Goal: Task Accomplishment & Management: Use online tool/utility

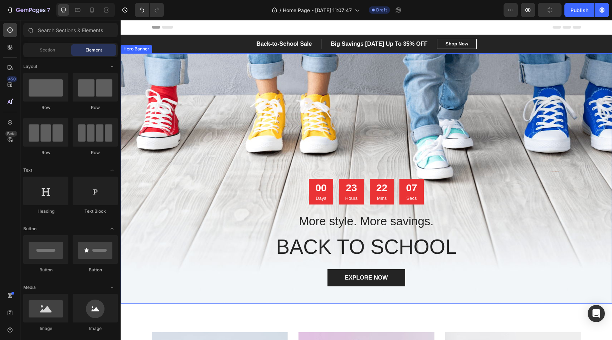
click at [219, 108] on div "Overlay" at bounding box center [366, 178] width 491 height 250
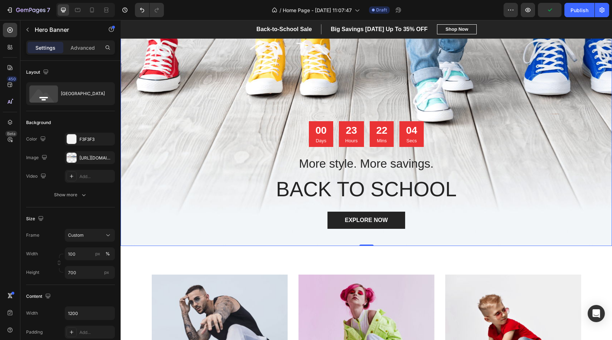
scroll to position [48, 0]
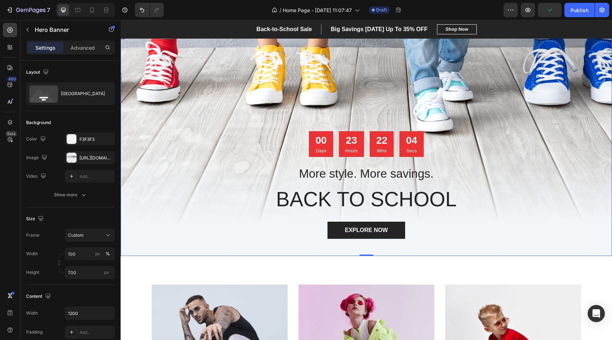
click at [219, 108] on div "Overlay" at bounding box center [366, 131] width 491 height 250
click at [70, 92] on div "Bottom center" at bounding box center [83, 94] width 44 height 16
click at [109, 158] on icon "button" at bounding box center [107, 158] width 6 height 6
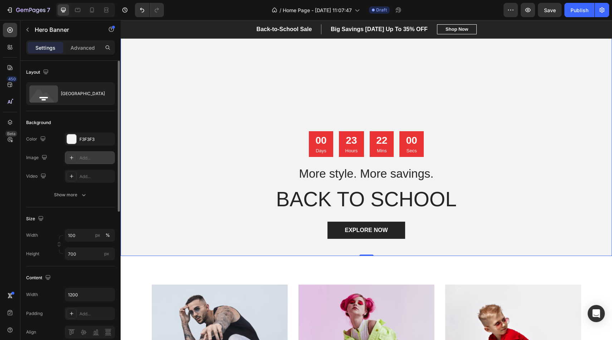
click at [93, 158] on div "Add..." at bounding box center [96, 158] width 34 height 6
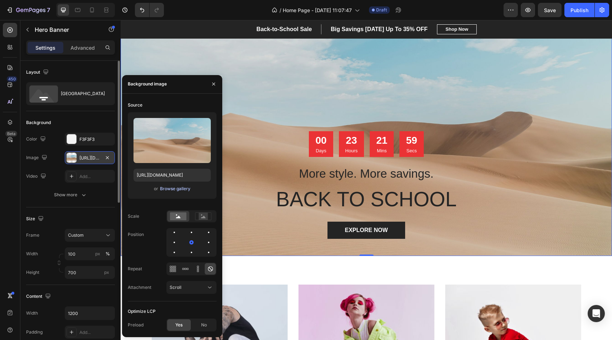
click at [166, 189] on div "Browse gallery" at bounding box center [175, 189] width 30 height 6
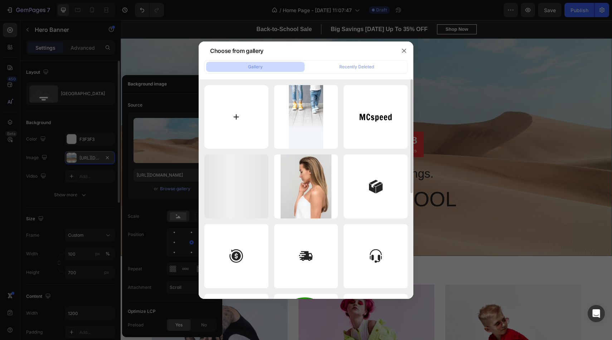
click at [235, 126] on input "file" at bounding box center [236, 117] width 64 height 64
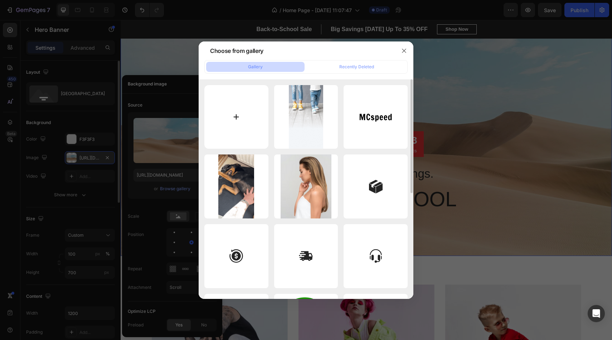
type input "C:\fakepath\hellouin-oboi-so-zlymi-tykvami.jpg"
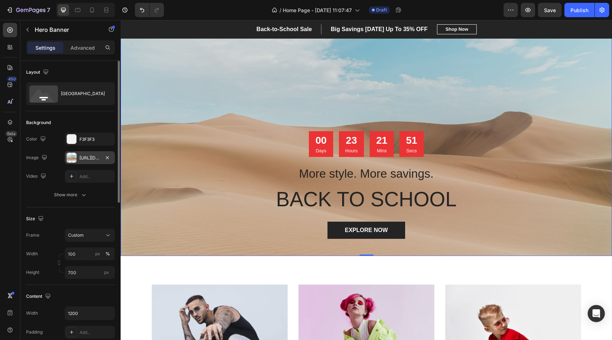
click at [299, 93] on div "Overlay" at bounding box center [366, 131] width 491 height 250
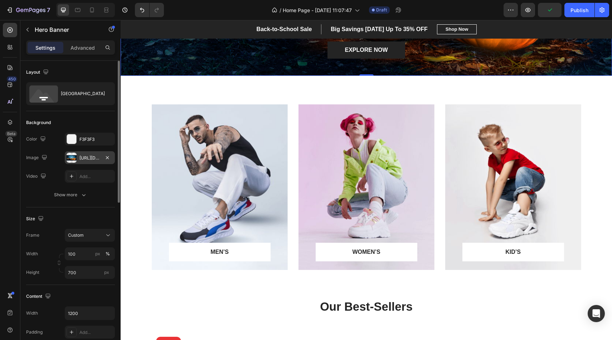
scroll to position [229, 0]
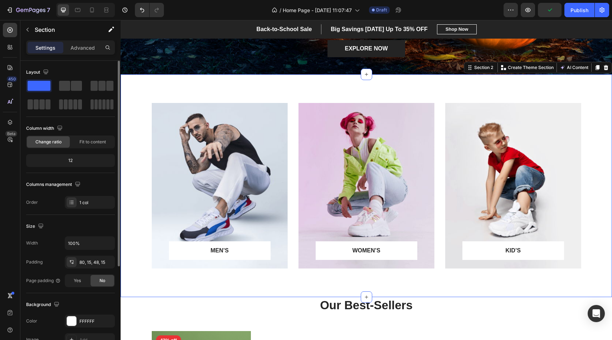
click at [356, 93] on div "MEN’S Text block Row Row Hero Banner WOMEN’S Text block Row Row Hero Banner KID…" at bounding box center [366, 185] width 491 height 223
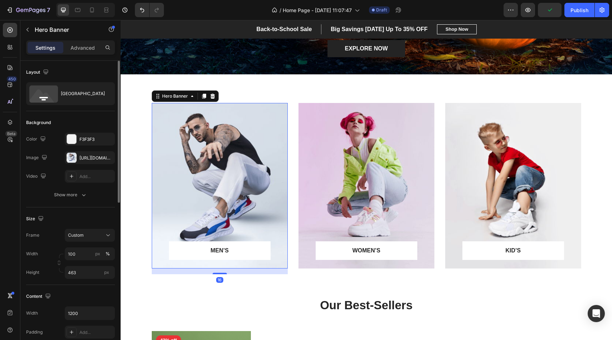
click at [242, 167] on div "Overlay" at bounding box center [220, 186] width 136 height 166
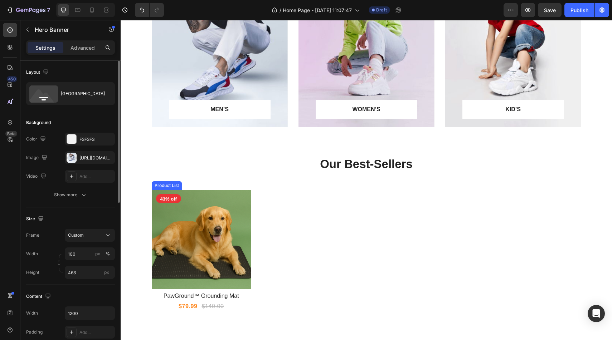
scroll to position [362, 0]
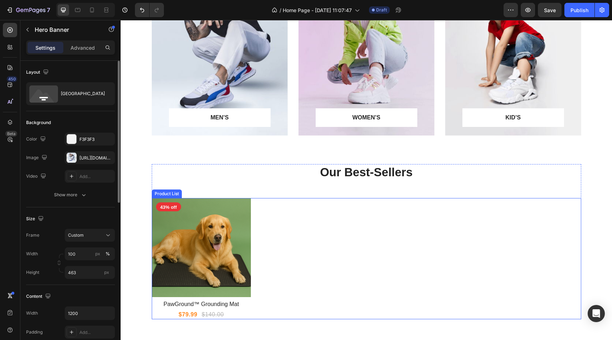
click at [279, 208] on div "Product Images 43% off Product Badge Row PawGround™ Grounding Mat Product Title…" at bounding box center [366, 258] width 429 height 121
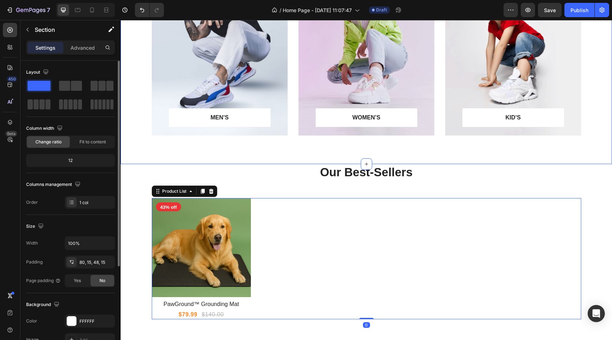
click at [273, 145] on div "MEN’S Text block Row Row Hero Banner WOMEN’S Text block Row Row Hero Banner KID…" at bounding box center [366, 58] width 481 height 177
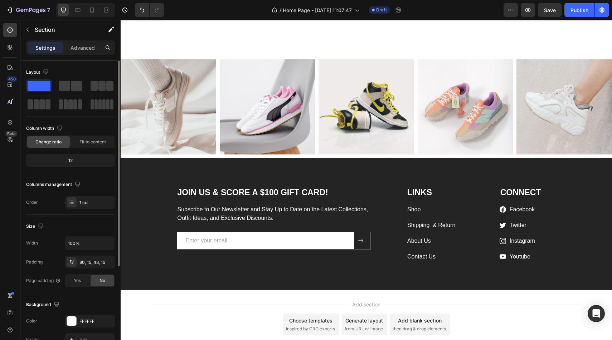
scroll to position [1359, 0]
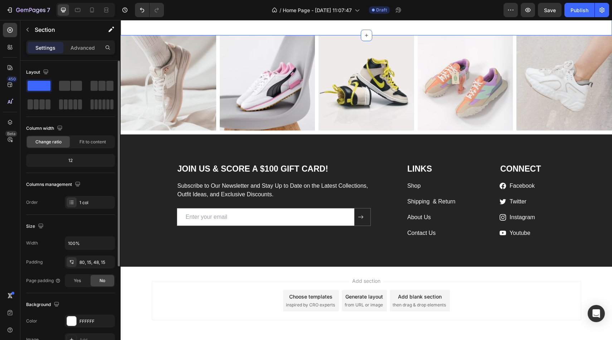
click at [303, 35] on div "Image Image Image Image Image Carousel Row Section 8 You can create reusable se…" at bounding box center [366, 21] width 491 height 29
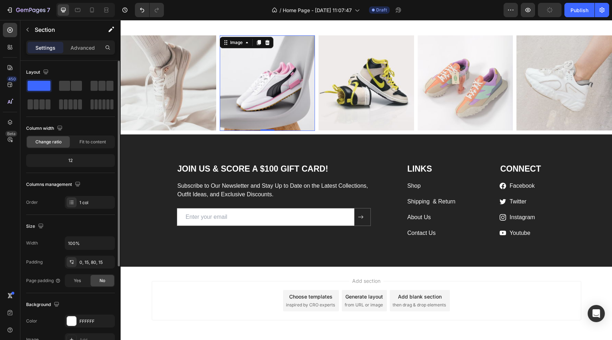
click at [301, 131] on img at bounding box center [268, 83] width 96 height 96
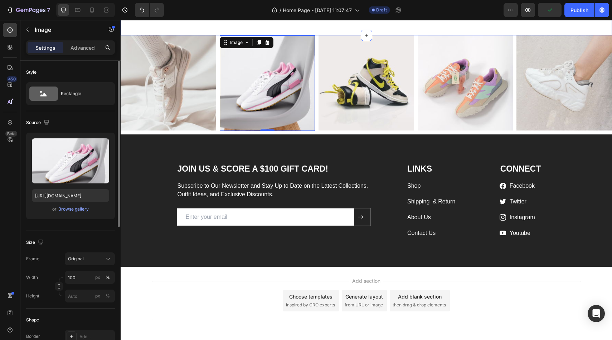
click at [376, 35] on div "Image Image Image Image Image Carousel Row Section 8" at bounding box center [366, 21] width 491 height 29
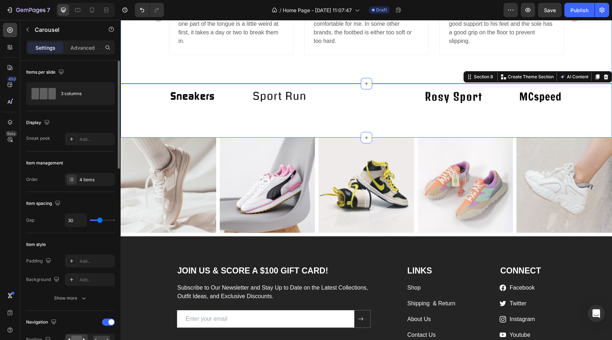
click at [438, 61] on div "Image Icon Icon Icon Icon Icon Icon List Hoz Luis Nova Text block I had a blast…" at bounding box center [366, 17] width 395 height 87
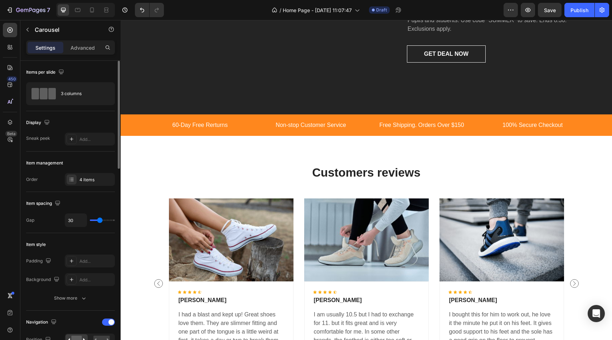
scroll to position [1056, 0]
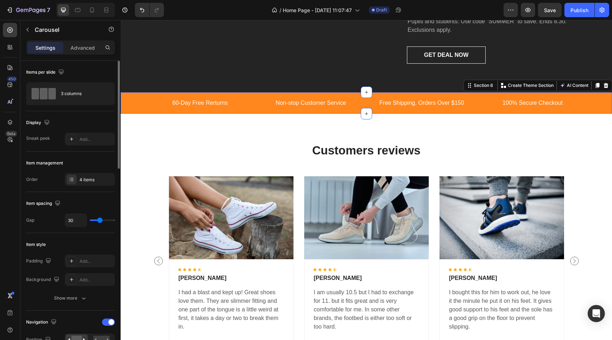
click at [372, 114] on div "60-Day Free Rerturns Text block Non-stop Customer Service Text block Free Shipp…" at bounding box center [366, 102] width 491 height 21
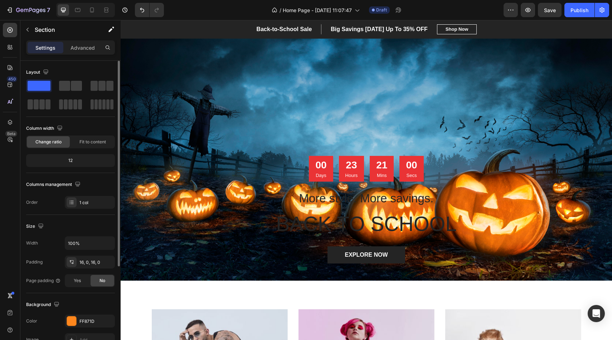
scroll to position [0, 0]
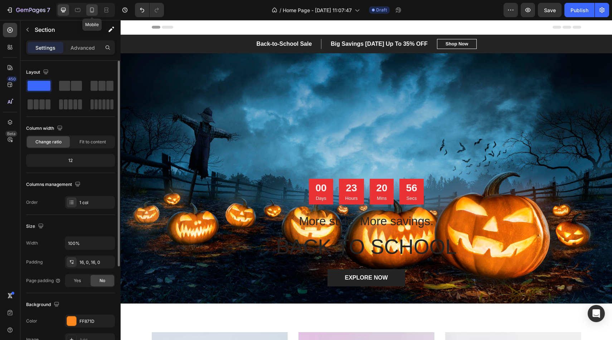
click at [88, 10] on div at bounding box center [91, 9] width 11 height 11
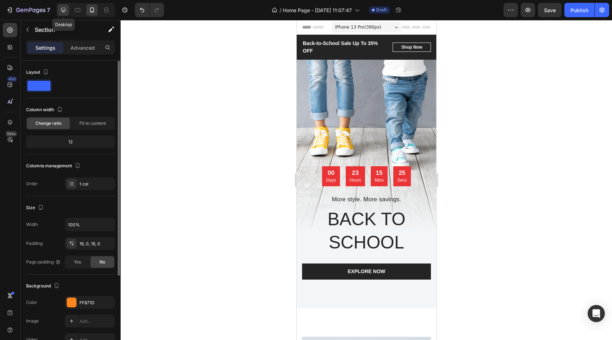
click at [68, 8] on div at bounding box center [63, 9] width 11 height 11
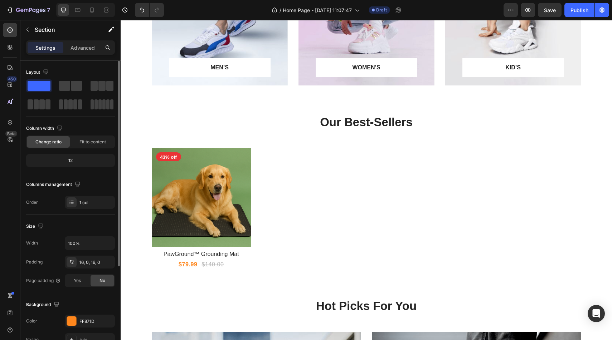
scroll to position [415, 0]
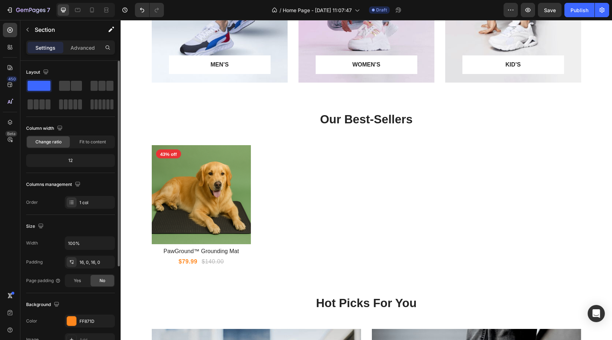
click at [269, 173] on div "Product Images 43% off Product Badge Row PawGround™ Grounding Mat Product Title…" at bounding box center [366, 205] width 429 height 121
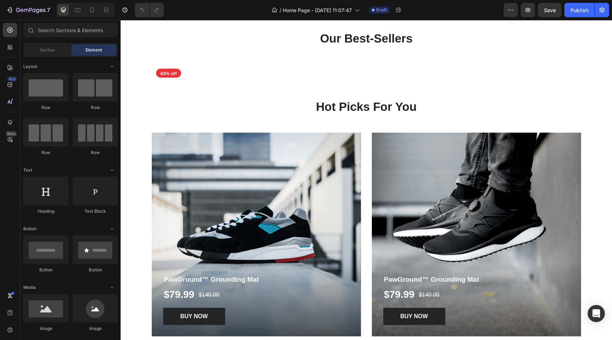
scroll to position [493, 0]
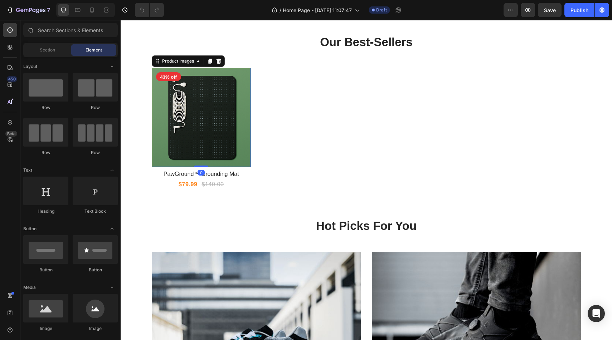
click at [236, 99] on img at bounding box center [201, 117] width 99 height 99
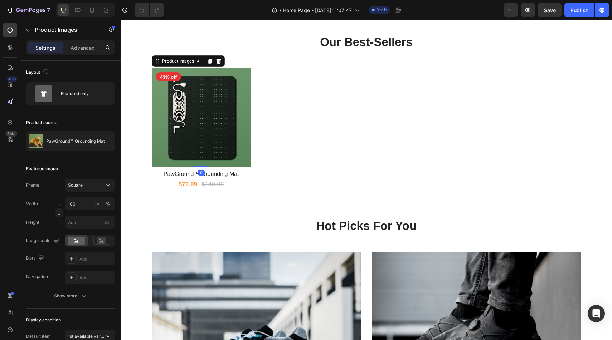
click at [235, 109] on img at bounding box center [201, 117] width 99 height 99
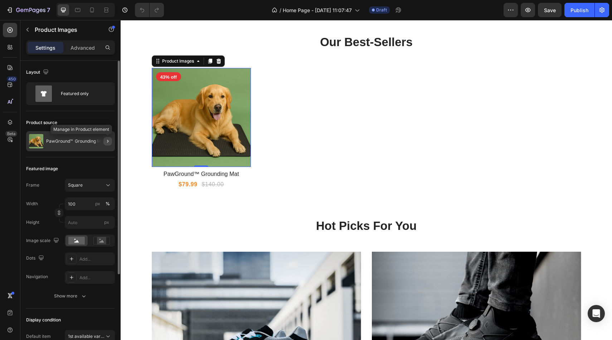
click at [107, 141] on icon "button" at bounding box center [108, 141] width 6 height 6
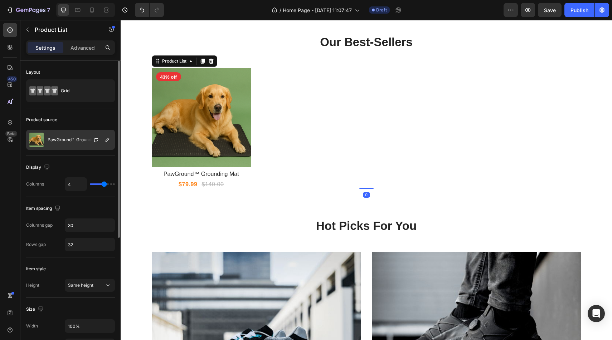
click at [101, 142] on div at bounding box center [98, 139] width 31 height 19
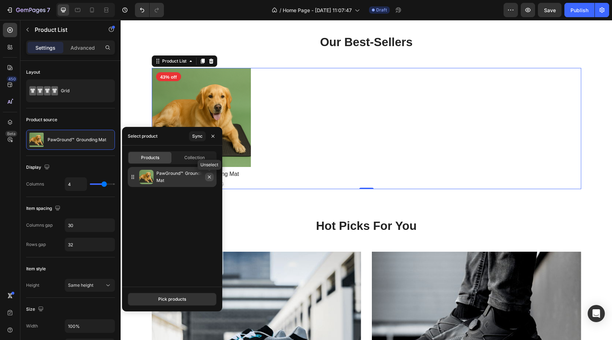
click at [209, 178] on icon "button" at bounding box center [209, 177] width 6 height 6
click at [171, 300] on div "Pick products" at bounding box center [172, 299] width 28 height 6
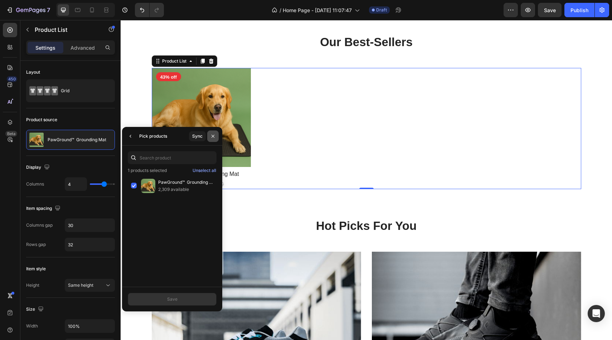
click at [214, 134] on icon "button" at bounding box center [213, 136] width 6 height 6
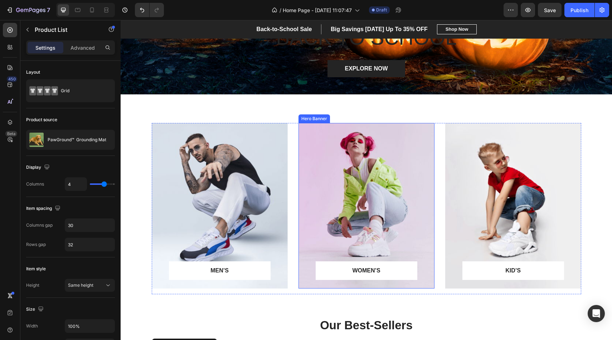
scroll to position [209, 0]
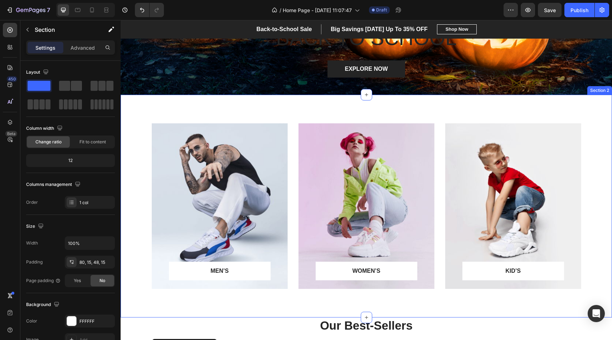
click at [355, 114] on div "MEN’S Text block Row Row Hero Banner WOMEN’S Text block Row Row Hero Banner KID…" at bounding box center [366, 206] width 491 height 223
click at [605, 89] on icon at bounding box center [606, 88] width 5 height 5
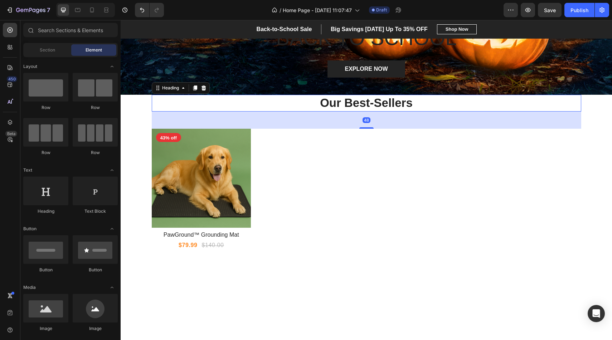
click at [394, 102] on p "Our Best-Sellers" at bounding box center [366, 103] width 428 height 15
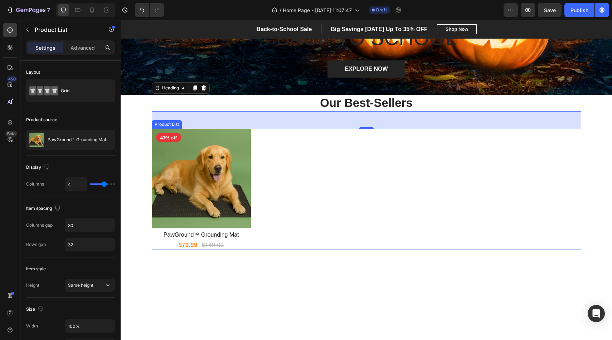
click at [314, 151] on div "Product Images 43% off Product Badge Row PawGround™ Grounding Mat Product Title…" at bounding box center [366, 189] width 429 height 121
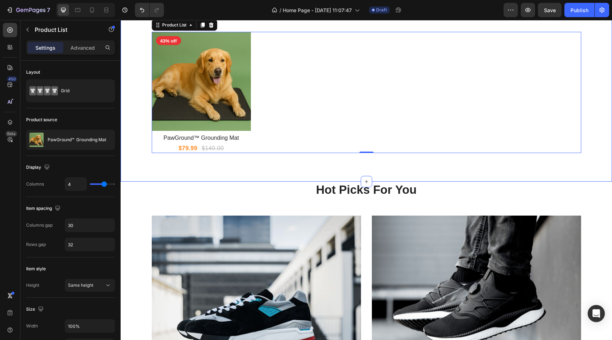
scroll to position [306, 0]
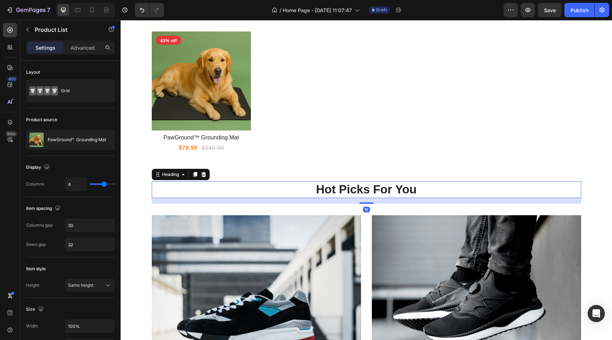
click at [288, 195] on p "Hot Picks For You" at bounding box center [366, 189] width 428 height 15
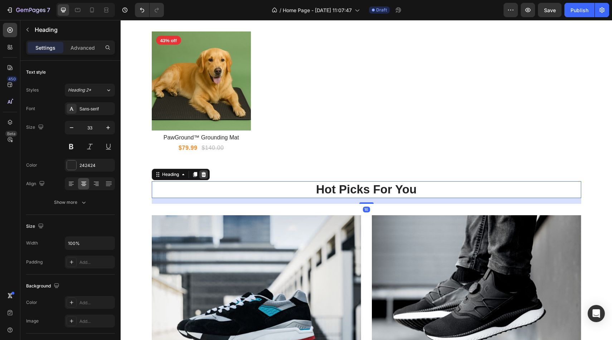
click at [206, 175] on icon at bounding box center [204, 175] width 6 height 6
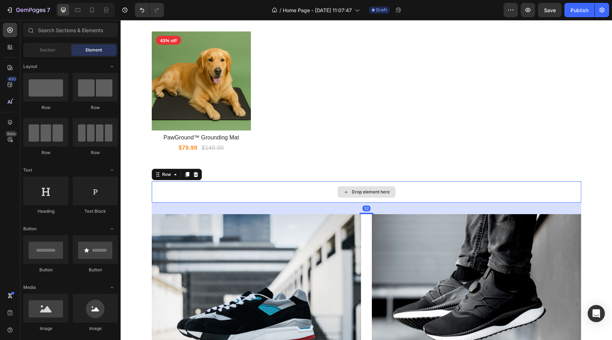
click at [234, 201] on div "Drop element here" at bounding box center [366, 191] width 429 height 21
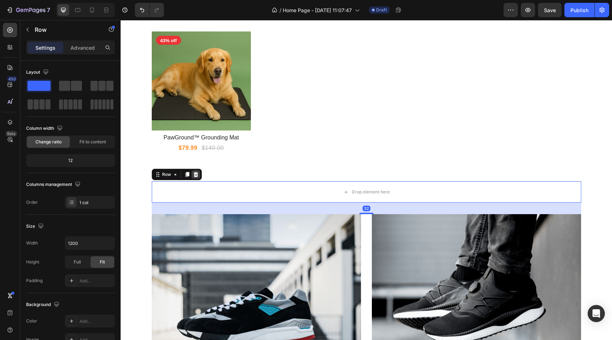
click at [196, 173] on icon at bounding box center [195, 174] width 5 height 5
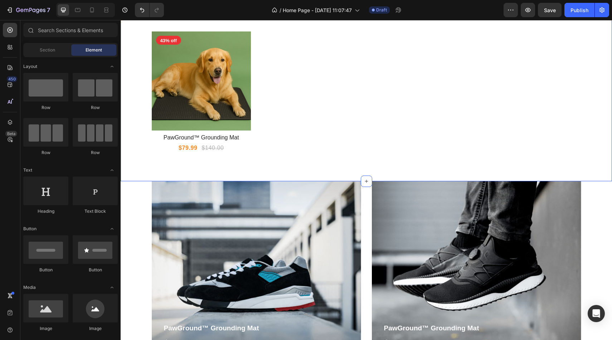
click at [208, 178] on div "Our Best-Sellers Heading Product Images 43% off Product Badge Row PawGround™ Gr…" at bounding box center [366, 89] width 491 height 184
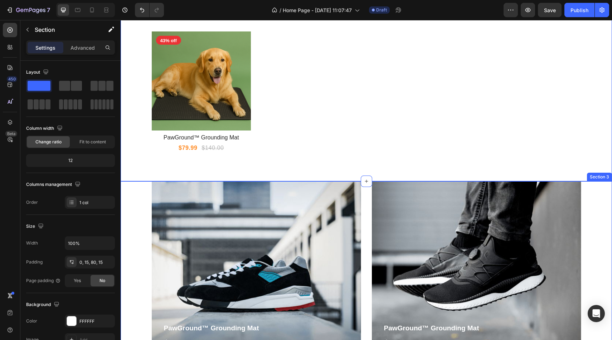
click at [145, 205] on div "PawGround™ Grounding Mat Product Title $79.99 Product Price Product Price $140.…" at bounding box center [366, 288] width 481 height 215
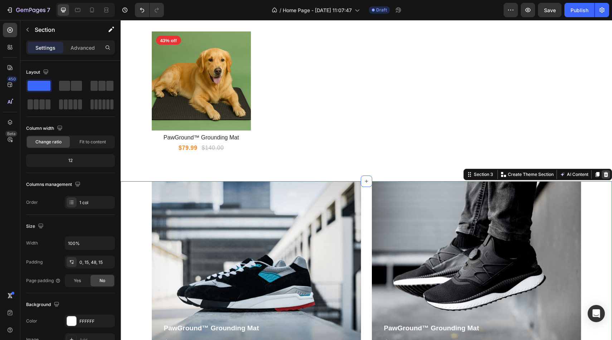
click at [605, 176] on icon at bounding box center [606, 175] width 6 height 6
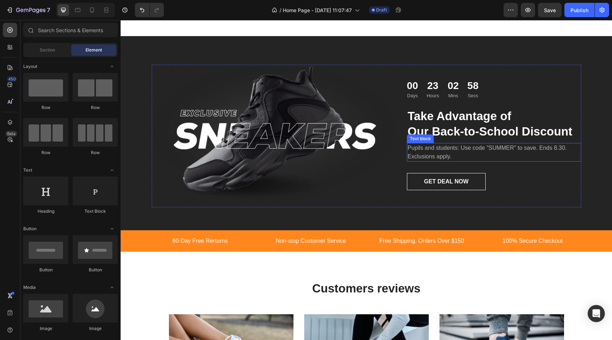
scroll to position [454, 0]
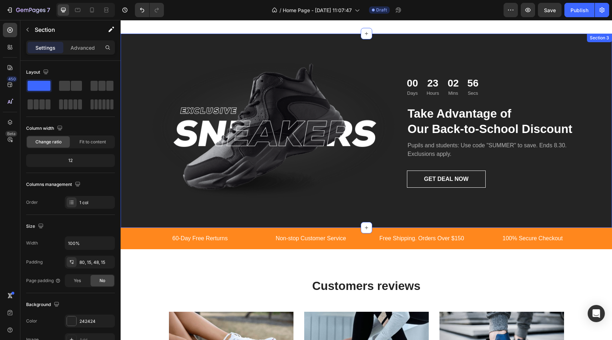
click at [605, 103] on div "Image 00 Days 23 Hours 02 Mins 56 Secs Countdown Timer Take Advantage of Our Ba…" at bounding box center [366, 136] width 481 height 148
click at [606, 37] on div at bounding box center [605, 40] width 9 height 9
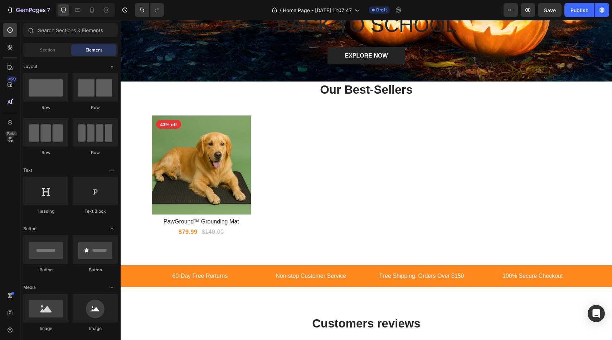
scroll to position [223, 0]
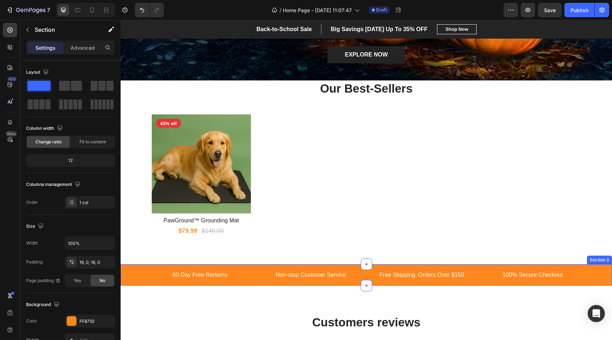
click at [577, 265] on div "60-Day Free Rerturns Text block Non-stop Customer Service Text block Free Shipp…" at bounding box center [366, 274] width 491 height 21
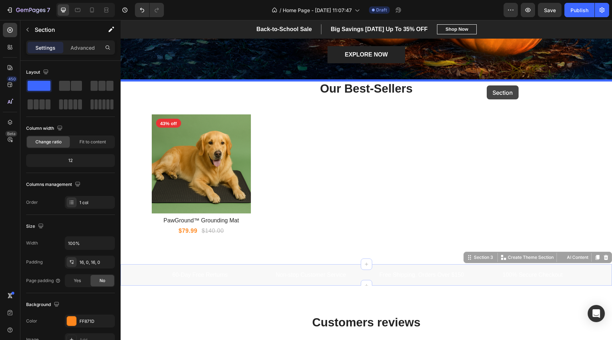
drag, startPoint x: 469, startPoint y: 258, endPoint x: 487, endPoint y: 86, distance: 172.9
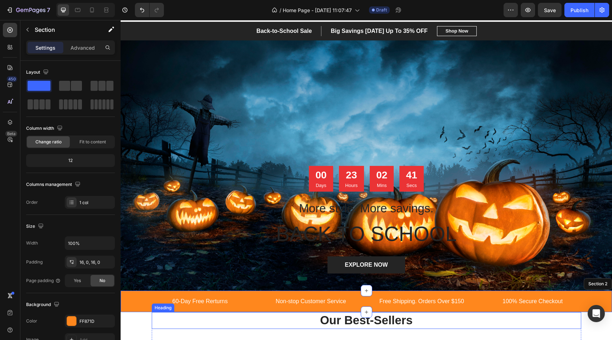
scroll to position [10, 0]
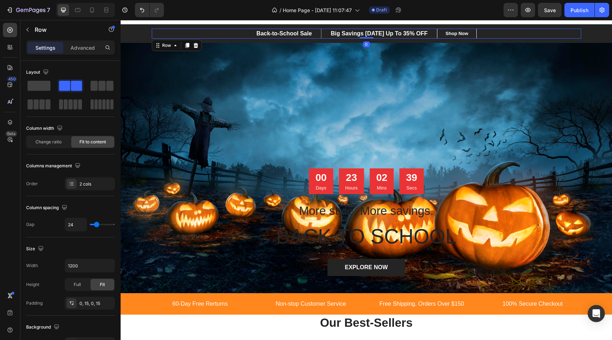
click at [209, 33] on div "Back-to-School Sale Text block Big Savings Today Up To 35% OFF Text block Row B…" at bounding box center [366, 34] width 429 height 10
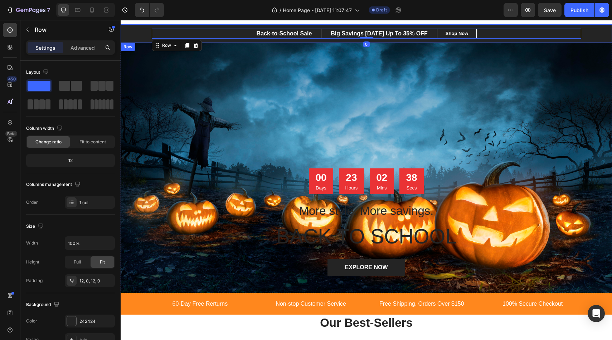
click at [140, 34] on div "Back-to-School Sale Text block Big Savings Today Up To 35% OFF Text block Row B…" at bounding box center [366, 34] width 491 height 10
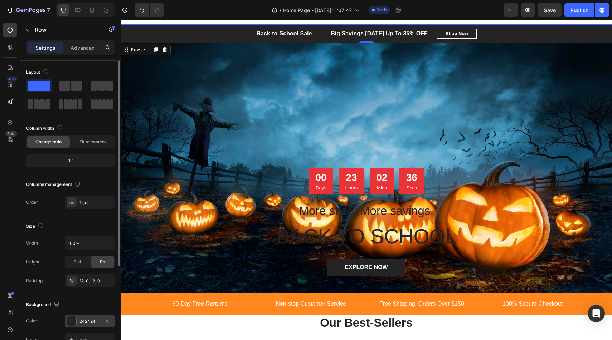
click at [73, 321] on div at bounding box center [71, 321] width 9 height 9
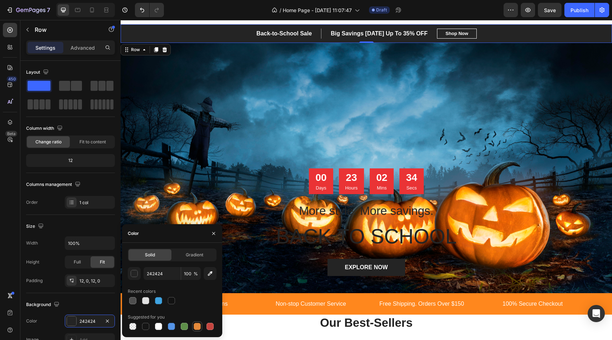
click at [198, 326] on div at bounding box center [197, 326] width 7 height 7
type input "E4893A"
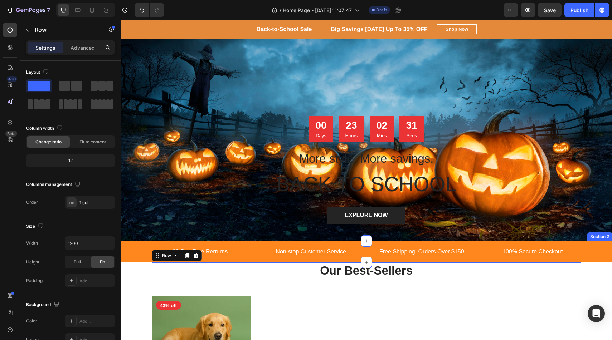
scroll to position [62, 0]
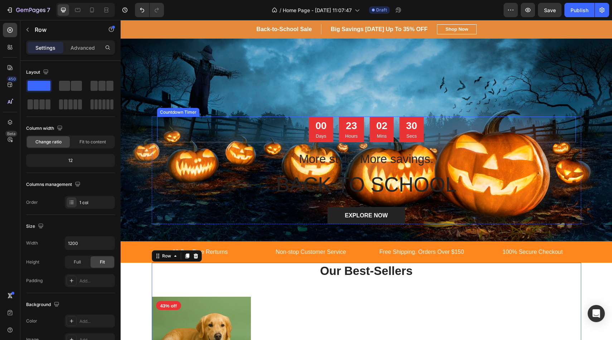
click at [328, 136] on div "00 Days" at bounding box center [321, 130] width 24 height 26
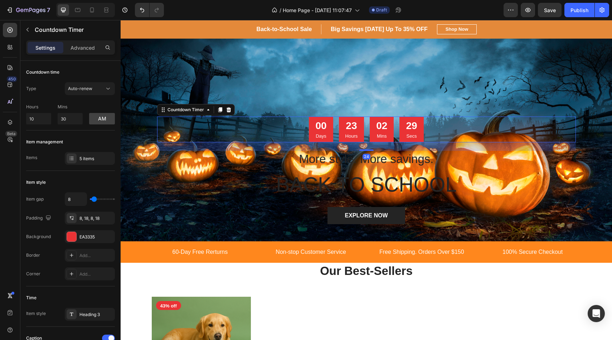
click at [326, 127] on div "00" at bounding box center [320, 125] width 11 height 13
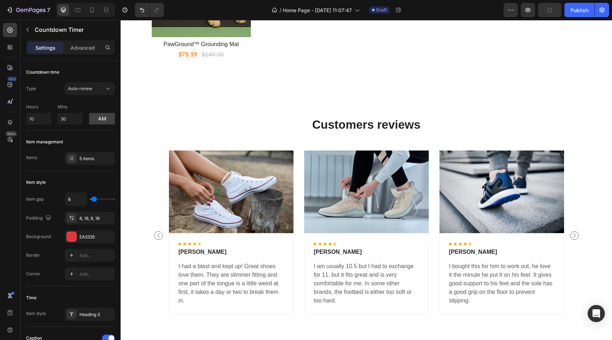
scroll to position [423, 0]
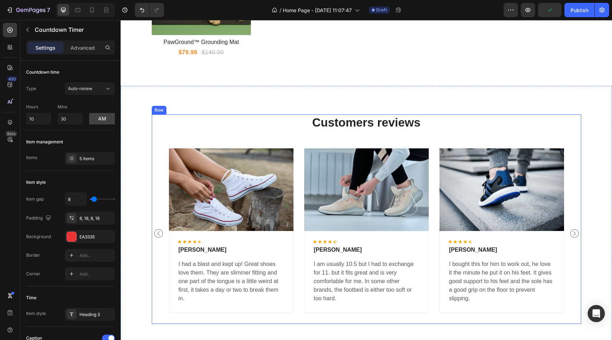
click at [267, 137] on div "Customers reviews Heading Image Icon Icon Icon Icon Icon Icon List Hoz Luis Nov…" at bounding box center [366, 219] width 429 height 210
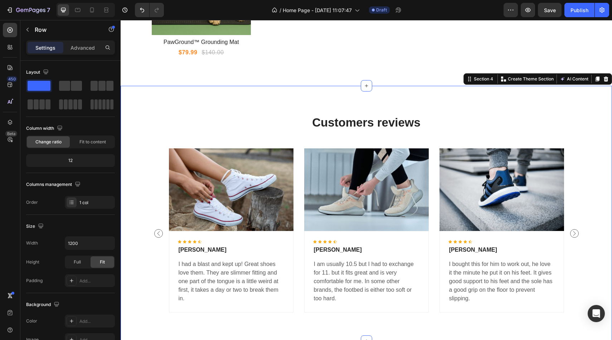
click at [133, 146] on div "Customers reviews Heading Image Icon Icon Icon Icon Icon Icon List Hoz Luis Nov…" at bounding box center [366, 219] width 481 height 210
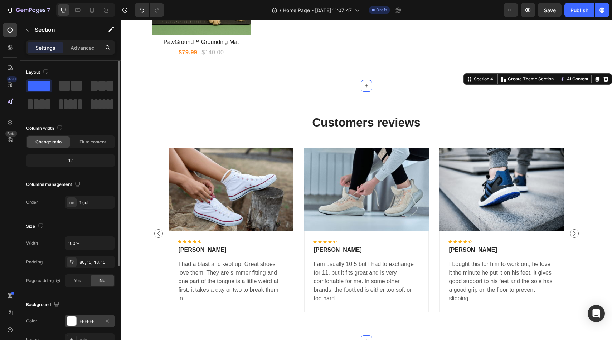
click at [73, 325] on div at bounding box center [71, 321] width 9 height 9
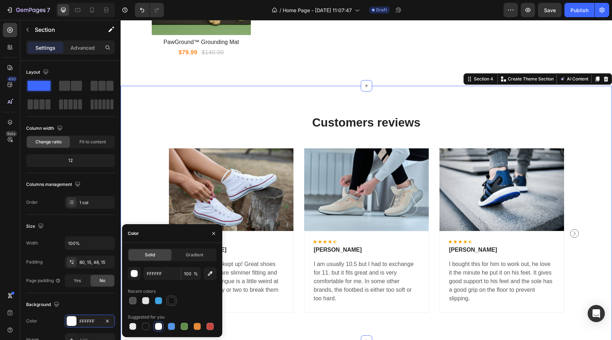
click at [169, 302] on div at bounding box center [171, 300] width 7 height 7
type input "121212"
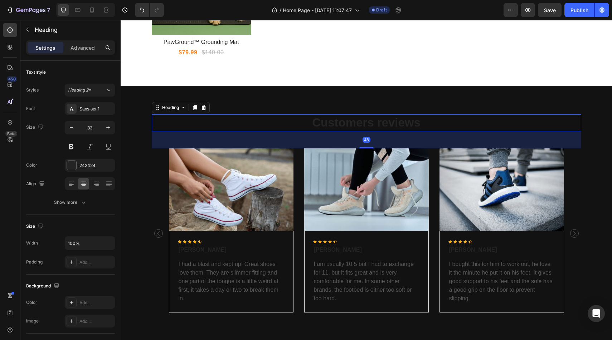
click at [332, 120] on p "Customers reviews" at bounding box center [366, 122] width 428 height 15
click at [73, 166] on div at bounding box center [71, 165] width 9 height 9
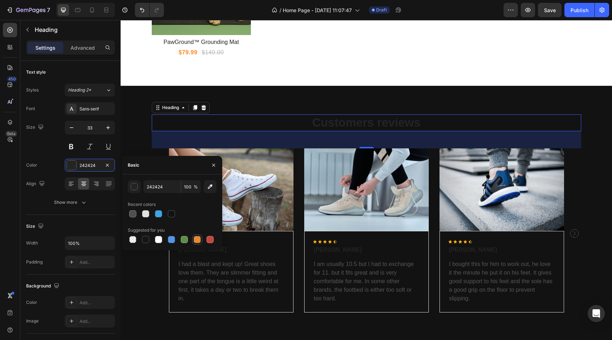
click at [198, 239] on div at bounding box center [197, 239] width 7 height 7
type input "E4893A"
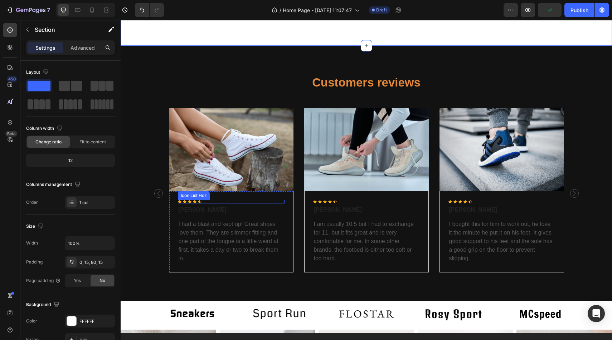
scroll to position [467, 0]
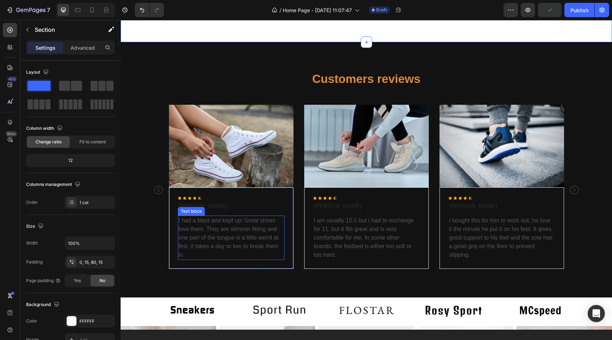
click at [255, 240] on p "I had a blast and kept up! Great shoes love them. They are slimmer fitting and …" at bounding box center [231, 237] width 105 height 43
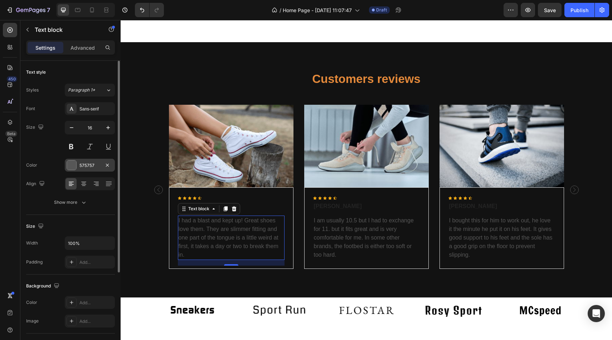
click at [71, 167] on div at bounding box center [71, 165] width 9 height 9
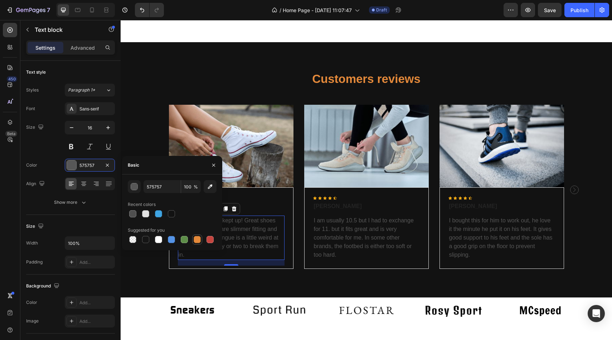
click at [199, 239] on div at bounding box center [197, 239] width 7 height 7
type input "E4893A"
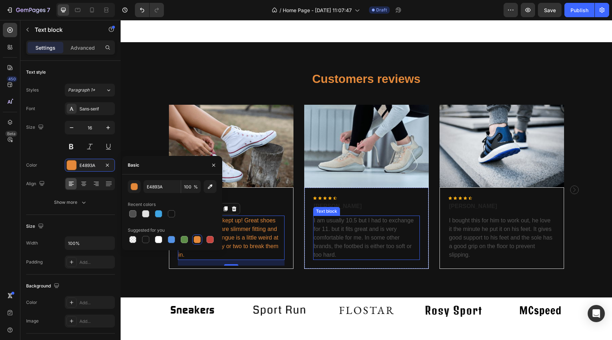
click at [342, 258] on p "I am usually 10.5 but I had to exchange for 11. but it fits great and is very c…" at bounding box center [366, 237] width 105 height 43
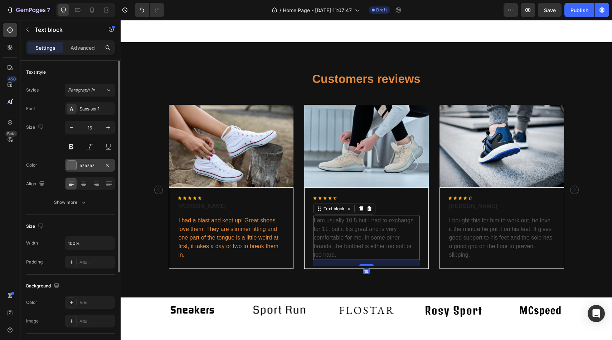
click at [68, 165] on div at bounding box center [71, 165] width 9 height 9
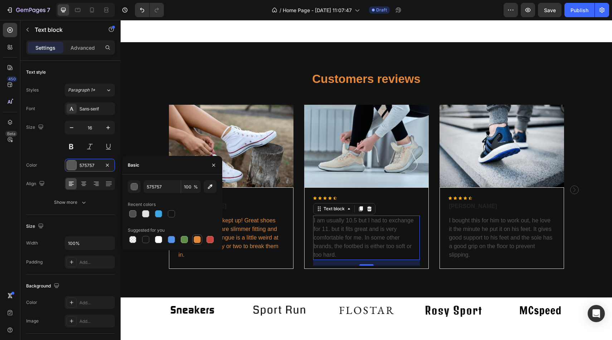
click at [196, 239] on div at bounding box center [197, 239] width 7 height 7
type input "E4893A"
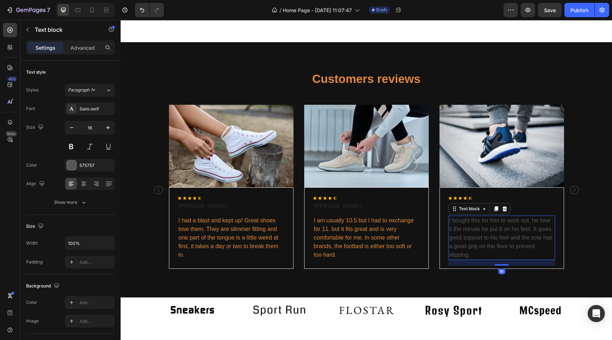
click at [502, 228] on p "I bought this for him to work out, he love it the minute he put it on his feet.…" at bounding box center [501, 237] width 105 height 43
click at [69, 166] on div at bounding box center [71, 165] width 9 height 9
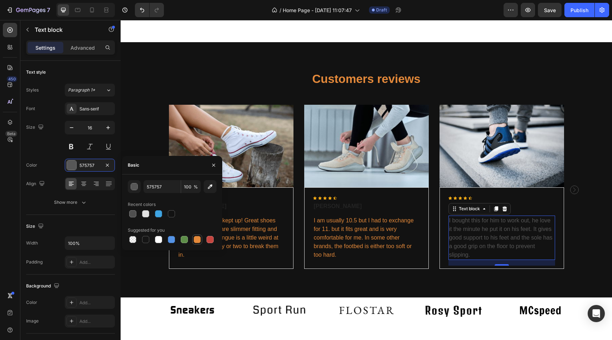
click at [196, 240] on div at bounding box center [197, 239] width 7 height 7
type input "E4893A"
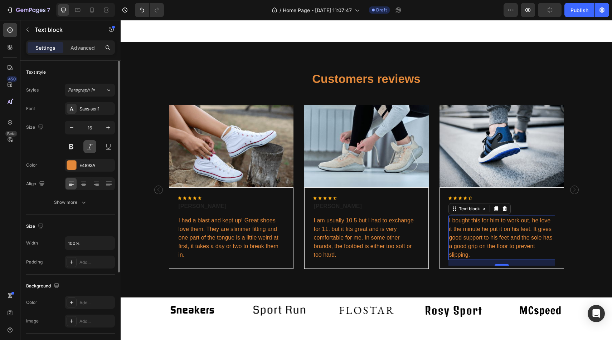
click at [92, 150] on button at bounding box center [89, 146] width 13 height 13
click at [73, 145] on button at bounding box center [71, 146] width 13 height 13
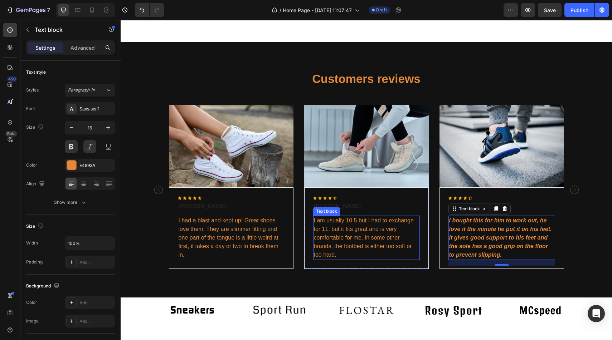
click at [343, 233] on p "I am usually 10.5 but I had to exchange for 11. but it fits great and is very c…" at bounding box center [366, 237] width 105 height 43
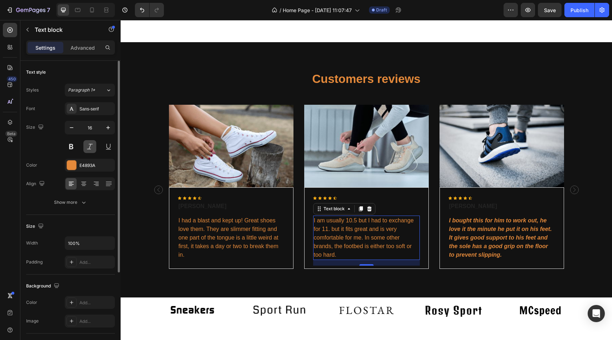
click at [87, 146] on button at bounding box center [89, 146] width 13 height 13
click at [78, 146] on div at bounding box center [90, 146] width 50 height 13
click at [75, 147] on button at bounding box center [71, 146] width 13 height 13
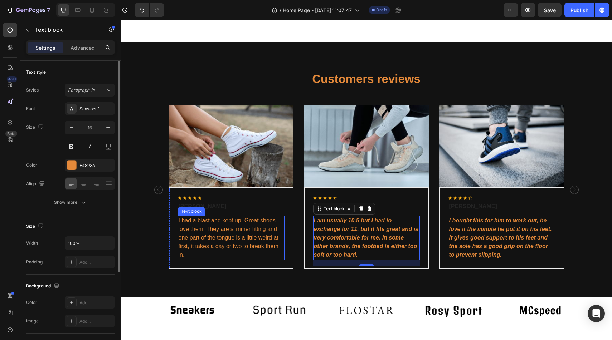
click at [237, 252] on p "I had a blast and kept up! Great shoes love them. They are slimmer fitting and …" at bounding box center [231, 237] width 105 height 43
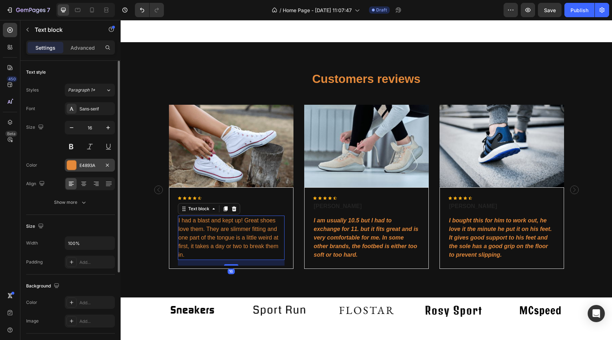
click at [77, 162] on div "E4893A" at bounding box center [90, 165] width 50 height 13
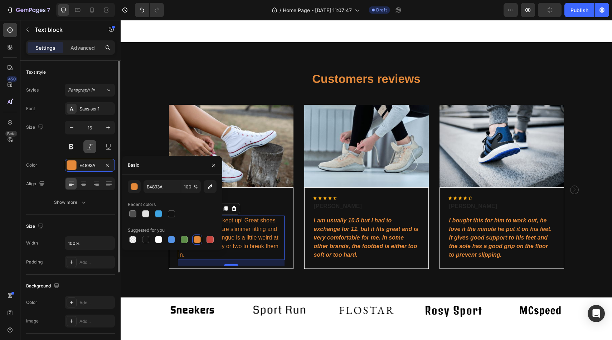
click at [93, 145] on button at bounding box center [89, 146] width 13 height 13
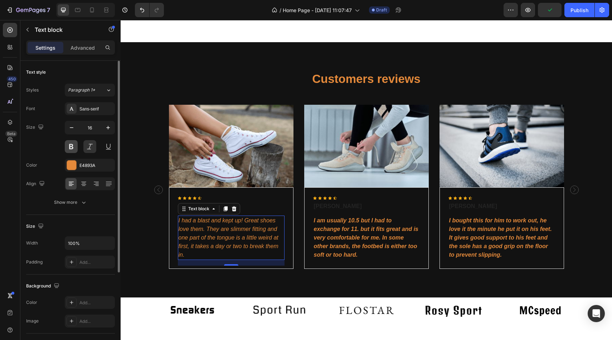
click at [77, 146] on button at bounding box center [71, 146] width 13 height 13
click at [57, 156] on div "Font Sans-serif Size 16 Color E4893A Align Show more" at bounding box center [70, 155] width 89 height 107
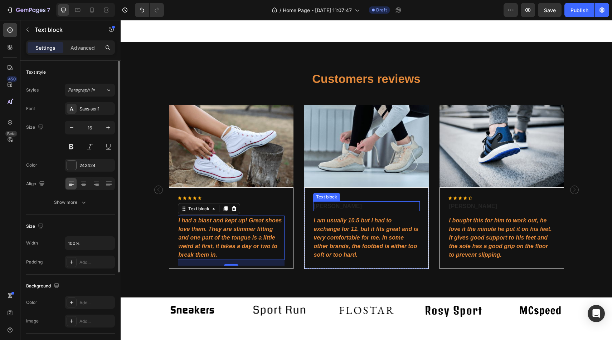
click at [333, 208] on p "Jennifer Deery" at bounding box center [366, 206] width 105 height 9
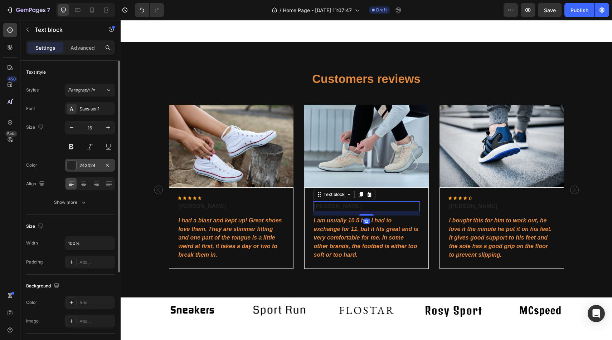
click at [65, 161] on div "242424" at bounding box center [90, 165] width 50 height 13
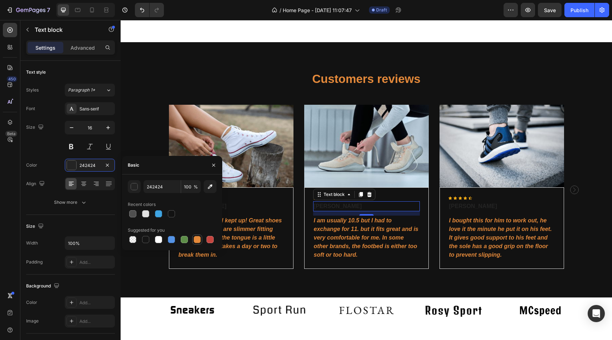
click at [200, 240] on div at bounding box center [197, 239] width 7 height 7
type input "E4893A"
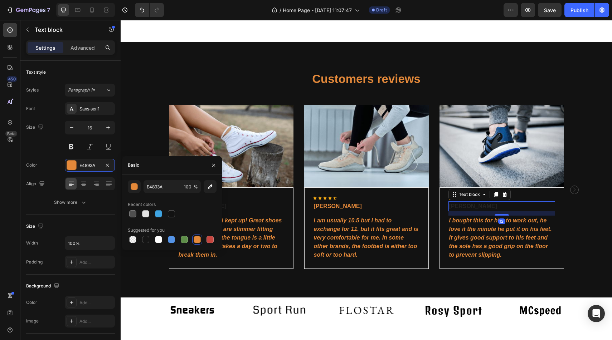
click at [472, 205] on p "Wayne Berry" at bounding box center [501, 206] width 105 height 9
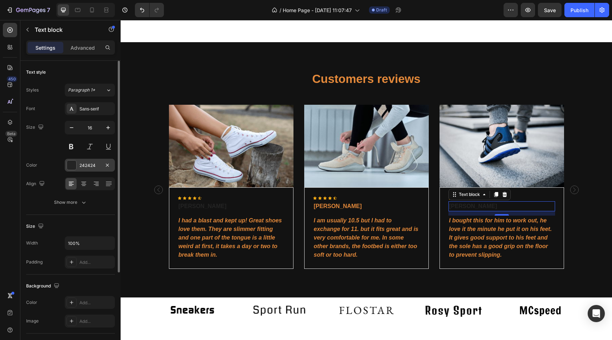
click at [73, 165] on div at bounding box center [71, 165] width 9 height 9
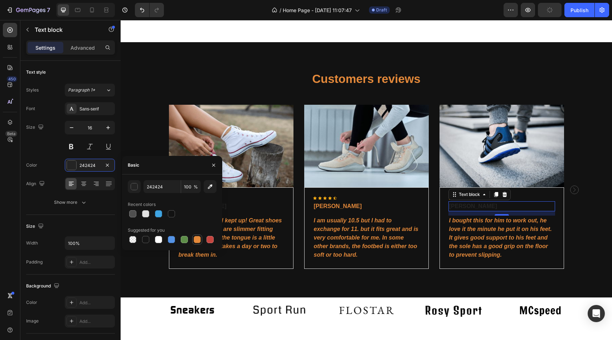
click at [199, 240] on div at bounding box center [197, 239] width 7 height 7
type input "E4893A"
click at [260, 205] on p "Luis Nova" at bounding box center [231, 206] width 105 height 9
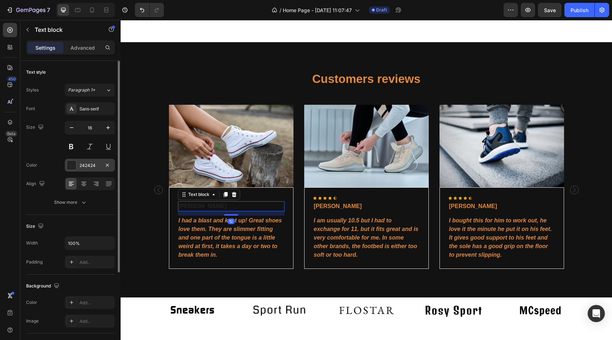
click at [76, 166] on div at bounding box center [72, 165] width 10 height 10
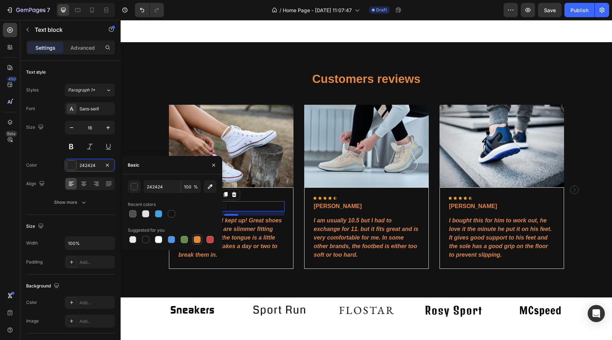
click at [195, 239] on div at bounding box center [197, 239] width 7 height 7
type input "E4893A"
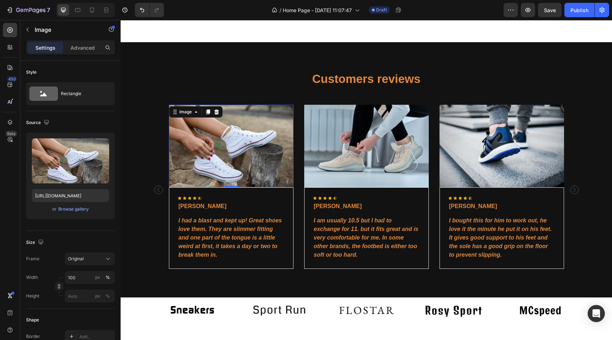
click at [240, 149] on img at bounding box center [231, 146] width 125 height 83
click at [85, 211] on div "Browse gallery" at bounding box center [73, 209] width 30 height 6
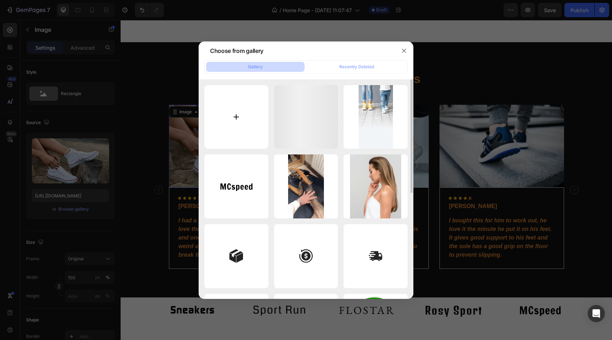
click at [244, 114] on input "file" at bounding box center [236, 117] width 64 height 64
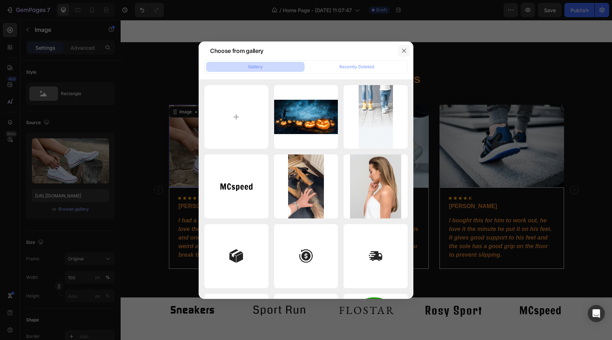
click at [406, 52] on icon "button" at bounding box center [404, 51] width 6 height 6
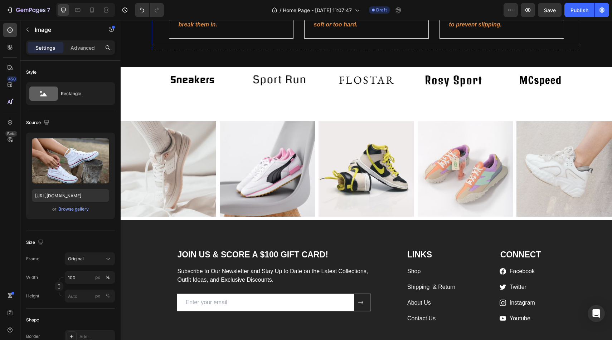
scroll to position [698, 0]
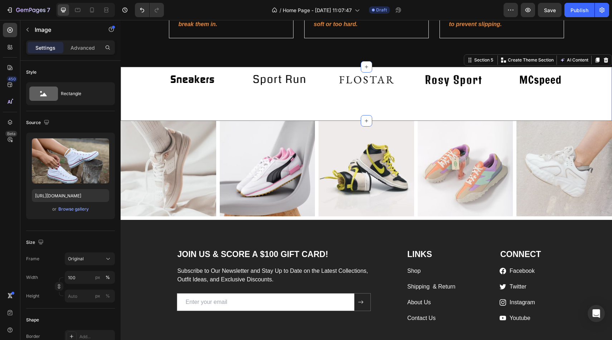
click at [396, 105] on div "Image Image Image Image Image Carousel Row Section 5 You can create reusable se…" at bounding box center [366, 94] width 491 height 54
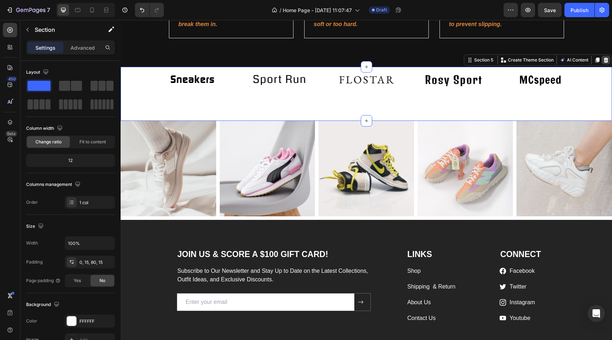
click at [607, 63] on icon at bounding box center [606, 60] width 6 height 6
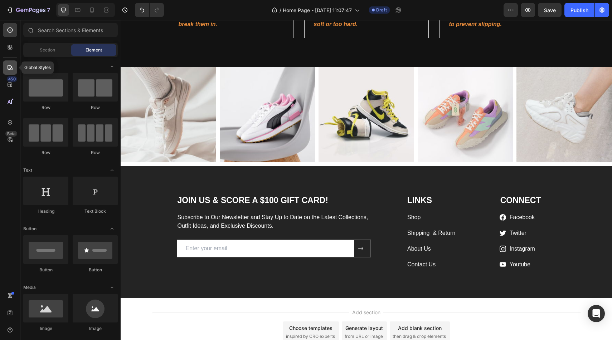
click at [8, 72] on div at bounding box center [10, 67] width 14 height 14
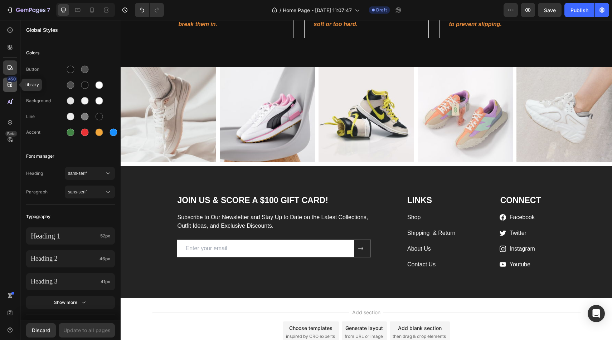
click at [11, 84] on icon at bounding box center [9, 84] width 7 height 7
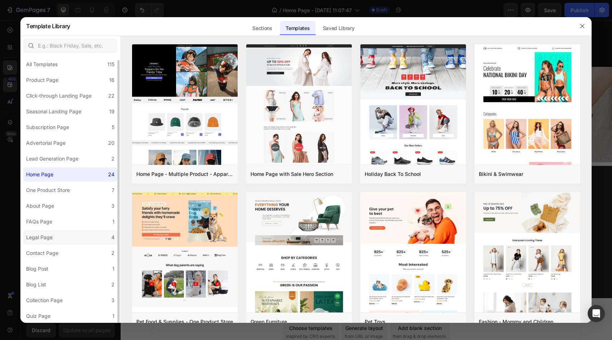
scroll to position [4, 0]
click at [84, 182] on div "All Templates 115 Product Page 16 Click-through Landing Page 22 Seasonal Landin…" at bounding box center [70, 188] width 100 height 272
click at [84, 191] on label "One Product Store 7" at bounding box center [70, 191] width 94 height 14
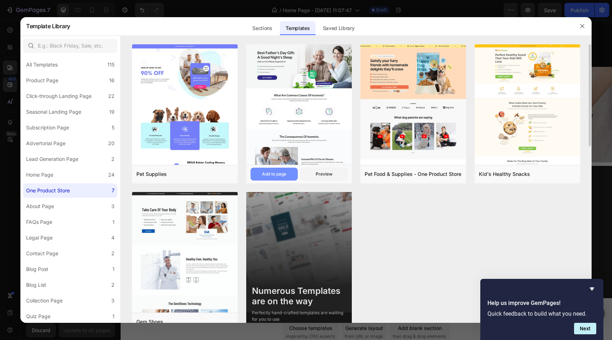
click at [274, 172] on div "Add to page" at bounding box center [274, 174] width 24 height 6
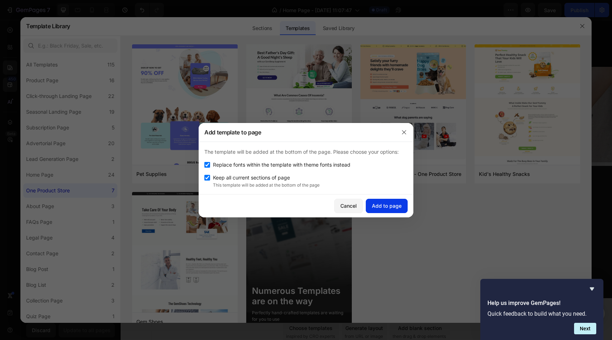
click at [394, 211] on button "Add to page" at bounding box center [387, 206] width 42 height 14
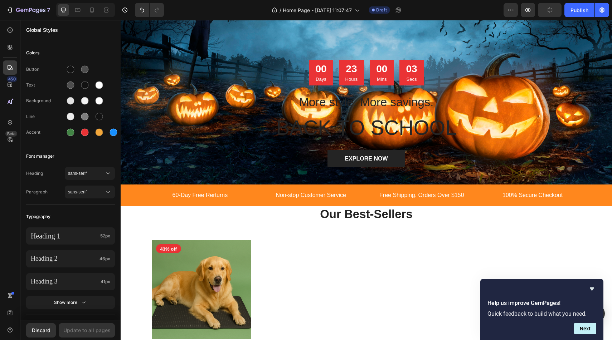
scroll to position [0, 0]
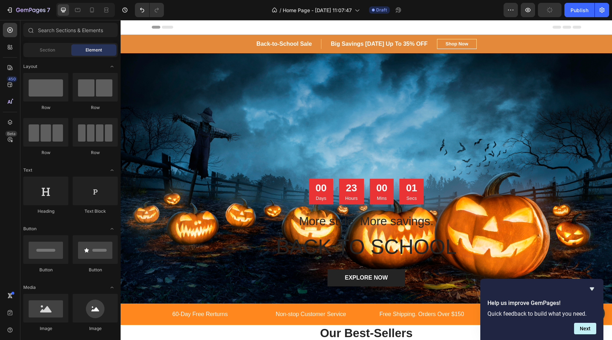
click at [509, 29] on div "Header" at bounding box center [366, 27] width 429 height 14
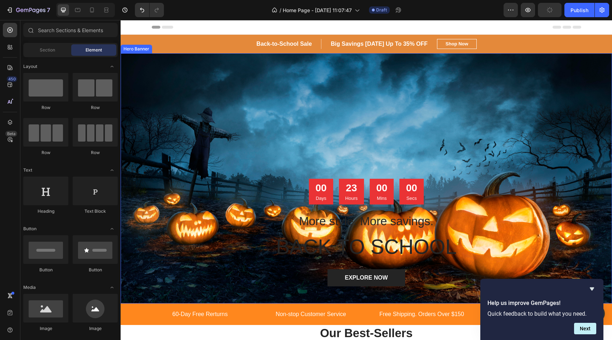
click at [472, 94] on div "Overlay" at bounding box center [366, 178] width 491 height 250
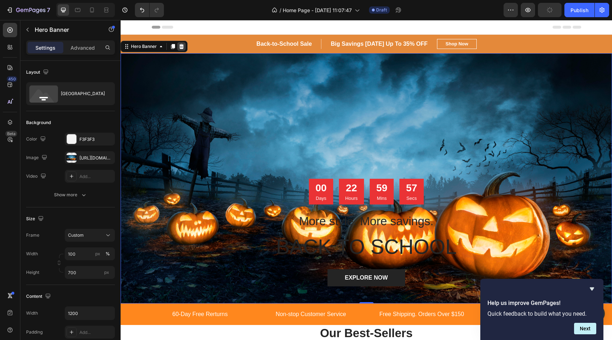
click at [182, 49] on icon at bounding box center [181, 46] width 5 height 5
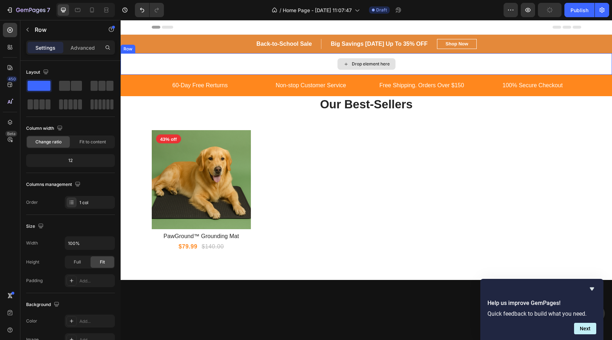
click at [282, 68] on div "Drop element here" at bounding box center [366, 63] width 491 height 21
click at [168, 47] on div at bounding box center [164, 46] width 9 height 9
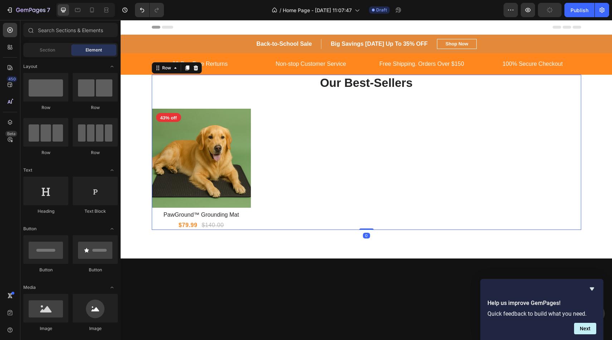
click at [301, 103] on div "Our Best-Sellers Heading Product Images 43% off Product Badge Row PawGround™ Gr…" at bounding box center [366, 152] width 429 height 155
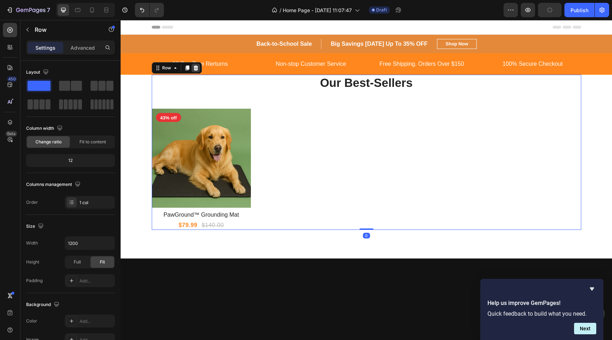
click at [194, 67] on icon at bounding box center [195, 67] width 5 height 5
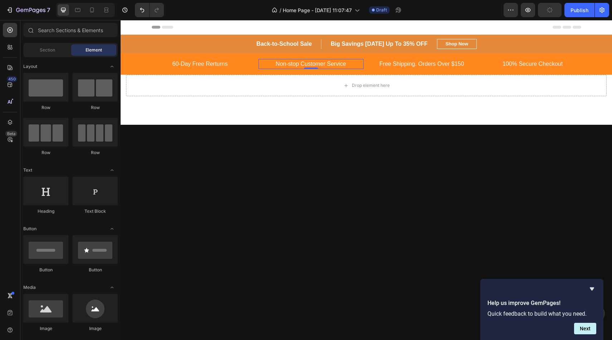
click at [267, 68] on p "Non-stop Customer Service" at bounding box center [311, 64] width 104 height 9
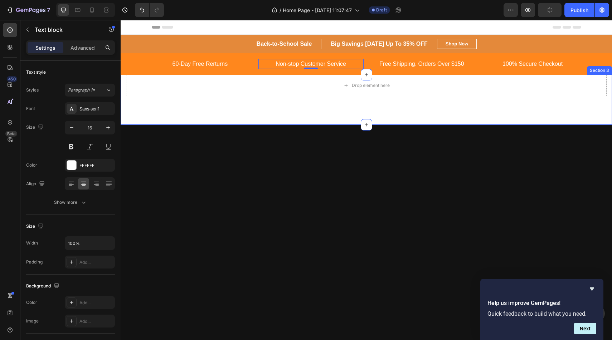
click at [368, 97] on div "Drop element here Section 3" at bounding box center [366, 100] width 491 height 50
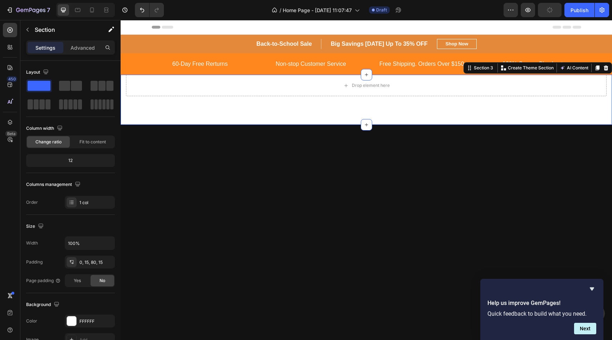
click at [610, 69] on div "Section 3 You can create reusable sections Create Theme Section AI Content Writ…" at bounding box center [537, 67] width 148 height 11
click at [607, 69] on icon at bounding box center [606, 67] width 5 height 5
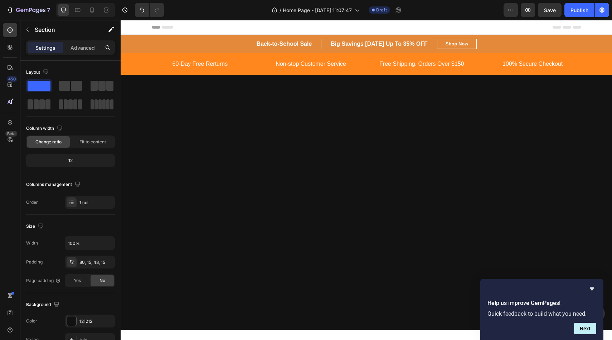
click at [536, 143] on div at bounding box center [366, 202] width 491 height 255
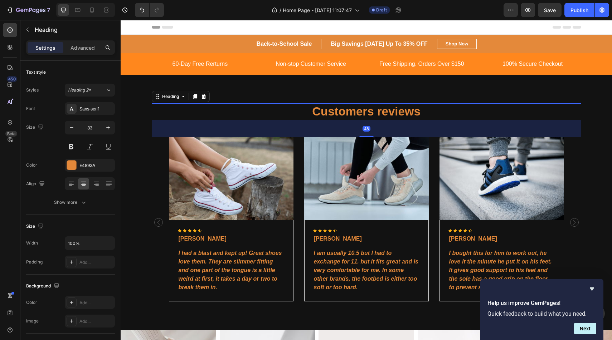
click at [510, 111] on p "Customers reviews" at bounding box center [366, 111] width 428 height 15
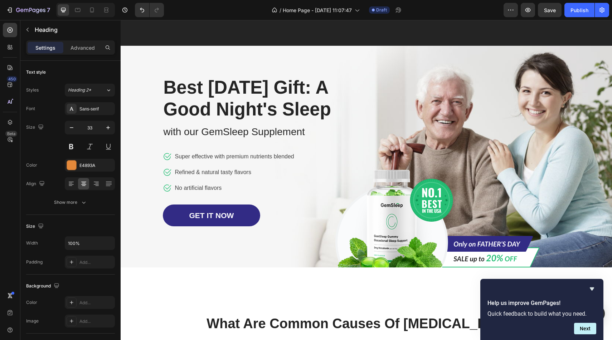
scroll to position [523, 0]
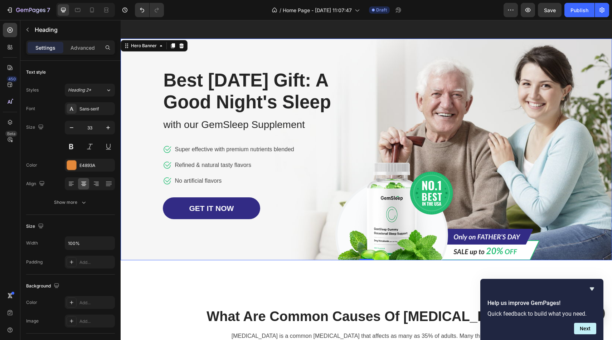
click at [488, 147] on div "Image Row Best Father's Day Gift: A Good Night's Sleep Heading with our GemSlee…" at bounding box center [366, 150] width 419 height 222
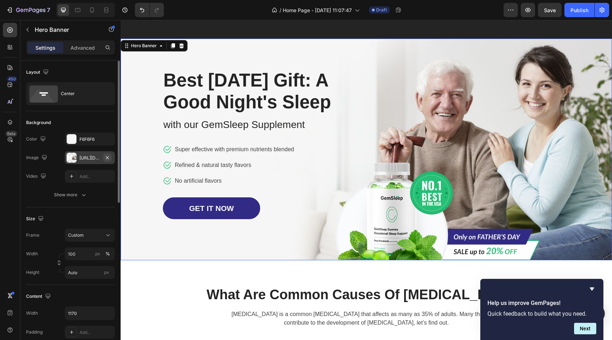
click at [110, 156] on button "button" at bounding box center [107, 157] width 9 height 9
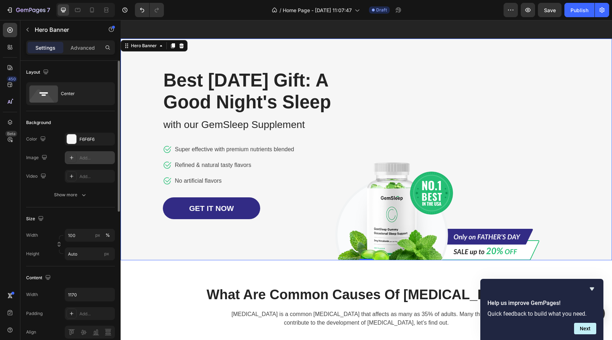
click at [96, 161] on div "Add..." at bounding box center [90, 157] width 50 height 13
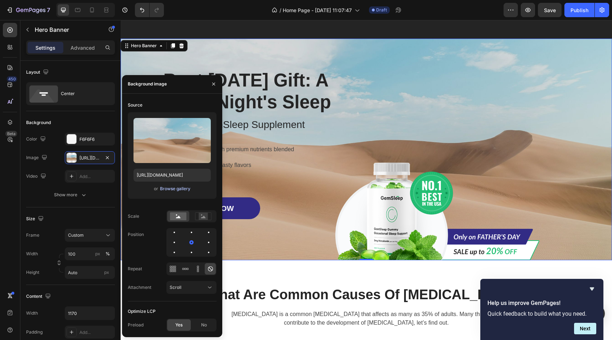
click at [187, 191] on div "Browse gallery" at bounding box center [175, 189] width 30 height 6
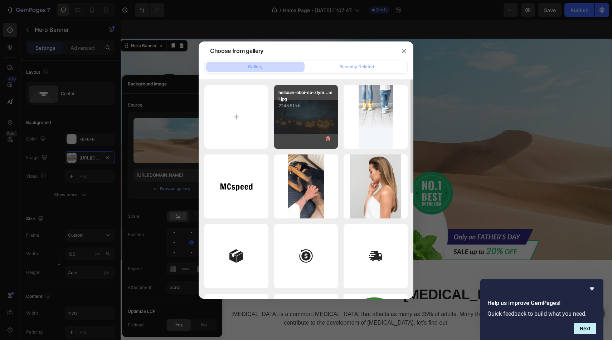
click at [322, 123] on div "hellouin-oboi-so-zlym...mi.jpg 2248.51 kb" at bounding box center [306, 117] width 64 height 64
type input "[URL][DOMAIN_NAME]"
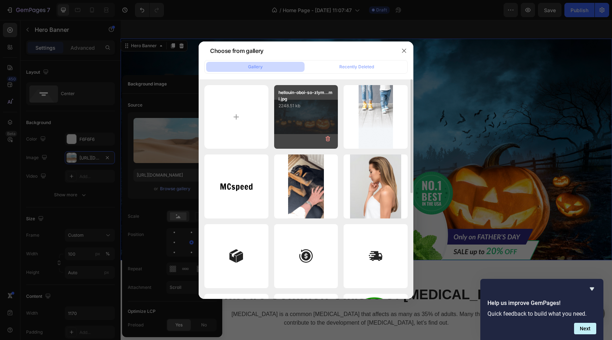
click at [322, 123] on div "hellouin-oboi-so-zlym...mi.jpg 2248.51 kb" at bounding box center [306, 117] width 64 height 64
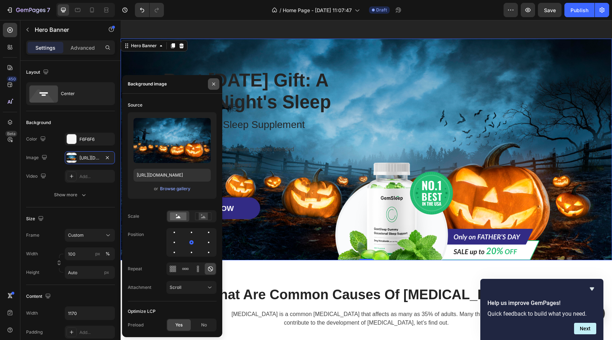
click at [216, 84] on icon "button" at bounding box center [214, 84] width 6 height 6
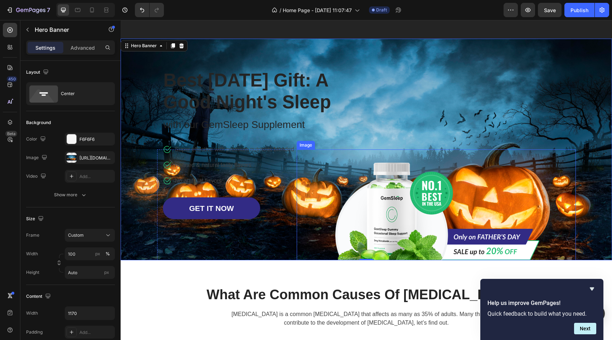
click at [400, 247] on img at bounding box center [436, 205] width 208 height 111
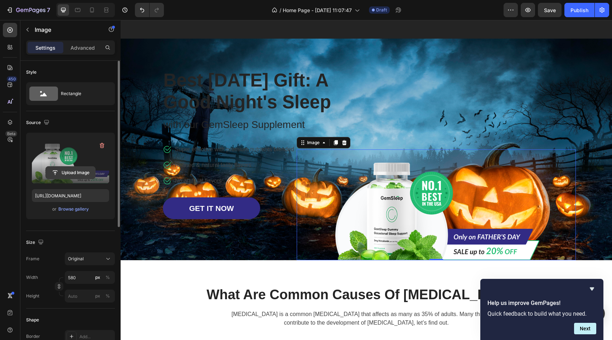
click at [83, 174] on input "file" at bounding box center [70, 173] width 49 height 12
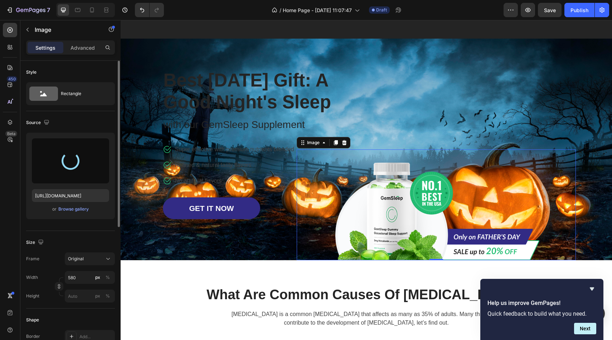
type input "https://cdn.shopify.com/s/files/1/0810/4214/5604/files/gempages_562667824334505…"
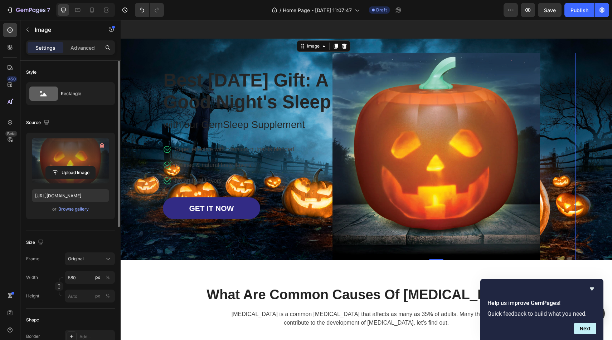
click at [571, 77] on div at bounding box center [436, 157] width 279 height 208
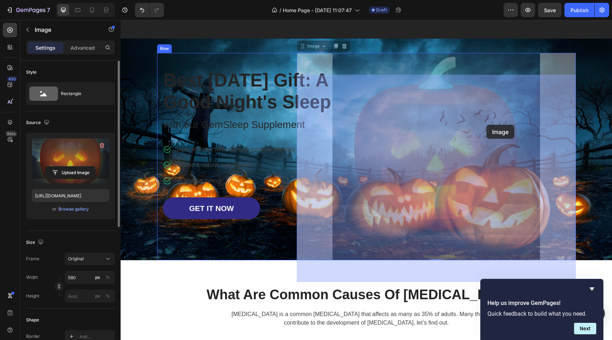
drag, startPoint x: 507, startPoint y: 122, endPoint x: 490, endPoint y: 122, distance: 17.2
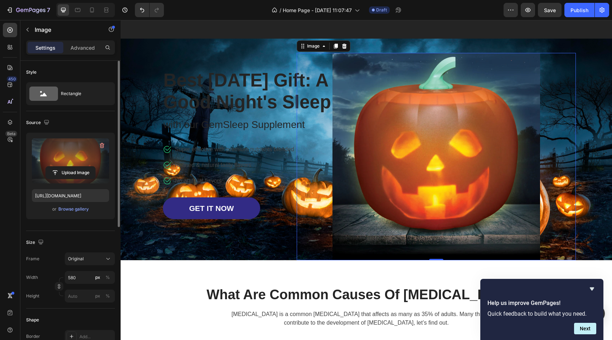
click at [506, 111] on img at bounding box center [436, 157] width 208 height 208
click at [345, 49] on icon at bounding box center [344, 46] width 5 height 5
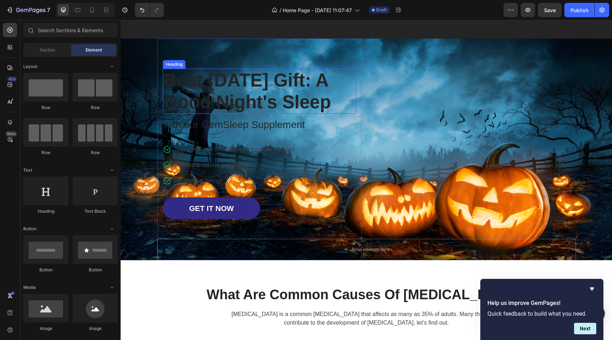
click at [266, 92] on p "Best [DATE] Gift: A Good Night's Sleep" at bounding box center [260, 91] width 192 height 44
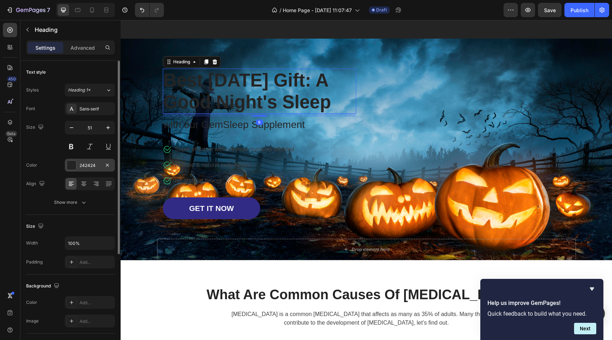
click at [70, 165] on div at bounding box center [71, 165] width 9 height 9
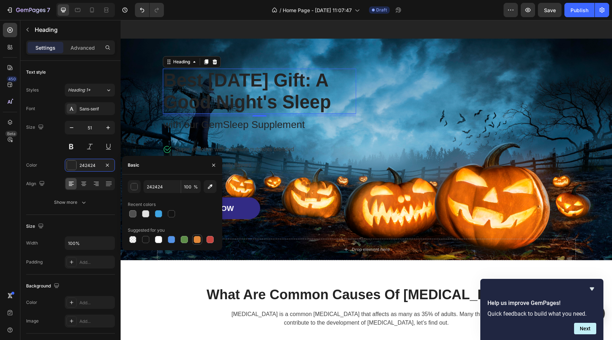
click at [197, 239] on div at bounding box center [197, 239] width 7 height 7
type input "E4893A"
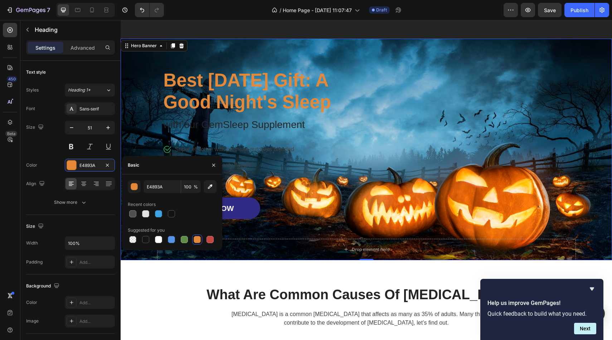
click at [372, 111] on div "Drop element here Row Best Father's Day Gift: A Good Night's Sleep Heading with…" at bounding box center [366, 150] width 419 height 222
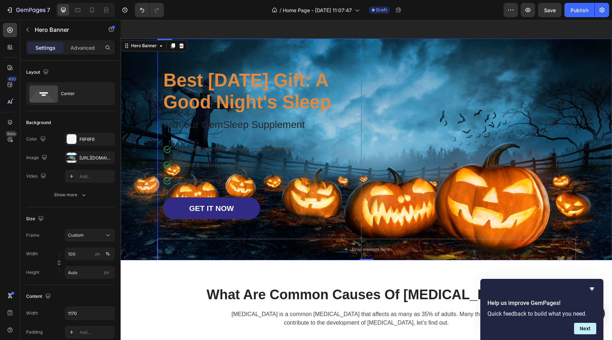
click at [264, 132] on p "with our GemSleep Supplement" at bounding box center [260, 124] width 192 height 15
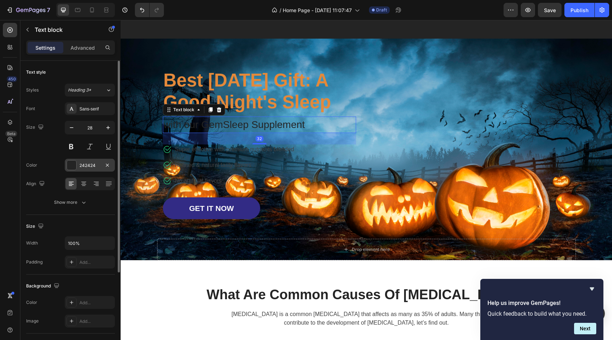
click at [69, 161] on div at bounding box center [71, 165] width 9 height 9
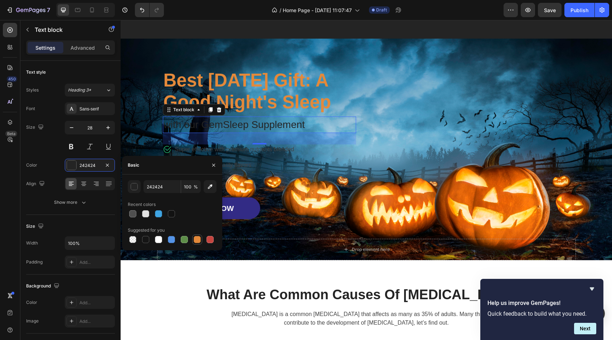
click at [197, 237] on div at bounding box center [197, 239] width 7 height 7
type input "E4893A"
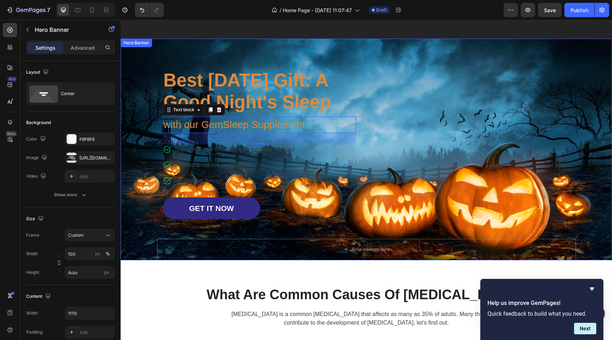
click at [384, 88] on div "Drop element here Row Best Father's Day Gift: A Good Night's Sleep Heading with…" at bounding box center [366, 150] width 419 height 222
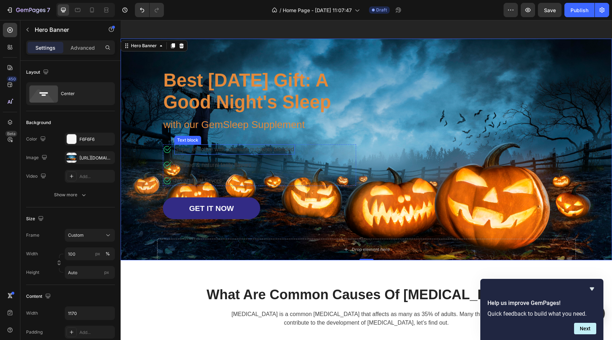
click at [225, 154] on p "Super effective with premium nutrients blended" at bounding box center [234, 149] width 119 height 9
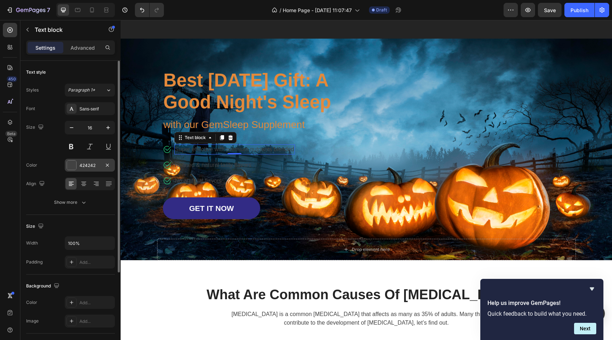
click at [74, 167] on div at bounding box center [71, 165] width 9 height 9
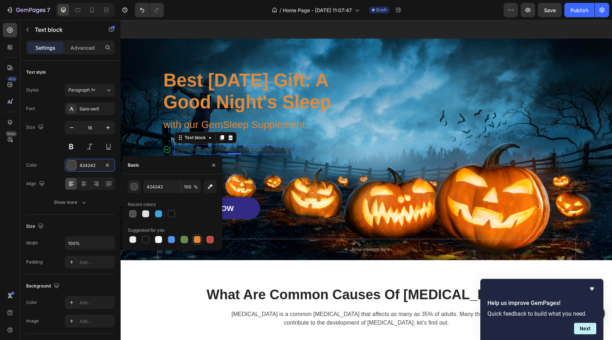
click at [196, 242] on div at bounding box center [197, 239] width 7 height 7
type input "E4893A"
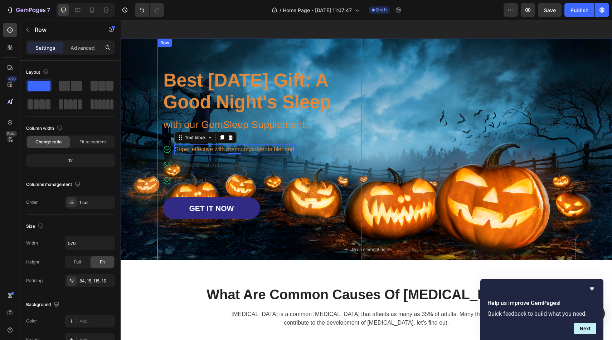
click at [257, 164] on div "Best Father's Day Gift: A Good Night's Sleep Heading with our GemSleep Suppleme…" at bounding box center [259, 144] width 193 height 151
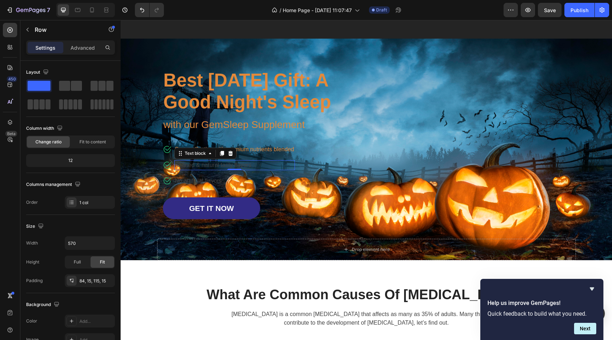
click at [200, 170] on p "Refined & natural tasty flavors" at bounding box center [234, 165] width 119 height 9
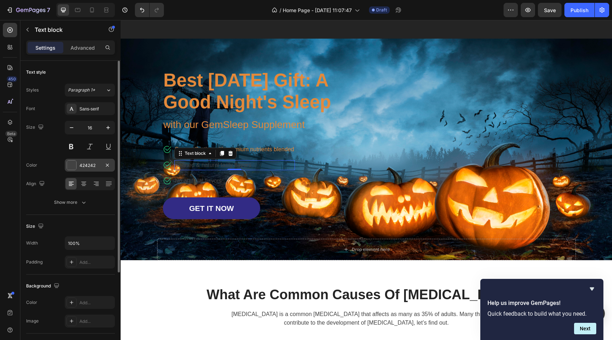
click at [73, 164] on div at bounding box center [71, 165] width 9 height 9
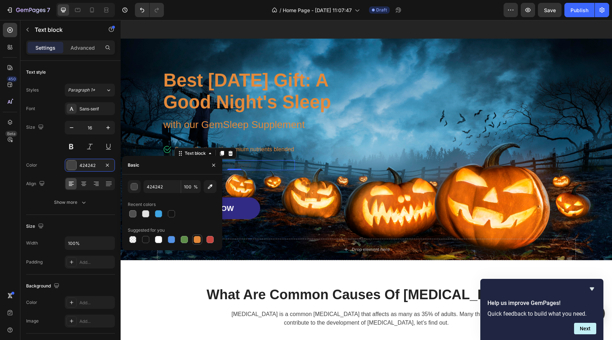
click at [195, 239] on div at bounding box center [197, 239] width 7 height 7
type input "E4893A"
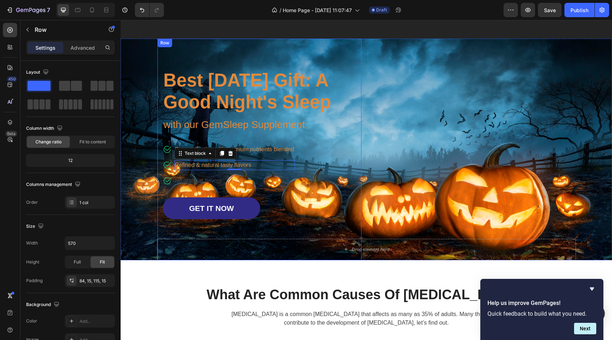
click at [324, 156] on div "Best Father's Day Gift: A Good Night's Sleep Heading with our GemSleep Suppleme…" at bounding box center [259, 144] width 193 height 151
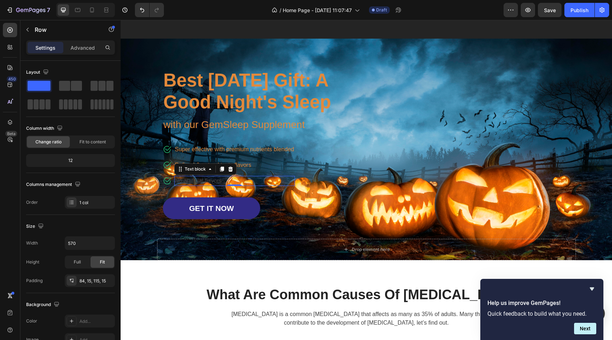
click at [204, 185] on p "No artificial flavors" at bounding box center [234, 181] width 119 height 9
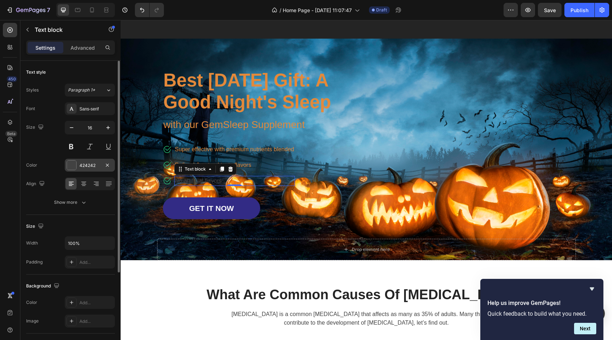
click at [75, 162] on div at bounding box center [71, 165] width 9 height 9
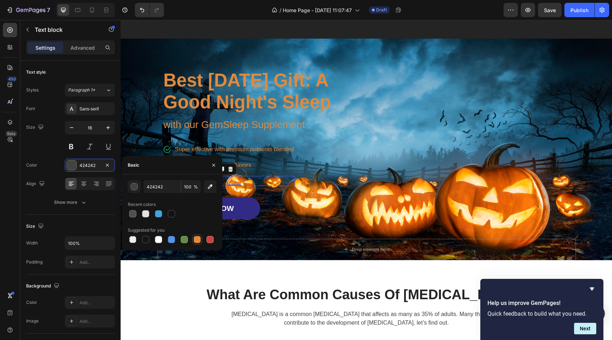
click at [196, 240] on div at bounding box center [197, 239] width 7 height 7
type input "E4893A"
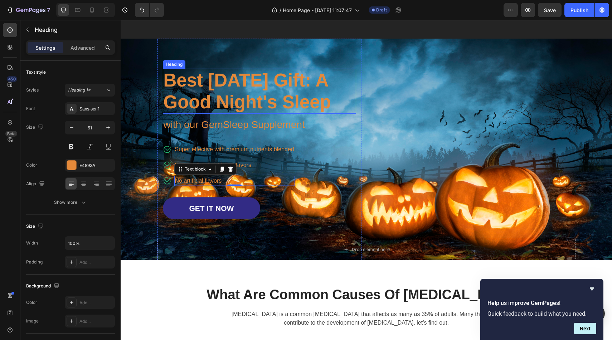
click at [229, 106] on p "Best [DATE] Gift: A Good Night's Sleep" at bounding box center [260, 91] width 192 height 44
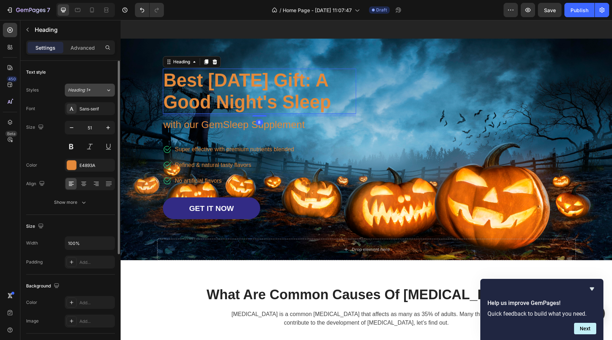
click at [103, 86] on button "Heading 1*" at bounding box center [90, 90] width 50 height 13
click at [111, 67] on div "Text style" at bounding box center [70, 72] width 89 height 11
click at [88, 113] on div "Sans-serif" at bounding box center [90, 108] width 50 height 13
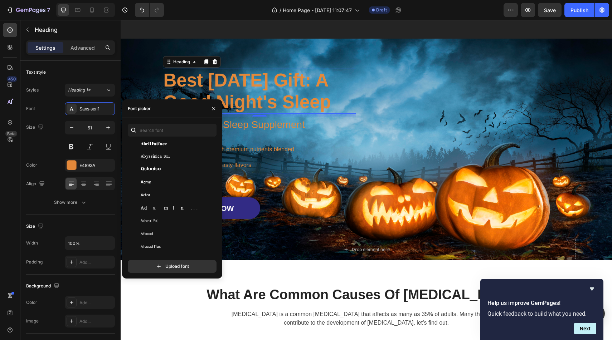
scroll to position [116, 0]
click at [173, 161] on div "Aclonica" at bounding box center [171, 166] width 87 height 13
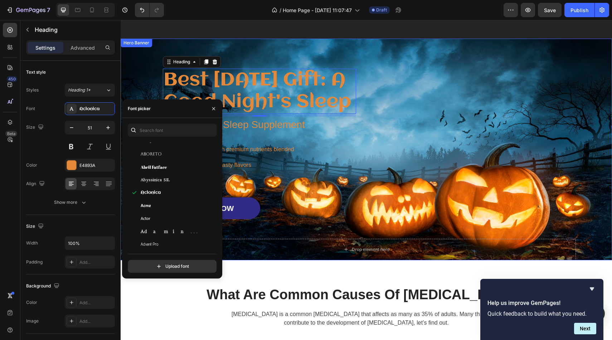
click at [395, 97] on div "Drop element here Row Best Father's Day Gift: A Good Night's Sleep Heading 8 wi…" at bounding box center [366, 150] width 419 height 222
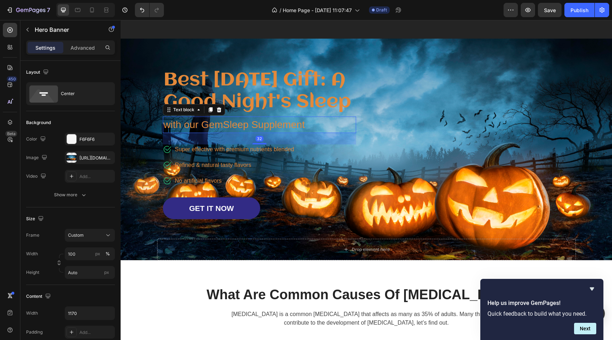
click at [252, 133] on div "with our GemSleep Supplement" at bounding box center [259, 125] width 193 height 16
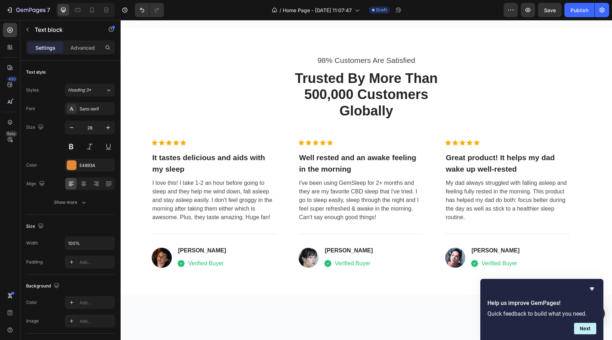
scroll to position [2252, 0]
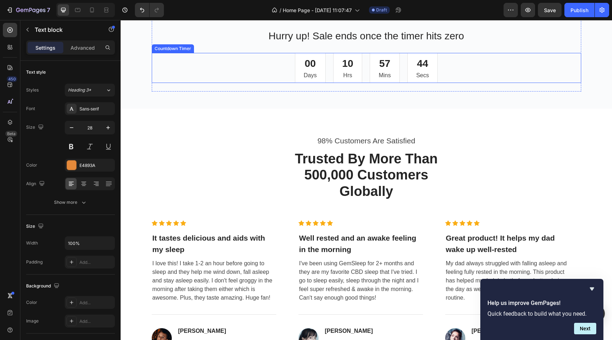
click at [419, 59] on div "44" at bounding box center [422, 63] width 13 height 15
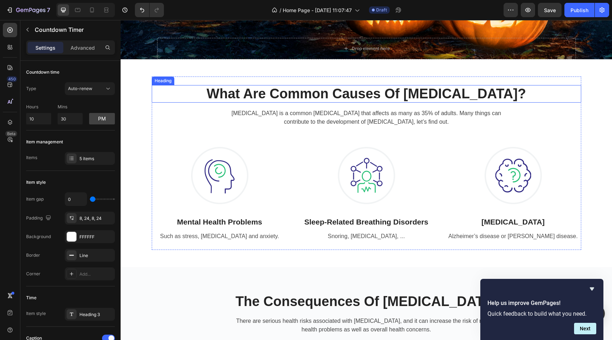
scroll to position [790, 0]
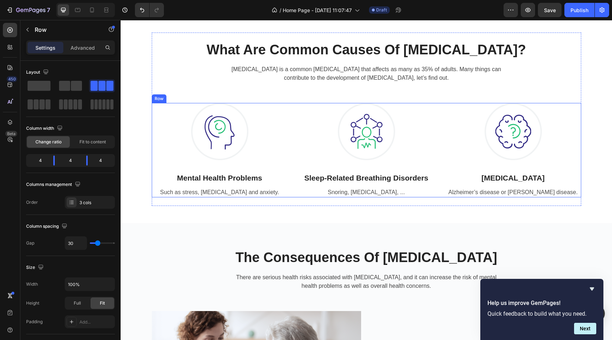
click at [438, 119] on div "Image Mental Health Problems Heading Such as stress, depression and anxiety. Te…" at bounding box center [366, 150] width 429 height 94
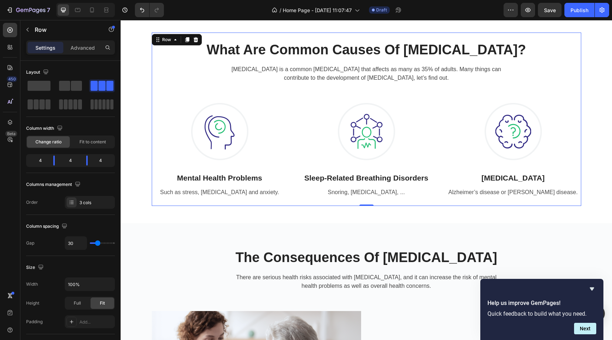
click at [509, 79] on div "What Are Common Causes Of Insomnia? Heading Insomnia is a common sleep disorder…" at bounding box center [366, 119] width 429 height 156
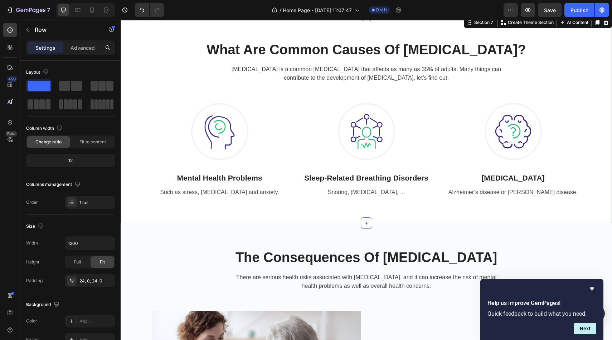
click at [591, 47] on div "What Are Common Causes Of Insomnia? Heading Insomnia is a common sleep disorder…" at bounding box center [366, 120] width 481 height 174
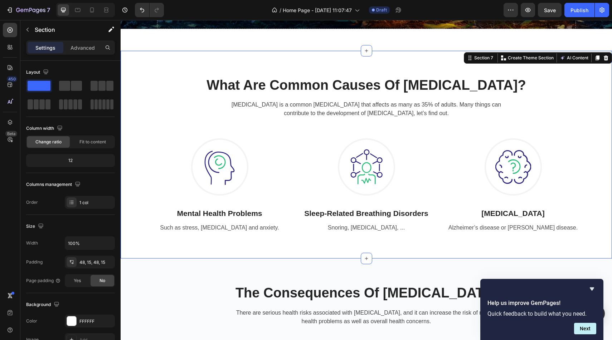
scroll to position [442, 0]
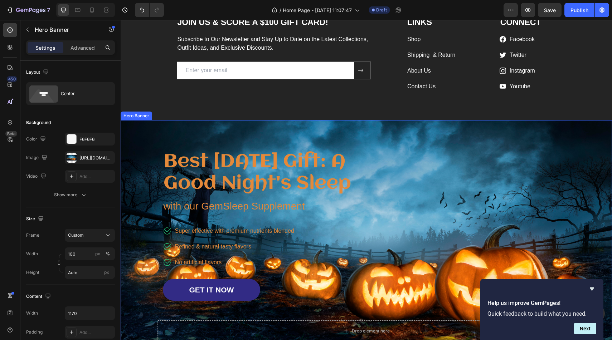
click at [541, 175] on div "Drop element here Row Best Father's Day Gift: A Good Night's Sleep Heading with…" at bounding box center [366, 231] width 419 height 222
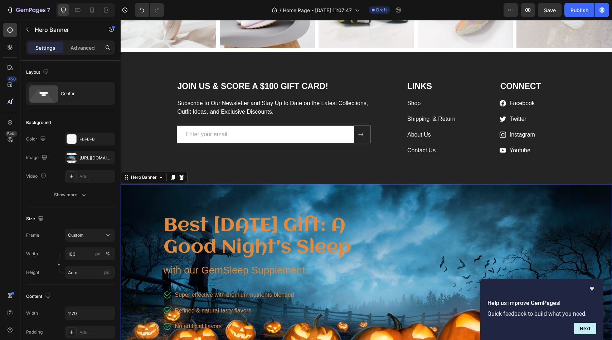
scroll to position [364, 0]
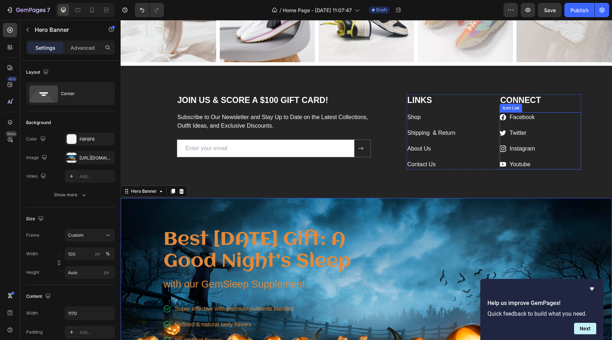
click at [572, 140] on div "Icon Facebook Text block Icon Twitter Text block Icon Instagram Text block Icon…" at bounding box center [540, 140] width 82 height 57
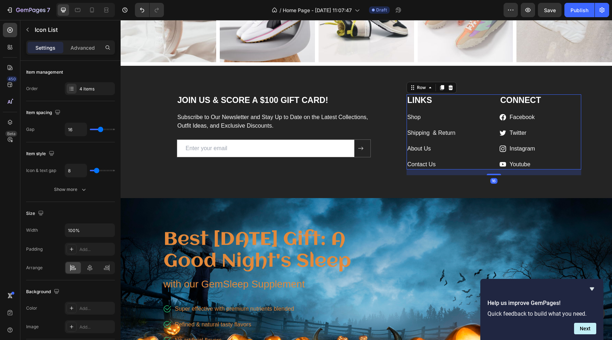
click at [580, 108] on div "CONNECT Heading Icon Facebook Text block Icon Twitter Text block Icon Instagram…" at bounding box center [540, 131] width 82 height 75
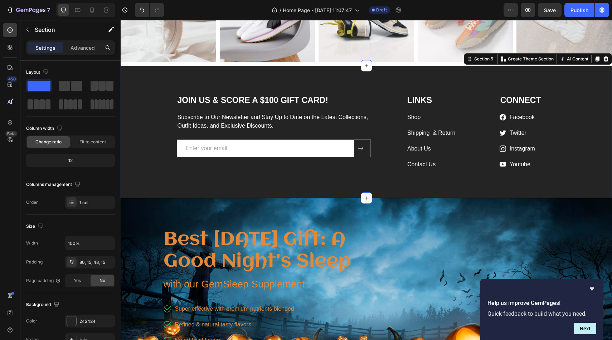
click at [599, 84] on div "JOIN US & SCORE A $100 GIFT CARD! Heading Subscribe to Our Newsletter and Stay …" at bounding box center [366, 132] width 491 height 132
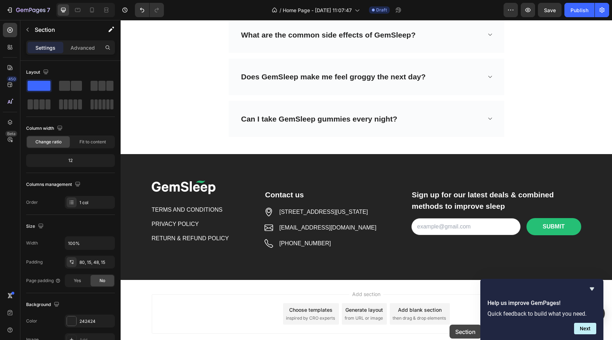
scroll to position [3342, 0]
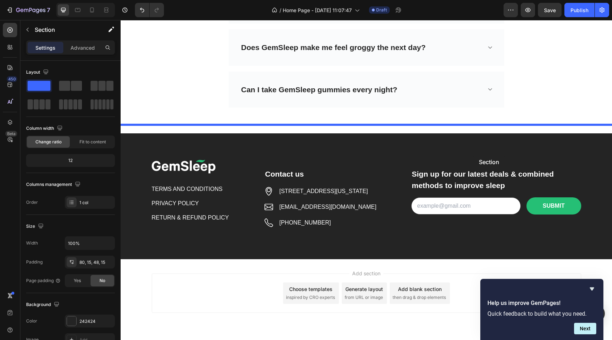
drag, startPoint x: 470, startPoint y: 61, endPoint x: 473, endPoint y: 156, distance: 94.9
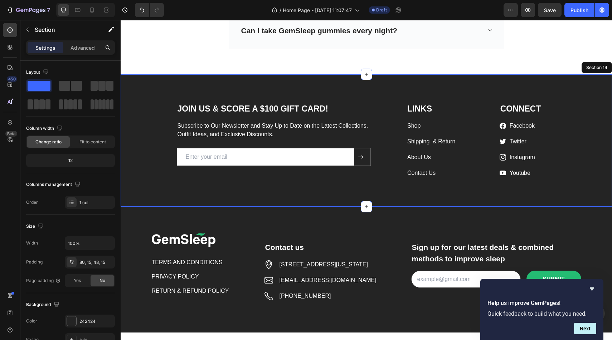
scroll to position [3271, 0]
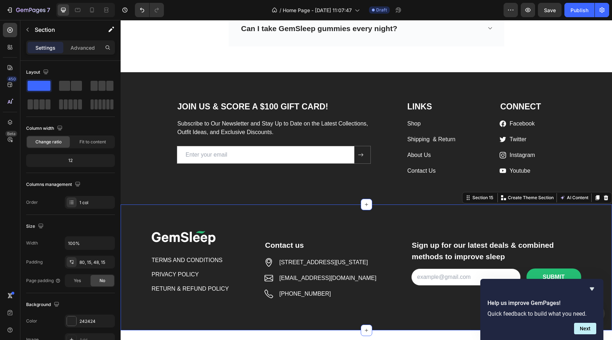
click at [497, 205] on div "Image TERMS AND CONDITIONS Button PRIVACY POLICY Button RETURN & REFUND POLICY …" at bounding box center [366, 268] width 491 height 126
click at [604, 195] on icon at bounding box center [606, 197] width 5 height 5
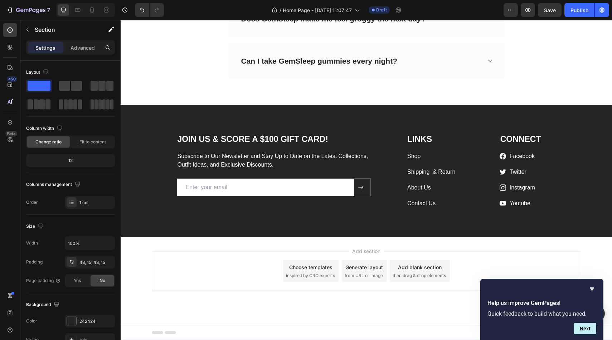
scroll to position [3230, 0]
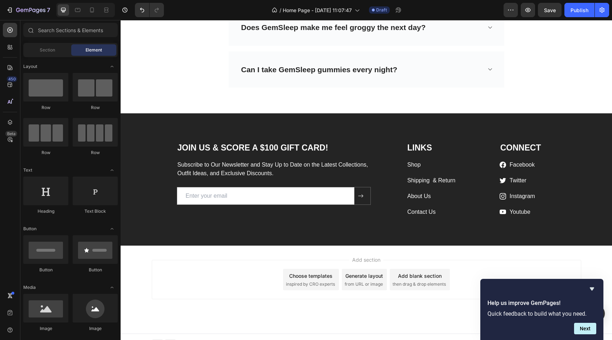
click at [513, 249] on div "Add section Choose templates inspired by CRO experts Generate layout from URL o…" at bounding box center [366, 290] width 491 height 88
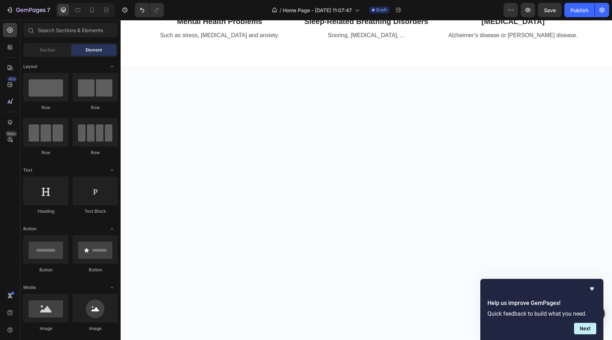
scroll to position [0, 0]
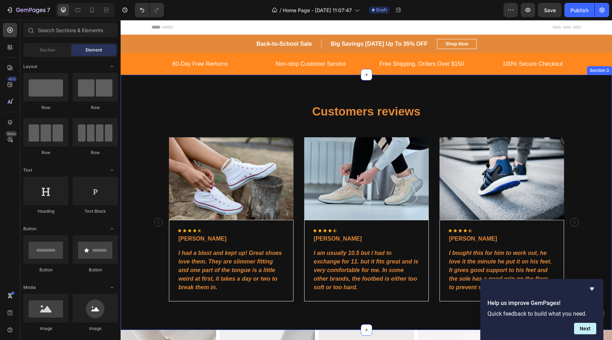
click at [585, 89] on div "Customers reviews Heading Image Icon Icon Icon Icon Icon Icon List Hoz Luis Nov…" at bounding box center [366, 202] width 491 height 255
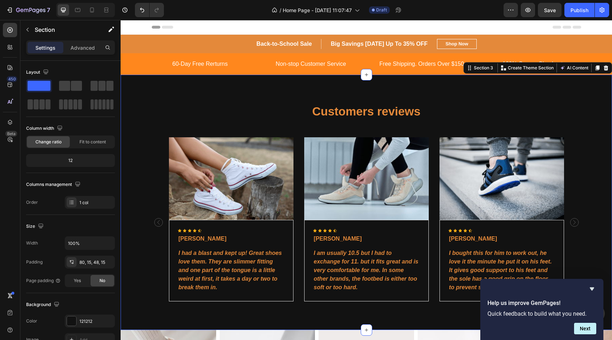
click at [611, 68] on div "Section 3 You can create reusable sections Create Theme Section AI Content Writ…" at bounding box center [537, 67] width 148 height 11
click at [605, 67] on icon at bounding box center [606, 67] width 5 height 5
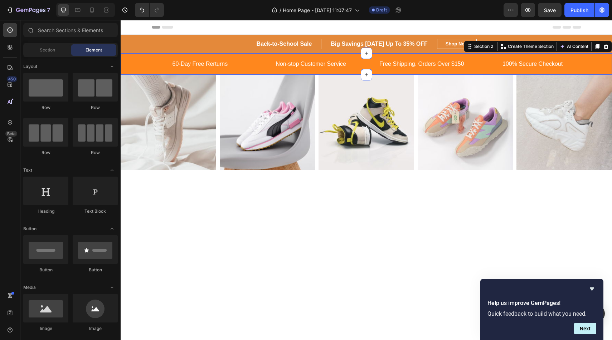
click at [608, 72] on div "60-Day Free Rerturns Text block Non-stop Customer Service Text block Free Shipp…" at bounding box center [366, 63] width 491 height 21
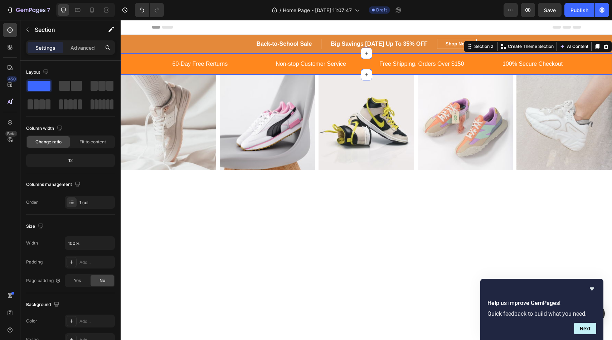
click at [518, 181] on div at bounding box center [366, 296] width 491 height 244
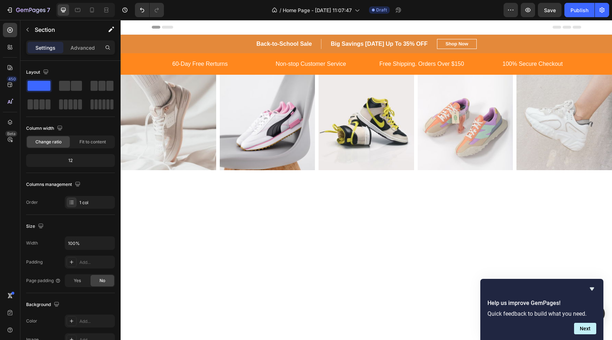
click at [517, 226] on div at bounding box center [366, 296] width 491 height 244
click at [422, 199] on div at bounding box center [366, 296] width 491 height 244
click at [425, 83] on div "Image" at bounding box center [427, 79] width 18 height 9
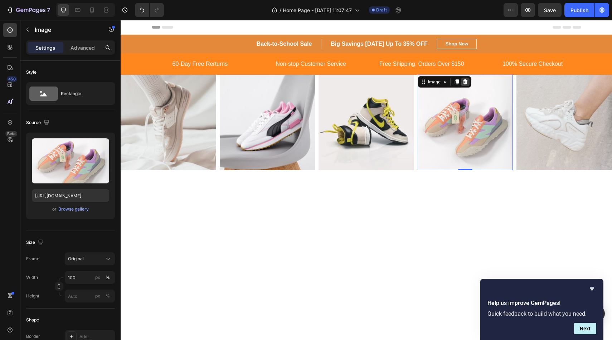
click at [463, 83] on icon at bounding box center [465, 82] width 6 height 6
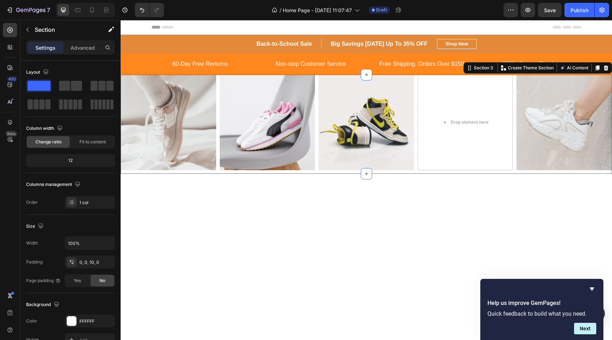
click at [545, 172] on div "Image Image Image Drop element here Image Carousel Section 3 You can create reu…" at bounding box center [366, 124] width 491 height 99
click at [606, 71] on div at bounding box center [605, 68] width 9 height 9
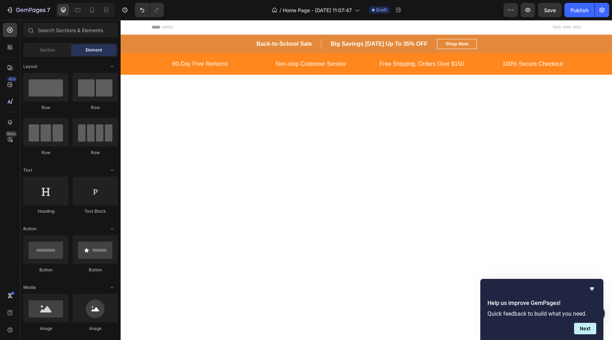
click at [589, 97] on div at bounding box center [366, 197] width 491 height 244
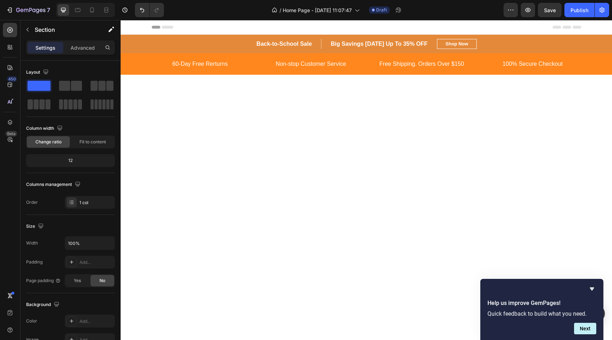
click at [552, 149] on div at bounding box center [366, 197] width 491 height 244
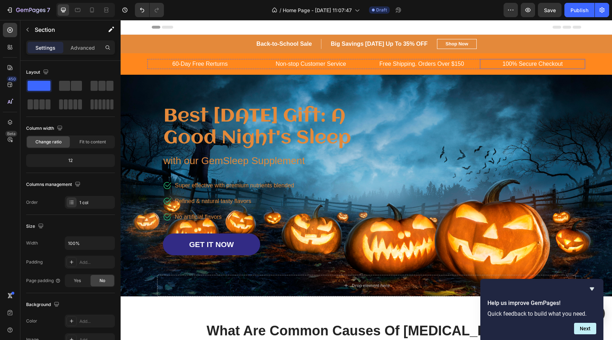
click at [489, 68] on p "100% Secure Checkout" at bounding box center [533, 64] width 104 height 9
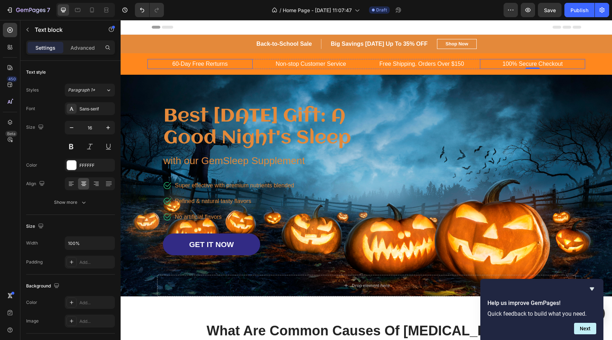
click at [150, 60] on p "60-Day Free Rerturns" at bounding box center [200, 64] width 104 height 9
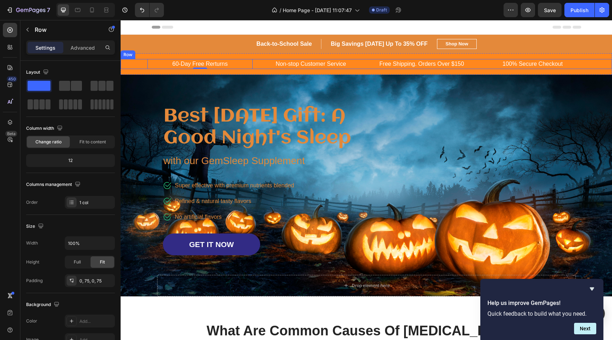
click at [132, 60] on div "60-Day Free Rerturns Text block 0 Non-stop Customer Service Text block Free Shi…" at bounding box center [366, 64] width 491 height 10
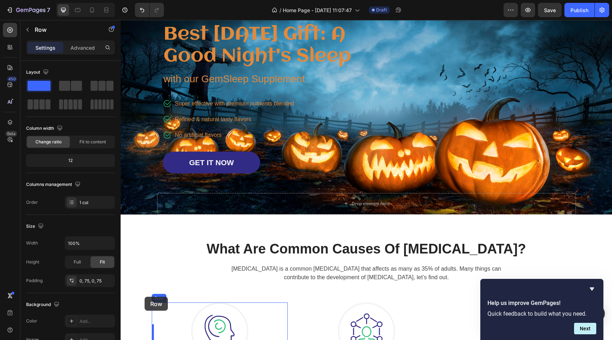
scroll to position [84, 0]
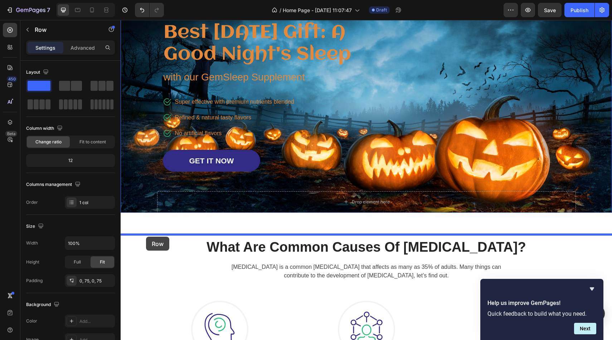
drag, startPoint x: 124, startPoint y: 52, endPoint x: 146, endPoint y: 236, distance: 185.6
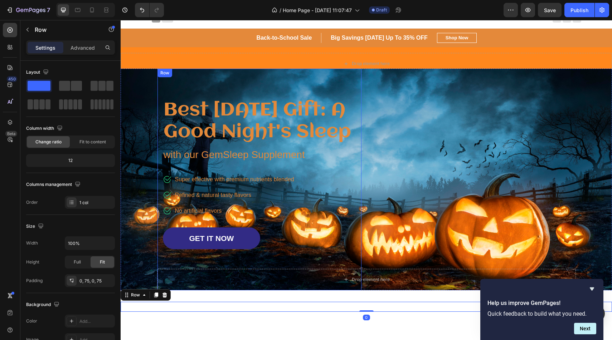
scroll to position [8, 0]
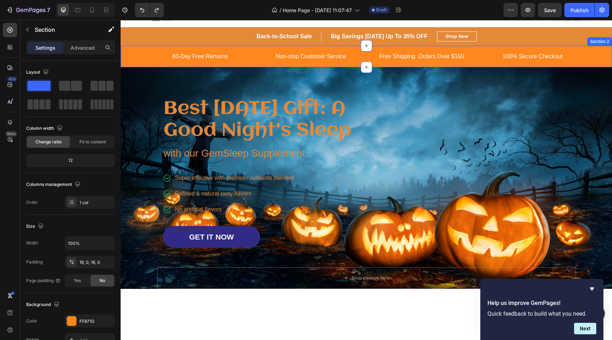
click at [123, 49] on div "60-Day Free Rerturns Text block Non-stop Customer Service Text block Free Shipp…" at bounding box center [366, 56] width 491 height 21
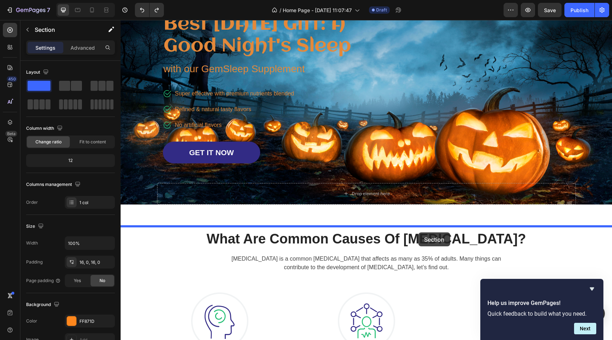
drag, startPoint x: 472, startPoint y: 41, endPoint x: 418, endPoint y: 233, distance: 199.0
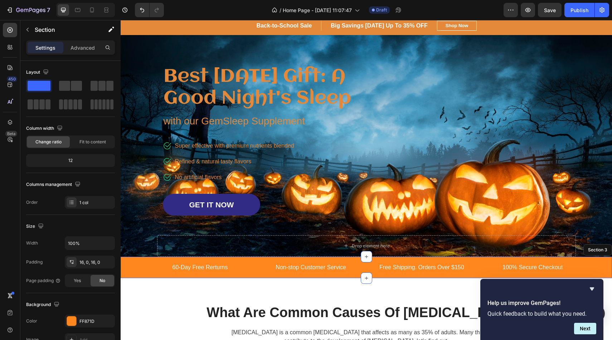
scroll to position [0, 0]
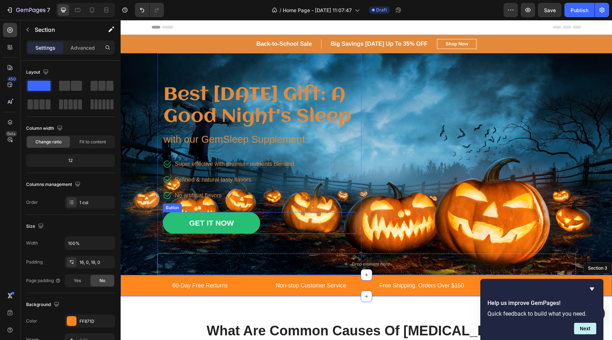
click at [247, 234] on link "GET IT NOW" at bounding box center [212, 223] width 98 height 22
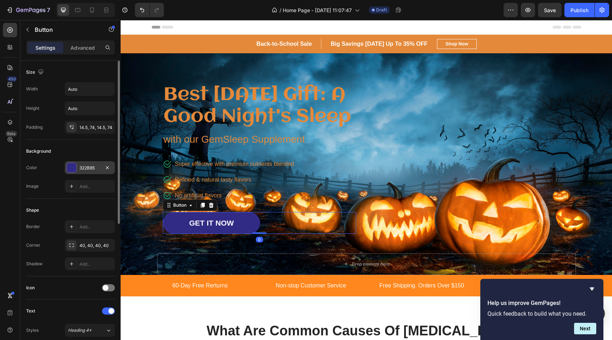
click at [72, 167] on div at bounding box center [71, 167] width 9 height 9
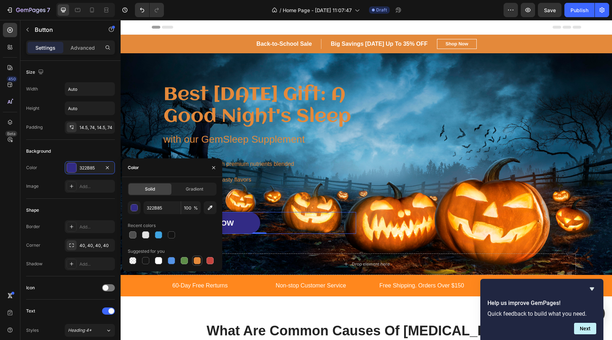
click at [200, 257] on div at bounding box center [197, 261] width 9 height 9
type input "E4893A"
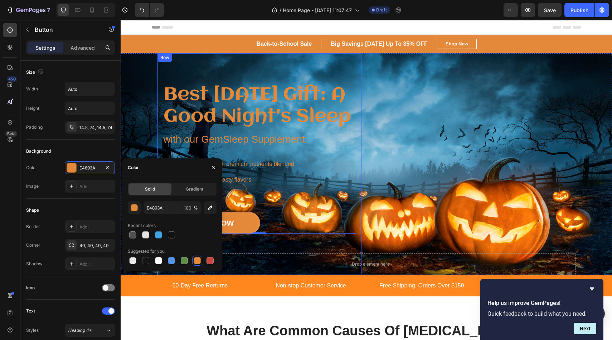
click at [349, 176] on div "Best Father's Day Gift: A Good Night's Sleep Heading with our GemSleep Suppleme…" at bounding box center [259, 158] width 193 height 151
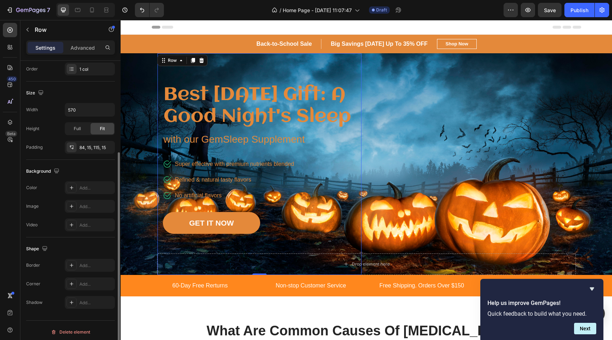
scroll to position [137, 0]
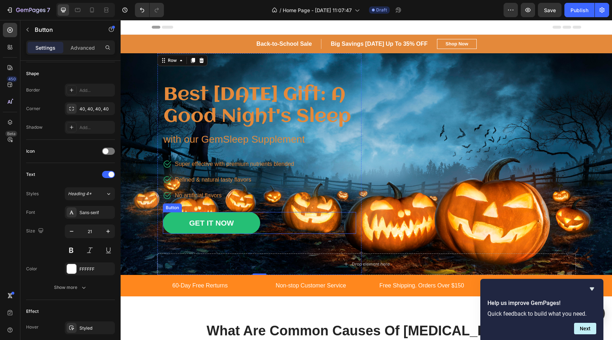
click at [176, 234] on link "GET IT NOW" at bounding box center [212, 223] width 98 height 22
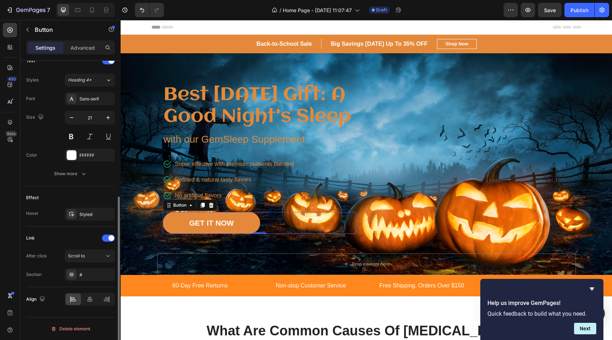
scroll to position [250, 0]
click at [82, 217] on div "Styled" at bounding box center [89, 215] width 21 height 6
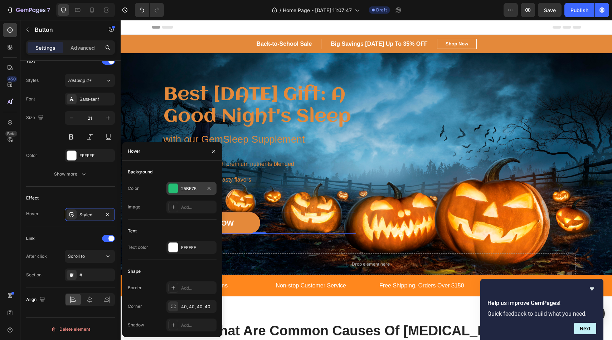
click at [174, 185] on div at bounding box center [173, 188] width 9 height 9
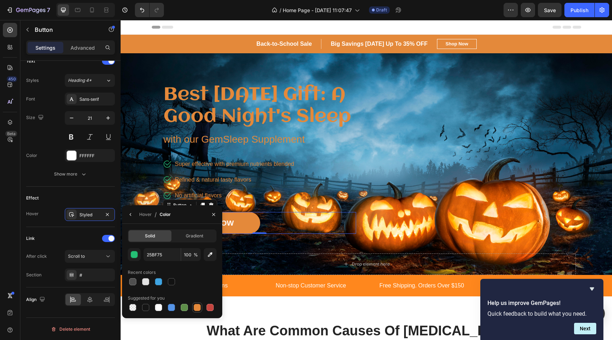
click at [197, 309] on div at bounding box center [197, 307] width 7 height 7
click at [208, 308] on div at bounding box center [209, 307] width 7 height 7
type input "C5453F"
click at [323, 185] on div "Icon Super effective with premium nutrients blended Text block Icon Refined & n…" at bounding box center [259, 180] width 193 height 42
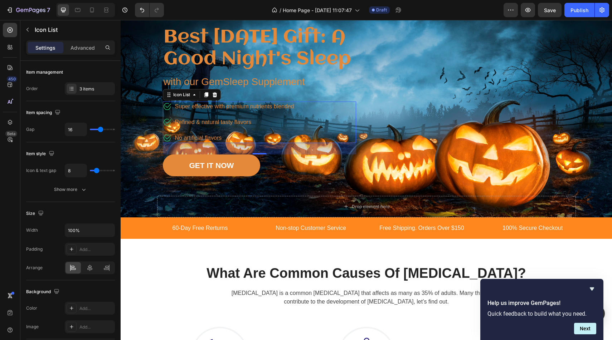
scroll to position [79, 0]
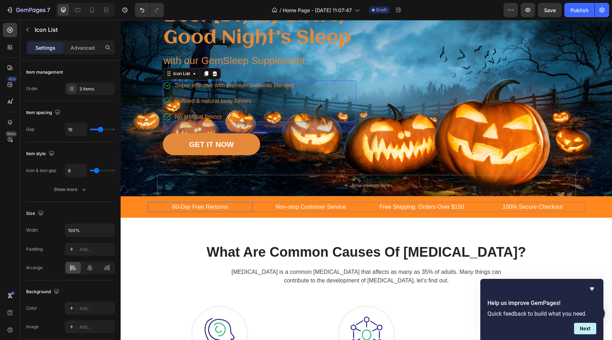
click at [209, 211] on p "60-Day Free Rerturns" at bounding box center [200, 207] width 104 height 9
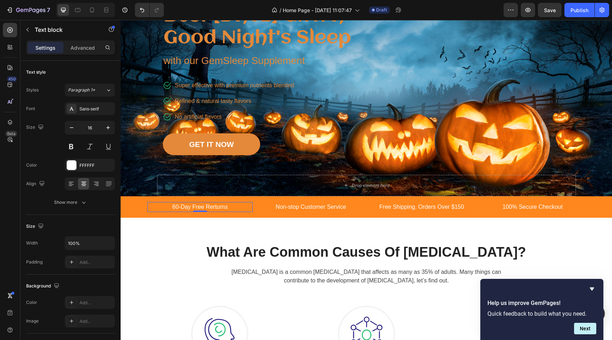
click at [176, 211] on p "60-Day Free Rerturns" at bounding box center [200, 207] width 104 height 9
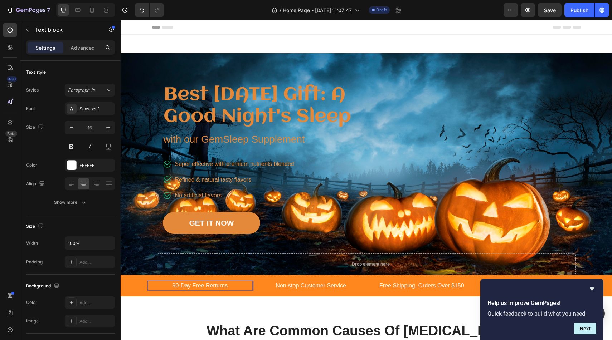
scroll to position [79, 0]
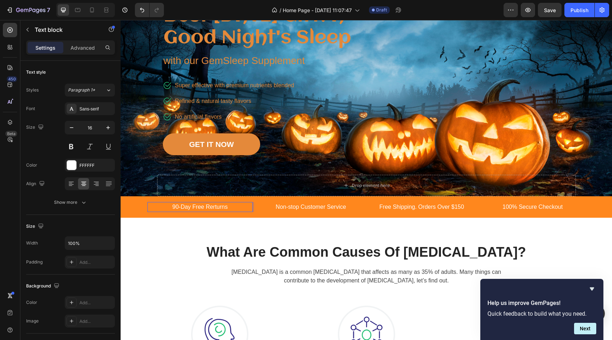
click at [224, 211] on p "90-Day Free Rerturns" at bounding box center [200, 207] width 104 height 9
drag, startPoint x: 230, startPoint y: 228, endPoint x: 169, endPoint y: 227, distance: 60.5
click at [169, 211] on p "90-Day Free Rerturns" at bounding box center [200, 207] width 104 height 9
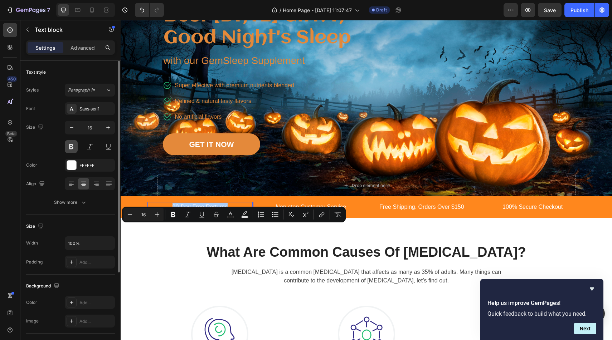
click at [73, 144] on button at bounding box center [71, 146] width 13 height 13
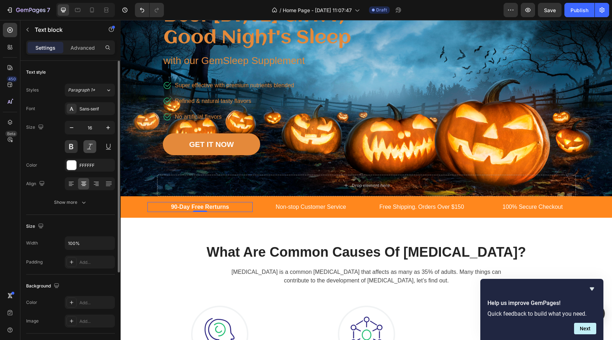
click at [89, 145] on button at bounding box center [89, 146] width 13 height 13
click at [91, 106] on div "Sans-serif" at bounding box center [96, 109] width 34 height 6
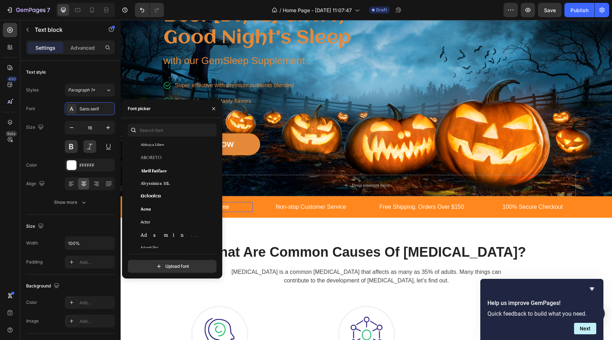
scroll to position [113, 0]
click at [168, 194] on div "Aclonica" at bounding box center [177, 196] width 72 height 6
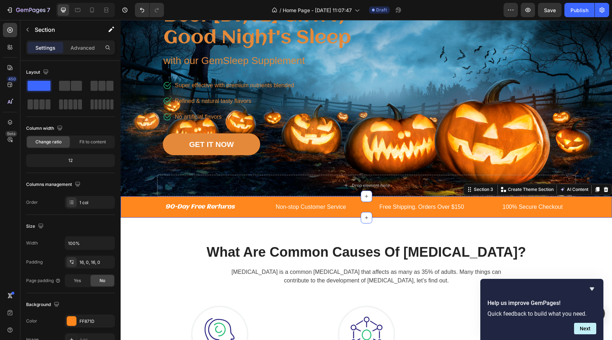
click at [311, 218] on div "90-Day Free Rerturns Text block Non-stop Customer Service Text block Free Shipp…" at bounding box center [366, 206] width 491 height 21
click at [296, 211] on p "Non-stop Customer Service" at bounding box center [311, 207] width 104 height 9
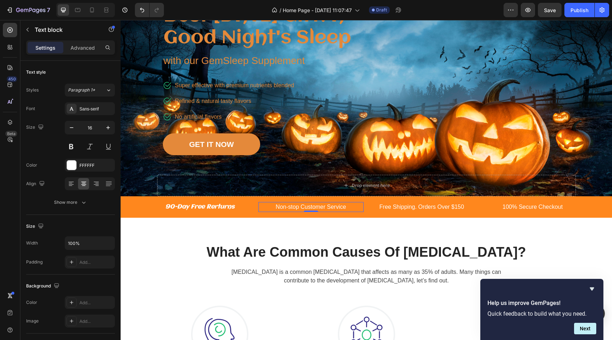
click at [286, 211] on p "Non-stop Customer Service" at bounding box center [311, 207] width 104 height 9
click at [346, 211] on p "Non-stop Customer Service" at bounding box center [311, 207] width 104 height 9
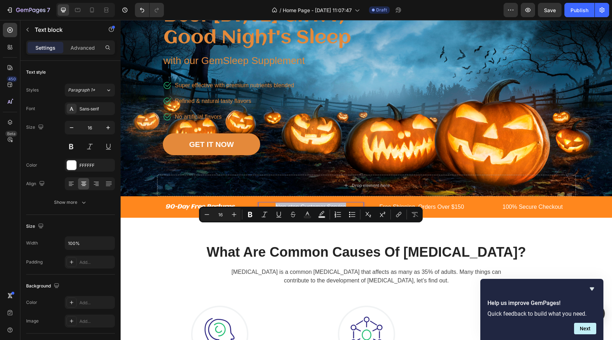
drag, startPoint x: 346, startPoint y: 231, endPoint x: 274, endPoint y: 228, distance: 72.3
click at [274, 211] on p "Non-stop Customer Service" at bounding box center [311, 207] width 104 height 9
click at [394, 212] on div "Free Shipping. Orders Over $150" at bounding box center [421, 207] width 105 height 10
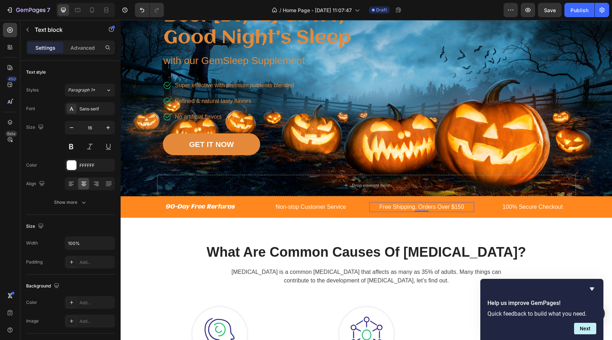
click at [390, 211] on p "Free Shipping. Orders Over $150" at bounding box center [422, 207] width 104 height 9
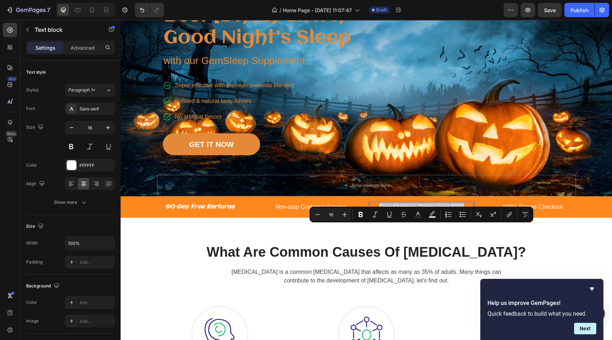
drag, startPoint x: 379, startPoint y: 229, endPoint x: 472, endPoint y: 231, distance: 92.7
click at [472, 211] on p "Free Shipping. Orders Over $150" at bounding box center [422, 207] width 104 height 9
copy p "Free Shipping. Orders Over $150"
click at [328, 211] on p "Non-stop Customer Service" at bounding box center [311, 207] width 104 height 9
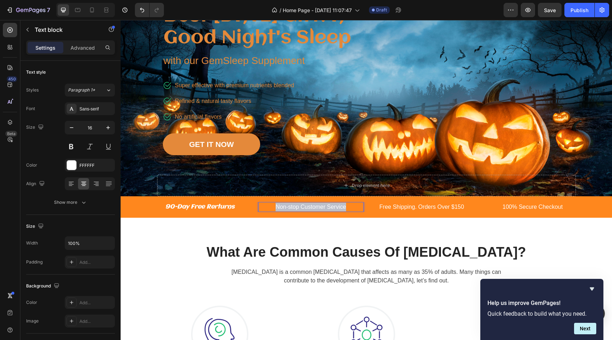
drag, startPoint x: 348, startPoint y: 229, endPoint x: 274, endPoint y: 228, distance: 73.7
click at [274, 211] on p "Non-stop Customer Service" at bounding box center [311, 207] width 104 height 9
drag, startPoint x: 354, startPoint y: 230, endPoint x: 344, endPoint y: 229, distance: 9.7
click at [344, 211] on p "Free Shipping. Orders Over $150" at bounding box center [311, 207] width 104 height 9
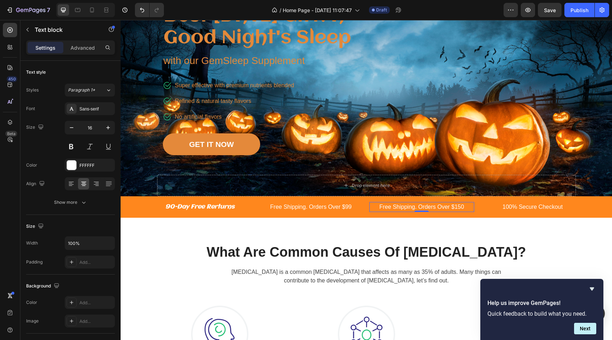
click at [408, 212] on div "Free Shipping. Orders Over $150" at bounding box center [421, 207] width 105 height 10
click at [346, 211] on p "Free Shipping. Orders Over $99" at bounding box center [311, 207] width 104 height 9
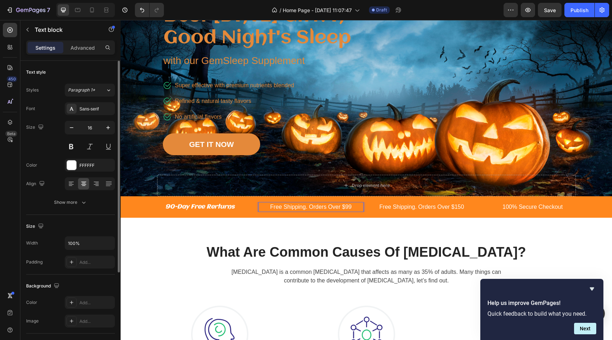
click at [81, 149] on div at bounding box center [90, 146] width 50 height 13
click at [75, 149] on button at bounding box center [71, 146] width 13 height 13
click at [84, 147] on button at bounding box center [89, 146] width 13 height 13
click at [104, 109] on div "Sans-serif" at bounding box center [96, 109] width 34 height 6
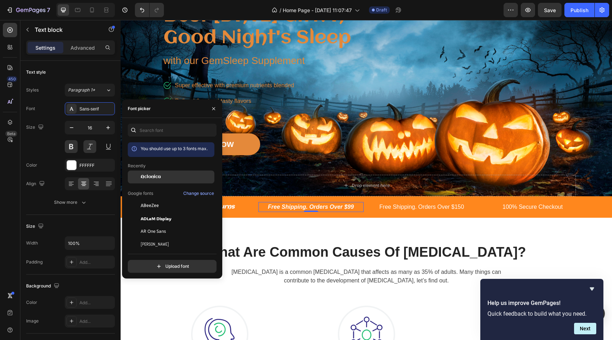
click at [155, 175] on span "Aclonica" at bounding box center [151, 177] width 20 height 6
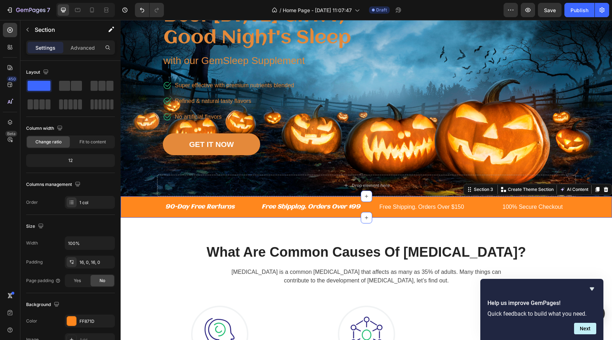
click at [419, 218] on div "90-Day Free Rerturns Text block Free Shipping. Orders Over $99 Text block Free …" at bounding box center [366, 206] width 491 height 21
click at [453, 211] on p "Free Shipping. Orders Over $150" at bounding box center [422, 207] width 104 height 9
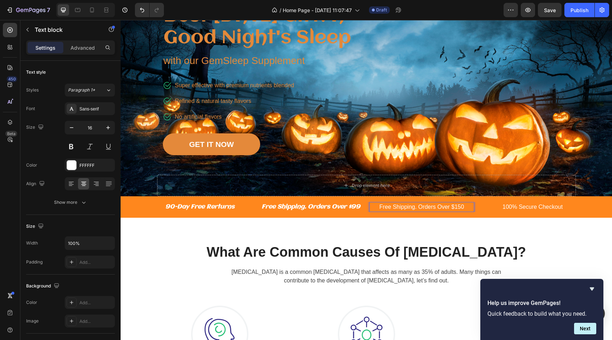
click at [462, 211] on p "Free Shipping. Orders Over $150" at bounding box center [422, 207] width 104 height 9
click at [372, 211] on p "Free Shipping. Orders Over $150" at bounding box center [422, 207] width 104 height 9
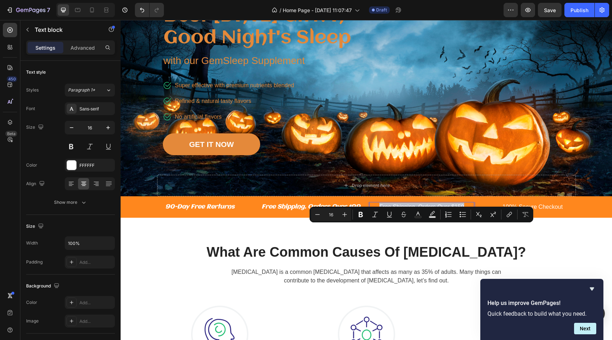
drag, startPoint x: 465, startPoint y: 231, endPoint x: 374, endPoint y: 229, distance: 91.6
click at [374, 211] on p "Free Shipping. Orders Over $150" at bounding box center [422, 207] width 104 height 9
click at [450, 211] on p "Free Shipping. Orders Over $150" at bounding box center [422, 207] width 104 height 9
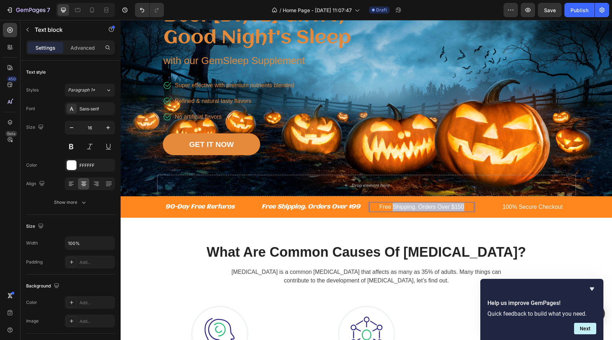
drag, startPoint x: 465, startPoint y: 229, endPoint x: 393, endPoint y: 230, distance: 72.3
click at [393, 211] on p "Free Shipping. Orders Over $150" at bounding box center [422, 207] width 104 height 9
click at [445, 211] on p "Free Gift" at bounding box center [422, 207] width 104 height 9
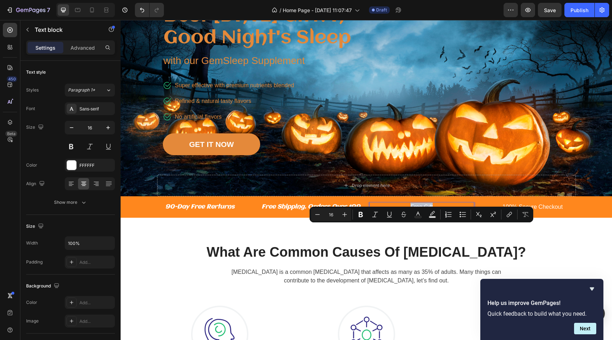
drag, startPoint x: 437, startPoint y: 228, endPoint x: 401, endPoint y: 227, distance: 35.8
click at [401, 211] on p "Free Gift" at bounding box center [422, 207] width 104 height 9
click at [74, 145] on button at bounding box center [71, 146] width 13 height 13
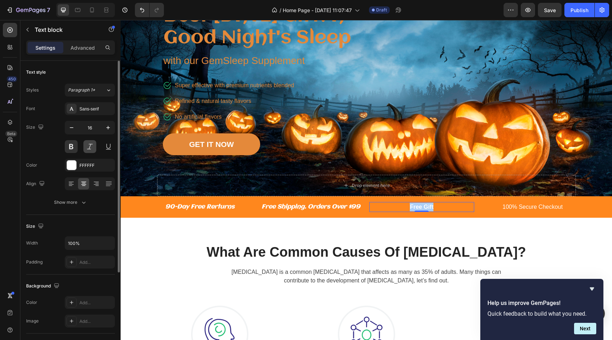
click at [87, 146] on button at bounding box center [89, 146] width 13 height 13
click at [102, 107] on div "Sans-serif" at bounding box center [96, 109] width 34 height 6
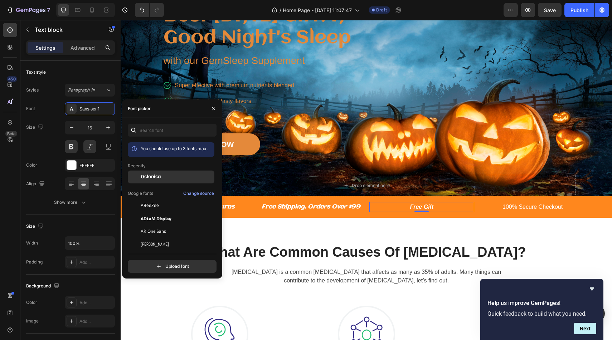
click at [151, 177] on span "Aclonica" at bounding box center [151, 177] width 20 height 6
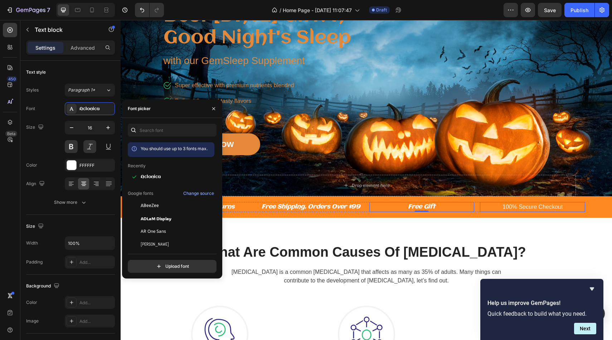
click at [505, 211] on p "100% Secure Checkout" at bounding box center [533, 207] width 104 height 9
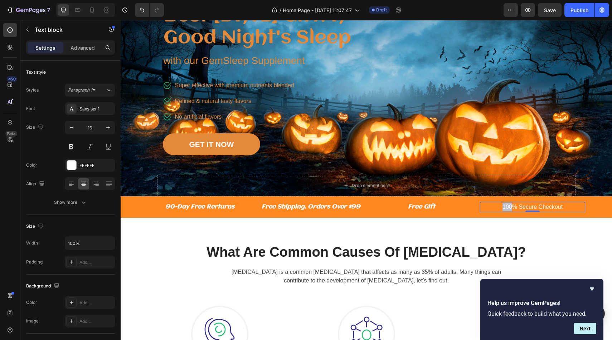
click at [505, 211] on p "100% Secure Checkout" at bounding box center [533, 207] width 104 height 9
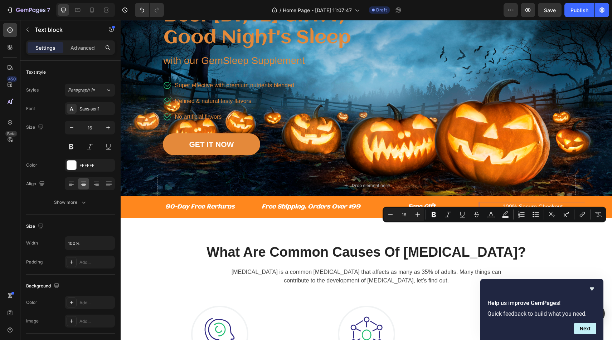
click at [567, 211] on p "100% Secure Checkout" at bounding box center [533, 207] width 104 height 9
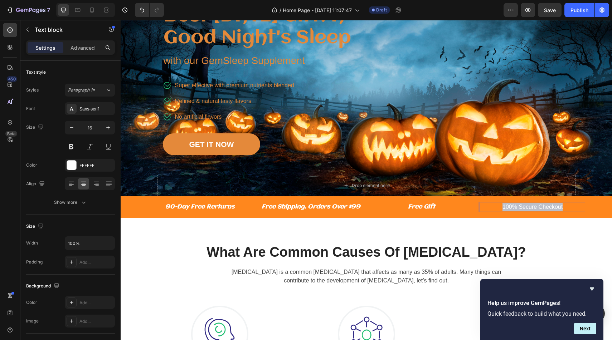
drag, startPoint x: 567, startPoint y: 231, endPoint x: 493, endPoint y: 229, distance: 74.1
click at [493, 211] on p "100% Secure Checkout" at bounding box center [533, 207] width 104 height 9
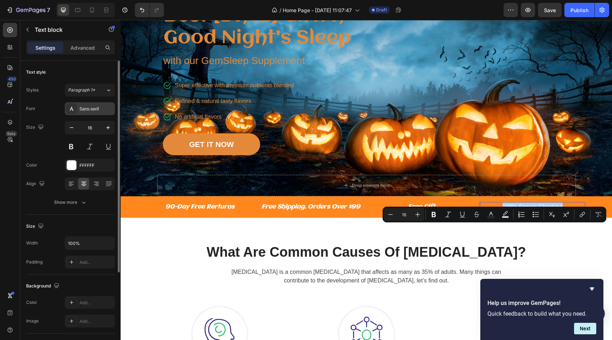
click at [87, 108] on div "Sans-serif" at bounding box center [96, 109] width 34 height 6
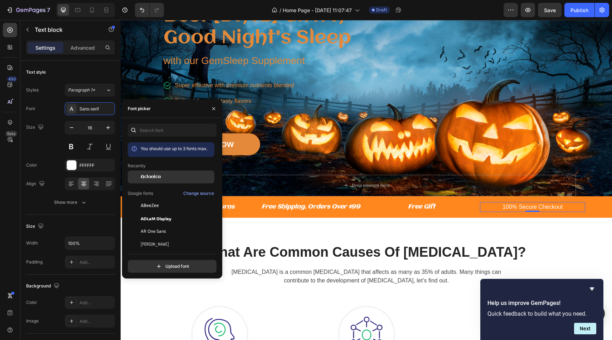
click at [145, 175] on span "Aclonica" at bounding box center [151, 177] width 20 height 6
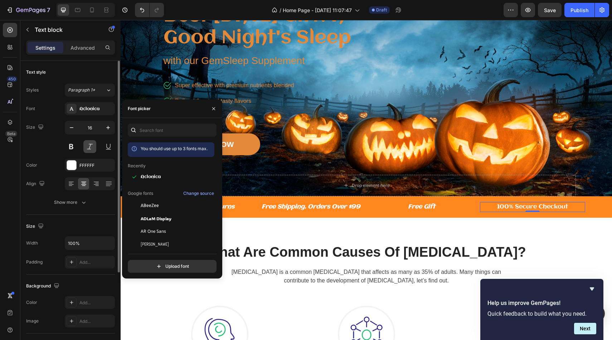
click at [96, 151] on button at bounding box center [89, 146] width 13 height 13
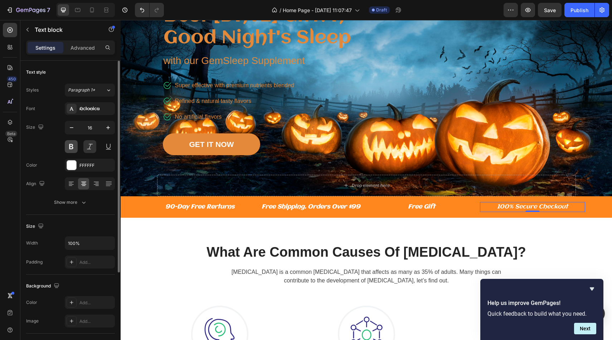
click at [66, 150] on button at bounding box center [71, 146] width 13 height 13
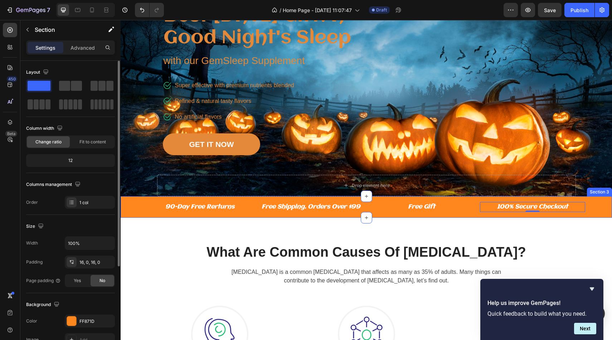
click at [184, 218] on div "90-Day Free Rerturns Text block Free Shipping. Orders Over $99 Text block Free …" at bounding box center [366, 206] width 491 height 21
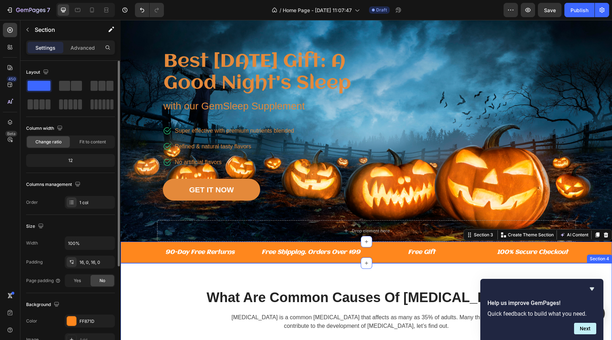
scroll to position [33, 0]
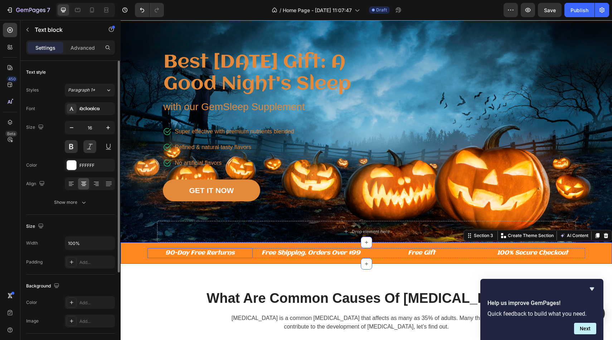
click at [225, 258] on div "90-Day Free Rerturns" at bounding box center [199, 253] width 105 height 10
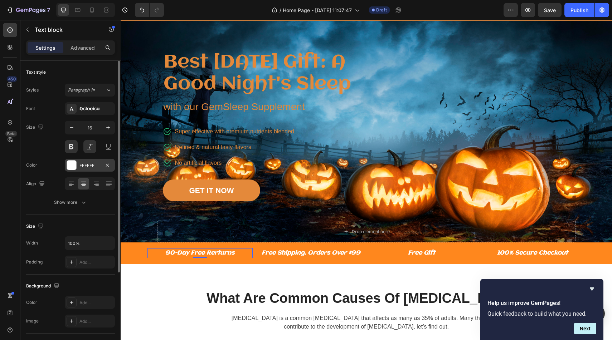
click at [73, 164] on div at bounding box center [71, 165] width 9 height 9
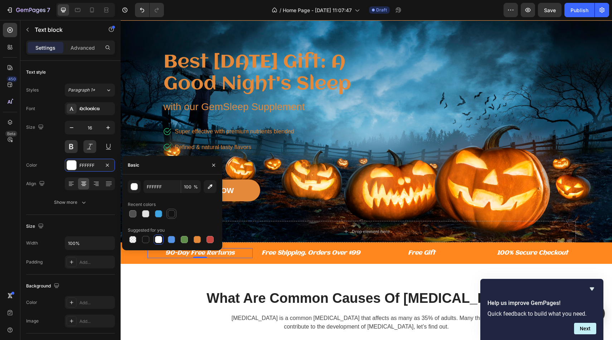
click at [170, 213] on div at bounding box center [171, 213] width 7 height 7
type input "121212"
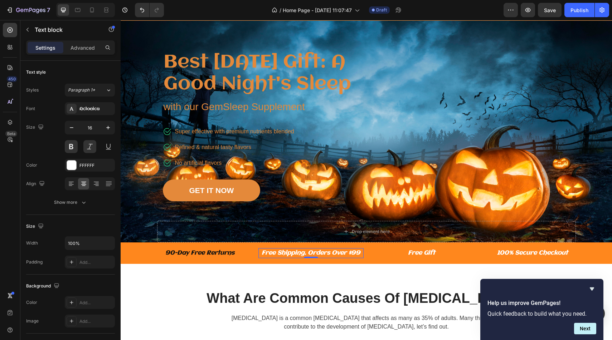
click at [262, 258] on p "Free Shipping. Orders Over $99" at bounding box center [311, 253] width 104 height 9
click at [69, 168] on div at bounding box center [71, 165] width 9 height 9
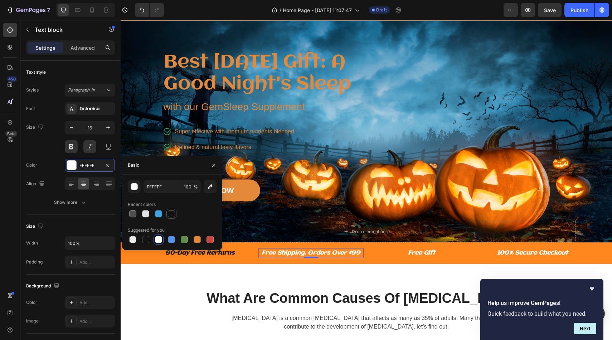
click at [172, 214] on div at bounding box center [171, 213] width 7 height 7
type input "121212"
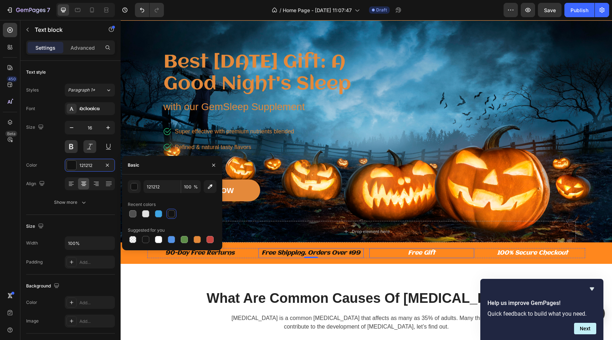
click at [418, 258] on p "Free Gift" at bounding box center [422, 253] width 104 height 9
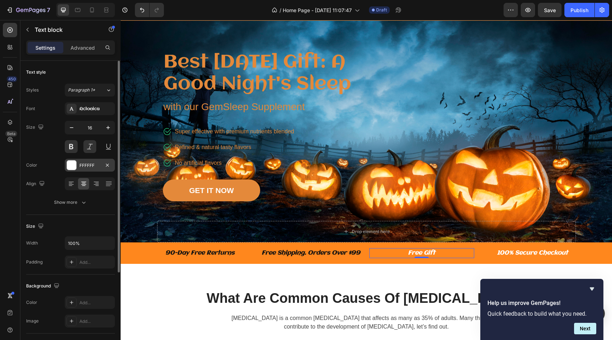
click at [68, 169] on div at bounding box center [71, 165] width 9 height 9
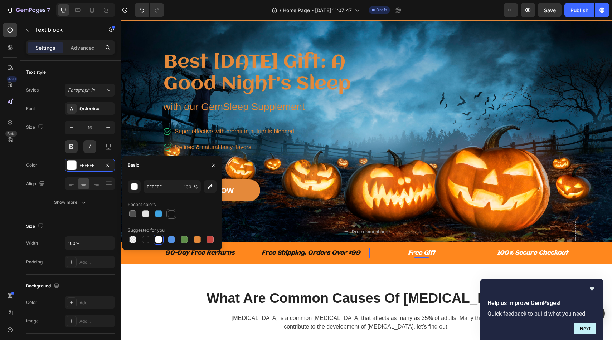
click at [174, 212] on div at bounding box center [171, 213] width 7 height 7
type input "121212"
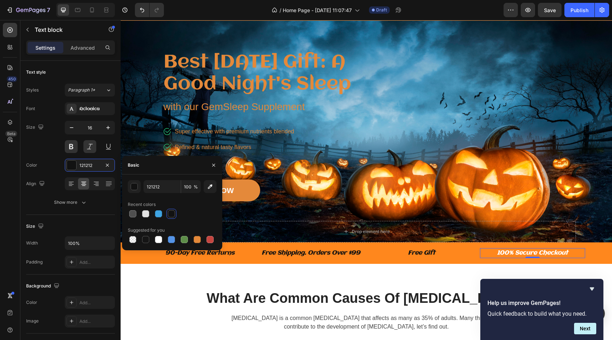
click at [525, 258] on p "100% Secure Checkout" at bounding box center [533, 253] width 104 height 9
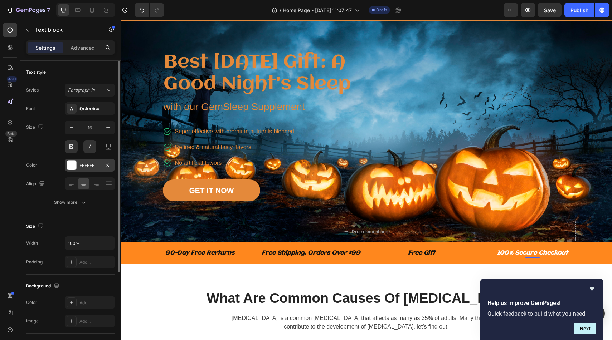
click at [70, 163] on div at bounding box center [71, 165] width 9 height 9
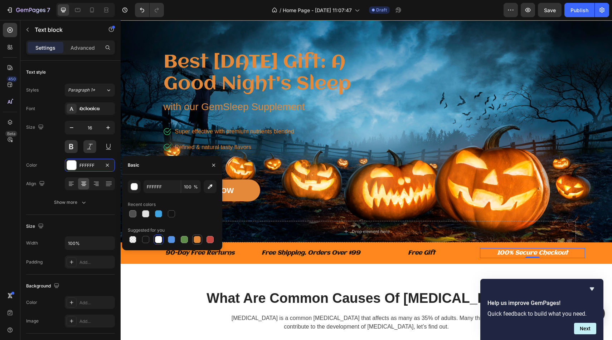
click at [200, 240] on div at bounding box center [197, 239] width 7 height 7
type input "E4893A"
click at [88, 11] on div at bounding box center [91, 9] width 11 height 11
type input "14"
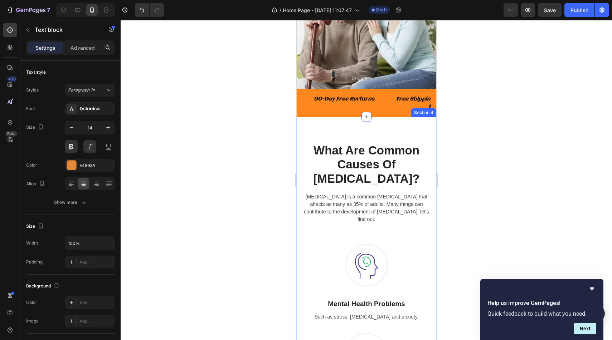
scroll to position [284, 0]
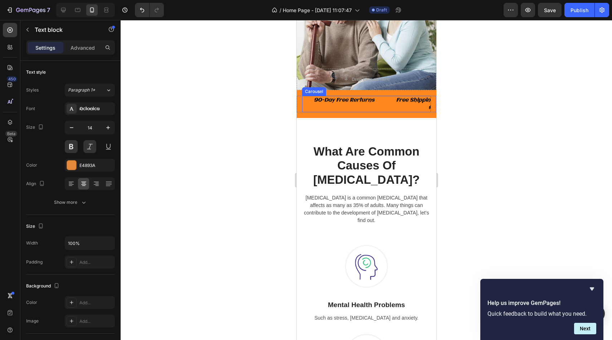
click at [360, 112] on div "90-Day Free Rerturns Text block Free Shipping. Orders Over $99 Text block Free …" at bounding box center [366, 104] width 129 height 16
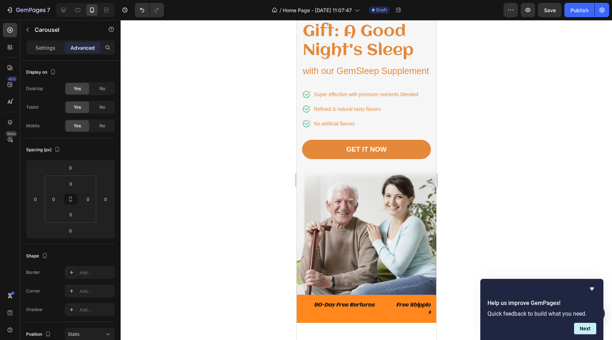
scroll to position [94, 0]
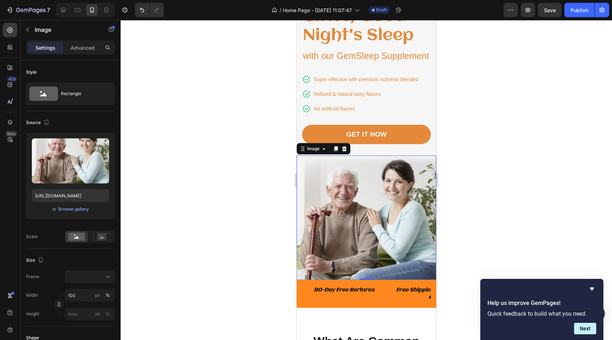
click at [343, 220] on img at bounding box center [366, 218] width 140 height 124
click at [405, 45] on p "Best [DATE] Gift: A Good Night's Sleep" at bounding box center [365, 17] width 127 height 57
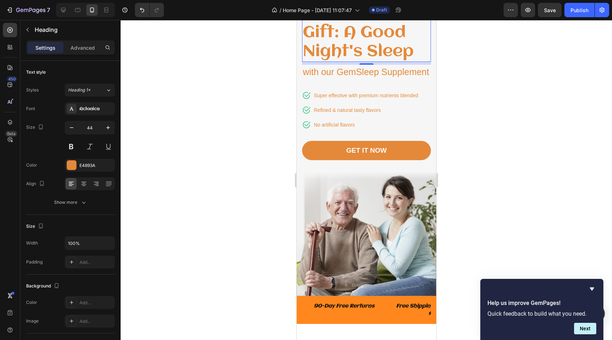
scroll to position [81, 0]
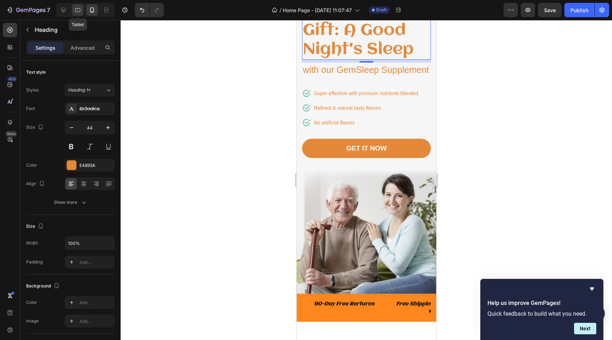
click at [76, 6] on icon at bounding box center [77, 9] width 7 height 7
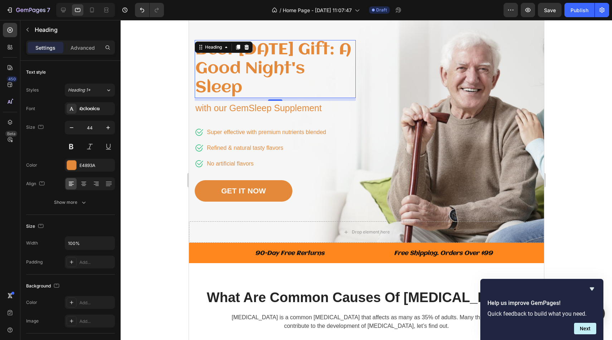
scroll to position [45, 0]
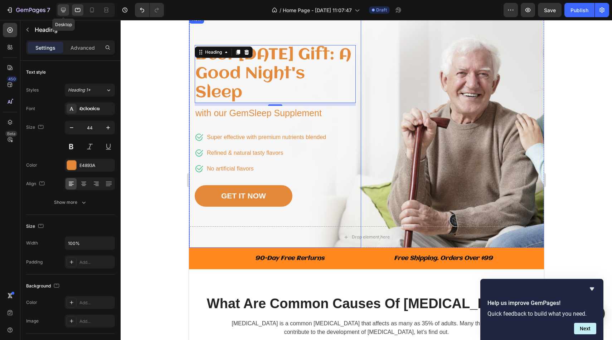
click at [66, 9] on icon at bounding box center [63, 9] width 7 height 7
type input "51"
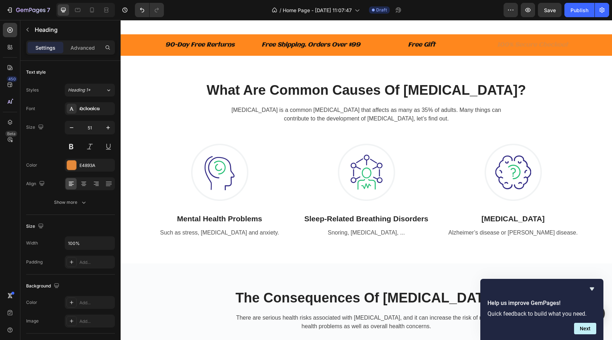
scroll to position [264, 0]
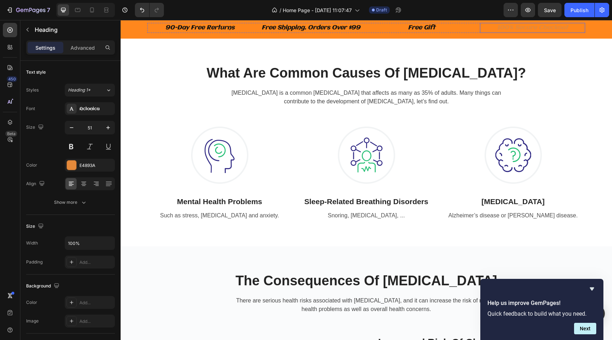
click at [492, 32] on p "100% Secure Checkout" at bounding box center [533, 28] width 104 height 9
click at [76, 165] on div at bounding box center [71, 165] width 9 height 9
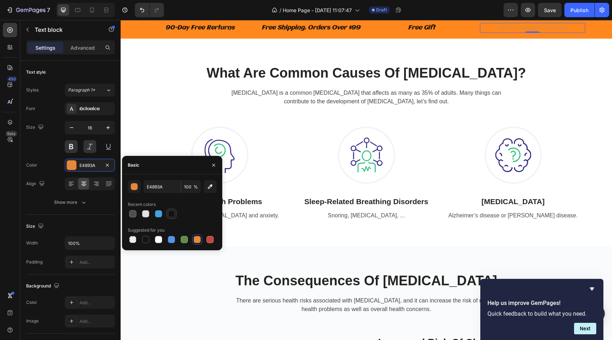
click at [172, 211] on div at bounding box center [171, 213] width 7 height 7
type input "121212"
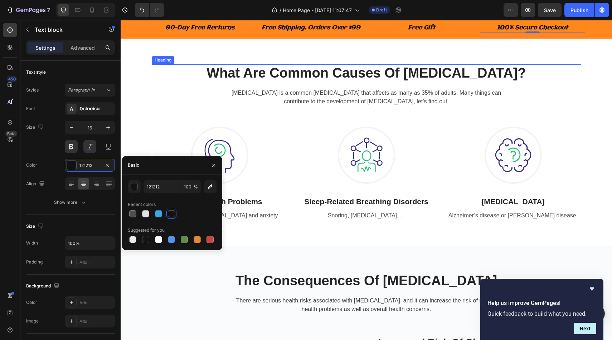
click at [190, 82] on p "What Are Common Causes Of Insomnia?" at bounding box center [366, 73] width 428 height 16
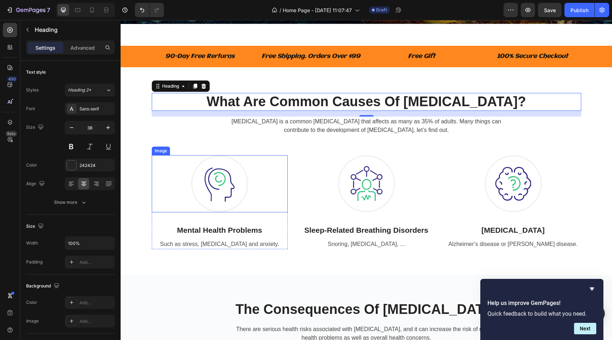
scroll to position [257, 0]
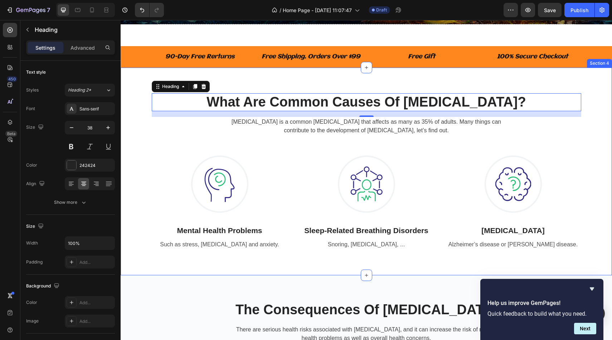
click at [540, 71] on div "What Are Common Causes Of Insomnia? Heading 16 Insomnia is a common sleep disor…" at bounding box center [366, 172] width 491 height 208
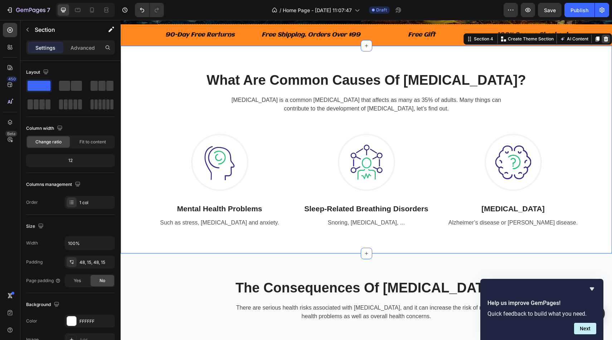
click at [607, 43] on div at bounding box center [605, 39] width 9 height 9
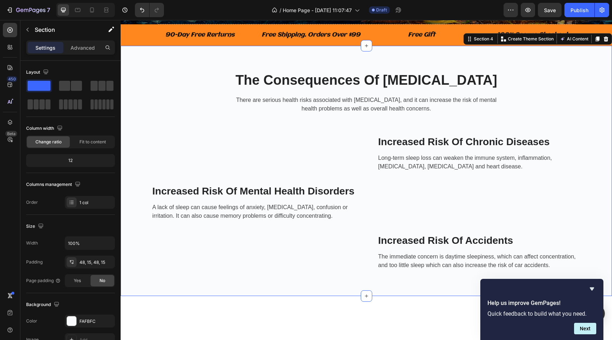
click at [573, 78] on div "The Consequences Of Insomnia Heading There are serious health risks associated …" at bounding box center [366, 323] width 491 height 555
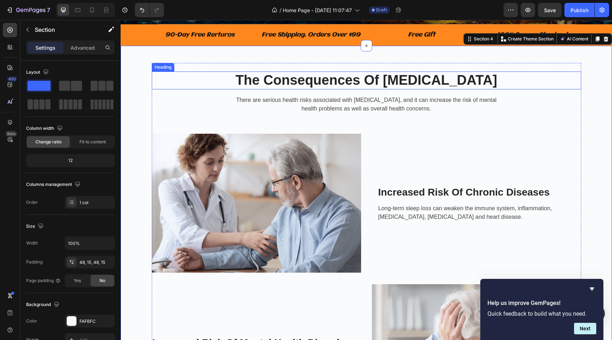
click at [466, 89] on p "The Consequences Of Insomnia" at bounding box center [366, 80] width 428 height 16
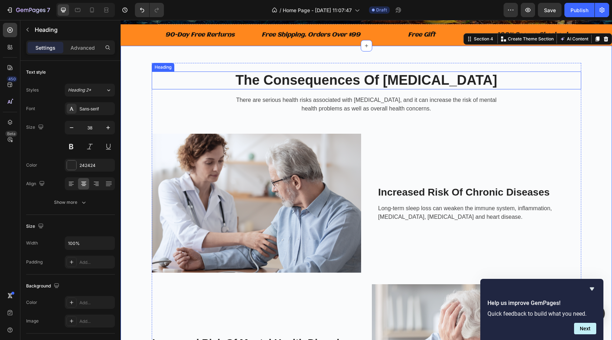
click at [466, 89] on p "The Consequences Of Insomnia" at bounding box center [366, 80] width 428 height 16
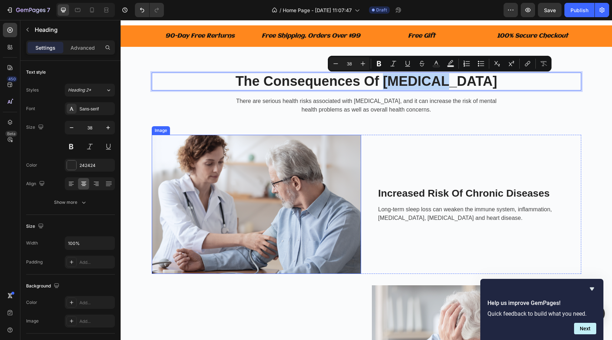
scroll to position [277, 0]
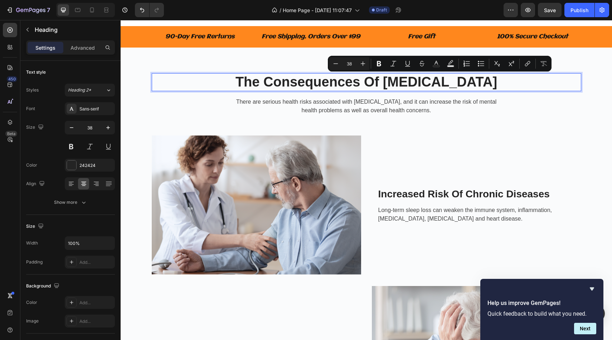
click at [270, 78] on p "The Consequences Of Insomnia" at bounding box center [366, 82] width 428 height 16
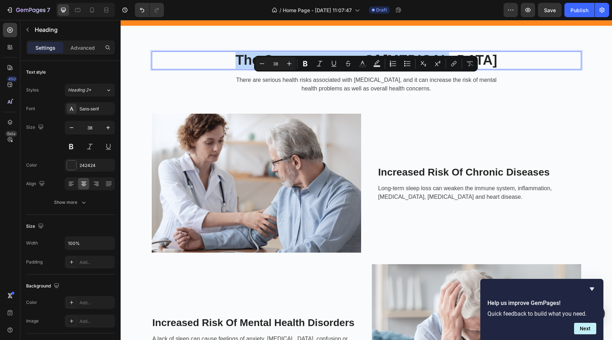
drag, startPoint x: 265, startPoint y: 79, endPoint x: 507, endPoint y: 89, distance: 242.4
click at [507, 69] on p "The Consequences Of Insomnia" at bounding box center [366, 60] width 428 height 16
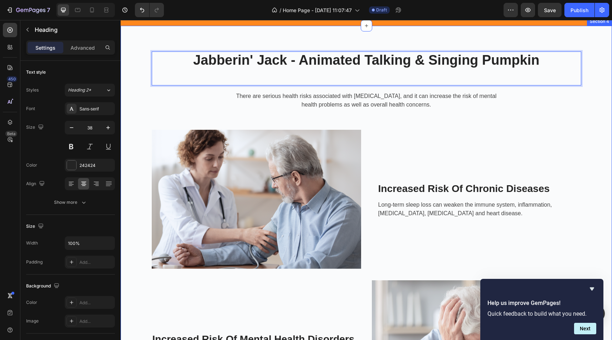
click at [579, 62] on div "Jabberin' Jack - Animated Talking & Singing Pumpkin Heading 16 There are seriou…" at bounding box center [366, 311] width 491 height 571
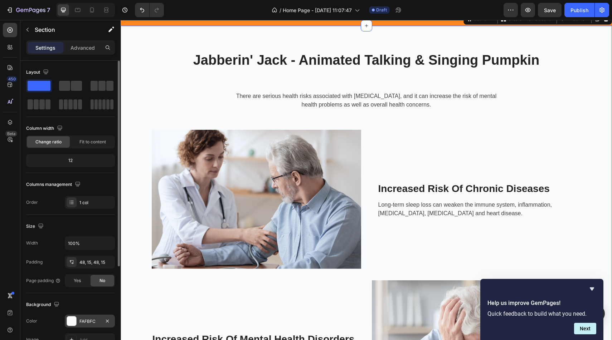
click at [67, 326] on div "FAFBFC" at bounding box center [90, 321] width 50 height 13
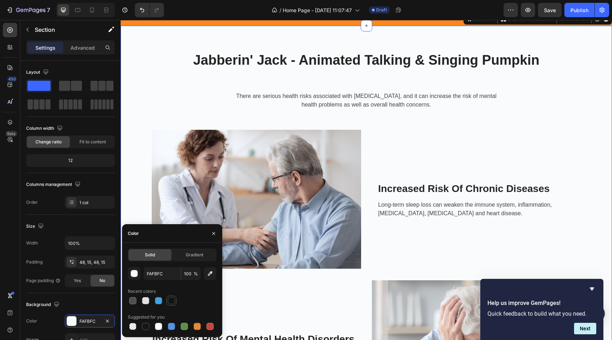
click at [171, 302] on div at bounding box center [171, 300] width 7 height 7
type input "121212"
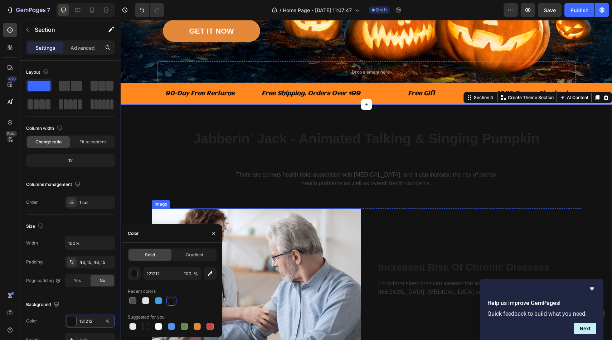
scroll to position [198, 0]
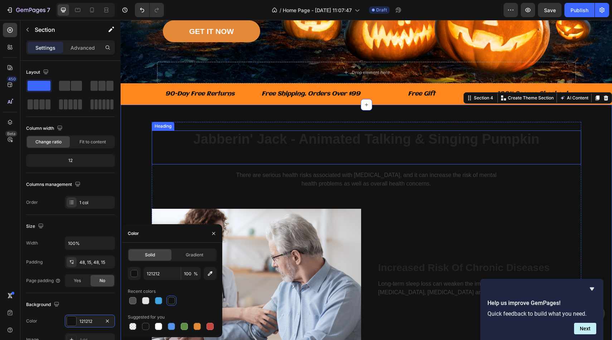
click at [280, 161] on p "Jabberin' Jack - Animated Talking & Singing Pumpkin" at bounding box center [366, 147] width 428 height 33
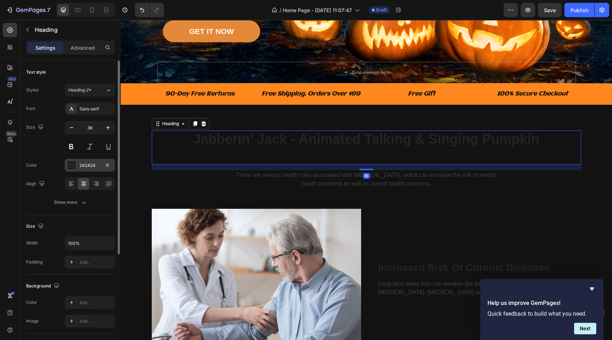
click at [69, 165] on div at bounding box center [71, 165] width 9 height 9
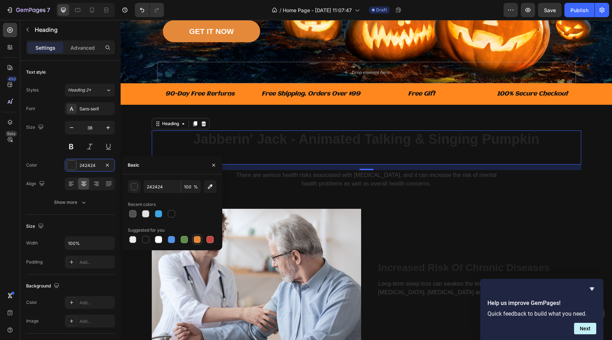
click at [194, 235] on div at bounding box center [197, 240] width 10 height 10
type input "E4893A"
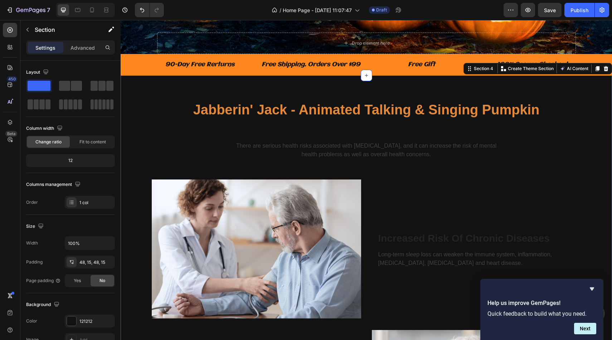
scroll to position [241, 0]
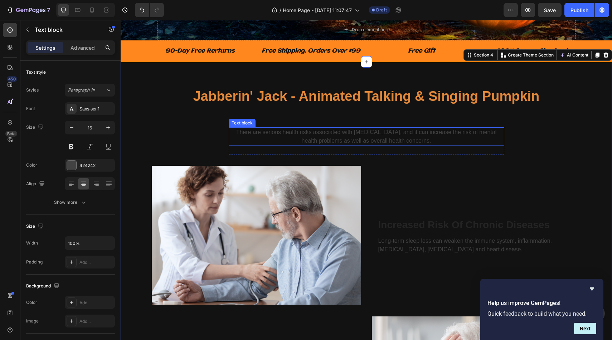
click at [322, 146] on div "There are serious health risks associated with chronic insomnia, and it can inc…" at bounding box center [366, 136] width 275 height 19
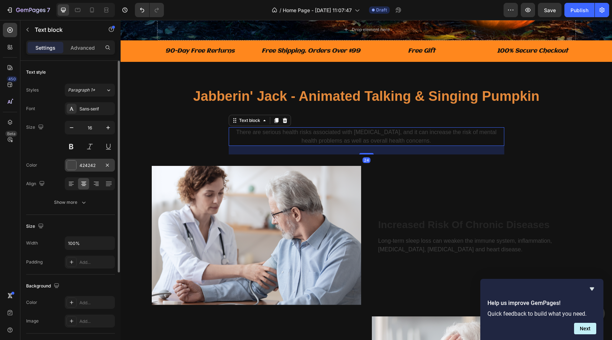
click at [71, 164] on div at bounding box center [71, 165] width 9 height 9
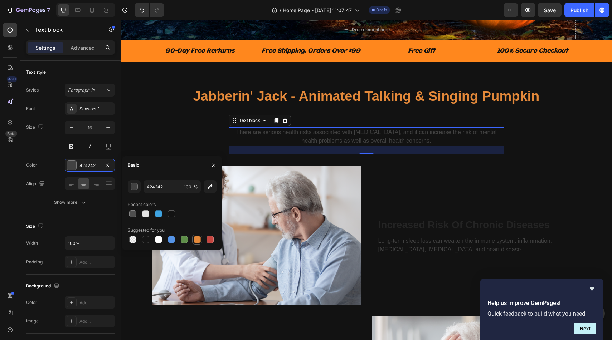
click at [199, 239] on div at bounding box center [197, 239] width 7 height 7
type input "E4893A"
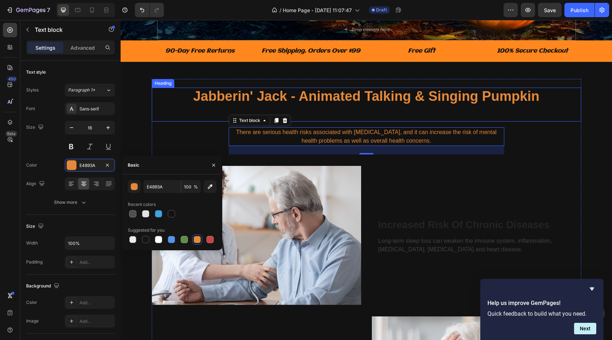
click at [190, 122] on h2 "Jabberin' Jack - Animated Talking & Singing Pumpkin" at bounding box center [366, 105] width 429 height 34
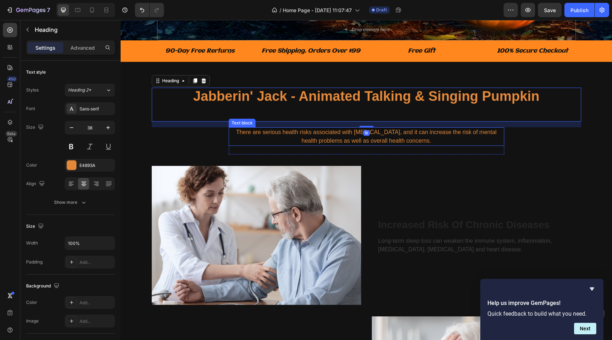
click at [253, 145] on p "There are serious health risks associated with chronic insomnia, and it can inc…" at bounding box center [366, 136] width 274 height 17
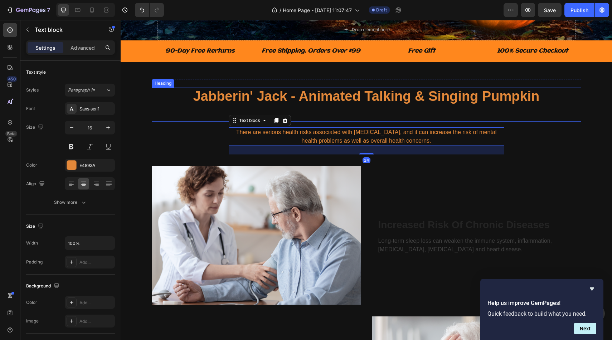
click at [260, 119] on h2 "Jabberin' Jack - Animated Talking & Singing Pumpkin" at bounding box center [366, 105] width 429 height 34
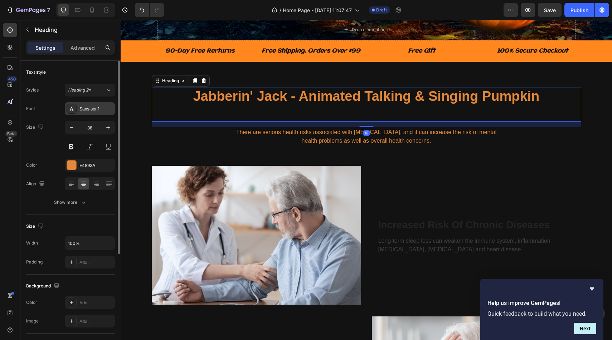
click at [94, 108] on div "Sans-serif" at bounding box center [96, 109] width 34 height 6
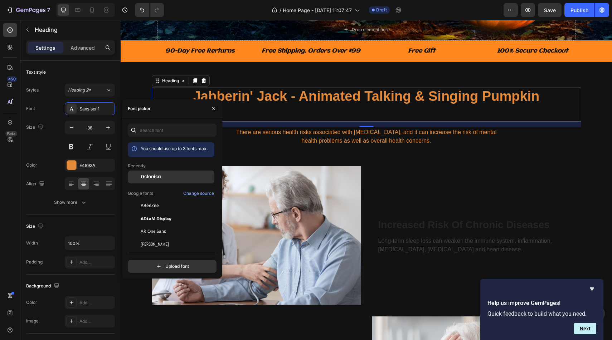
click at [151, 172] on div "Aclonica" at bounding box center [171, 177] width 87 height 13
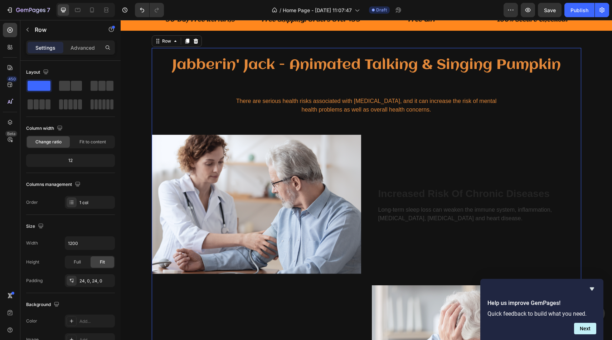
scroll to position [273, 0]
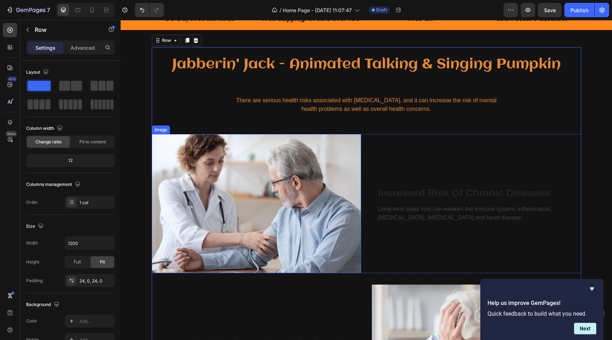
click at [296, 197] on img at bounding box center [256, 203] width 209 height 139
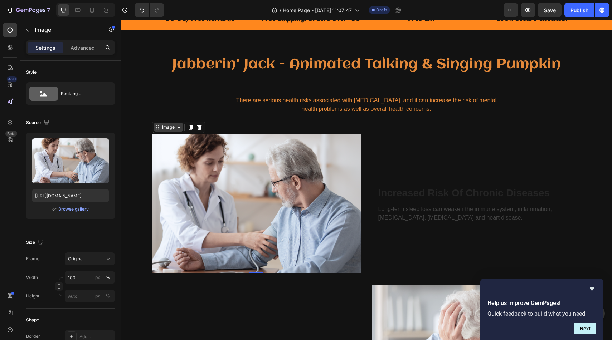
click at [176, 130] on icon at bounding box center [179, 128] width 6 height 6
click at [85, 212] on div "Browse gallery" at bounding box center [73, 209] width 30 height 6
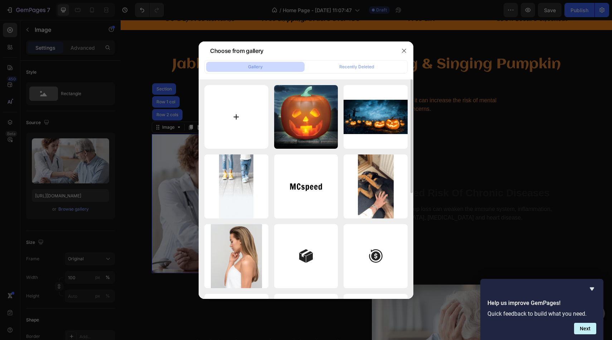
click at [235, 101] on input "file" at bounding box center [236, 117] width 64 height 64
click at [403, 52] on icon "button" at bounding box center [404, 51] width 4 height 4
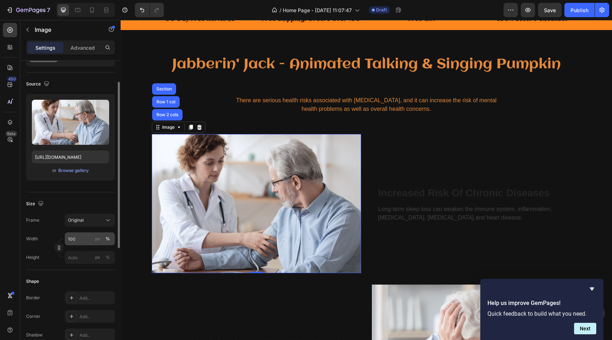
scroll to position [38, 0]
click at [257, 221] on img at bounding box center [256, 203] width 209 height 139
click at [77, 171] on div "Browse gallery" at bounding box center [73, 171] width 30 height 6
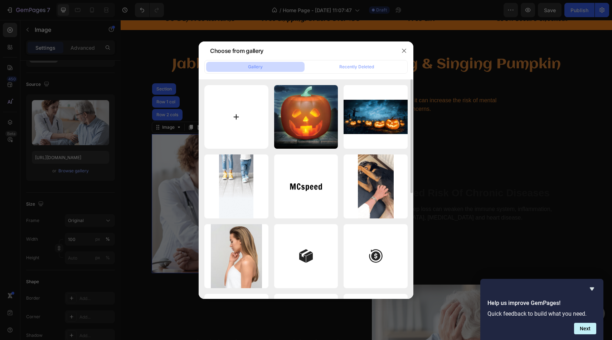
click at [250, 116] on input "file" at bounding box center [236, 117] width 64 height 64
type input "C:\fakepath\0168e8195b0e472ab64a30428beb1e82.HD-1080p-2.5Mbps-56326073.gif"
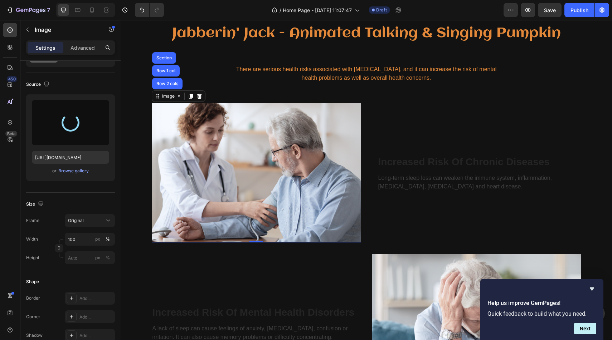
scroll to position [326, 0]
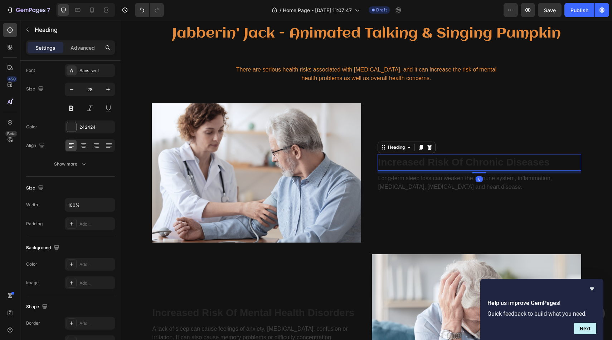
click at [388, 165] on p "Increased Risk Of Chronic Diseases" at bounding box center [479, 162] width 202 height 15
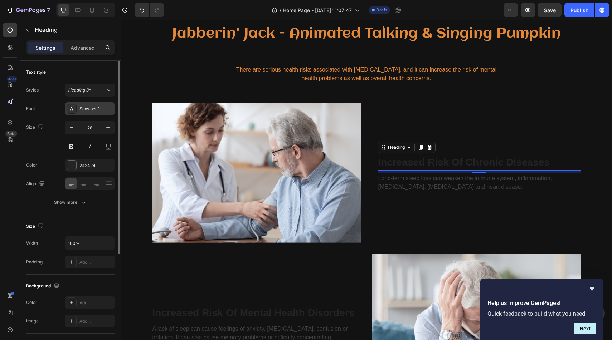
click at [94, 104] on div "Sans-serif" at bounding box center [90, 108] width 50 height 13
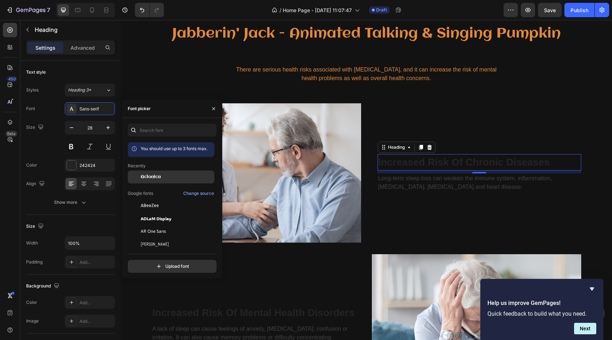
click at [146, 176] on span "Aclonica" at bounding box center [151, 177] width 20 height 6
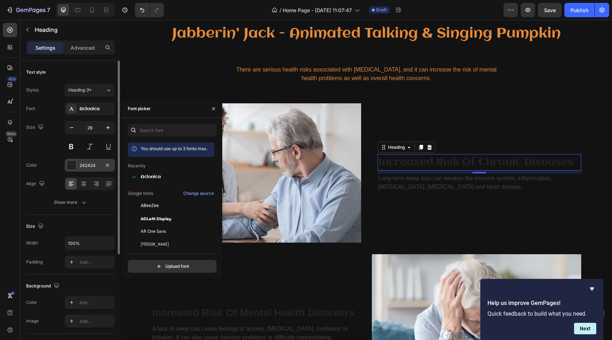
click at [70, 166] on div at bounding box center [71, 165] width 9 height 9
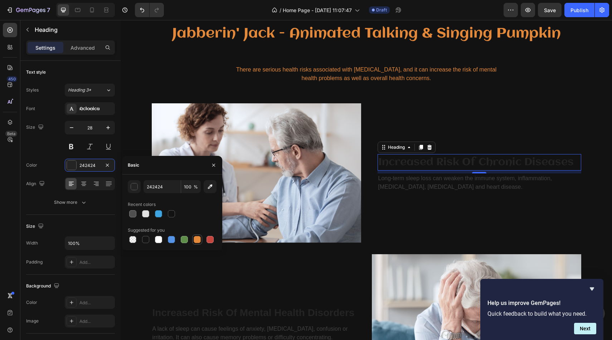
click at [192, 240] on div at bounding box center [197, 240] width 10 height 10
type input "E4893A"
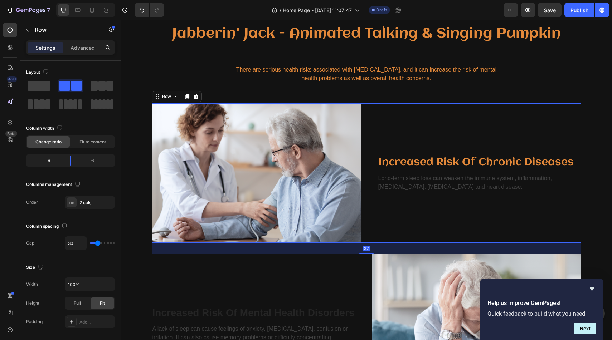
click at [391, 192] on div "Increased Risk Of Chronic Diseases Heading Long-term sleep loss can weaken the …" at bounding box center [476, 172] width 209 height 139
click at [391, 187] on p "Long-term sleep loss can weaken the immune system, inflammation, diabetes, high…" at bounding box center [479, 182] width 202 height 17
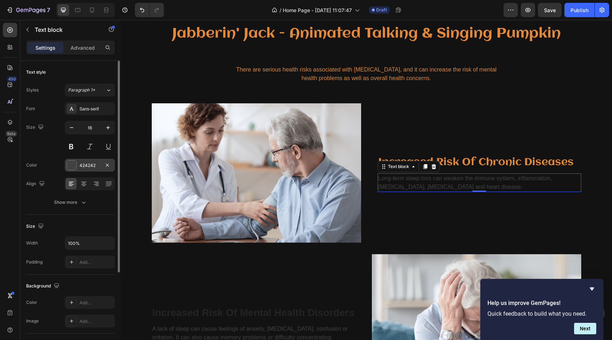
click at [71, 166] on div at bounding box center [71, 165] width 9 height 9
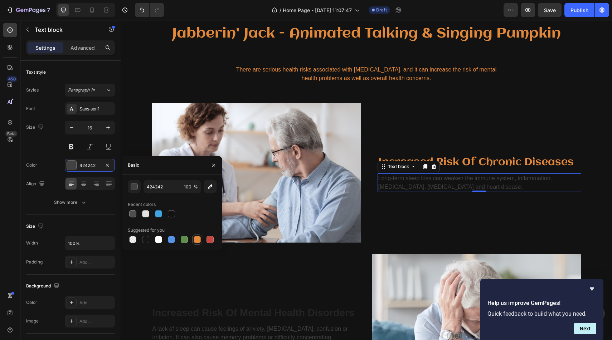
click at [197, 238] on div at bounding box center [197, 239] width 7 height 7
type input "E4893A"
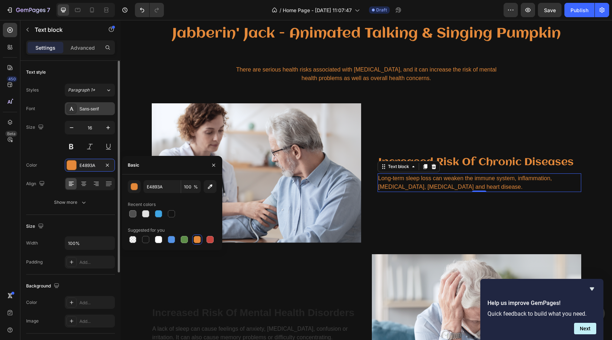
click at [96, 104] on div "Sans-serif" at bounding box center [90, 108] width 50 height 13
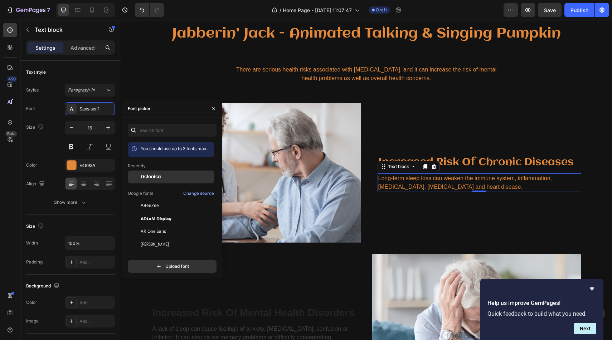
click at [152, 176] on span "Aclonica" at bounding box center [151, 177] width 20 height 6
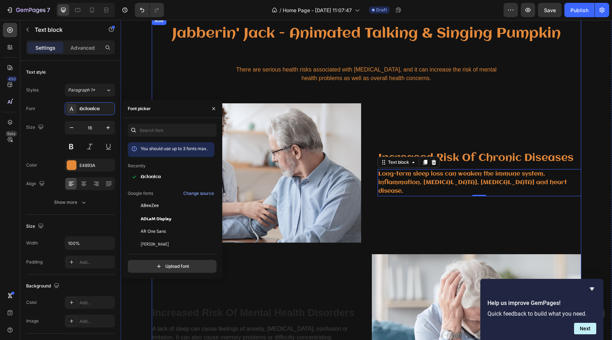
click at [294, 92] on div "Jabberin' Jack - Animated Talking & Singing Pumpkin Heading There are serious h…" at bounding box center [366, 284] width 429 height 519
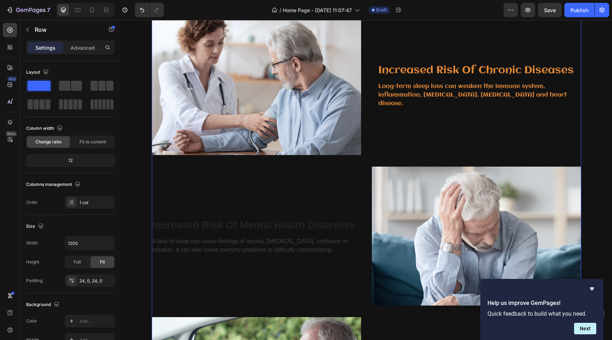
scroll to position [430, 0]
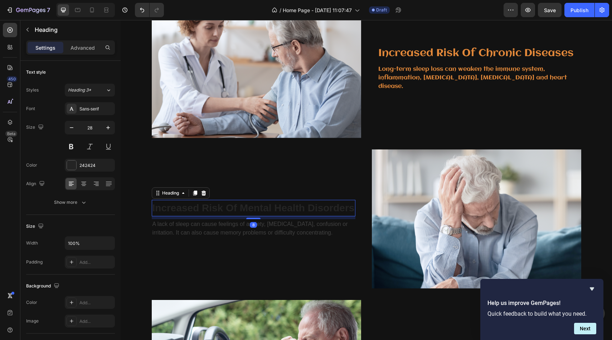
click at [285, 210] on p "Increased Risk Of Mental Health Disorders" at bounding box center [253, 208] width 202 height 15
click at [68, 165] on div at bounding box center [71, 165] width 9 height 9
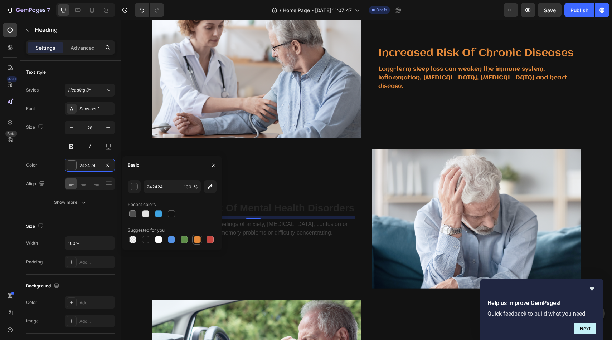
click at [197, 236] on div at bounding box center [197, 239] width 7 height 7
type input "E4893A"
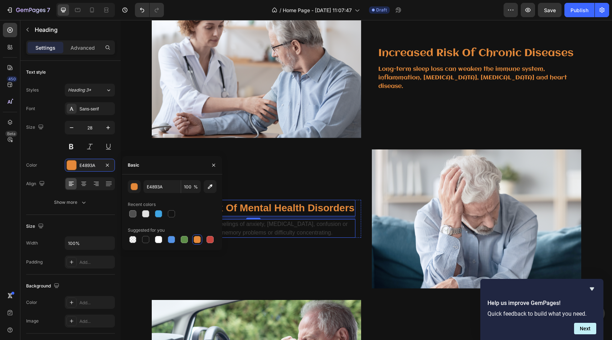
click at [255, 228] on p "A lack of sleep can cause feelings of anxiety, depression, confusion or irritat…" at bounding box center [253, 228] width 202 height 17
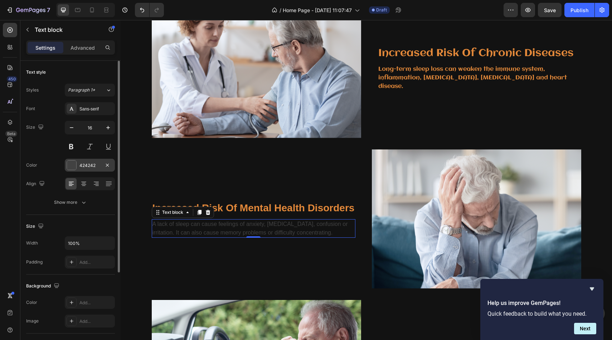
click at [75, 164] on div at bounding box center [71, 165] width 9 height 9
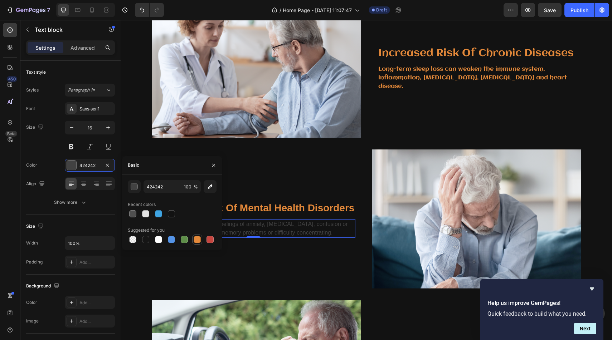
click at [198, 240] on div at bounding box center [197, 239] width 7 height 7
type input "E4893A"
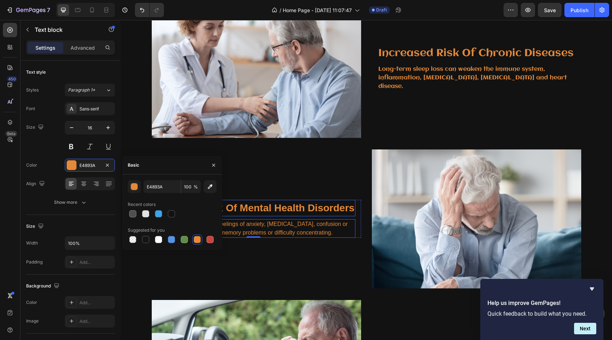
click at [248, 210] on p "Increased Risk Of Mental Health Disorders" at bounding box center [253, 208] width 202 height 15
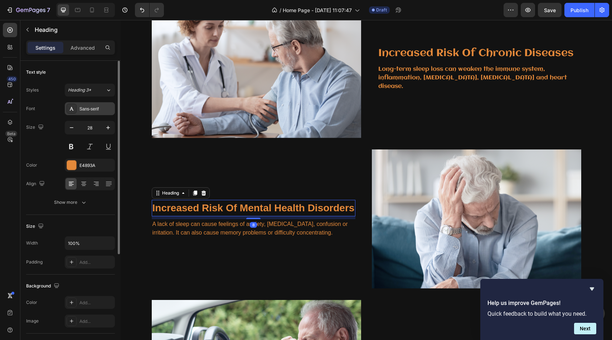
click at [92, 109] on div "Sans-serif" at bounding box center [96, 109] width 34 height 6
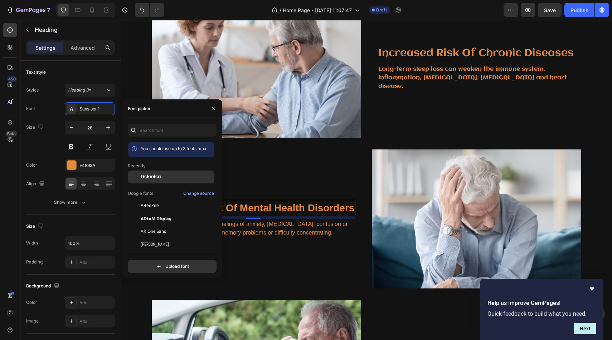
click at [143, 179] on span "Aclonica" at bounding box center [151, 177] width 20 height 6
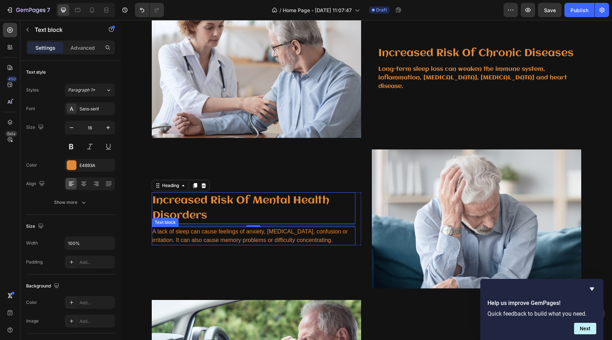
click at [248, 236] on p "A lack of sleep can cause feelings of anxiety, depression, confusion or irritat…" at bounding box center [253, 236] width 202 height 17
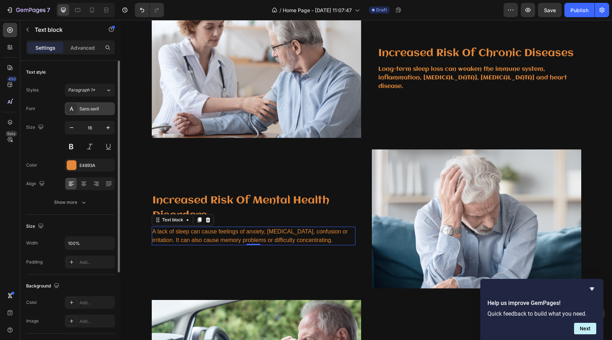
click at [97, 105] on div "Sans-serif" at bounding box center [90, 108] width 50 height 13
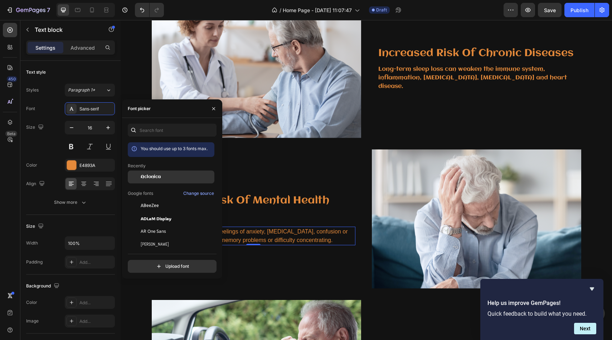
click at [157, 182] on div "Aclonica" at bounding box center [171, 177] width 87 height 13
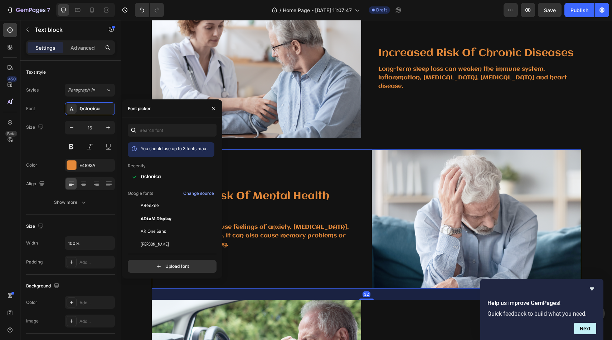
click at [266, 163] on div "Increased Risk Of Mental Health Disorders Heading A lack of sleep can cause fee…" at bounding box center [256, 219] width 209 height 139
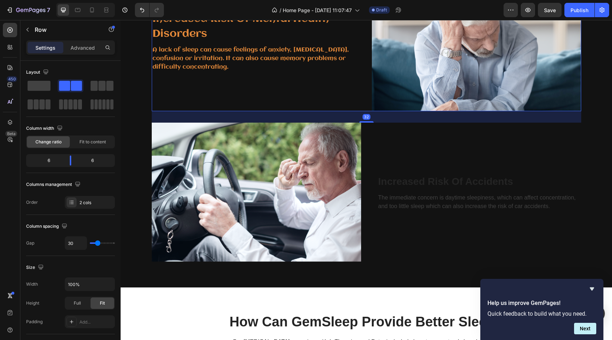
scroll to position [657, 0]
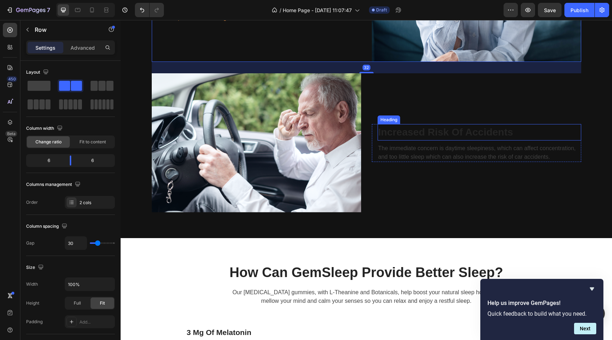
click at [403, 134] on p "Increased Risk Of Accidents" at bounding box center [479, 132] width 202 height 15
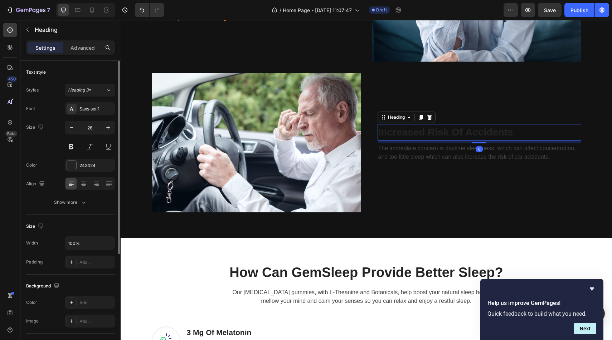
click at [89, 115] on div "Font Sans-serif Size 28 Color 242424 Align Show more" at bounding box center [70, 155] width 89 height 107
click at [93, 108] on div "Sans-serif" at bounding box center [96, 109] width 34 height 6
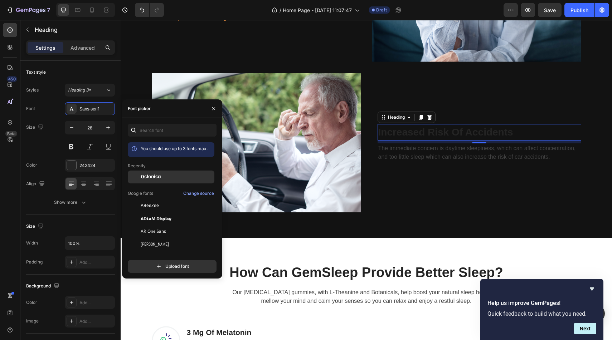
click at [151, 176] on span "Aclonica" at bounding box center [151, 177] width 20 height 6
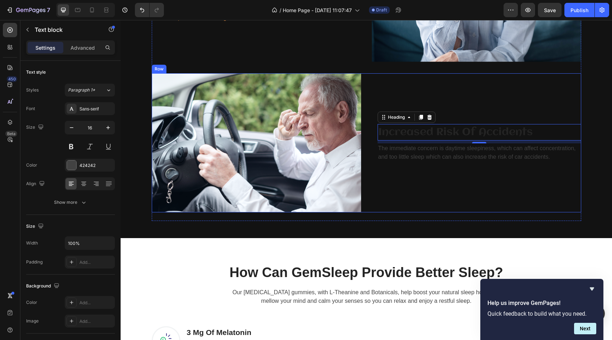
click at [399, 161] on p "The immediate concern is daytime sleepiness, which can affect concentration, an…" at bounding box center [479, 152] width 202 height 17
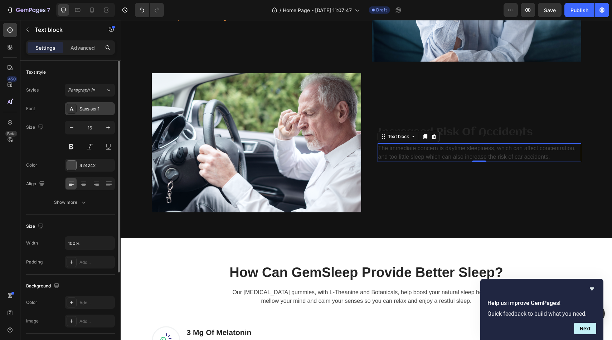
click at [91, 107] on div "Sans-serif" at bounding box center [96, 109] width 34 height 6
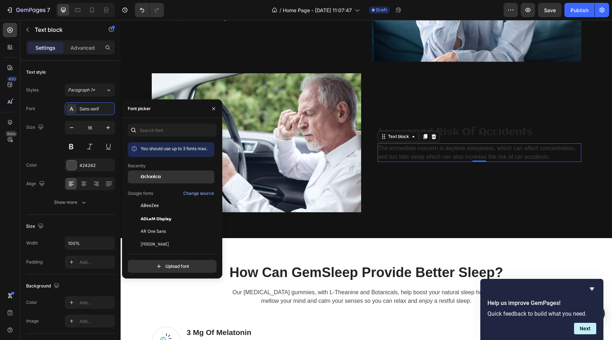
click at [171, 171] on div "Aclonica" at bounding box center [171, 177] width 87 height 13
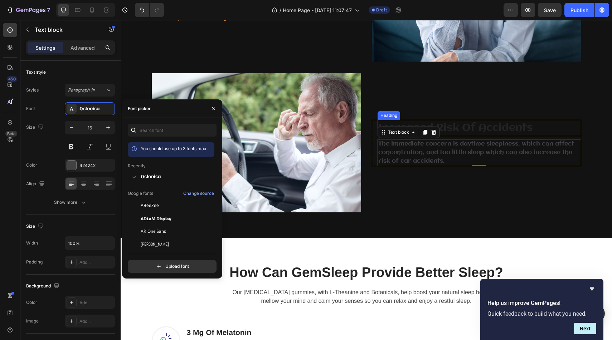
click at [464, 125] on p "Increased Risk Of Accidents" at bounding box center [479, 128] width 202 height 15
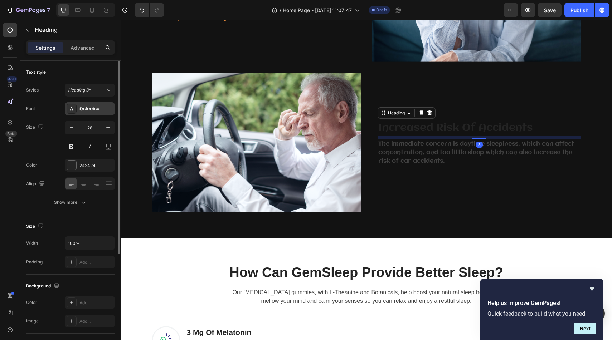
click at [89, 107] on div "Aclonica" at bounding box center [96, 109] width 34 height 6
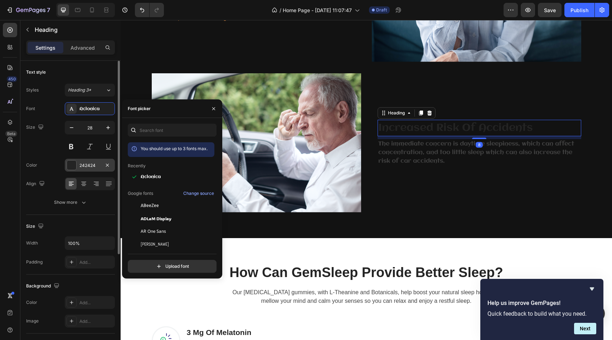
click at [68, 166] on div at bounding box center [71, 165] width 9 height 9
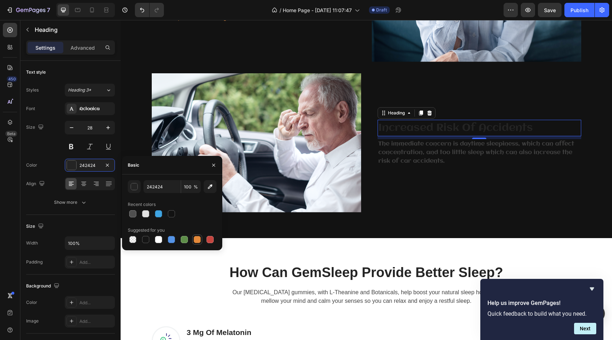
click at [196, 241] on div at bounding box center [197, 239] width 7 height 7
type input "E4893A"
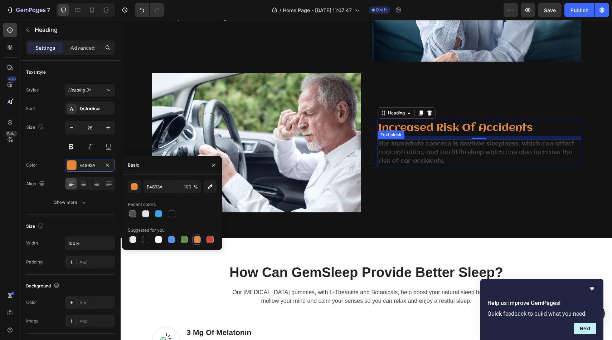
click at [438, 154] on p "The immediate concern is daytime sleepiness, which can affect concentration, an…" at bounding box center [479, 153] width 202 height 26
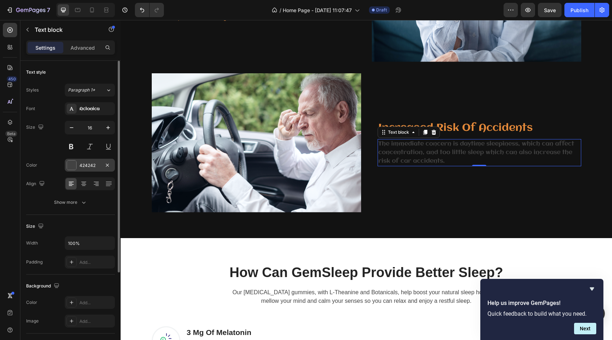
click at [72, 163] on div at bounding box center [71, 165] width 9 height 9
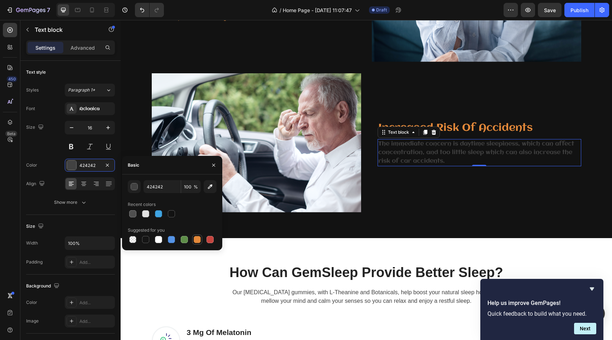
click at [196, 243] on div at bounding box center [197, 239] width 7 height 7
type input "E4893A"
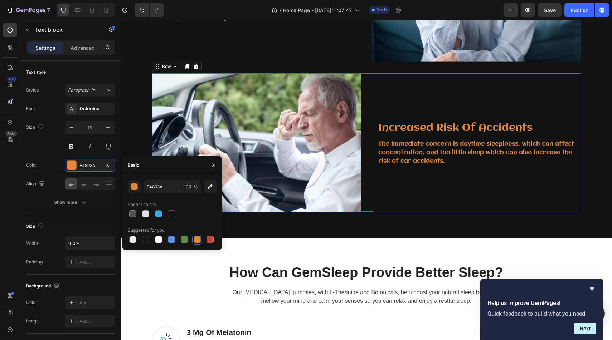
click at [410, 108] on div "Increased Risk Of Accidents Heading The immediate concern is daytime sleepiness…" at bounding box center [476, 142] width 209 height 139
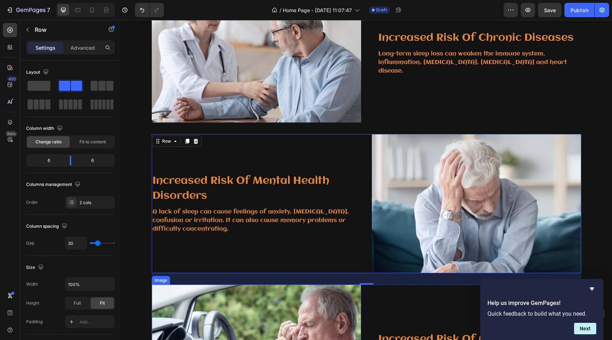
scroll to position [487, 0]
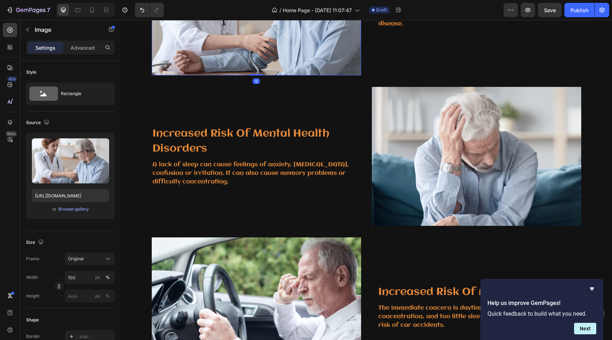
click at [338, 48] on img at bounding box center [256, 5] width 209 height 139
click at [81, 210] on div "Browse gallery" at bounding box center [73, 209] width 30 height 6
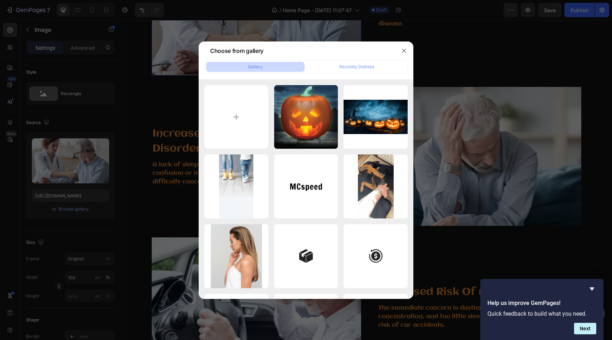
click at [272, 69] on button "Gallery" at bounding box center [255, 67] width 98 height 10
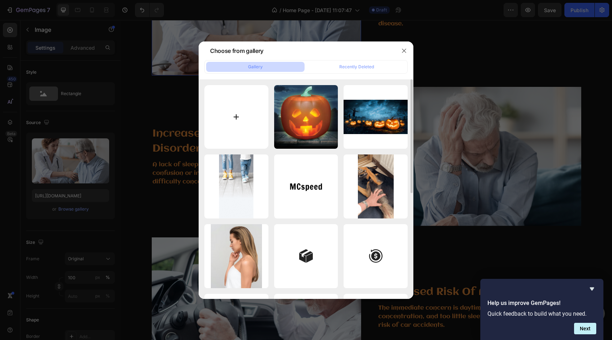
click at [243, 109] on input "file" at bounding box center [236, 117] width 64 height 64
type input "C:\fakepath\0168e8195b0e472ab64a30428beb1e82.HD-1080p-2.5Mbps-56326073.gif"
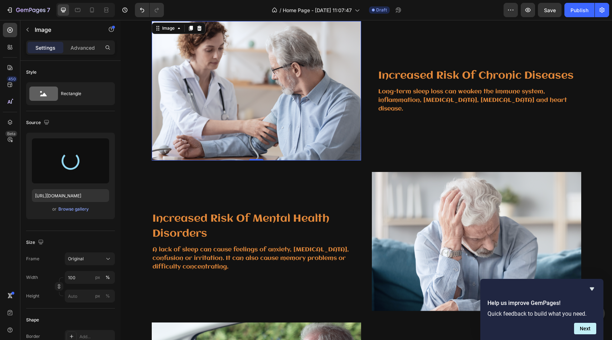
type input "https://cdn.shopify.com/s/files/1/0810/4214/5604/files/gempages_562667824334505…"
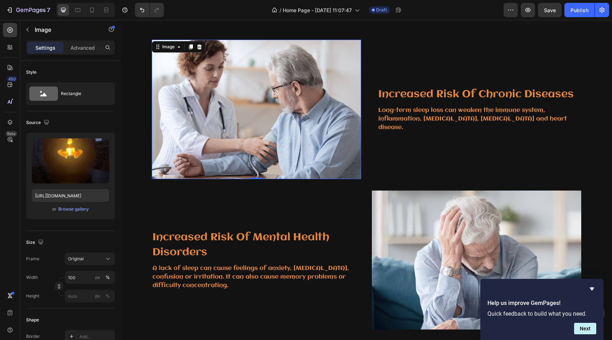
scroll to position [380, 0]
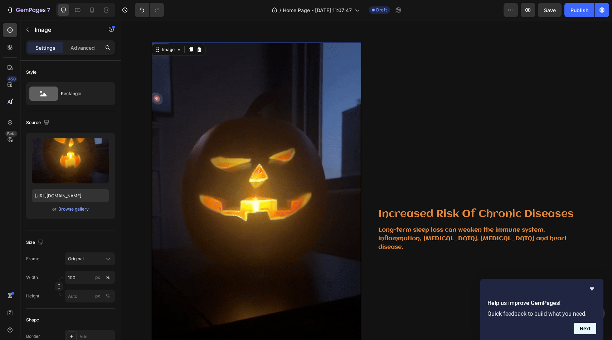
click at [586, 331] on button "Next" at bounding box center [585, 328] width 22 height 11
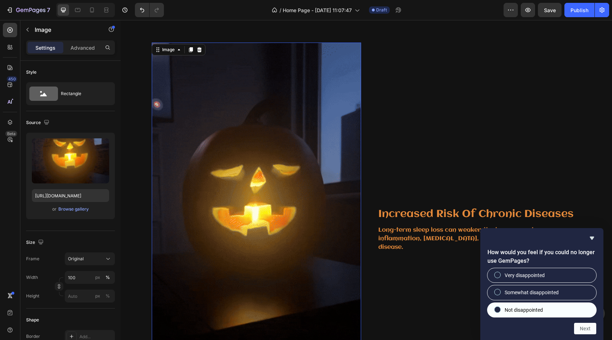
click at [548, 312] on label "Not disappointed" at bounding box center [541, 310] width 109 height 14
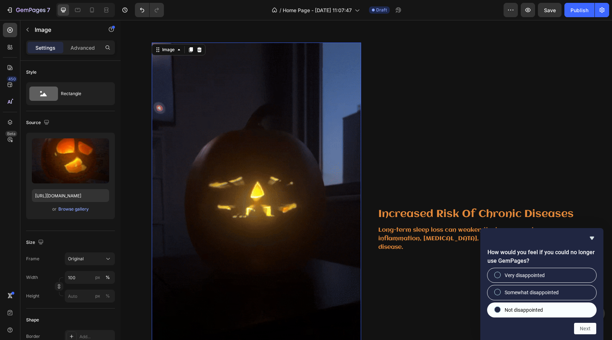
click at [500, 312] on input "Not disappointed" at bounding box center [497, 309] width 5 height 5
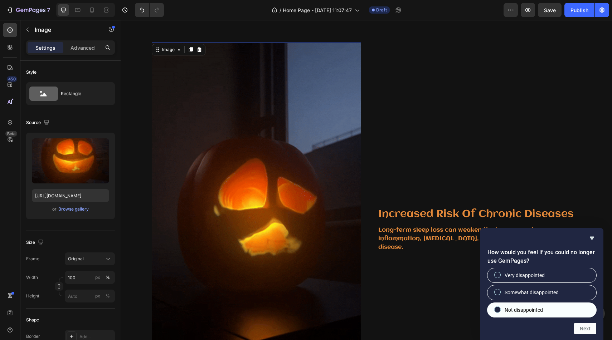
radio input "true"
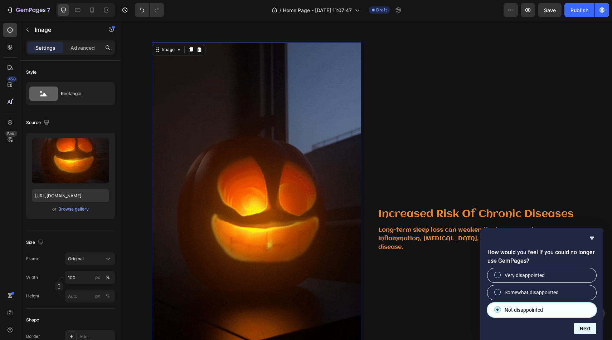
click at [581, 331] on button "Next" at bounding box center [585, 328] width 22 height 11
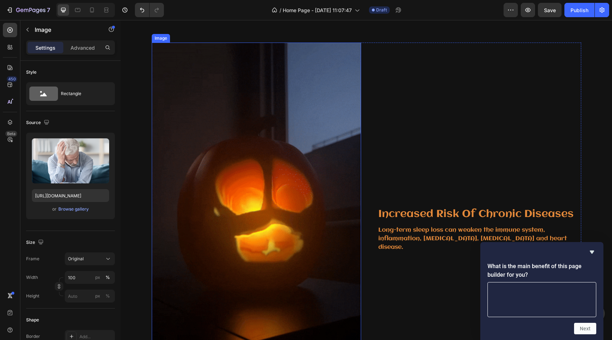
click at [323, 151] on img at bounding box center [256, 229] width 209 height 373
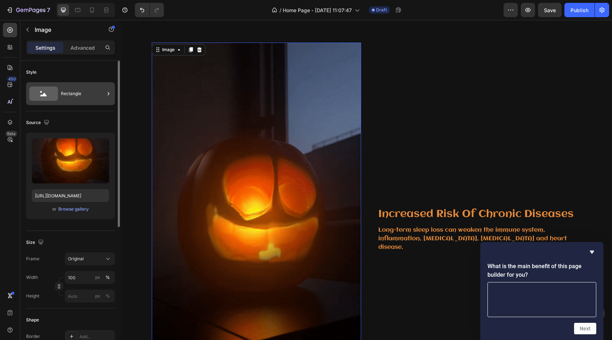
click at [86, 95] on div "Rectangle" at bounding box center [83, 94] width 44 height 16
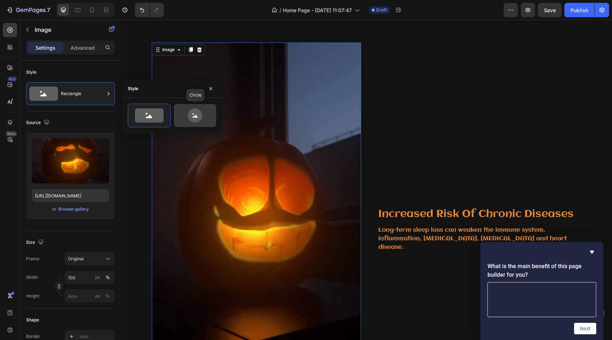
click at [174, 113] on div at bounding box center [195, 115] width 42 height 23
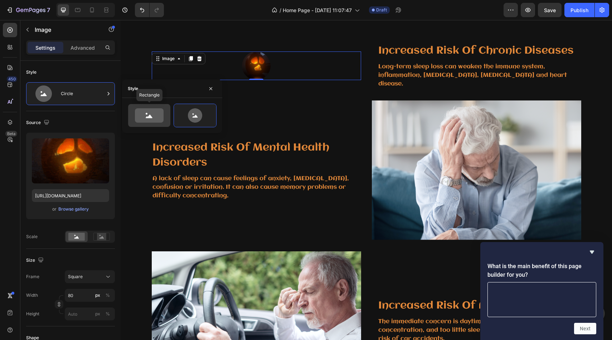
click at [149, 116] on icon at bounding box center [149, 117] width 7 height 4
type input "100"
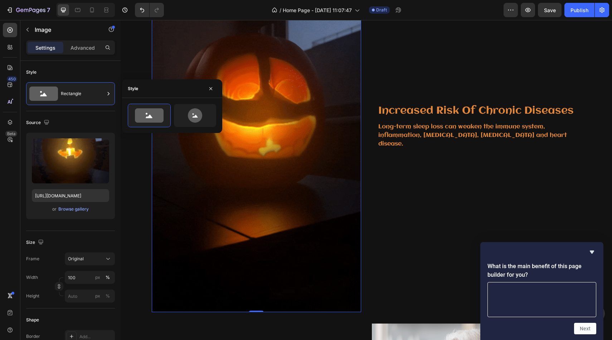
scroll to position [490, 0]
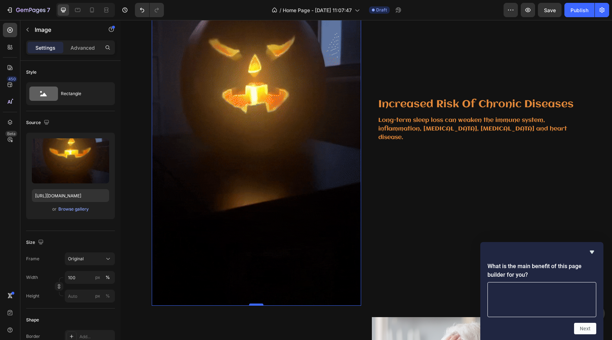
click at [254, 304] on div at bounding box center [256, 305] width 14 height 2
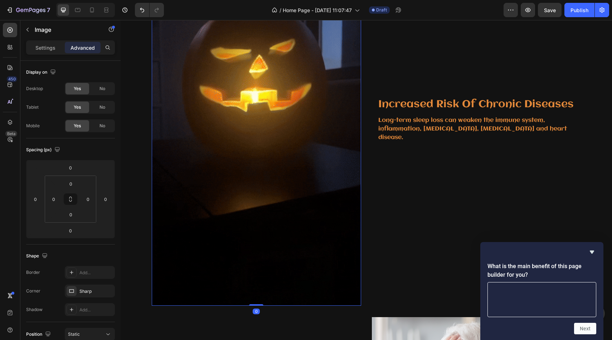
drag, startPoint x: 254, startPoint y: 304, endPoint x: 273, endPoint y: 214, distance: 92.0
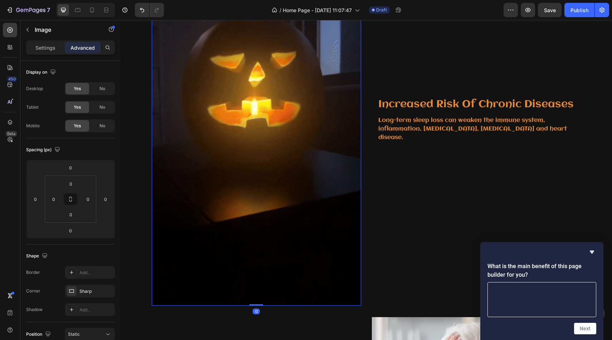
click at [273, 214] on div "Image 0" at bounding box center [256, 119] width 209 height 373
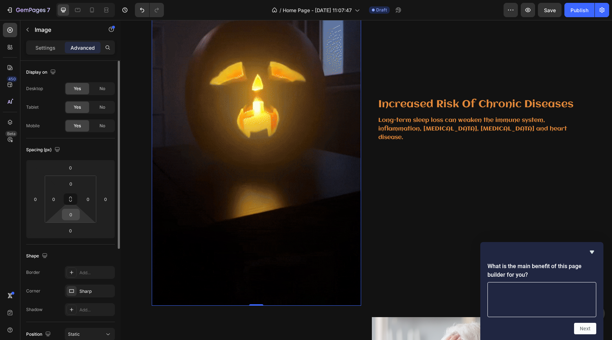
click at [77, 218] on input "0" at bounding box center [71, 214] width 14 height 11
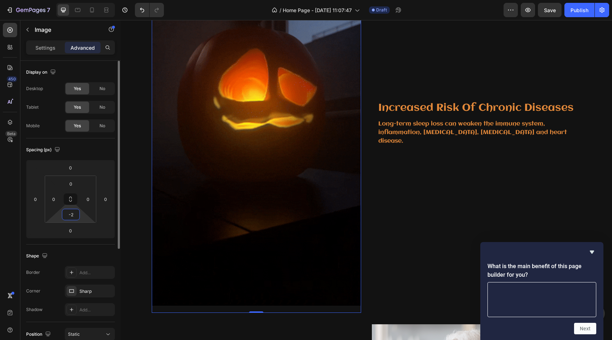
type input "-"
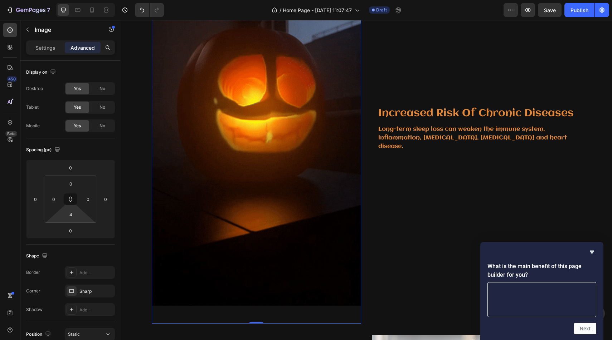
type input "0"
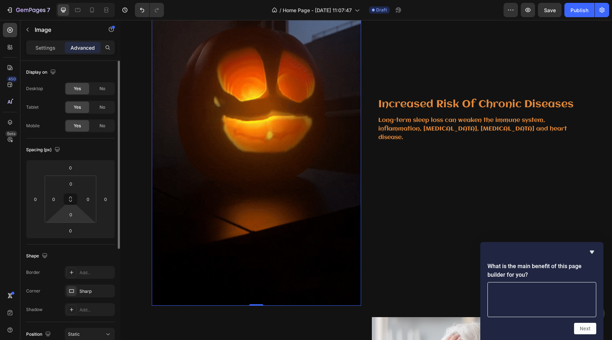
drag, startPoint x: 70, startPoint y: 222, endPoint x: 69, endPoint y: 249, distance: 26.8
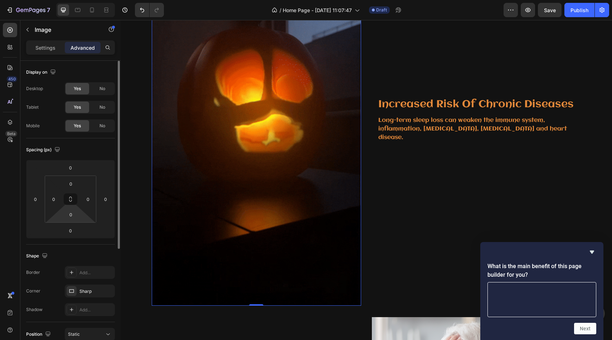
click at [69, 0] on html "7 Version history / Home Page - [DATE] 11:07:47 Draft Preview Save Publish 450 …" at bounding box center [306, 0] width 612 height 0
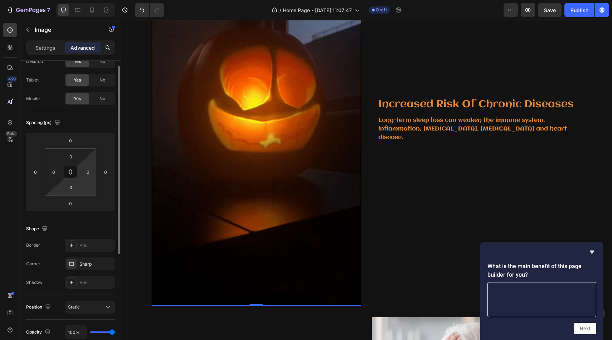
scroll to position [19, 0]
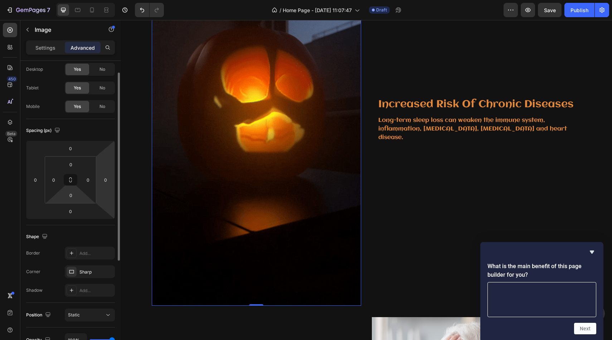
click at [208, 142] on img at bounding box center [256, 119] width 209 height 373
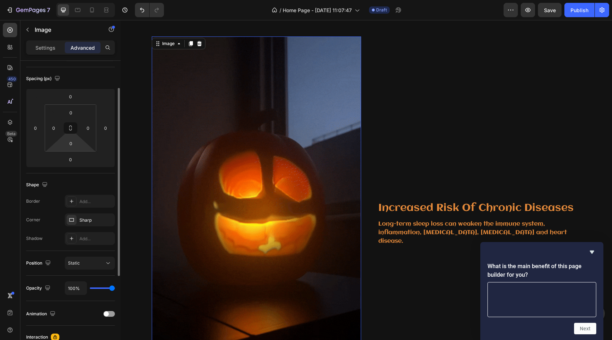
scroll to position [58, 0]
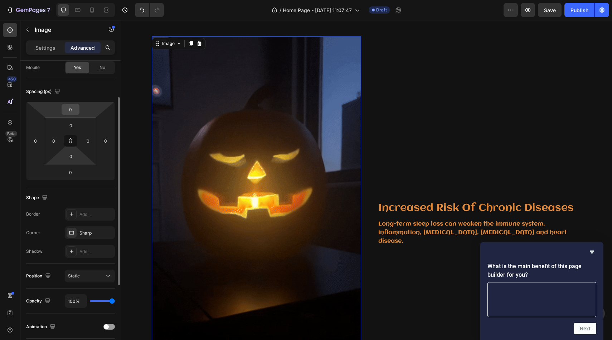
click at [72, 113] on input "0" at bounding box center [70, 109] width 14 height 11
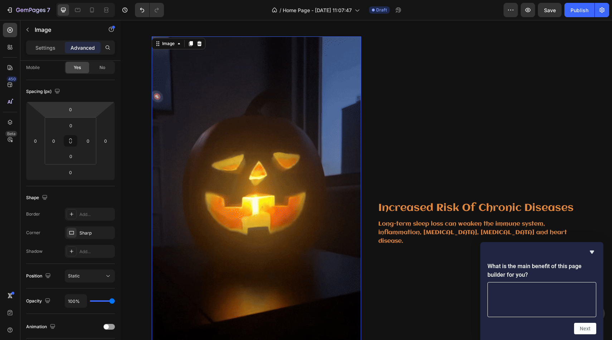
click at [83, 0] on html "7 Version history / Home Page - [DATE] 11:07:47 Draft Preview Save Publish 450 …" at bounding box center [306, 0] width 612 height 0
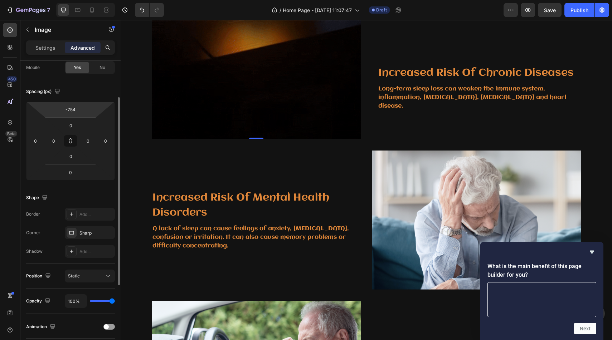
drag, startPoint x: 83, startPoint y: 112, endPoint x: 51, endPoint y: 246, distance: 137.5
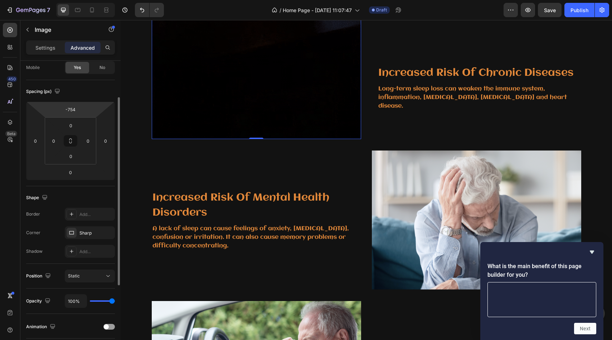
click at [51, 0] on html "7 Version history / Home Page - [DATE] 11:07:47 Draft Preview Save Publish 450 …" at bounding box center [306, 0] width 612 height 0
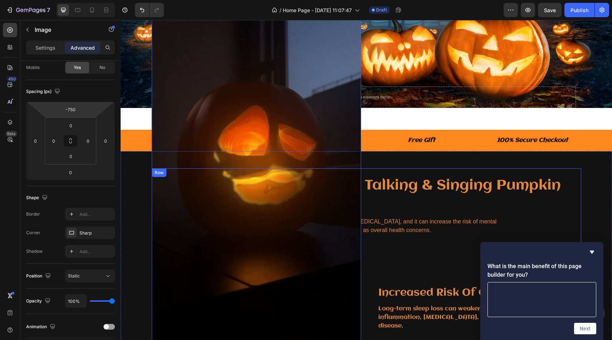
scroll to position [181, 0]
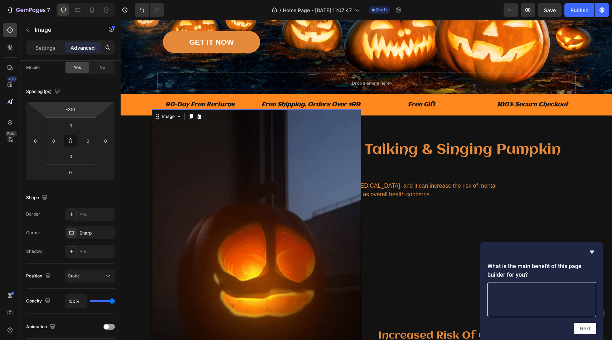
drag, startPoint x: 97, startPoint y: 108, endPoint x: 104, endPoint y: 29, distance: 78.7
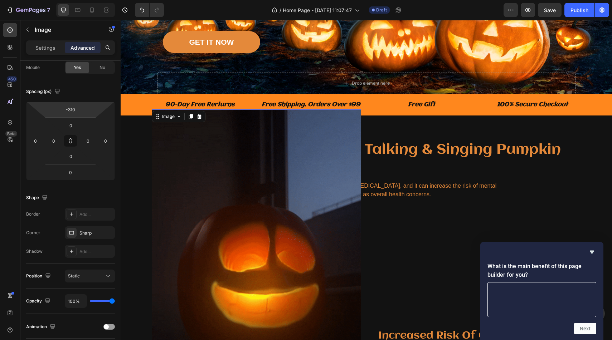
click at [104, 0] on html "7 Version history / Home Page - [DATE] 11:07:47 Draft Preview Save Publish 450 …" at bounding box center [306, 0] width 612 height 0
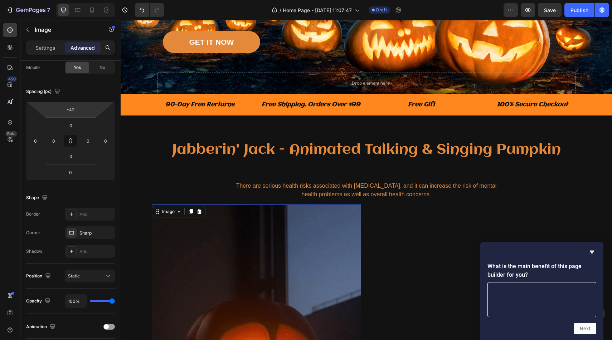
type input "-40"
drag, startPoint x: 88, startPoint y: 105, endPoint x: 89, endPoint y: 57, distance: 48.7
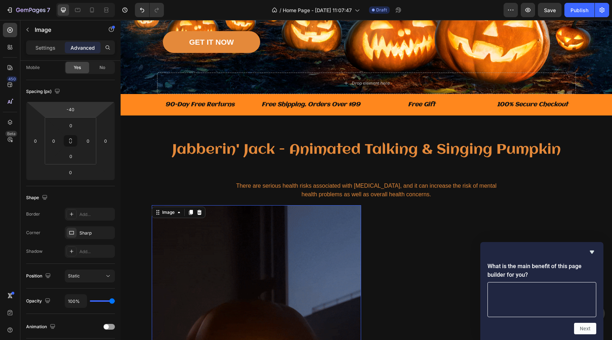
click at [89, 0] on html "7 Version history / Home Page - [DATE] 11:07:47 Draft Preview Save Publish 450 …" at bounding box center [306, 0] width 612 height 0
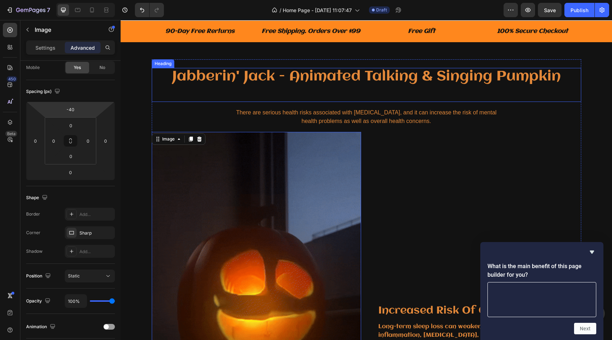
scroll to position [350, 0]
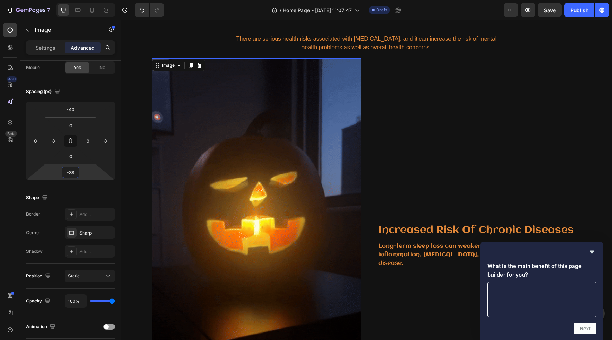
type input "-36"
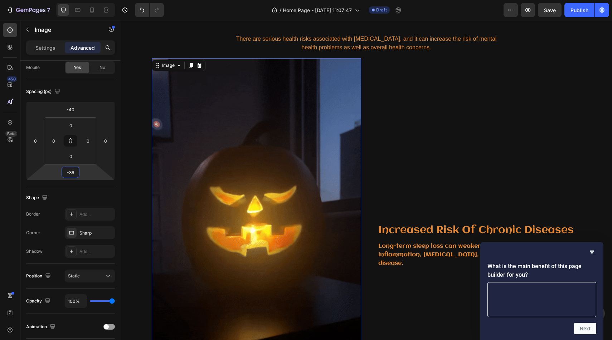
drag, startPoint x: 98, startPoint y: 174, endPoint x: 115, endPoint y: 181, distance: 18.3
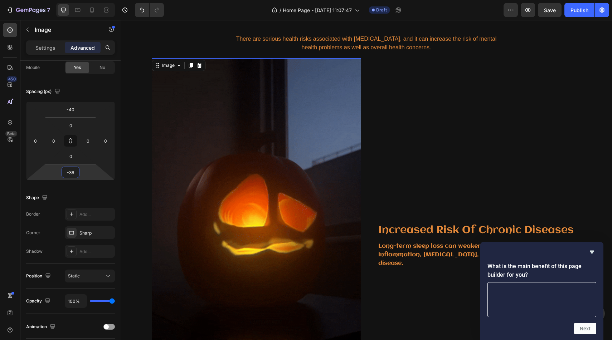
click at [115, 0] on html "7 Version history / Home Page - [DATE] 11:07:47 Draft Preview Save Publish 450 …" at bounding box center [306, 0] width 612 height 0
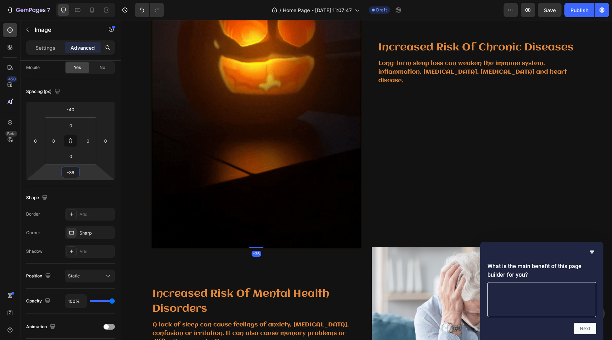
scroll to position [532, 0]
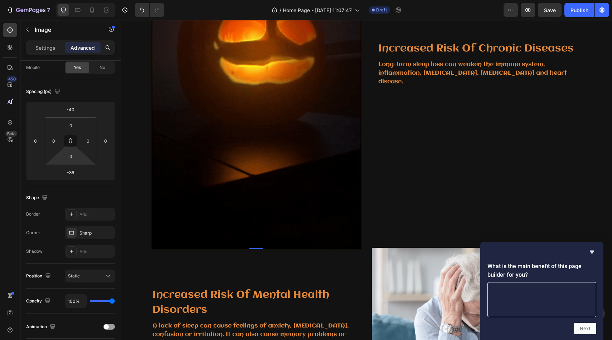
click at [90, 0] on html "7 Version history / Home Page - [DATE] 11:07:47 Draft Preview Save Publish 450 …" at bounding box center [306, 0] width 612 height 0
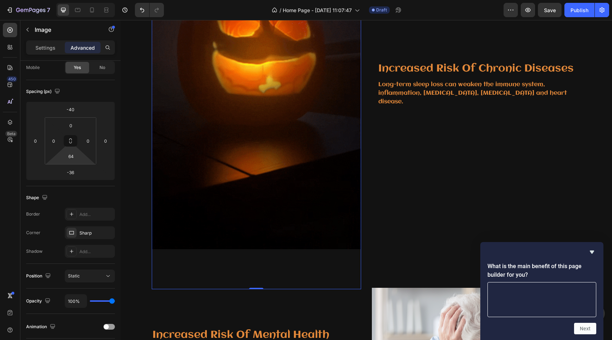
type input "0"
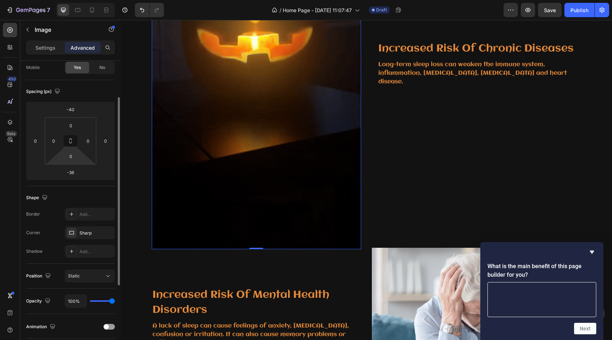
drag, startPoint x: 88, startPoint y: 160, endPoint x: 70, endPoint y: 258, distance: 100.0
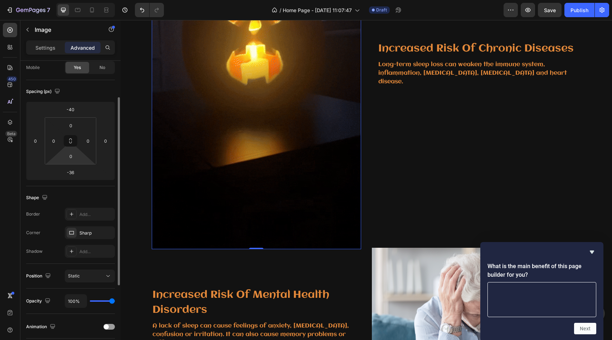
click at [70, 0] on html "7 Version history / Home Page - [DATE] 11:07:47 Draft Preview Save Publish 450 …" at bounding box center [306, 0] width 612 height 0
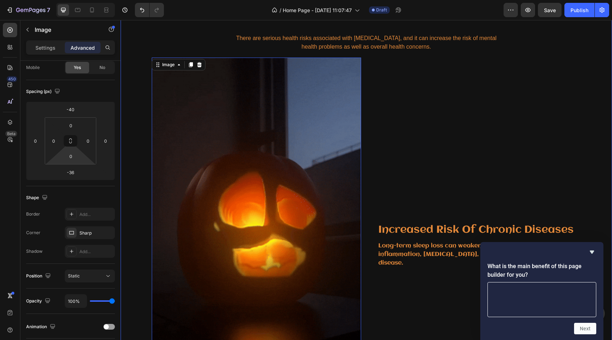
scroll to position [432, 0]
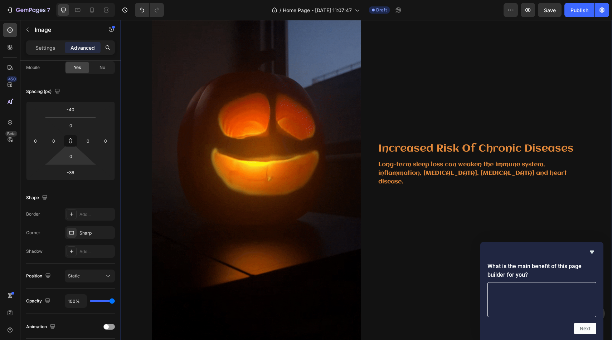
click at [184, 116] on img at bounding box center [256, 162] width 209 height 373
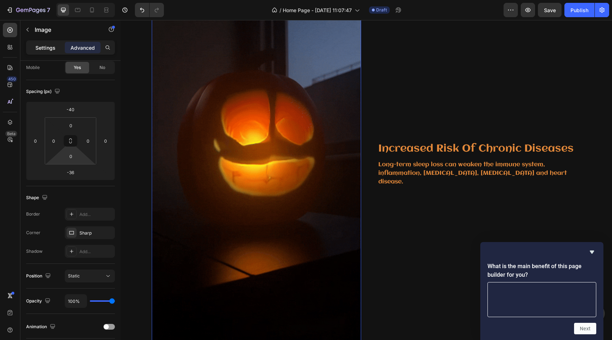
click at [45, 46] on p "Settings" at bounding box center [45, 48] width 20 height 8
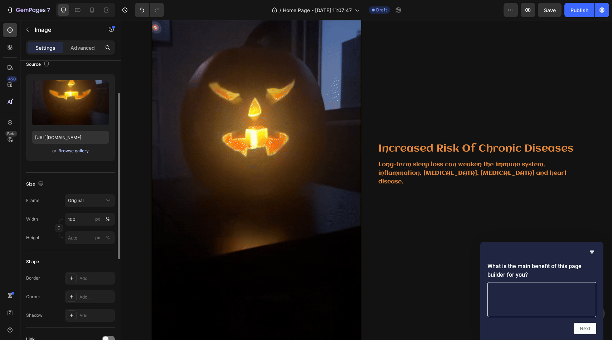
click at [79, 151] on div "Browse gallery" at bounding box center [73, 151] width 30 height 6
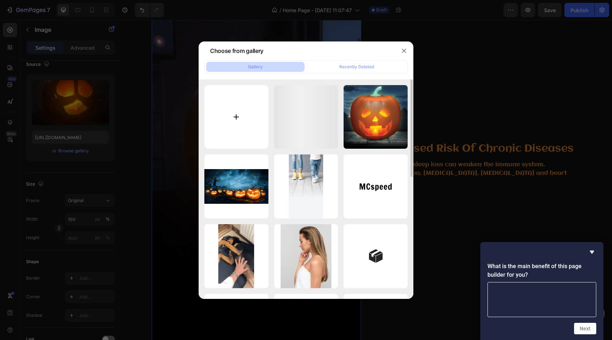
click at [254, 106] on input "file" at bounding box center [236, 117] width 64 height 64
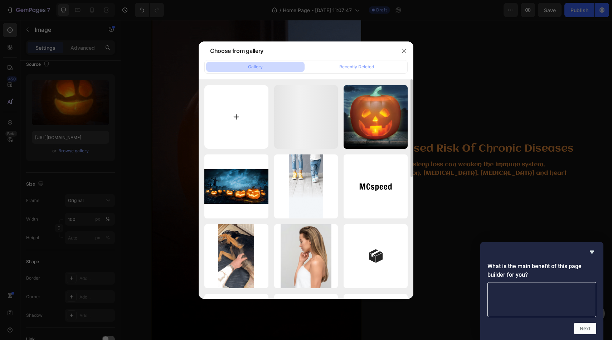
type input "C:\fakepath\0168e8195b0e472ab64a30428beb1e82.HD-1080p-2.5Mbps-56326073 (1).gif"
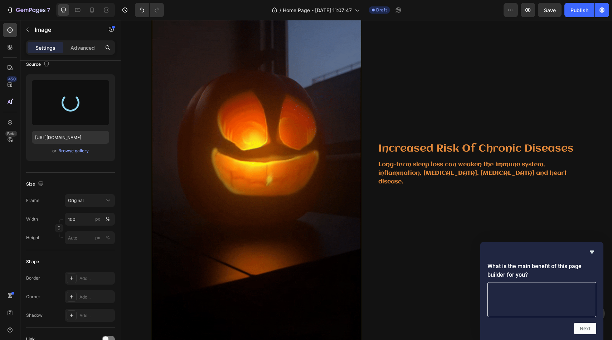
type input "[URL][DOMAIN_NAME]"
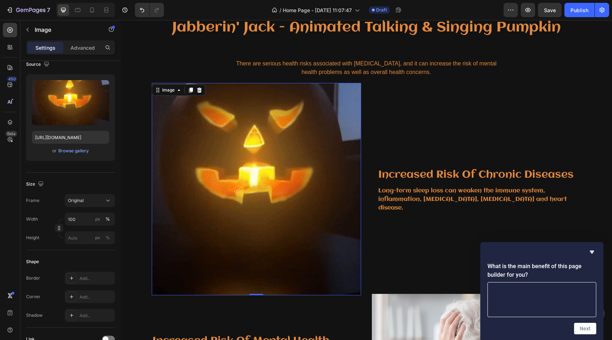
scroll to position [326, 0]
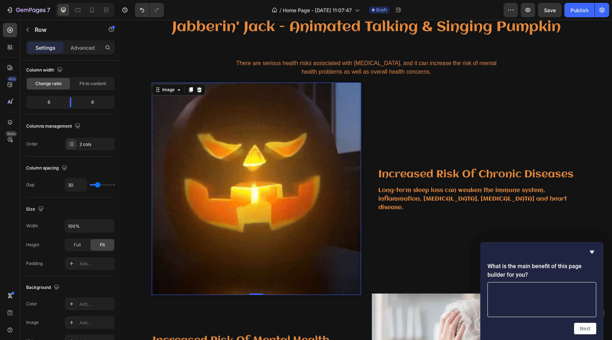
click at [386, 125] on div "Increased Risk Of Chronic Diseases Heading Long-term sleep loss can weaken the …" at bounding box center [476, 189] width 209 height 185
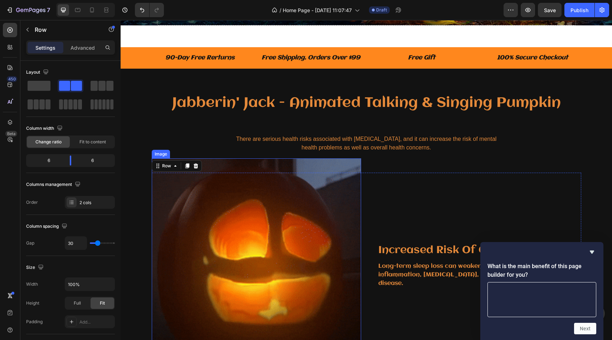
scroll to position [249, 0]
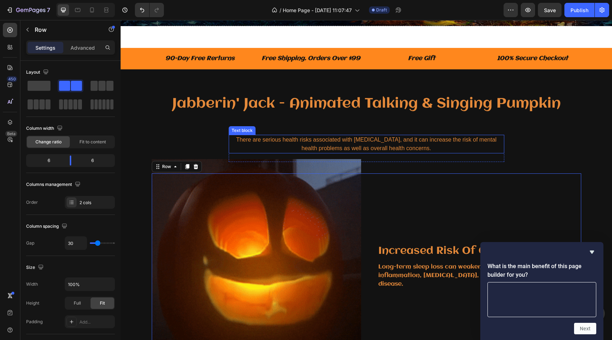
click at [382, 142] on p "There are serious health risks associated with chronic insomnia, and it can inc…" at bounding box center [366, 144] width 274 height 17
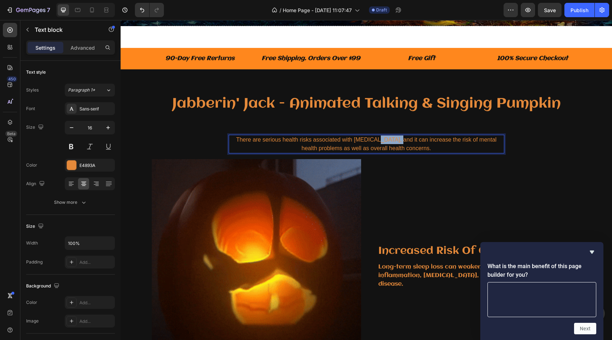
click at [382, 142] on p "There are serious health risks associated with chronic insomnia, and it can inc…" at bounding box center [366, 144] width 274 height 17
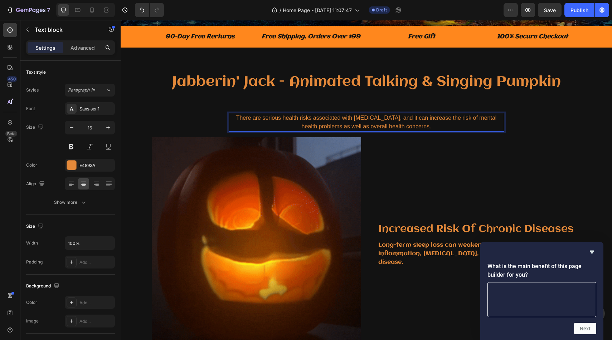
click at [425, 131] on p "There are serious health risks associated with chronic insomnia, and it can inc…" at bounding box center [366, 122] width 274 height 17
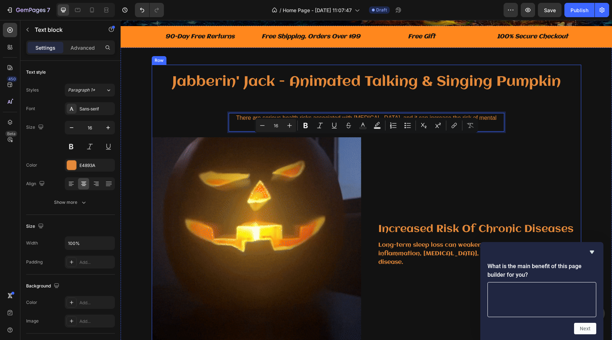
drag, startPoint x: 431, startPoint y: 150, endPoint x: 250, endPoint y: 133, distance: 181.8
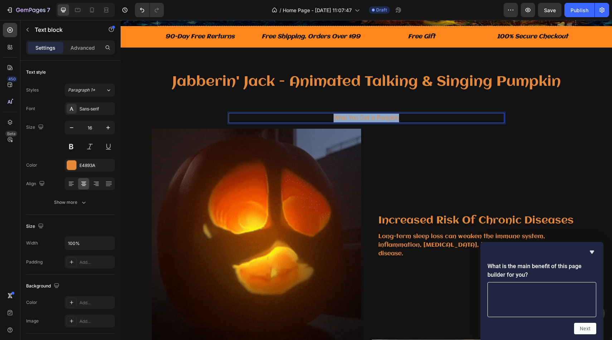
drag, startPoint x: 409, startPoint y: 140, endPoint x: 328, endPoint y: 140, distance: 81.2
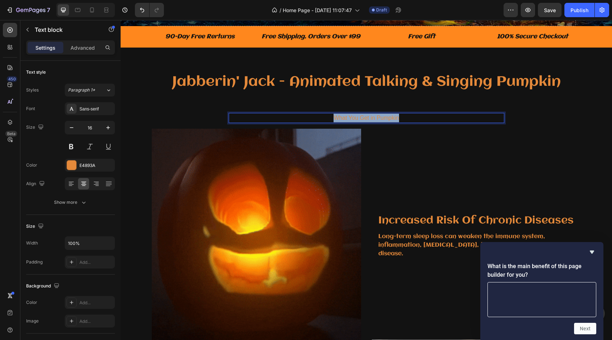
click at [328, 122] on p "What You Get in Pumpkin" at bounding box center [366, 118] width 274 height 9
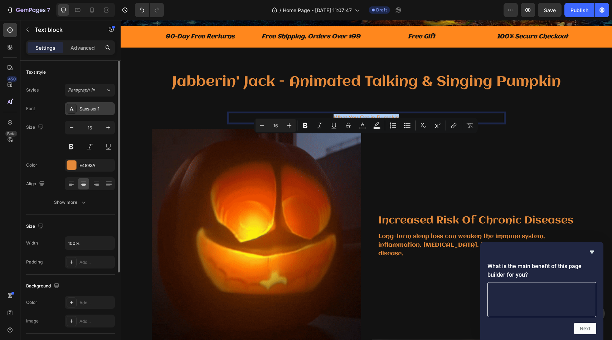
click at [106, 107] on div "Sans-serif" at bounding box center [96, 109] width 34 height 6
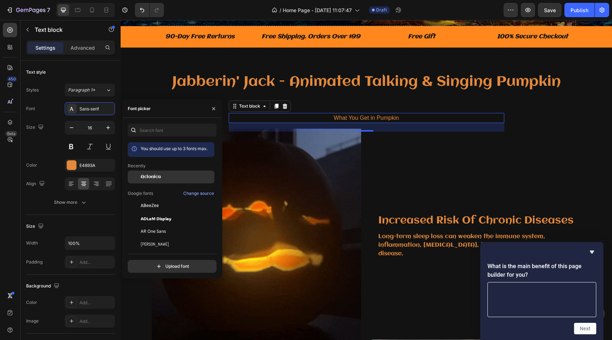
click at [187, 173] on div "Aclonica" at bounding box center [171, 177] width 87 height 13
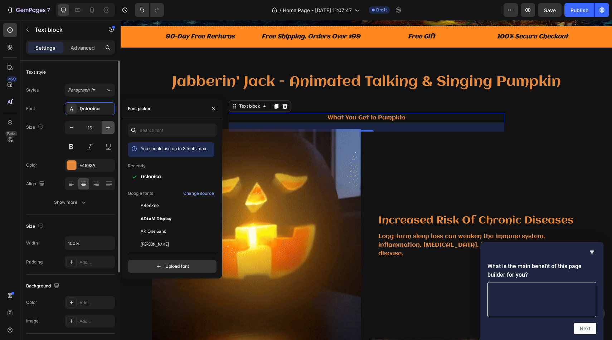
click at [105, 125] on icon "button" at bounding box center [107, 127] width 7 height 7
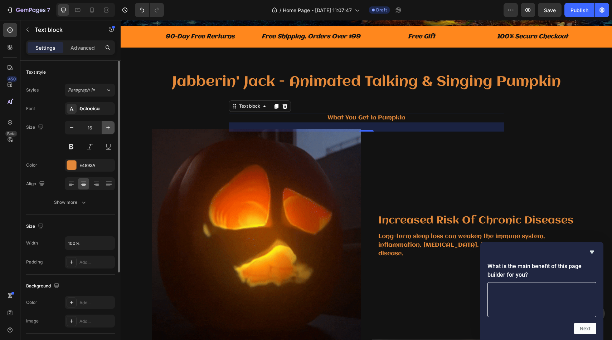
click at [105, 125] on icon "button" at bounding box center [107, 127] width 7 height 7
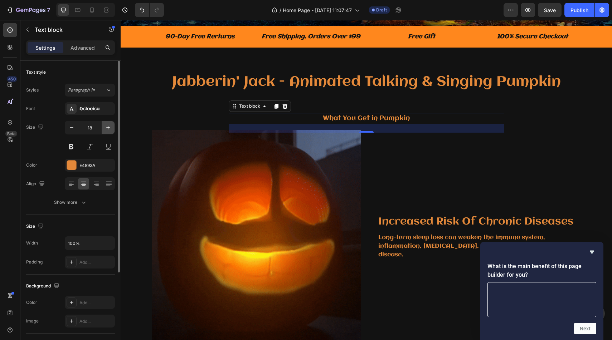
click at [105, 125] on icon "button" at bounding box center [107, 127] width 7 height 7
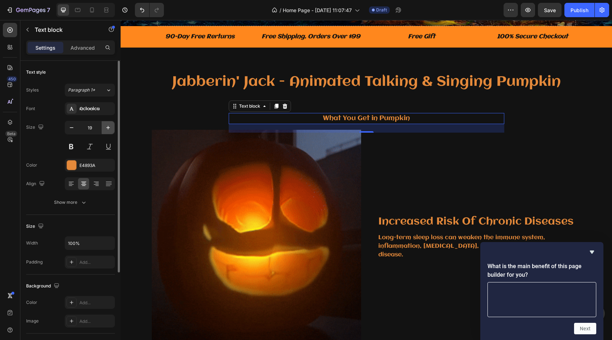
click at [105, 125] on icon "button" at bounding box center [107, 127] width 7 height 7
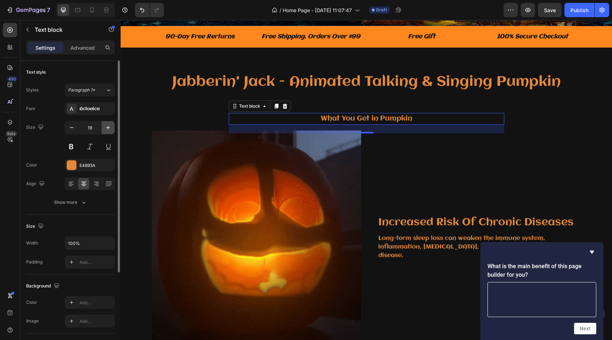
click at [105, 125] on icon "button" at bounding box center [107, 127] width 7 height 7
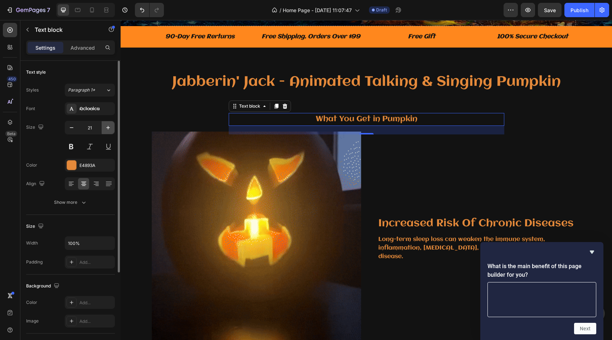
click at [105, 125] on icon "button" at bounding box center [107, 127] width 7 height 7
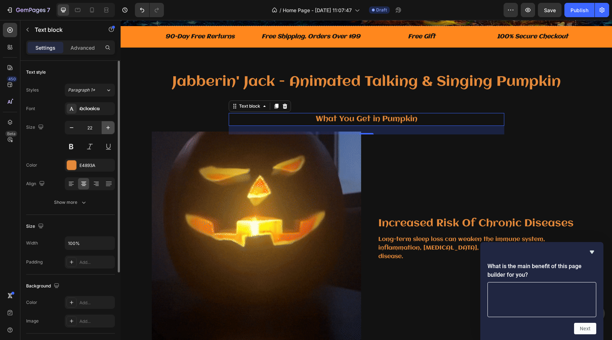
click at [105, 125] on icon "button" at bounding box center [107, 127] width 7 height 7
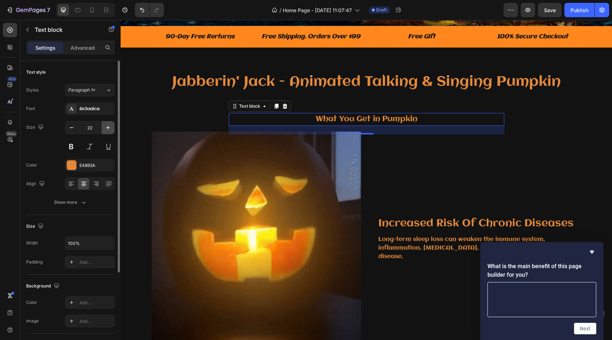
click at [105, 125] on icon "button" at bounding box center [107, 127] width 7 height 7
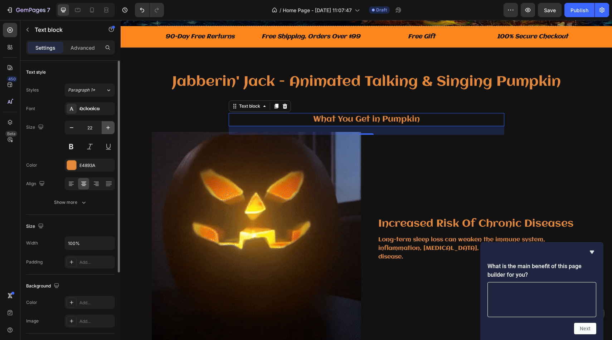
click at [105, 125] on icon "button" at bounding box center [107, 127] width 7 height 7
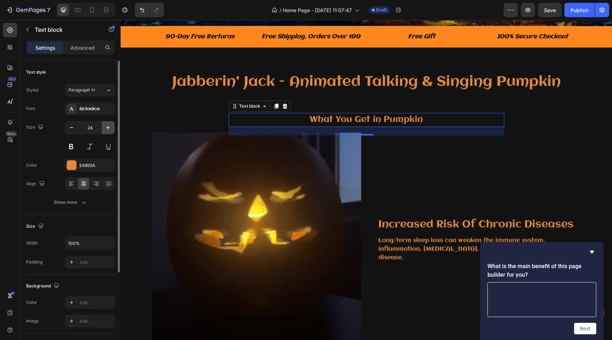
click at [105, 125] on icon "button" at bounding box center [107, 127] width 7 height 7
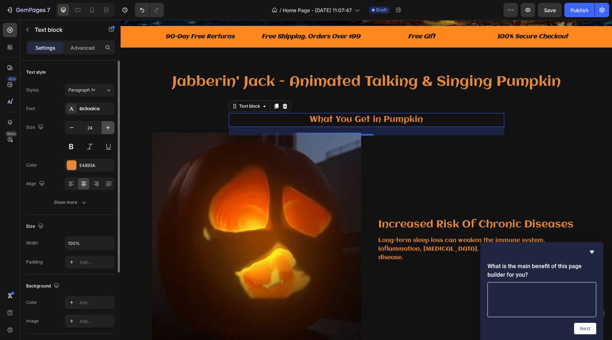
type input "25"
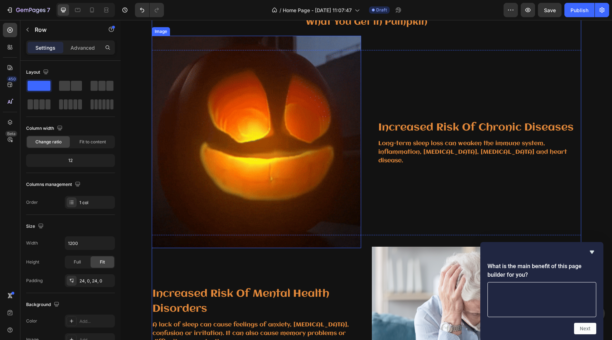
scroll to position [311, 0]
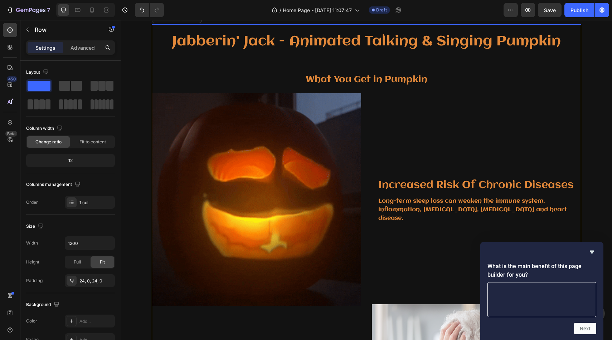
click at [434, 71] on div "Jabberin' Jack - Animated Talking & Singing Pumpkin Heading What You Get in Pum…" at bounding box center [366, 313] width 429 height 561
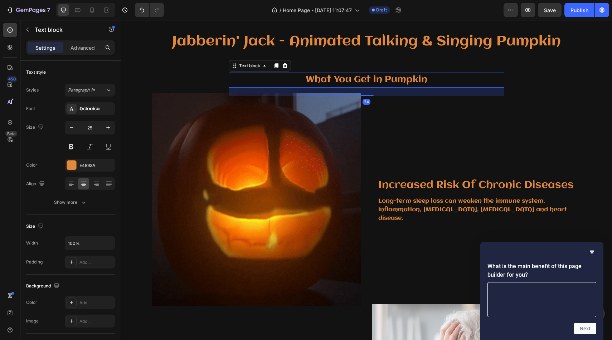
click at [433, 78] on p "What You Get in Pumpkin" at bounding box center [366, 80] width 274 height 14
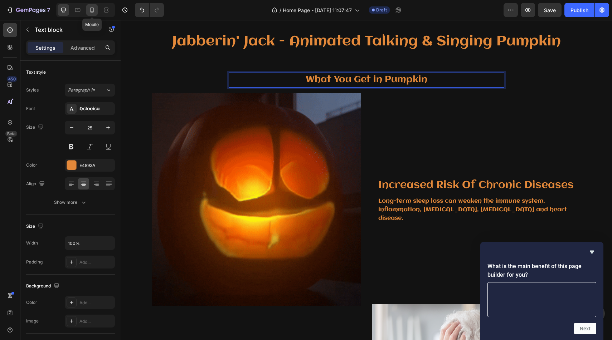
click at [90, 8] on icon at bounding box center [92, 10] width 4 height 5
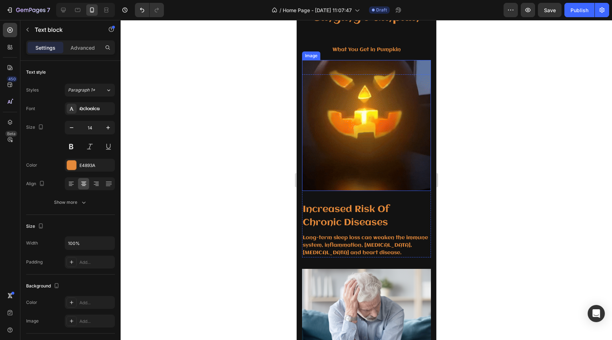
scroll to position [477, 0]
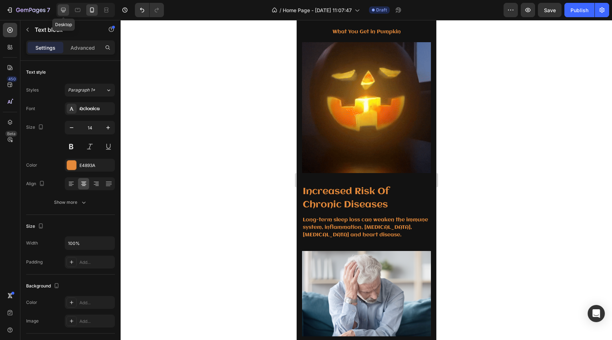
click at [67, 10] on icon at bounding box center [63, 9] width 7 height 7
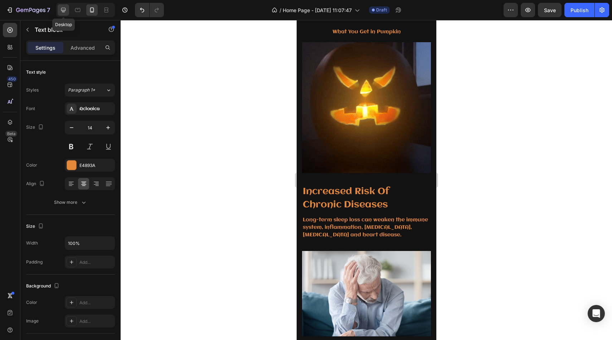
type input "25"
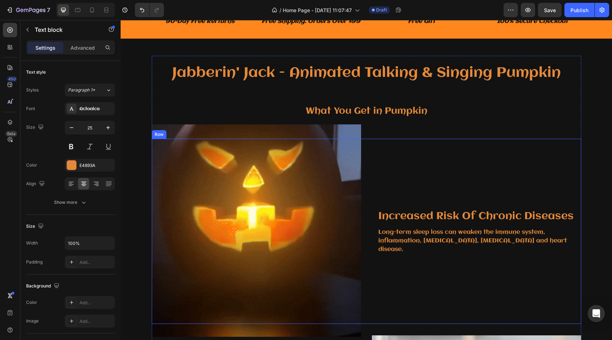
scroll to position [375, 0]
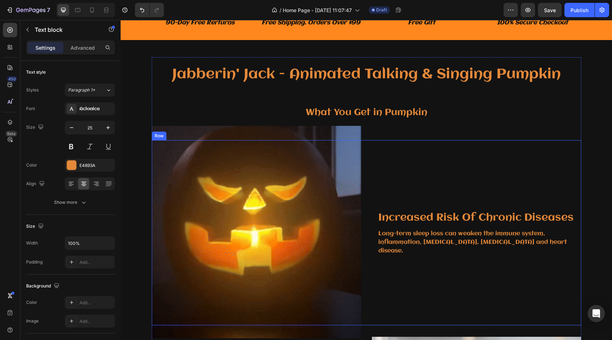
click at [408, 200] on div "Increased Risk Of Chronic Diseases Heading Long-term sleep loss can weaken the …" at bounding box center [476, 232] width 209 height 185
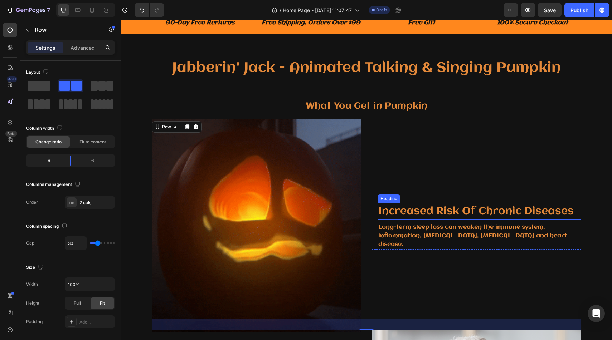
click at [431, 209] on p "Increased Risk Of Chronic Diseases" at bounding box center [479, 211] width 202 height 15
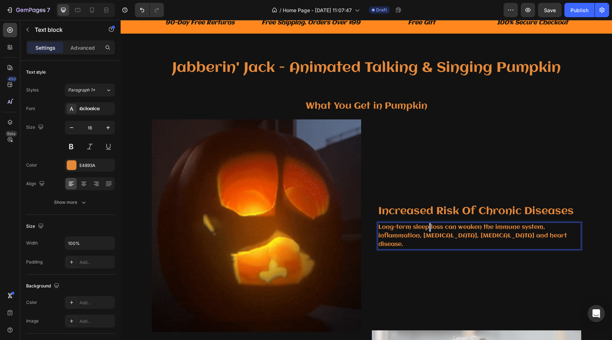
click at [428, 231] on p "Long-term sleep loss can weaken the immune system, inflammation, diabetes, high…" at bounding box center [479, 236] width 202 height 26
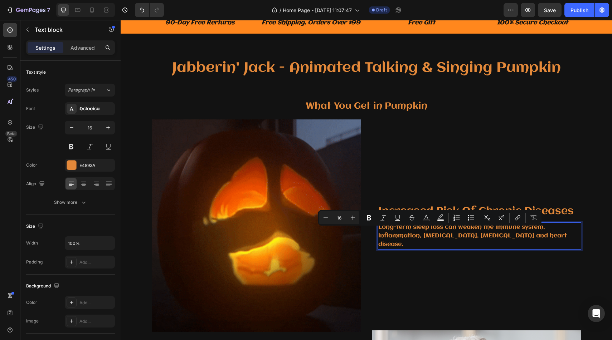
click at [576, 240] on p "Long-term sleep loss can weaken the immune system, inflammation, diabetes, high…" at bounding box center [479, 236] width 202 height 26
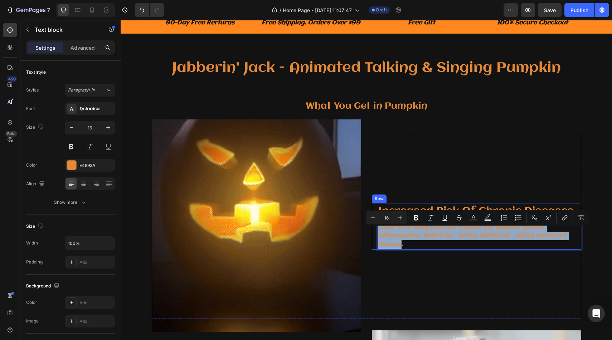
drag, startPoint x: 576, startPoint y: 241, endPoint x: 376, endPoint y: 230, distance: 200.3
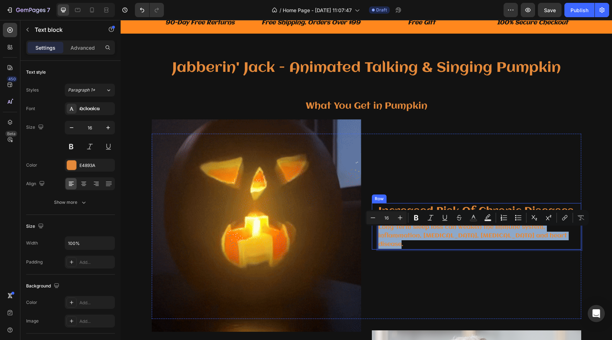
click at [376, 230] on div "Increased Risk Of Chronic Diseases Heading Long-term sleep loss can weaken the …" at bounding box center [476, 226] width 209 height 47
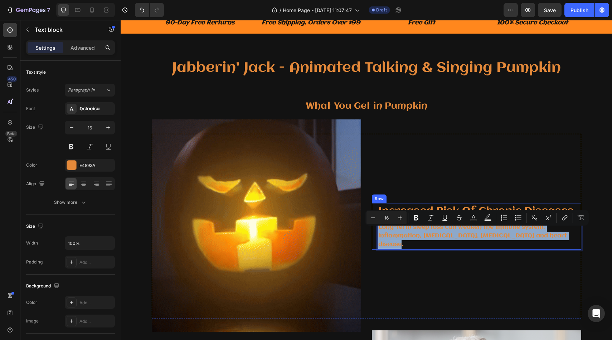
scroll to position [379, 0]
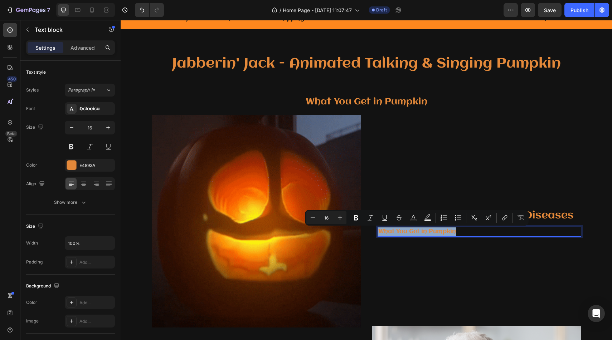
drag, startPoint x: 460, startPoint y: 233, endPoint x: 379, endPoint y: 232, distance: 80.9
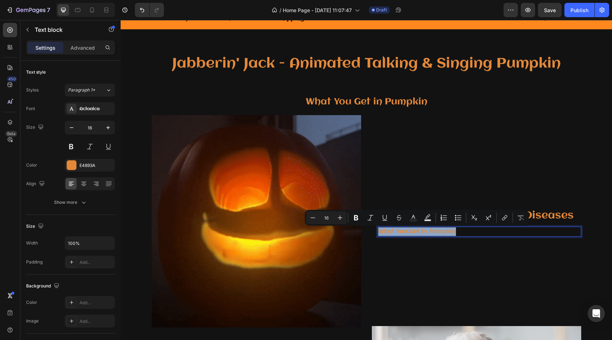
click at [379, 232] on p "What You Get in Pumpkin" at bounding box center [479, 232] width 202 height 9
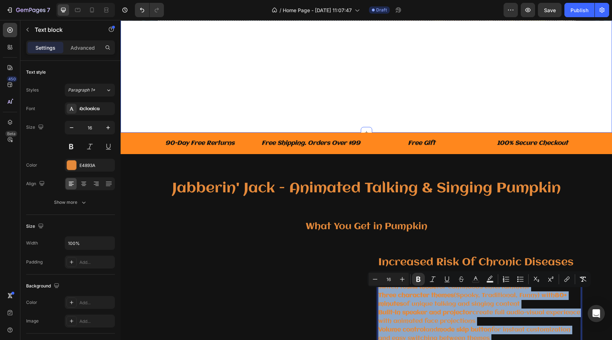
scroll to position [240, 0]
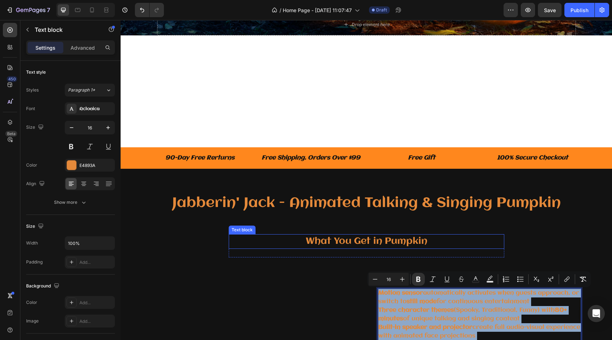
drag, startPoint x: 455, startPoint y: 318, endPoint x: 379, endPoint y: 238, distance: 110.1
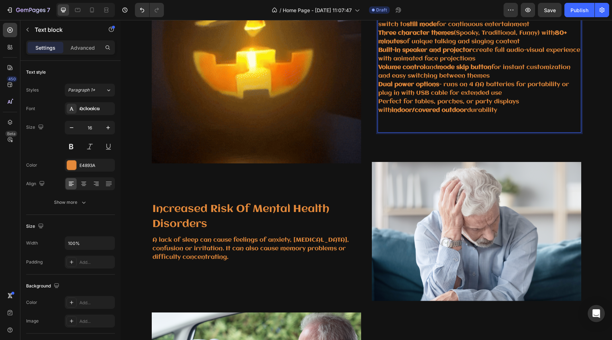
scroll to position [460, 0]
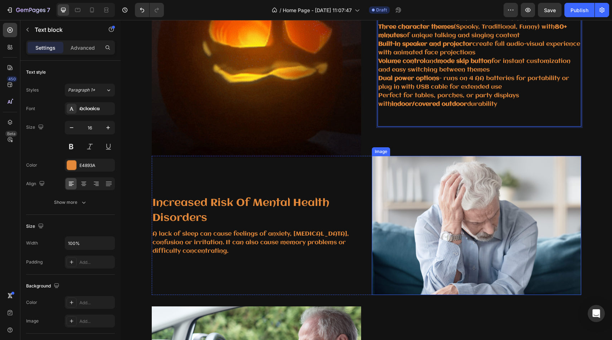
click at [410, 221] on img at bounding box center [476, 225] width 209 height 139
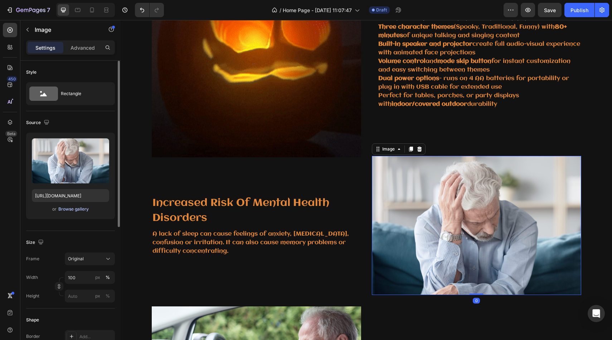
click at [75, 211] on div "Browse gallery" at bounding box center [73, 209] width 30 height 6
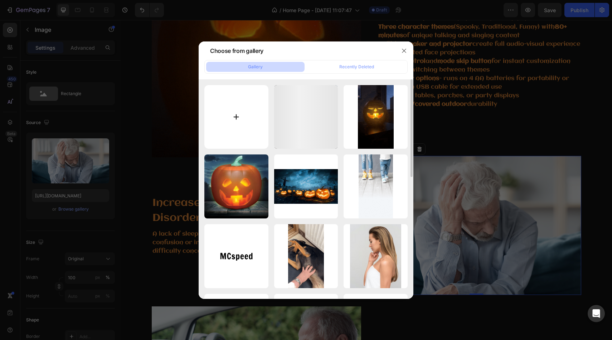
click at [257, 115] on input "file" at bounding box center [236, 117] width 64 height 64
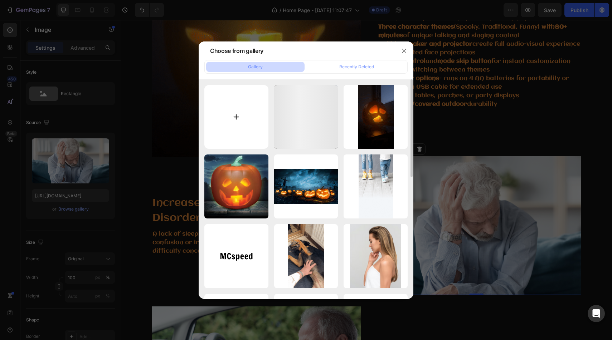
type input "C:\fakepath\4146cf5547e34667a066fd14f2cac4e4.HD-1080p-2.5Mbps-56326077 (1).gif"
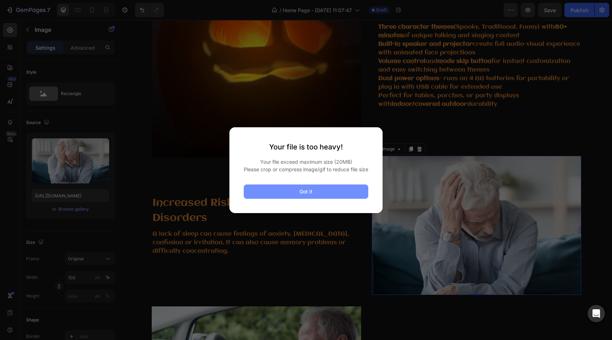
click at [350, 192] on button "Got it" at bounding box center [306, 192] width 125 height 14
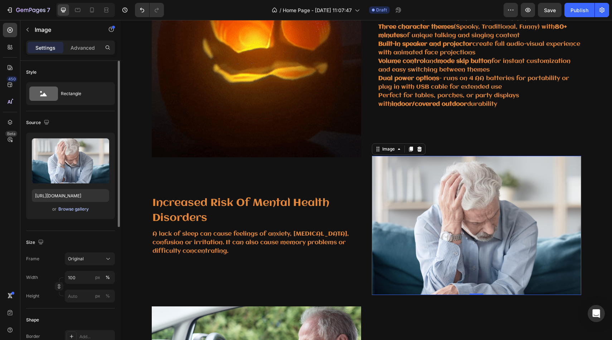
click at [67, 209] on div "Browse gallery" at bounding box center [73, 209] width 30 height 6
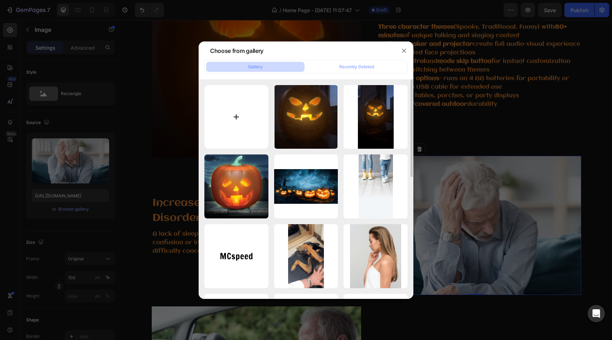
click at [248, 111] on input "file" at bounding box center [236, 117] width 64 height 64
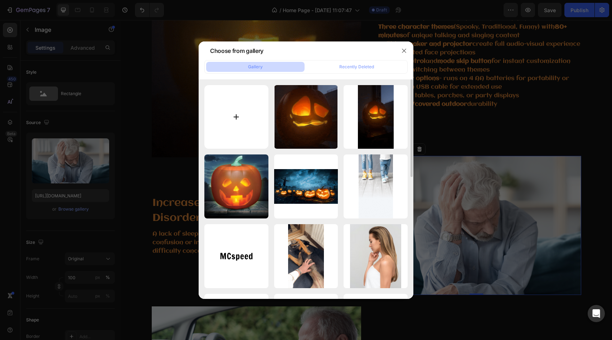
type input "C:\fakepath\4146cf5547e34667a066fd14f2cac4e4.HD-1080p-2.5Mbps-56326077 (1).gif"
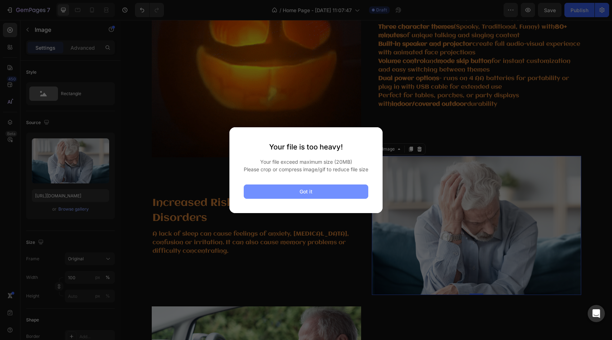
click at [312, 195] on div "Got it" at bounding box center [305, 192] width 13 height 8
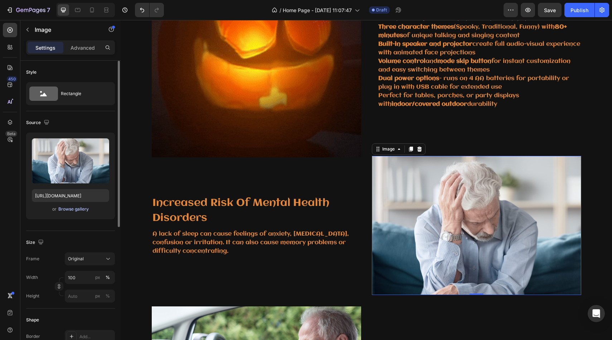
click at [85, 210] on div "Browse gallery" at bounding box center [73, 209] width 30 height 6
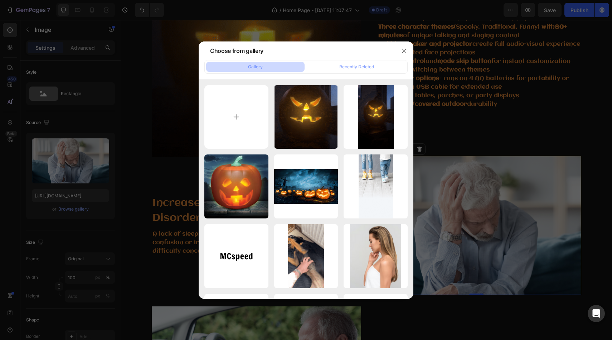
click at [253, 68] on div "Gallery" at bounding box center [255, 67] width 15 height 6
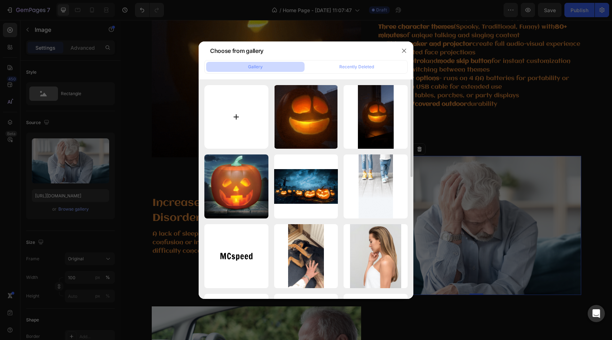
click at [248, 114] on input "file" at bounding box center [236, 117] width 64 height 64
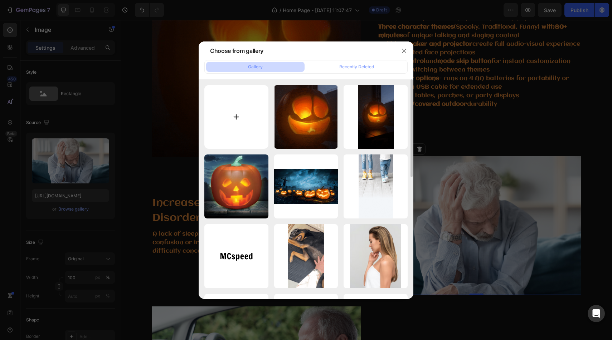
type input "C:\fakepath\4146cf5547e34667a066fd14f2cac4e4.HD-1080p-2.5Mbps-56326077 (1) (1).…"
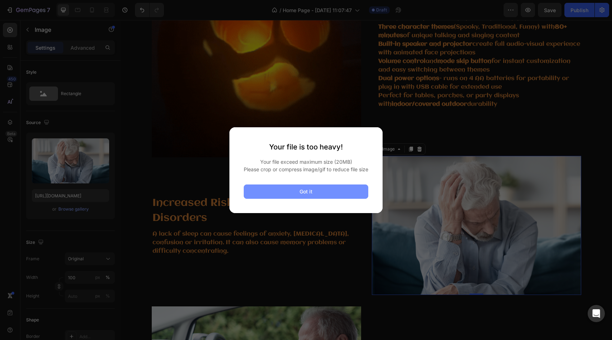
click at [331, 195] on button "Got it" at bounding box center [306, 192] width 125 height 14
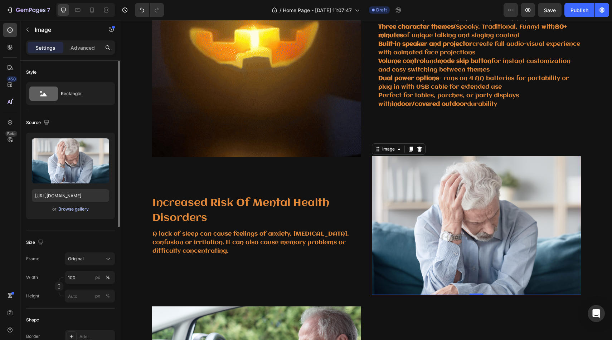
click at [87, 207] on div "Browse gallery" at bounding box center [73, 209] width 30 height 6
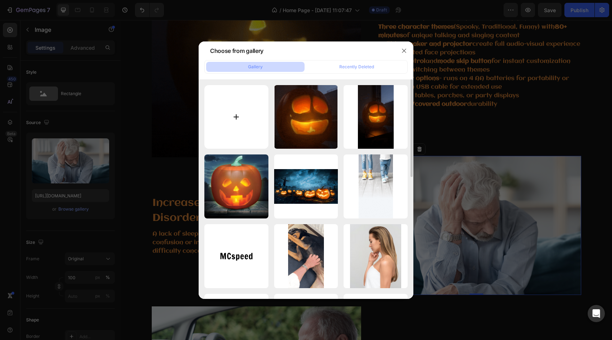
click at [260, 108] on input "file" at bounding box center [236, 117] width 64 height 64
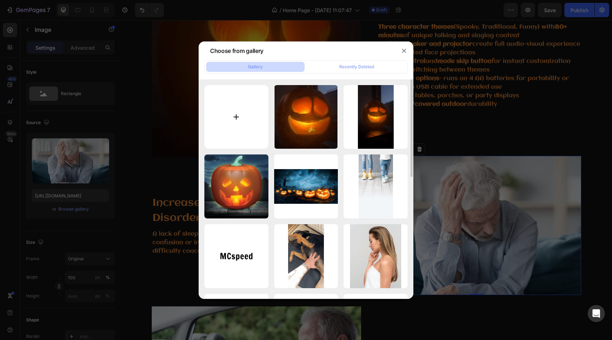
type input "C:\fakepath\3c4555c4803d4584be4899a89d2f1365.HD-1080p-2.5Mbps-56326070 (1) (1).…"
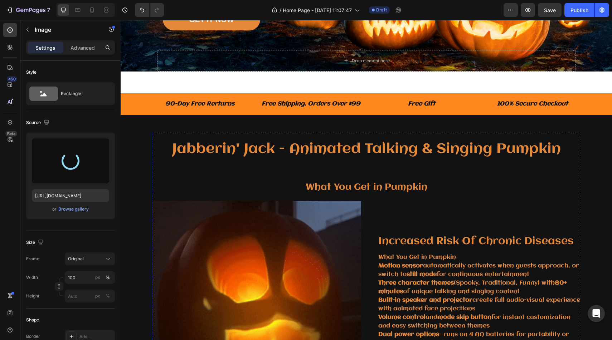
scroll to position [0, 0]
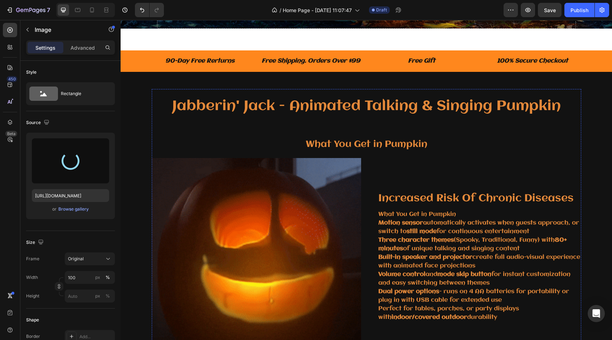
type input "https://cdn.shopify.com/s/files/1/0810/4214/5604/files/gempages_562667824334505…"
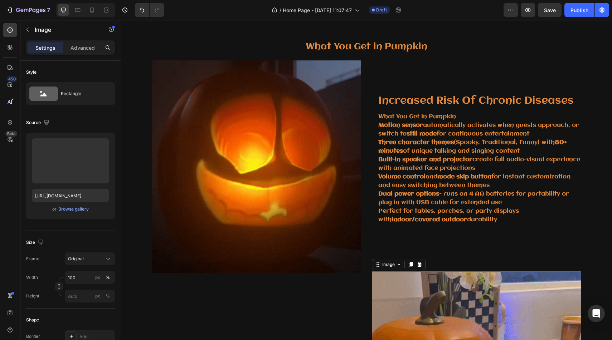
scroll to position [342, 0]
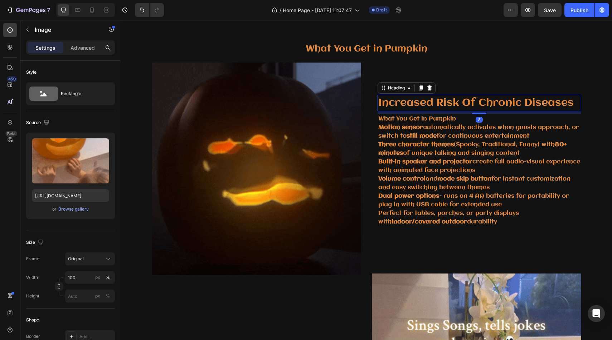
click at [394, 96] on p "Increased Risk Of Chronic Diseases" at bounding box center [479, 103] width 202 height 15
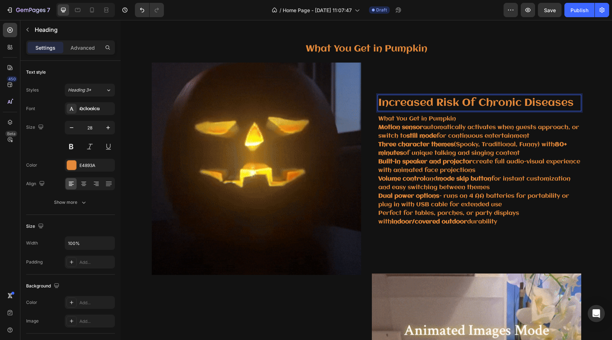
click at [572, 103] on p "Increased Risk Of Chronic Diseases" at bounding box center [479, 103] width 202 height 15
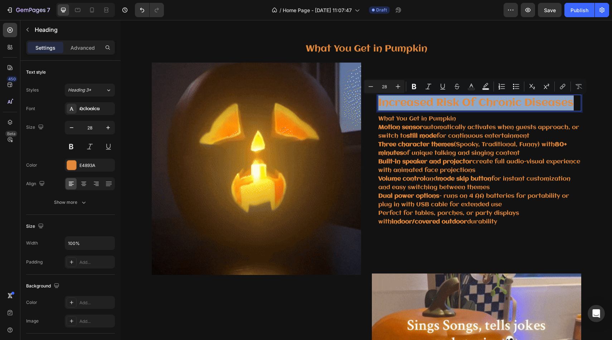
drag, startPoint x: 571, startPoint y: 103, endPoint x: 379, endPoint y: 102, distance: 191.8
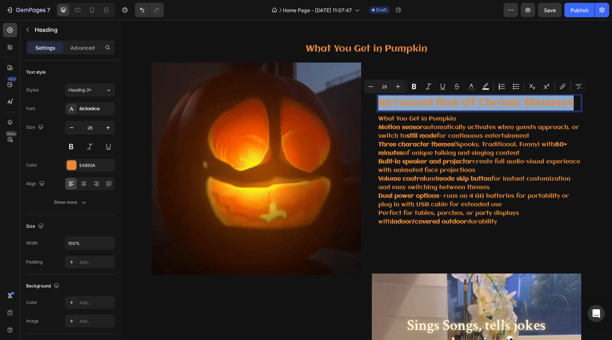
click at [379, 102] on p "Increased Risk Of Chronic Diseases" at bounding box center [479, 103] width 202 height 15
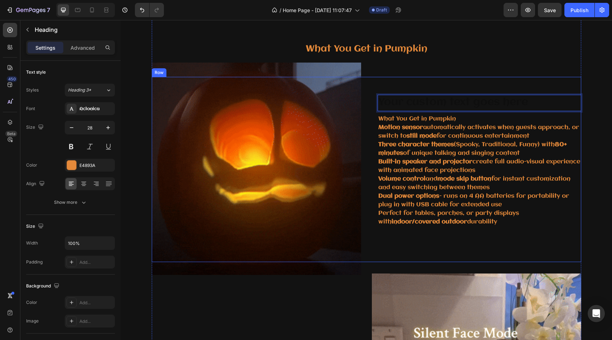
click at [416, 88] on div "Heading 8 What You Get in Pumpkin Motion sensor automatically activates when gu…" at bounding box center [476, 169] width 209 height 185
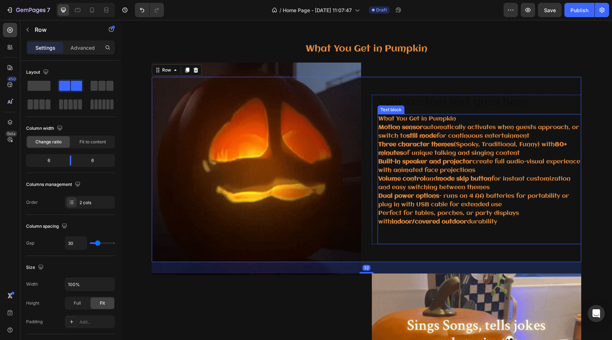
click at [410, 122] on p "What You Get in Pumpkin" at bounding box center [479, 119] width 202 height 9
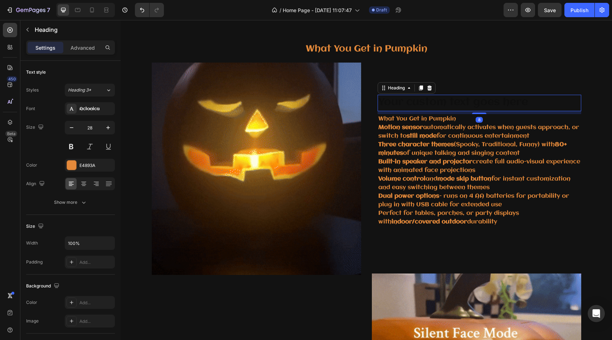
click at [452, 106] on h3 "Rich Text Editor. Editing area: main" at bounding box center [479, 103] width 204 height 16
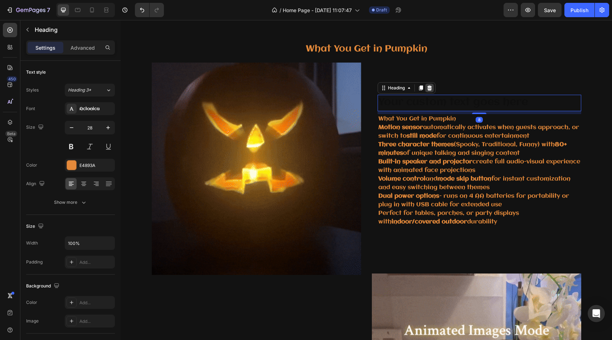
click at [431, 88] on icon at bounding box center [429, 88] width 5 height 5
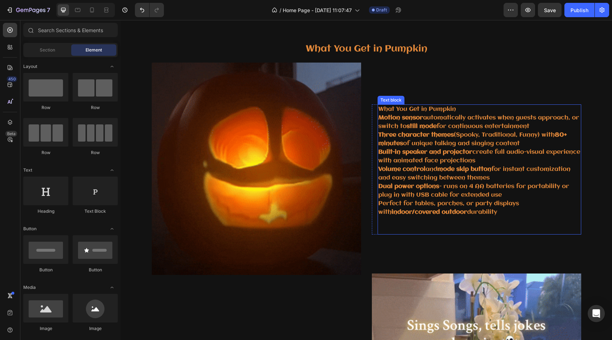
click at [440, 107] on p "What You Get in Pumpkin" at bounding box center [479, 109] width 202 height 9
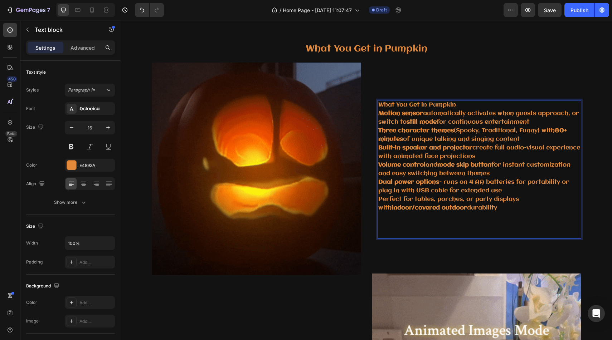
click at [457, 109] on p "What You Get in Pumpkin" at bounding box center [479, 105] width 202 height 9
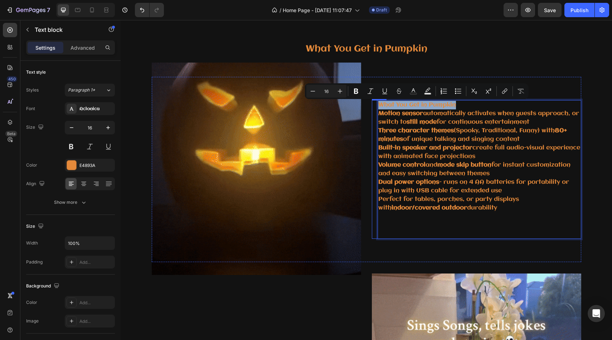
drag, startPoint x: 459, startPoint y: 108, endPoint x: 377, endPoint y: 107, distance: 82.3
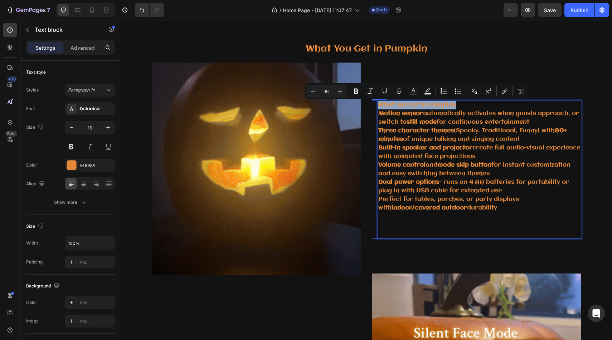
click at [377, 107] on div "What You Get in Pumpkin Motion sensor automatically activates when guests appro…" at bounding box center [476, 169] width 209 height 139
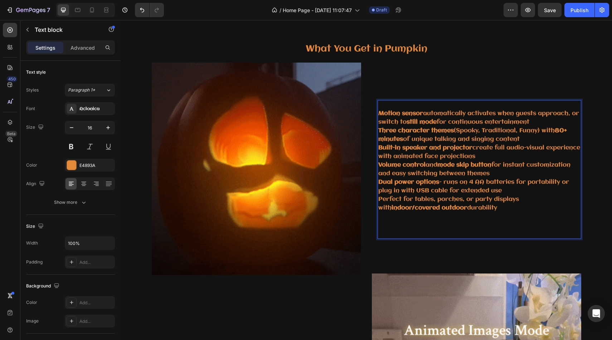
click at [391, 116] on strong "Motion sensor" at bounding box center [400, 114] width 45 height 6
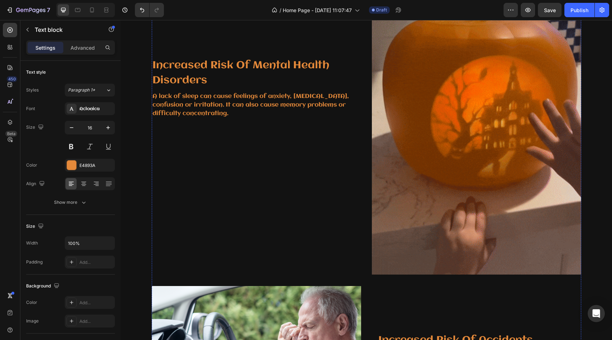
scroll to position [714, 0]
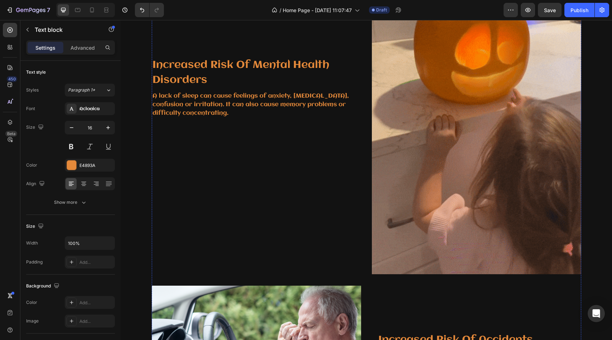
click at [422, 228] on img at bounding box center [476, 87] width 209 height 373
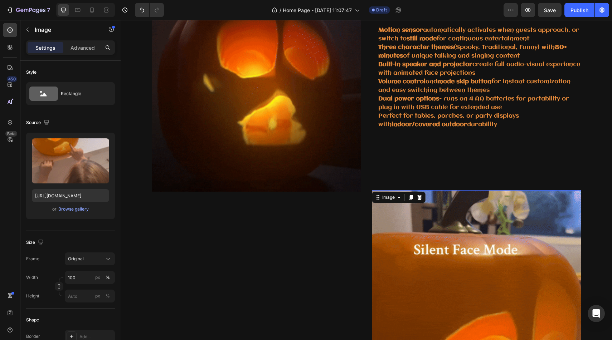
scroll to position [403, 0]
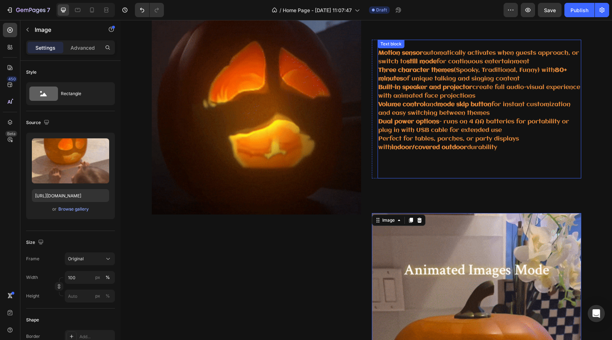
click at [410, 55] on strong "Motion sensor" at bounding box center [400, 53] width 45 height 6
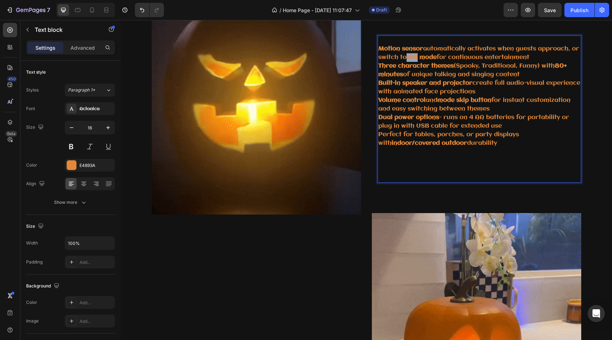
click at [418, 55] on strong "still mode" at bounding box center [421, 57] width 30 height 6
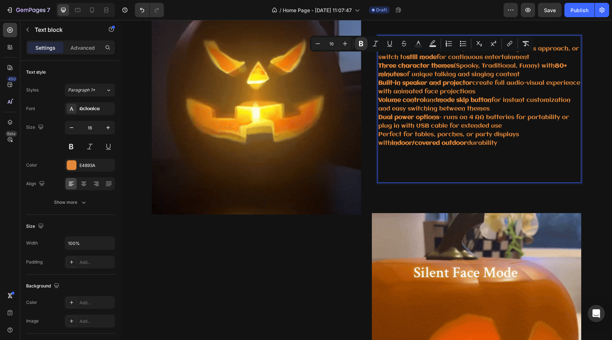
click at [408, 80] on strong "Built-in speaker and projector" at bounding box center [425, 83] width 94 height 6
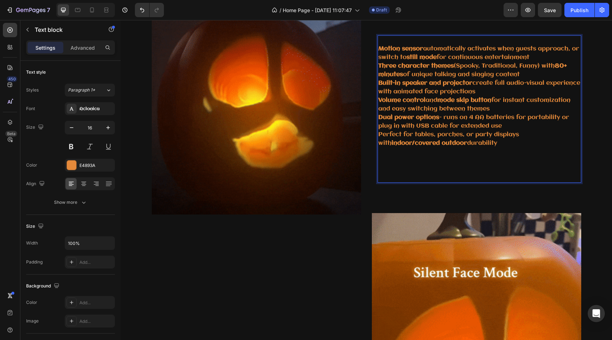
click at [422, 50] on strong "Motion sensor" at bounding box center [400, 49] width 45 height 6
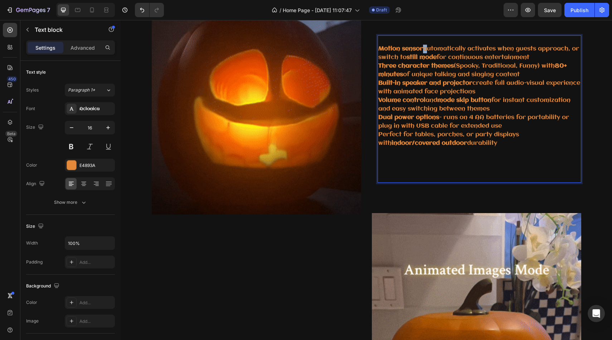
click at [422, 50] on strong "Motion sensor" at bounding box center [400, 49] width 45 height 6
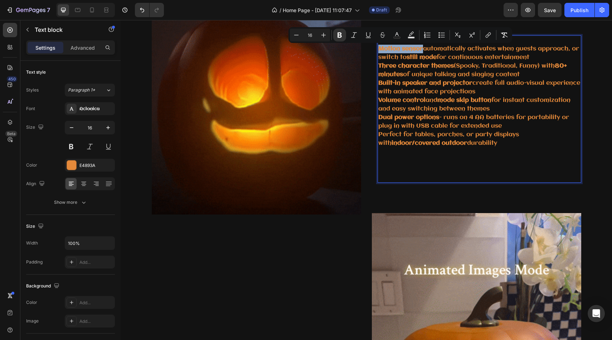
drag, startPoint x: 381, startPoint y: 49, endPoint x: 422, endPoint y: 50, distance: 41.5
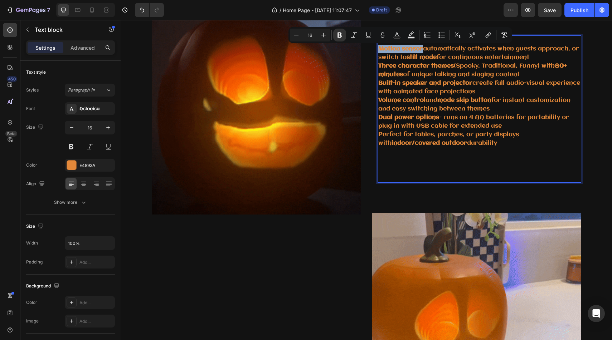
click at [422, 50] on strong "Motion sensor" at bounding box center [400, 49] width 45 height 6
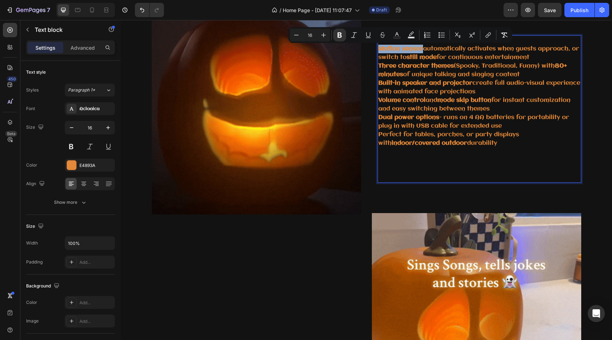
copy strong "Motion sensor"
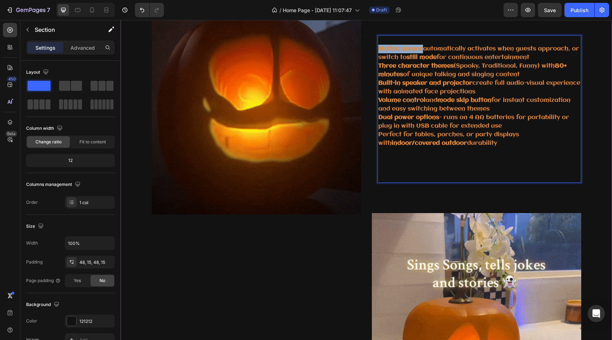
click at [611, 76] on div "Jabberin' Jack - Animated Talking & Singing Pumpkin Heading What You Get in Pum…" at bounding box center [366, 339] width 491 height 847
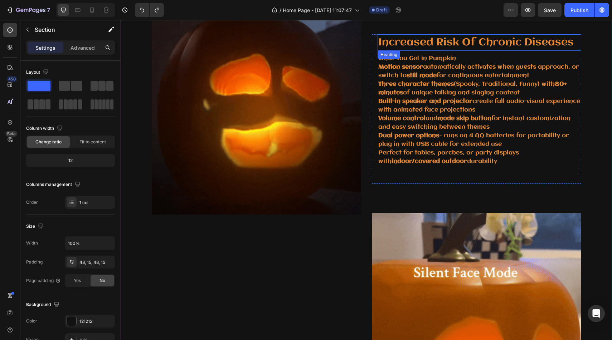
click at [507, 46] on p "Increased Risk Of Chronic Diseases" at bounding box center [479, 42] width 202 height 15
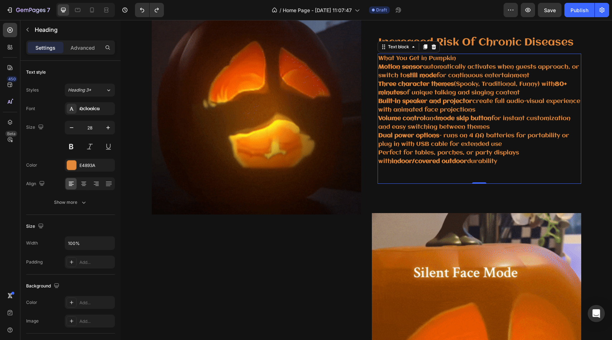
click at [418, 70] on strong "Motion sensor" at bounding box center [400, 67] width 45 height 6
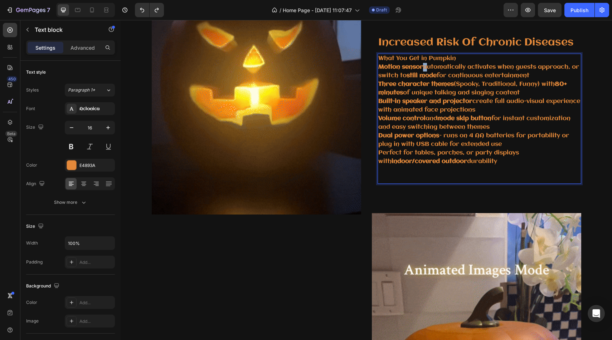
click at [423, 69] on strong "Motion sensor" at bounding box center [400, 67] width 45 height 6
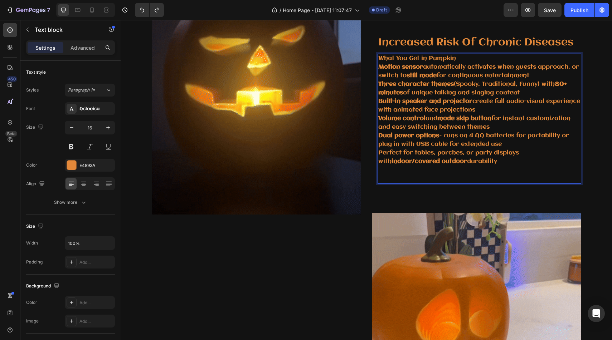
drag, startPoint x: 423, startPoint y: 68, endPoint x: 378, endPoint y: 68, distance: 45.1
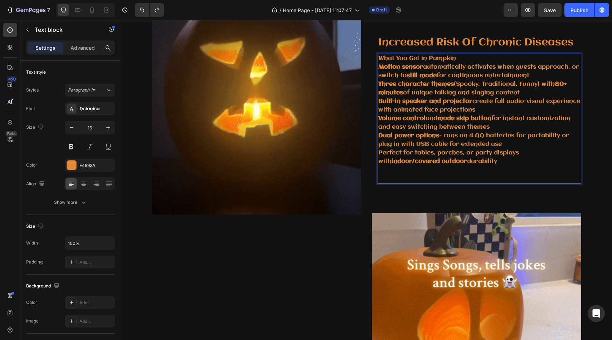
click at [378, 68] on p "Motion sensor automatically activates when guests approach, or switch to still …" at bounding box center [479, 71] width 202 height 17
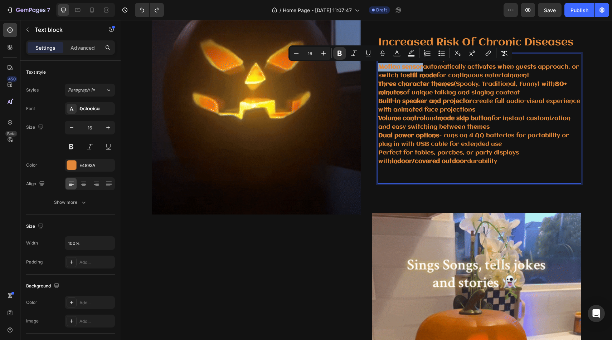
drag, startPoint x: 379, startPoint y: 68, endPoint x: 422, endPoint y: 68, distance: 42.9
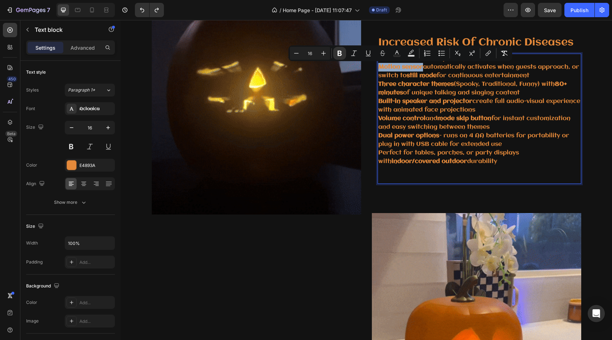
click at [422, 68] on strong "Motion sensor" at bounding box center [400, 67] width 45 height 6
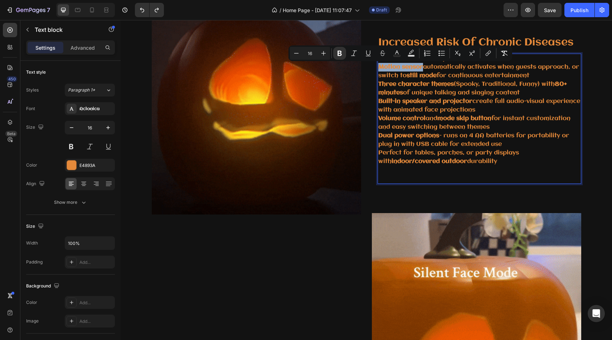
copy strong "Motion sensor"
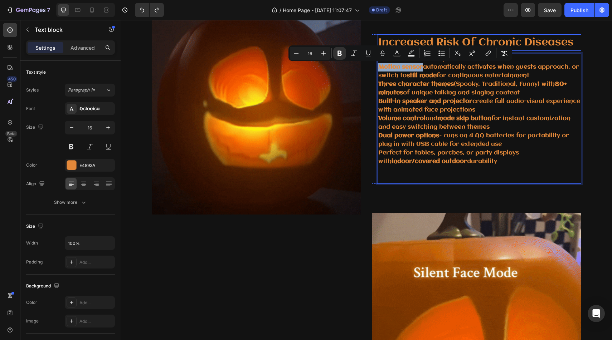
click at [535, 40] on p "Increased Risk Of Chronic Diseases" at bounding box center [479, 42] width 202 height 15
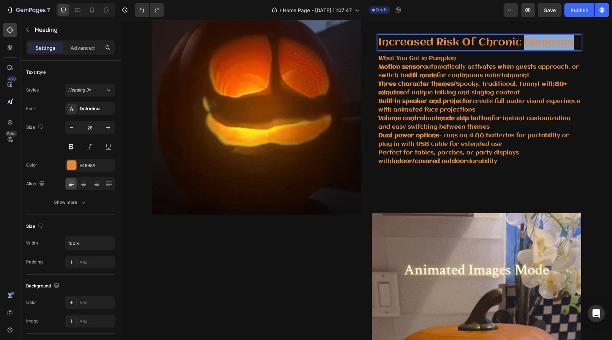
click at [535, 40] on p "Increased Risk Of Chronic Diseases" at bounding box center [479, 42] width 202 height 15
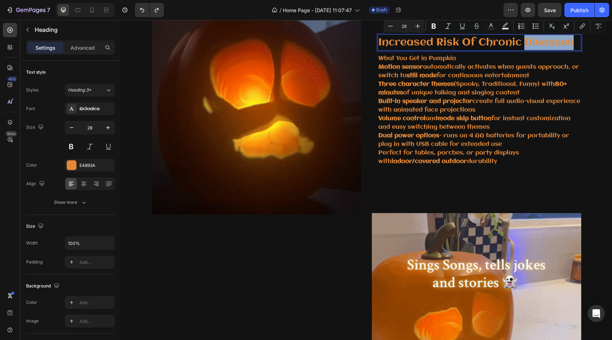
click at [571, 39] on p "Increased Risk Of Chronic Diseases" at bounding box center [479, 42] width 202 height 15
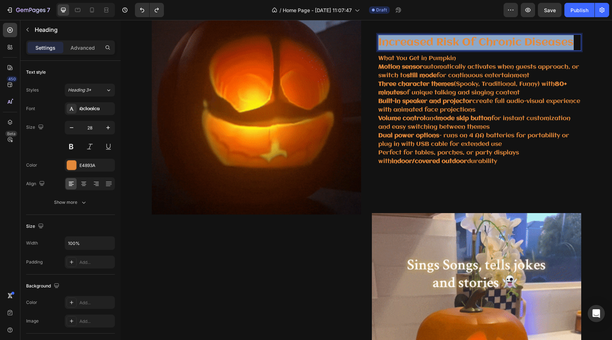
drag, startPoint x: 571, startPoint y: 40, endPoint x: 379, endPoint y: 40, distance: 192.1
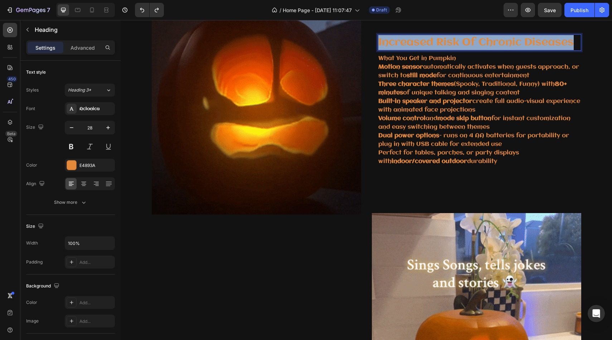
click at [379, 40] on p "Increased Risk Of Chronic Diseases" at bounding box center [479, 42] width 202 height 15
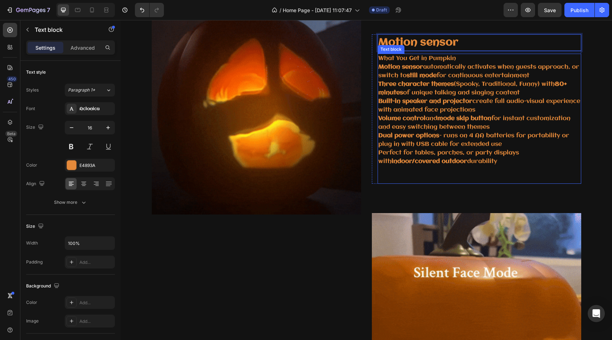
click at [419, 68] on strong "Motion sensor" at bounding box center [400, 67] width 45 height 6
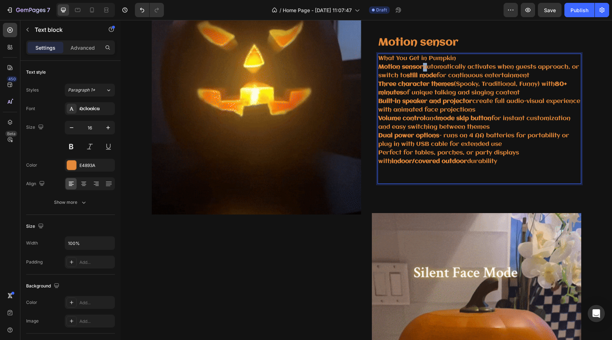
click at [423, 68] on strong "Motion sensor" at bounding box center [400, 67] width 45 height 6
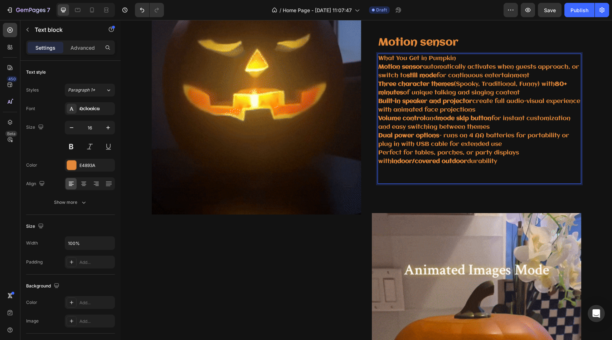
drag, startPoint x: 423, startPoint y: 68, endPoint x: 383, endPoint y: 56, distance: 41.3
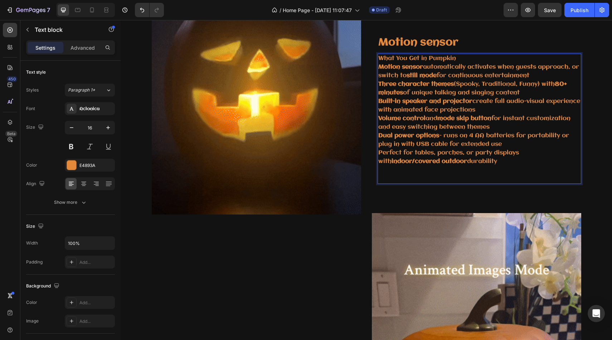
click at [384, 56] on div "What You Get in Pumpkin Motion sensor automatically activates when guests appro…" at bounding box center [479, 119] width 204 height 130
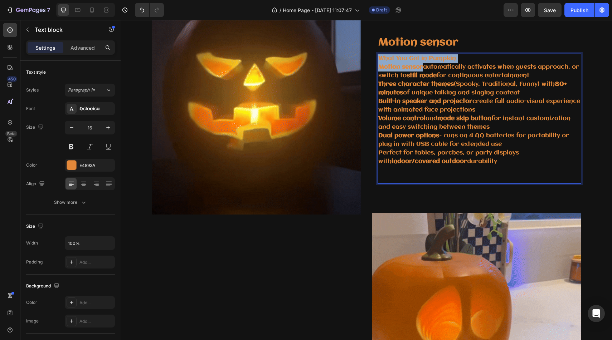
drag, startPoint x: 381, startPoint y: 57, endPoint x: 423, endPoint y: 67, distance: 43.0
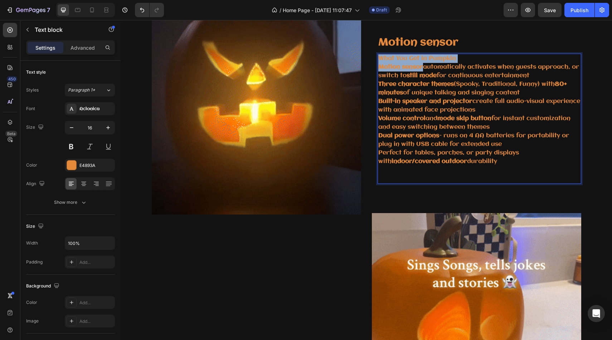
click at [423, 67] on div "What You Get in Pumpkin Motion sensor automatically activates when guests appro…" at bounding box center [479, 119] width 204 height 130
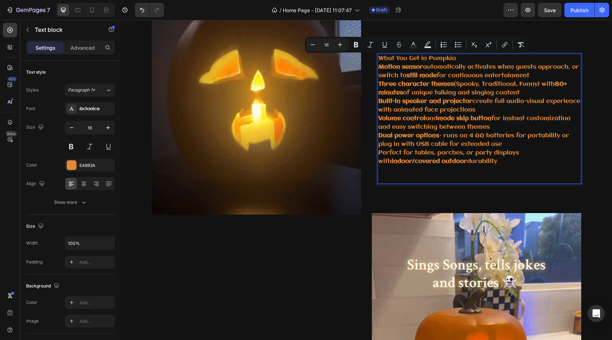
scroll to position [407, 0]
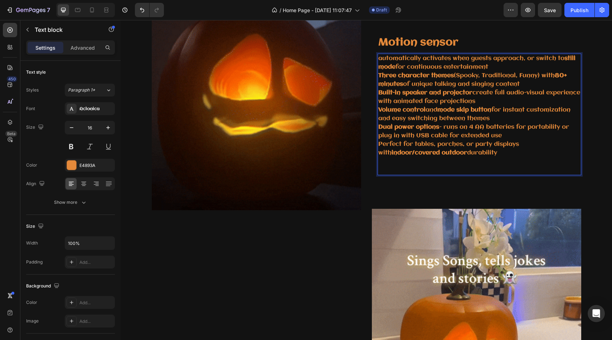
click at [384, 58] on p "automatically activates when guests approach, or switch to still mode for conti…" at bounding box center [479, 62] width 202 height 17
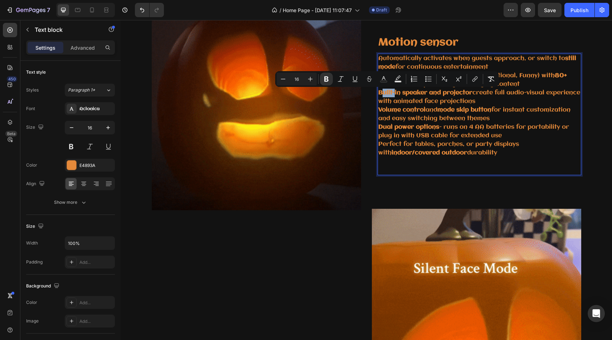
drag, startPoint x: 380, startPoint y: 94, endPoint x: 394, endPoint y: 94, distance: 13.2
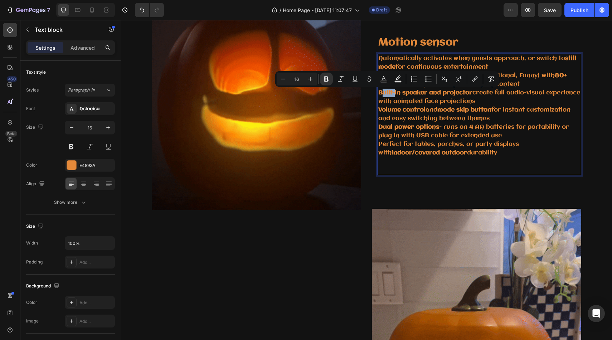
click at [394, 94] on strong "Built-in speaker and projector" at bounding box center [425, 93] width 94 height 6
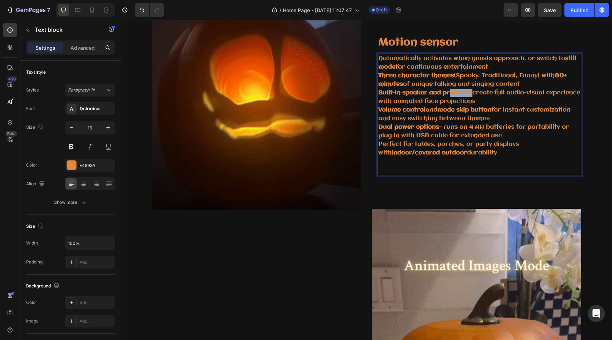
drag, startPoint x: 472, startPoint y: 94, endPoint x: 452, endPoint y: 93, distance: 20.4
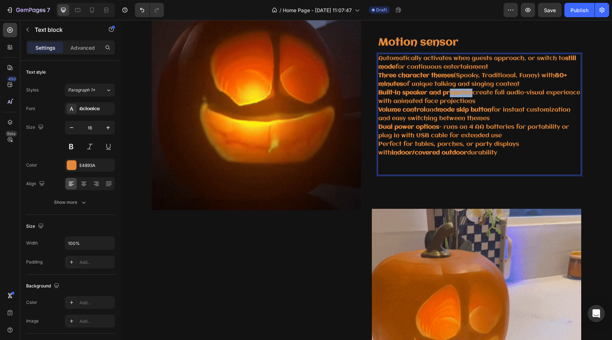
click at [452, 93] on strong "Built-in speaker and projector" at bounding box center [425, 93] width 94 height 6
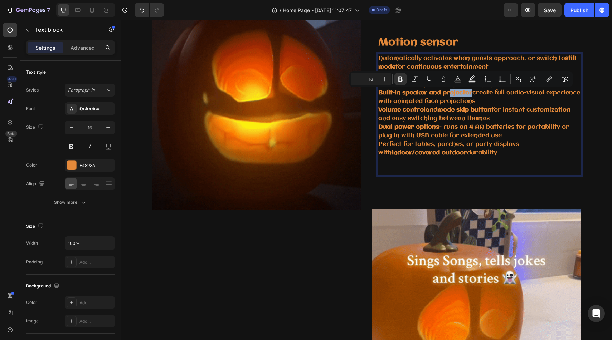
click at [471, 90] on strong "Built-in speaker and projector" at bounding box center [425, 93] width 94 height 6
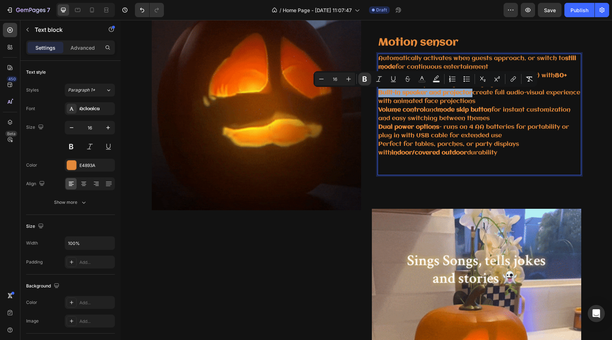
drag, startPoint x: 473, startPoint y: 92, endPoint x: 378, endPoint y: 93, distance: 94.5
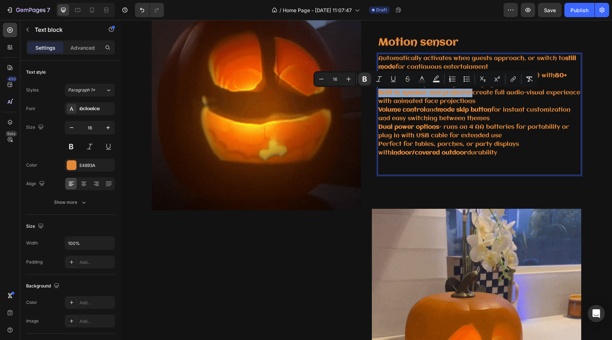
click at [378, 93] on p "Built-in speaker and projector create full audio-visual experience with animate…" at bounding box center [479, 97] width 202 height 17
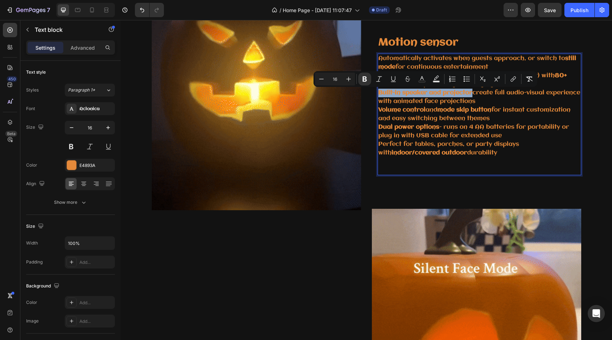
copy strong "Built-in speaker and projector"
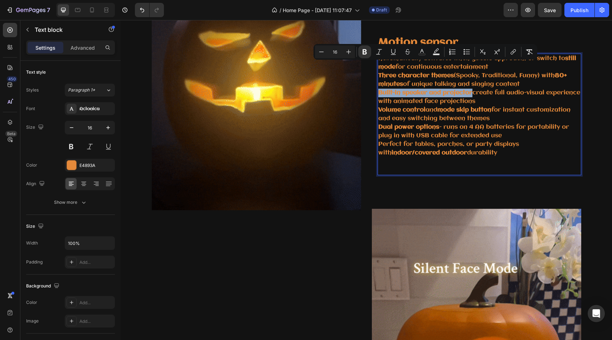
scroll to position [540, 0]
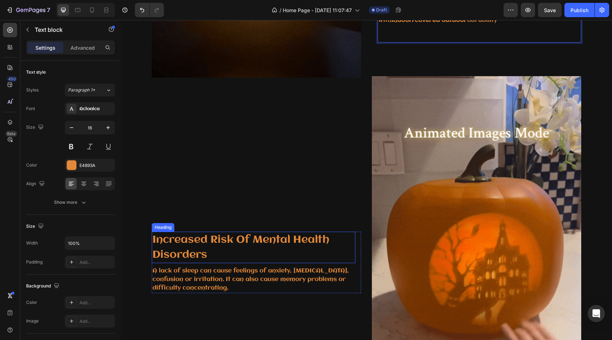
click at [301, 238] on p "Increased Risk Of Mental Health Disorders" at bounding box center [253, 248] width 202 height 30
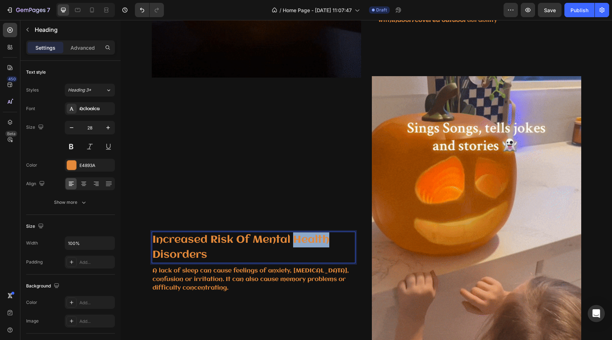
click at [301, 238] on p "Increased Risk Of Mental Health Disorders" at bounding box center [253, 248] width 202 height 30
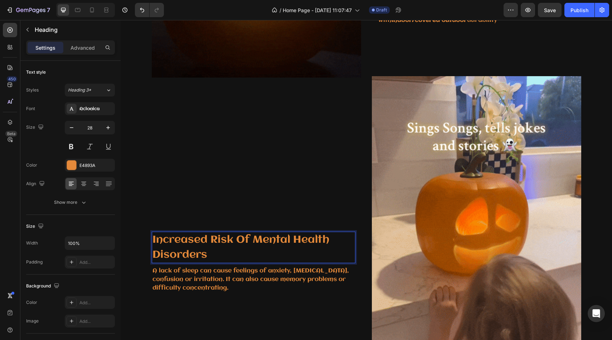
click at [239, 256] on p "Increased Risk Of Mental Health Disorders" at bounding box center [253, 248] width 202 height 30
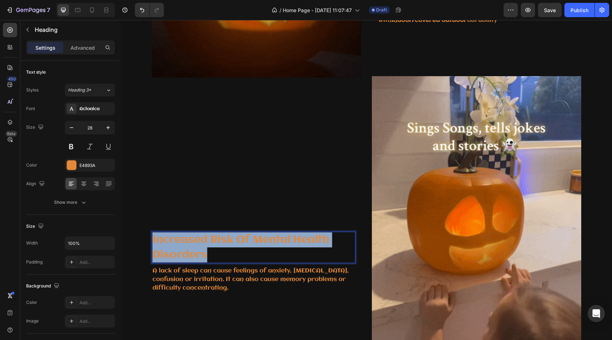
drag, startPoint x: 239, startPoint y: 256, endPoint x: 153, endPoint y: 239, distance: 87.5
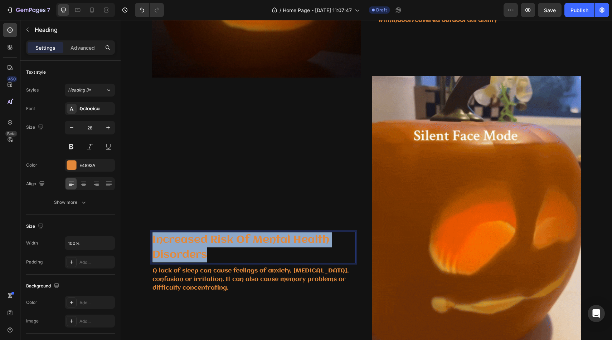
click at [153, 239] on p "Increased Risk Of Mental Health Disorders" at bounding box center [253, 248] width 202 height 30
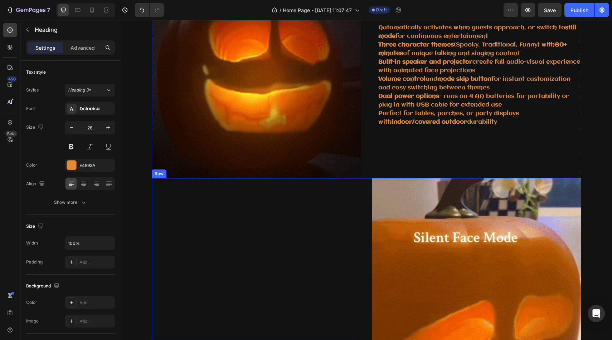
scroll to position [438, 0]
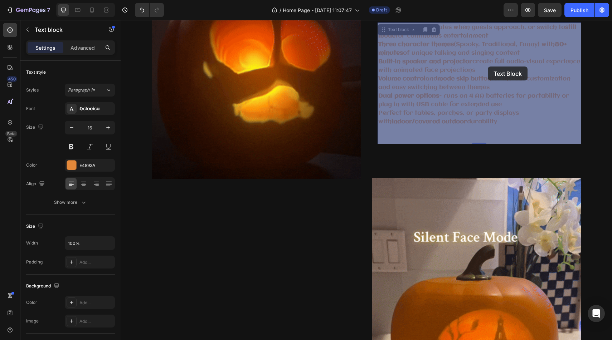
drag, startPoint x: 476, startPoint y: 62, endPoint x: 487, endPoint y: 66, distance: 11.4
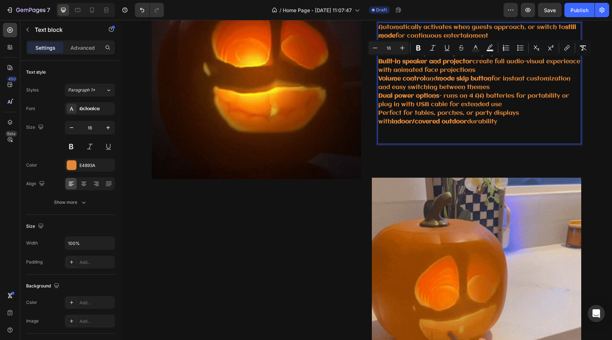
drag, startPoint x: 475, startPoint y: 63, endPoint x: 538, endPoint y: 119, distance: 84.4
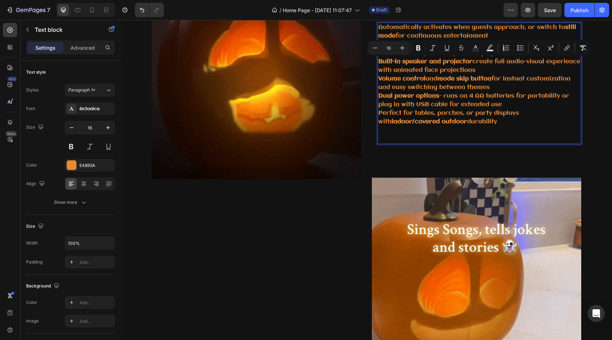
click at [538, 119] on div "Automatically activates when guests approach, or switch to still mode for conti…" at bounding box center [479, 84] width 204 height 122
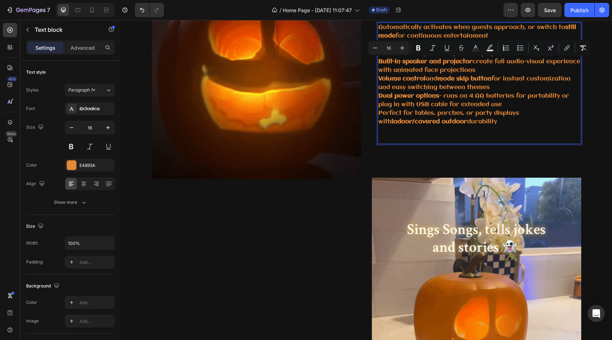
copy div "create full audio-visual experience with animated face projections Volume contr…"
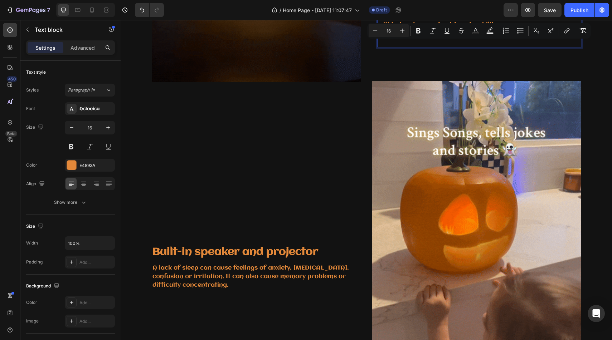
scroll to position [538, 0]
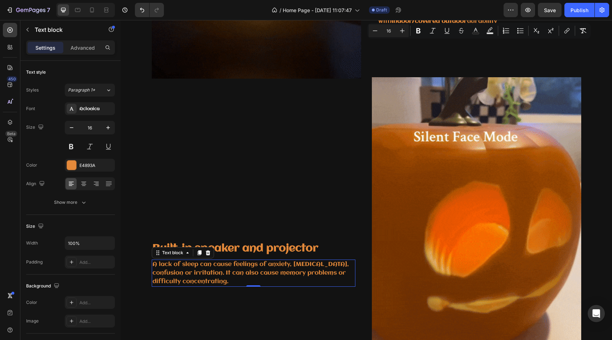
click at [295, 273] on p "A lack of sleep can cause feelings of anxiety, depression, confusion or irritat…" at bounding box center [253, 273] width 202 height 26
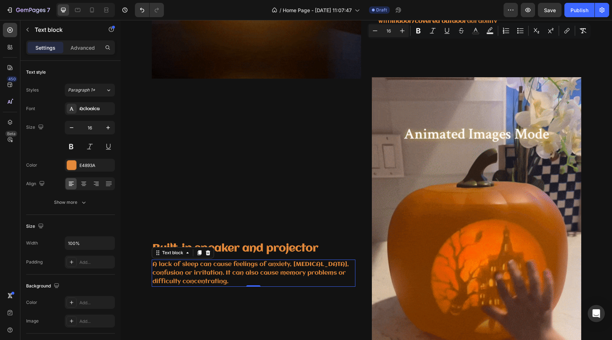
click at [295, 273] on p "A lack of sleep can cause feelings of anxiety, depression, confusion or irritat…" at bounding box center [253, 273] width 202 height 26
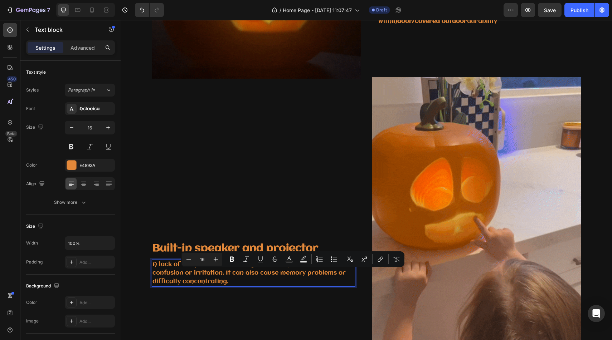
click at [250, 286] on div "A lack of sleep can cause feelings of anxiety, depression, confusion or irritat…" at bounding box center [254, 273] width 204 height 27
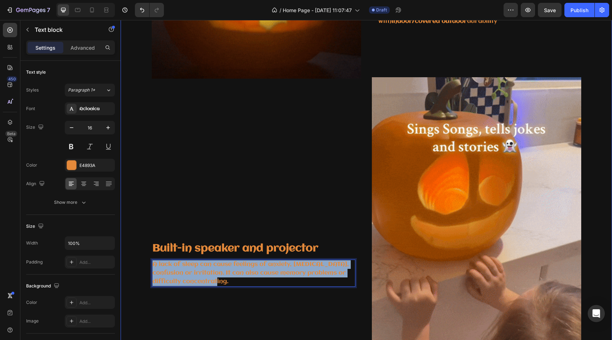
drag, startPoint x: 240, startPoint y: 279, endPoint x: 148, endPoint y: 267, distance: 93.1
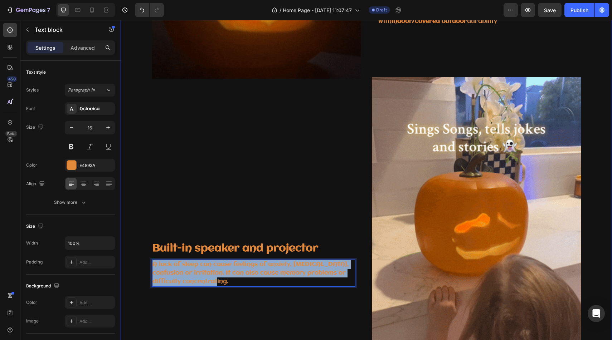
click at [148, 267] on div "Jabberin' Jack - Animated Talking & Singing Pumpkin Heading What You Get in Pum…" at bounding box center [366, 203] width 481 height 813
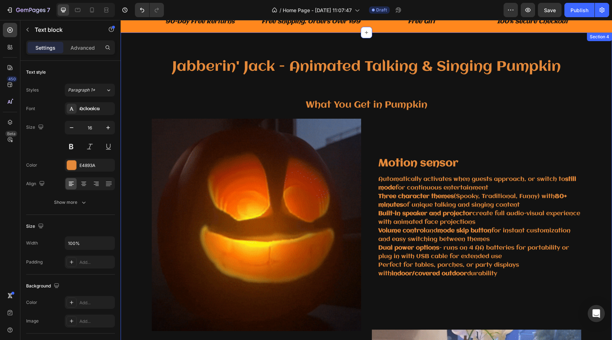
scroll to position [289, 0]
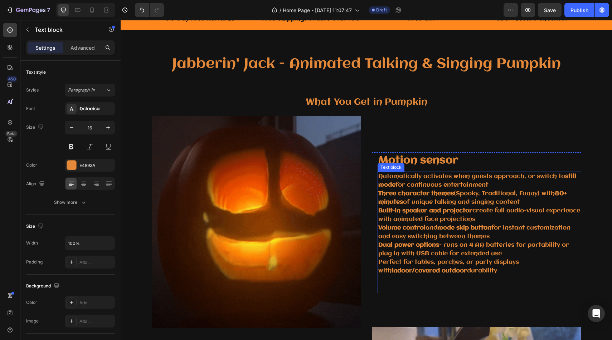
click at [383, 210] on strong "Built-in speaker and projector" at bounding box center [425, 211] width 94 height 6
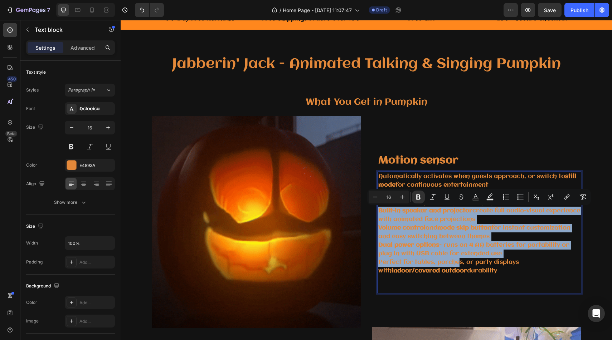
drag, startPoint x: 379, startPoint y: 210, endPoint x: 459, endPoint y: 264, distance: 96.9
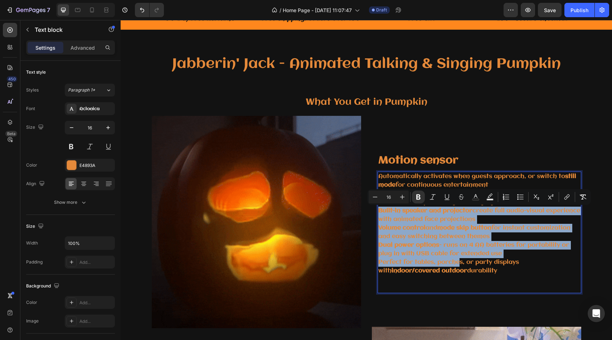
click at [459, 264] on div "Automatically activates when guests approach, or switch to still mode for conti…" at bounding box center [479, 233] width 204 height 122
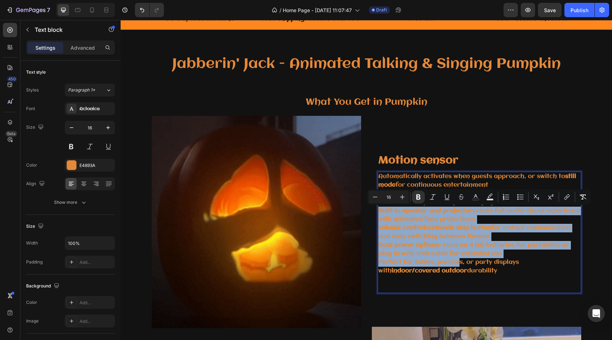
click at [459, 264] on p "Perfect for tables, porches, or party displays with indoor/covered outdoor dura…" at bounding box center [479, 266] width 202 height 17
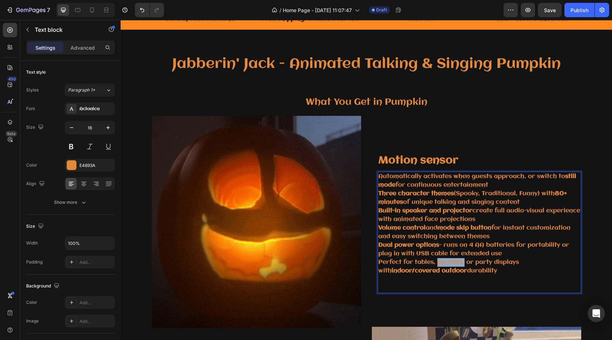
drag, startPoint x: 459, startPoint y: 264, endPoint x: 463, endPoint y: 266, distance: 4.4
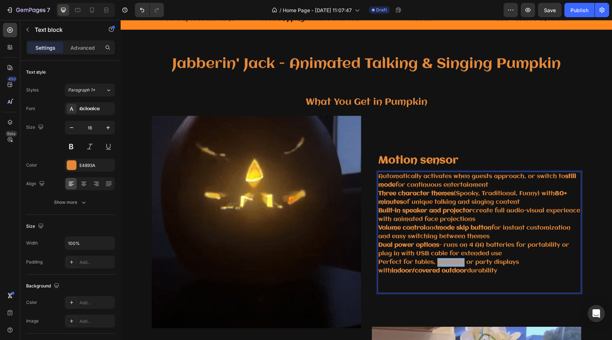
click at [463, 266] on p "Perfect for tables, porches, or party displays with indoor/covered outdoor dura…" at bounding box center [479, 266] width 202 height 17
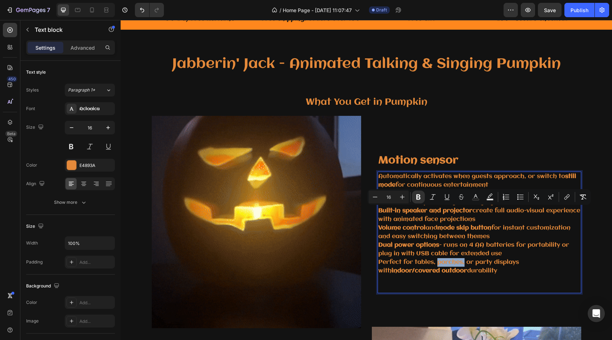
drag, startPoint x: 493, startPoint y: 275, endPoint x: 378, endPoint y: 210, distance: 132.0
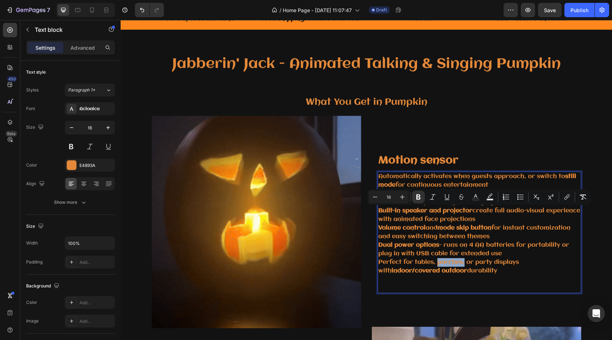
click at [378, 210] on div "Automatically activates when guests approach, or switch to still mode for conti…" at bounding box center [479, 233] width 204 height 122
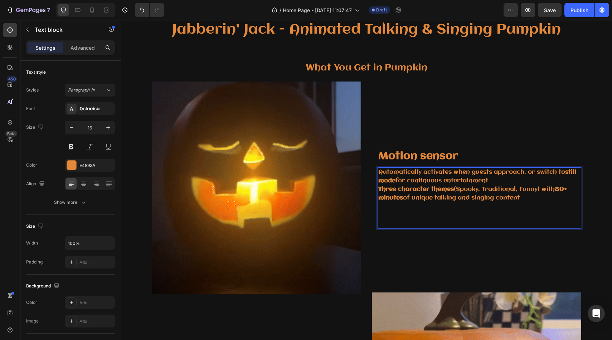
scroll to position [319, 0]
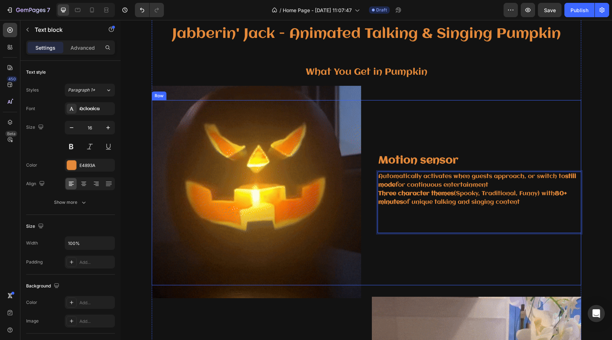
click at [451, 118] on div "⁠⁠⁠⁠⁠⁠⁠ Motion sensor Heading Automatically activates when guests approach, or …" at bounding box center [476, 192] width 209 height 185
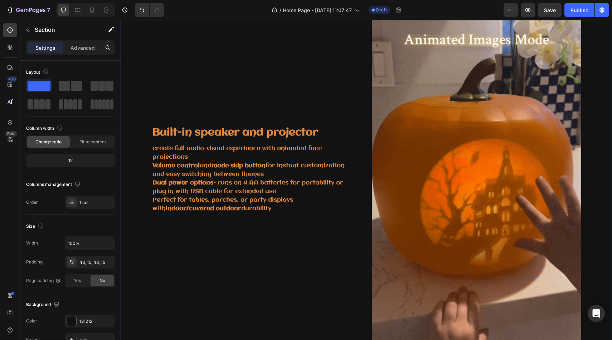
scroll to position [640, 0]
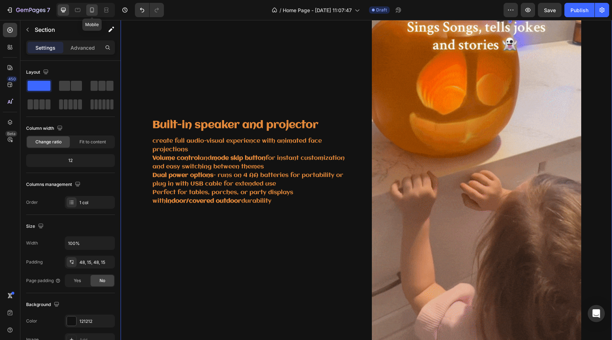
click at [91, 8] on icon at bounding box center [91, 9] width 7 height 7
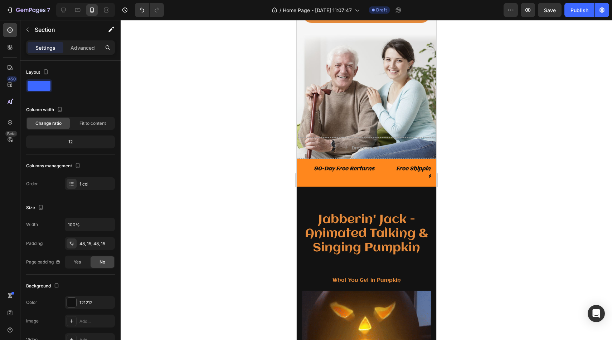
scroll to position [219, 0]
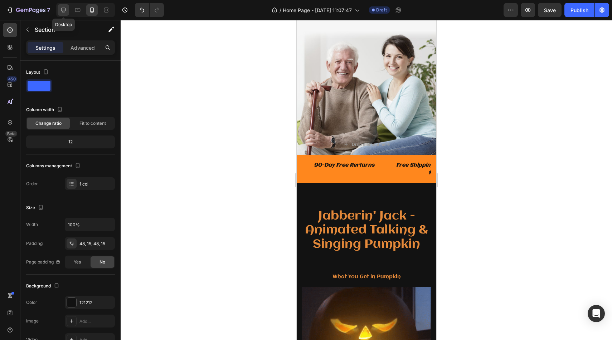
click at [62, 7] on icon at bounding box center [63, 9] width 7 height 7
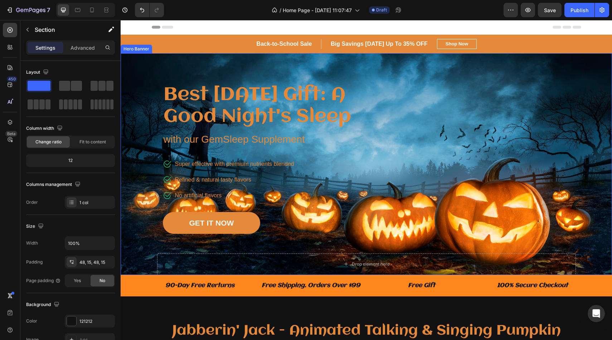
click at [462, 190] on div "Drop element here Row Best Father's Day Gift: A Good Night's Sleep Heading with…" at bounding box center [366, 164] width 419 height 222
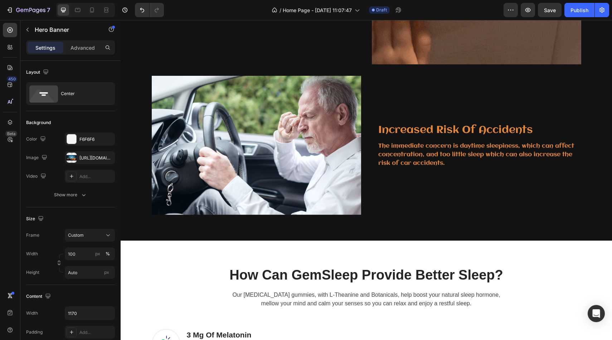
scroll to position [924, 0]
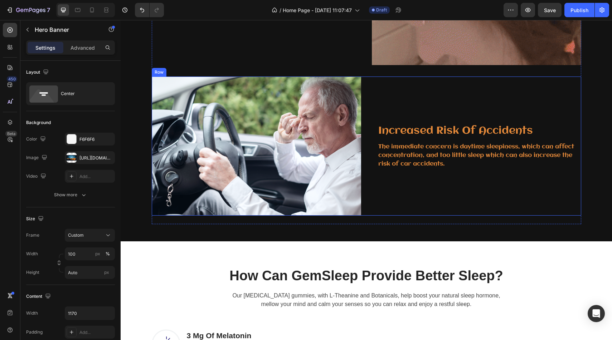
click at [272, 179] on img at bounding box center [256, 146] width 209 height 139
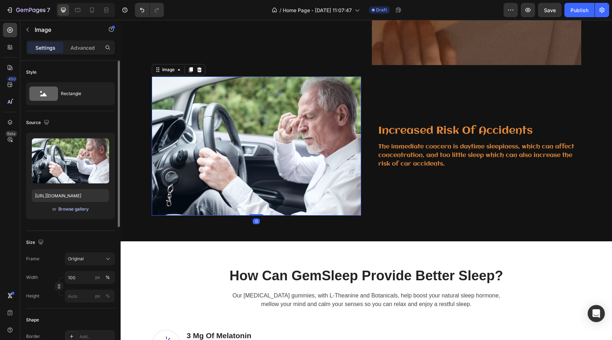
click at [72, 211] on div "Browse gallery" at bounding box center [73, 209] width 30 height 6
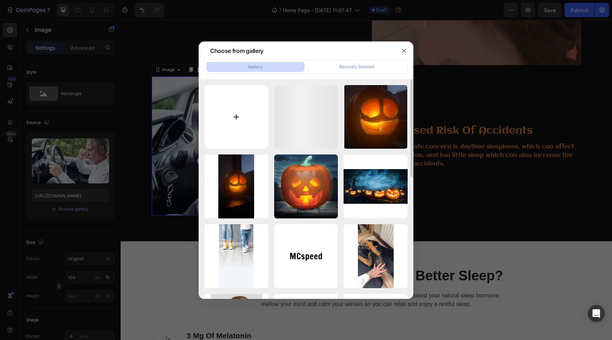
click at [246, 112] on input "file" at bounding box center [236, 117] width 64 height 64
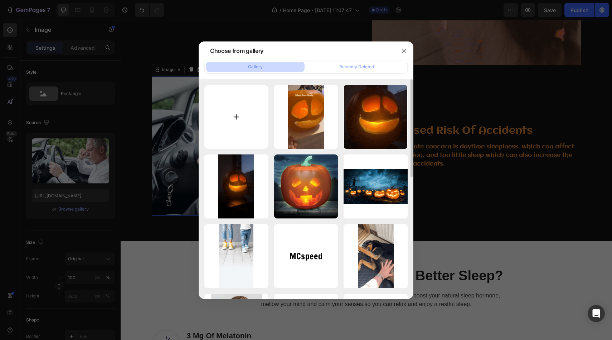
type input "C:\fakepath\afd11e6e8c434ca8b351bb69e913bb68.HD-1080p-2.5Mbps-56468657.gif"
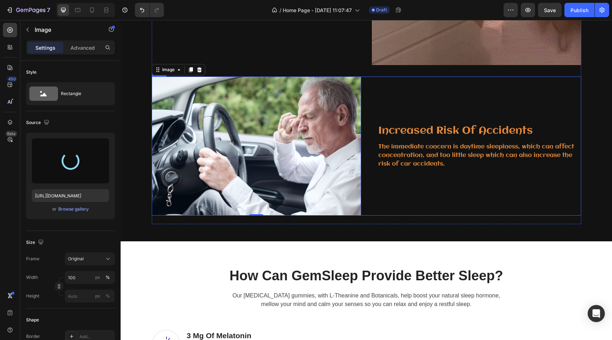
type input "https://cdn.shopify.com/s/files/1/0810/4214/5604/files/gempages_562667824334505…"
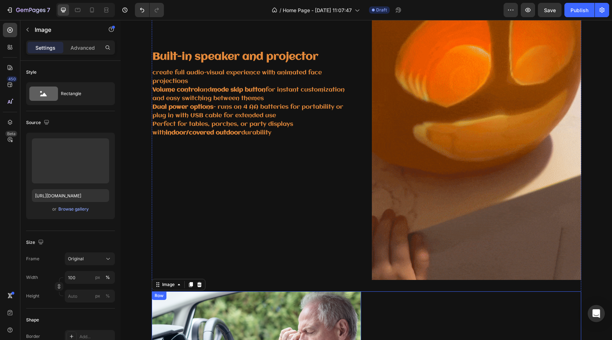
scroll to position [708, 0]
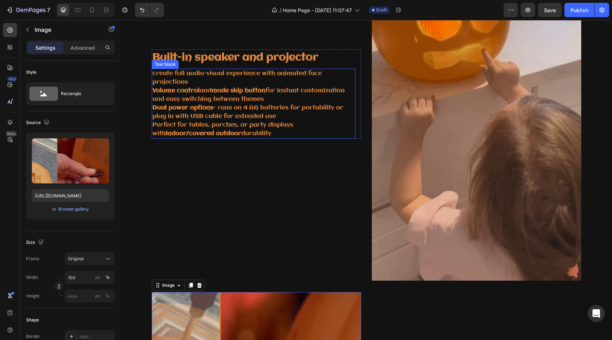
click at [159, 107] on strong "Dual power options" at bounding box center [182, 108] width 61 height 6
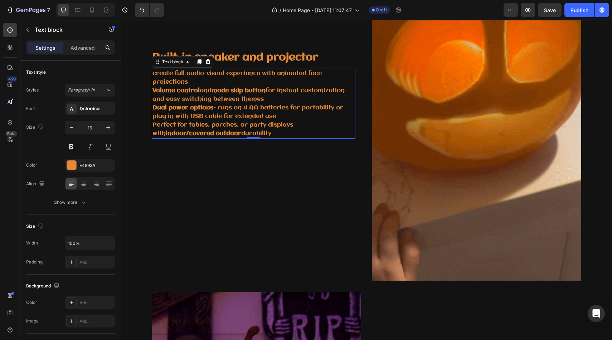
click at [154, 108] on strong "Dual power options" at bounding box center [182, 108] width 61 height 6
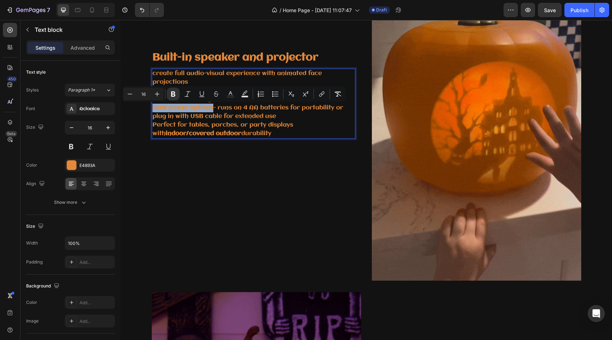
drag, startPoint x: 153, startPoint y: 107, endPoint x: 213, endPoint y: 107, distance: 59.8
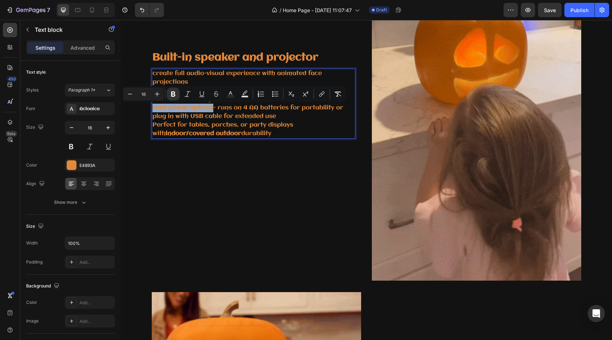
click at [213, 107] on p "Dual power options - runs on 4 AA batteries for portability or plug in with USB…" at bounding box center [253, 112] width 202 height 17
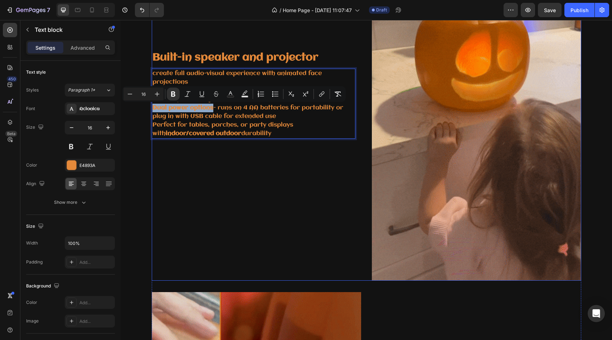
copy strong "Dual power options"
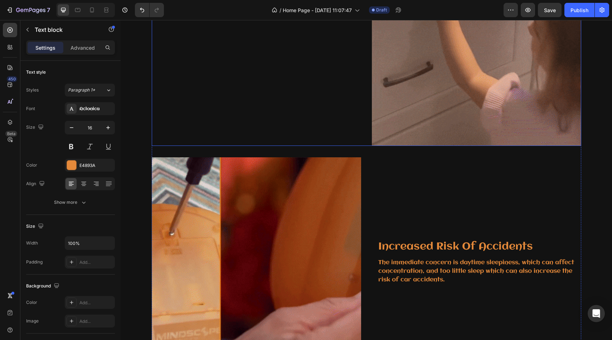
scroll to position [844, 0]
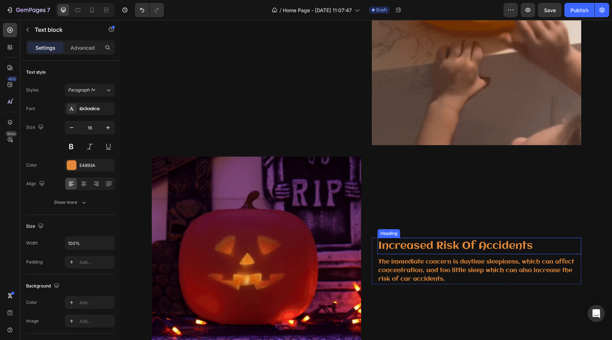
click at [396, 242] on p "Increased Risk Of Accidents" at bounding box center [479, 246] width 202 height 15
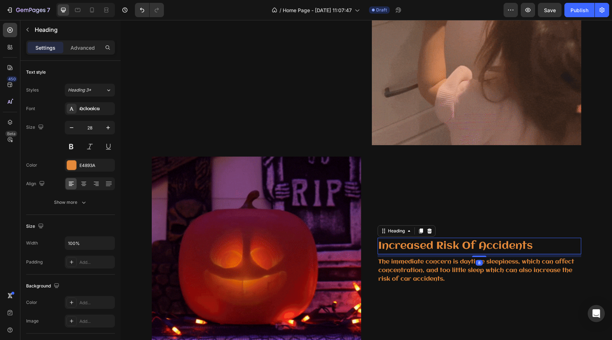
click at [542, 241] on p "Increased Risk Of Accidents" at bounding box center [479, 246] width 202 height 15
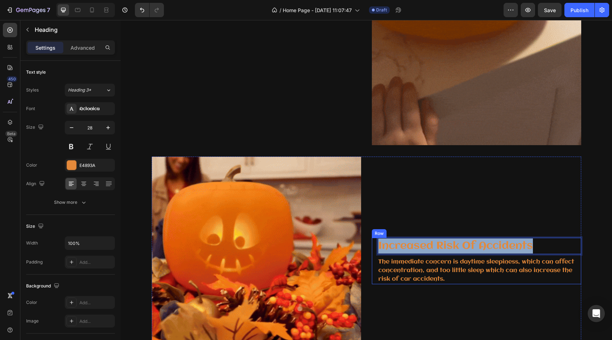
drag, startPoint x: 537, startPoint y: 243, endPoint x: 376, endPoint y: 244, distance: 161.0
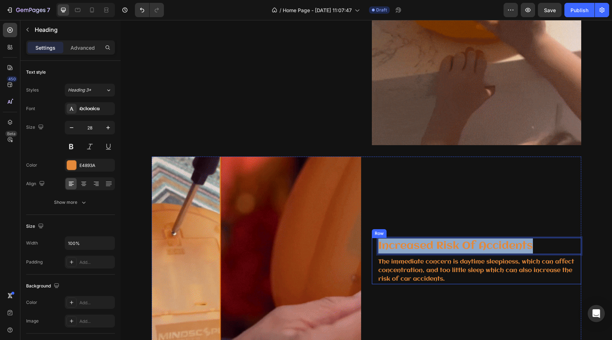
click at [376, 244] on div "Increased Risk Of Accidents Heading 8 The immediate concern is daytime sleepine…" at bounding box center [476, 261] width 209 height 47
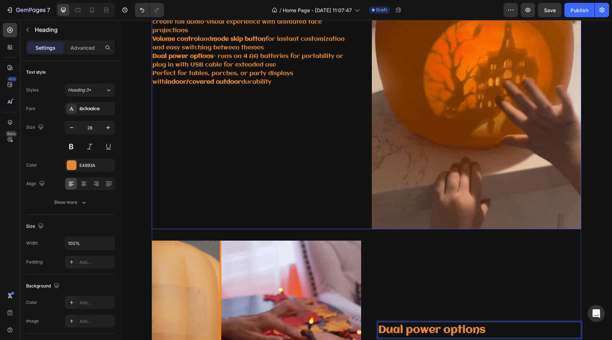
scroll to position [758, 0]
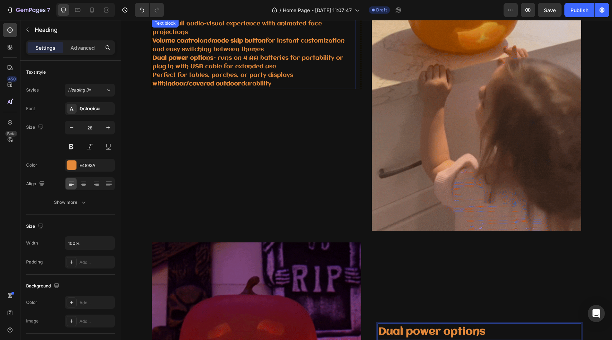
click at [260, 87] on p "Perfect for tables, porches, or party displays with indoor/covered outdoor dura…" at bounding box center [253, 79] width 202 height 17
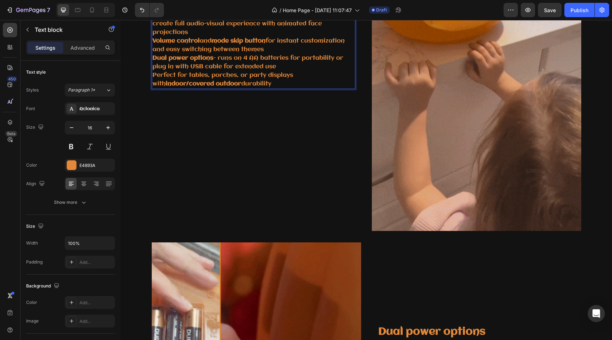
click at [262, 87] on p "Perfect for tables, porches, or party displays with indoor/covered outdoor dura…" at bounding box center [253, 79] width 202 height 17
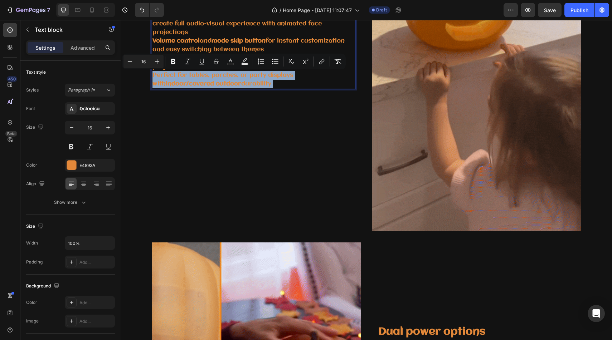
drag, startPoint x: 262, startPoint y: 87, endPoint x: 232, endPoint y: 67, distance: 35.6
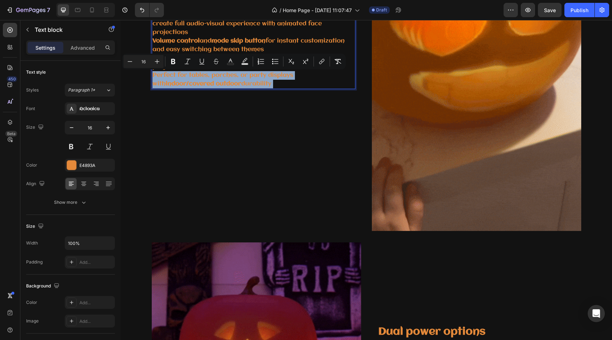
click at [232, 67] on div "create full audio-visual experience with animated face projections Volume contr…" at bounding box center [254, 54] width 204 height 70
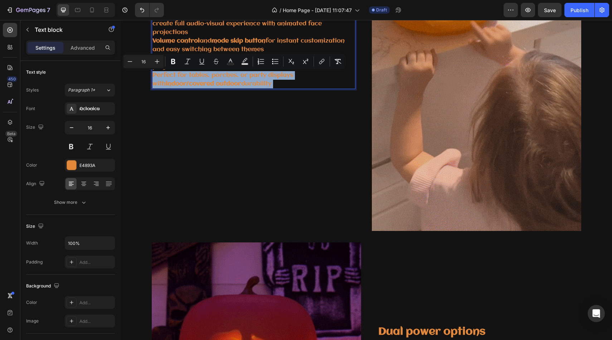
click at [268, 81] on p "Perfect for tables, porches, or party displays with indoor/covered outdoor dura…" at bounding box center [253, 79] width 202 height 17
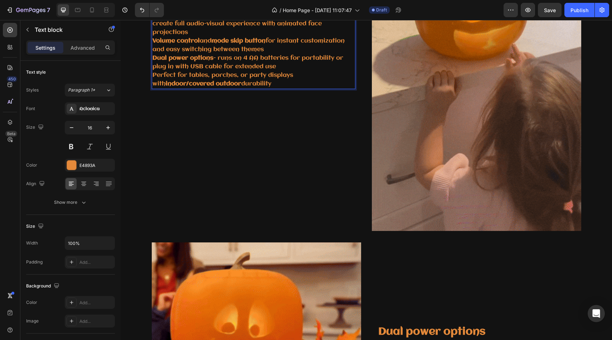
drag, startPoint x: 265, startPoint y: 83, endPoint x: 218, endPoint y: 57, distance: 53.3
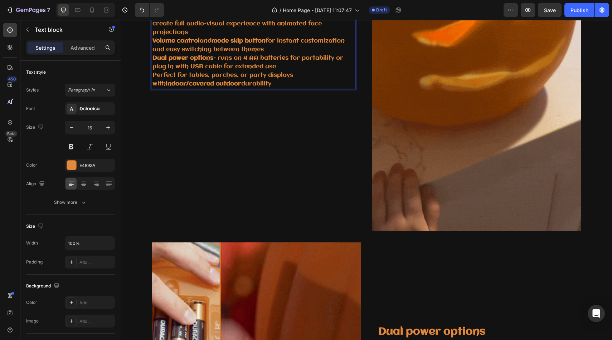
click at [218, 57] on div "create full audio-visual experience with animated face projections Volume contr…" at bounding box center [254, 54] width 204 height 70
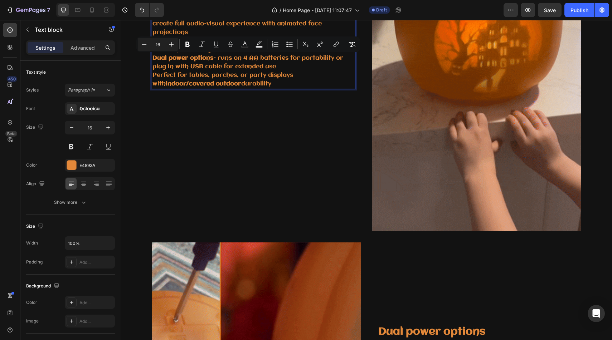
copy div "runs on 4 AA batteries for portability or plug in with USB cable for extended u…"
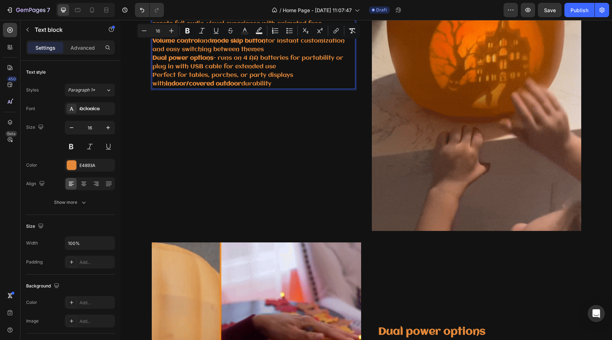
scroll to position [875, 0]
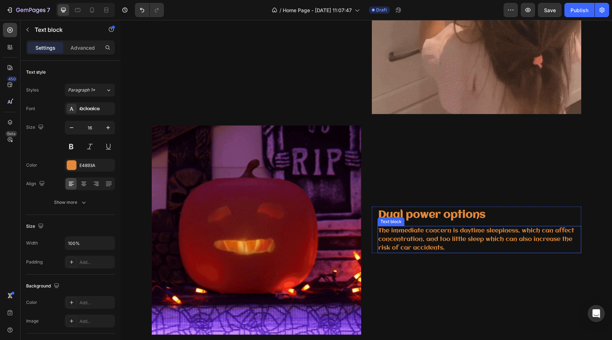
click at [429, 237] on p "The immediate concern is daytime sleepiness, which can affect concentration, an…" at bounding box center [479, 240] width 202 height 26
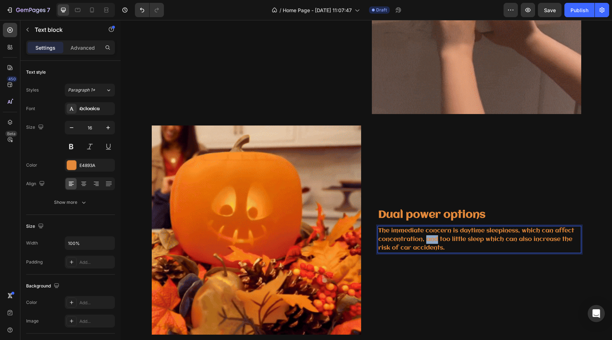
click at [429, 237] on p "The immediate concern is daytime sleepiness, which can affect concentration, an…" at bounding box center [479, 240] width 202 height 26
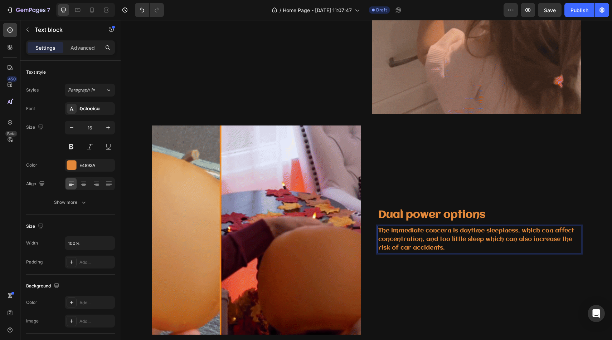
click at [451, 249] on p "The immediate concern is daytime sleepiness, which can affect concentration, an…" at bounding box center [479, 240] width 202 height 26
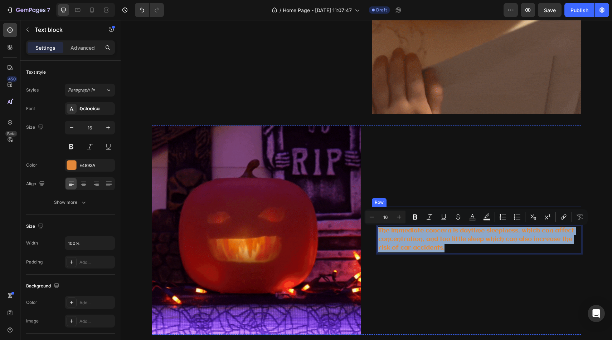
drag, startPoint x: 451, startPoint y: 249, endPoint x: 376, endPoint y: 233, distance: 76.8
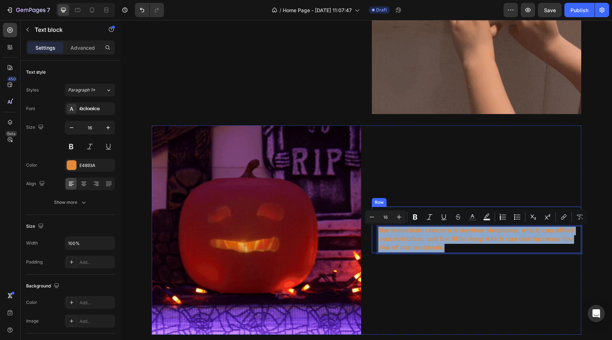
click at [376, 233] on div "⁠⁠⁠⁠⁠⁠⁠ Dual power options Heading The immediate concern is daytime sleepiness,…" at bounding box center [476, 230] width 209 height 47
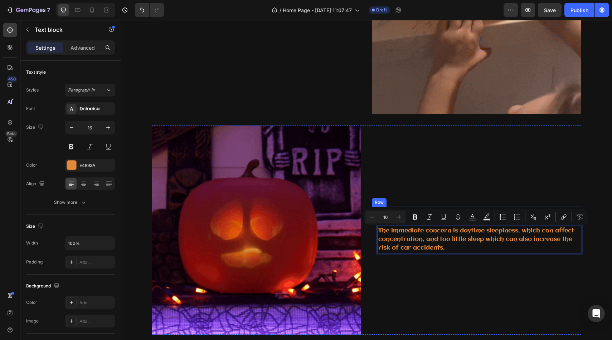
scroll to position [870, 0]
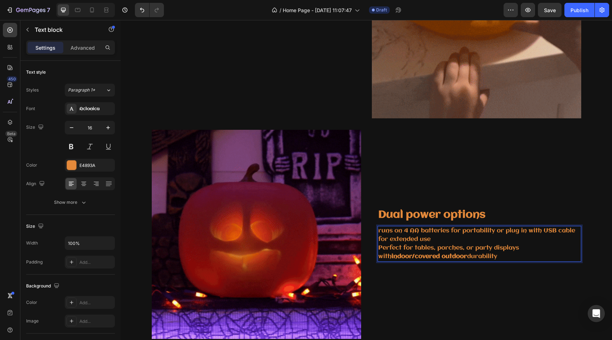
click at [380, 233] on p "runs on 4 AA batteries for portability or plug in with USB cable for extended u…" at bounding box center [479, 235] width 202 height 17
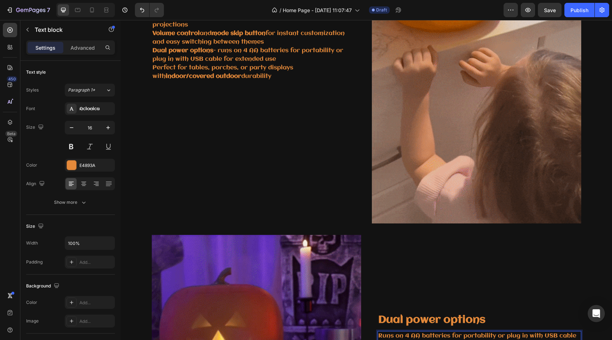
scroll to position [765, 0]
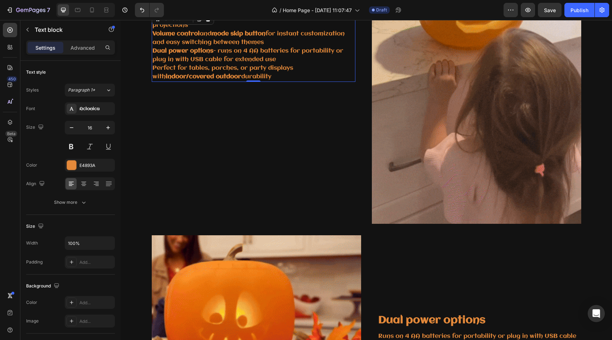
click at [275, 76] on p "Perfect for tables, porches, or party displays with indoor/covered outdoor dura…" at bounding box center [253, 72] width 202 height 17
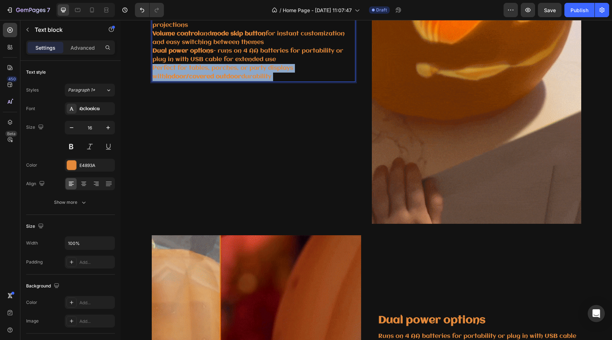
drag, startPoint x: 275, startPoint y: 76, endPoint x: 164, endPoint y: 44, distance: 115.6
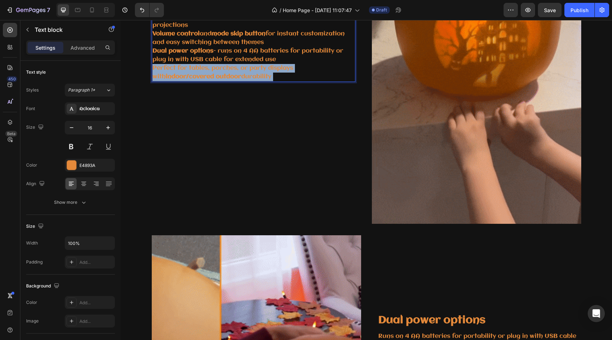
click at [164, 44] on div "create full audio-visual experience with animated face projections Volume contr…" at bounding box center [254, 47] width 204 height 70
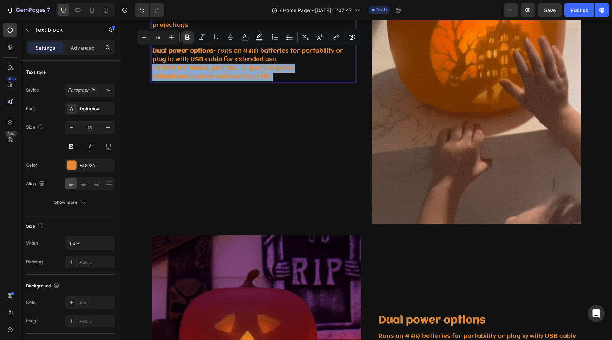
drag, startPoint x: 153, startPoint y: 49, endPoint x: 261, endPoint y: 76, distance: 110.9
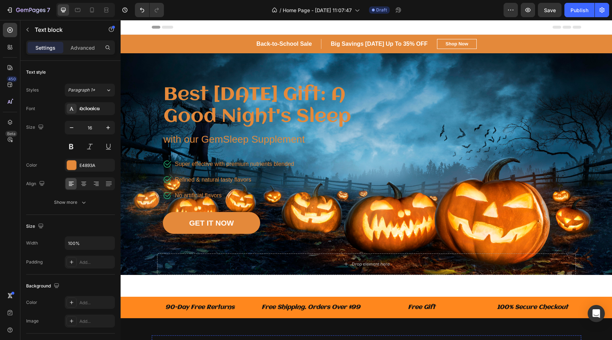
scroll to position [26, 0]
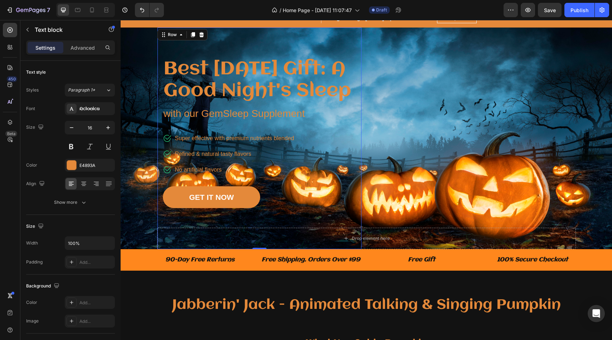
click at [316, 154] on div "Best Father's Day Gift: A Good Night's Sleep Heading with our GemSleep Suppleme…" at bounding box center [259, 133] width 193 height 151
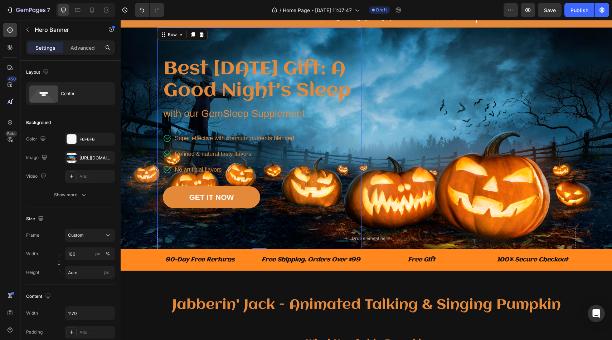
click at [396, 145] on div "Drop element here Row Best Father's Day Gift: A Good Night's Sleep Heading with…" at bounding box center [366, 139] width 419 height 222
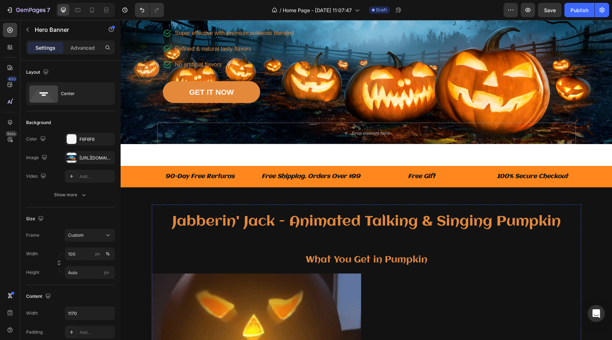
scroll to position [0, 0]
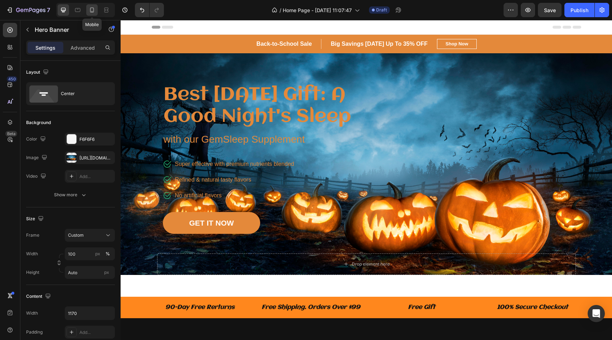
click at [89, 11] on icon at bounding box center [91, 9] width 7 height 7
type input "1200"
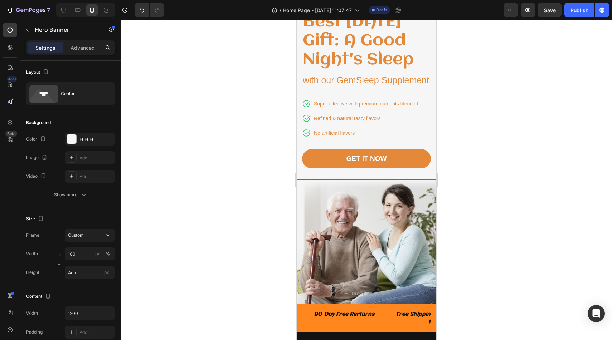
scroll to position [83, 0]
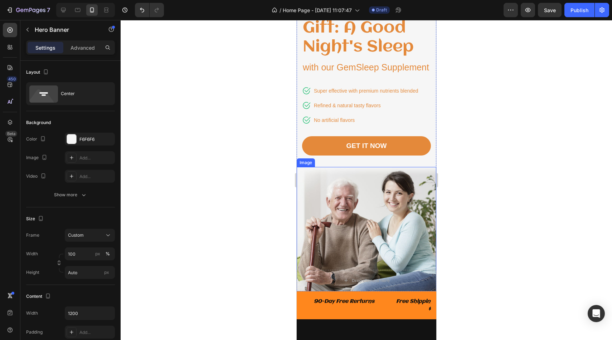
click at [319, 218] on img at bounding box center [366, 229] width 140 height 124
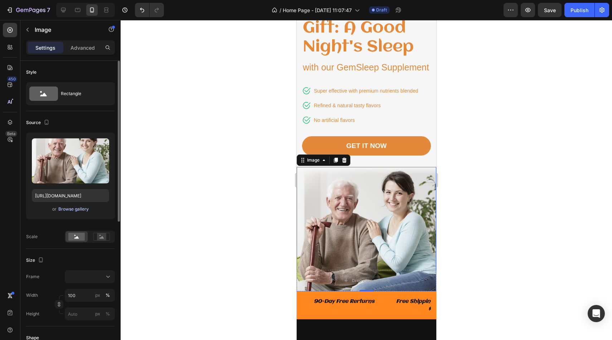
click at [71, 208] on div "Browse gallery" at bounding box center [73, 209] width 30 height 6
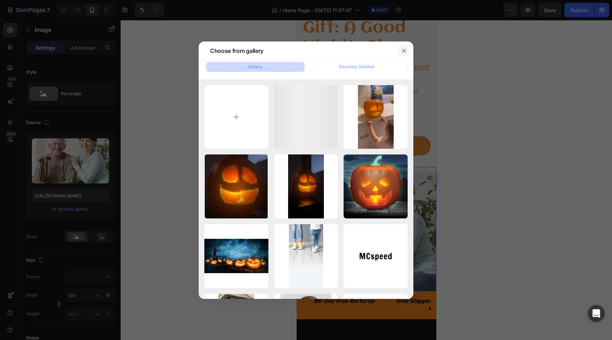
click at [406, 48] on button "button" at bounding box center [403, 50] width 11 height 11
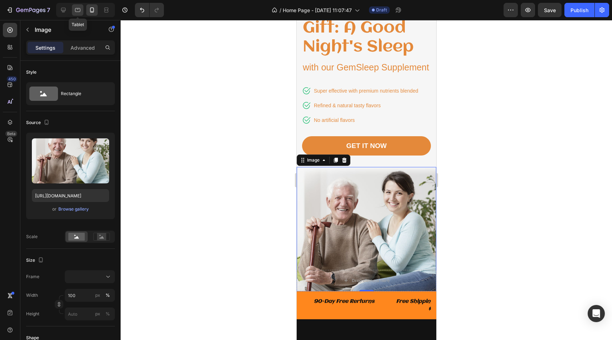
click at [74, 8] on icon at bounding box center [77, 9] width 7 height 7
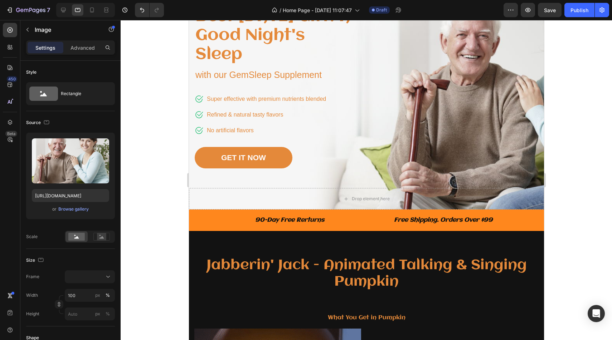
scroll to position [58, 0]
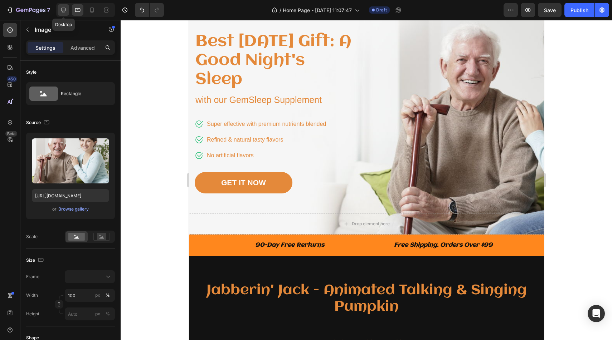
click at [62, 14] on div at bounding box center [63, 9] width 11 height 11
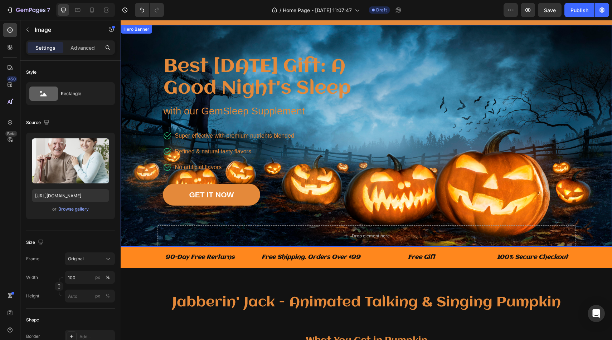
scroll to position [33, 0]
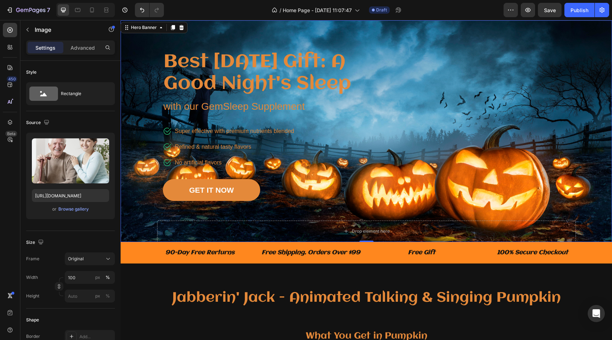
click at [439, 44] on div "Drop element here Row Best Father's Day Gift: A Good Night's Sleep Heading with…" at bounding box center [366, 131] width 419 height 222
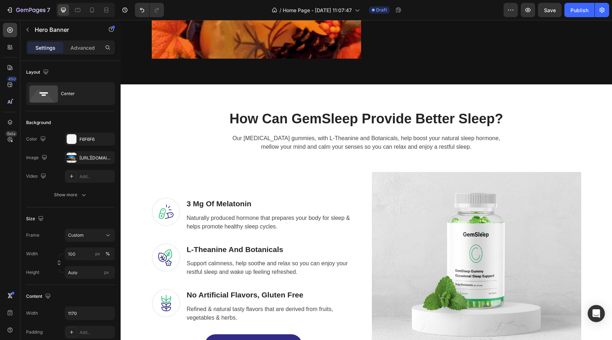
scroll to position [1142, 0]
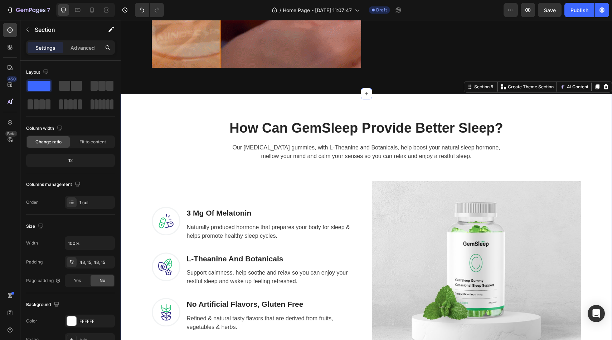
click at [430, 102] on div "How Can GemSleep Provide Better Sleep? Heading Our melatonin gummies, with L-Th…" at bounding box center [366, 255] width 491 height 323
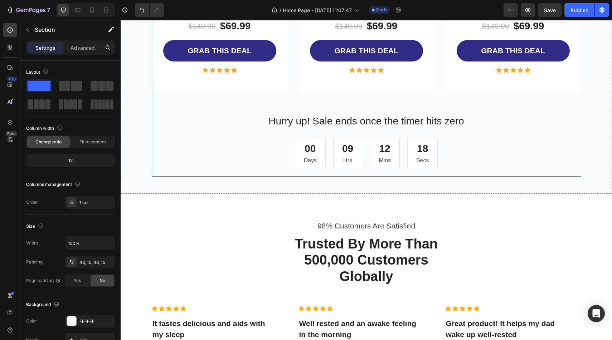
scroll to position [1848, 0]
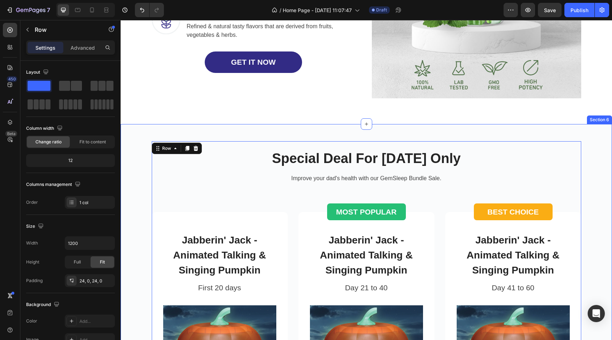
scroll to position [1434, 0]
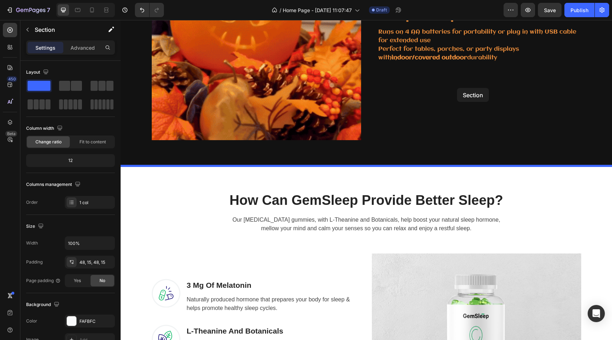
scroll to position [1063, 0]
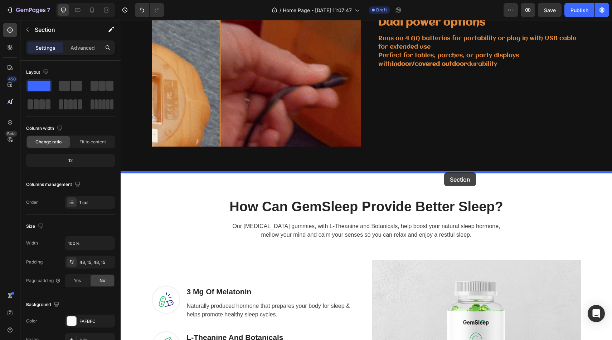
drag, startPoint x: 467, startPoint y: 117, endPoint x: 444, endPoint y: 172, distance: 60.1
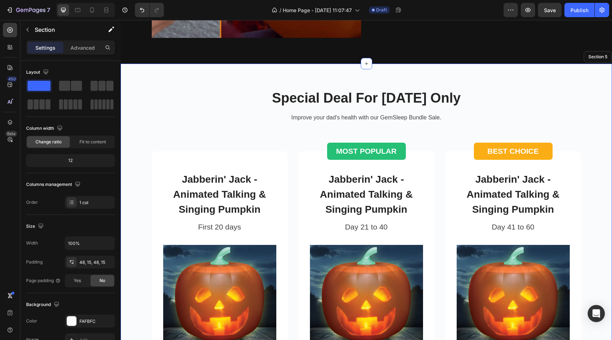
scroll to position [1172, 0]
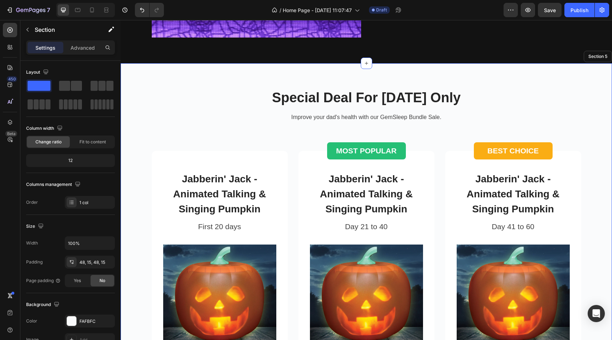
click at [542, 68] on div "Special Deal For Father's Day Only Heading Improve your dad's health with our G…" at bounding box center [366, 305] width 491 height 485
click at [188, 118] on div "Special Deal For Father's Day Only Heading Improve your dad's health with our G…" at bounding box center [366, 305] width 429 height 433
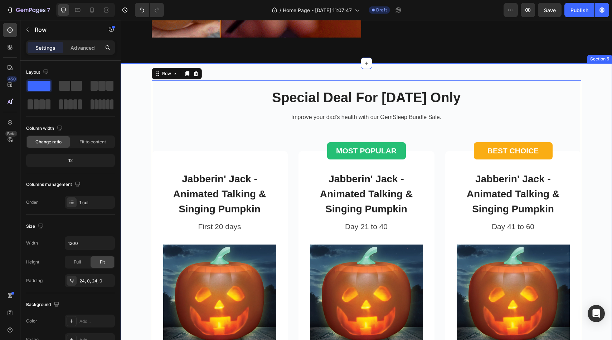
click at [123, 112] on div "Special Deal For Father's Day Only Heading Improve your dad's health with our G…" at bounding box center [366, 305] width 491 height 485
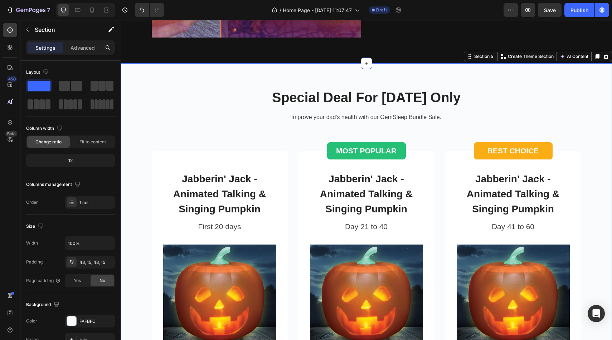
click at [130, 117] on div "Special Deal For Father's Day Only Heading Improve your dad's health with our G…" at bounding box center [366, 306] width 481 height 450
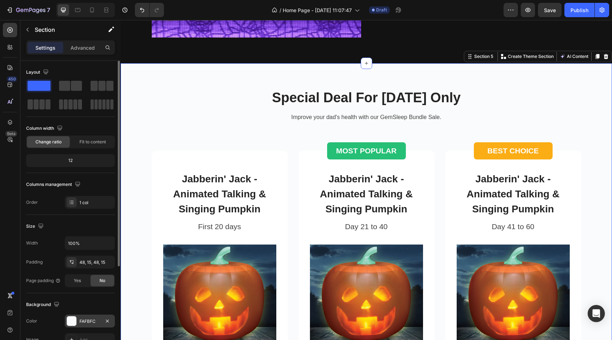
click at [70, 323] on div at bounding box center [71, 321] width 9 height 9
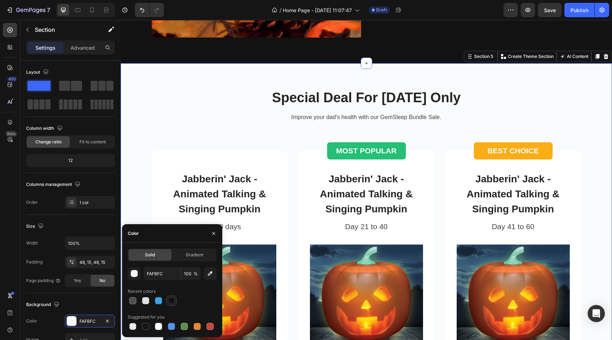
click at [174, 303] on div at bounding box center [171, 300] width 7 height 7
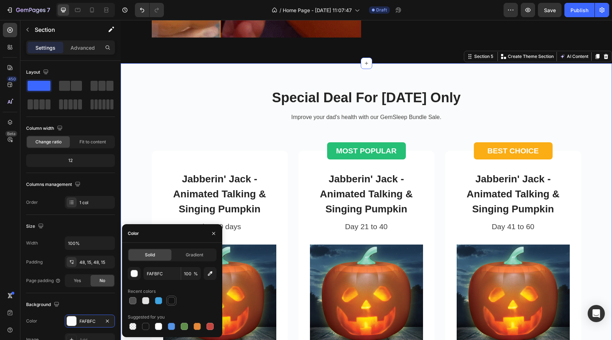
type input "121212"
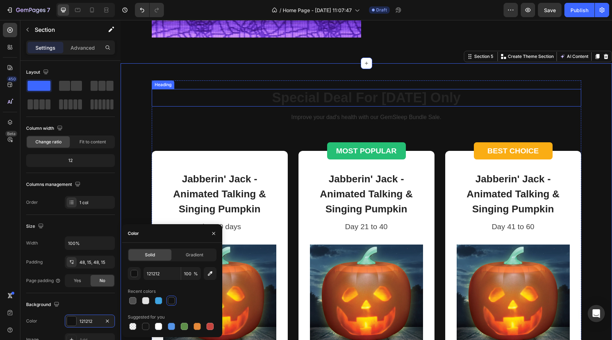
click at [301, 95] on p "Special Deal For [DATE] Only" at bounding box center [366, 98] width 428 height 16
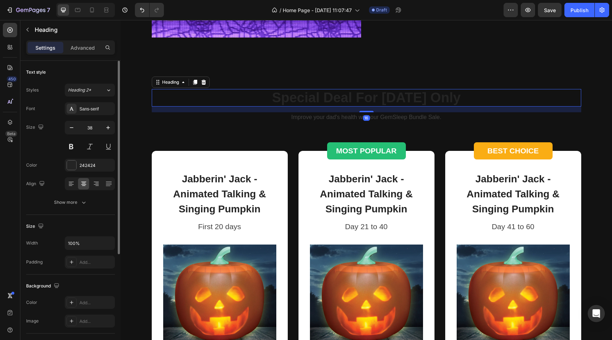
click at [70, 172] on div "Font Sans-serif Size 38 Color 242424 Align Show more" at bounding box center [70, 155] width 89 height 107
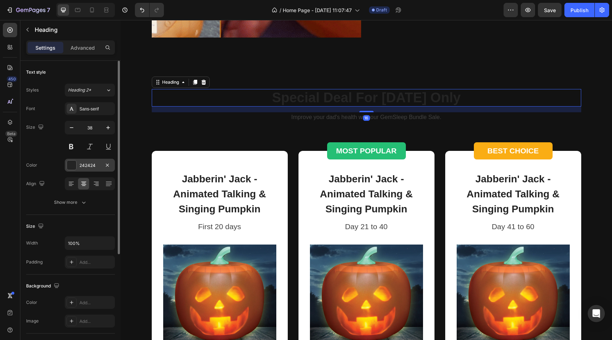
click at [73, 168] on div at bounding box center [71, 165] width 9 height 9
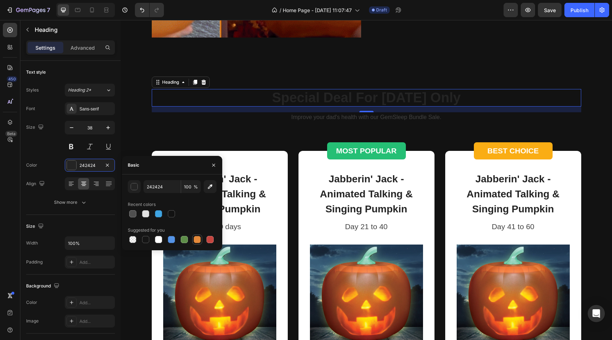
click at [197, 238] on div at bounding box center [197, 239] width 7 height 7
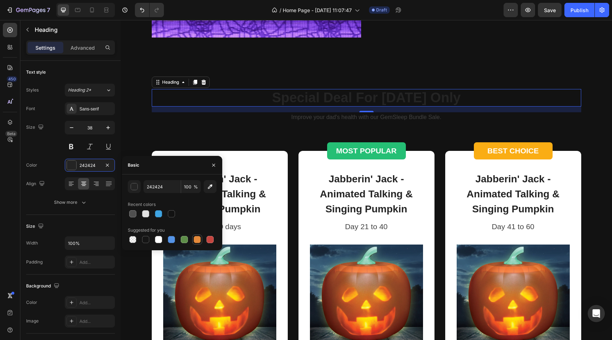
type input "E4893A"
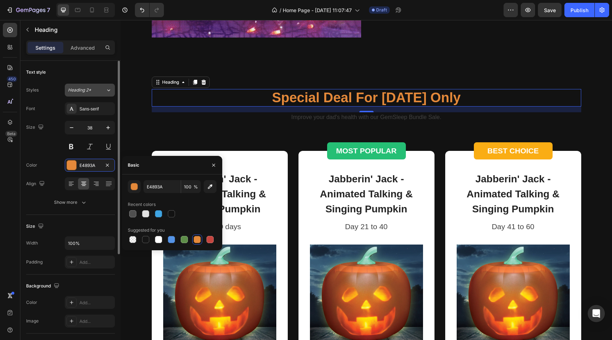
click at [90, 95] on button "Heading 2*" at bounding box center [90, 90] width 50 height 13
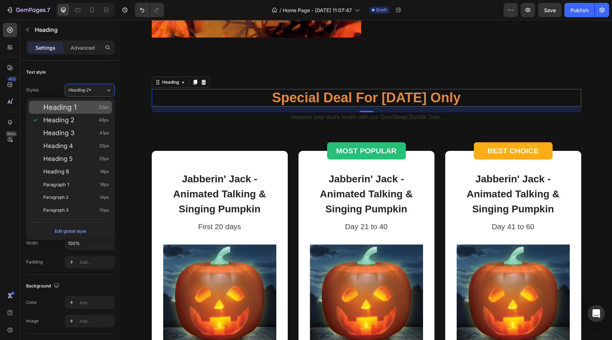
click at [79, 108] on div "Heading 1 52px" at bounding box center [76, 107] width 66 height 7
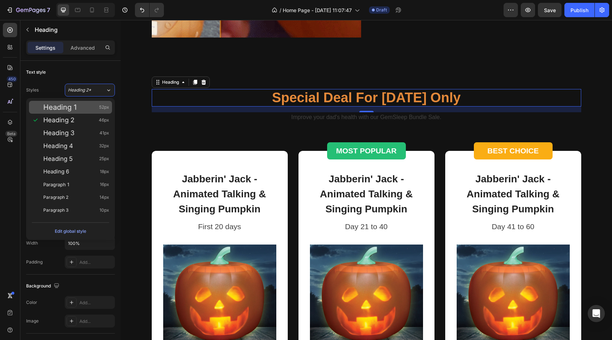
type input "52"
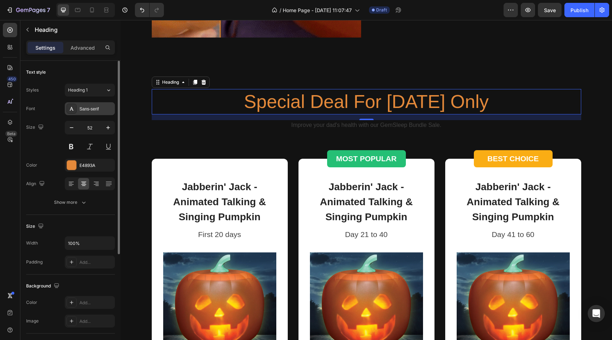
click at [86, 111] on div "Sans-serif" at bounding box center [96, 109] width 34 height 6
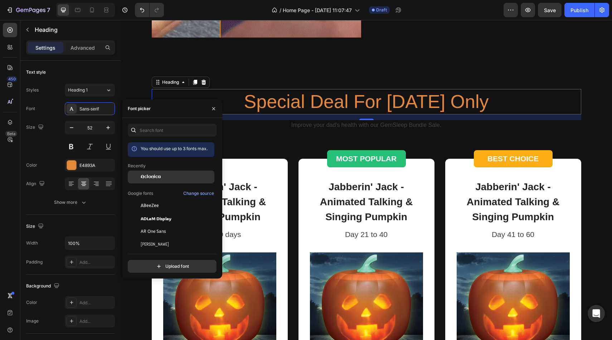
click at [152, 178] on span "Aclonica" at bounding box center [151, 177] width 20 height 6
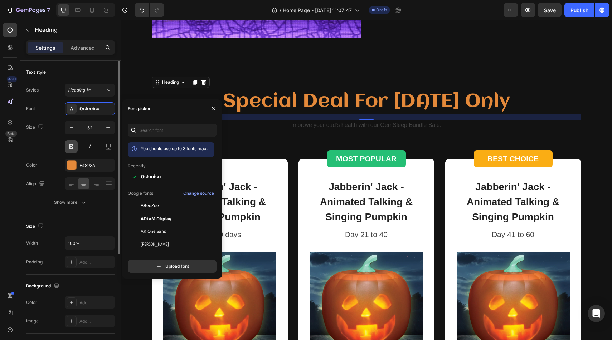
click at [70, 145] on button at bounding box center [71, 146] width 13 height 13
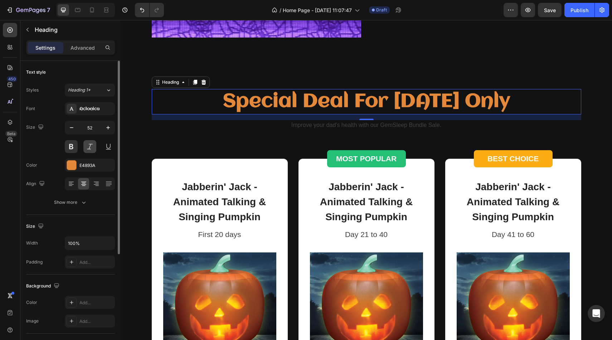
click at [85, 146] on button at bounding box center [89, 146] width 13 height 13
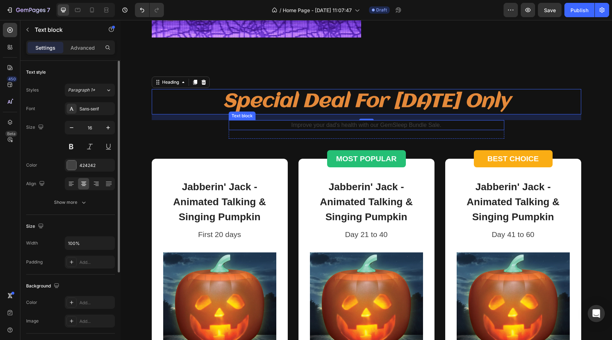
click at [297, 126] on p "Improve your dad's health with our GemSleep Bundle Sale." at bounding box center [366, 125] width 274 height 9
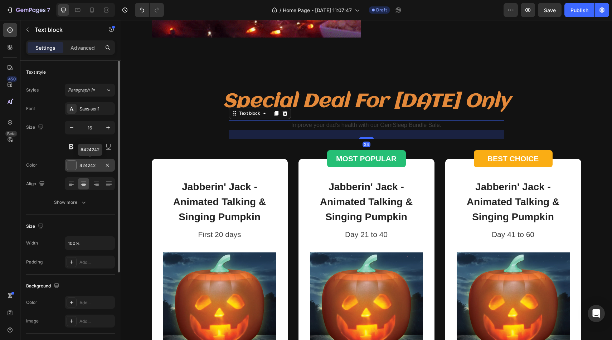
click at [74, 165] on div at bounding box center [71, 165] width 9 height 9
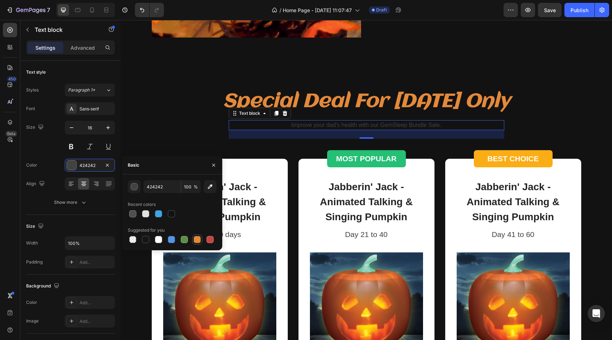
click at [197, 240] on div at bounding box center [197, 239] width 7 height 7
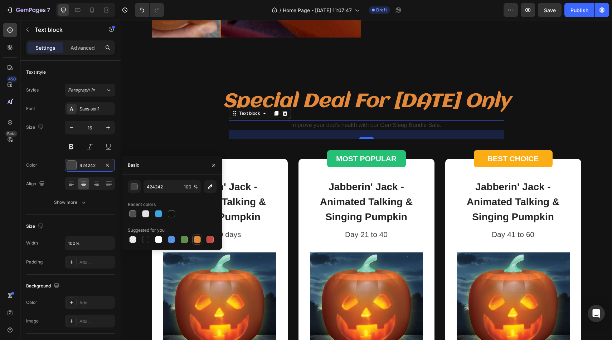
type input "E4893A"
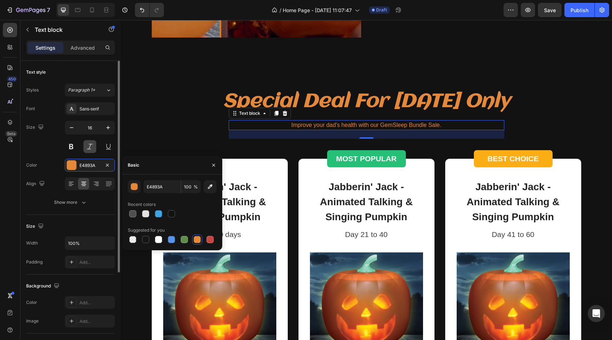
click at [93, 147] on button at bounding box center [89, 146] width 13 height 13
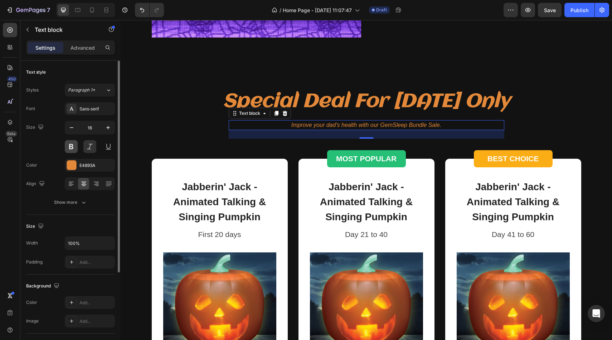
click at [73, 146] on button at bounding box center [71, 146] width 13 height 13
click at [105, 109] on div "Sans-serif" at bounding box center [96, 109] width 34 height 6
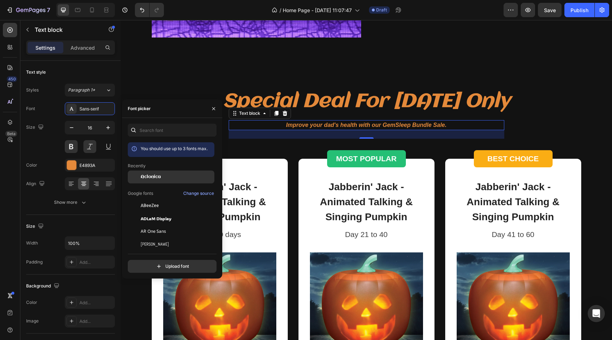
click at [158, 178] on span "Aclonica" at bounding box center [151, 177] width 20 height 6
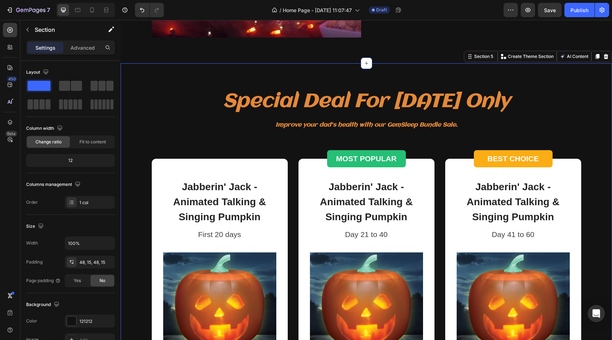
click at [315, 78] on div "Special Deal For Father's Day Only Heading Improve your dad's health with our G…" at bounding box center [366, 309] width 491 height 493
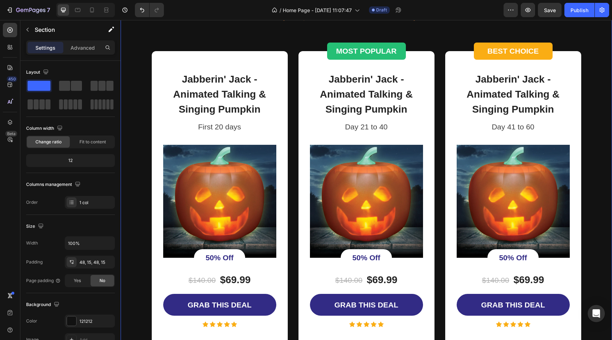
scroll to position [1288, 0]
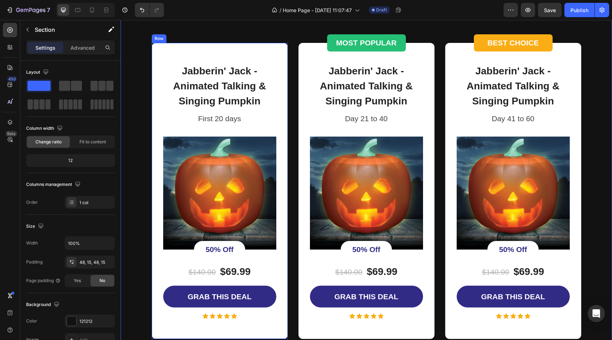
click at [277, 94] on div "Jabberin' Jack - Animated Talking & Singing Pumpkin Product Title First 20 days…" at bounding box center [220, 191] width 136 height 296
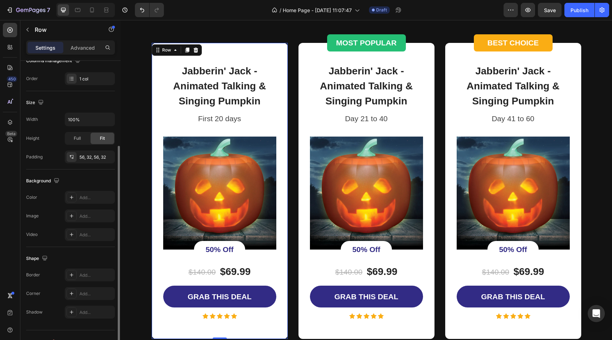
scroll to position [137, 0]
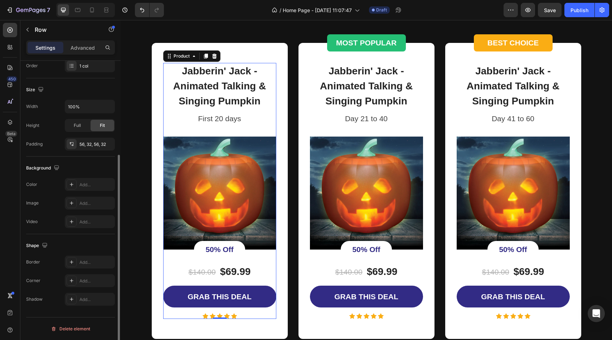
click at [177, 259] on div "Jabberin' Jack - Animated Talking & Singing Pumpkin Product Title First 20 days…" at bounding box center [219, 191] width 113 height 256
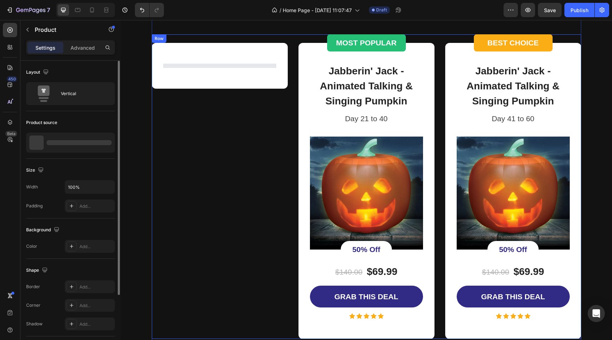
click at [160, 268] on div "Row Row" at bounding box center [220, 191] width 136 height 296
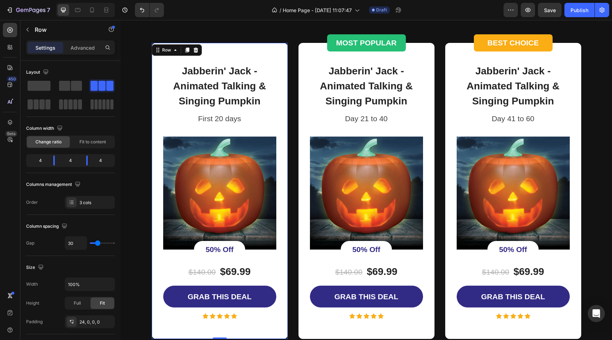
click at [156, 265] on div "Jabberin' Jack - Animated Talking & Singing Pumpkin Product Title First 20 days…" at bounding box center [220, 191] width 136 height 296
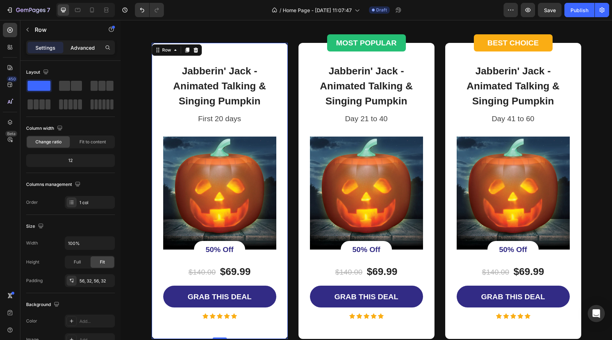
click at [84, 50] on p "Advanced" at bounding box center [82, 48] width 24 height 8
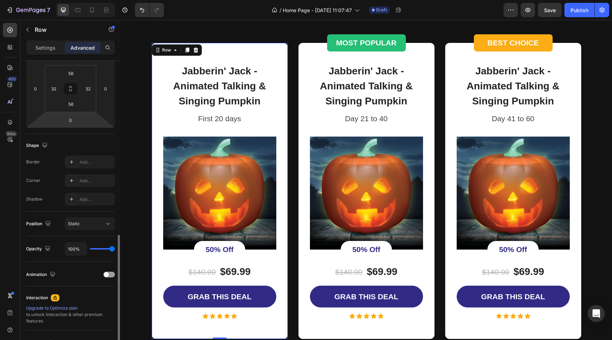
scroll to position [34, 0]
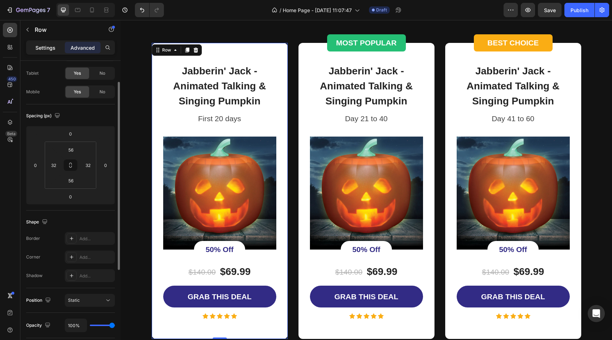
click at [45, 48] on p "Settings" at bounding box center [45, 48] width 20 height 8
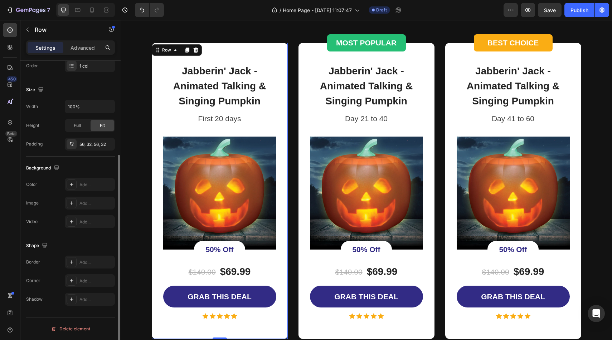
scroll to position [136, 0]
click at [72, 184] on icon at bounding box center [72, 185] width 6 height 6
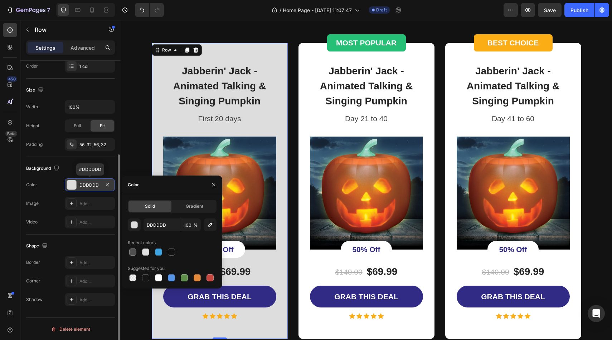
click at [71, 185] on div at bounding box center [71, 184] width 9 height 9
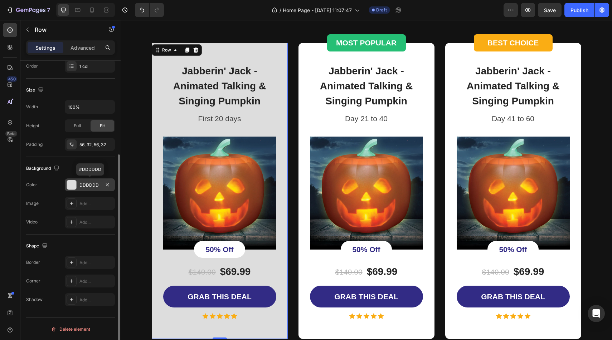
click at [71, 185] on div at bounding box center [71, 184] width 9 height 9
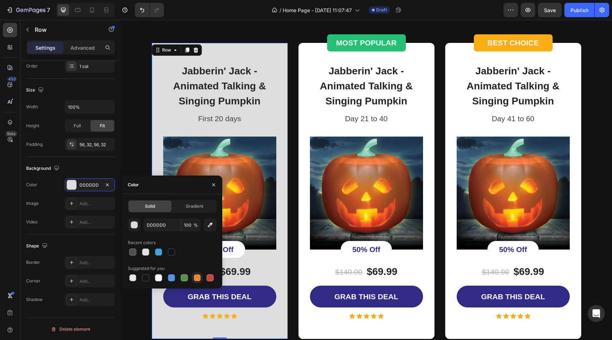
click at [196, 278] on div at bounding box center [197, 277] width 7 height 7
type input "E4893A"
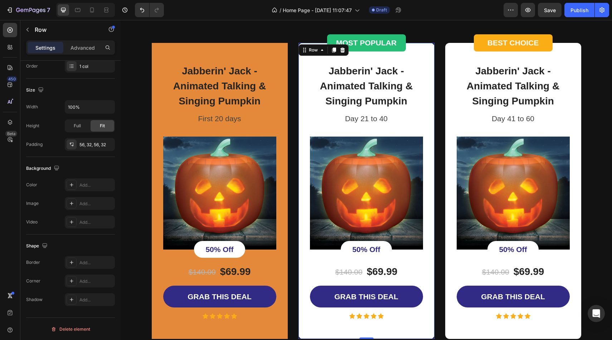
click at [305, 112] on div "Jabberin' Jack - Animated Talking & Singing Pumpkin Product Title Day 21 to 40 …" at bounding box center [366, 191] width 136 height 296
click at [70, 186] on icon at bounding box center [72, 185] width 6 height 6
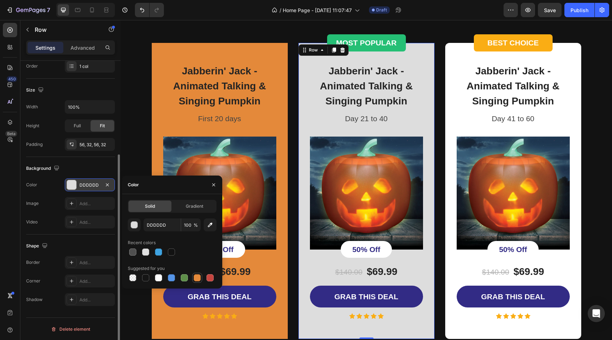
click at [199, 279] on div at bounding box center [197, 277] width 7 height 7
type input "E4893A"
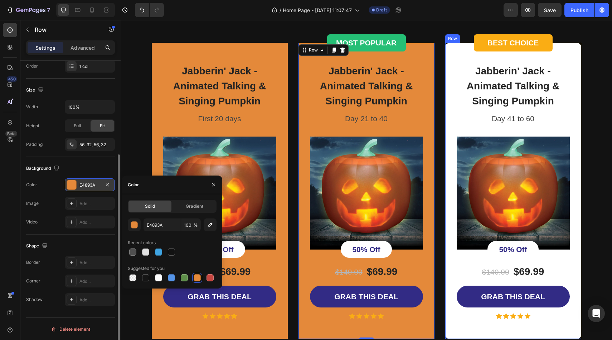
click at [448, 88] on div "Jabberin' Jack - Animated Talking & Singing Pumpkin Product Title Day 41 to 60 …" at bounding box center [513, 191] width 136 height 296
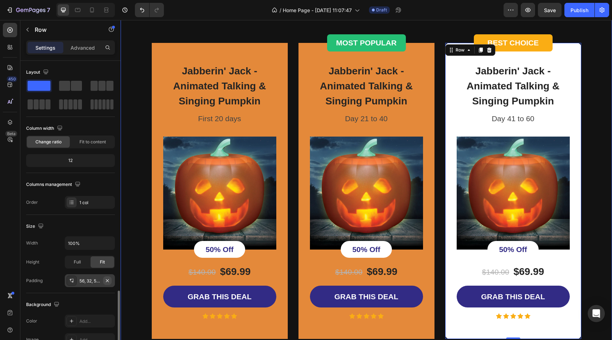
scroll to position [136, 0]
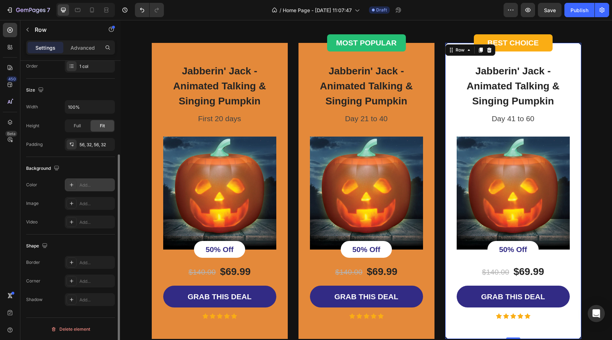
click at [71, 184] on icon at bounding box center [72, 185] width 6 height 6
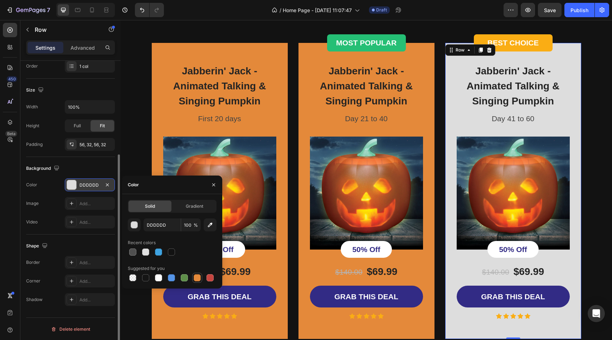
click at [195, 275] on div at bounding box center [197, 277] width 7 height 7
type input "E4893A"
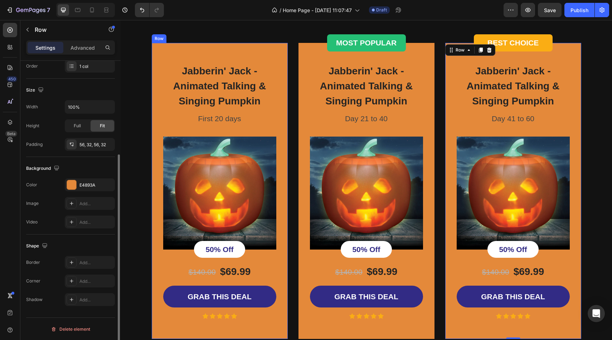
click at [282, 122] on div "Jabberin' Jack - Animated Talking & Singing Pumpkin Product Title First 20 days…" at bounding box center [220, 191] width 136 height 296
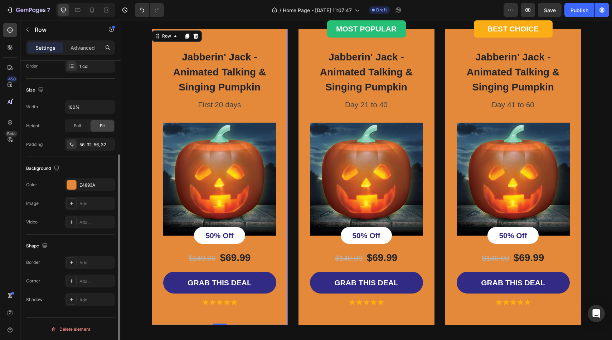
scroll to position [1303, 0]
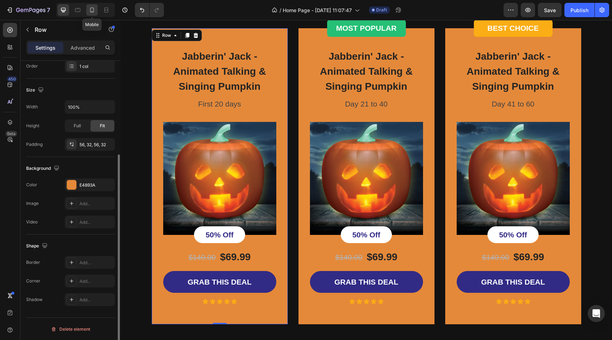
click at [94, 11] on icon at bounding box center [91, 9] width 7 height 7
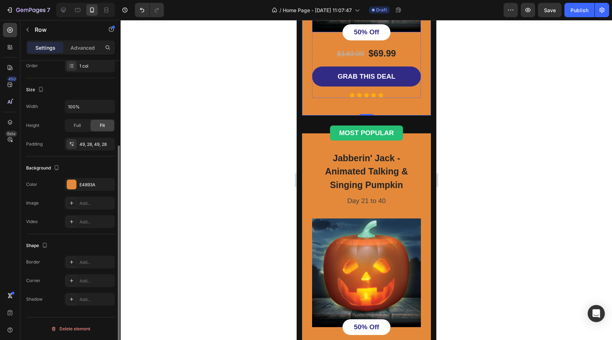
scroll to position [1486, 0]
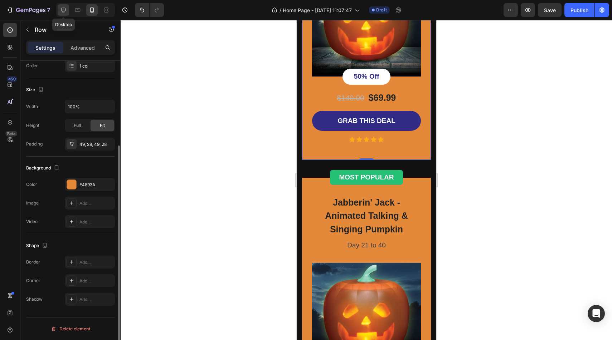
click at [66, 12] on icon at bounding box center [63, 9] width 7 height 7
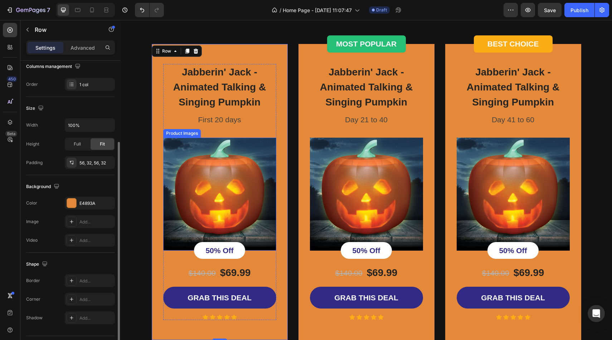
scroll to position [1286, 0]
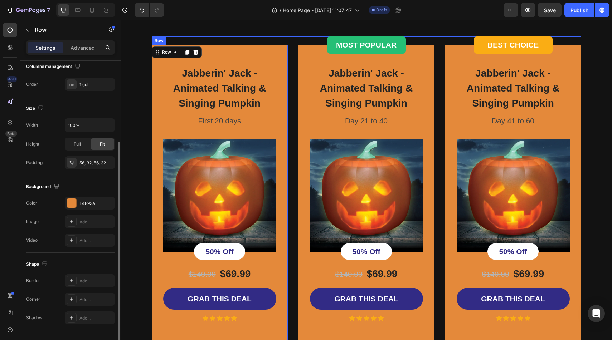
click at [294, 39] on div "Jabberin' Jack - Animated Talking & Singing Pumpkin Product Title First 20 days…" at bounding box center [366, 188] width 429 height 305
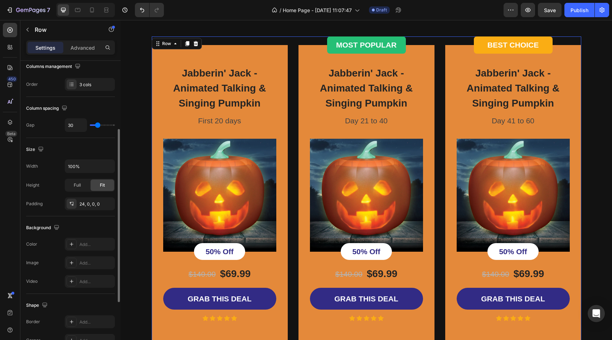
click at [293, 41] on div "Jabberin' Jack - Animated Talking & Singing Pumpkin Product Title First 20 days…" at bounding box center [366, 188] width 429 height 305
click at [95, 88] on div "3 cols" at bounding box center [90, 84] width 50 height 13
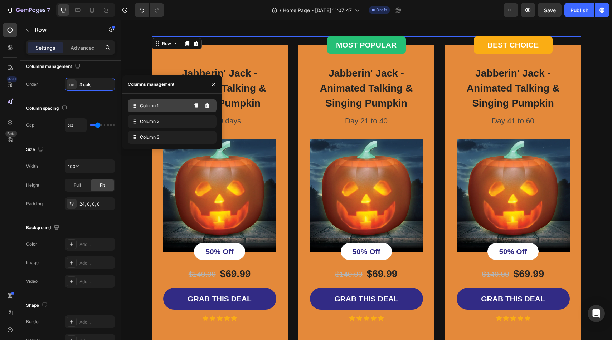
click at [154, 109] on div "Column 1" at bounding box center [172, 105] width 89 height 13
click at [143, 105] on span "Column 1" at bounding box center [149, 106] width 19 height 6
click at [150, 124] on span "Column 2" at bounding box center [149, 121] width 19 height 6
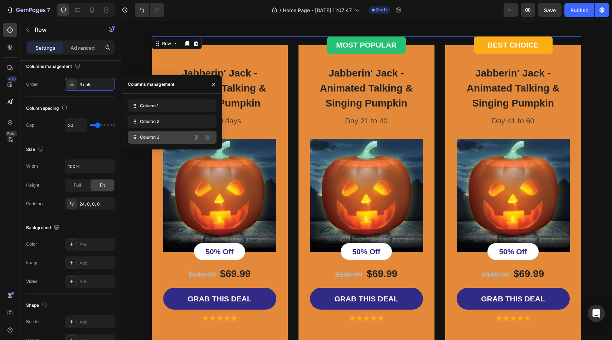
click at [155, 140] on span "Column 3" at bounding box center [150, 137] width 20 height 6
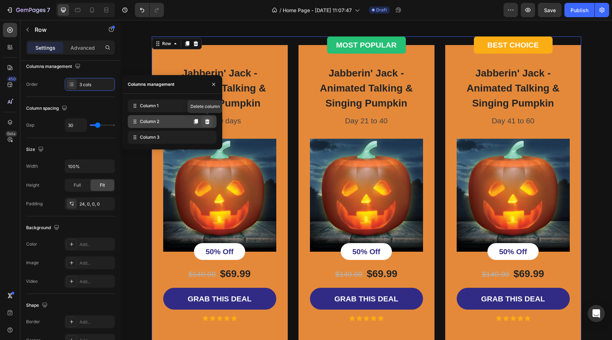
click at [210, 121] on button at bounding box center [206, 121] width 11 height 11
click at [210, 106] on icon at bounding box center [207, 106] width 6 height 6
click at [208, 105] on icon at bounding box center [207, 106] width 6 height 6
click at [249, 58] on div "Jabberin' Jack - Animated Talking & Singing Pumpkin Product Title First 20 days…" at bounding box center [220, 193] width 136 height 296
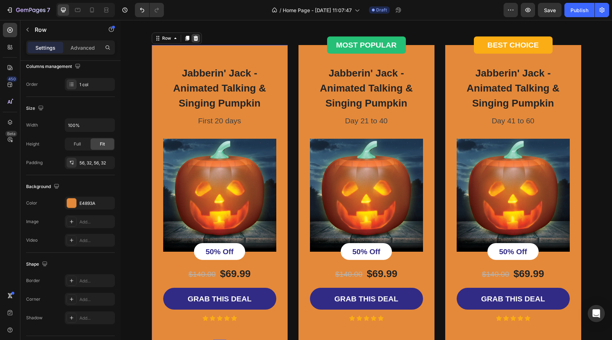
click at [195, 38] on icon at bounding box center [196, 38] width 6 height 6
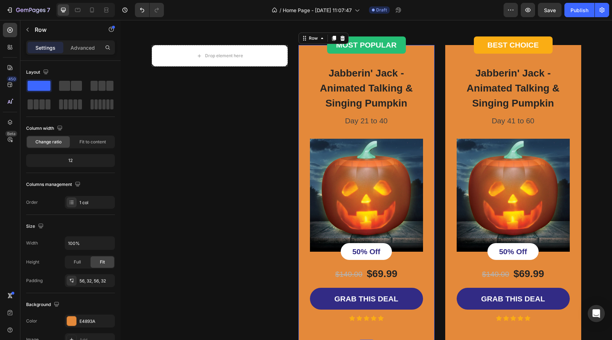
click at [425, 60] on div "Jabberin' Jack - Animated Talking & Singing Pumpkin Product Title Day 21 to 40 …" at bounding box center [366, 193] width 136 height 296
click at [345, 38] on icon at bounding box center [343, 38] width 6 height 6
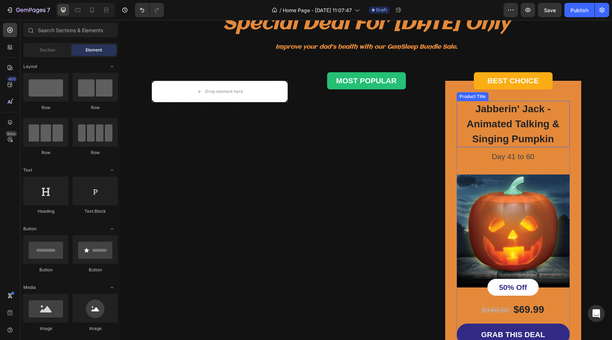
scroll to position [1222, 0]
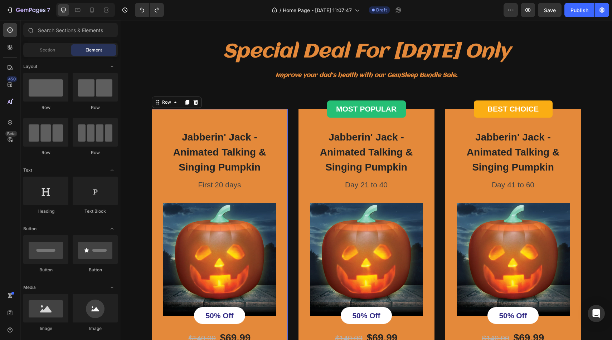
click at [238, 113] on div "Jabberin' Jack - Animated Talking & Singing Pumpkin Product Title First 20 days…" at bounding box center [220, 257] width 136 height 296
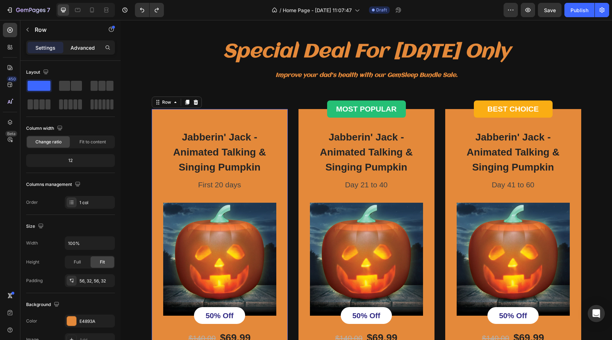
click at [86, 50] on p "Advanced" at bounding box center [82, 48] width 24 height 8
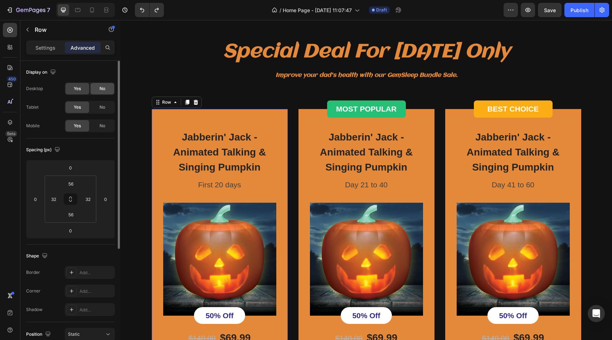
click at [106, 87] on div "No" at bounding box center [103, 88] width 24 height 11
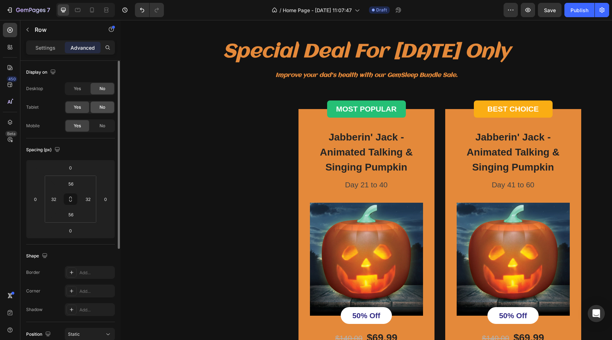
click at [105, 109] on span "No" at bounding box center [102, 107] width 6 height 6
click at [81, 87] on div "Yes" at bounding box center [77, 88] width 24 height 11
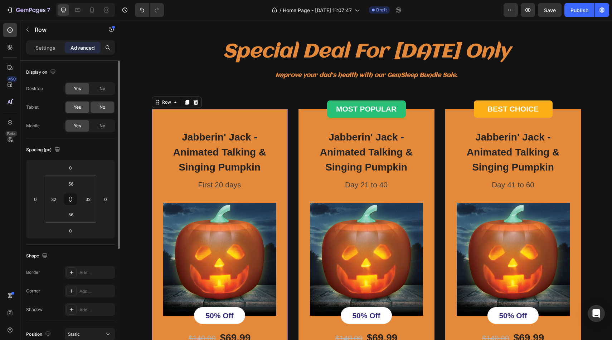
click at [81, 106] on div "Yes" at bounding box center [77, 107] width 24 height 11
click at [97, 124] on div "No" at bounding box center [103, 125] width 24 height 11
click at [320, 125] on div "Jabberin' Jack - Animated Talking & Singing Pumpkin Product Title Day 21 to 40 …" at bounding box center [366, 257] width 136 height 296
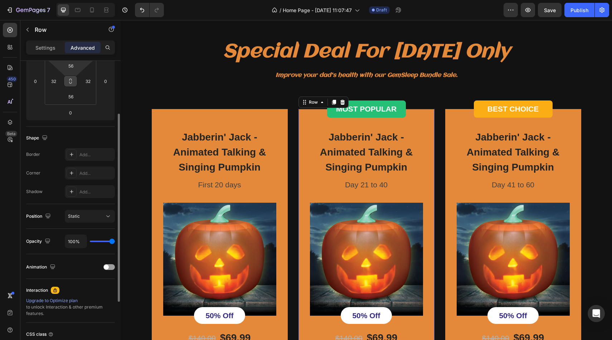
scroll to position [0, 0]
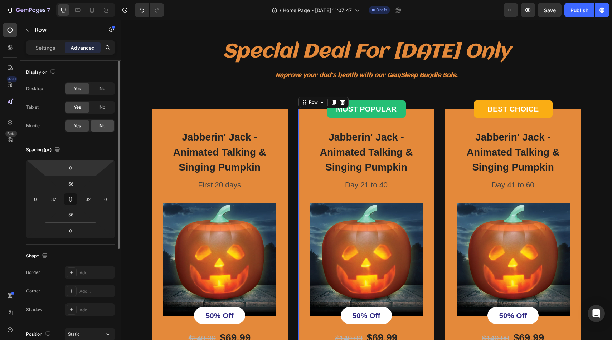
click at [102, 123] on span "No" at bounding box center [102, 126] width 6 height 6
click at [89, 8] on icon at bounding box center [91, 9] width 7 height 7
type input "49"
type input "28"
type input "49"
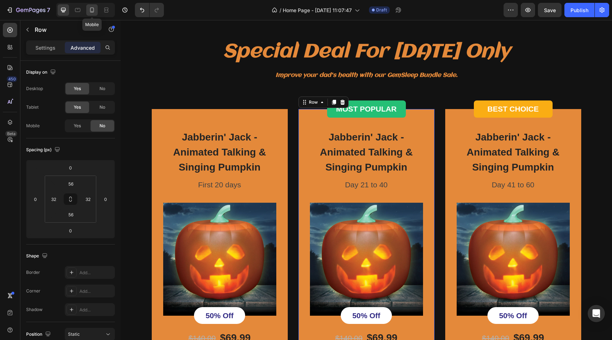
type input "28"
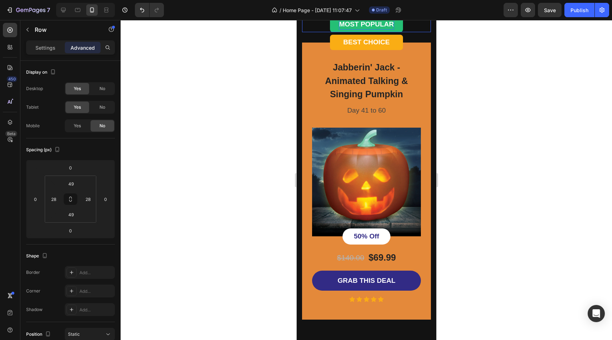
scroll to position [1361, 0]
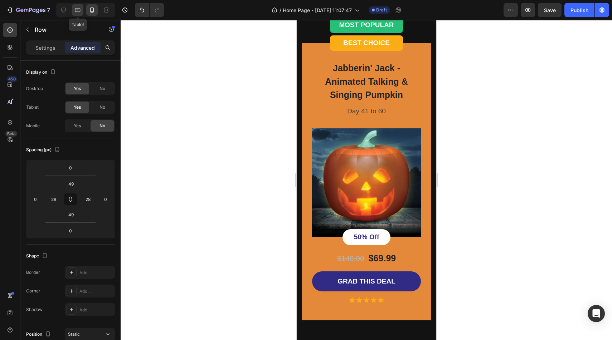
click at [81, 12] on icon at bounding box center [77, 9] width 7 height 7
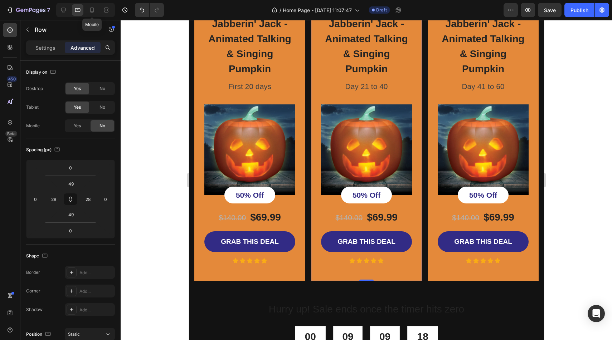
scroll to position [1310, 0]
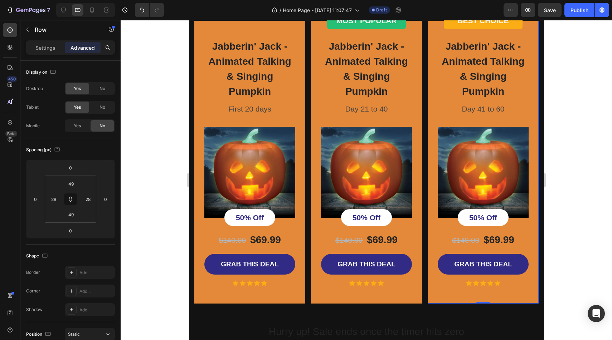
click at [526, 55] on div "Jabberin' Jack - Animated Talking & Singing Pumpkin Product Title Day 41 to 60 …" at bounding box center [482, 162] width 111 height 283
click at [401, 29] on button "MOST POPULAR" at bounding box center [366, 20] width 79 height 17
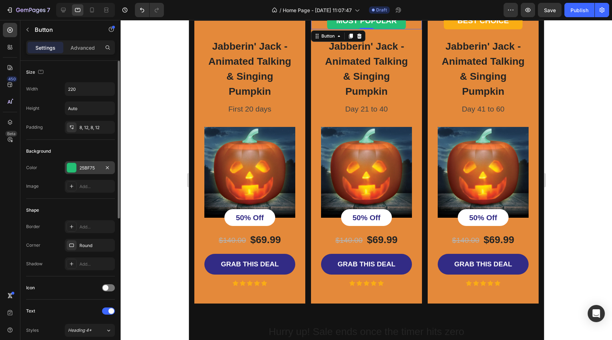
click at [71, 166] on div at bounding box center [71, 167] width 9 height 9
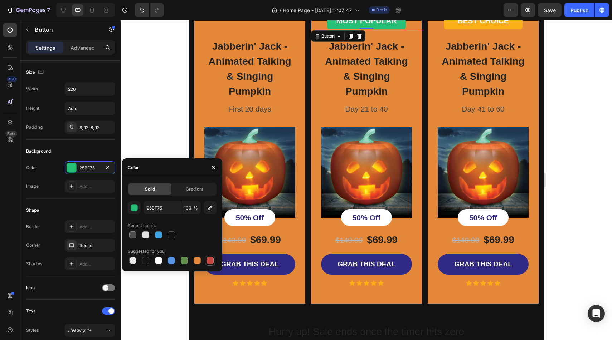
click at [208, 262] on div at bounding box center [209, 260] width 7 height 7
type input "C5453F"
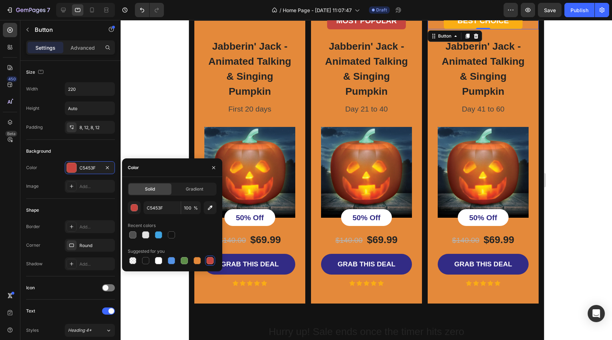
click at [455, 29] on button "BEST CHOICE" at bounding box center [482, 20] width 79 height 17
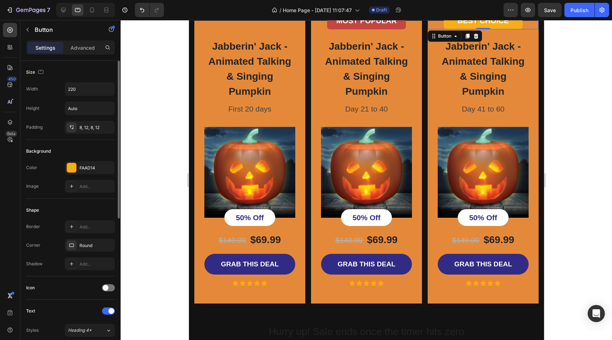
click at [73, 175] on div "Color FAAD14 Image Add..." at bounding box center [70, 176] width 89 height 31
click at [73, 172] on div at bounding box center [72, 168] width 10 height 10
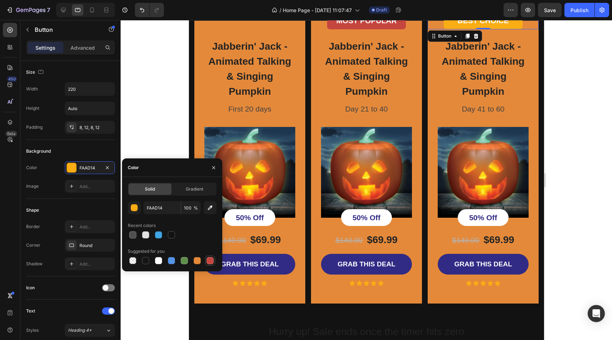
click at [211, 262] on div at bounding box center [209, 260] width 7 height 7
type input "C5453F"
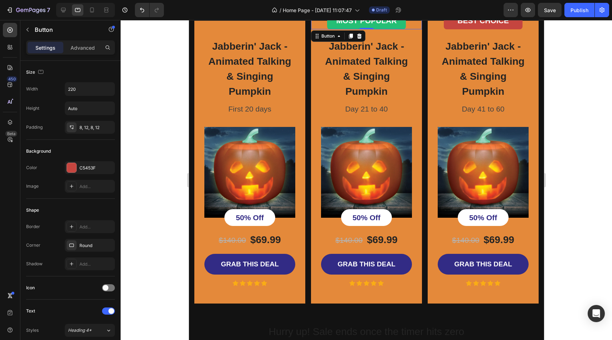
click at [329, 29] on button "MOST POPULAR" at bounding box center [366, 20] width 79 height 17
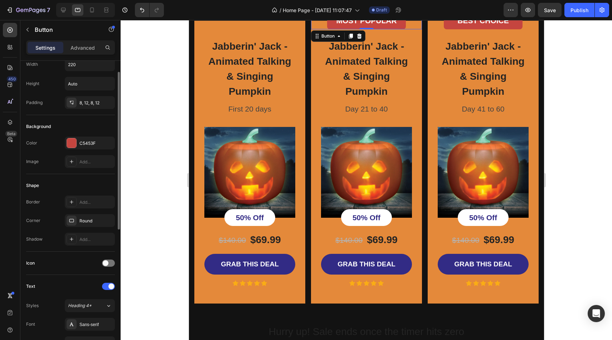
scroll to position [0, 0]
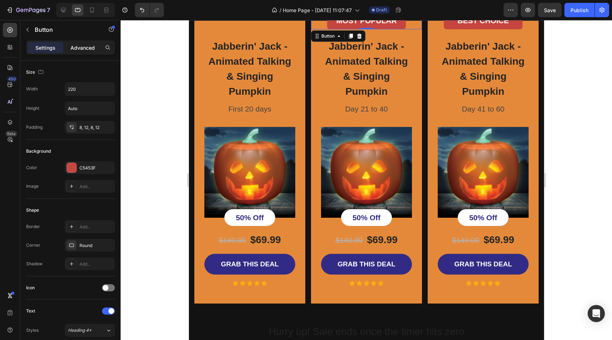
click at [77, 47] on p "Advanced" at bounding box center [82, 48] width 24 height 8
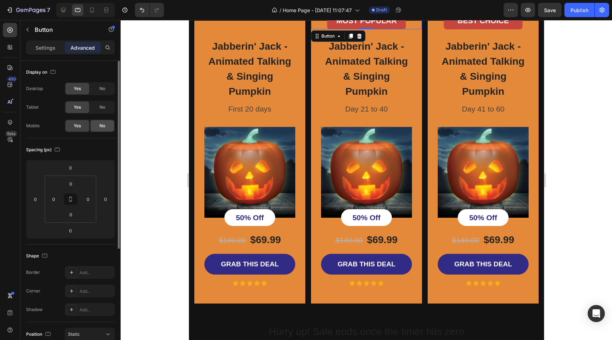
click at [103, 129] on span "No" at bounding box center [102, 126] width 6 height 6
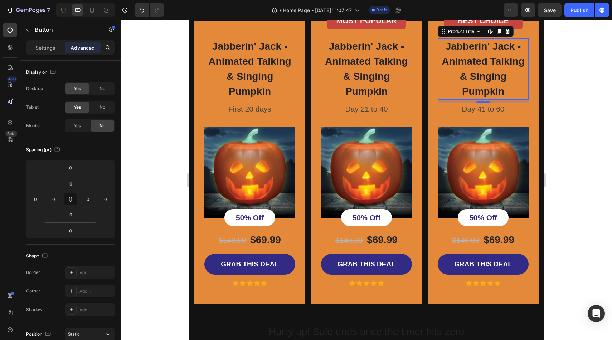
click at [450, 100] on h3 "Jabberin' Jack - Animated Talking & Singing Pumpkin" at bounding box center [482, 69] width 91 height 62
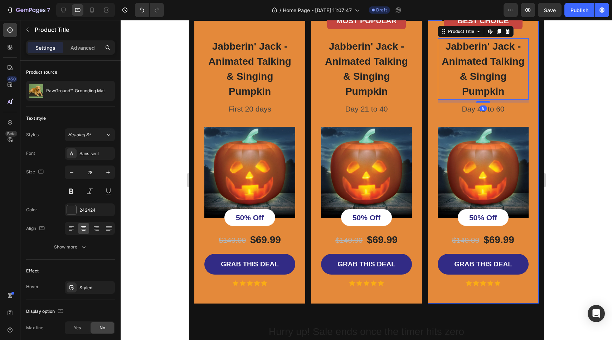
click at [433, 129] on div "Jabberin' Jack - Animated Talking & Singing Pumpkin Product Title Edit content …" at bounding box center [482, 162] width 111 height 283
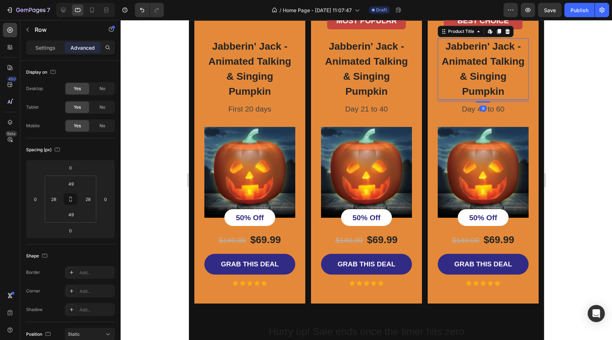
click at [470, 85] on h3 "Jabberin' Jack - Animated Talking & Singing Pumpkin" at bounding box center [482, 69] width 91 height 62
click at [434, 135] on div "Jabberin' Jack - Animated Talking & Singing Pumpkin Product Title Edit content …" at bounding box center [482, 162] width 111 height 283
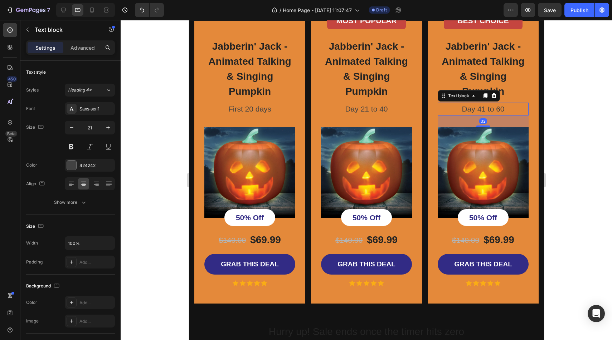
click at [440, 115] on p "Day 41 to 60" at bounding box center [482, 108] width 89 height 11
click at [264, 115] on p "First 20 days" at bounding box center [249, 108] width 89 height 11
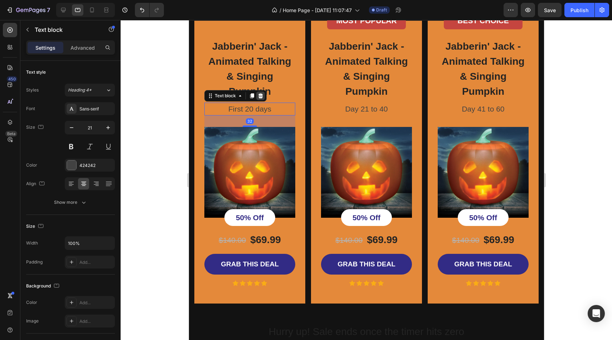
click at [258, 99] on icon at bounding box center [260, 96] width 6 height 6
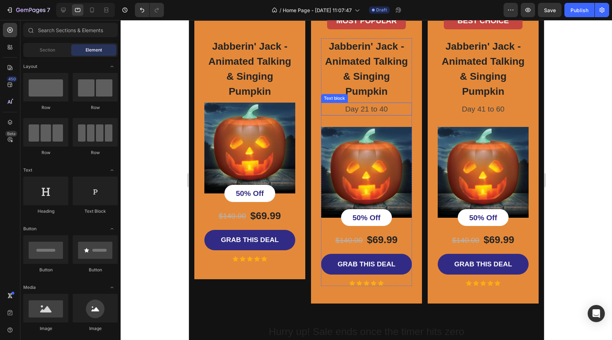
click at [387, 115] on p "Day 21 to 40" at bounding box center [365, 108] width 89 height 11
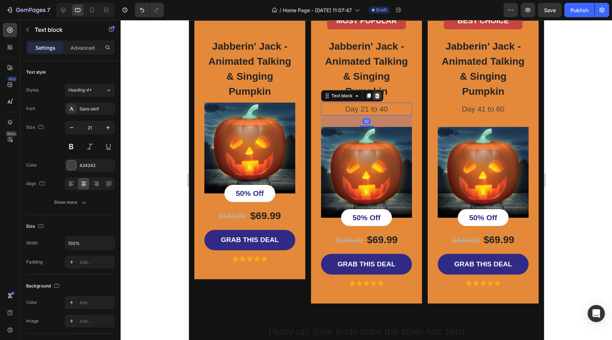
click at [378, 98] on icon at bounding box center [377, 95] width 5 height 5
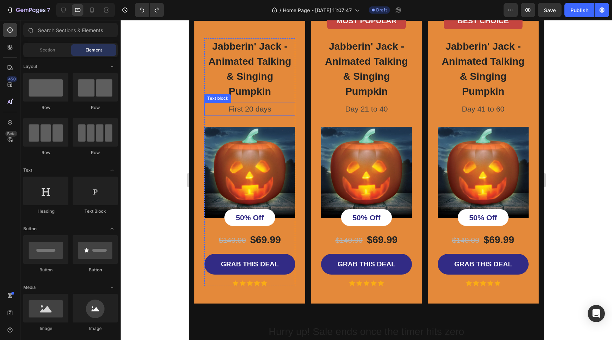
click at [247, 115] on p "First 20 days" at bounding box center [249, 108] width 89 height 11
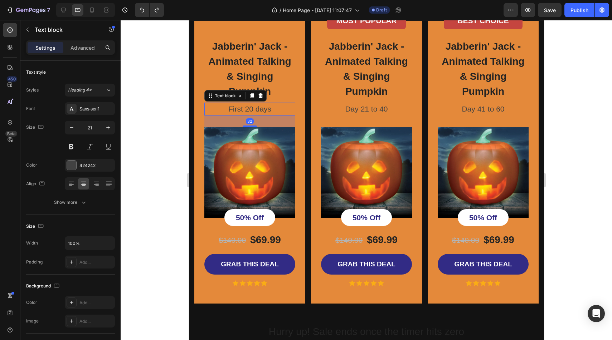
click at [247, 115] on p "First 20 days" at bounding box center [249, 108] width 89 height 11
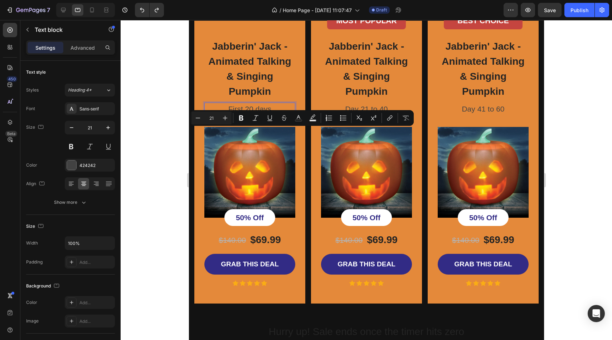
click at [271, 115] on p "First 20 days" at bounding box center [249, 108] width 89 height 11
drag, startPoint x: 275, startPoint y: 134, endPoint x: 221, endPoint y: 134, distance: 53.7
click at [221, 115] on p "First 20 days" at bounding box center [249, 108] width 89 height 11
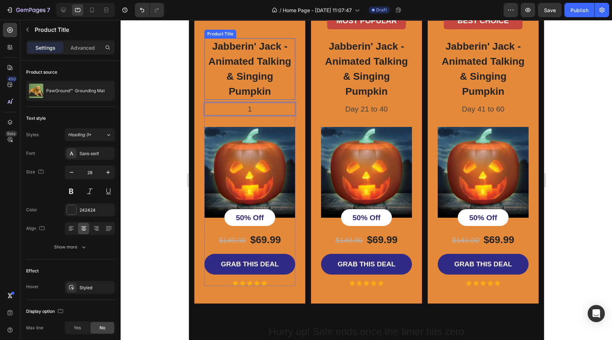
click at [276, 100] on h3 "Jabberin' Jack - Animated Talking & Singing Pumpkin" at bounding box center [249, 69] width 91 height 62
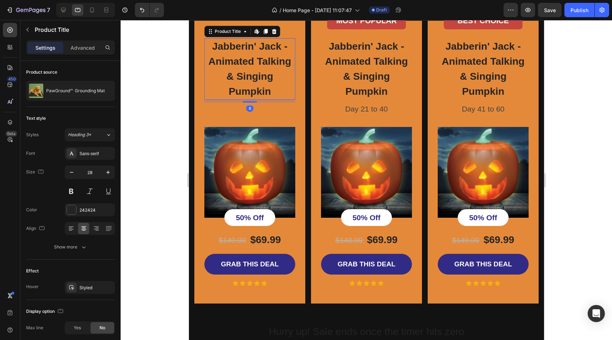
click at [269, 100] on h3 "Jabberin' Jack - Animated Talking & Singing Pumpkin" at bounding box center [249, 69] width 91 height 62
click at [271, 100] on h3 "Jabberin' Jack - Animated Talking & Singing Pumpkin" at bounding box center [249, 69] width 91 height 62
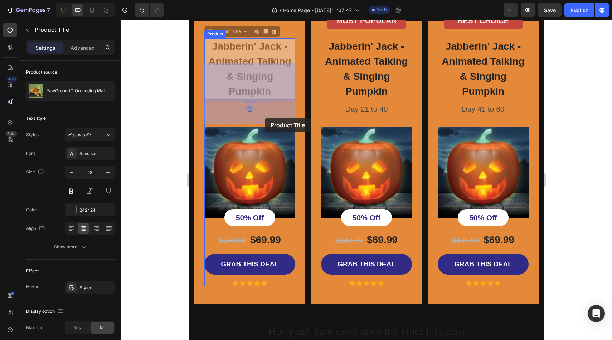
drag, startPoint x: 271, startPoint y: 118, endPoint x: 265, endPoint y: 117, distance: 6.5
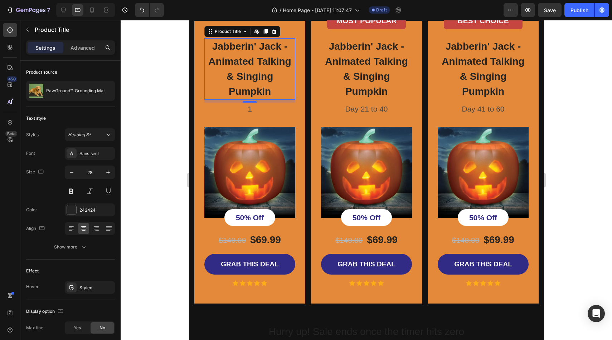
click at [265, 100] on h3 "Jabberin' Jack - Animated Talking & Singing Pumpkin" at bounding box center [249, 69] width 91 height 62
click at [266, 100] on h3 "Jabberin' Jack - Animated Talking & Singing Pumpkin" at bounding box center [249, 69] width 91 height 62
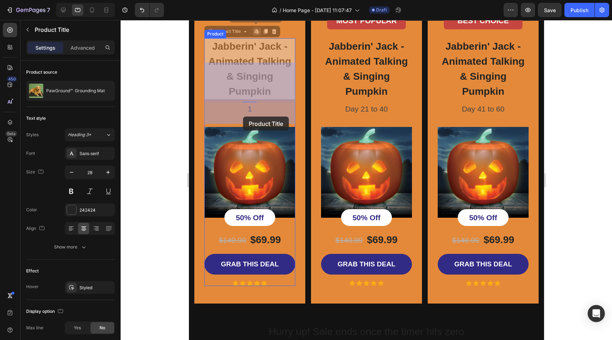
drag, startPoint x: 270, startPoint y: 117, endPoint x: 243, endPoint y: 116, distance: 27.6
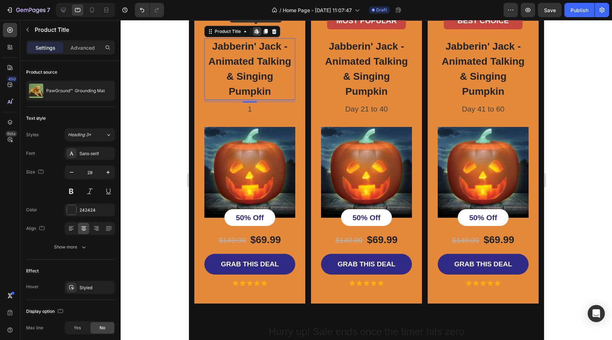
click at [243, 100] on h3 "Jabberin' Jack - Animated Talking & Singing Pumpkin" at bounding box center [249, 69] width 91 height 62
click at [258, 115] on p "1" at bounding box center [249, 108] width 89 height 11
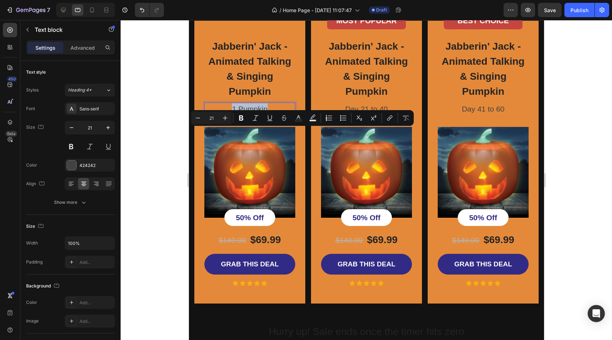
drag, startPoint x: 272, startPoint y: 132, endPoint x: 226, endPoint y: 133, distance: 46.5
click at [226, 115] on p "1 Pumpkin" at bounding box center [249, 108] width 89 height 11
click at [73, 162] on div at bounding box center [71, 165] width 9 height 9
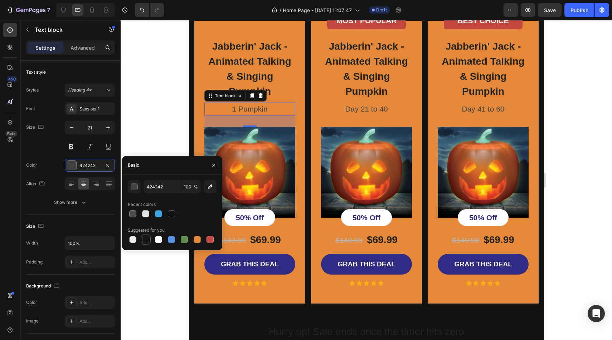
click at [150, 242] on div at bounding box center [145, 239] width 9 height 9
type input "151515"
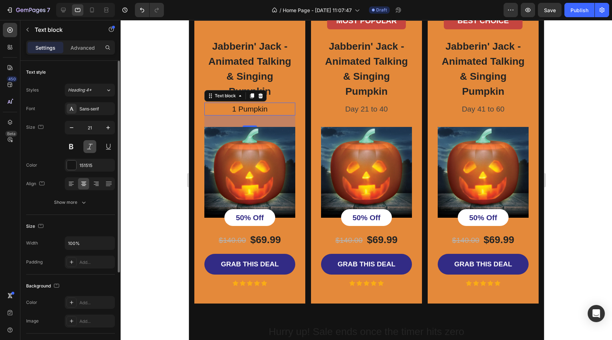
click at [85, 146] on button at bounding box center [89, 146] width 13 height 13
click at [74, 148] on button at bounding box center [71, 146] width 13 height 13
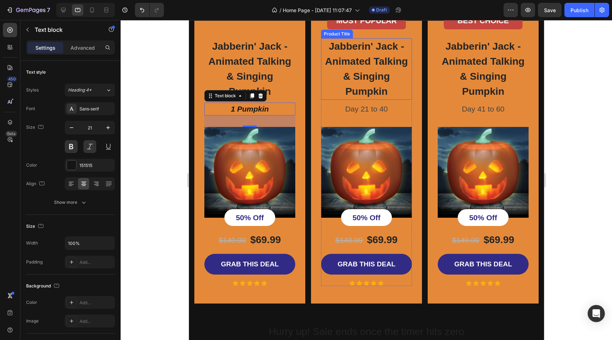
click at [370, 100] on h3 "Jabberin' Jack - Animated Talking & Singing Pumpkin" at bounding box center [366, 69] width 91 height 62
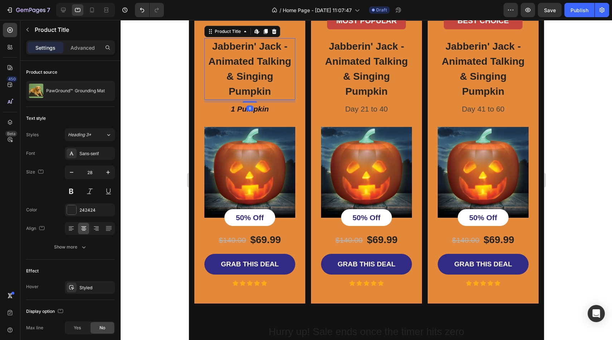
click at [248, 87] on h3 "Jabberin' Jack - Animated Talking & Singing Pumpkin" at bounding box center [249, 69] width 91 height 62
click at [108, 152] on div "Sans-serif" at bounding box center [96, 154] width 34 height 6
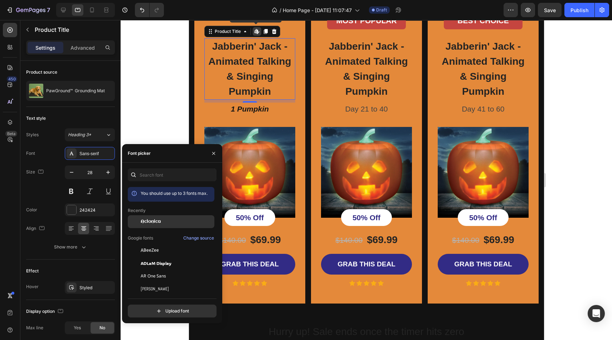
click at [167, 224] on div "Aclonica" at bounding box center [177, 222] width 72 height 6
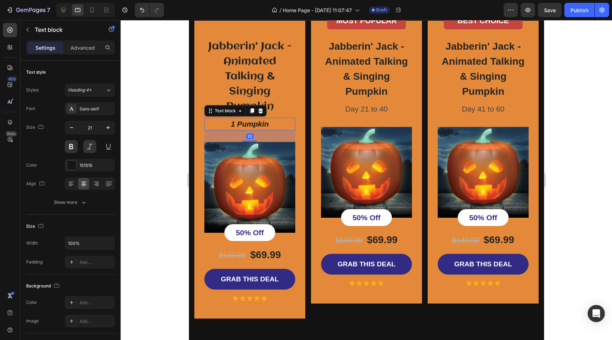
click at [269, 130] on p "1 Pumpkin" at bounding box center [249, 123] width 89 height 11
click at [68, 169] on div at bounding box center [71, 165] width 9 height 9
click at [92, 113] on div "Sans-serif" at bounding box center [90, 108] width 50 height 13
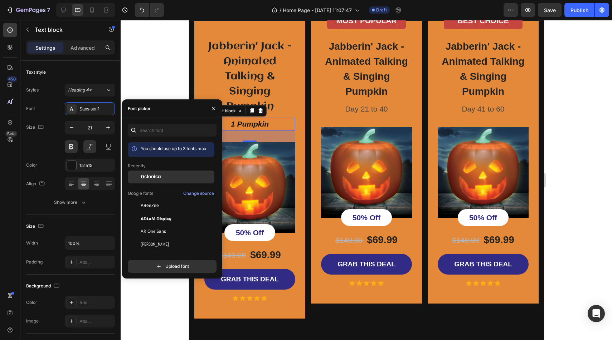
click at [147, 174] on span "Aclonica" at bounding box center [151, 177] width 20 height 6
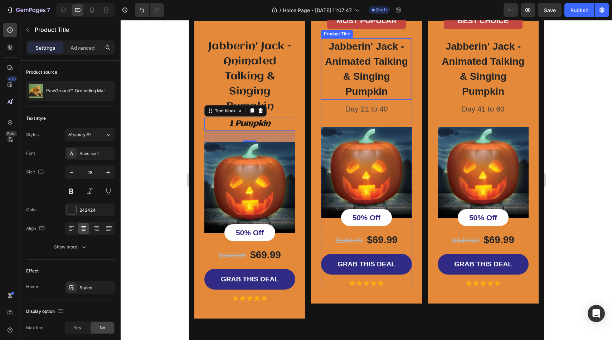
click at [357, 90] on h3 "Jabberin' Jack - Animated Talking & Singing Pumpkin" at bounding box center [366, 69] width 91 height 62
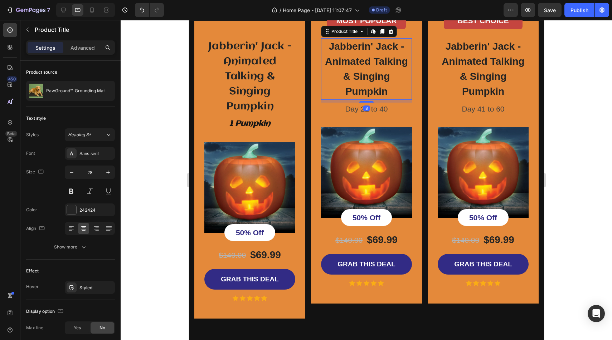
click at [357, 90] on h3 "Jabberin' Jack - Animated Talking & Singing Pumpkin" at bounding box center [366, 69] width 91 height 62
click at [89, 148] on div "Sans-serif" at bounding box center [90, 153] width 50 height 13
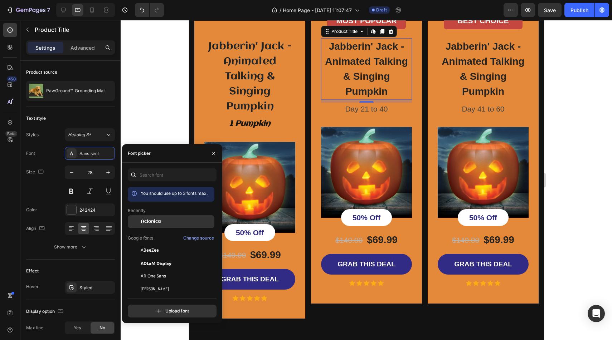
click at [153, 217] on div "Aclonica" at bounding box center [171, 221] width 87 height 13
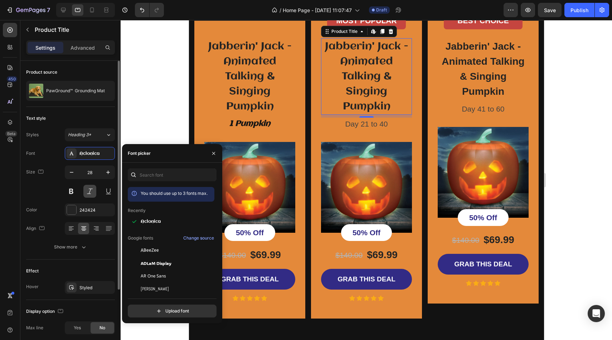
click at [88, 193] on button at bounding box center [89, 191] width 13 height 13
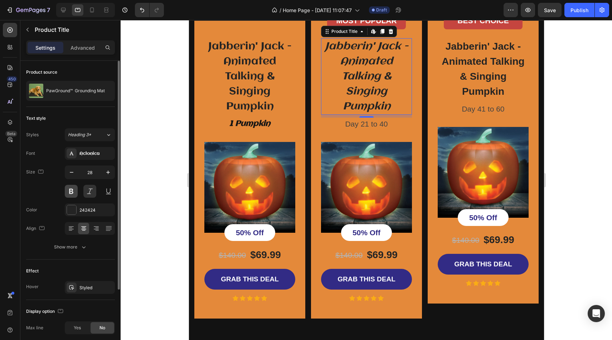
click at [75, 192] on button at bounding box center [71, 191] width 13 height 13
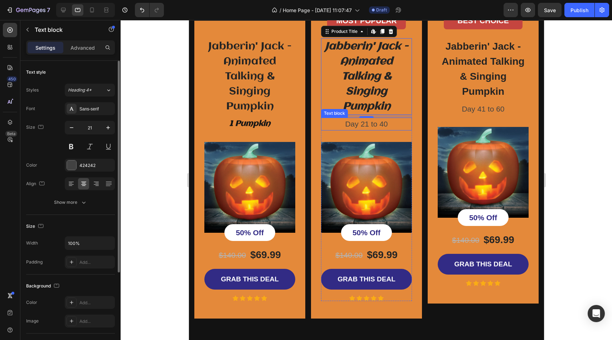
click at [350, 130] on p "Day 21 to 40" at bounding box center [365, 123] width 89 height 11
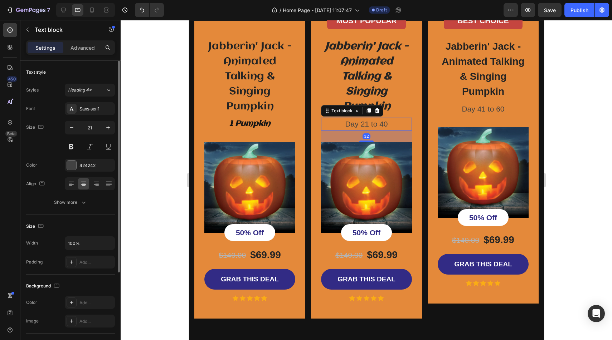
click at [350, 130] on p "Day 21 to 40" at bounding box center [365, 123] width 89 height 11
click at [385, 130] on p "Day 21 to 40" at bounding box center [365, 123] width 89 height 11
click at [391, 130] on p "Day 21 to 40" at bounding box center [365, 123] width 89 height 11
drag, startPoint x: 390, startPoint y: 150, endPoint x: 341, endPoint y: 150, distance: 49.7
click at [341, 130] on p "Day 21 to 40" at bounding box center [365, 123] width 89 height 11
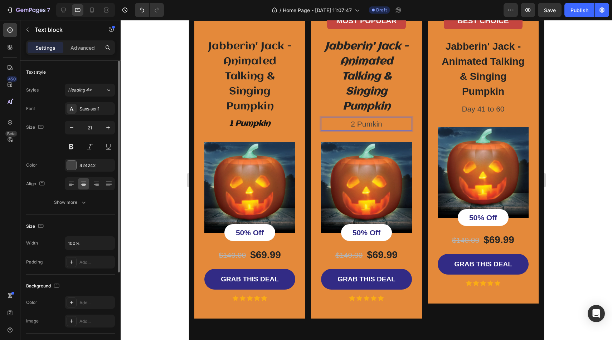
click at [372, 130] on p "2 Pumkin" at bounding box center [365, 123] width 89 height 11
drag, startPoint x: 386, startPoint y: 147, endPoint x: 345, endPoint y: 147, distance: 40.4
click at [345, 130] on p "2 Pumpkin" at bounding box center [365, 123] width 89 height 11
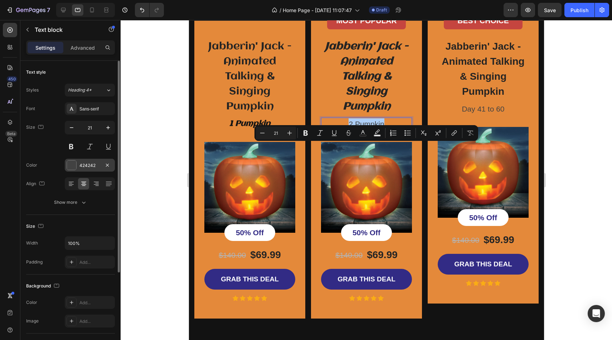
click at [69, 164] on div at bounding box center [71, 165] width 9 height 9
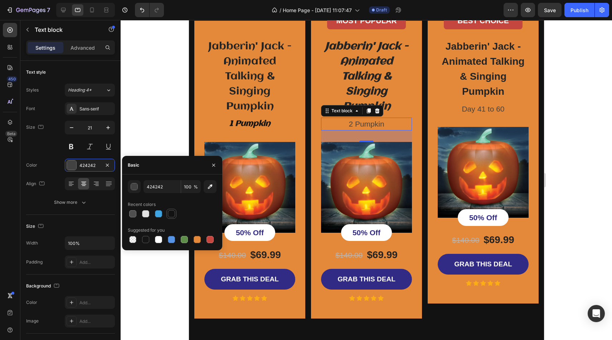
click at [169, 216] on div at bounding box center [171, 213] width 7 height 7
type input "121212"
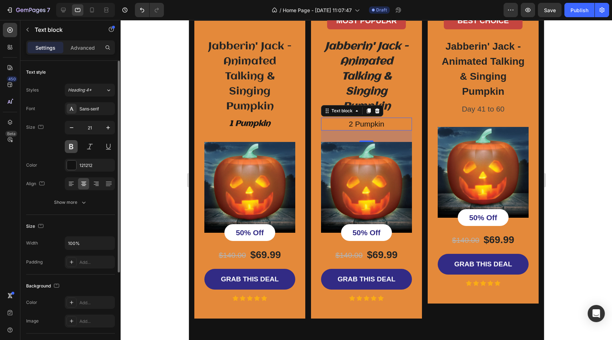
click at [75, 143] on button at bounding box center [71, 146] width 13 height 13
click at [89, 145] on button at bounding box center [89, 146] width 13 height 13
click at [103, 112] on div "Sans-serif" at bounding box center [96, 109] width 34 height 6
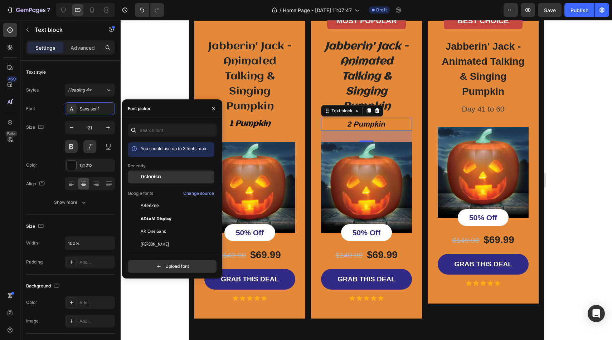
click at [153, 181] on div "Aclonica" at bounding box center [171, 177] width 87 height 13
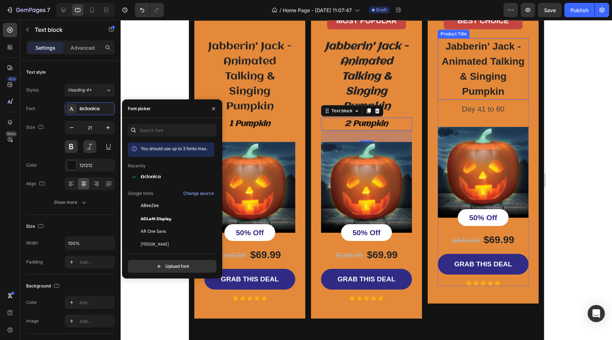
click at [493, 75] on h3 "Jabberin' Jack - Animated Talking & Singing Pumpkin" at bounding box center [482, 69] width 91 height 62
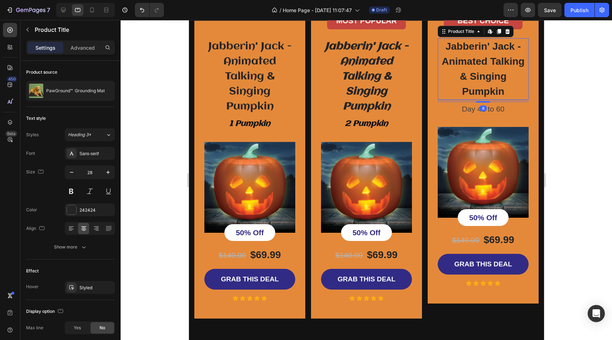
click at [493, 75] on h3 "Jabberin' Jack - Animated Talking & Singing Pumpkin" at bounding box center [482, 69] width 91 height 62
click at [485, 111] on div "8" at bounding box center [482, 109] width 7 height 6
click at [104, 154] on div "Sans-serif" at bounding box center [96, 154] width 34 height 6
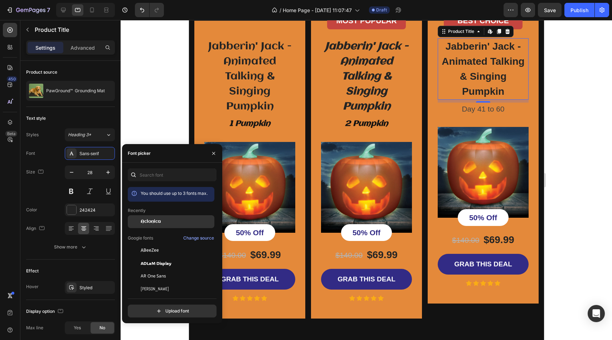
click at [150, 223] on span "Aclonica" at bounding box center [151, 222] width 20 height 6
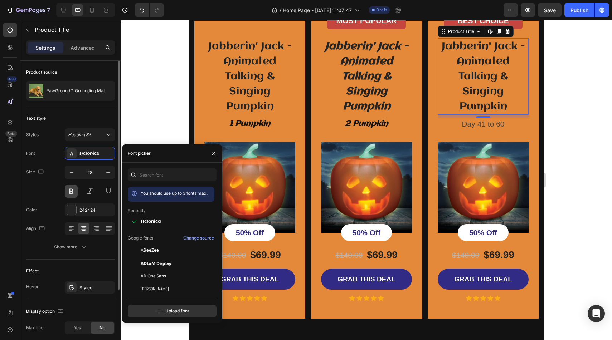
click at [72, 190] on button at bounding box center [71, 191] width 13 height 13
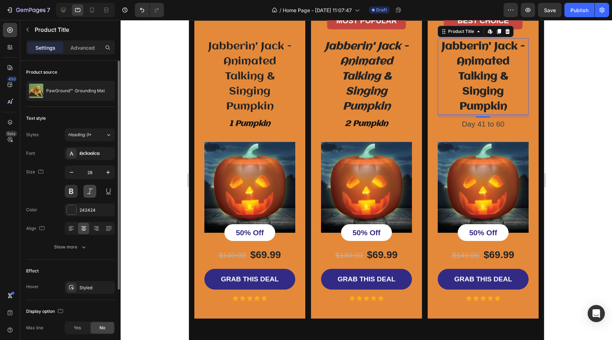
click at [91, 190] on button at bounding box center [89, 191] width 13 height 13
click at [470, 118] on div "8" at bounding box center [482, 116] width 91 height 3
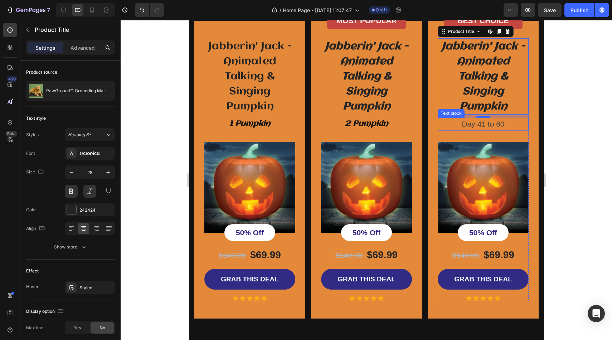
click at [474, 130] on p "Day 41 to 60" at bounding box center [482, 123] width 89 height 11
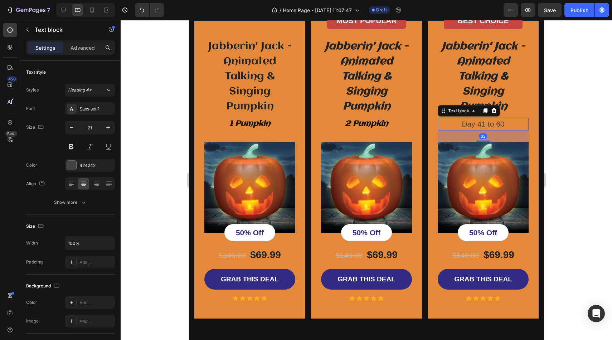
click at [474, 130] on p "Day 41 to 60" at bounding box center [482, 123] width 89 height 11
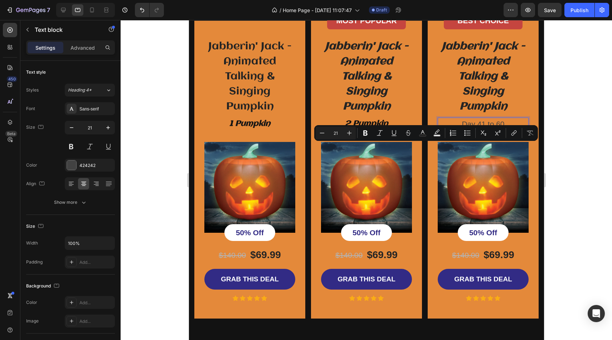
click at [508, 130] on p "Day 41 to 60" at bounding box center [482, 123] width 89 height 11
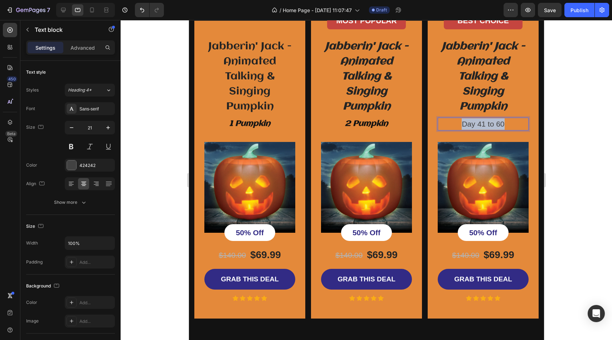
drag, startPoint x: 503, startPoint y: 147, endPoint x: 453, endPoint y: 148, distance: 50.5
click at [453, 130] on p "Day 41 to 60" at bounding box center [482, 123] width 89 height 11
drag, startPoint x: 510, startPoint y: 148, endPoint x: 448, endPoint y: 148, distance: 62.3
click at [448, 130] on p "3 Pumpkin" at bounding box center [482, 123] width 89 height 11
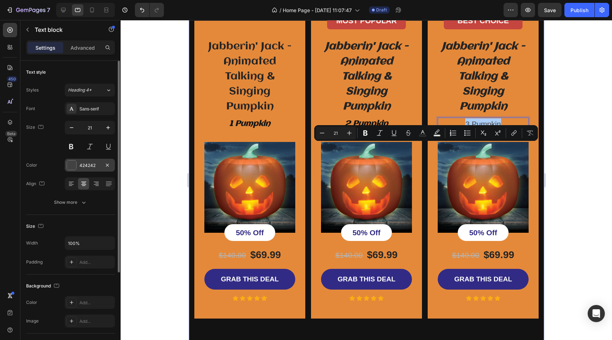
click at [70, 171] on div "424242" at bounding box center [90, 165] width 50 height 13
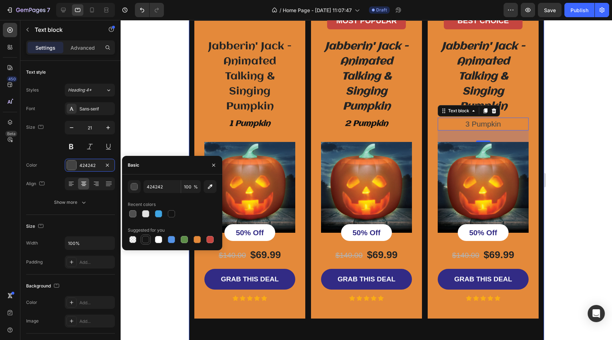
click at [147, 242] on div at bounding box center [145, 239] width 7 height 7
type input "151515"
click at [87, 152] on button at bounding box center [89, 146] width 13 height 13
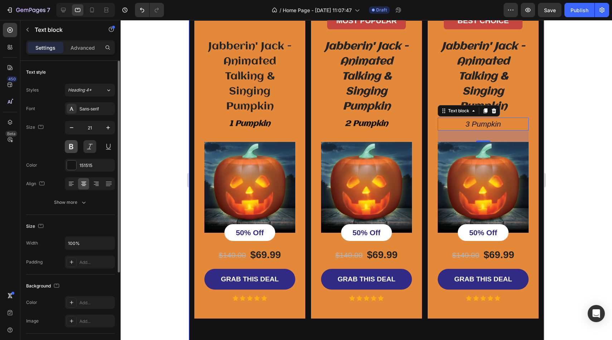
click at [73, 148] on button at bounding box center [71, 146] width 13 height 13
click at [109, 109] on div "Sans-serif" at bounding box center [96, 109] width 34 height 6
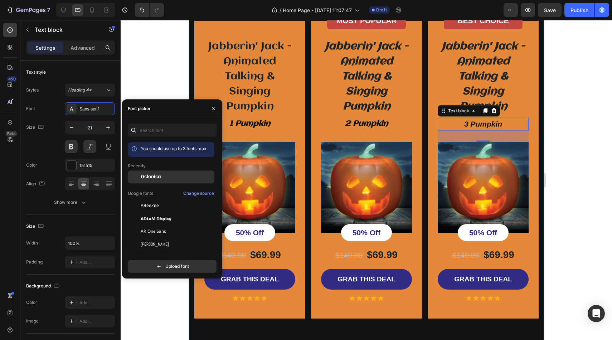
click at [150, 173] on div "Aclonica" at bounding box center [171, 177] width 87 height 13
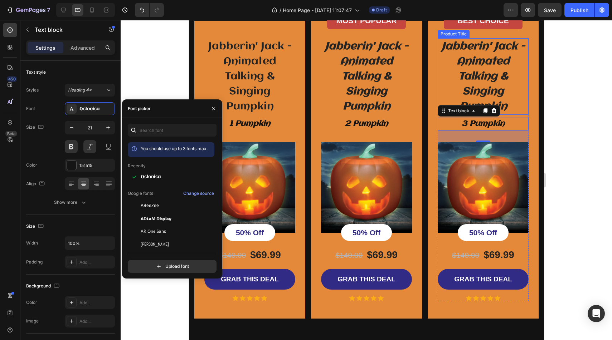
click at [495, 107] on h3 "Jabberin' Jack - Animated Talking & Singing Pumpkin" at bounding box center [482, 76] width 91 height 77
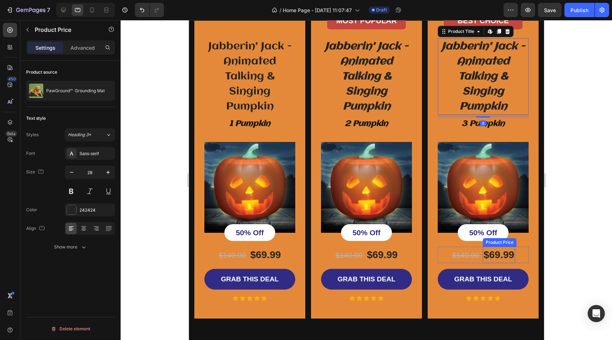
click at [499, 263] on div "$69.99" at bounding box center [498, 255] width 32 height 16
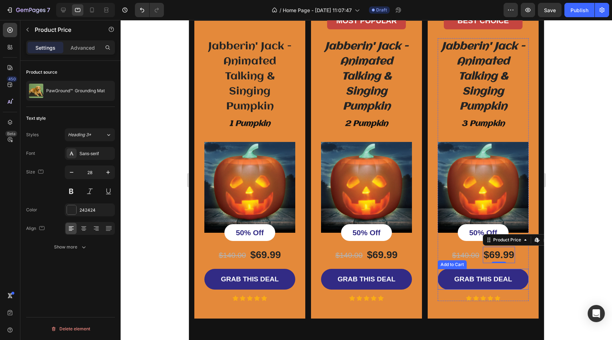
click at [443, 269] on div "Add to Cart" at bounding box center [451, 264] width 29 height 9
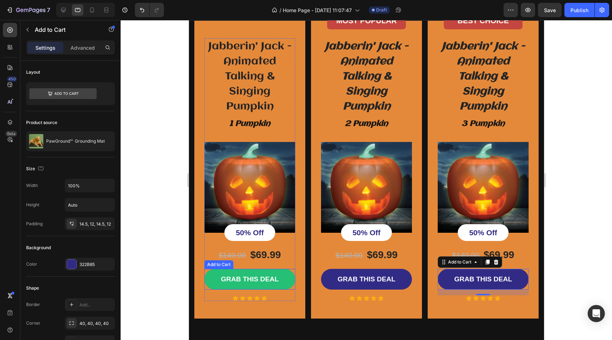
click at [287, 290] on button "GRAB THIS DEAL" at bounding box center [249, 279] width 91 height 21
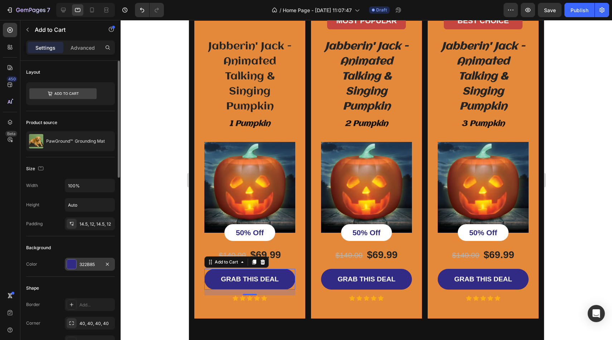
click at [75, 263] on div at bounding box center [71, 264] width 9 height 9
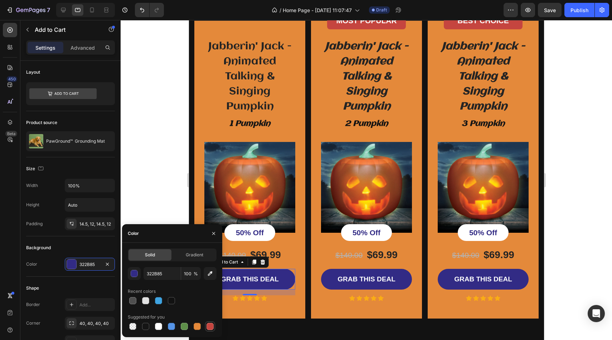
click at [210, 326] on div at bounding box center [209, 326] width 7 height 7
type input "C5453F"
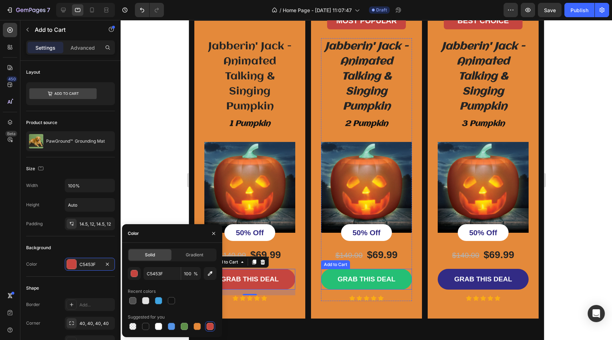
click at [329, 290] on button "GRAB THIS DEAL" at bounding box center [366, 279] width 91 height 21
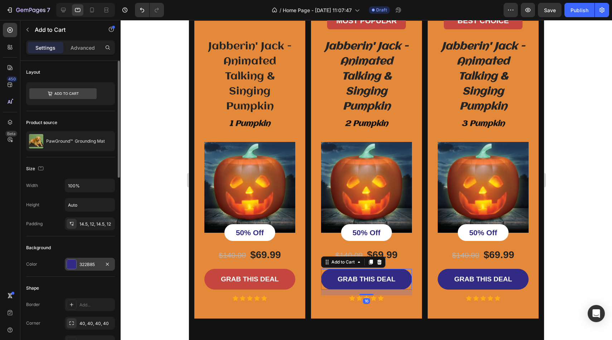
click at [76, 262] on div at bounding box center [72, 264] width 10 height 10
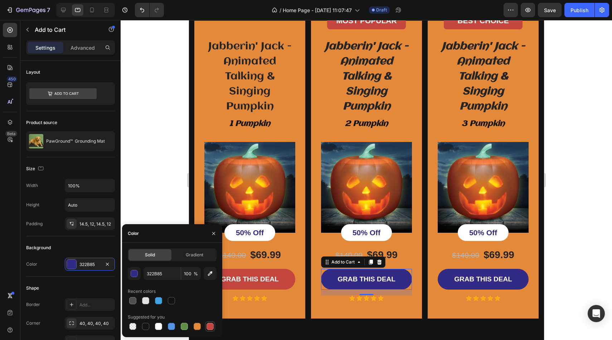
click at [209, 324] on div at bounding box center [209, 326] width 7 height 7
type input "C5453F"
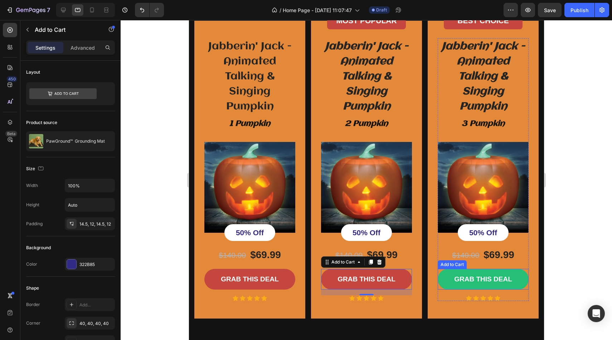
click at [443, 290] on button "GRAB THIS DEAL" at bounding box center [482, 279] width 91 height 21
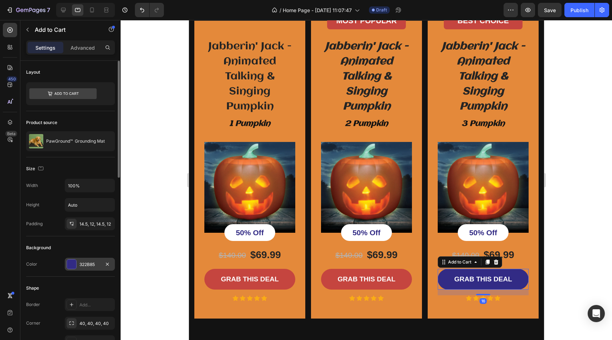
click at [76, 265] on div at bounding box center [72, 264] width 10 height 10
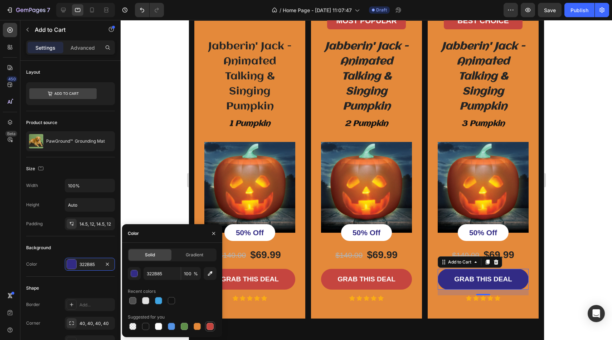
click at [214, 326] on div at bounding box center [210, 326] width 9 height 9
type input "C5453F"
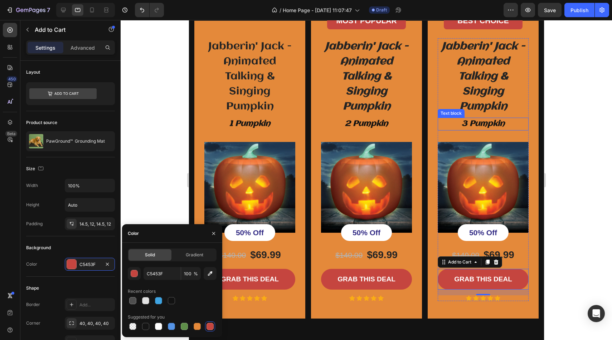
click at [503, 130] on p "3 Pumpkin" at bounding box center [482, 123] width 89 height 11
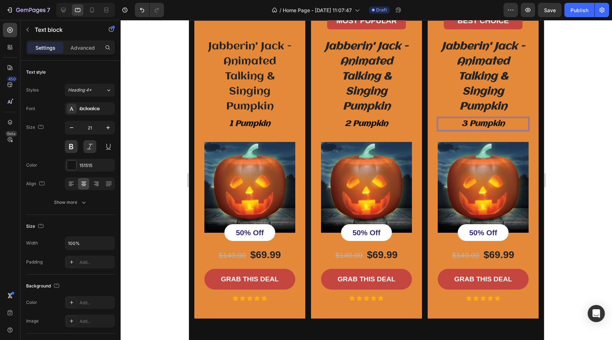
click at [509, 130] on p "3 Pumpkin" at bounding box center [482, 123] width 89 height 11
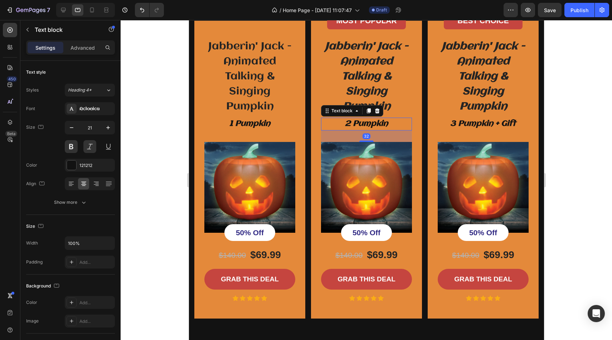
click at [394, 130] on p "2 Pumpkin" at bounding box center [365, 123] width 89 height 11
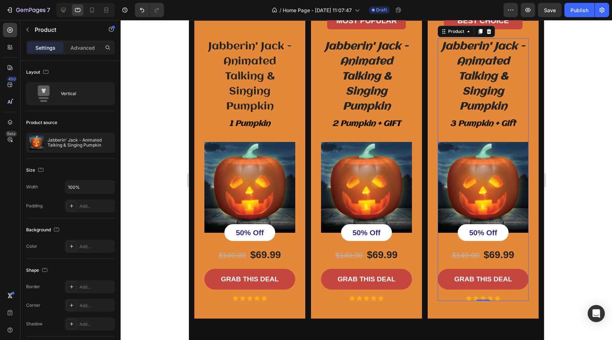
click at [511, 141] on div "Jabberin' Jack - Animated Talking & Singing Pumpkin Product Title 3 Pumpkin + G…" at bounding box center [482, 169] width 91 height 263
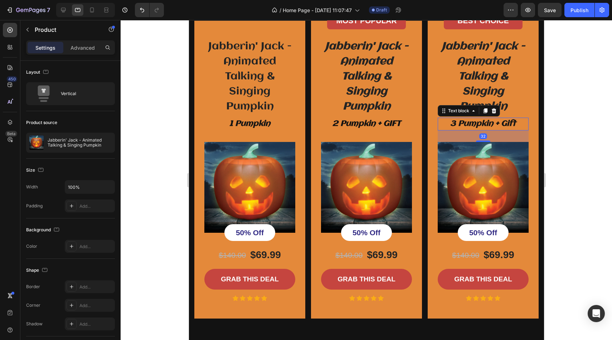
click at [518, 130] on p "3 Pumpkin + Gift" at bounding box center [482, 123] width 89 height 11
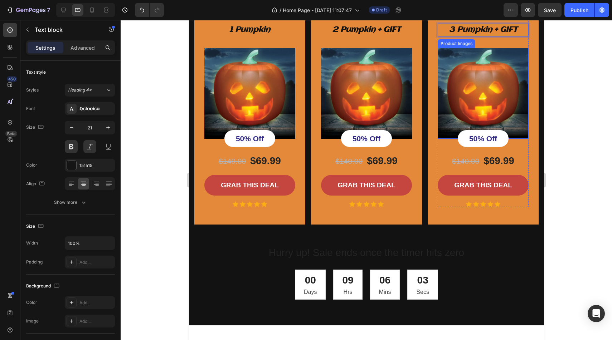
scroll to position [1404, 0]
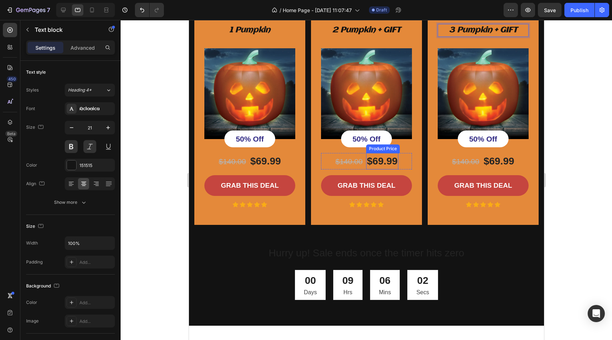
click at [390, 170] on div "$69.99" at bounding box center [382, 161] width 32 height 16
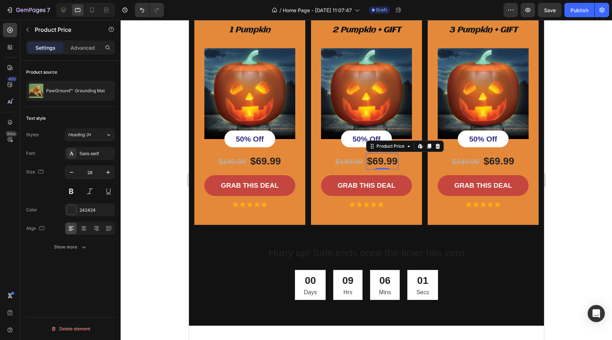
click at [394, 170] on div "$69.99" at bounding box center [382, 161] width 32 height 16
click at [492, 170] on div "$69.99" at bounding box center [498, 161] width 32 height 16
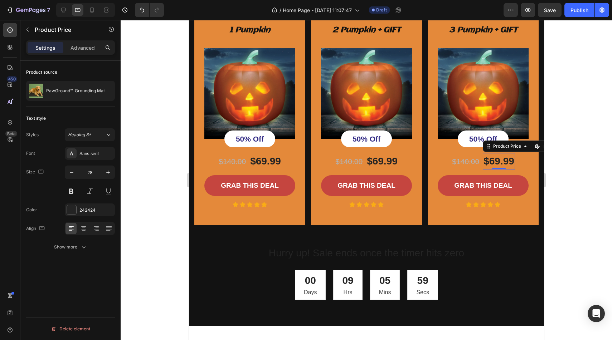
click at [512, 170] on div "$69.99" at bounding box center [498, 161] width 32 height 16
click at [99, 154] on div "Sans-serif" at bounding box center [96, 154] width 34 height 6
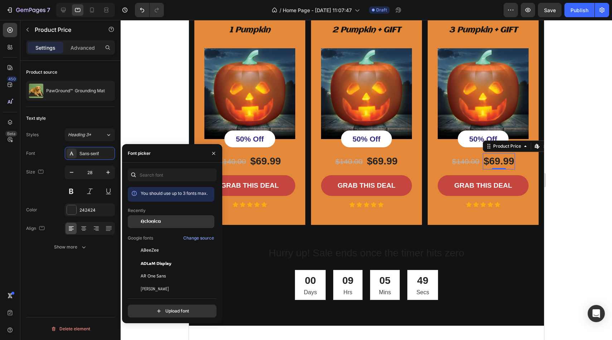
click at [164, 224] on div "Aclonica" at bounding box center [177, 222] width 72 height 6
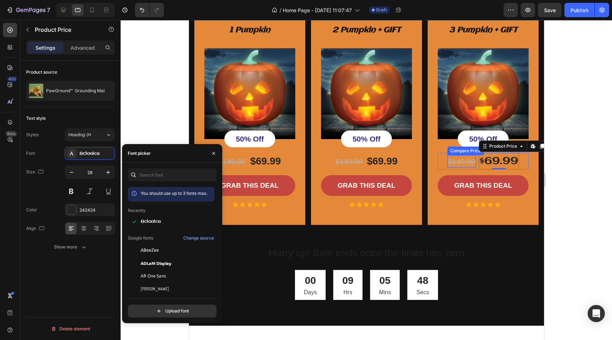
click at [456, 168] on div "$140.00" at bounding box center [461, 161] width 29 height 13
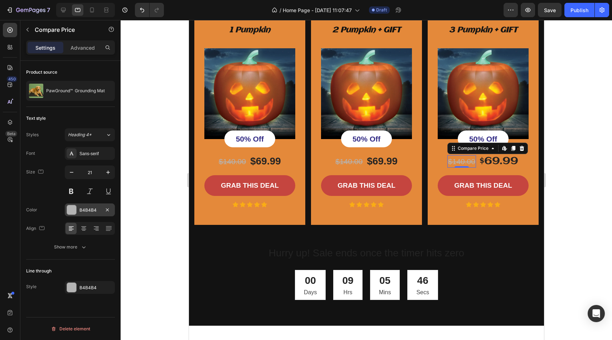
click at [71, 211] on div at bounding box center [71, 209] width 9 height 9
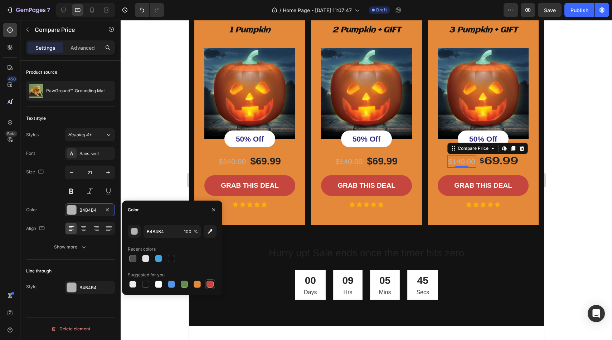
click at [211, 281] on div at bounding box center [209, 284] width 7 height 7
type input "C5453F"
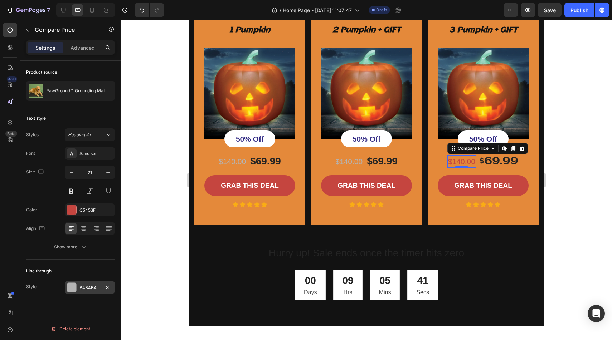
click at [70, 285] on div at bounding box center [71, 287] width 9 height 9
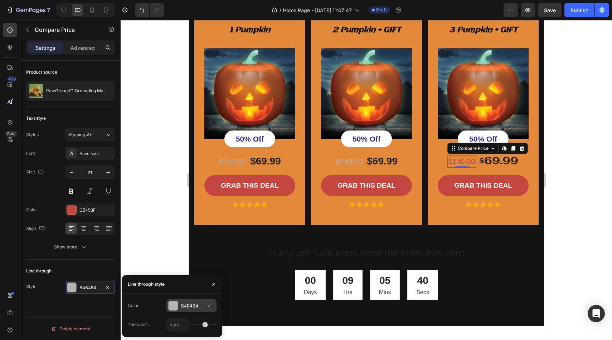
click at [179, 307] on div "B4B4B4" at bounding box center [191, 305] width 50 height 13
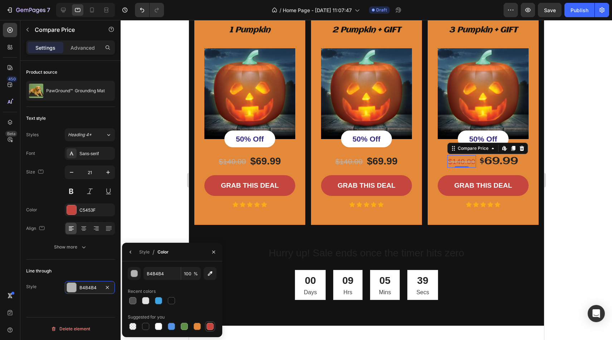
click at [212, 325] on div at bounding box center [209, 326] width 7 height 7
type input "C5453F"
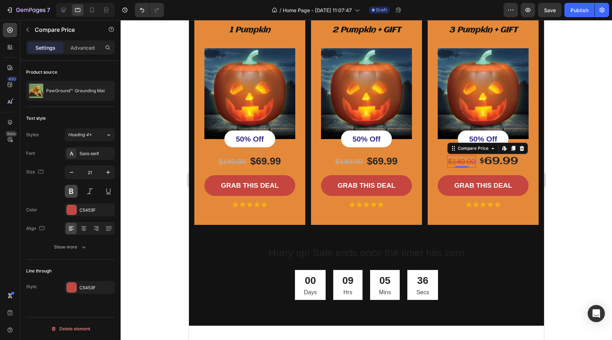
click at [76, 193] on button at bounding box center [71, 191] width 13 height 13
click at [93, 193] on button at bounding box center [89, 191] width 13 height 13
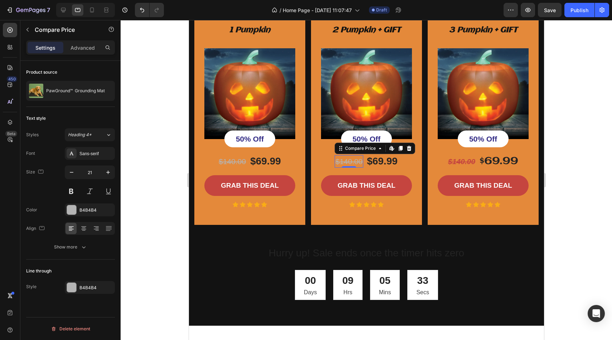
click at [342, 168] on div "$140.00" at bounding box center [348, 161] width 29 height 13
click at [74, 207] on div at bounding box center [71, 209] width 9 height 9
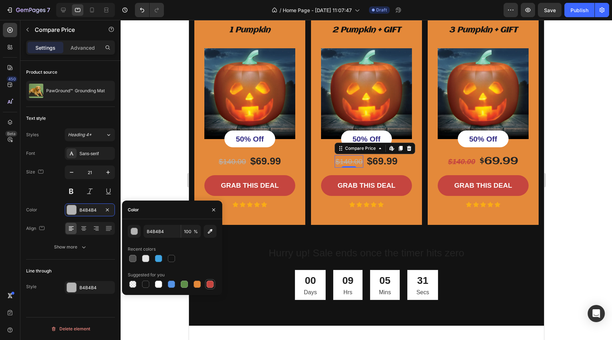
click at [212, 281] on div at bounding box center [209, 284] width 7 height 7
type input "6"
type input "C5453F"
type input "6"
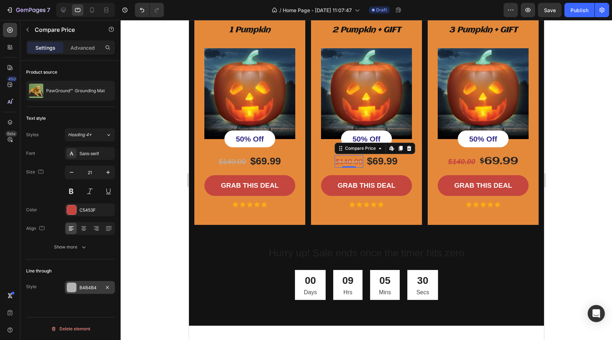
click at [76, 287] on div at bounding box center [71, 287] width 9 height 9
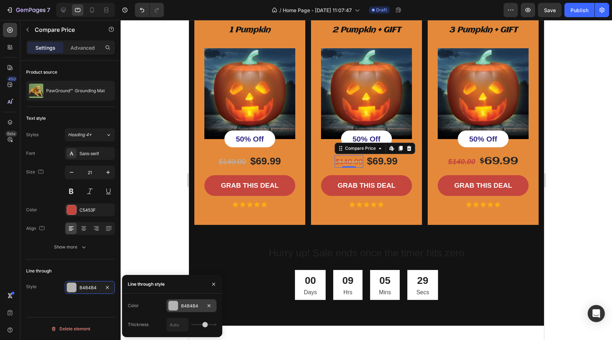
click at [175, 305] on div at bounding box center [173, 305] width 9 height 9
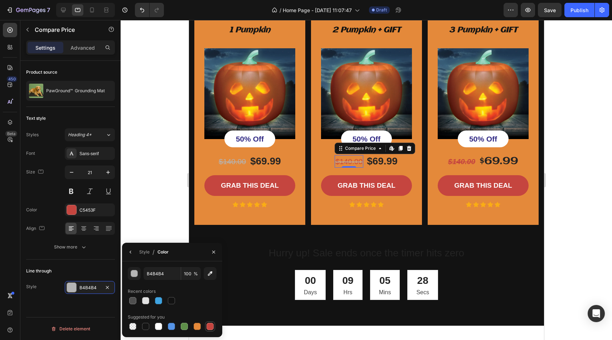
click at [213, 328] on div at bounding box center [209, 326] width 7 height 7
type input "C5453F"
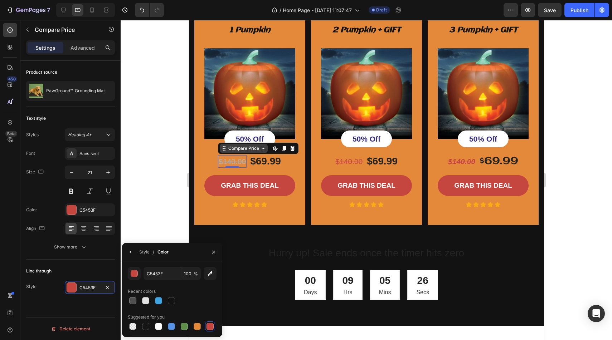
click at [220, 153] on div "Compare Price" at bounding box center [243, 148] width 48 height 9
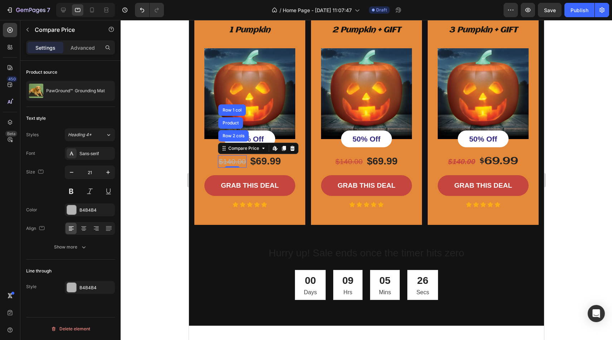
click at [219, 168] on div "$140.00" at bounding box center [232, 161] width 29 height 13
click at [64, 210] on div "Color B4B4B4" at bounding box center [70, 210] width 89 height 13
click at [70, 210] on div at bounding box center [71, 209] width 9 height 9
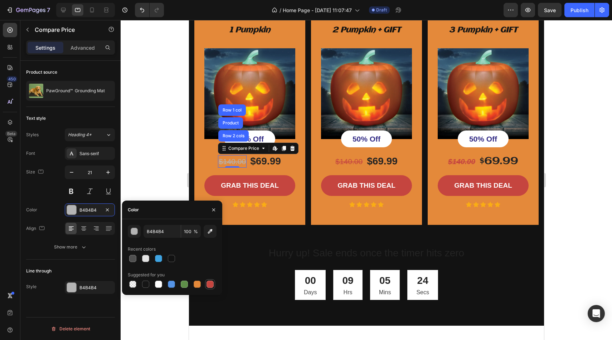
click at [211, 282] on div at bounding box center [209, 284] width 7 height 7
type input "C5453F"
click at [77, 289] on div "B4B4B4" at bounding box center [90, 287] width 50 height 13
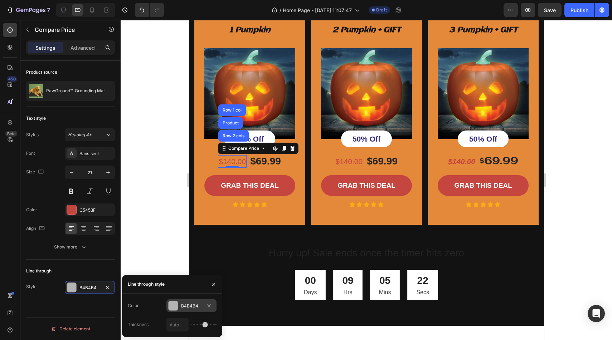
click at [179, 308] on div "B4B4B4" at bounding box center [191, 305] width 50 height 13
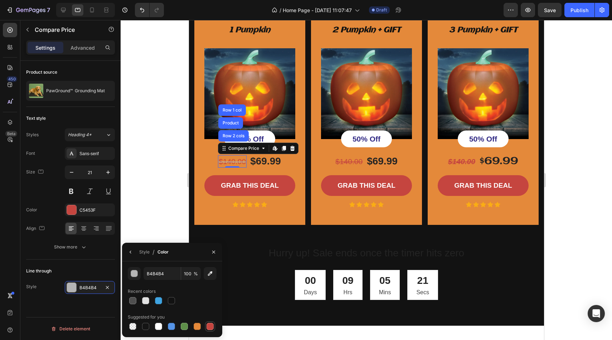
click at [212, 324] on div at bounding box center [209, 326] width 7 height 7
type input "C5453F"
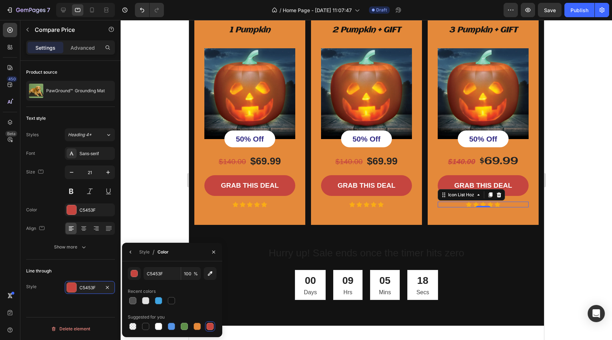
click at [464, 208] on div "Icon Icon Icon Icon Icon" at bounding box center [482, 205] width 91 height 6
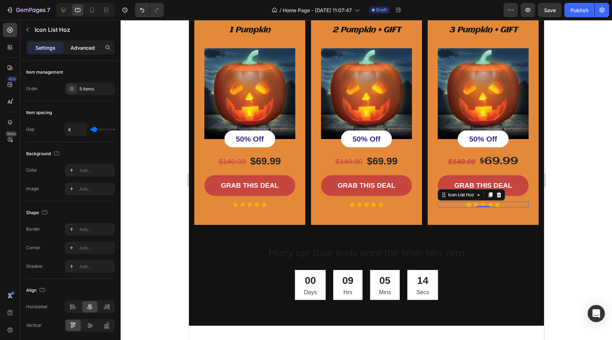
click at [92, 52] on div "Advanced" at bounding box center [83, 47] width 36 height 11
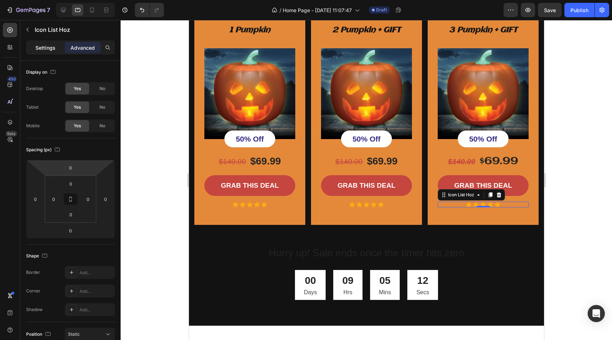
click at [44, 50] on p "Settings" at bounding box center [45, 48] width 20 height 8
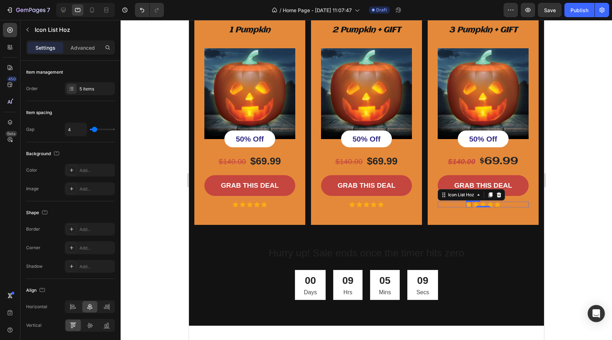
click at [469, 208] on div "Icon" at bounding box center [468, 205] width 6 height 6
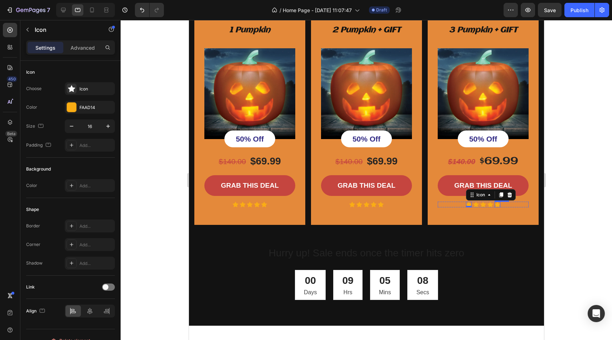
click at [497, 208] on div "Icon" at bounding box center [497, 205] width 6 height 6
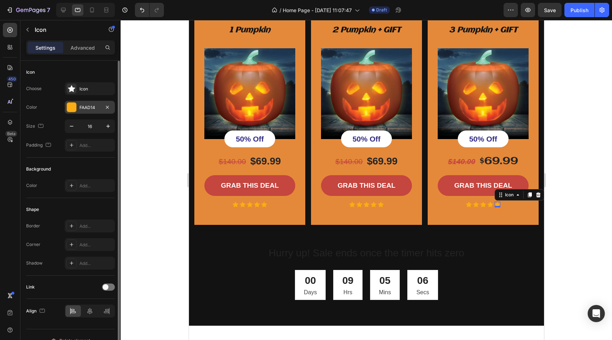
click at [73, 104] on div at bounding box center [71, 107] width 9 height 9
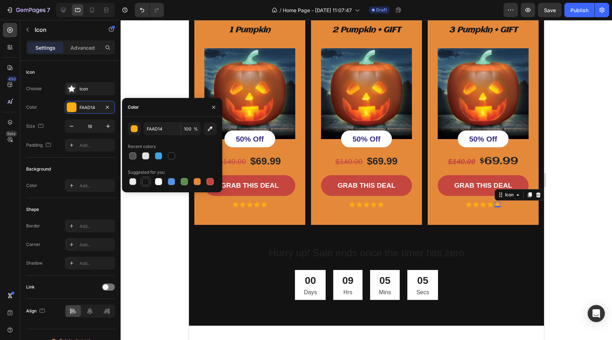
click at [144, 181] on div at bounding box center [145, 181] width 7 height 7
type input "151515"
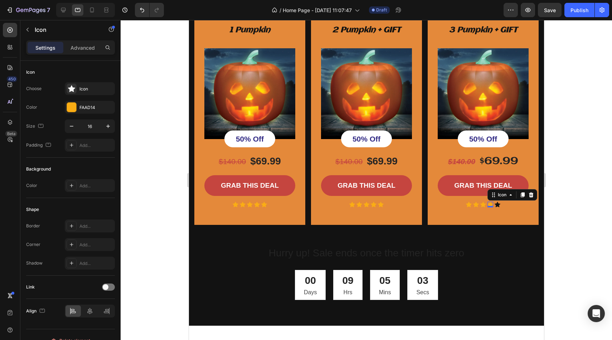
click at [491, 207] on icon at bounding box center [490, 204] width 6 height 5
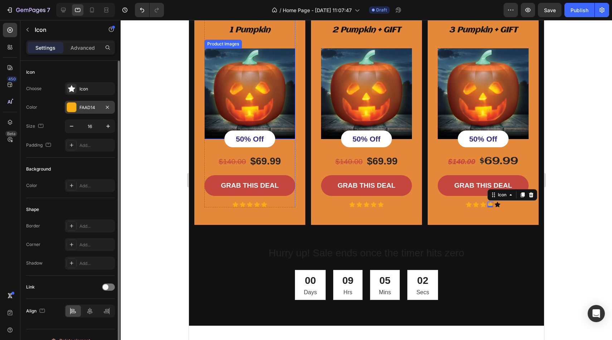
click at [73, 105] on div at bounding box center [71, 107] width 9 height 9
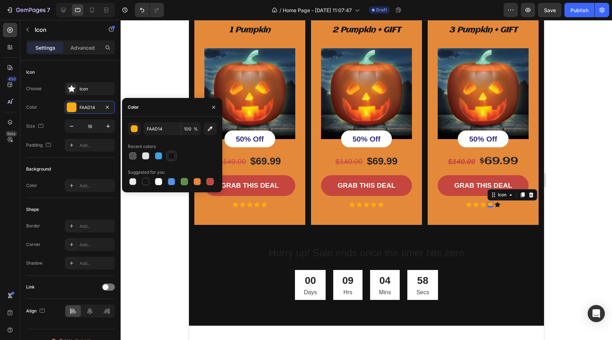
click at [174, 157] on div at bounding box center [171, 155] width 7 height 7
type input "121212"
click at [480, 208] on div "Icon 0" at bounding box center [483, 205] width 6 height 6
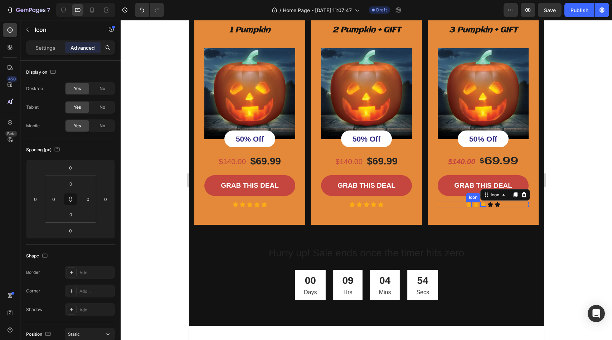
click at [467, 208] on div "Icon" at bounding box center [468, 205] width 6 height 6
click at [40, 45] on p "Settings" at bounding box center [45, 48] width 20 height 8
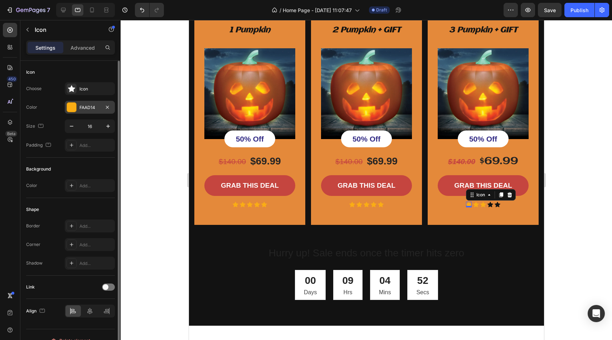
click at [72, 105] on div at bounding box center [71, 107] width 9 height 9
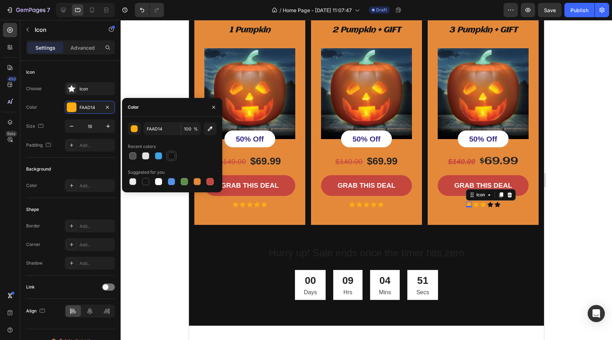
click at [176, 156] on div at bounding box center [171, 156] width 10 height 10
type input "121212"
click at [476, 208] on div "Icon 0" at bounding box center [476, 205] width 6 height 6
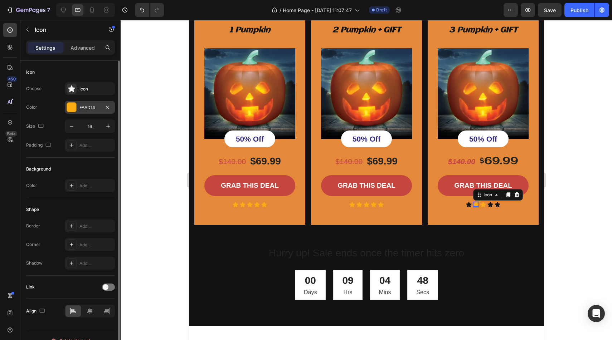
click at [74, 108] on div at bounding box center [71, 107] width 9 height 9
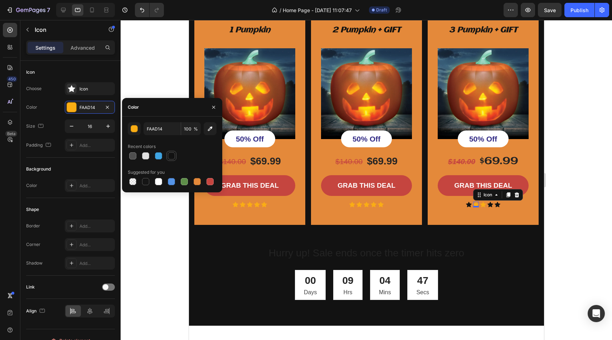
click at [169, 160] on div at bounding box center [171, 156] width 9 height 9
type input "121212"
click at [483, 207] on icon at bounding box center [483, 204] width 6 height 5
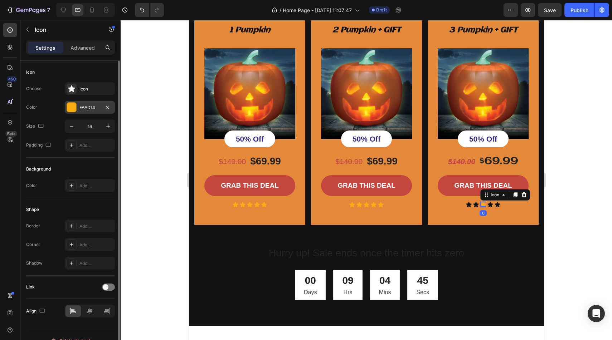
click at [70, 107] on div at bounding box center [71, 107] width 9 height 9
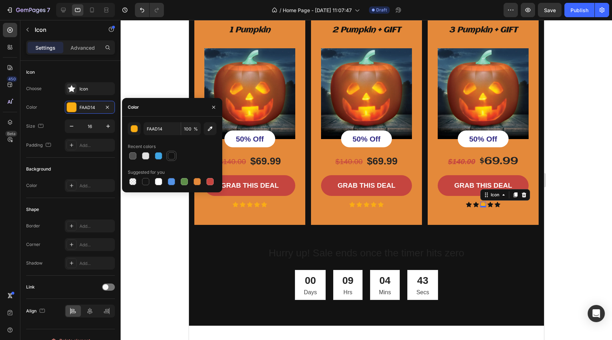
click at [169, 156] on div at bounding box center [171, 155] width 7 height 7
type input "121212"
click at [388, 208] on div "Icon Icon Icon Icon Icon" at bounding box center [366, 205] width 91 height 6
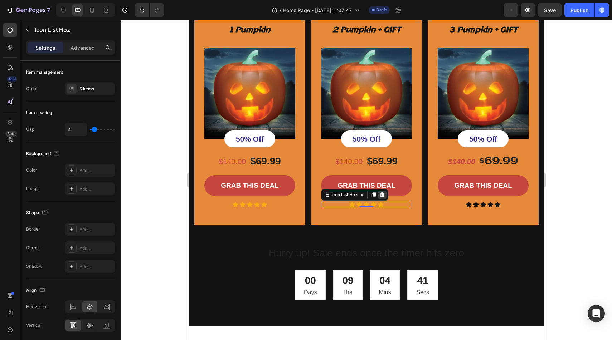
click at [384, 199] on div at bounding box center [381, 195] width 9 height 9
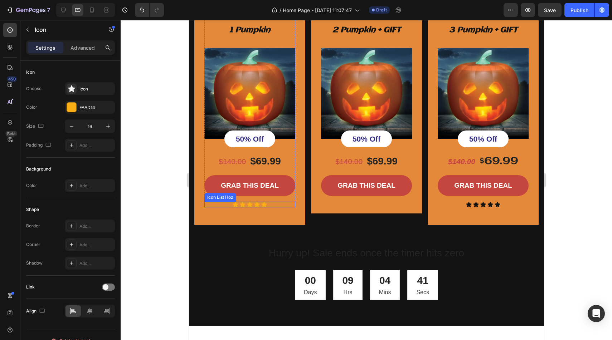
click at [261, 208] on div "Icon" at bounding box center [264, 205] width 6 height 6
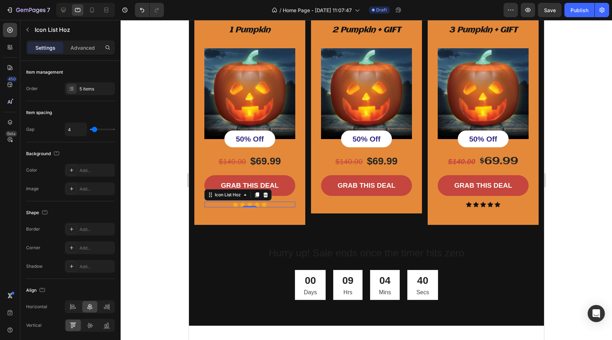
click at [272, 208] on div "Icon Icon Icon Icon Icon" at bounding box center [249, 205] width 91 height 6
click at [265, 201] on div "Icon List Hoz" at bounding box center [237, 194] width 67 height 11
click at [267, 199] on div at bounding box center [265, 195] width 9 height 9
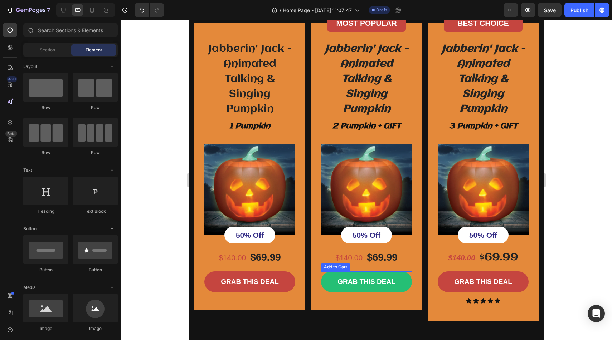
scroll to position [1307, 0]
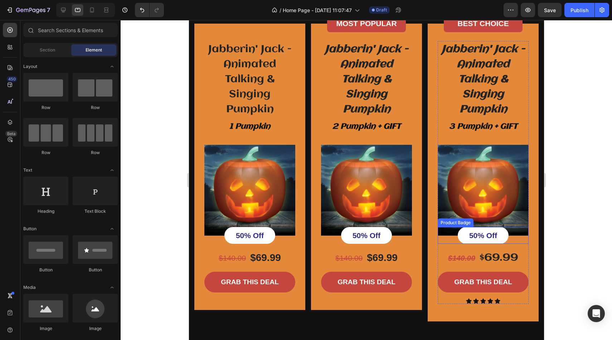
click at [479, 244] on pre "50% Off" at bounding box center [482, 235] width 51 height 17
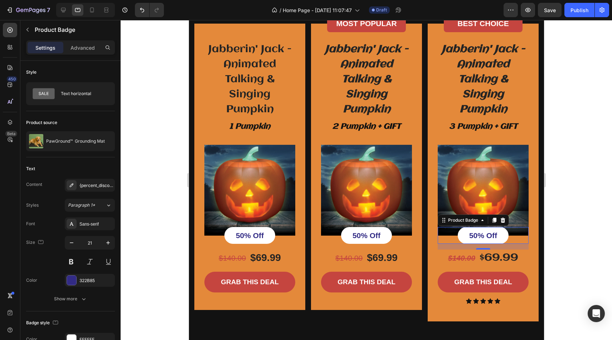
click at [477, 244] on pre "50% Off" at bounding box center [482, 235] width 51 height 17
click at [469, 244] on pre "50% Off" at bounding box center [482, 235] width 51 height 17
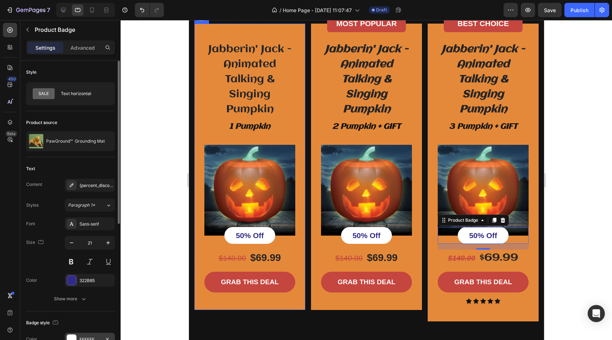
click at [69, 337] on div at bounding box center [71, 339] width 9 height 9
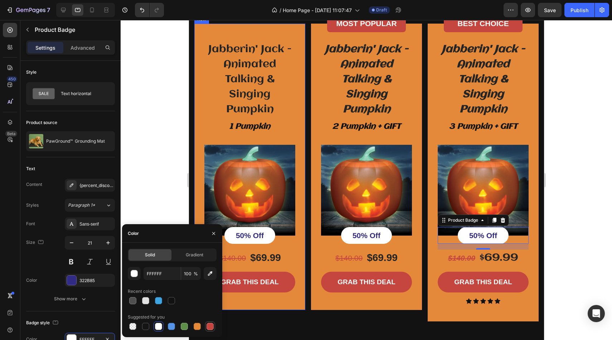
click at [212, 325] on div at bounding box center [209, 326] width 7 height 7
type input "C5453F"
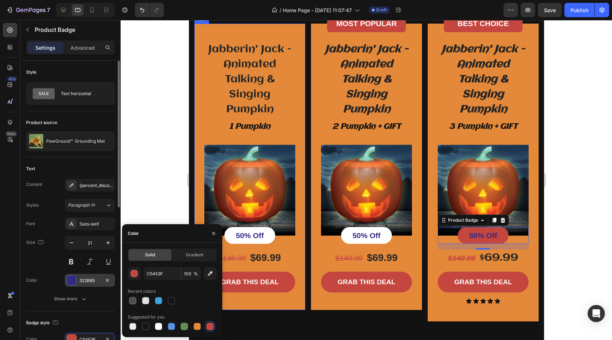
click at [72, 276] on div at bounding box center [71, 280] width 9 height 9
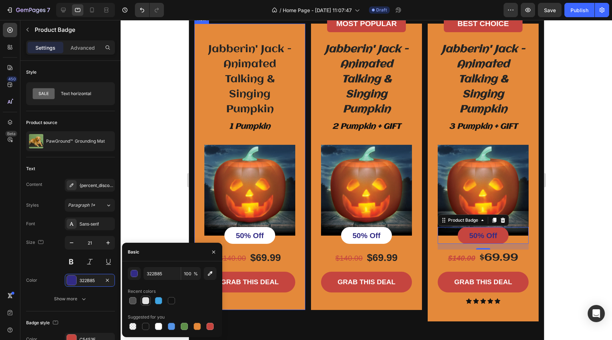
click at [147, 302] on div at bounding box center [145, 300] width 7 height 7
type input "E2E2E2"
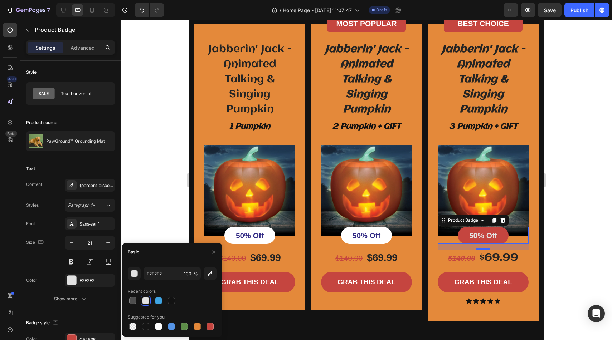
click at [558, 161] on div at bounding box center [366, 180] width 491 height 320
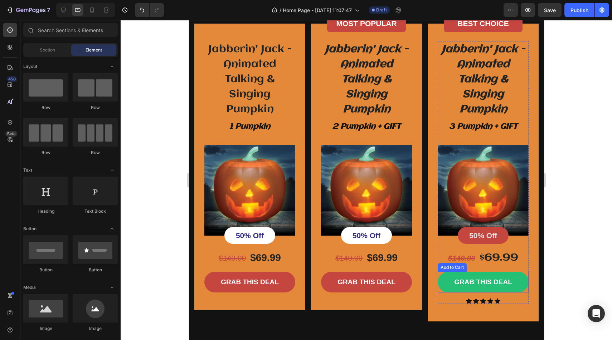
click at [519, 293] on button "GRAB THIS DEAL" at bounding box center [482, 282] width 91 height 21
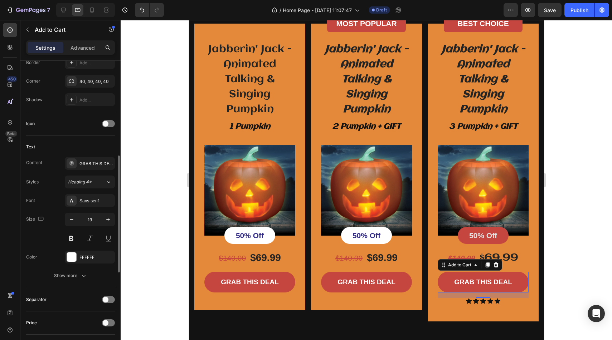
scroll to position [242, 0]
click at [98, 182] on div "Heading 4*" at bounding box center [87, 183] width 38 height 6
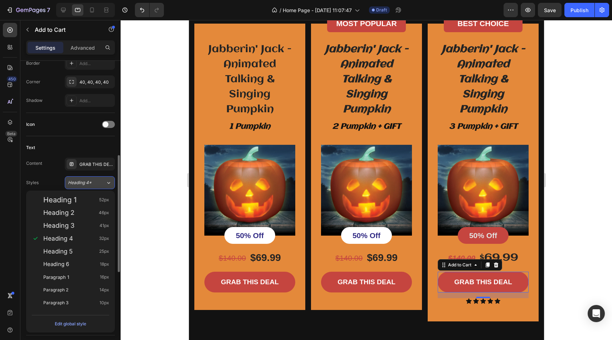
click at [98, 182] on div "Heading 4*" at bounding box center [87, 183] width 38 height 6
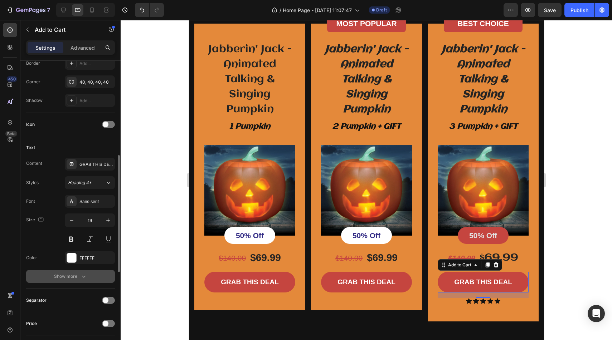
click at [72, 277] on div "Show more" at bounding box center [70, 276] width 33 height 7
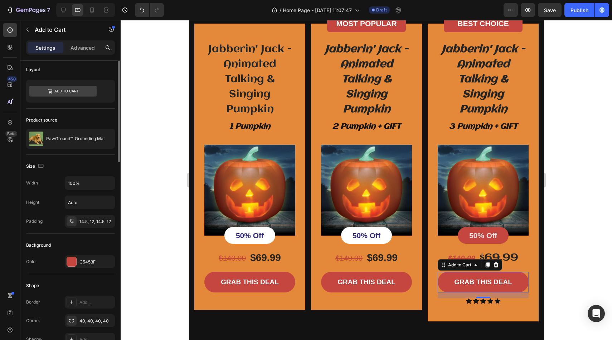
scroll to position [0, 0]
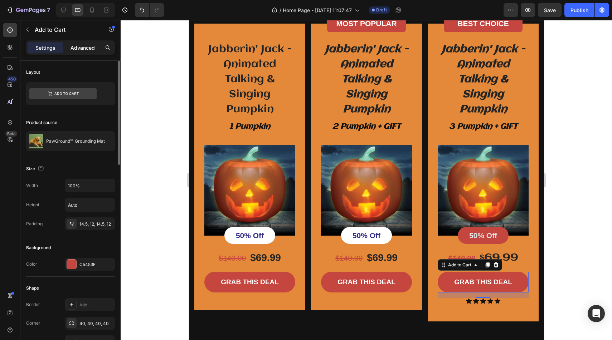
click at [82, 45] on p "Advanced" at bounding box center [82, 48] width 24 height 8
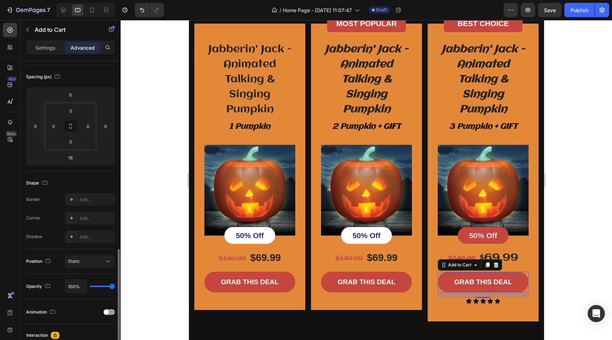
scroll to position [177, 0]
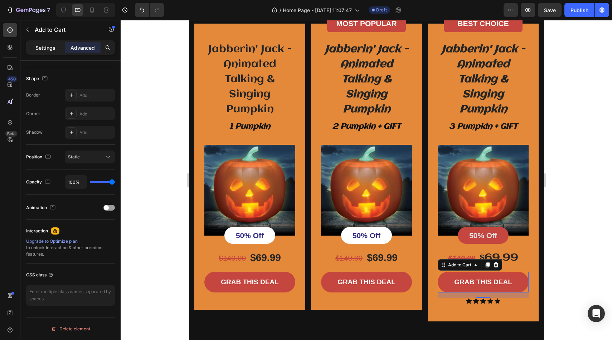
click at [57, 48] on div "Settings" at bounding box center [46, 47] width 36 height 11
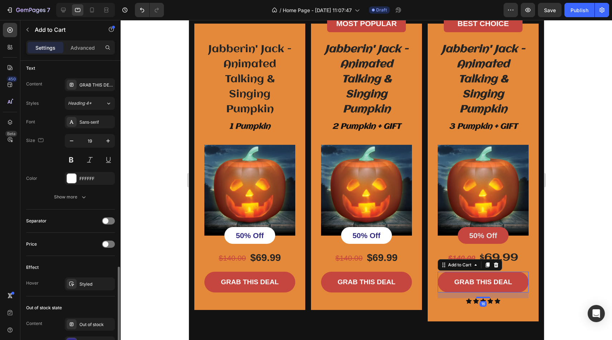
scroll to position [467, 0]
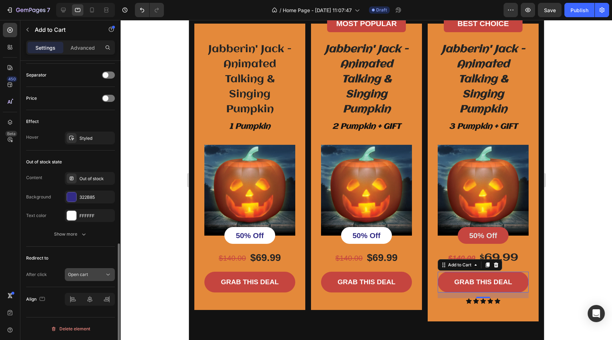
click at [88, 274] on span "Open cart" at bounding box center [78, 274] width 20 height 5
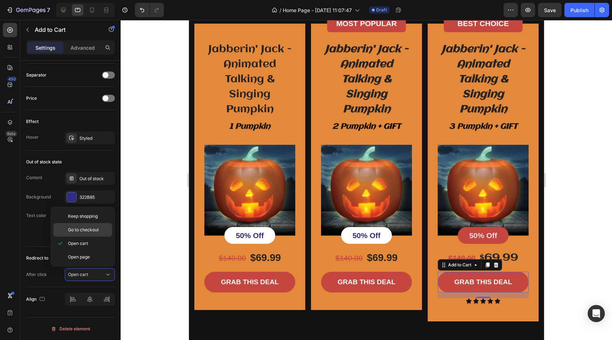
click at [94, 228] on span "Go to checkout" at bounding box center [83, 230] width 31 height 6
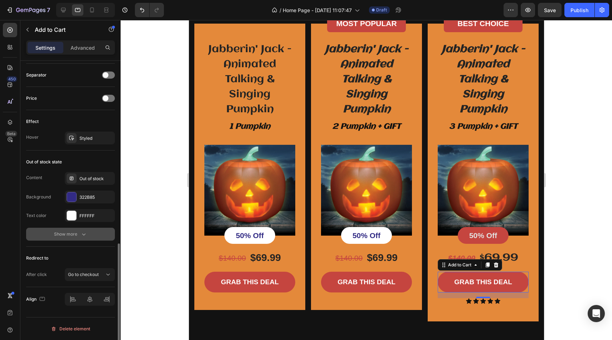
click at [80, 230] on button "Show more" at bounding box center [70, 234] width 89 height 13
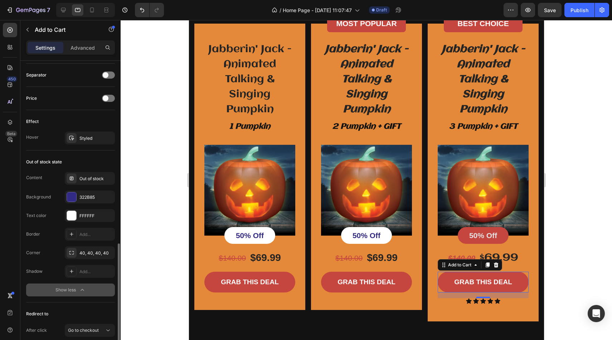
click at [72, 292] on div "Show less" at bounding box center [70, 290] width 30 height 7
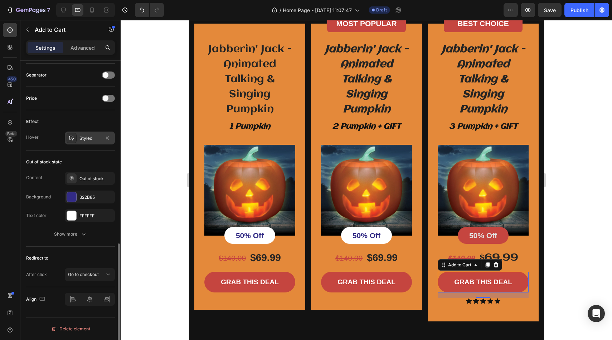
click at [98, 140] on div "Styled" at bounding box center [89, 138] width 21 height 6
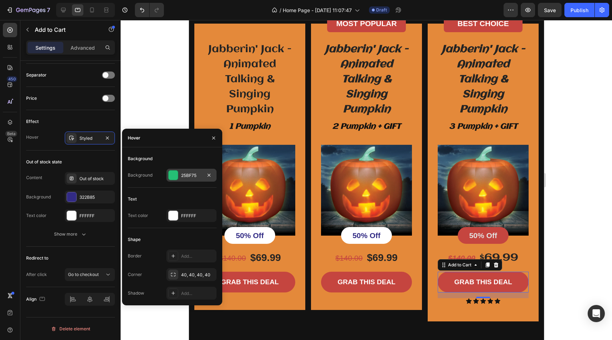
click at [171, 180] on div at bounding box center [173, 175] width 9 height 9
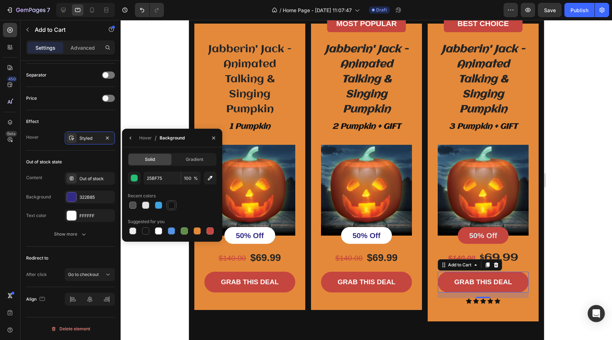
click at [171, 204] on div at bounding box center [171, 205] width 7 height 7
click at [160, 228] on div at bounding box center [158, 231] width 7 height 7
click at [171, 210] on div "FFFFFF 100 % Recent colors Suggested for you" at bounding box center [172, 204] width 89 height 64
click at [172, 206] on div at bounding box center [171, 205] width 7 height 7
click at [156, 232] on div at bounding box center [158, 231] width 7 height 7
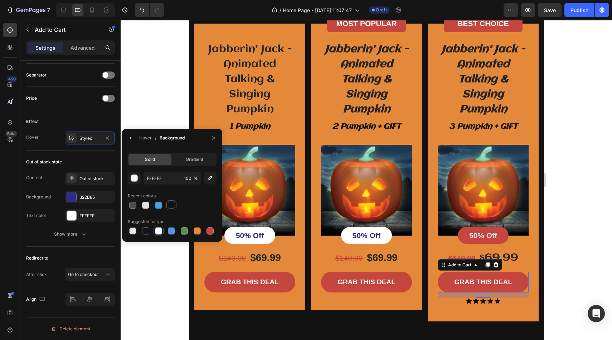
click at [176, 205] on div at bounding box center [171, 205] width 10 height 10
type input "121212"
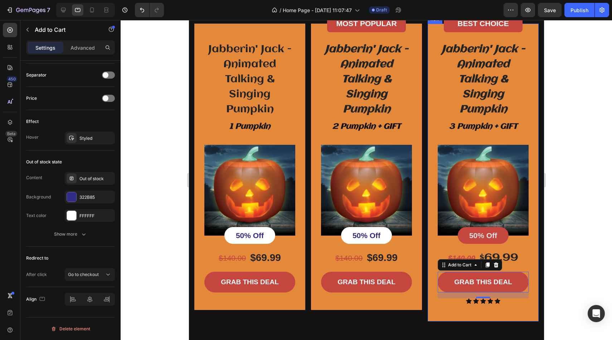
click at [583, 72] on div at bounding box center [366, 180] width 491 height 320
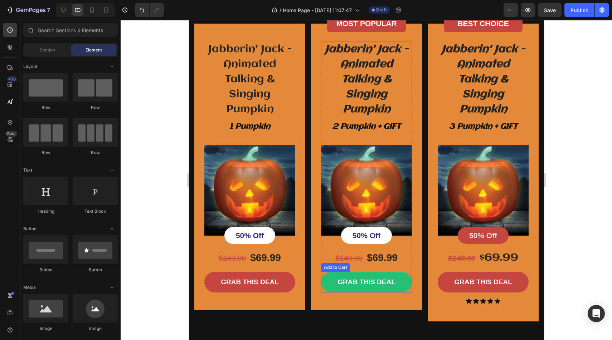
click at [399, 293] on button "GRAB THIS DEAL" at bounding box center [366, 282] width 91 height 21
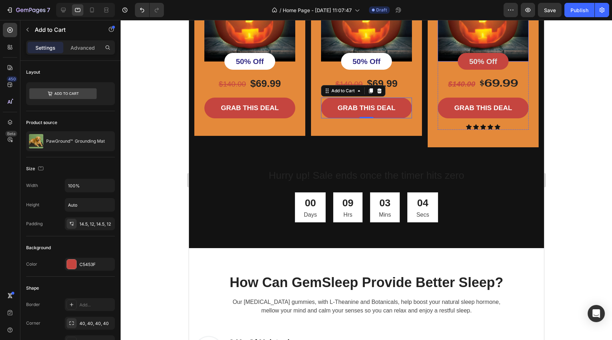
scroll to position [1516, 0]
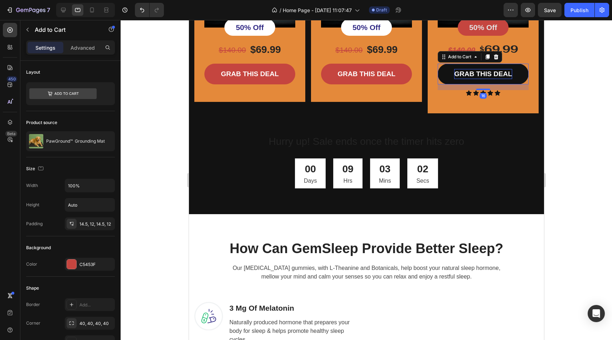
click at [506, 79] on div "GRAB THIS DEAL" at bounding box center [483, 74] width 58 height 10
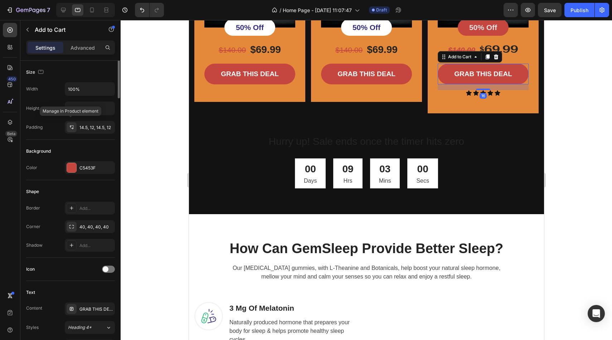
scroll to position [0, 0]
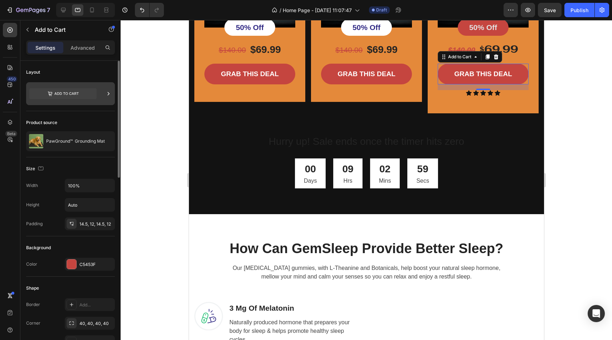
click at [83, 92] on icon at bounding box center [62, 93] width 67 height 11
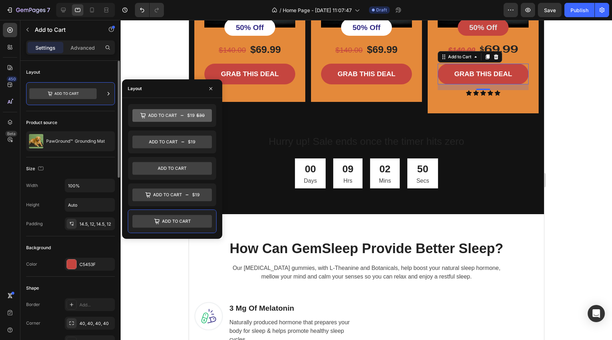
click at [104, 166] on div "Size" at bounding box center [70, 168] width 89 height 11
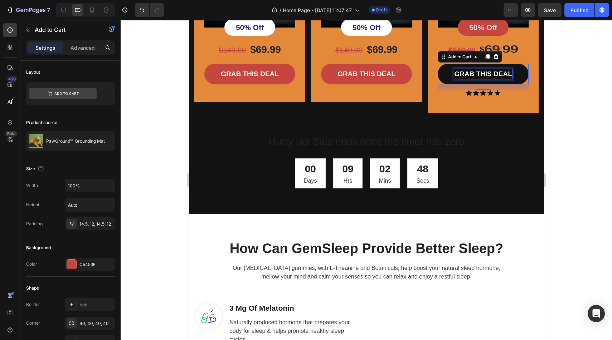
click at [484, 79] on div "GRAB THIS DEAL" at bounding box center [483, 74] width 58 height 10
click at [484, 79] on p "GRAB THIS DEAL" at bounding box center [483, 74] width 58 height 10
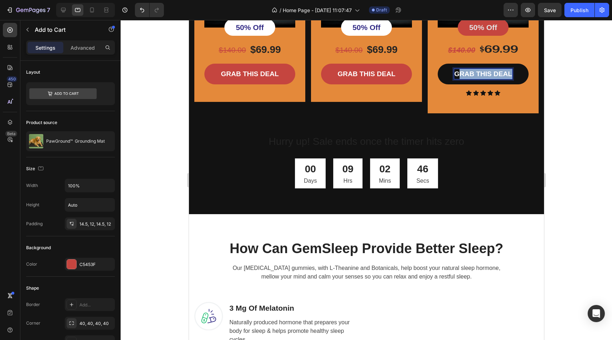
drag, startPoint x: 510, startPoint y: 99, endPoint x: 457, endPoint y: 97, distance: 53.4
click at [457, 79] on p "GRAB THIS DEAL" at bounding box center [483, 74] width 58 height 10
click at [437, 64] on button "GET" at bounding box center [482, 74] width 91 height 21
drag, startPoint x: 501, startPoint y: 95, endPoint x: 479, endPoint y: 100, distance: 23.1
click at [479, 79] on p "GET OFFER" at bounding box center [482, 74] width 39 height 10
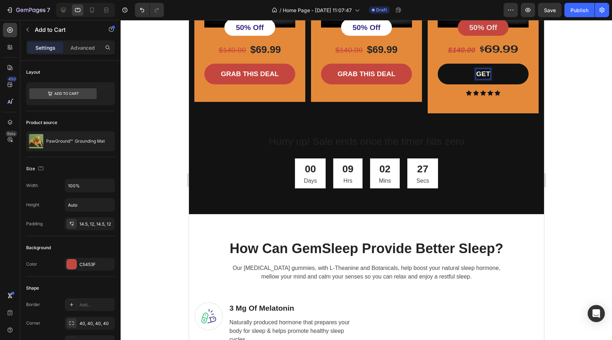
click at [437, 64] on button "GET" at bounding box center [482, 74] width 91 height 21
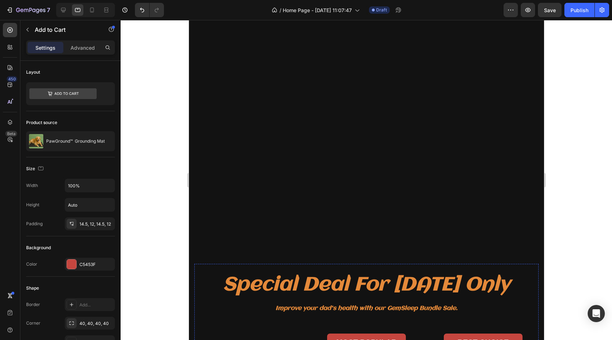
scroll to position [988, 0]
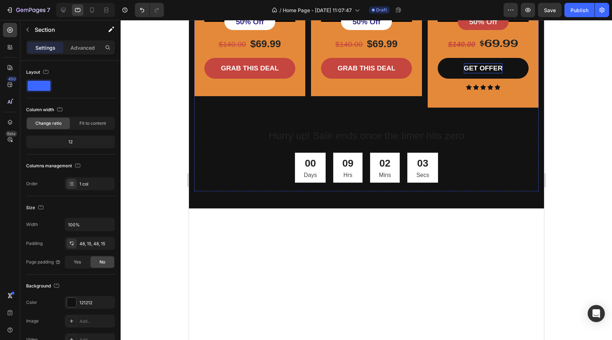
scroll to position [829, 0]
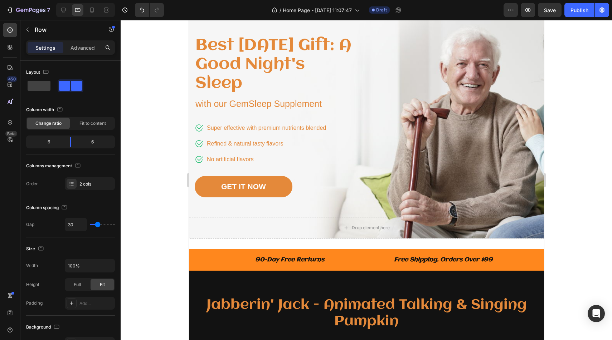
scroll to position [0, 0]
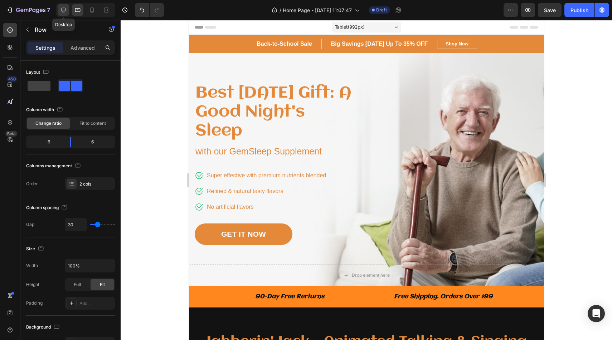
click at [67, 10] on div at bounding box center [63, 9] width 11 height 11
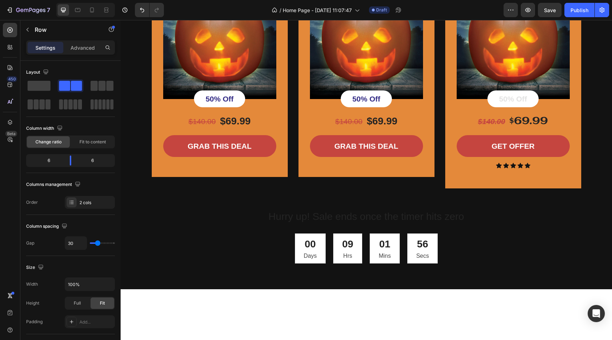
scroll to position [1491, 0]
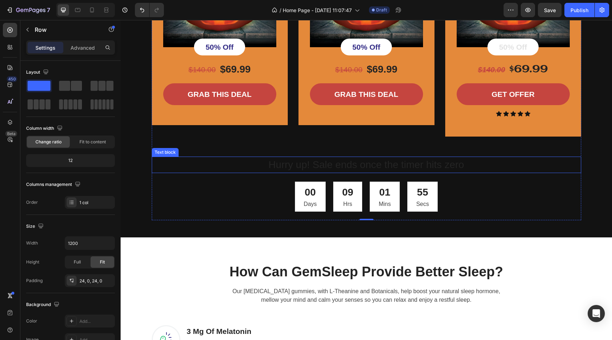
click at [289, 168] on p "Hurry up! Sale ends once the timer hits zero" at bounding box center [366, 164] width 428 height 15
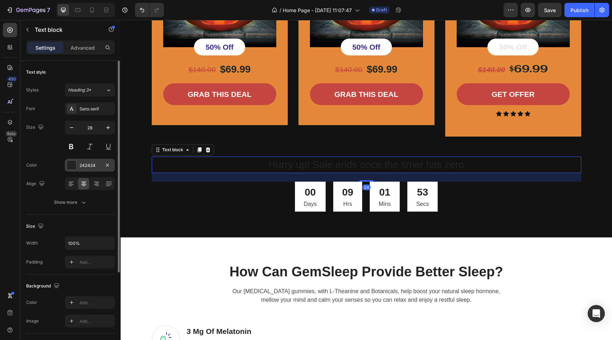
click at [72, 164] on div at bounding box center [71, 165] width 9 height 9
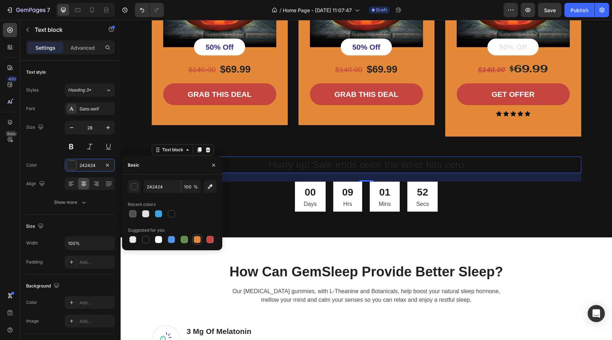
click at [200, 240] on div at bounding box center [197, 239] width 7 height 7
type input "E4893A"
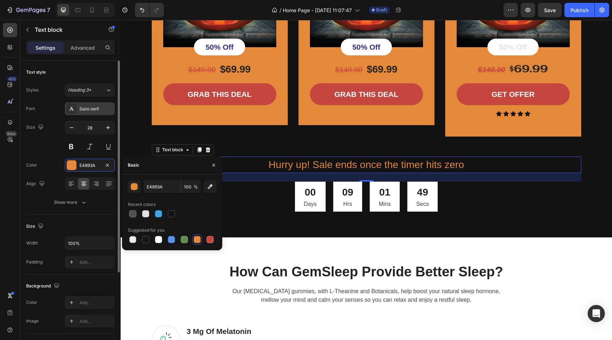
click at [100, 112] on div "Sans-serif" at bounding box center [96, 109] width 34 height 6
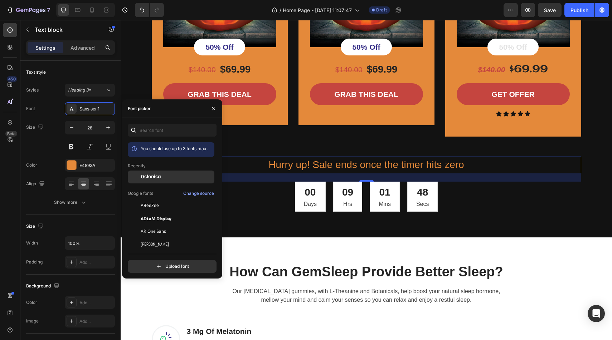
click at [148, 172] on div "Aclonica" at bounding box center [171, 177] width 87 height 13
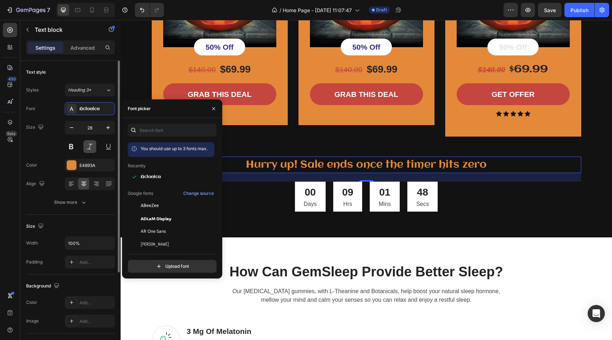
click at [92, 150] on button at bounding box center [89, 146] width 13 height 13
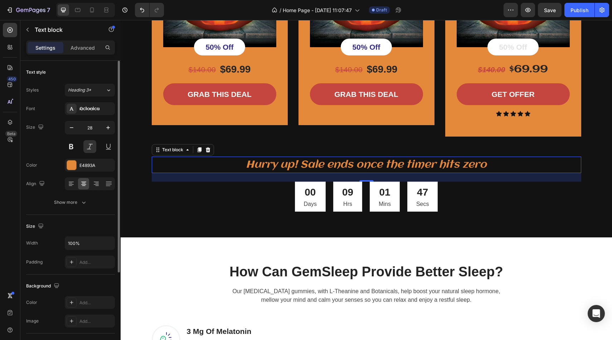
click at [79, 149] on div at bounding box center [90, 146] width 50 height 13
click at [73, 149] on button at bounding box center [71, 146] width 13 height 13
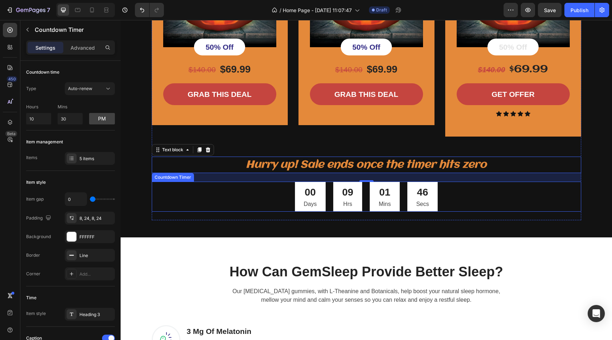
click at [320, 193] on div "00 Days" at bounding box center [310, 197] width 31 height 30
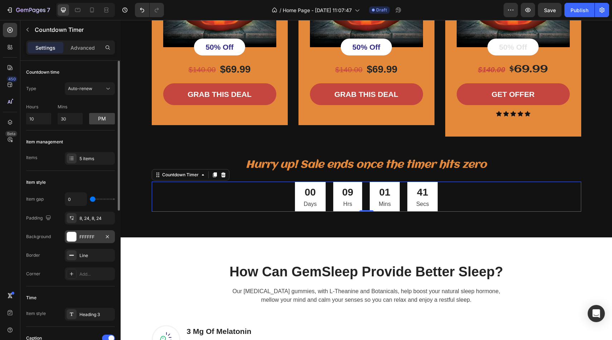
click at [74, 235] on div at bounding box center [71, 236] width 9 height 9
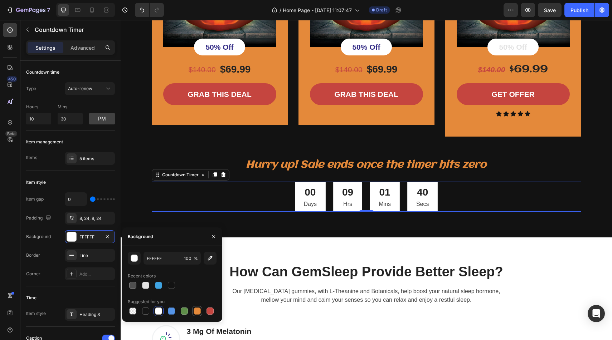
click at [200, 308] on div at bounding box center [197, 311] width 7 height 7
type input "E4893A"
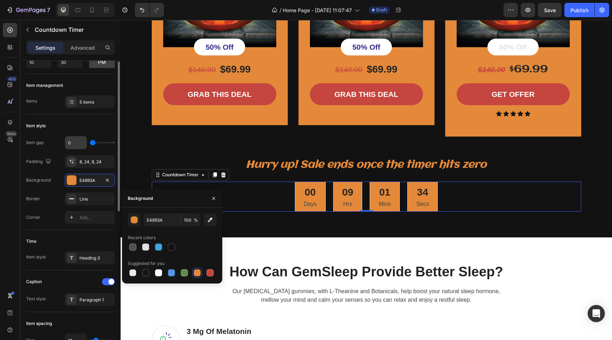
scroll to position [57, 0]
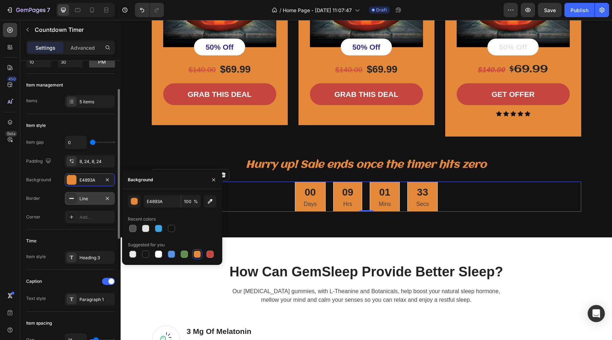
click at [68, 199] on div at bounding box center [72, 199] width 10 height 10
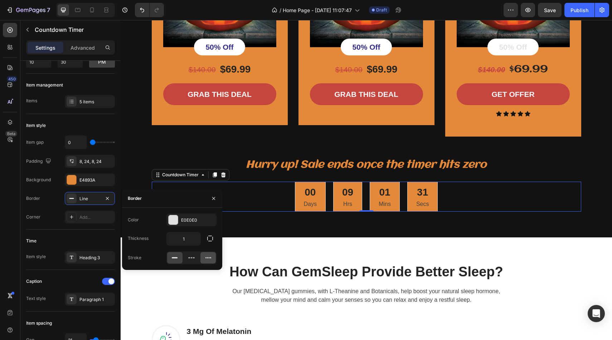
click at [206, 258] on icon at bounding box center [208, 258] width 6 height 1
click at [192, 256] on icon at bounding box center [191, 257] width 7 height 7
click at [176, 256] on icon at bounding box center [174, 257] width 7 height 7
click at [177, 214] on div "E0E0E0" at bounding box center [191, 220] width 50 height 13
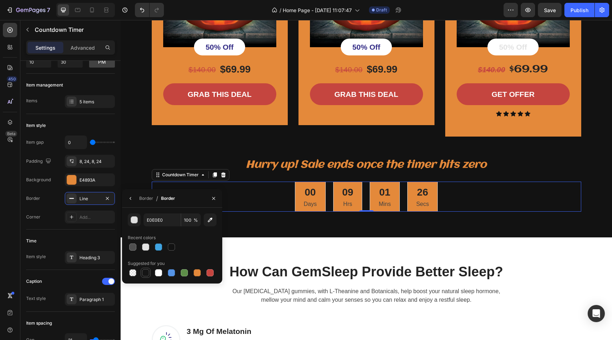
click at [148, 273] on div at bounding box center [145, 272] width 7 height 7
type input "151515"
click at [96, 260] on div "Heading 3" at bounding box center [96, 258] width 34 height 6
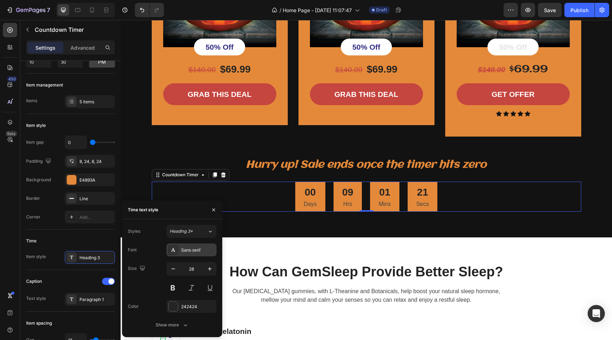
click at [194, 254] on div "Sans-serif" at bounding box center [191, 250] width 50 height 13
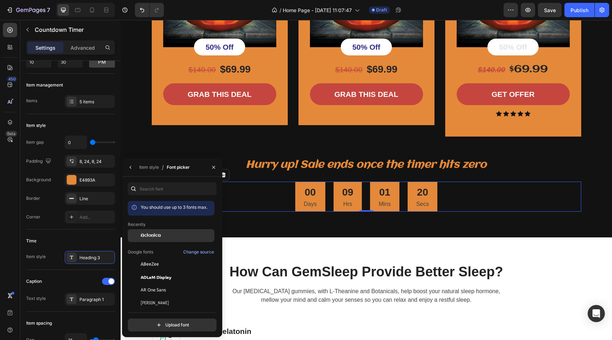
click at [168, 232] on div "Aclonica" at bounding box center [171, 235] width 87 height 13
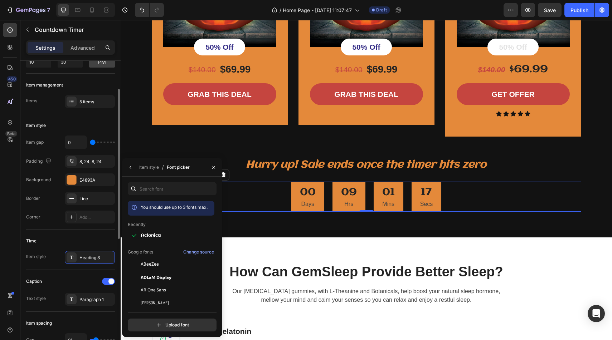
click at [107, 230] on div "Time Item style Heading 3" at bounding box center [70, 250] width 89 height 40
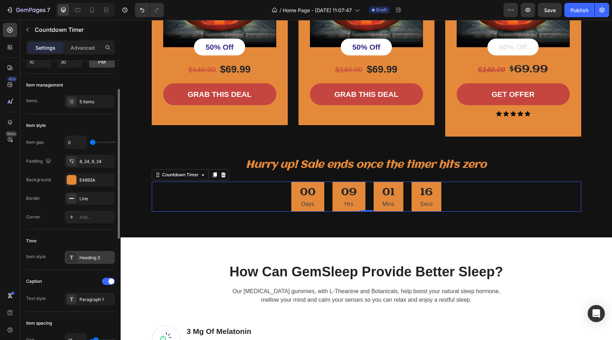
click at [102, 263] on div "Heading 3" at bounding box center [90, 257] width 50 height 13
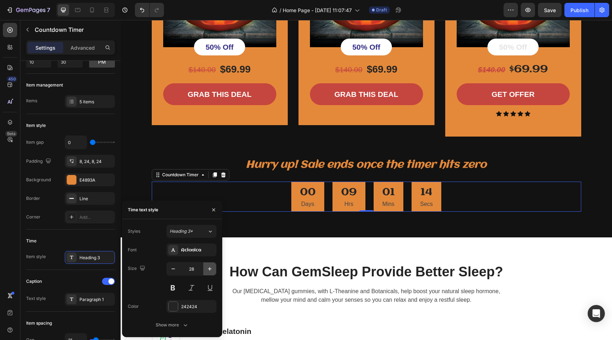
click at [208, 268] on icon "button" at bounding box center [209, 268] width 7 height 7
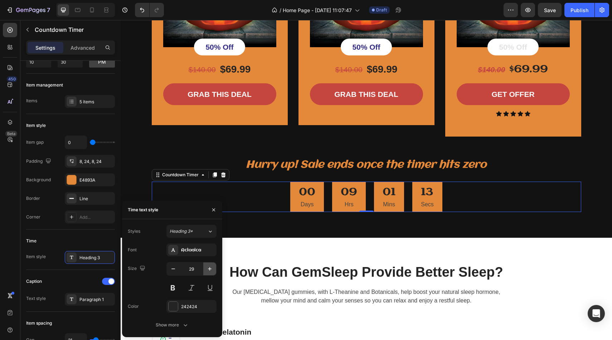
click at [208, 268] on icon "button" at bounding box center [209, 268] width 7 height 7
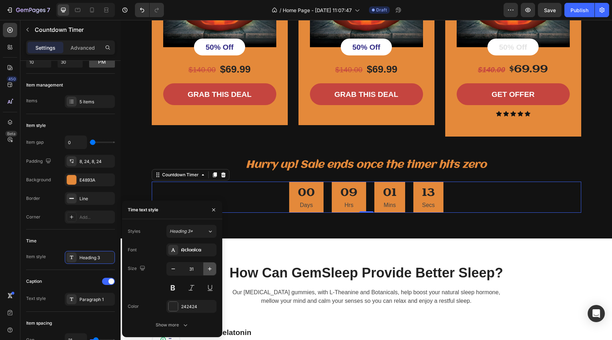
click at [208, 268] on icon "button" at bounding box center [209, 268] width 7 height 7
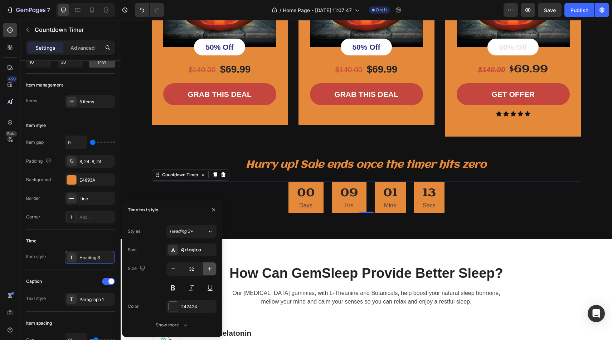
click at [208, 268] on icon "button" at bounding box center [209, 268] width 7 height 7
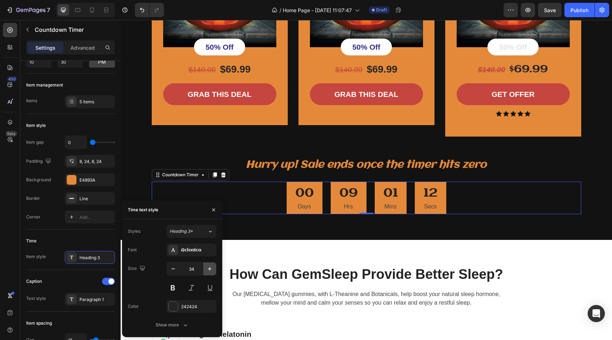
click at [208, 268] on icon "button" at bounding box center [209, 268] width 7 height 7
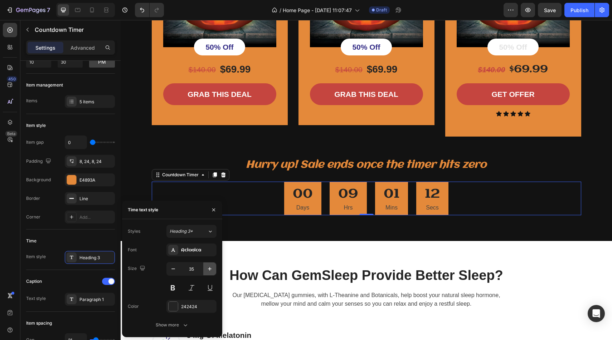
click at [208, 268] on icon "button" at bounding box center [209, 268] width 7 height 7
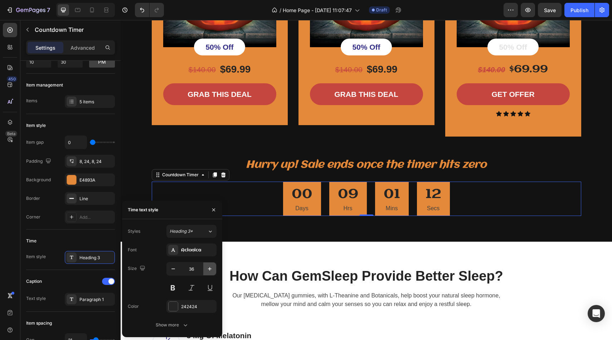
type input "37"
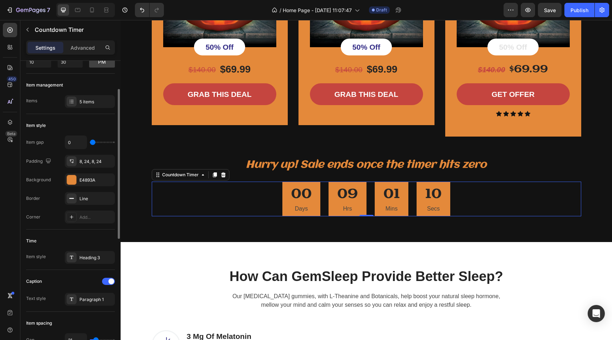
click at [110, 228] on div "Item style Item gap 0 Padding 8, 24, 8, 24 Background E4893A Border Line Corner…" at bounding box center [70, 172] width 89 height 116
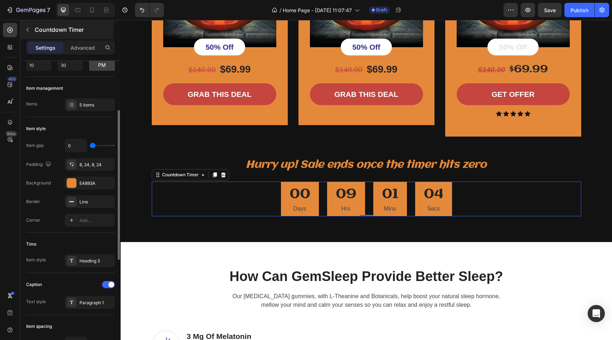
scroll to position [51, 0]
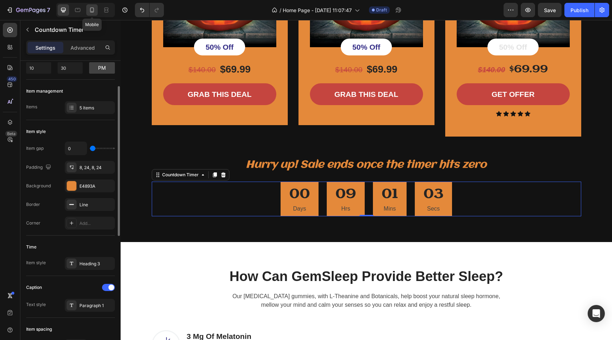
click at [91, 8] on icon at bounding box center [91, 9] width 7 height 7
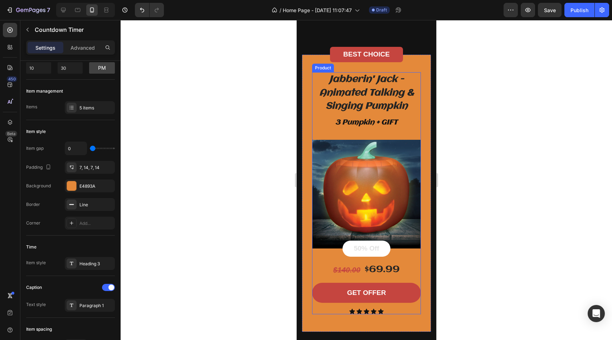
scroll to position [1391, 0]
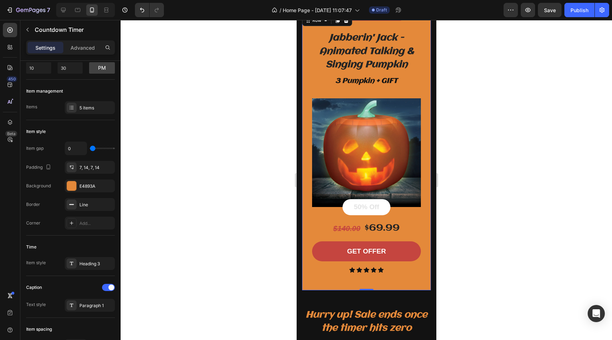
click at [426, 191] on div "Jabberin' Jack - Animated Talking & Singing Pumpkin Product Title 3 Pumpkin + G…" at bounding box center [366, 151] width 129 height 277
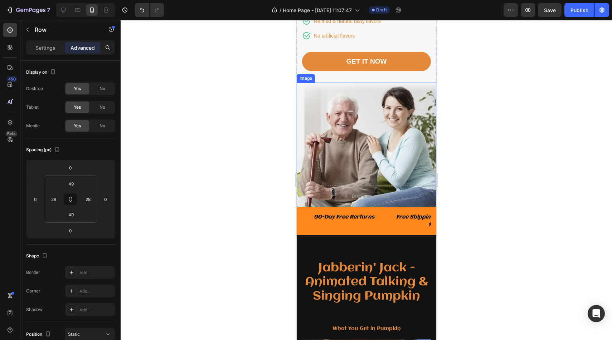
scroll to position [156, 0]
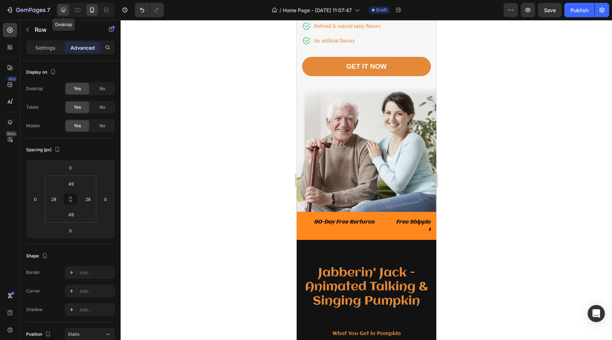
click at [68, 13] on div at bounding box center [63, 9] width 11 height 11
type input "56"
type input "32"
type input "56"
type input "32"
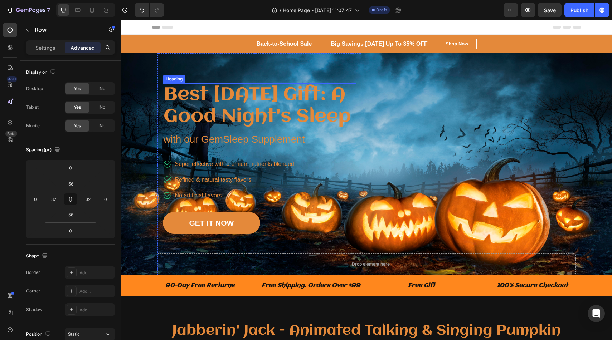
click at [337, 128] on p "Best Father's Day Gift: A Good Night's Sleep" at bounding box center [260, 106] width 192 height 44
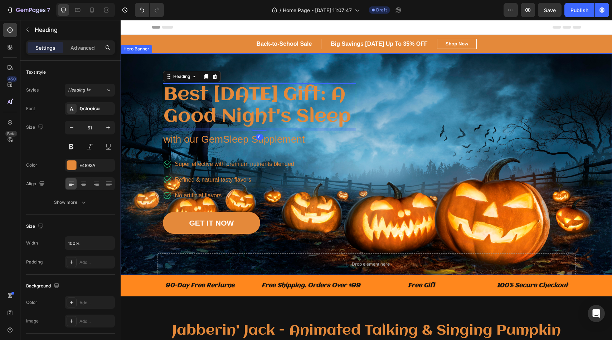
click at [429, 116] on div "Drop element here Row Best Father's Day Gift: A Good Night's Sleep Heading 8 wi…" at bounding box center [366, 164] width 419 height 222
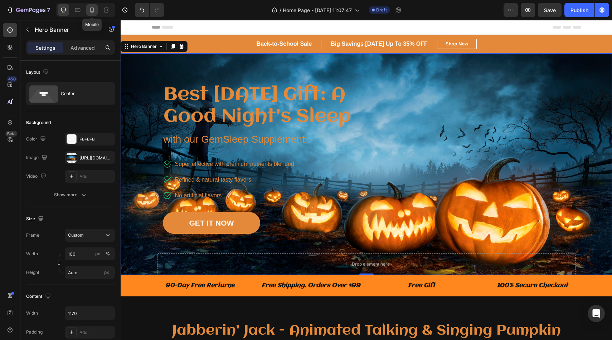
click at [87, 11] on div at bounding box center [91, 9] width 11 height 11
type input "1200"
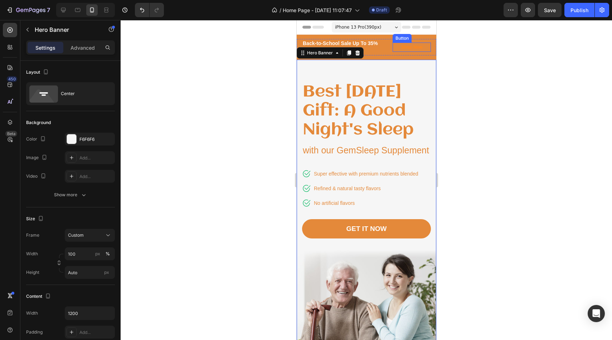
click at [426, 48] on link "Shop Now" at bounding box center [411, 47] width 38 height 9
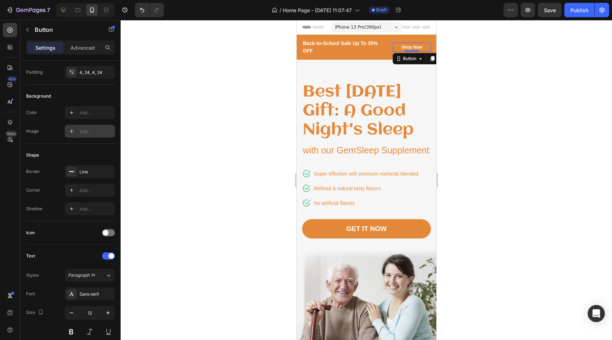
scroll to position [250, 0]
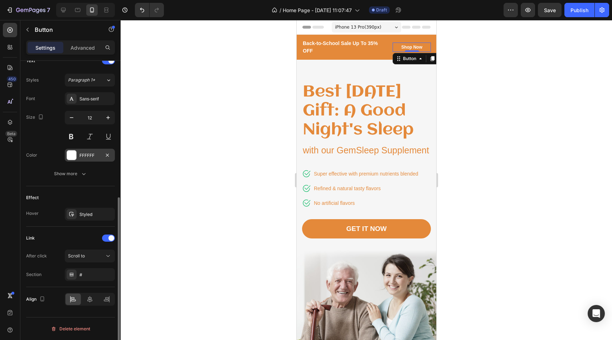
click at [69, 151] on div at bounding box center [71, 155] width 9 height 9
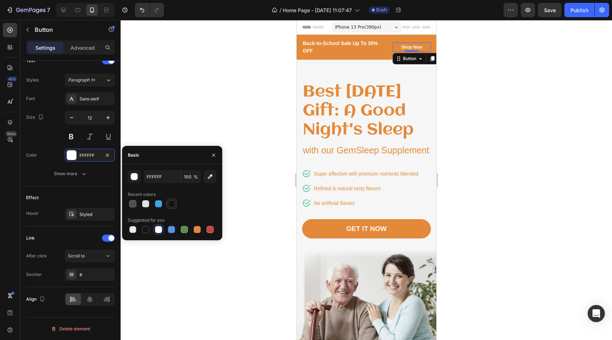
click at [170, 200] on div at bounding box center [171, 204] width 9 height 9
type input "121212"
click at [328, 46] on p "Back-to-School Sale Up To 35% OFF" at bounding box center [344, 47] width 84 height 15
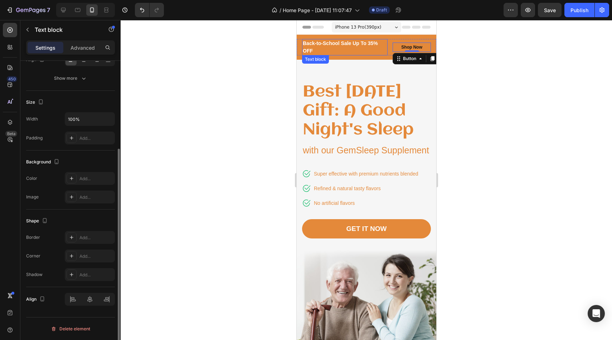
scroll to position [0, 0]
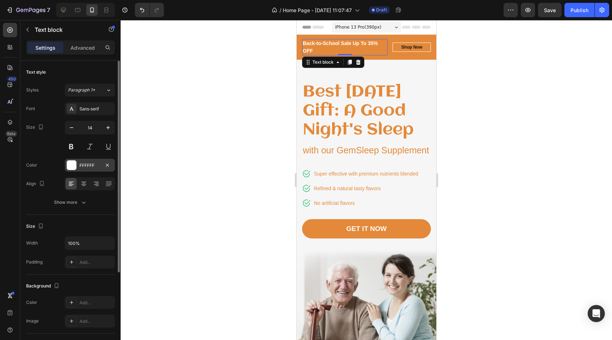
click at [72, 167] on div at bounding box center [71, 165] width 9 height 9
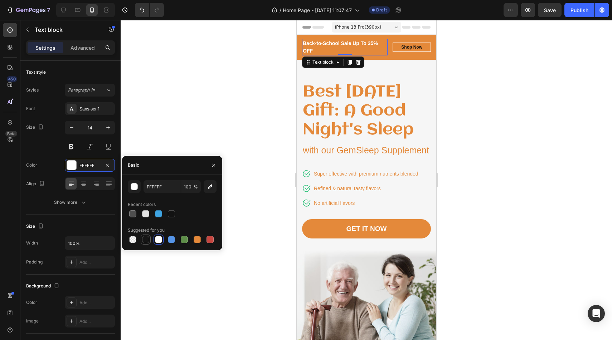
click at [149, 240] on div at bounding box center [145, 239] width 7 height 7
type input "151515"
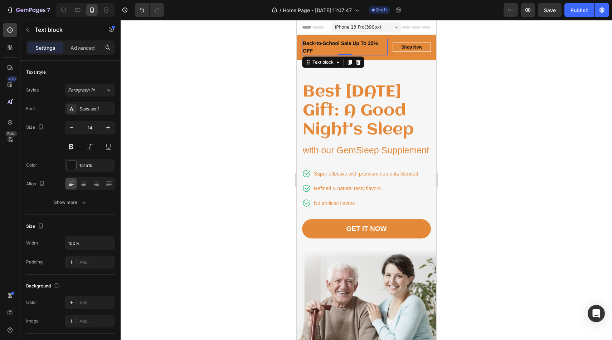
click at [254, 90] on div at bounding box center [366, 180] width 491 height 320
click at [376, 44] on p "Back-to-School Sale Up To 35% OFF" at bounding box center [344, 47] width 84 height 15
click at [348, 49] on p "Back-to-School Sale Up To 35% OFF" at bounding box center [344, 47] width 84 height 15
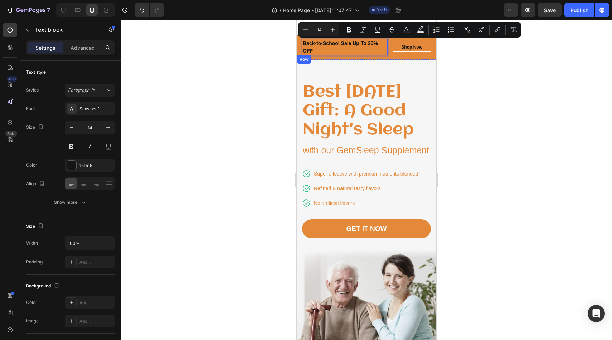
drag, startPoint x: 332, startPoint y: 51, endPoint x: 298, endPoint y: 44, distance: 34.2
click at [298, 44] on div "Back-to-School Sale Text block Big Savings [DATE] Up To 35% OFF Text block Row …" at bounding box center [366, 47] width 140 height 16
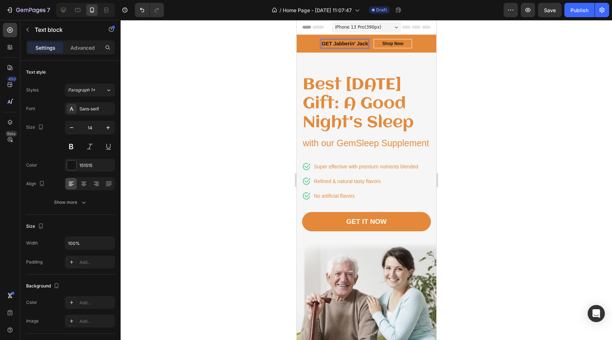
click at [335, 45] on p "GET Jabberin' Jack" at bounding box center [344, 44] width 46 height 8
click at [330, 45] on p "GET Jabberin' Jack" at bounding box center [344, 44] width 46 height 8
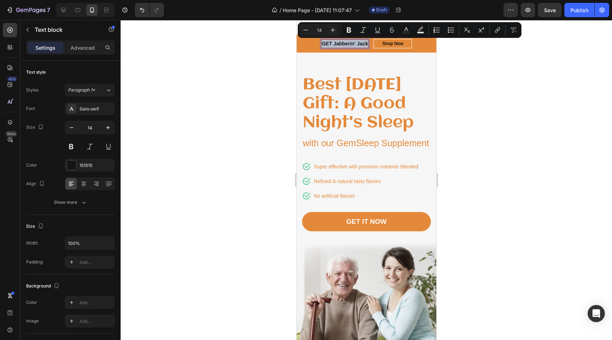
drag, startPoint x: 366, startPoint y: 43, endPoint x: 321, endPoint y: 45, distance: 45.5
click at [321, 45] on p "GET Jabberin' Jack" at bounding box center [344, 44] width 46 height 8
click at [366, 46] on p "GET Jabberin' Jack" at bounding box center [344, 44] width 46 height 8
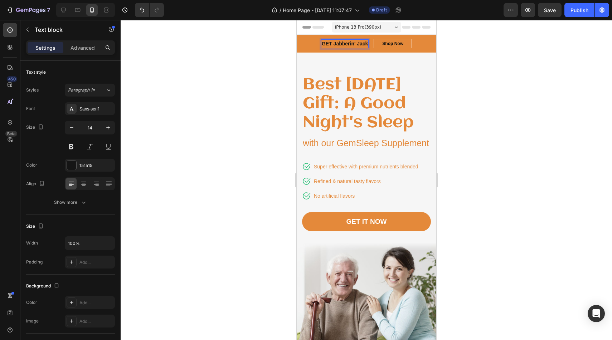
click at [367, 46] on div "GET Jabberin' Jack" at bounding box center [345, 43] width 48 height 9
drag, startPoint x: 313, startPoint y: 43, endPoint x: 326, endPoint y: 44, distance: 12.9
click at [326, 44] on p "GET Jabberin' Jack 50% OFF" at bounding box center [344, 44] width 69 height 8
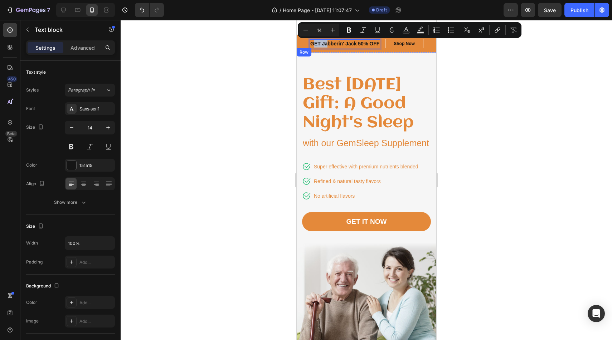
click at [307, 43] on div "Back-to-School Sale Text block Big Savings [DATE] Up To 35% OFF Text block Row …" at bounding box center [366, 43] width 140 height 9
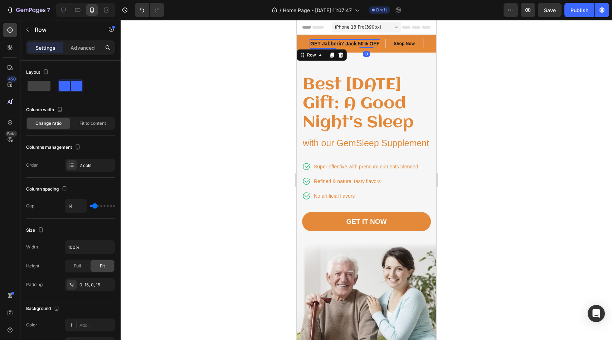
click at [319, 43] on p "GET Jabberin' Jack 50% OFF" at bounding box center [344, 44] width 69 height 8
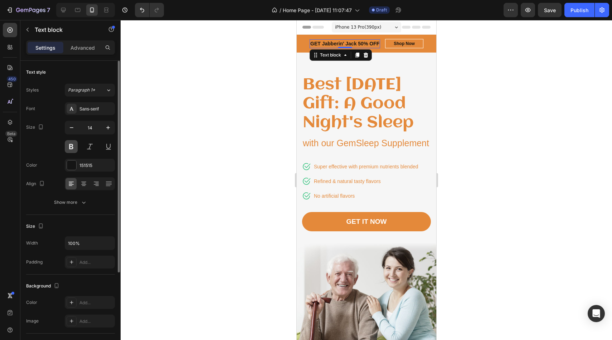
click at [75, 146] on button at bounding box center [71, 146] width 13 height 13
click at [86, 147] on button at bounding box center [89, 146] width 13 height 13
click at [107, 110] on div "Sans-serif" at bounding box center [96, 109] width 34 height 6
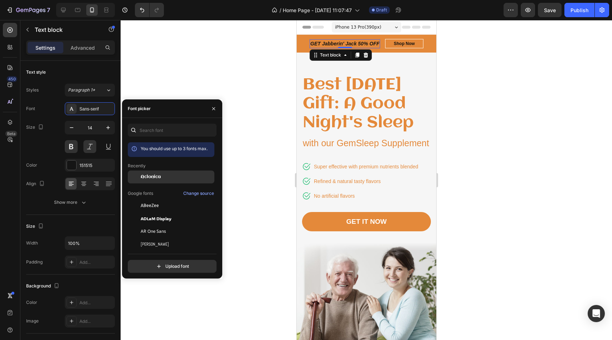
click at [148, 182] on div "Aclonica" at bounding box center [171, 177] width 87 height 13
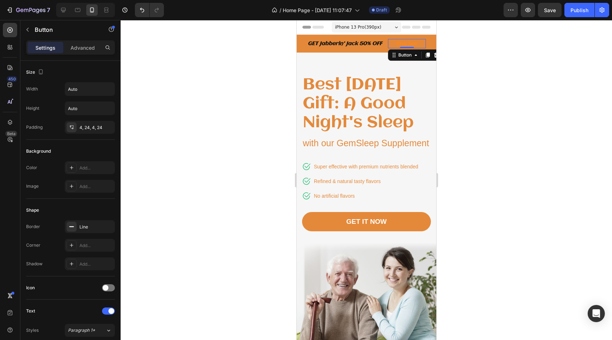
click at [423, 41] on link "Shop Now" at bounding box center [406, 43] width 38 height 9
click at [94, 233] on div "Border Line Corner Add... Shadow Add..." at bounding box center [70, 245] width 89 height 50
click at [94, 232] on div "Line" at bounding box center [90, 226] width 50 height 13
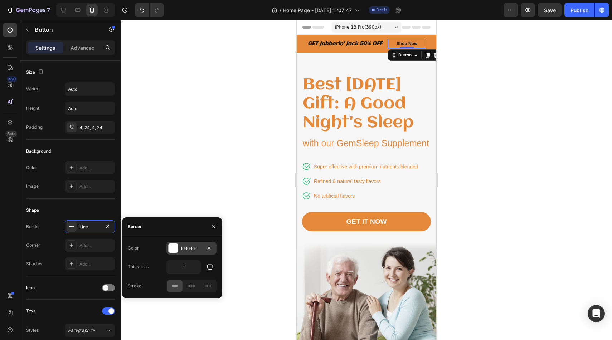
click at [180, 249] on div "FFFFFF" at bounding box center [191, 248] width 50 height 13
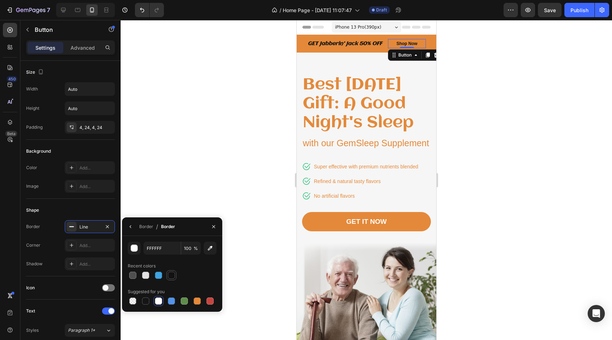
click at [170, 277] on div at bounding box center [171, 275] width 7 height 7
type input "121212"
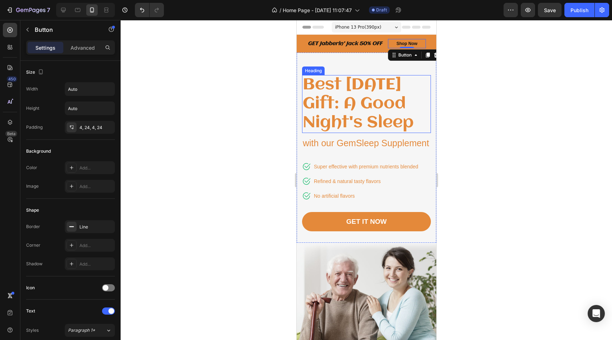
click at [454, 136] on div at bounding box center [366, 180] width 491 height 320
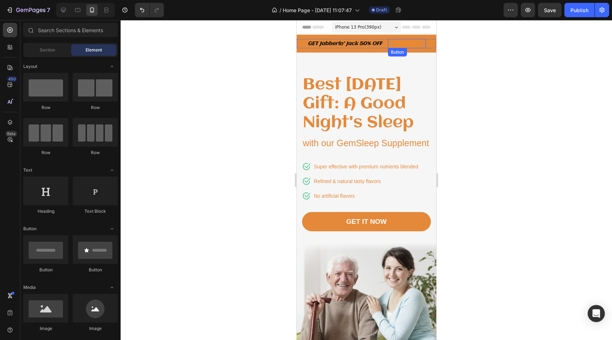
click at [424, 44] on link "Shop Now" at bounding box center [406, 43] width 38 height 9
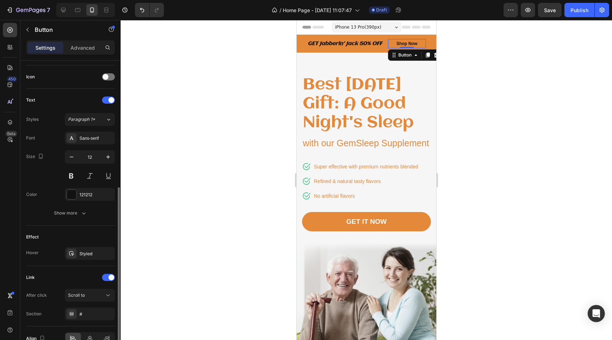
scroll to position [218, 0]
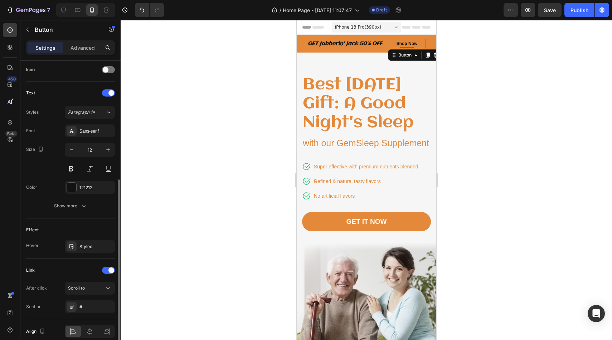
click at [0, 0] on icon "button" at bounding box center [0, 0] width 0 height 0
click at [93, 246] on div "Add..." at bounding box center [96, 247] width 34 height 6
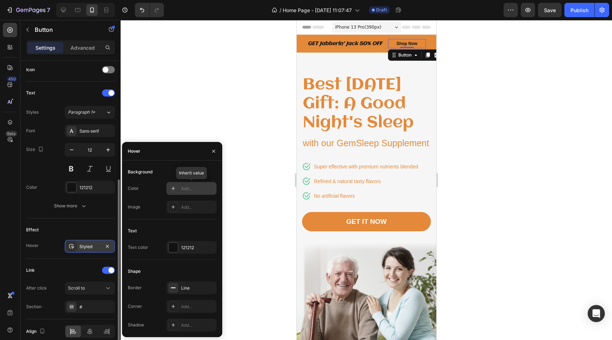
click at [206, 187] on div "Add..." at bounding box center [198, 189] width 34 height 6
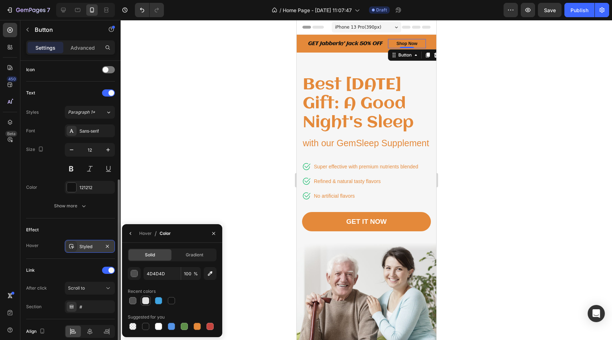
click at [144, 306] on div at bounding box center [146, 301] width 10 height 10
type input "E2E2E2"
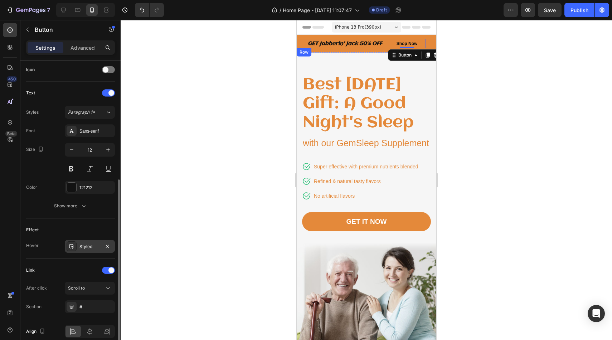
click at [480, 46] on div at bounding box center [366, 180] width 491 height 320
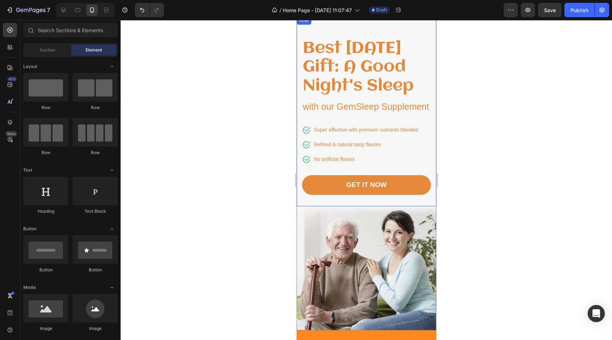
scroll to position [36, 0]
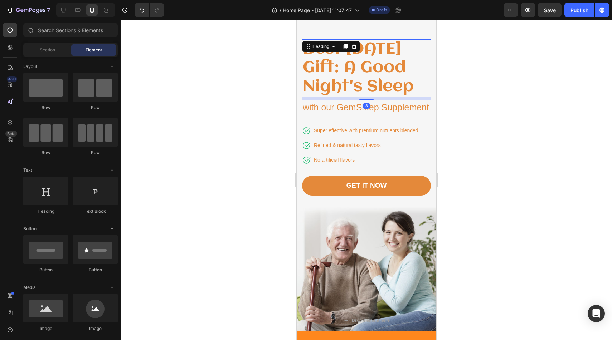
click at [394, 53] on p "Best [DATE] Gift: A Good Night's Sleep" at bounding box center [365, 68] width 127 height 57
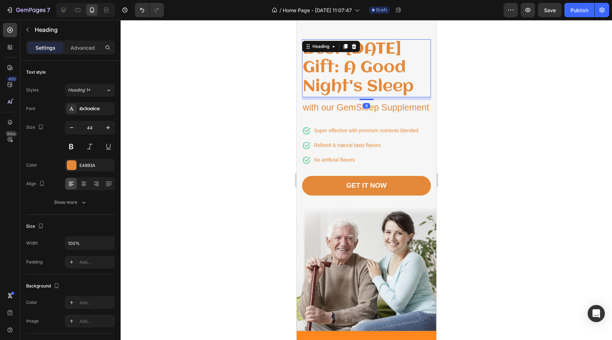
click at [403, 52] on p "Best [DATE] Gift: A Good Night's Sleep" at bounding box center [365, 68] width 127 height 57
click at [355, 97] on p "Best [DATE] Gift: A Good Night's Sleep" at bounding box center [365, 68] width 127 height 57
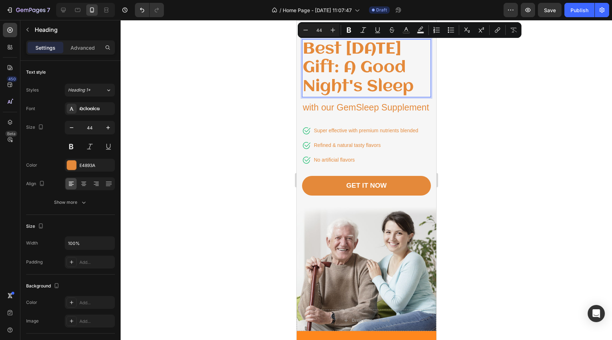
drag, startPoint x: 354, startPoint y: 104, endPoint x: 304, endPoint y: 45, distance: 77.2
click at [304, 45] on p "Best [DATE] Gift: A Good Night's Sleep" at bounding box center [365, 68] width 127 height 57
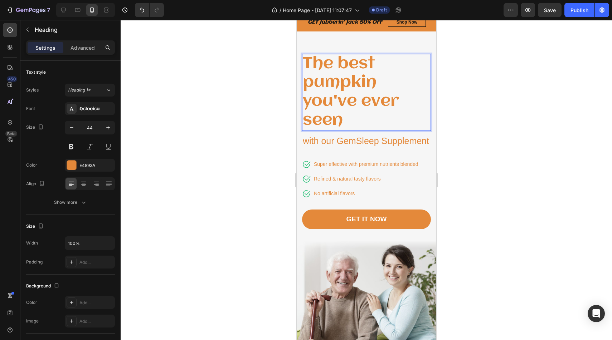
scroll to position [18, 0]
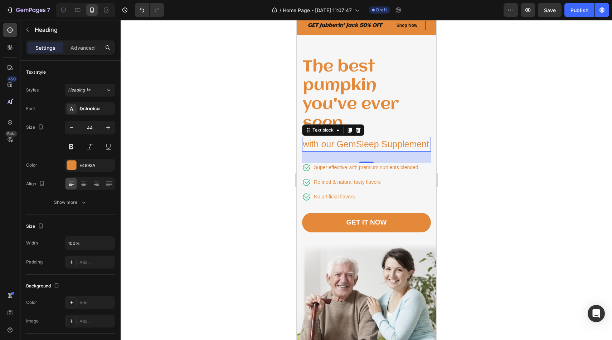
click at [357, 141] on p "with our GemSleep Supplement" at bounding box center [365, 145] width 127 height 14
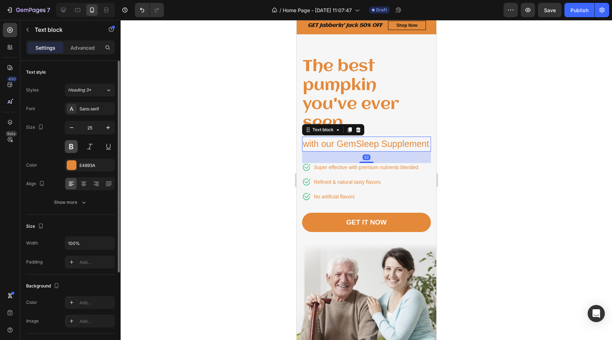
click at [76, 145] on button at bounding box center [71, 146] width 13 height 13
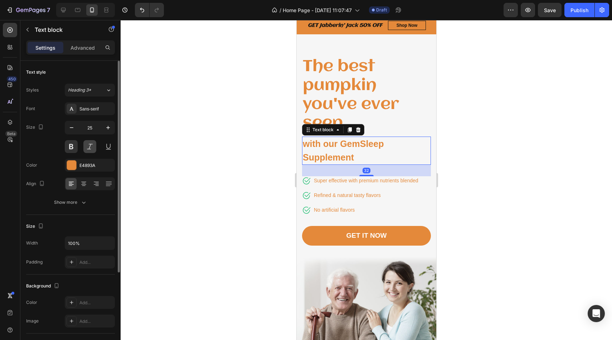
click at [87, 145] on button at bounding box center [89, 146] width 13 height 13
click at [95, 113] on div "Sans-serif" at bounding box center [90, 108] width 50 height 13
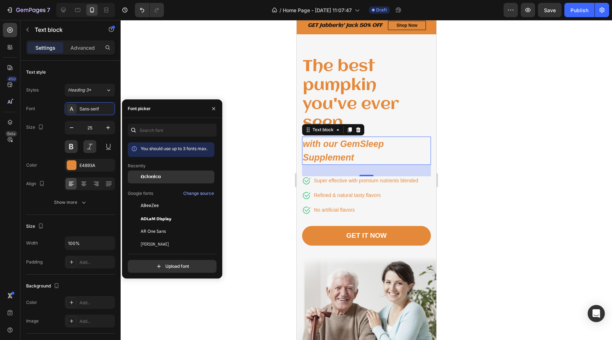
click at [148, 176] on span "Aclonica" at bounding box center [151, 177] width 20 height 6
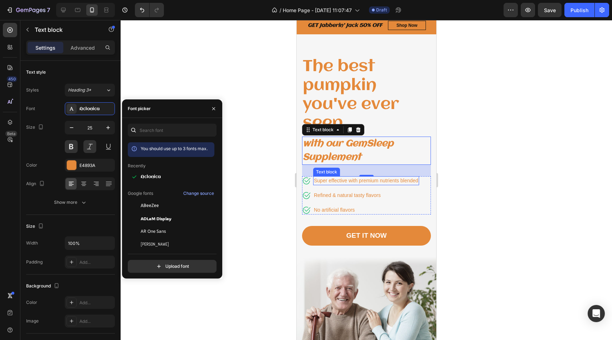
click at [321, 177] on p "Super effective with premium nutrients blended" at bounding box center [365, 181] width 104 height 8
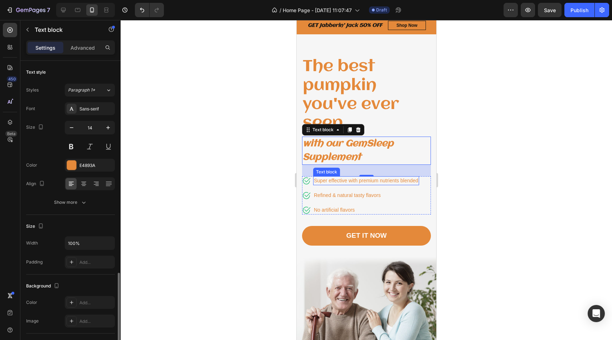
scroll to position [124, 0]
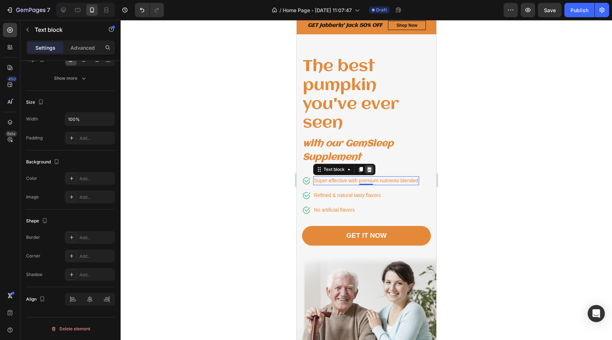
click at [370, 170] on icon at bounding box center [369, 169] width 5 height 5
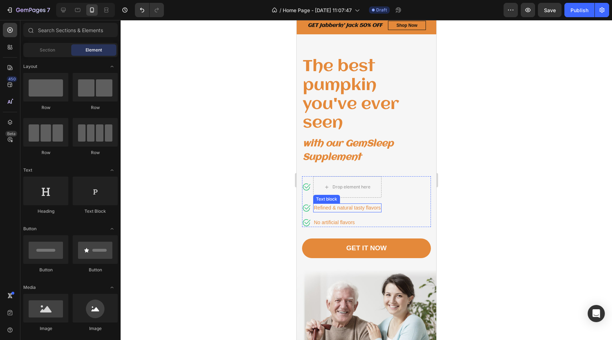
click at [366, 205] on p "Refined & natural tasty flavors" at bounding box center [346, 208] width 67 height 8
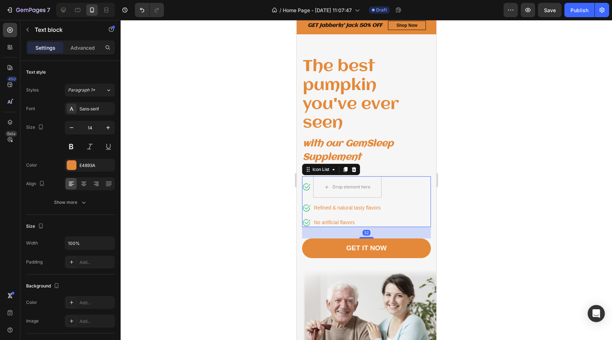
click at [409, 195] on div "Icon Drop element here Icon Refined & natural tasty flavors Text block Icon No …" at bounding box center [366, 201] width 129 height 51
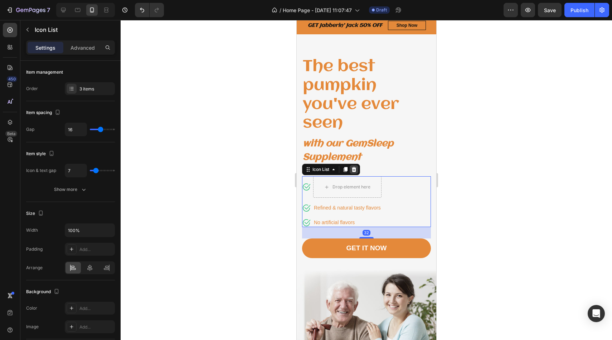
click at [353, 171] on icon at bounding box center [354, 170] width 6 height 6
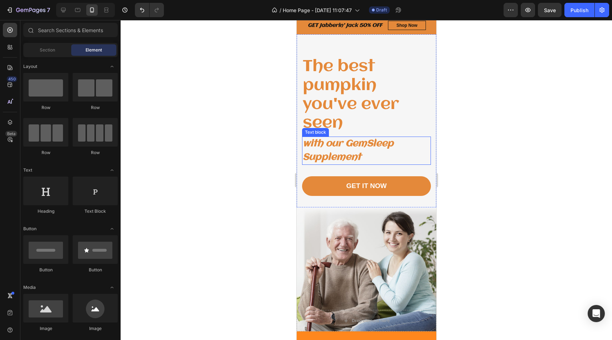
click at [356, 145] on p "with our GemSleep Supplement" at bounding box center [365, 150] width 127 height 27
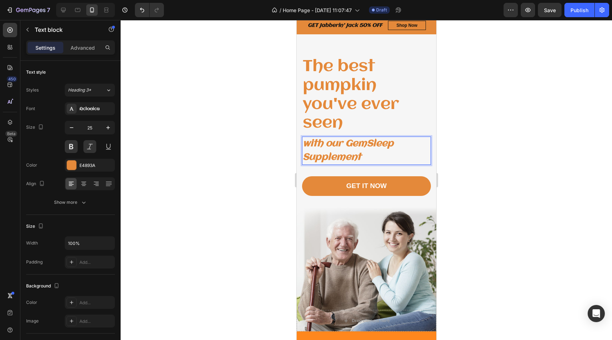
click at [368, 162] on p "with our GemSleep Supplement" at bounding box center [365, 150] width 127 height 27
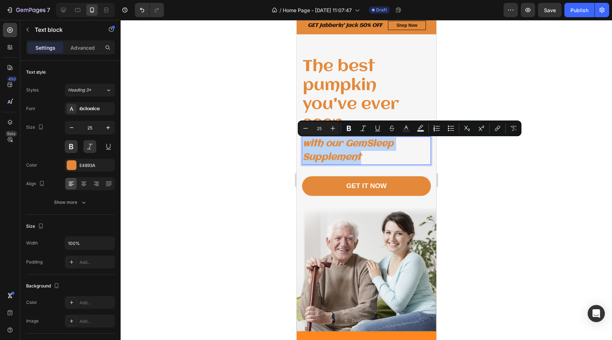
drag, startPoint x: 365, startPoint y: 157, endPoint x: 304, endPoint y: 144, distance: 62.9
click at [304, 144] on p "with our GemSleep Supplement" at bounding box center [365, 150] width 127 height 27
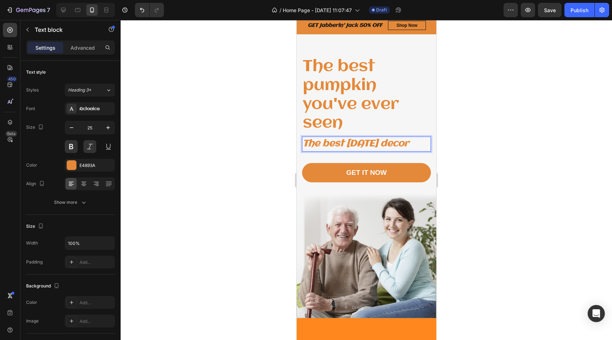
click at [492, 126] on div at bounding box center [366, 180] width 491 height 320
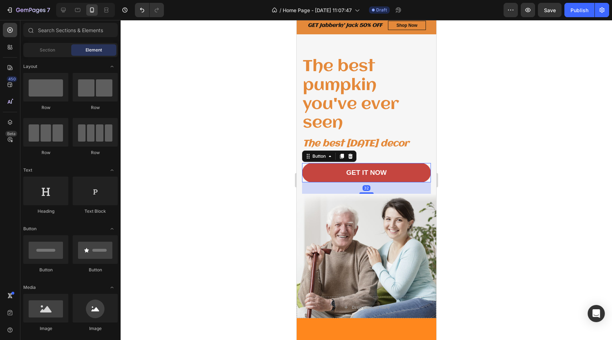
click at [398, 173] on link "GET IT NOW" at bounding box center [366, 173] width 129 height 20
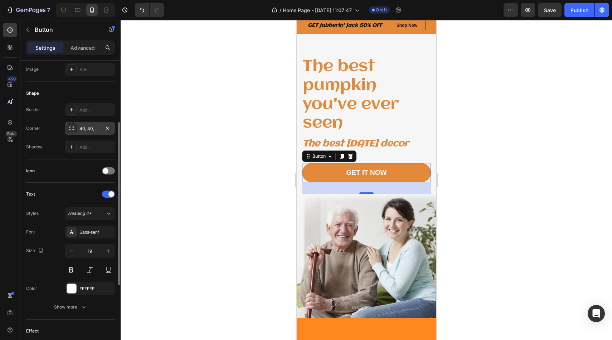
scroll to position [117, 0]
click at [99, 219] on button "Heading 4*" at bounding box center [90, 214] width 50 height 13
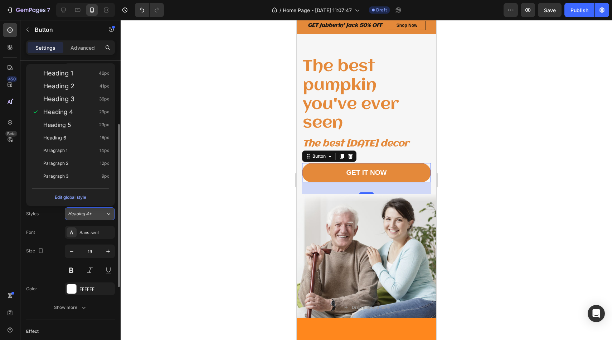
click at [99, 219] on button "Heading 4*" at bounding box center [90, 214] width 50 height 13
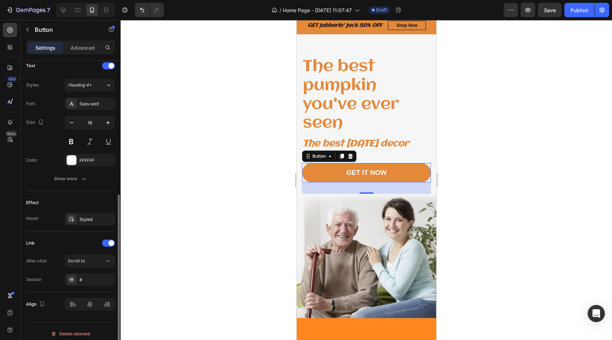
scroll to position [246, 0]
click at [78, 173] on button "Show more" at bounding box center [70, 178] width 89 height 13
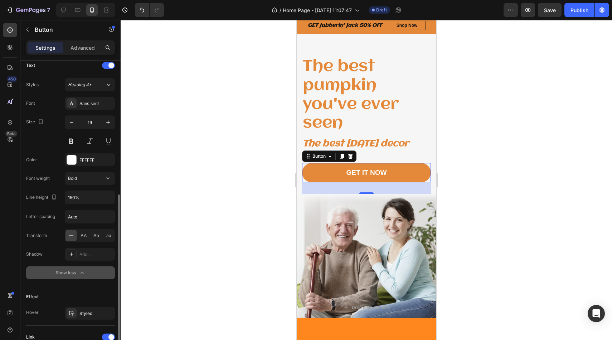
click at [77, 278] on button "Show less" at bounding box center [70, 273] width 89 height 13
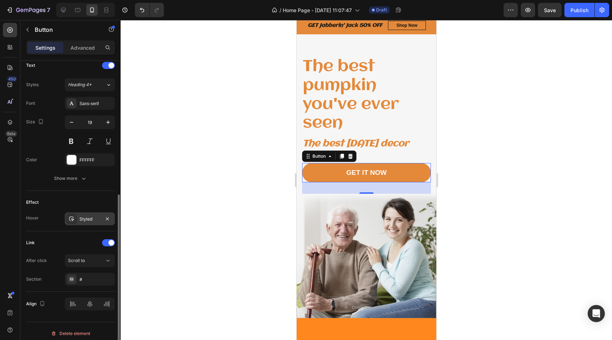
click at [99, 221] on div "Styled" at bounding box center [89, 219] width 21 height 6
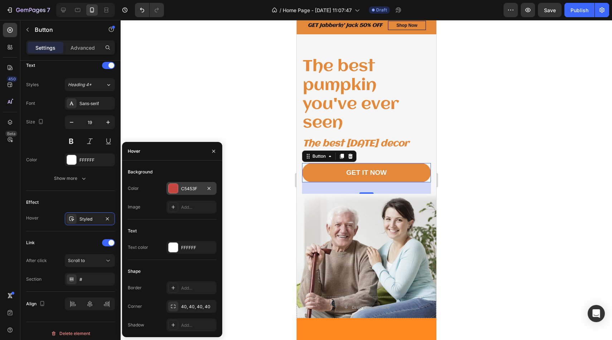
click at [175, 184] on div at bounding box center [173, 188] width 9 height 9
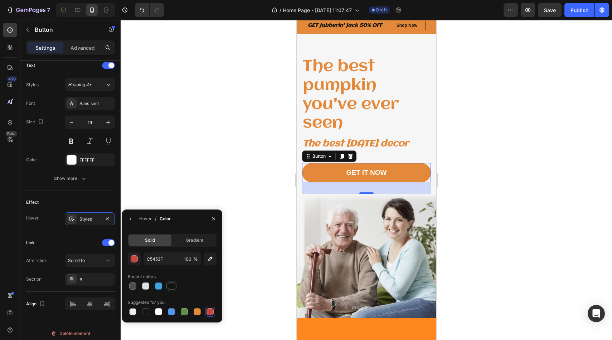
click at [171, 290] on div at bounding box center [171, 286] width 9 height 9
click at [195, 314] on div at bounding box center [197, 311] width 7 height 7
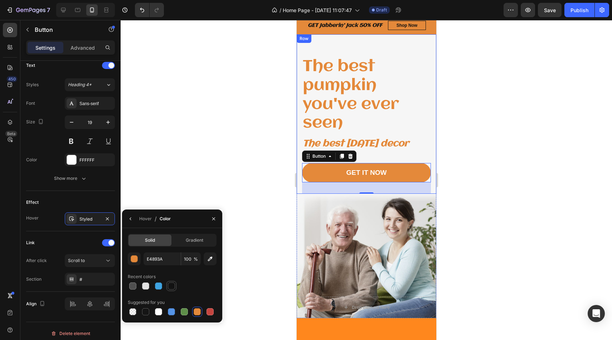
click at [171, 288] on div at bounding box center [171, 286] width 7 height 7
click at [195, 312] on div at bounding box center [197, 311] width 7 height 7
click at [172, 289] on div at bounding box center [171, 286] width 7 height 7
type input "121212"
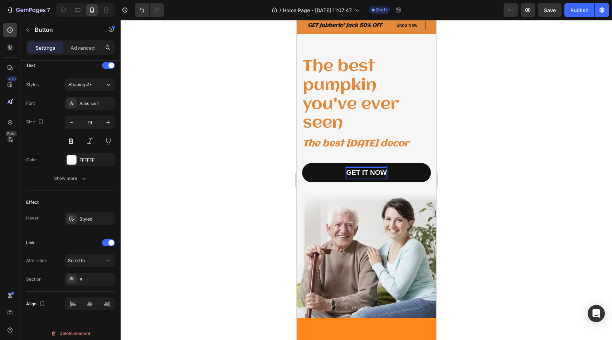
click at [350, 172] on div "GET IT NOW" at bounding box center [366, 173] width 40 height 10
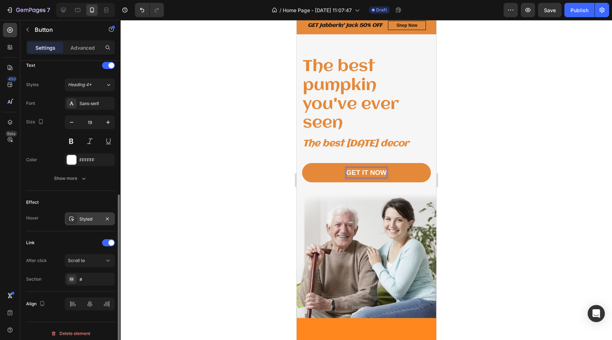
click at [93, 221] on div "Styled" at bounding box center [89, 219] width 21 height 6
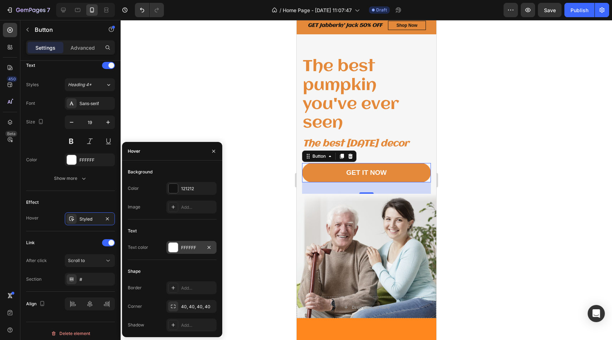
click at [170, 250] on div at bounding box center [173, 247] width 9 height 9
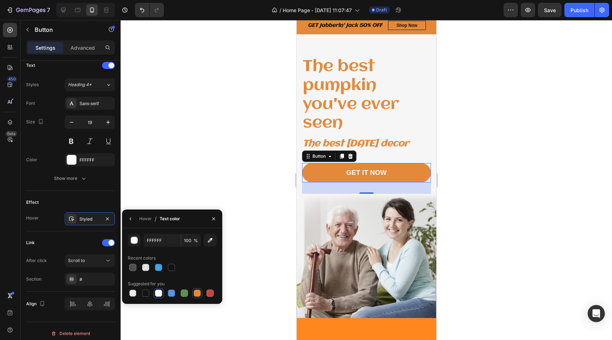
click at [196, 293] on div at bounding box center [197, 293] width 7 height 7
type input "E4893A"
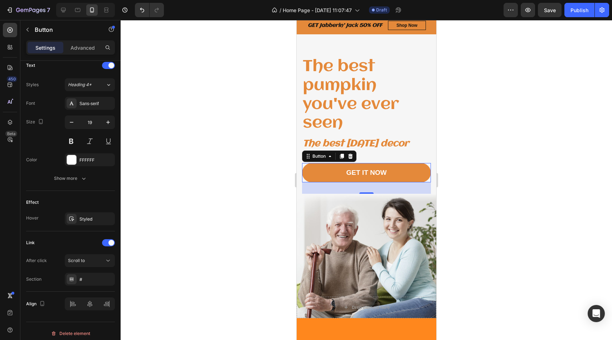
click at [474, 145] on div at bounding box center [366, 180] width 491 height 320
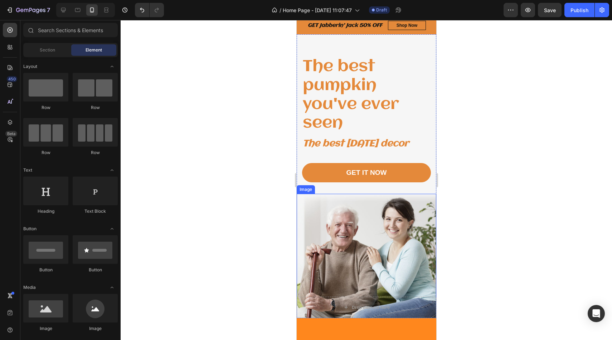
click at [377, 262] on img at bounding box center [366, 256] width 140 height 124
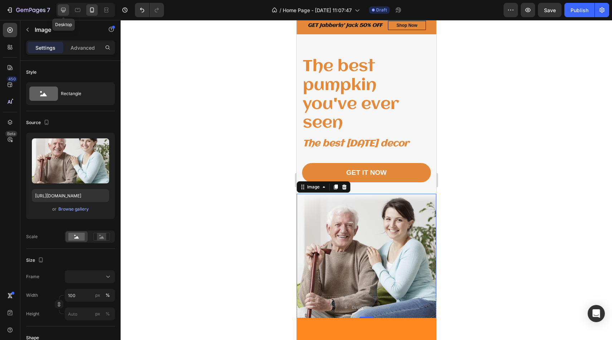
click at [66, 10] on icon at bounding box center [63, 9] width 7 height 7
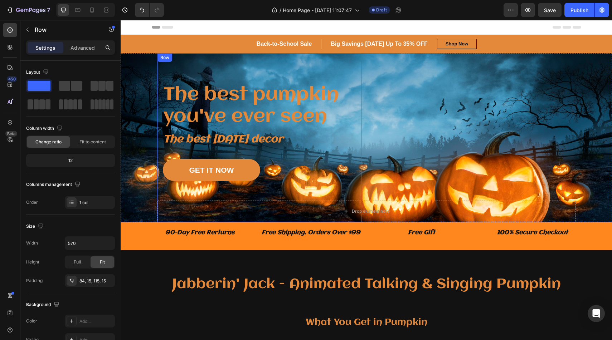
click at [308, 61] on div "The best pumpkin you've ever seen Heading The best [DATE] decor Text block GET …" at bounding box center [259, 137] width 204 height 169
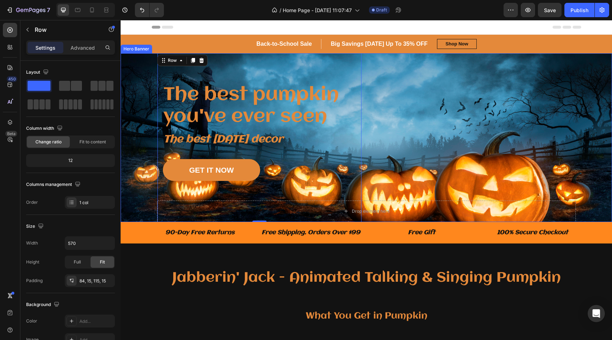
click at [416, 72] on div "Drop element here Row The best pumpkin you've ever seen Heading The best [DATE]…" at bounding box center [366, 137] width 419 height 169
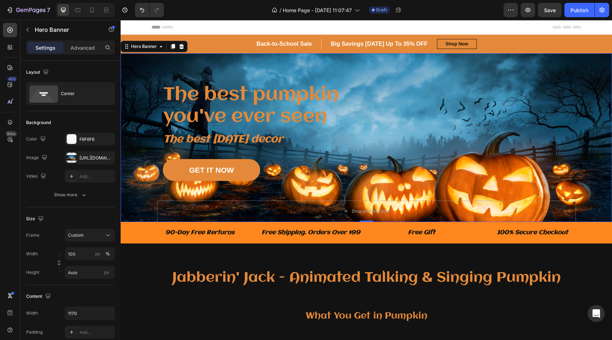
click at [545, 60] on div "Drop element here Row The best pumpkin you've ever seen Heading The best [DATE]…" at bounding box center [366, 137] width 419 height 169
click at [82, 49] on p "Advanced" at bounding box center [82, 48] width 24 height 8
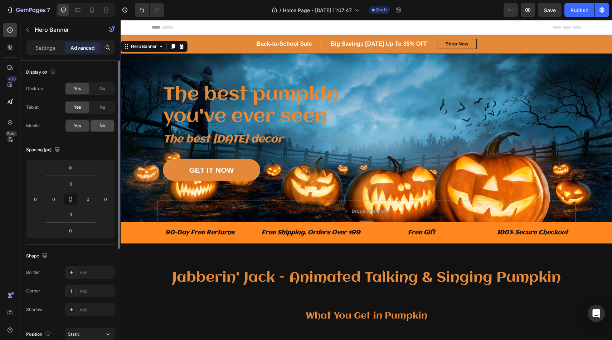
click at [102, 126] on span "No" at bounding box center [102, 126] width 6 height 6
click at [101, 107] on span "No" at bounding box center [102, 107] width 6 height 6
click at [91, 11] on icon at bounding box center [91, 9] width 7 height 7
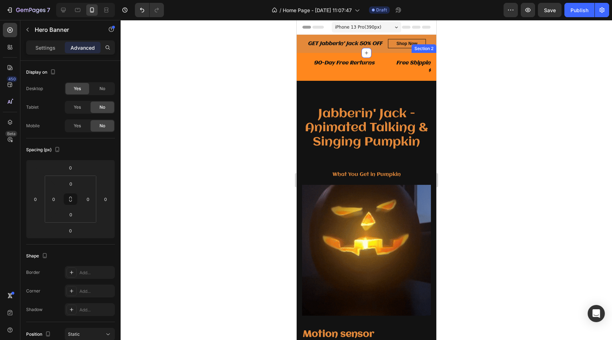
click at [394, 128] on h2 "Jabberin' Jack - Animated Talking & Singing Pumpkin" at bounding box center [366, 136] width 129 height 58
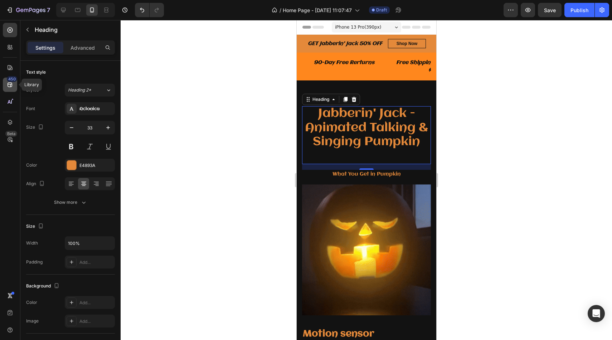
click at [11, 83] on icon at bounding box center [9, 84] width 7 height 7
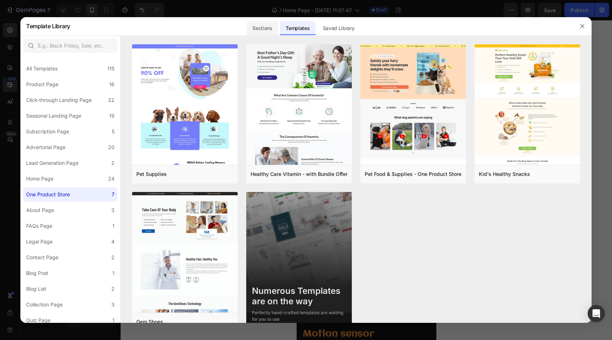
click at [262, 29] on div "Sections" at bounding box center [262, 28] width 31 height 14
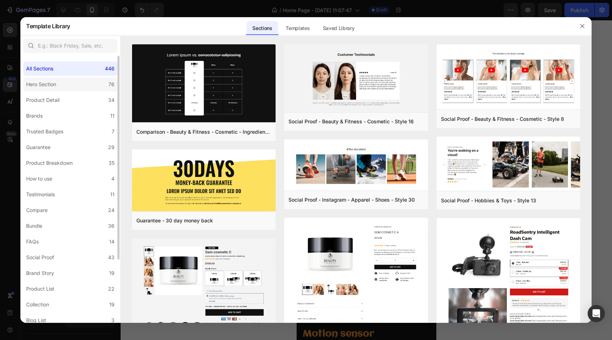
click at [74, 81] on label "Hero Section 76" at bounding box center [70, 84] width 94 height 14
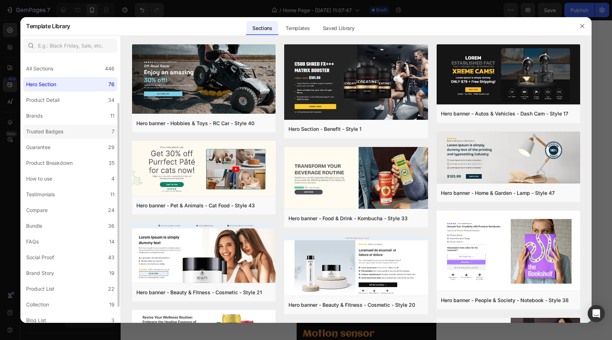
scroll to position [83, 0]
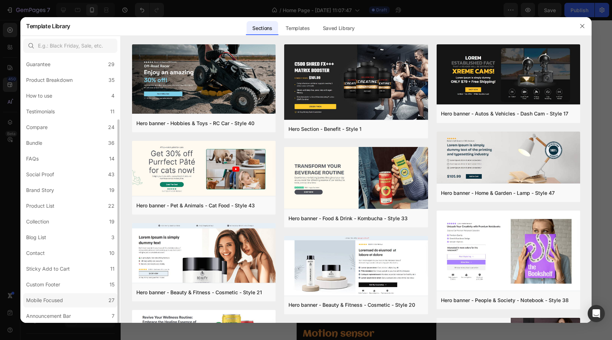
click at [53, 304] on div "Mobile Focused" at bounding box center [44, 300] width 37 height 9
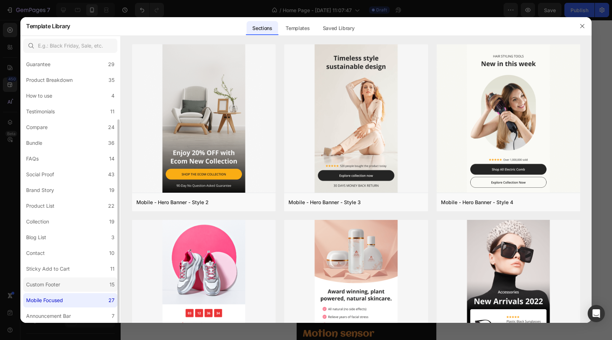
click at [59, 289] on label "Custom Footer 15" at bounding box center [70, 285] width 94 height 14
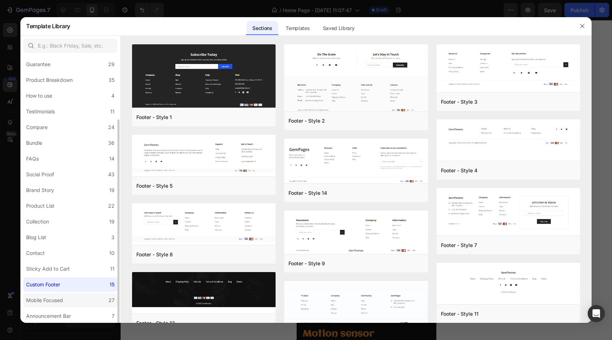
click at [59, 301] on div "Mobile Focused" at bounding box center [44, 300] width 37 height 9
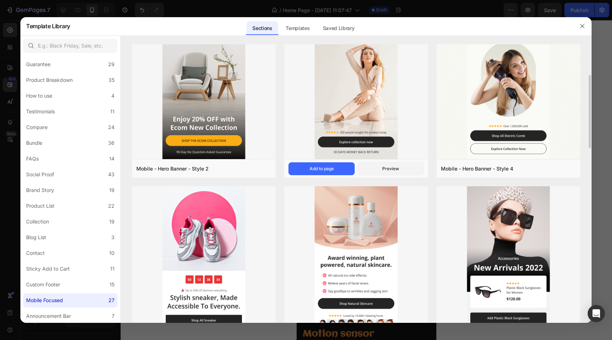
scroll to position [0, 0]
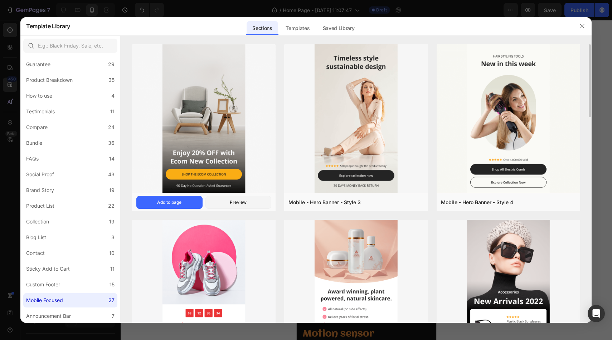
click at [229, 136] on img at bounding box center [203, 119] width 143 height 150
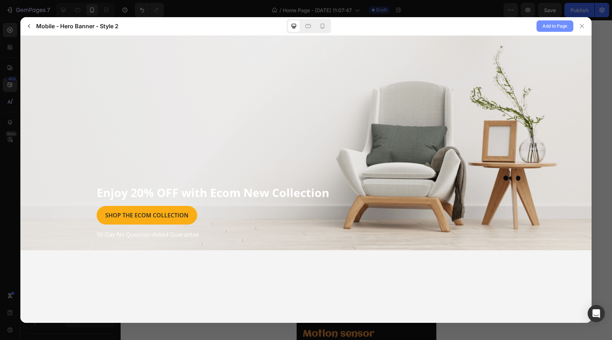
click at [547, 25] on span "Add to Page" at bounding box center [554, 26] width 25 height 9
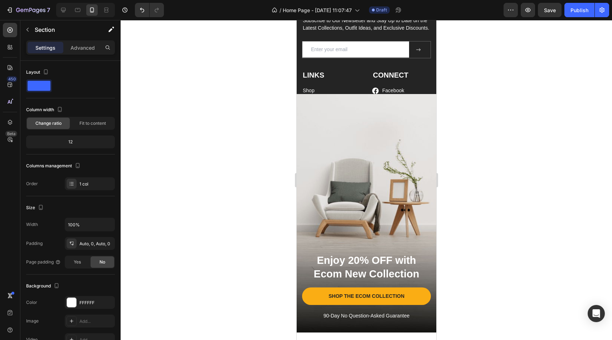
scroll to position [3412, 0]
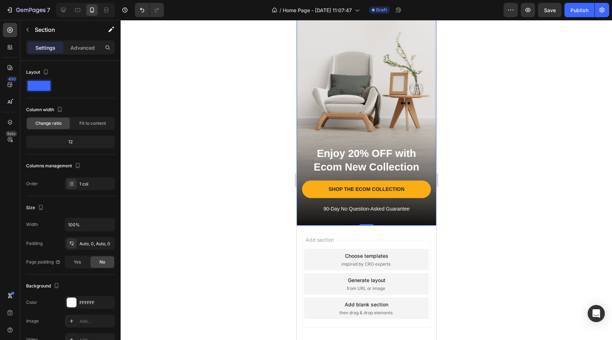
click at [393, 98] on div "Overlay" at bounding box center [366, 106] width 140 height 239
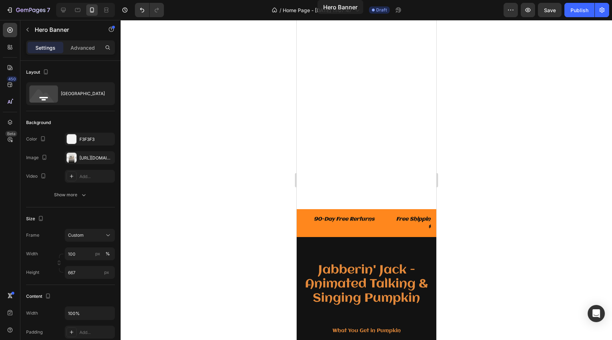
scroll to position [0, 0]
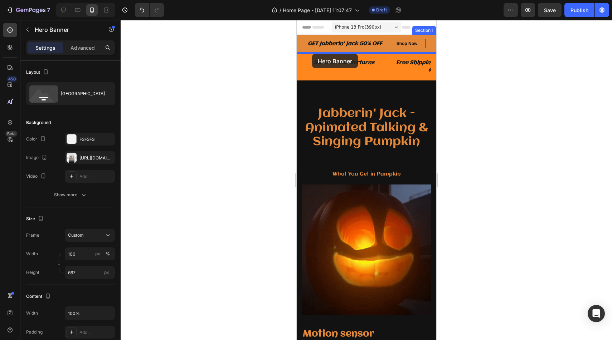
drag, startPoint x: 303, startPoint y: 100, endPoint x: 312, endPoint y: 53, distance: 47.2
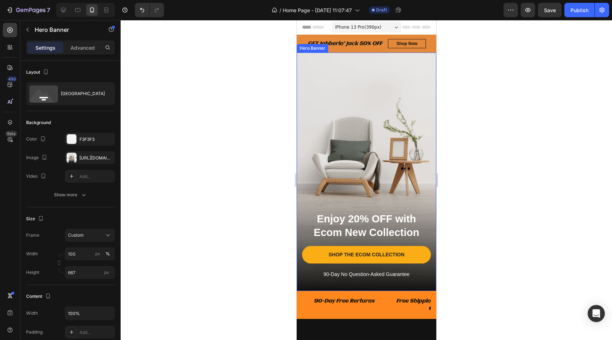
click at [391, 116] on div "Overlay" at bounding box center [366, 172] width 140 height 239
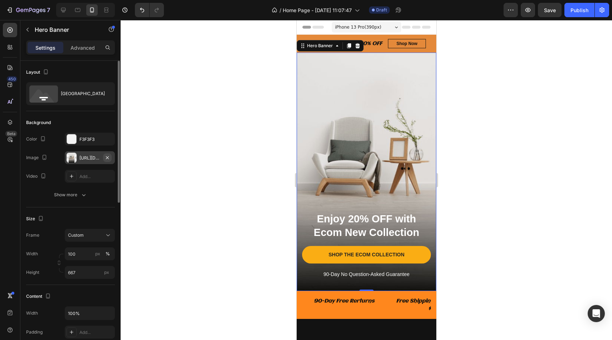
click at [105, 155] on icon "button" at bounding box center [107, 158] width 6 height 6
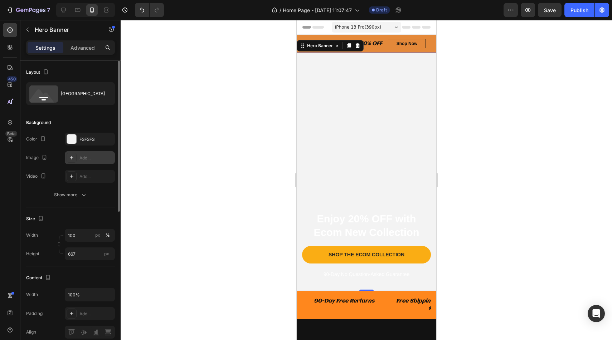
click at [90, 157] on div "Add..." at bounding box center [96, 158] width 34 height 6
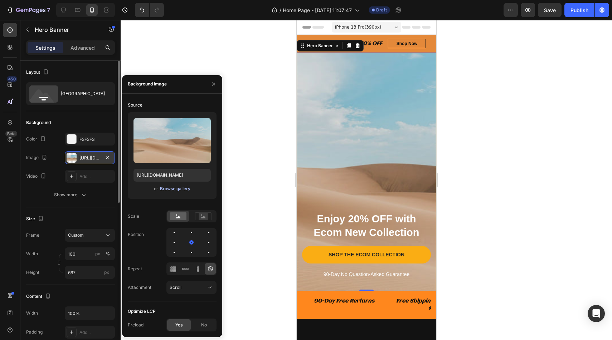
click at [176, 186] on div "Browse gallery" at bounding box center [175, 189] width 30 height 6
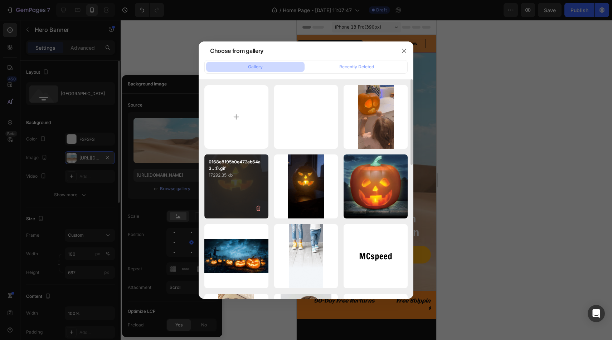
click at [250, 194] on div "0168e8195b0e472ab64a3...1).gif 17292.35 kb" at bounding box center [236, 187] width 64 height 64
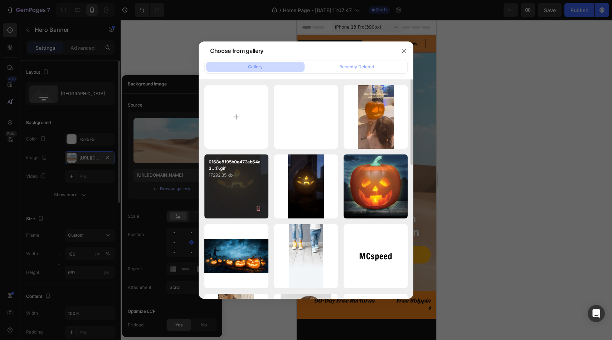
type input "https://cdn.shopify.com/s/files/1/0810/4214/5604/files/gempages_562667824334505…"
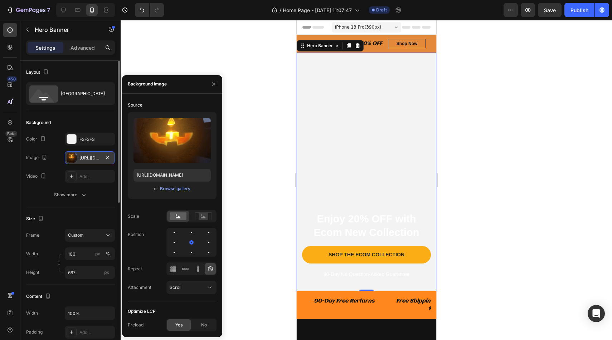
click at [514, 144] on div at bounding box center [366, 180] width 491 height 320
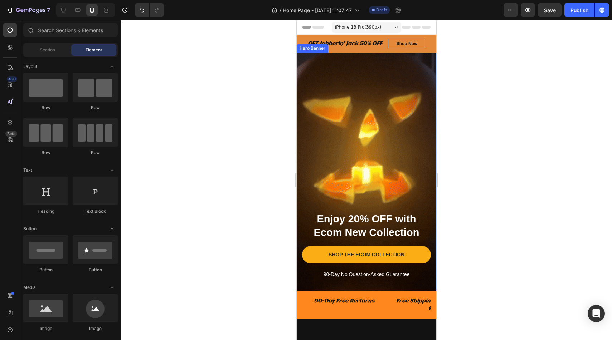
click at [381, 145] on div "Overlay" at bounding box center [366, 172] width 140 height 239
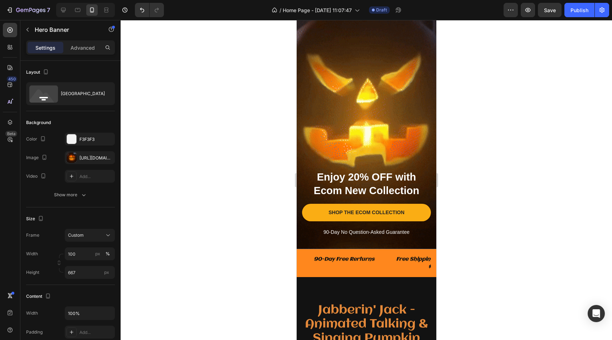
scroll to position [42, 0]
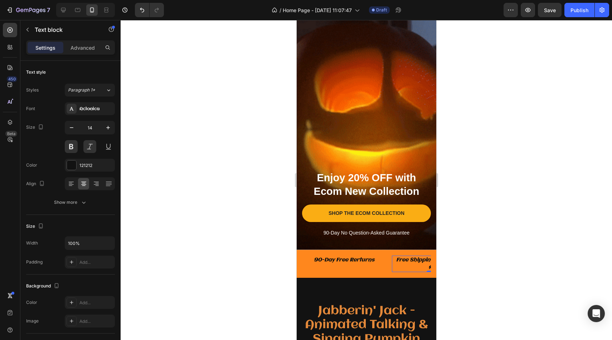
click at [391, 268] on div "Free Shipping. Orders Over $99" at bounding box center [433, 264] width 84 height 16
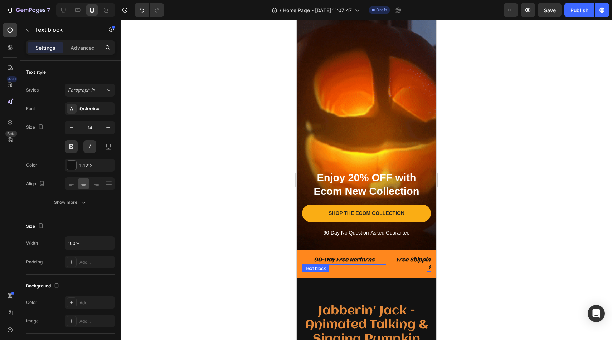
click at [381, 256] on div "90-Day Free Rerturns" at bounding box center [344, 260] width 84 height 9
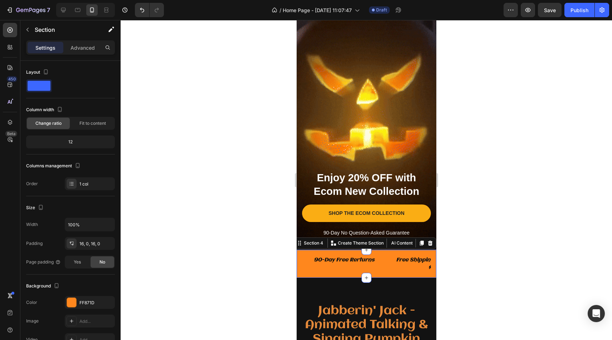
click at [389, 253] on div "90-Day Free Rerturns Text block Free Shipping. Orders Over $99 Text block Free …" at bounding box center [366, 264] width 140 height 28
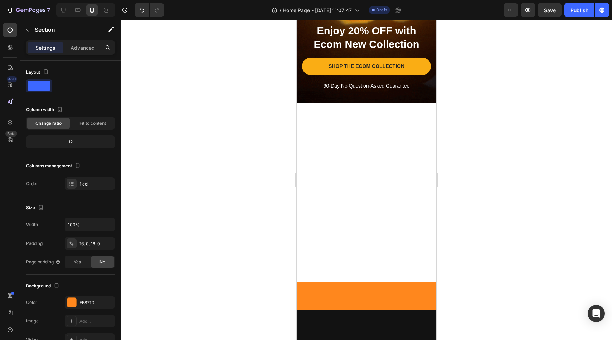
scroll to position [7, 0]
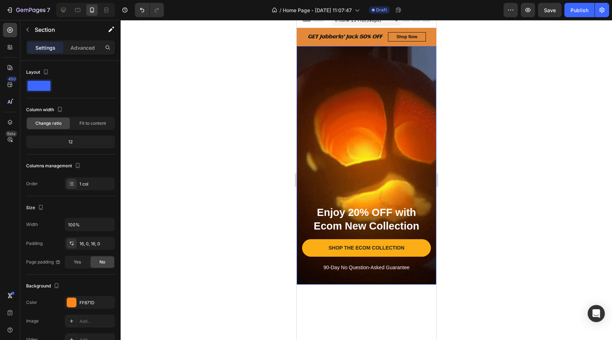
click at [406, 151] on div "Overlay" at bounding box center [366, 165] width 140 height 239
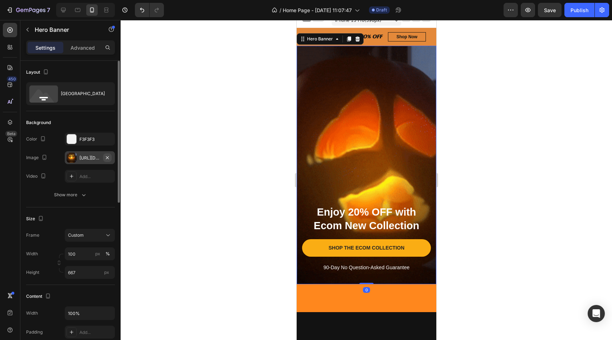
click at [108, 158] on icon "button" at bounding box center [107, 157] width 3 height 3
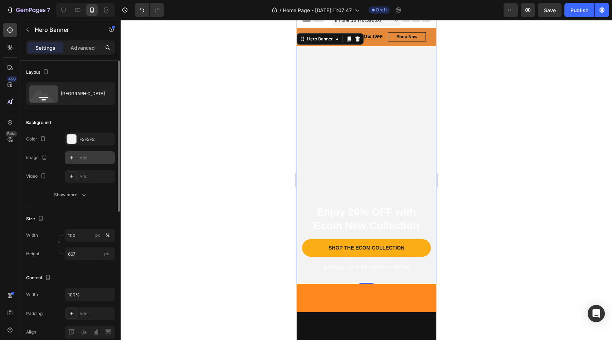
click at [92, 157] on div "Add..." at bounding box center [96, 158] width 34 height 6
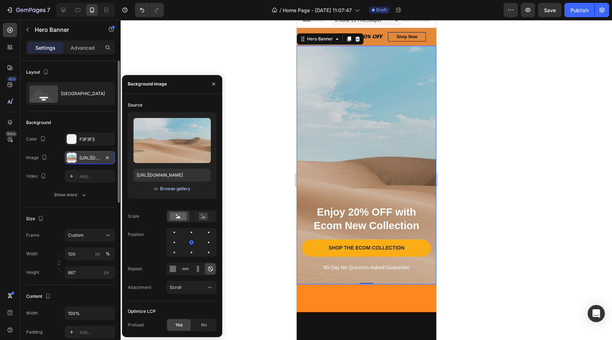
click at [168, 187] on div "Browse gallery" at bounding box center [175, 189] width 30 height 6
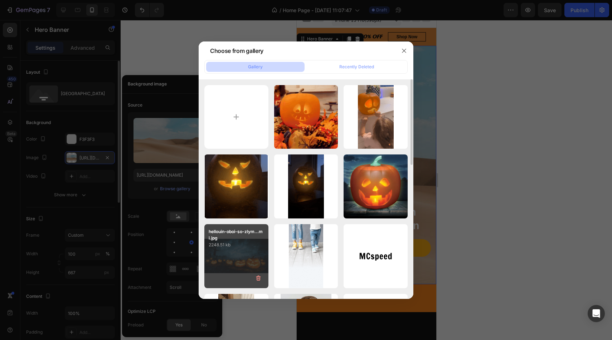
click at [255, 256] on div "hellouin-oboi-so-zlym...mi.jpg 2248.51 kb" at bounding box center [236, 256] width 64 height 64
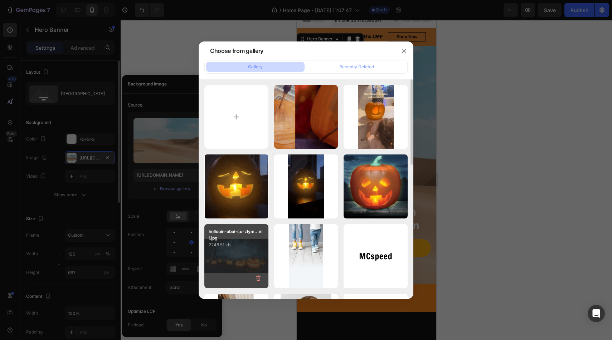
type input "https://cdn.shopify.com/s/files/1/0810/4214/5604/files/gempages_562667824334505…"
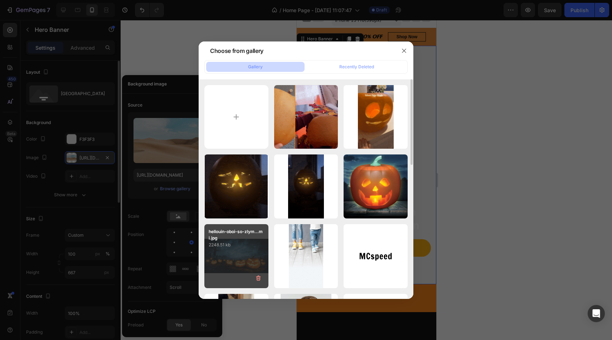
click at [255, 256] on div "hellouin-oboi-so-zlym...mi.jpg 2248.51 kb" at bounding box center [236, 256] width 64 height 64
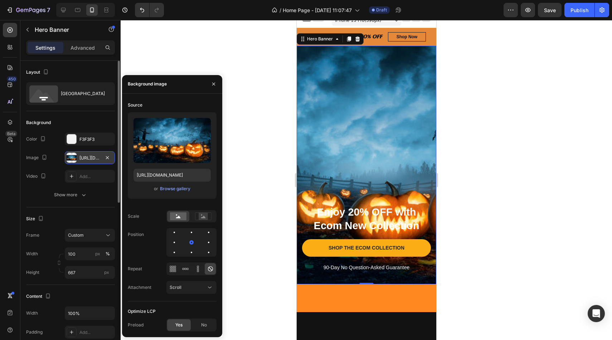
click at [501, 167] on div at bounding box center [366, 180] width 491 height 320
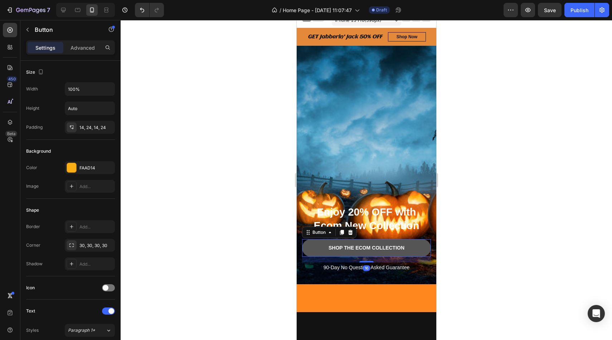
click at [416, 242] on button "SHOP THE ECOM COLLECTION" at bounding box center [366, 248] width 129 height 18
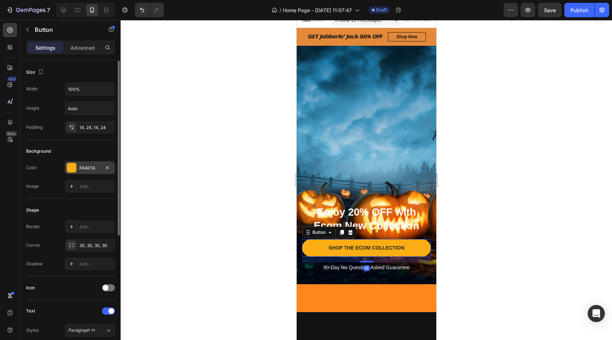
click at [69, 167] on div at bounding box center [71, 167] width 9 height 9
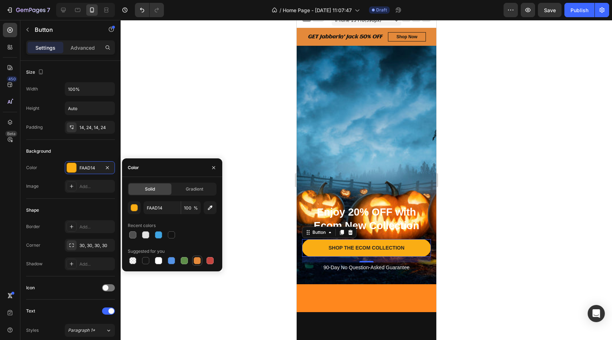
click at [195, 258] on div at bounding box center [197, 260] width 7 height 7
type input "E4893A"
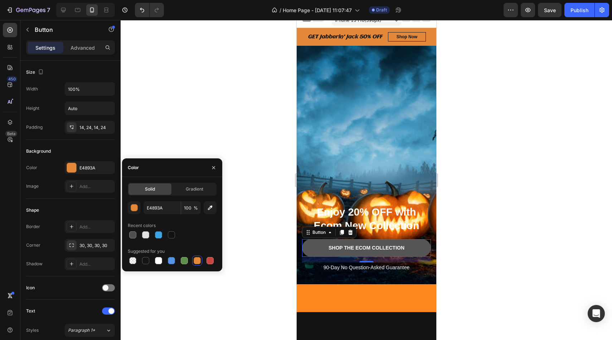
click at [361, 243] on button "SHOP THE ECOM COLLECTION" at bounding box center [366, 248] width 129 height 18
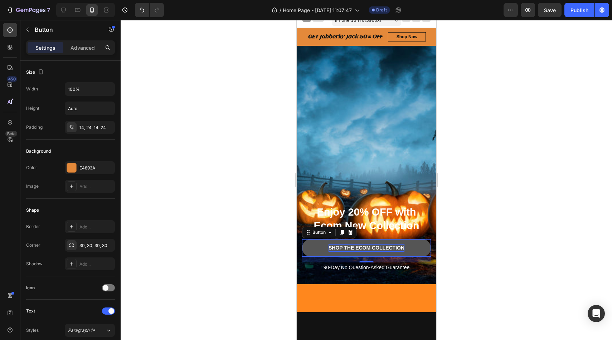
click at [335, 249] on div "SHOP THE ECOM COLLECTION" at bounding box center [366, 248] width 76 height 8
click at [311, 250] on button "SHOP THE ECOM COLLECTION" at bounding box center [366, 248] width 129 height 18
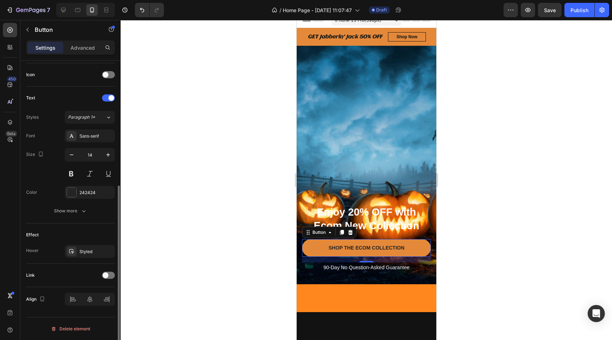
scroll to position [213, 0]
click at [79, 247] on div "Styled" at bounding box center [90, 251] width 50 height 13
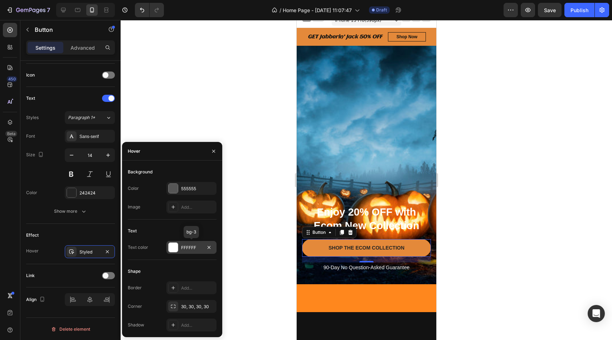
click at [175, 248] on div at bounding box center [173, 247] width 9 height 9
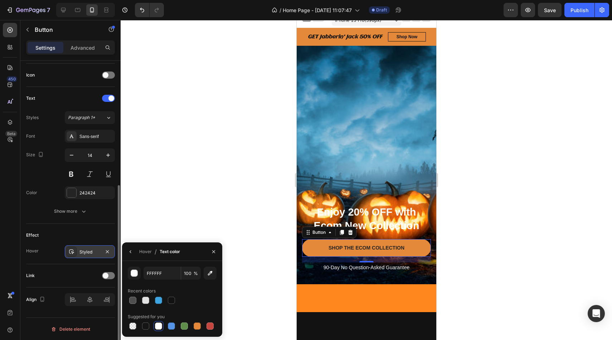
click at [93, 253] on div "Styled" at bounding box center [89, 252] width 21 height 6
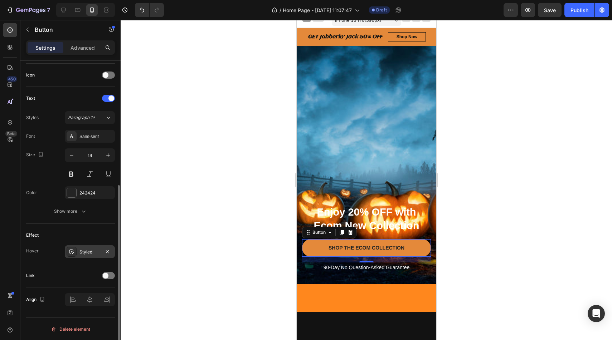
click at [87, 249] on div "Styled" at bounding box center [89, 252] width 21 height 6
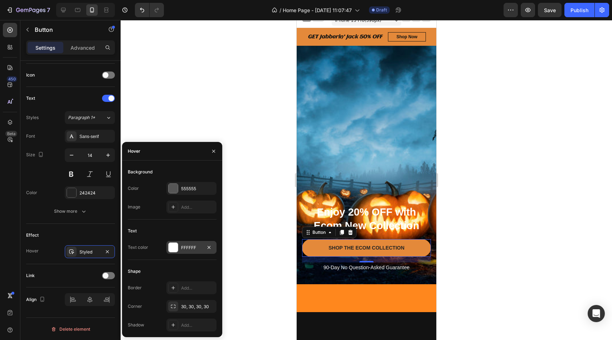
click at [177, 244] on div at bounding box center [173, 247] width 9 height 9
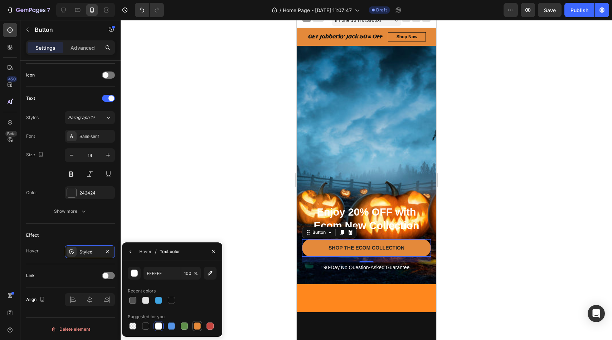
click at [200, 328] on div at bounding box center [197, 326] width 7 height 7
type input "E4893A"
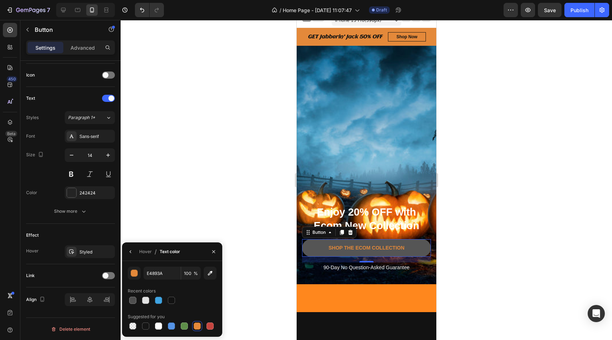
click at [315, 248] on button "SHOP THE ECOM COLLECTION" at bounding box center [366, 248] width 129 height 18
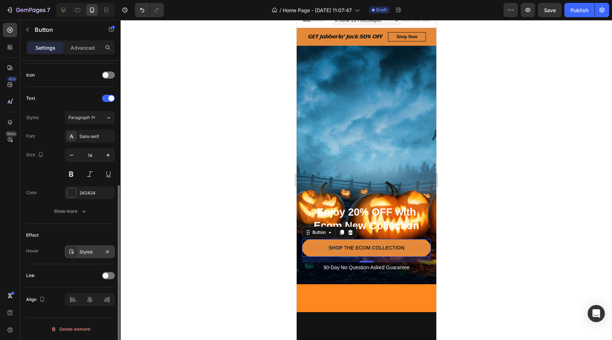
click at [96, 251] on div "Styled" at bounding box center [89, 252] width 21 height 6
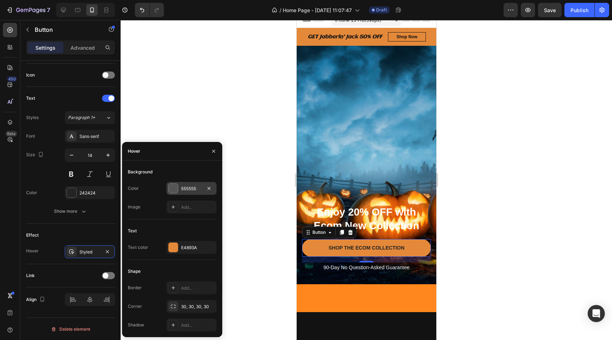
click at [172, 185] on div at bounding box center [173, 188] width 9 height 9
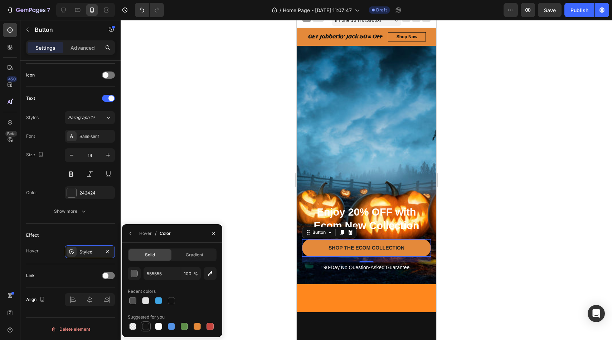
click at [145, 323] on div at bounding box center [145, 326] width 7 height 7
type input "151515"
click at [104, 140] on div "Sans-serif" at bounding box center [90, 136] width 50 height 13
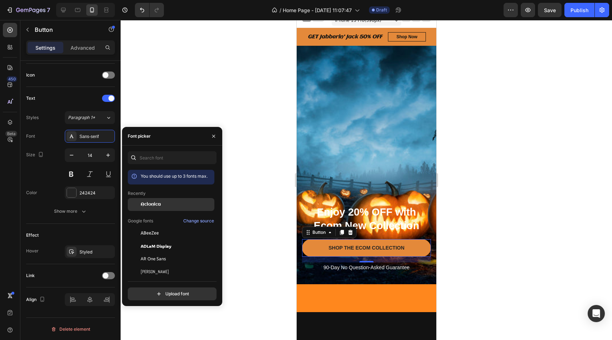
click at [152, 207] on span "Aclonica" at bounding box center [151, 204] width 20 height 6
click at [72, 173] on button at bounding box center [71, 174] width 13 height 13
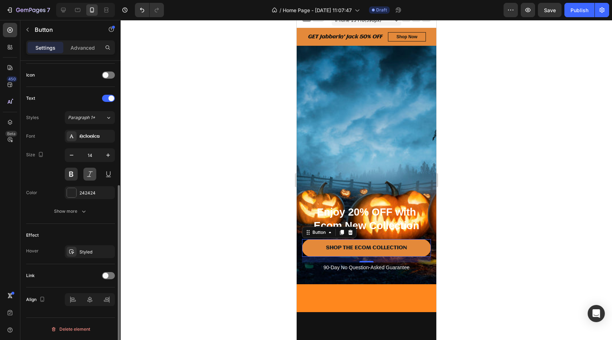
click at [88, 173] on button at bounding box center [89, 174] width 13 height 13
click at [444, 174] on div at bounding box center [366, 180] width 491 height 320
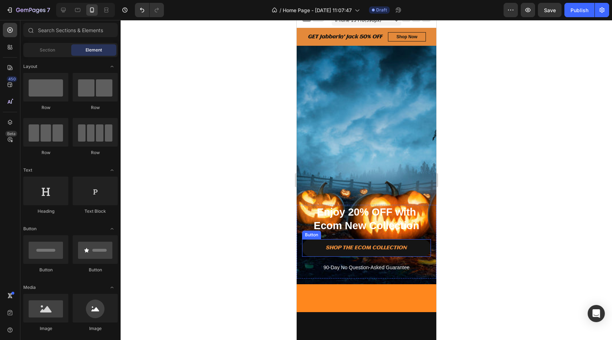
click at [409, 247] on button "SHOP THE ECOM COLLECTION" at bounding box center [366, 248] width 129 height 18
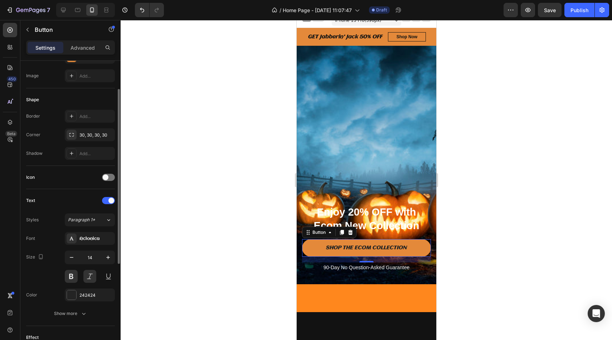
scroll to position [0, 0]
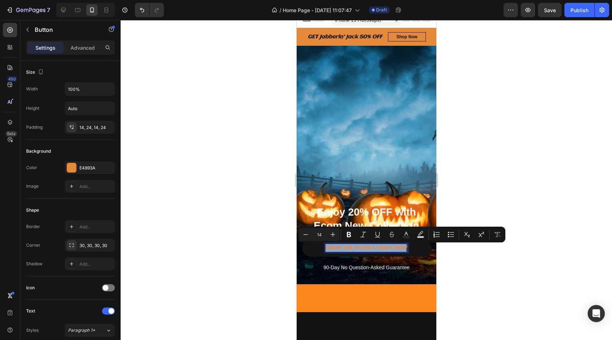
drag, startPoint x: 406, startPoint y: 245, endPoint x: 311, endPoint y: 245, distance: 95.2
click at [311, 245] on button "SHOP THE ECOM COLLECTION" at bounding box center [366, 248] width 129 height 18
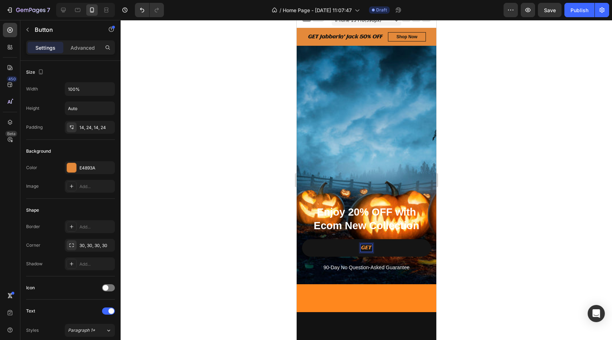
click at [302, 239] on button "GET" at bounding box center [366, 248] width 129 height 18
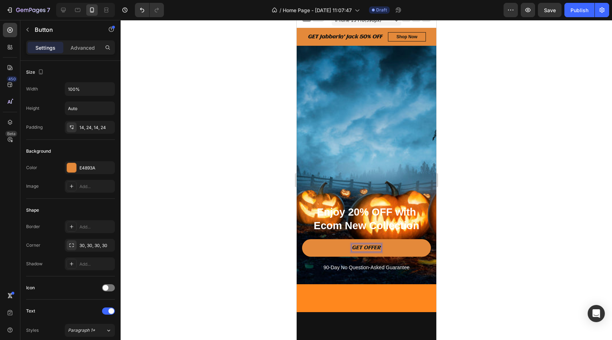
click at [554, 231] on div at bounding box center [366, 180] width 491 height 320
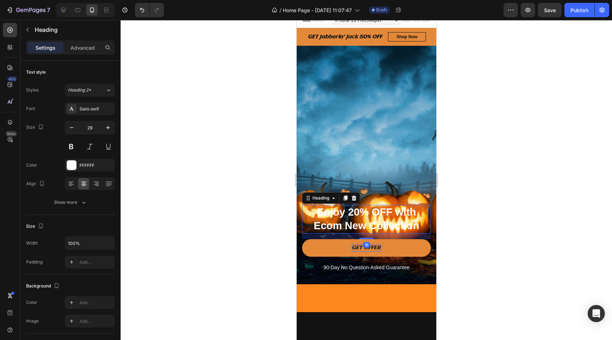
click at [387, 222] on p "Enjoy 20% OFF with Ecom New Collection" at bounding box center [365, 219] width 127 height 27
click at [70, 171] on div "FFFFFF" at bounding box center [90, 165] width 50 height 13
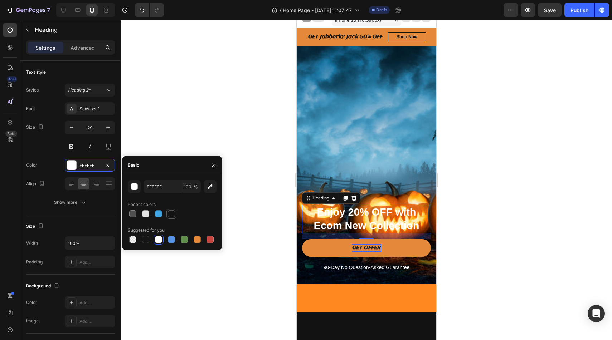
click at [171, 214] on div at bounding box center [171, 213] width 7 height 7
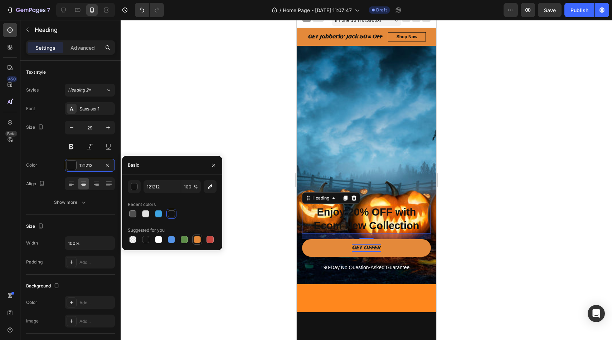
click at [197, 240] on div at bounding box center [197, 239] width 7 height 7
type input "E4893A"
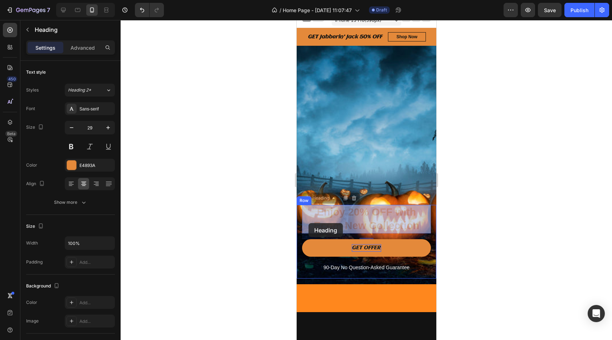
drag, startPoint x: 309, startPoint y: 200, endPoint x: 308, endPoint y: 223, distance: 22.9
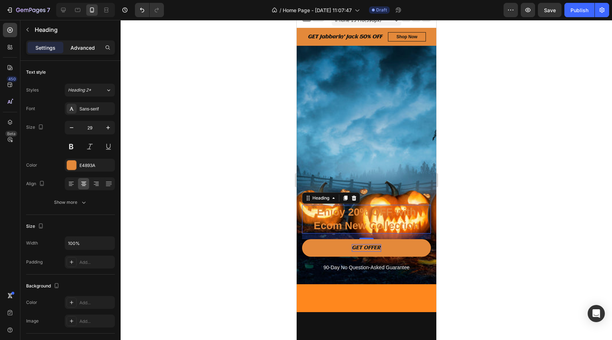
click at [89, 44] on p "Advanced" at bounding box center [82, 48] width 24 height 8
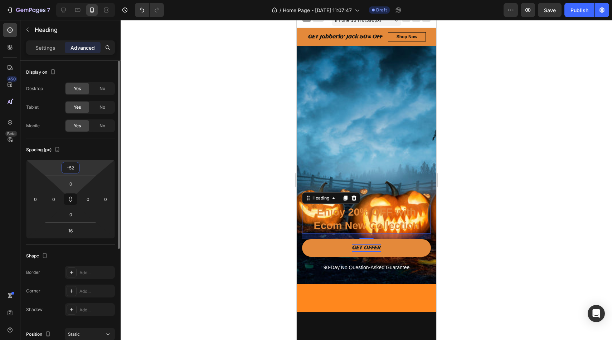
type input "-54"
drag, startPoint x: 84, startPoint y: 172, endPoint x: 89, endPoint y: 181, distance: 10.6
click at [89, 0] on html "7 Version history / Home Page - Sep 27, 11:07:47 Draft Preview Save Publish 450…" at bounding box center [306, 0] width 612 height 0
type input "10"
click at [81, 0] on html "7 Version history / Home Page - Sep 27, 11:07:47 Draft Preview Save Publish 450…" at bounding box center [306, 0] width 612 height 0
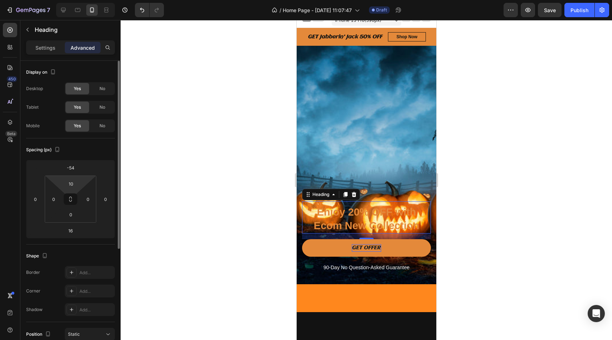
drag, startPoint x: 79, startPoint y: 172, endPoint x: 78, endPoint y: 155, distance: 17.5
click at [78, 155] on div "Spacing (px) -54 0 16 0 10 0 0 0" at bounding box center [70, 191] width 89 height 106
click at [78, 172] on div "-54" at bounding box center [71, 167] width 18 height 11
click at [78, 176] on div "-54 0 16 0 10 0 0 0" at bounding box center [70, 199] width 89 height 79
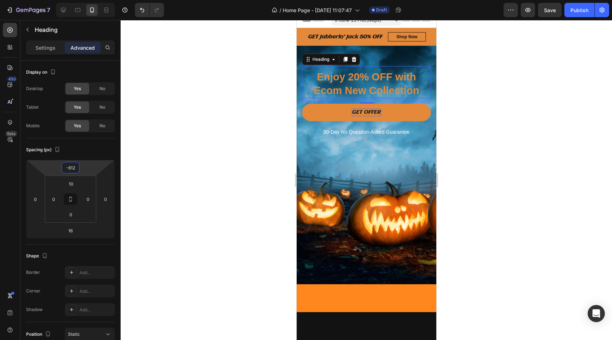
type input "-614"
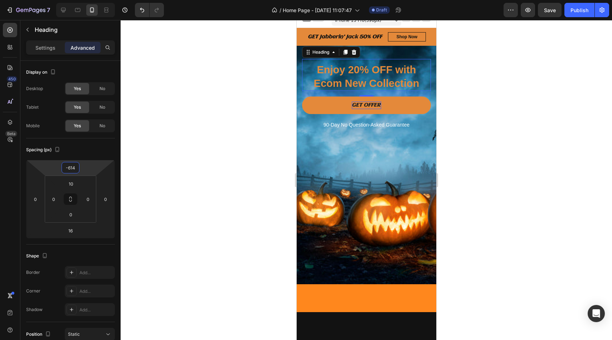
drag, startPoint x: 79, startPoint y: 175, endPoint x: 79, endPoint y: 275, distance: 100.2
click at [79, 0] on html "7 Version history / Home Page - Sep 27, 11:07:47 Draft Preview Save Publish 450…" at bounding box center [306, 0] width 612 height 0
click at [449, 195] on div at bounding box center [366, 180] width 491 height 320
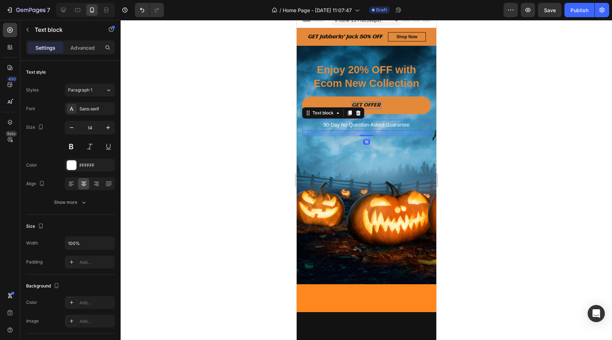
click at [395, 122] on p "90-Day No Question-Asked Guarantee" at bounding box center [365, 125] width 127 height 9
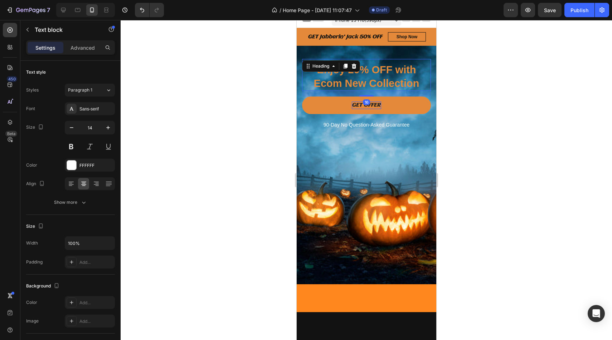
click at [410, 73] on p "Enjoy 20% OFF with Ecom New Collection" at bounding box center [365, 76] width 127 height 27
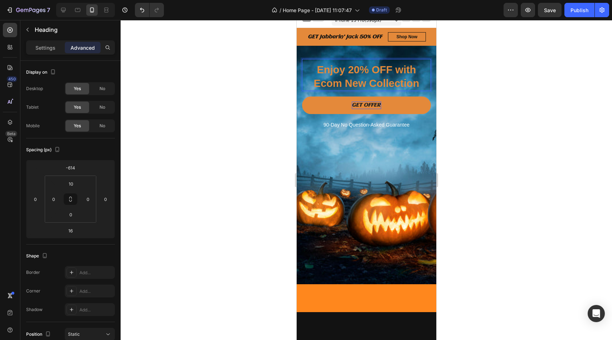
click at [423, 86] on p "Enjoy 20% OFF with Ecom New Collection" at bounding box center [365, 76] width 127 height 27
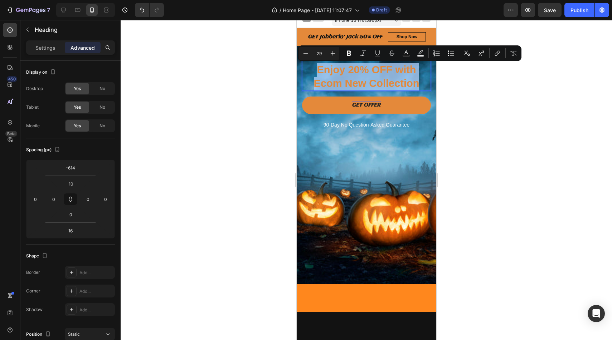
drag, startPoint x: 423, startPoint y: 86, endPoint x: 307, endPoint y: 72, distance: 116.8
click at [307, 72] on p "Enjoy 20% OFF with Ecom New Collection" at bounding box center [365, 76] width 127 height 27
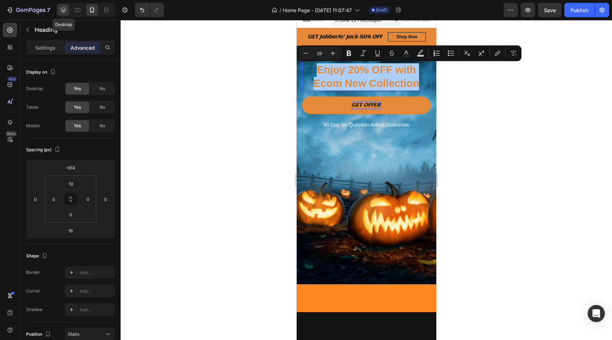
click at [63, 13] on icon at bounding box center [63, 9] width 7 height 7
type input "0"
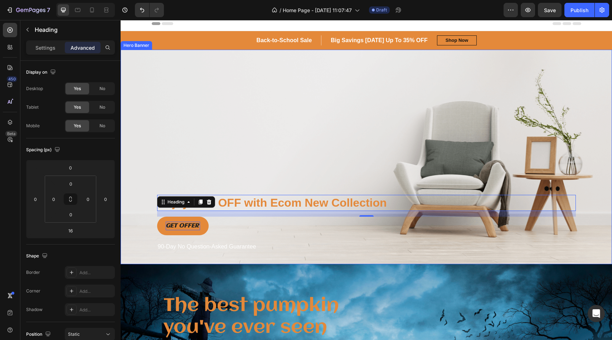
scroll to position [3, 0]
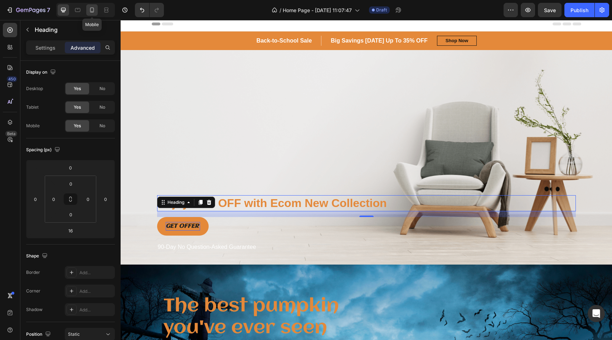
click at [90, 12] on icon at bounding box center [91, 9] width 7 height 7
type input "-614"
type input "10"
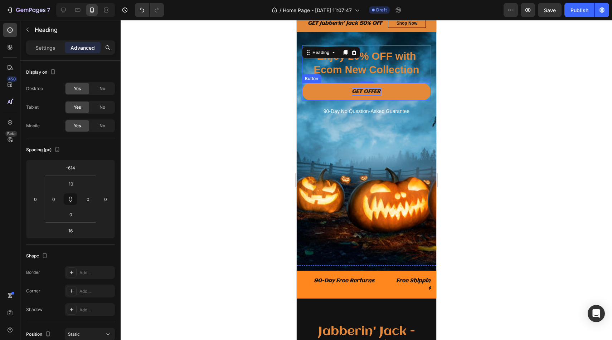
scroll to position [21, 0]
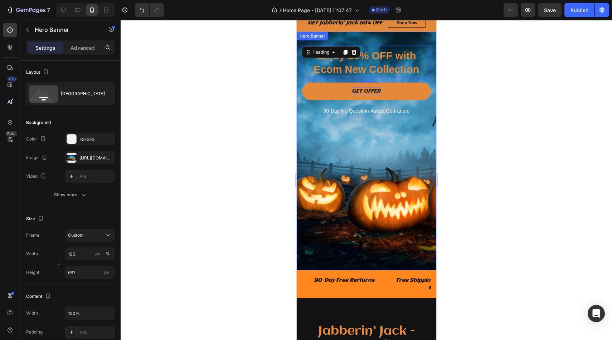
click at [317, 120] on div "Overlay" at bounding box center [366, 151] width 140 height 239
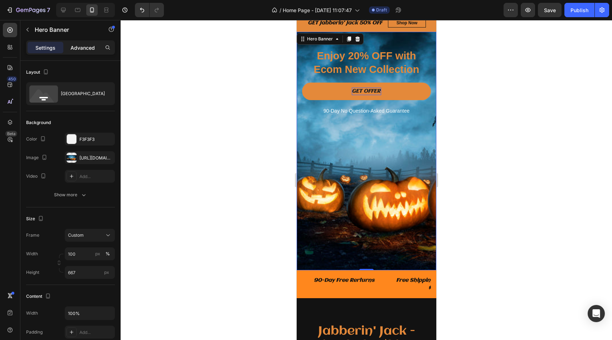
click at [84, 46] on p "Advanced" at bounding box center [82, 48] width 24 height 8
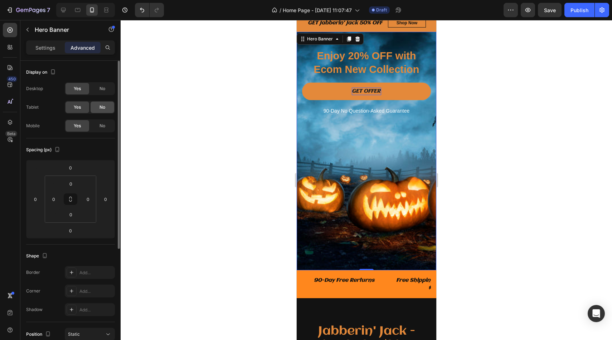
click at [102, 109] on span "No" at bounding box center [102, 107] width 6 height 6
click at [103, 89] on span "No" at bounding box center [102, 89] width 6 height 6
click at [65, 10] on icon at bounding box center [63, 9] width 7 height 7
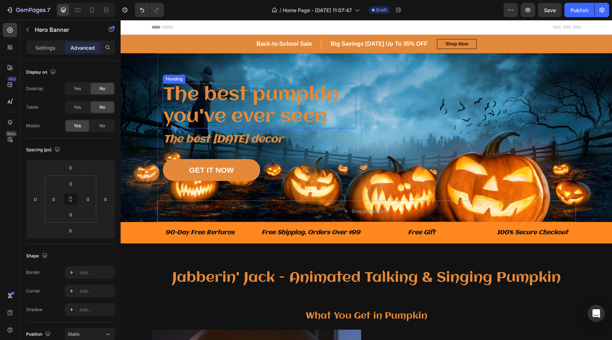
click at [275, 106] on h1 "The best pumpkin you've ever seen" at bounding box center [259, 105] width 193 height 45
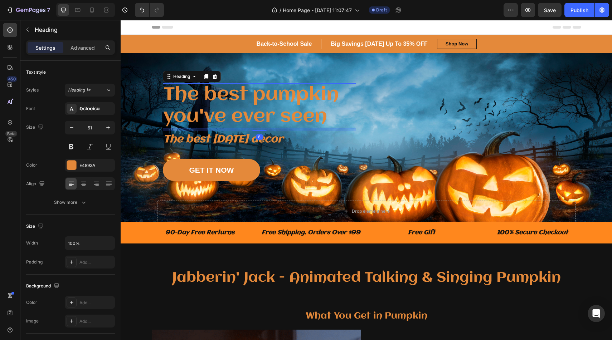
click at [323, 119] on h1 "The best pumpkin you've ever seen" at bounding box center [259, 105] width 193 height 45
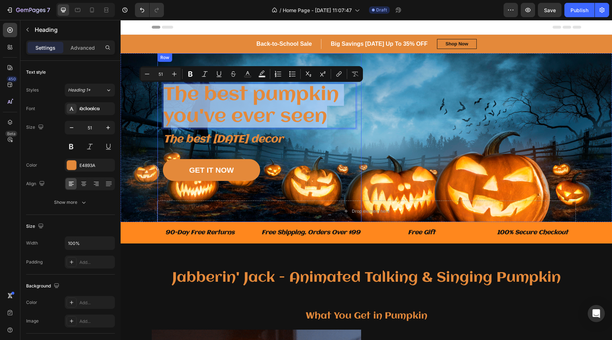
drag, startPoint x: 332, startPoint y: 119, endPoint x: 159, endPoint y: 98, distance: 174.1
click at [159, 98] on div "The best pumpkin you've ever seen Heading 8 The best Halloween decor Text block…" at bounding box center [259, 137] width 204 height 169
copy p "The best pumpkin you've ever seen"
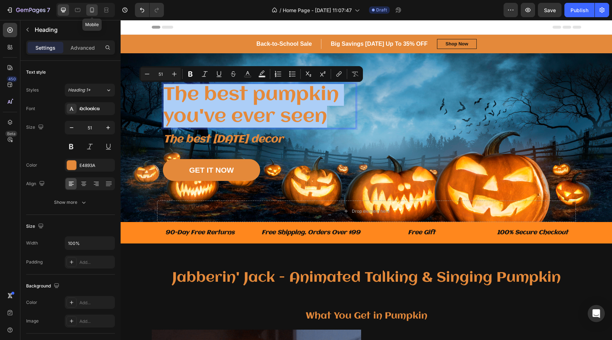
click at [97, 11] on div at bounding box center [91, 9] width 11 height 11
type input "44"
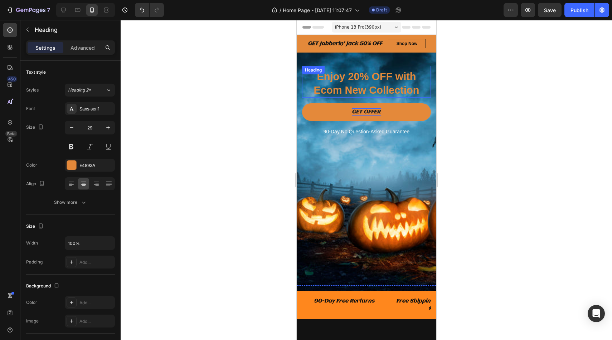
click at [335, 85] on h2 "Enjoy 20% OFF with Ecom New Collection" at bounding box center [366, 83] width 129 height 28
click at [423, 93] on p "Enjoy 20% OFF with Ecom New Collection" at bounding box center [365, 83] width 127 height 27
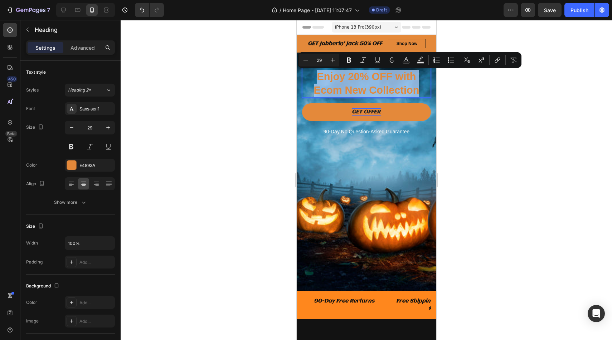
drag, startPoint x: 421, startPoint y: 93, endPoint x: 308, endPoint y: 79, distance: 113.9
click at [308, 79] on p "Enjoy 20% OFF with Ecom New Collection" at bounding box center [365, 83] width 127 height 27
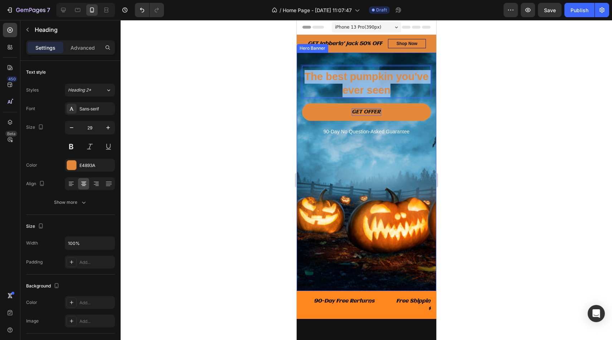
drag, startPoint x: 391, startPoint y: 92, endPoint x: 296, endPoint y: 75, distance: 96.6
click at [296, 75] on div "The best pumpkin you've ever seen Heading 16 GET OFFER Button 90-Day No Questio…" at bounding box center [366, 172] width 140 height 239
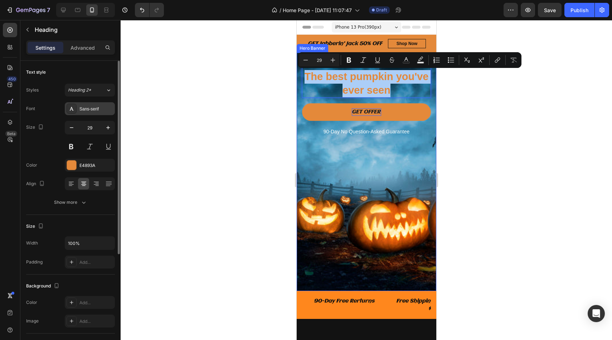
click at [92, 109] on div "Sans-serif" at bounding box center [96, 109] width 34 height 6
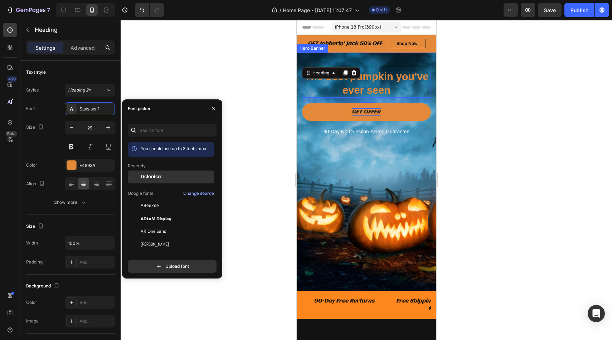
click at [154, 176] on span "Aclonica" at bounding box center [151, 177] width 20 height 6
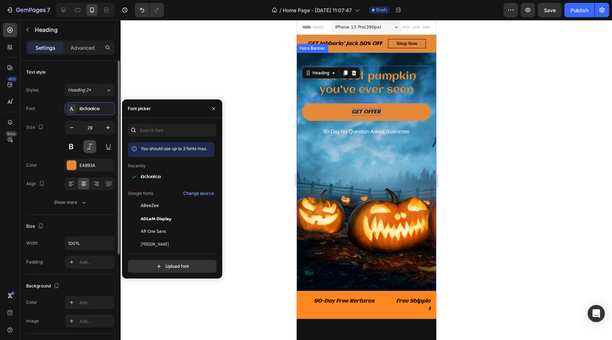
click at [84, 147] on button at bounding box center [89, 146] width 13 height 13
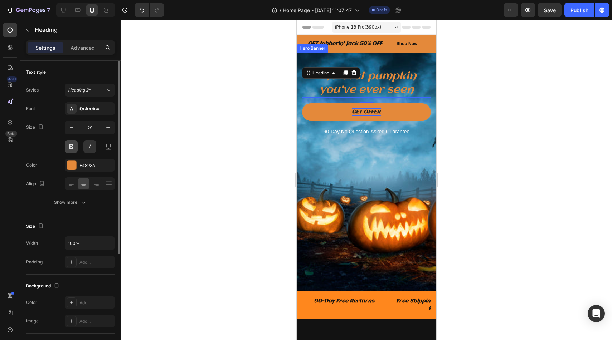
click at [69, 147] on button at bounding box center [71, 146] width 13 height 13
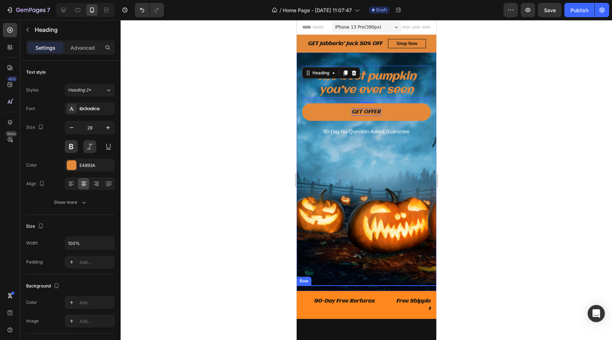
click at [483, 109] on div at bounding box center [366, 180] width 491 height 320
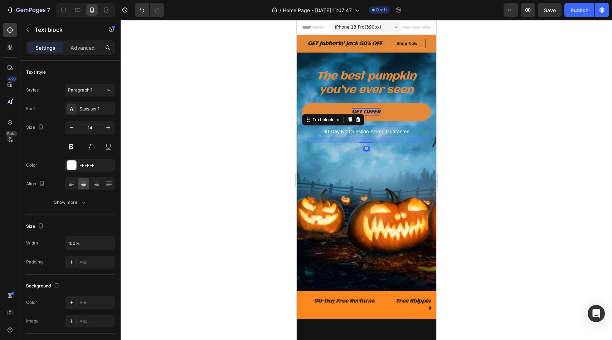
click at [377, 130] on p "90-Day No Question-Asked Guarantee" at bounding box center [365, 131] width 127 height 9
click at [90, 143] on button at bounding box center [89, 146] width 13 height 13
click at [68, 148] on button at bounding box center [71, 146] width 13 height 13
click at [98, 106] on div "Sans-serif" at bounding box center [90, 108] width 50 height 13
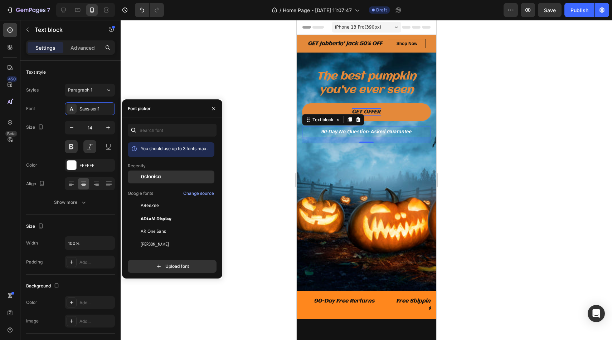
click at [153, 175] on span "Aclonica" at bounding box center [151, 177] width 20 height 6
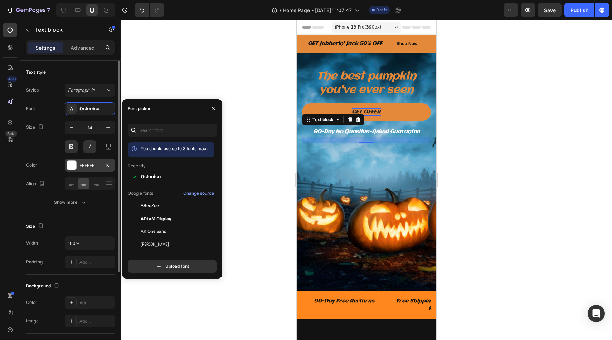
click at [71, 169] on div at bounding box center [71, 165] width 9 height 9
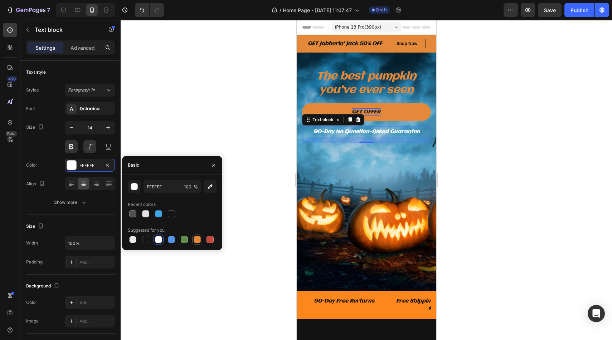
click at [194, 241] on div at bounding box center [197, 239] width 7 height 7
click at [179, 216] on div at bounding box center [172, 214] width 89 height 10
click at [172, 218] on div at bounding box center [171, 214] width 10 height 10
type input "121212"
click at [442, 89] on div at bounding box center [366, 180] width 491 height 320
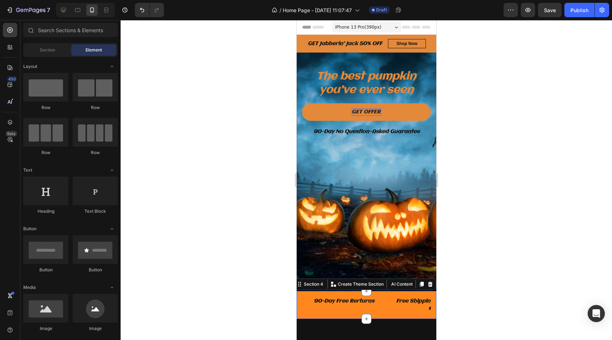
click at [380, 295] on div "90-Day Free Rerturns Text block Free Shipping. Orders Over $99 Text block Free …" at bounding box center [366, 305] width 140 height 28
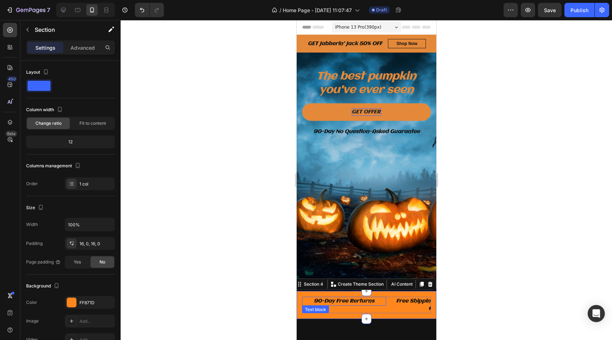
click at [382, 302] on p "90-Day Free Rerturns" at bounding box center [343, 302] width 83 height 8
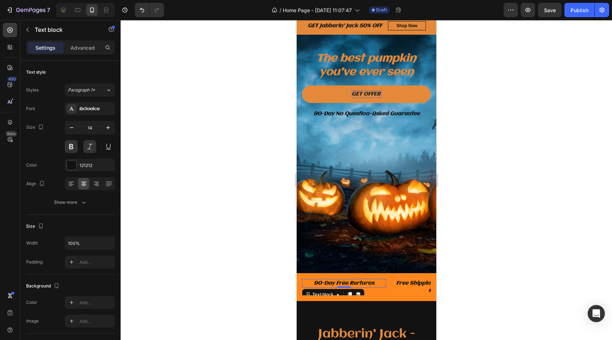
scroll to position [17, 0]
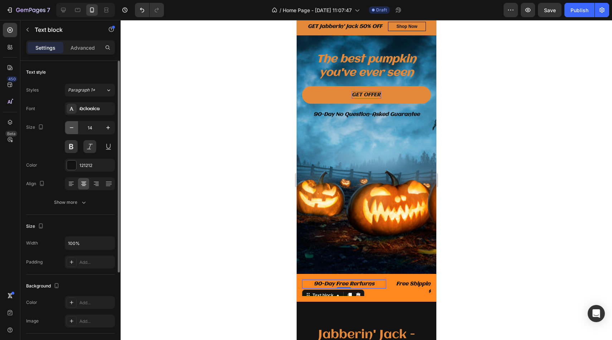
click at [74, 129] on icon "button" at bounding box center [71, 127] width 7 height 7
click at [111, 131] on icon "button" at bounding box center [107, 127] width 7 height 7
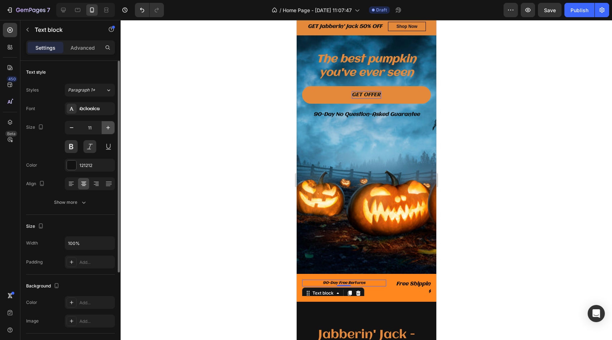
click at [111, 131] on icon "button" at bounding box center [107, 127] width 7 height 7
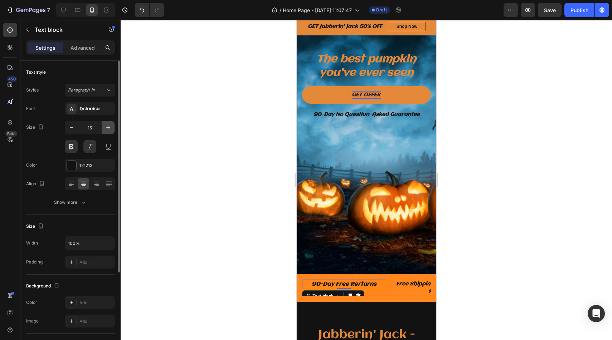
type input "16"
click at [419, 289] on p "Free Shipping. Orders Over $99" at bounding box center [433, 288] width 83 height 15
click at [303, 290] on div "90-Day Free Rerturns Text block 0" at bounding box center [344, 288] width 84 height 16
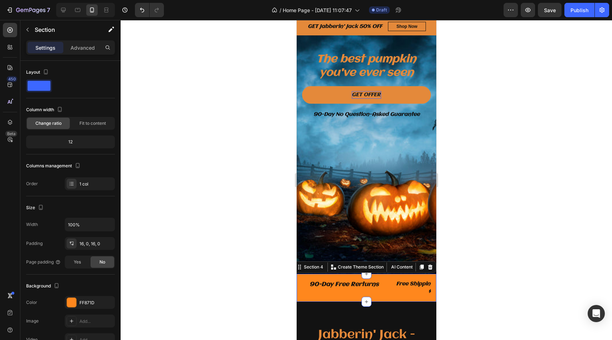
click at [299, 275] on div "90-Day Free Rerturns Text block Free Shipping. Orders Over $99 Text block Free …" at bounding box center [366, 288] width 140 height 28
click at [300, 279] on div "90-Day Free Rerturns Text block Free Shipping. Orders Over $99 Text block Free …" at bounding box center [366, 288] width 140 height 28
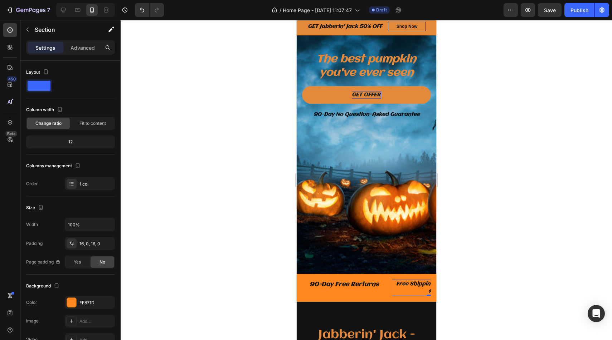
click at [391, 287] on div "Free Shipping. Orders Over $99" at bounding box center [433, 288] width 84 height 16
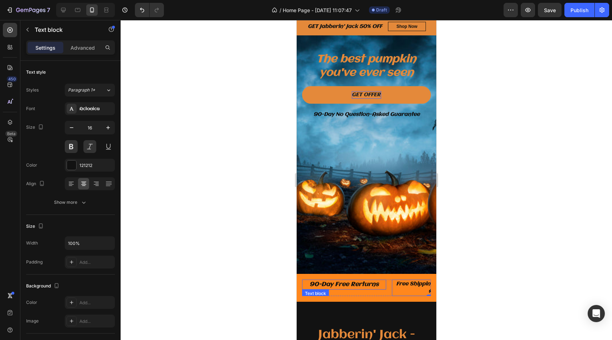
click at [382, 286] on p "90-Day Free Rerturns" at bounding box center [343, 285] width 83 height 9
click at [393, 287] on p "Free Shipping. Orders Over $99" at bounding box center [433, 288] width 83 height 15
click at [79, 6] on icon at bounding box center [77, 9] width 7 height 7
type input "16"
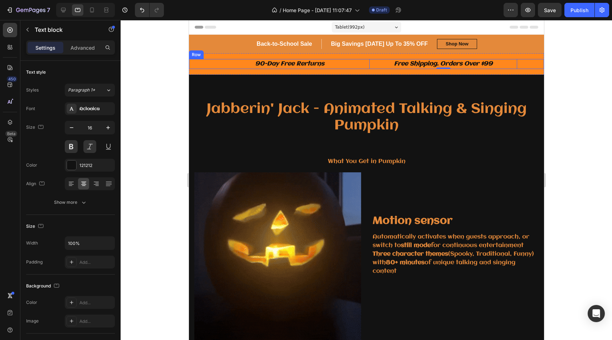
click at [599, 72] on div at bounding box center [366, 180] width 491 height 320
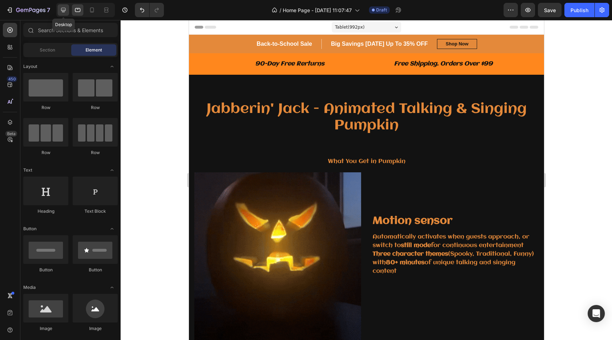
click at [59, 11] on div at bounding box center [63, 9] width 11 height 11
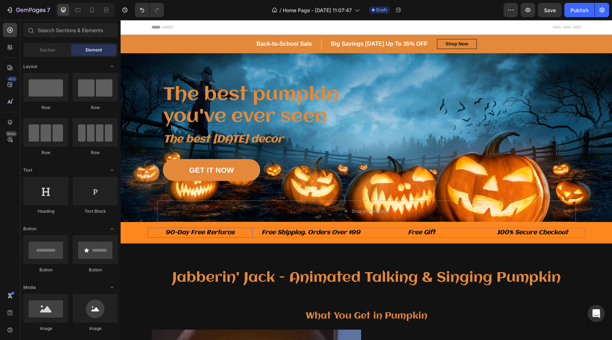
click at [237, 234] on p "90-Day Free Rerturns" at bounding box center [200, 233] width 104 height 9
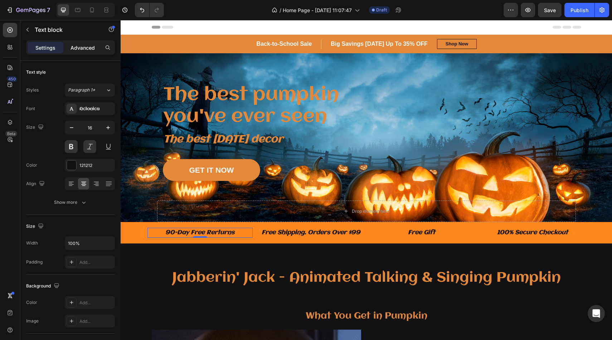
click at [88, 49] on p "Advanced" at bounding box center [82, 48] width 24 height 8
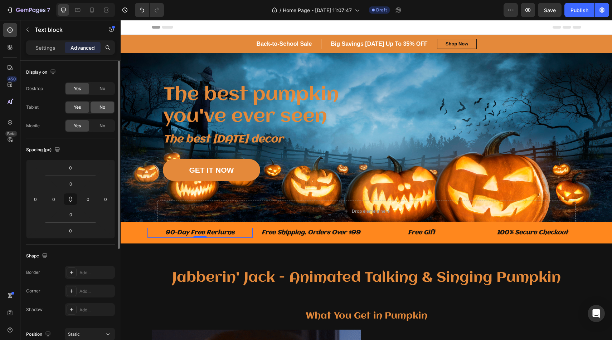
click at [105, 109] on div "No" at bounding box center [103, 107] width 24 height 11
click at [79, 108] on span "Yes" at bounding box center [77, 107] width 7 height 6
click at [97, 119] on div "Yes No" at bounding box center [90, 125] width 50 height 13
click at [101, 126] on span "No" at bounding box center [102, 126] width 6 height 6
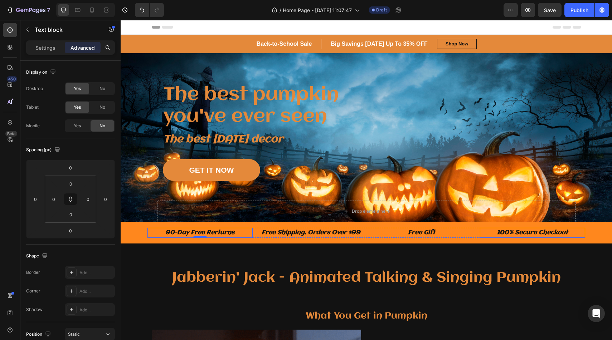
click at [506, 229] on p "100% Secure Checkout" at bounding box center [533, 233] width 104 height 9
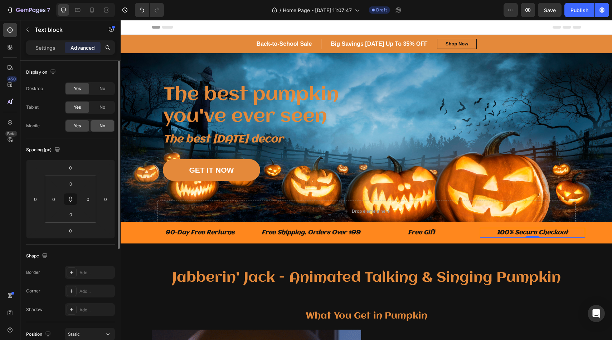
click at [103, 127] on span "No" at bounding box center [102, 126] width 6 height 6
click at [92, 9] on icon at bounding box center [91, 9] width 7 height 7
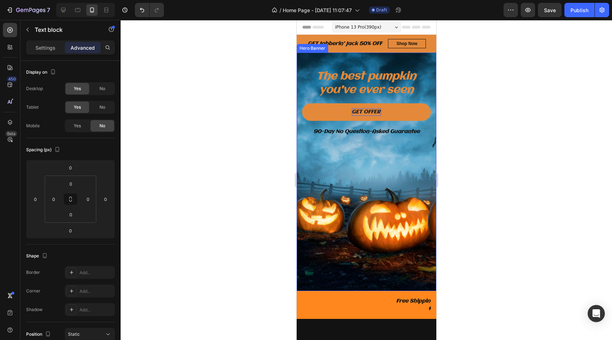
click at [369, 225] on div "Overlay" at bounding box center [366, 172] width 140 height 239
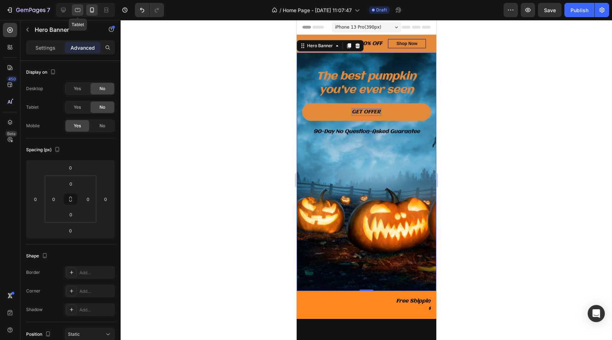
click at [80, 10] on icon at bounding box center [77, 10] width 5 height 4
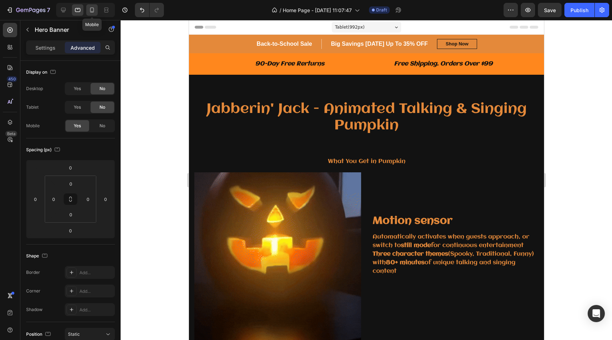
click at [90, 11] on icon at bounding box center [92, 10] width 4 height 5
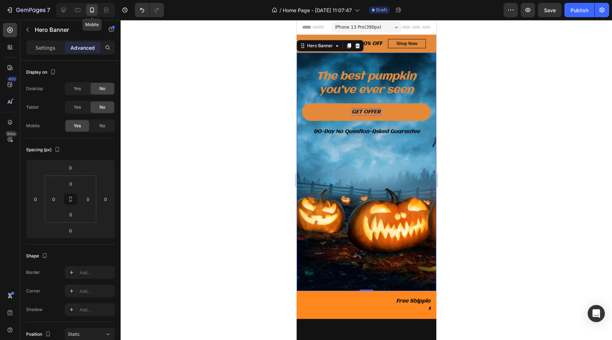
scroll to position [8, 0]
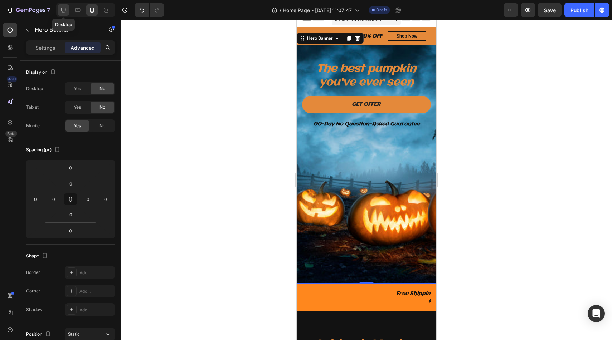
click at [65, 10] on icon at bounding box center [63, 10] width 5 height 5
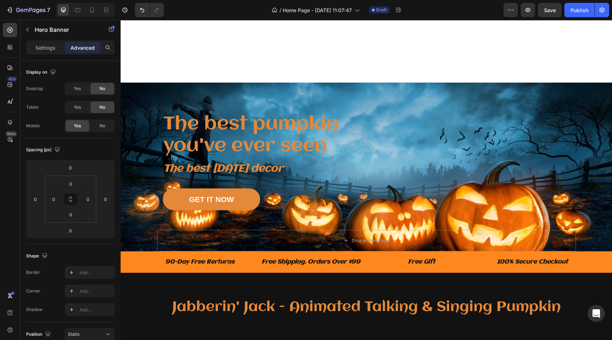
scroll to position [261, 0]
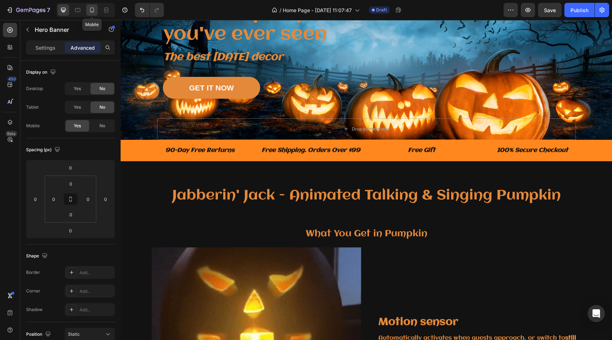
click at [94, 11] on icon at bounding box center [91, 9] width 7 height 7
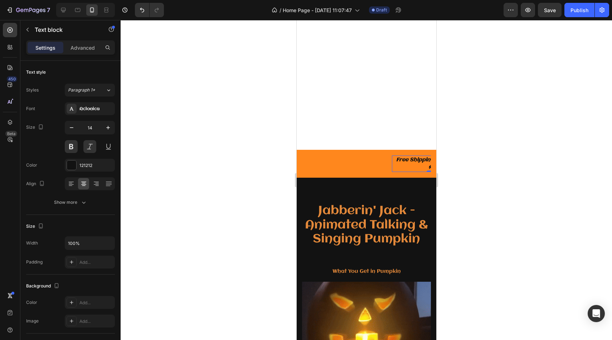
click at [425, 161] on p "Free Shipping. Orders Over $99" at bounding box center [433, 163] width 83 height 15
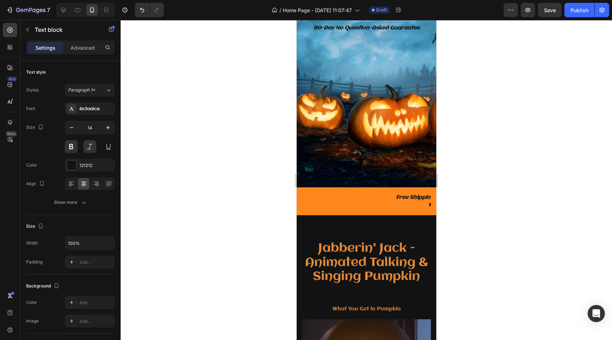
scroll to position [146, 0]
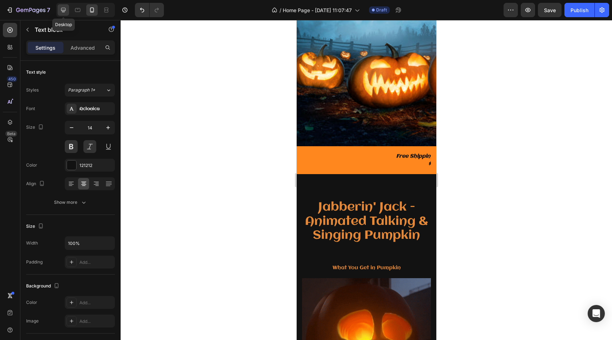
click at [65, 11] on icon at bounding box center [63, 9] width 7 height 7
type input "16"
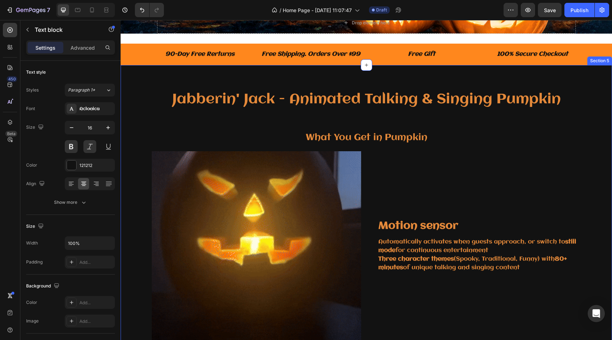
scroll to position [372, 0]
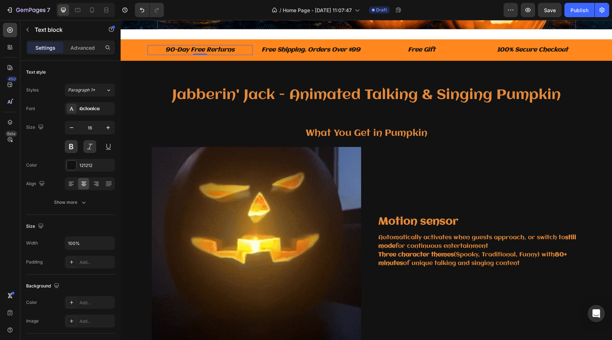
click at [218, 50] on p "90-Day Free Rerturns" at bounding box center [200, 50] width 104 height 9
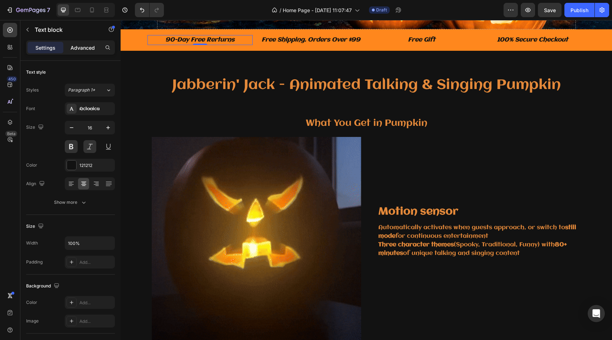
click at [85, 52] on div "Advanced" at bounding box center [83, 47] width 36 height 11
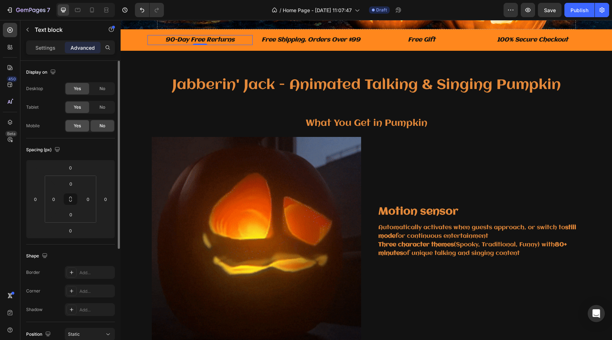
click at [83, 127] on div "Yes" at bounding box center [77, 125] width 24 height 11
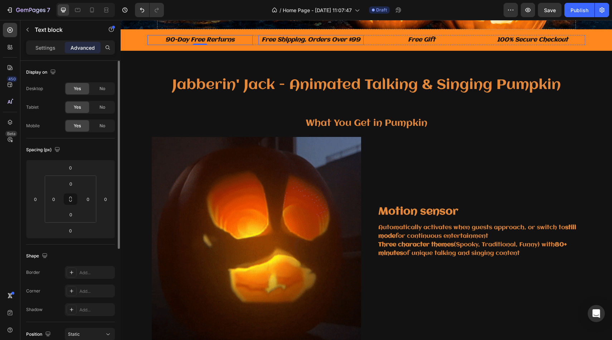
click at [340, 40] on p "Free Shipping. Orders Over $99" at bounding box center [311, 40] width 104 height 9
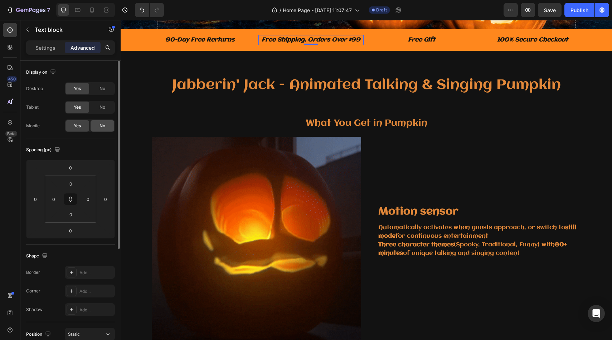
click at [107, 126] on div "No" at bounding box center [103, 125] width 24 height 11
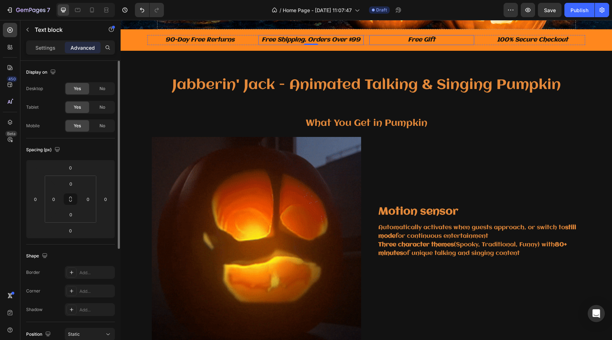
click at [434, 39] on p "Free Gift" at bounding box center [422, 40] width 104 height 9
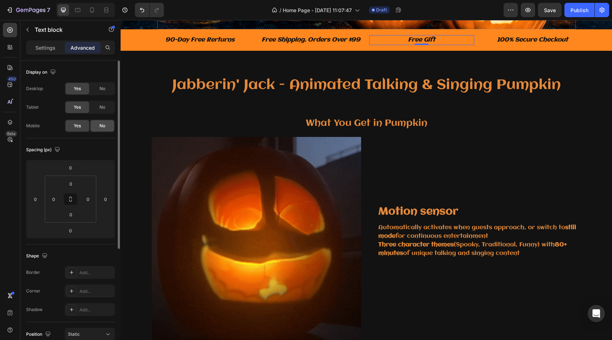
click at [104, 125] on span "No" at bounding box center [102, 126] width 6 height 6
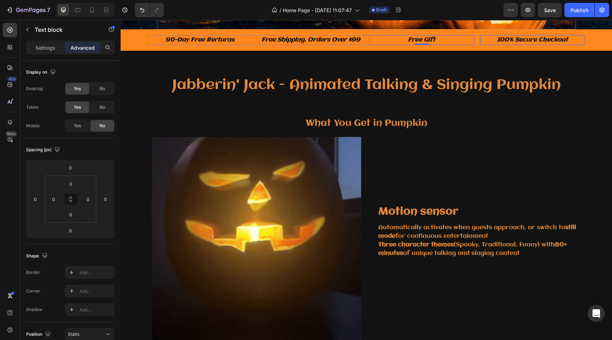
click at [535, 40] on p "100% Secure Checkout" at bounding box center [533, 40] width 104 height 9
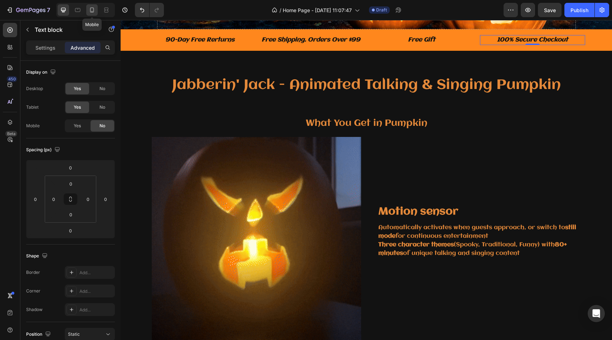
click at [94, 6] on div at bounding box center [91, 9] width 11 height 11
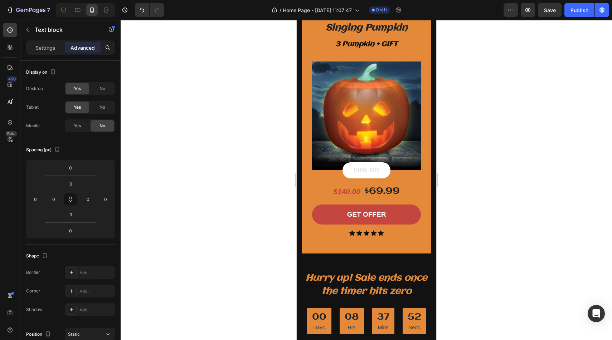
scroll to position [1585, 0]
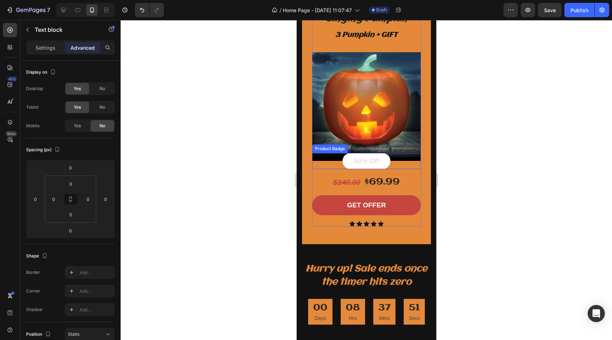
click at [382, 161] on pre "50% Off" at bounding box center [366, 161] width 48 height 16
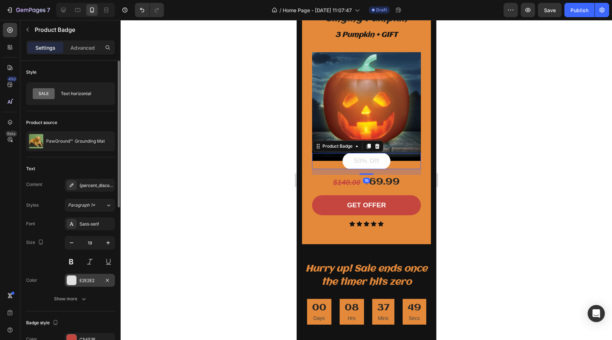
click at [70, 282] on div at bounding box center [71, 280] width 9 height 9
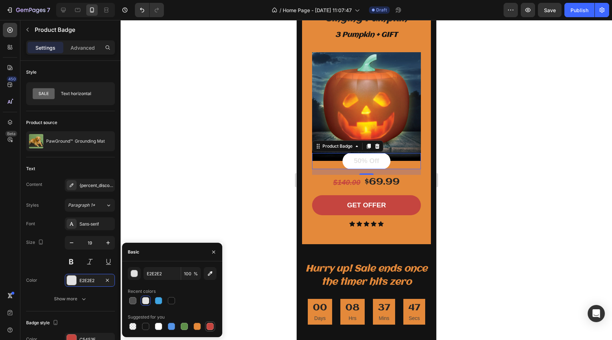
click at [207, 330] on div at bounding box center [210, 326] width 9 height 9
type input "C5453F"
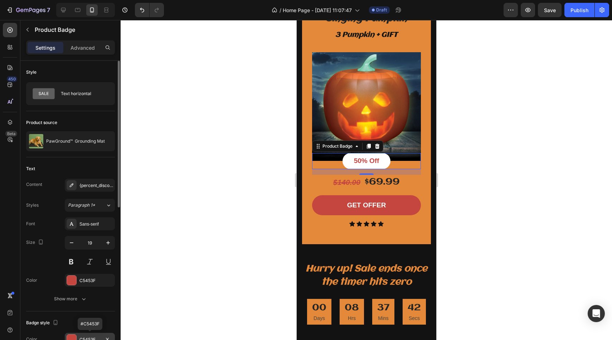
click at [71, 335] on div at bounding box center [72, 340] width 10 height 10
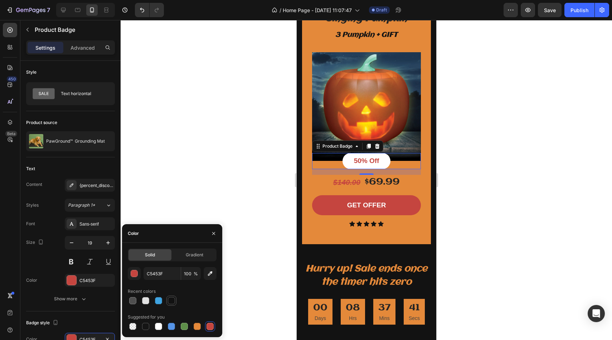
click at [174, 303] on div at bounding box center [171, 300] width 7 height 7
type input "121212"
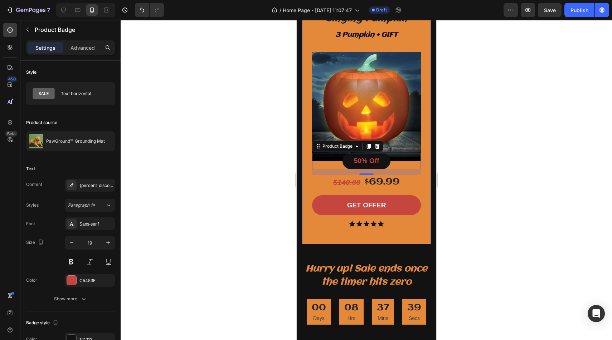
click at [475, 122] on div at bounding box center [366, 180] width 491 height 320
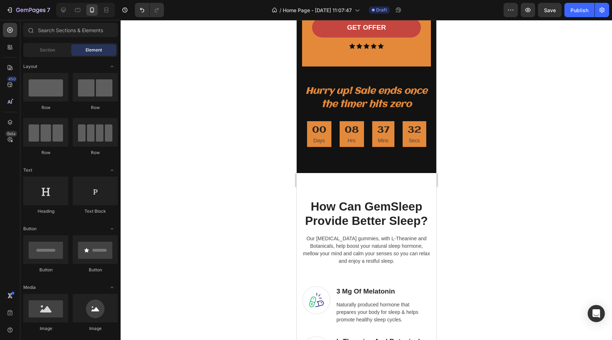
scroll to position [1761, 0]
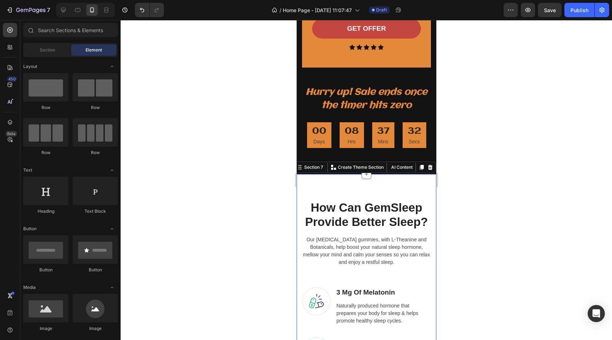
click at [410, 185] on div "How Can GemSleep Provide Better Sleep? Heading Our melatonin gummies, with L-Th…" at bounding box center [366, 338] width 140 height 328
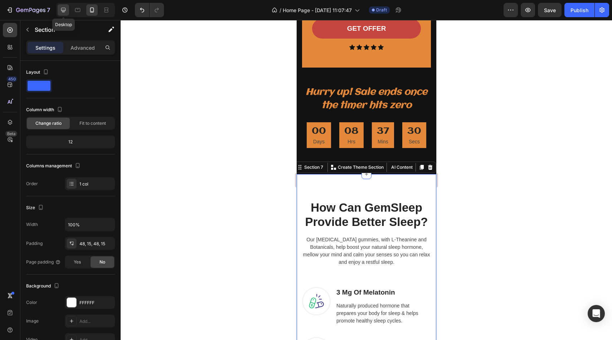
click at [61, 11] on icon at bounding box center [63, 9] width 7 height 7
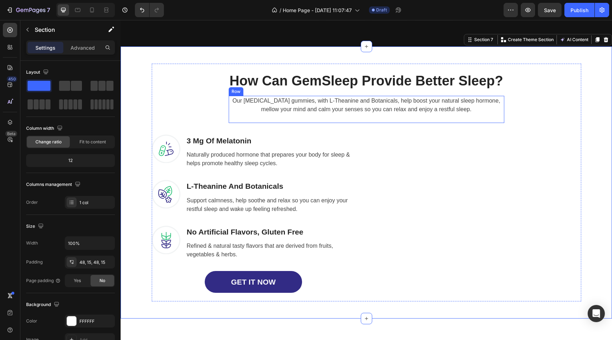
scroll to position [1835, 0]
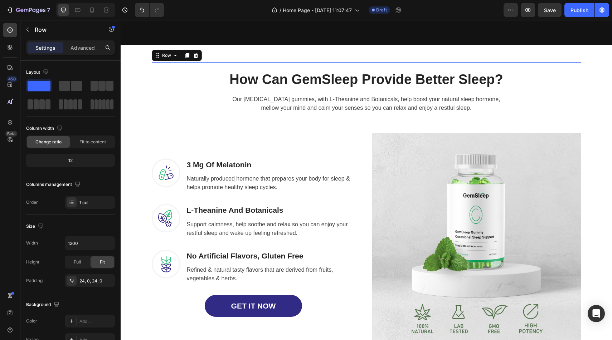
click at [580, 65] on div "How Can GemSleep Provide Better Sleep? Heading Our melatonin gummies, with L-Th…" at bounding box center [366, 206] width 429 height 289
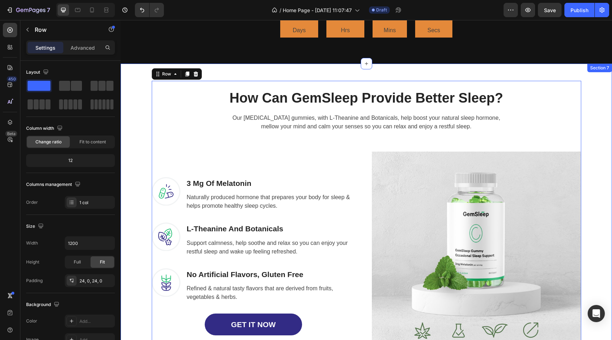
scroll to position [1799, 0]
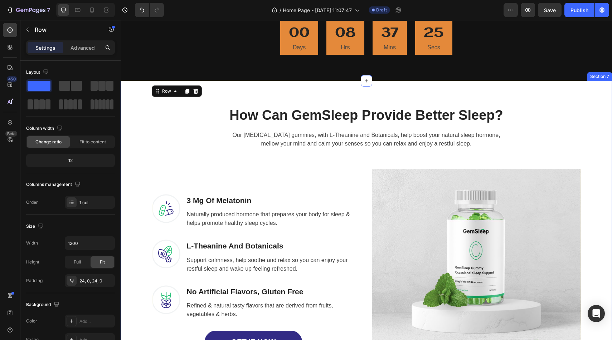
click at [599, 88] on div "How Can GemSleep Provide Better Sleep? Heading Our melatonin gummies, with L-Th…" at bounding box center [366, 242] width 491 height 323
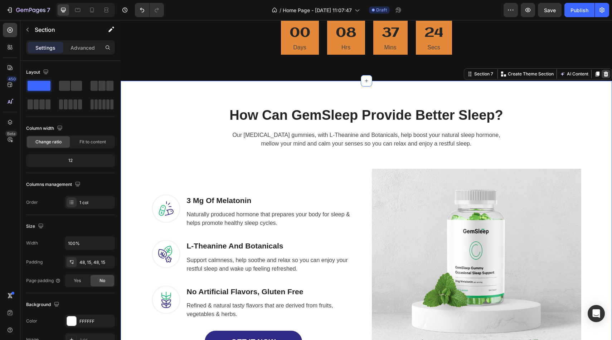
click at [607, 75] on icon at bounding box center [606, 74] width 5 height 5
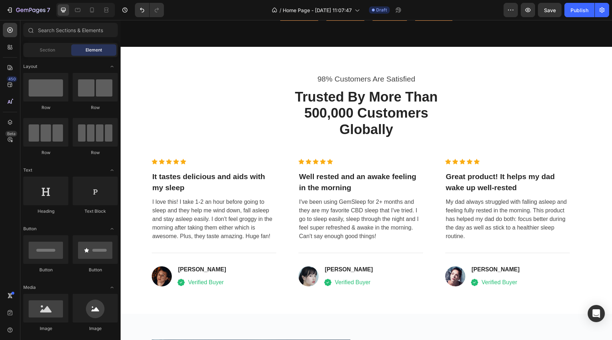
scroll to position [1833, 0]
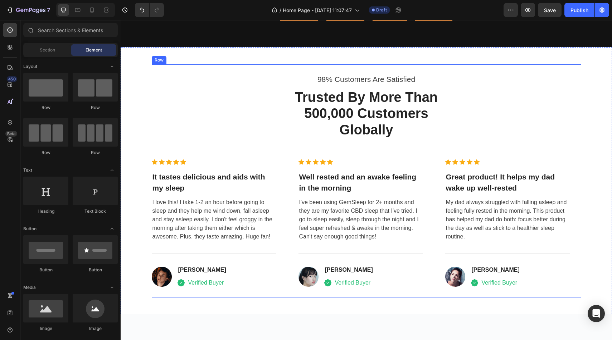
click at [562, 92] on div "98% Customers Are Satisfied Text block Trusted By More Than 500,000 Customers G…" at bounding box center [366, 181] width 429 height 216
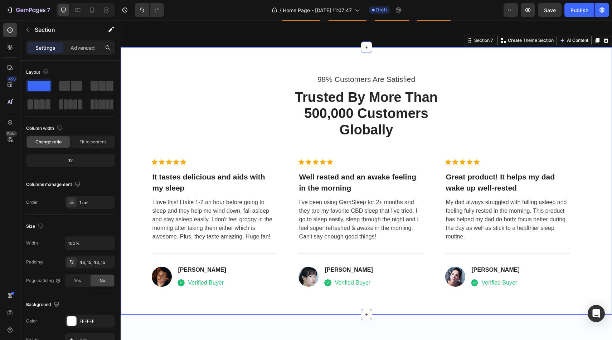
click at [603, 67] on div "98% Customers Are Satisfied Text block Trusted By More Than 500,000 Customers G…" at bounding box center [366, 180] width 481 height 233
click at [459, 57] on div "98% Customers Are Satisfied Text block Trusted By More Than 500,000 Customers G…" at bounding box center [366, 180] width 491 height 267
click at [70, 322] on div at bounding box center [71, 321] width 9 height 9
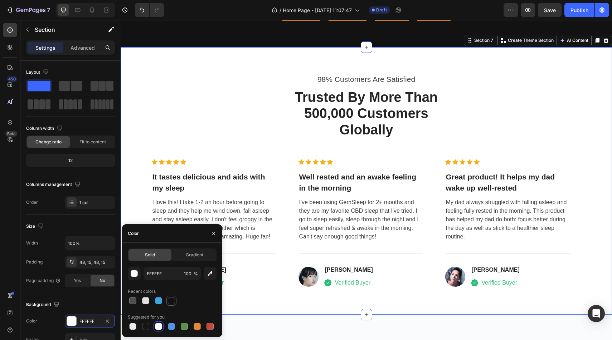
click at [171, 302] on div at bounding box center [171, 300] width 7 height 7
type input "121212"
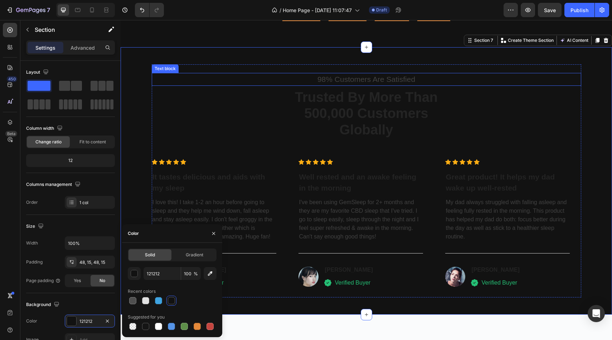
click at [337, 79] on p "98% Customers Are Satisfied" at bounding box center [366, 79] width 428 height 11
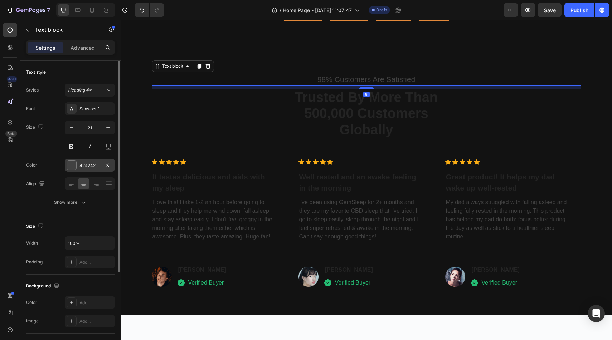
click at [71, 160] on div at bounding box center [72, 165] width 10 height 10
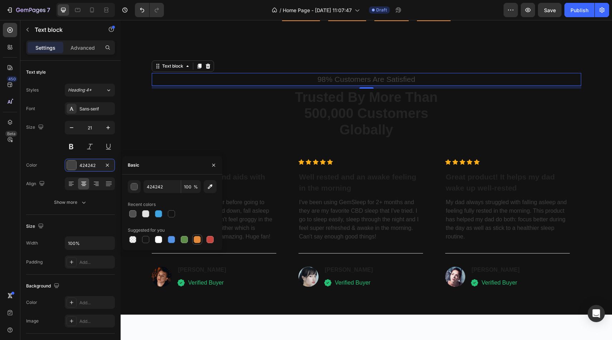
click at [200, 238] on div at bounding box center [197, 239] width 7 height 7
type input "E4893A"
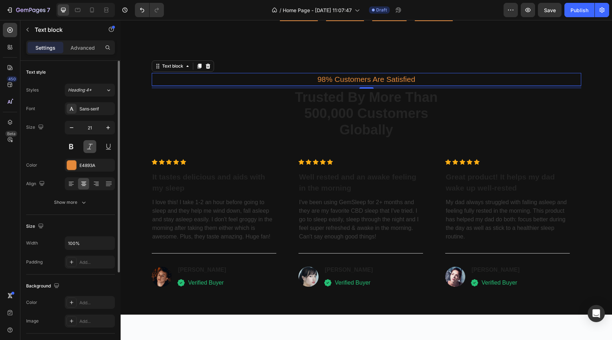
click at [88, 143] on button at bounding box center [89, 146] width 13 height 13
click at [74, 143] on button at bounding box center [71, 146] width 13 height 13
click at [93, 114] on div "Sans-serif" at bounding box center [90, 108] width 50 height 13
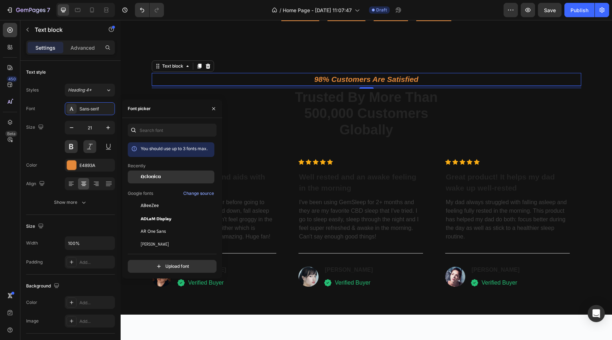
click at [150, 178] on span "Aclonica" at bounding box center [151, 177] width 20 height 6
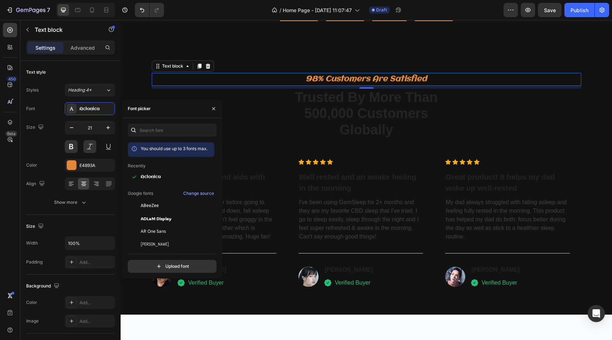
click at [353, 86] on div "8" at bounding box center [366, 87] width 429 height 3
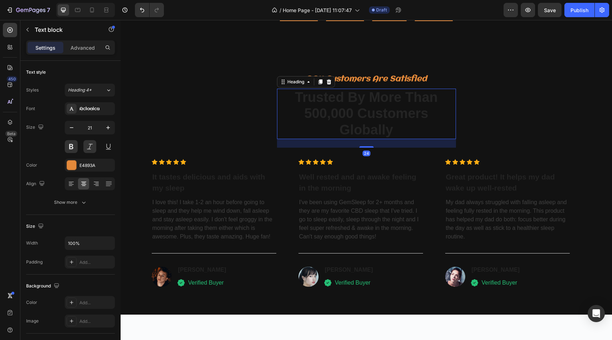
click at [346, 101] on p "Trusted By More Than 500,000 Customers Globally" at bounding box center [366, 113] width 177 height 49
click at [88, 150] on button at bounding box center [89, 146] width 13 height 13
click at [67, 150] on button at bounding box center [71, 146] width 13 height 13
click at [76, 168] on div at bounding box center [71, 165] width 9 height 9
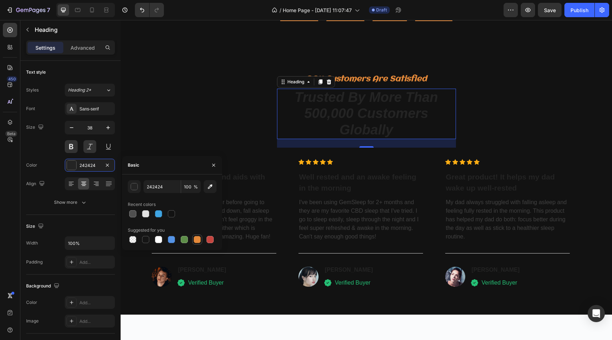
click at [196, 238] on div at bounding box center [197, 239] width 7 height 7
type input "E4893A"
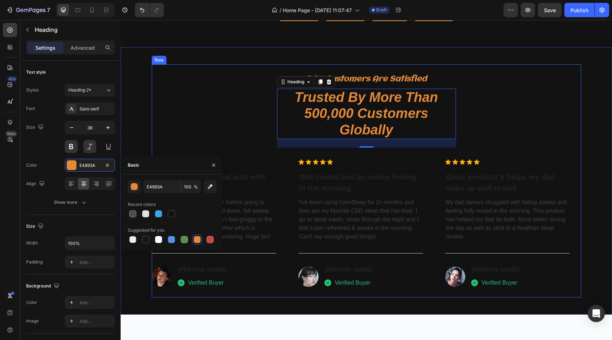
click at [218, 129] on div "98% Customers Are Satisfied Text block Trusted By More Than 500,000 Customers G…" at bounding box center [366, 181] width 429 height 216
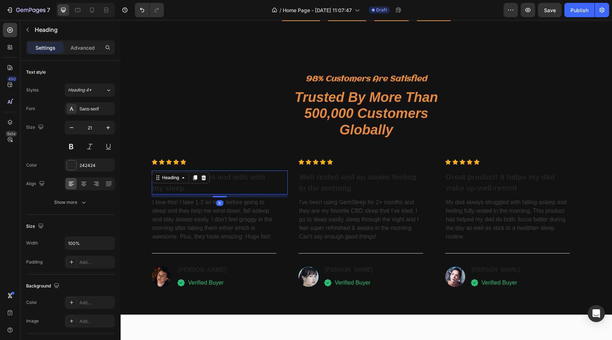
click at [214, 176] on p "It tastes delicious and aids with my sleep" at bounding box center [213, 182] width 123 height 23
click at [69, 167] on div at bounding box center [71, 165] width 9 height 9
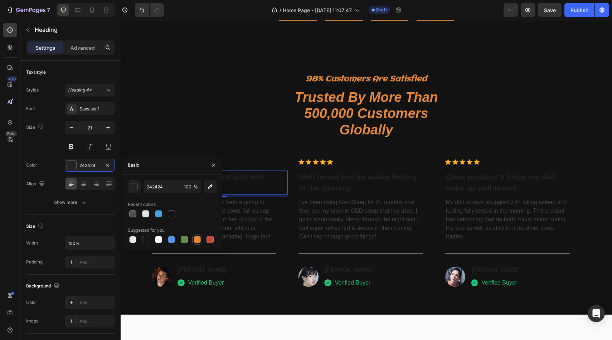
click at [198, 235] on div at bounding box center [197, 239] width 9 height 9
type input "E4893A"
click at [91, 116] on div "Font Sans-serif Size 21 Color E4893A Align Show more" at bounding box center [70, 155] width 89 height 107
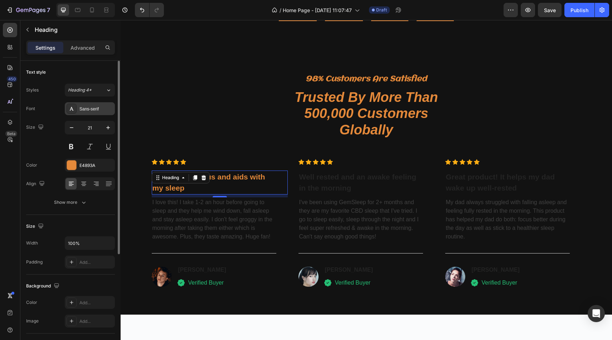
click at [92, 111] on div "Sans-serif" at bounding box center [96, 109] width 34 height 6
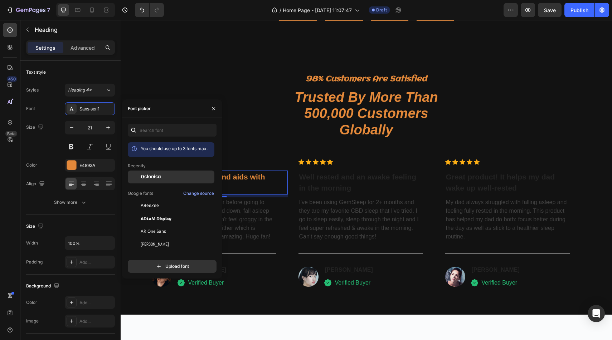
click at [170, 179] on div "Aclonica" at bounding box center [177, 177] width 72 height 6
click at [252, 226] on p "I love this! I take 1-2 an hour before going to sleep and they help me wind dow…" at bounding box center [213, 219] width 123 height 43
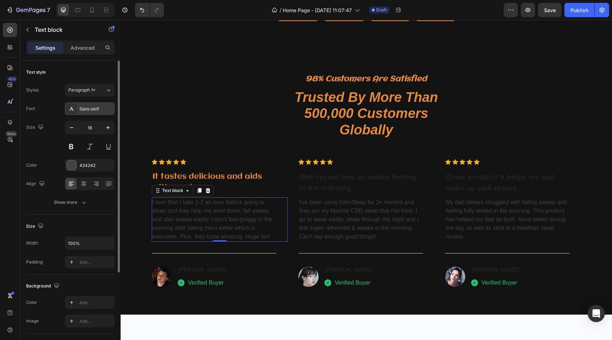
click at [95, 104] on div "Sans-serif" at bounding box center [90, 108] width 50 height 13
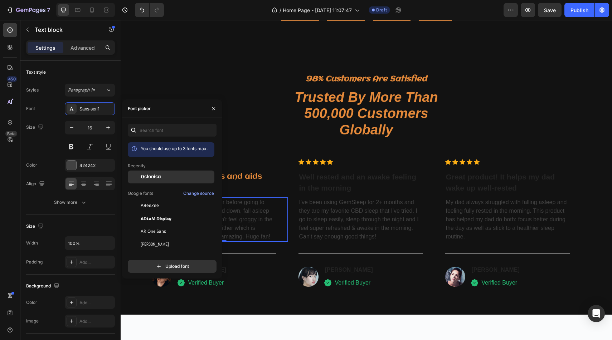
click at [161, 174] on div "Aclonica" at bounding box center [177, 177] width 72 height 6
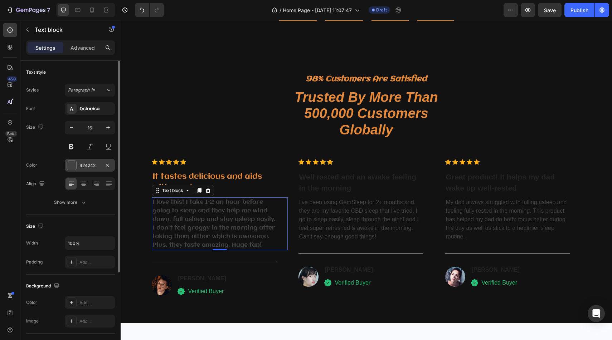
click at [71, 169] on div at bounding box center [71, 165] width 9 height 9
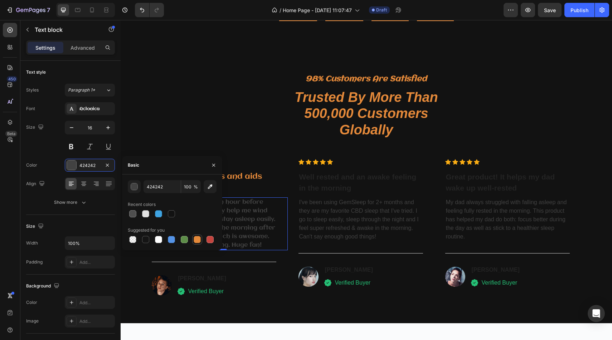
click at [198, 242] on div at bounding box center [197, 239] width 7 height 7
type input "E4893A"
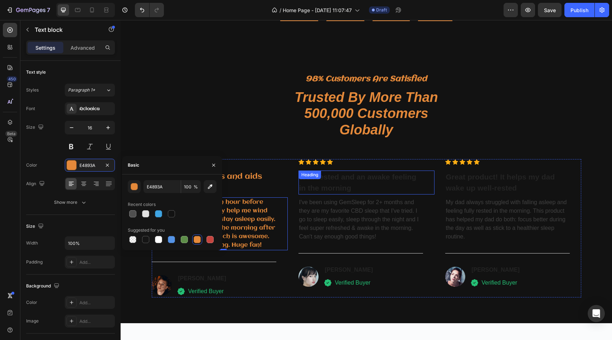
click at [324, 186] on p "Well rested and an awake feeling in the morning" at bounding box center [360, 182] width 123 height 23
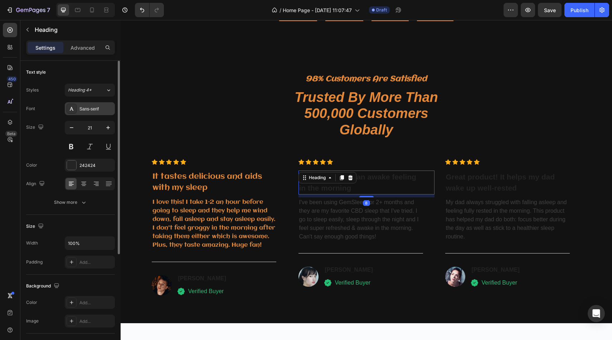
click at [87, 111] on div "Sans-serif" at bounding box center [96, 109] width 34 height 6
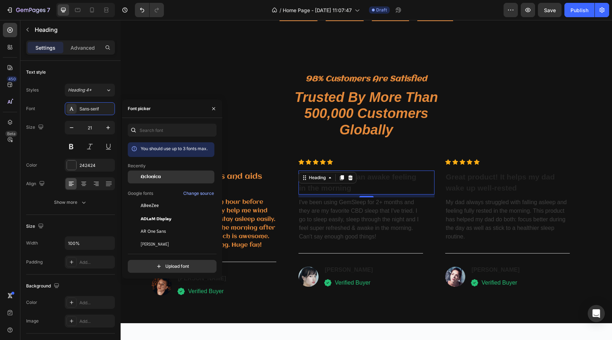
click at [151, 179] on span "Aclonica" at bounding box center [151, 177] width 20 height 6
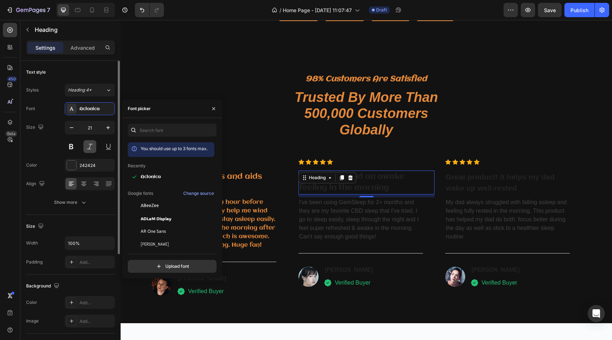
click at [87, 149] on button at bounding box center [89, 146] width 13 height 13
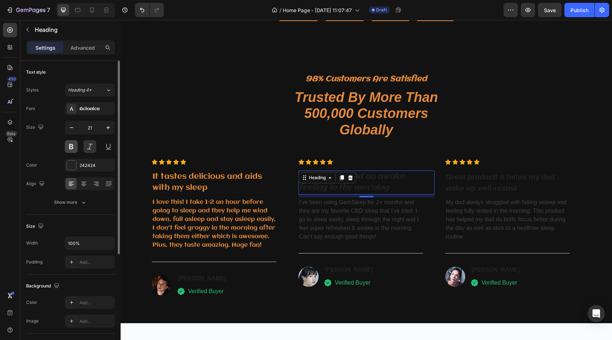
click at [76, 146] on button at bounding box center [71, 146] width 13 height 13
click at [76, 161] on div "242424" at bounding box center [90, 165] width 50 height 13
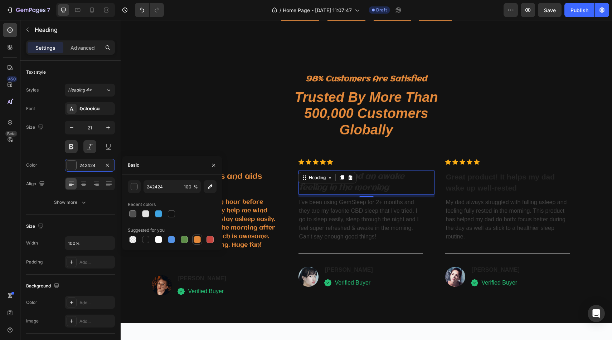
click at [197, 239] on div at bounding box center [197, 239] width 7 height 7
type input "E4893A"
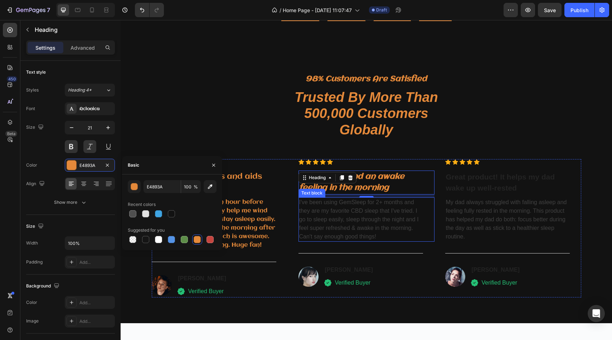
click at [350, 226] on p "I've been using GemSleep for 2+ months and they are my favorite CBD sleep that …" at bounding box center [360, 219] width 123 height 43
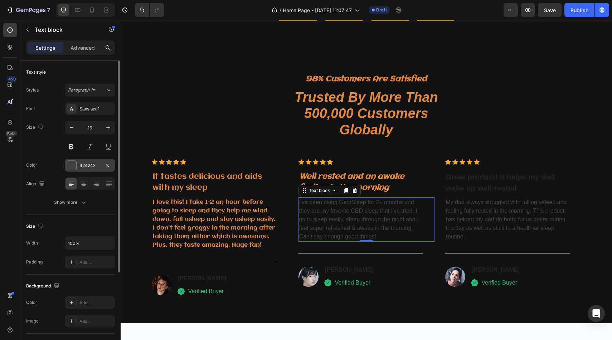
click at [70, 162] on div at bounding box center [71, 165] width 9 height 9
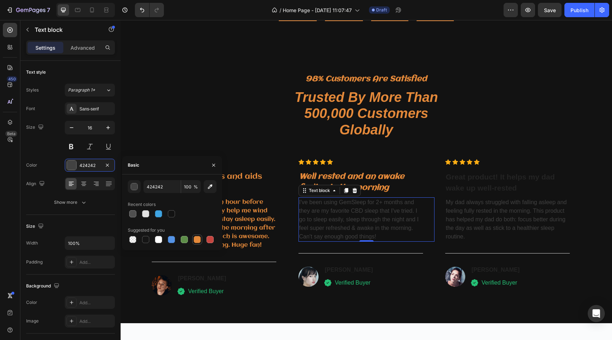
click at [198, 242] on div at bounding box center [197, 239] width 7 height 7
type input "E4893A"
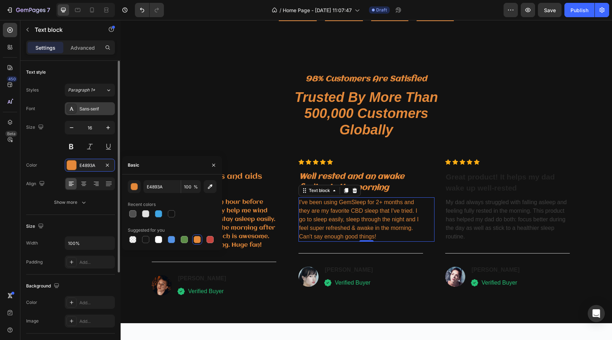
click at [86, 111] on div "Sans-serif" at bounding box center [96, 109] width 34 height 6
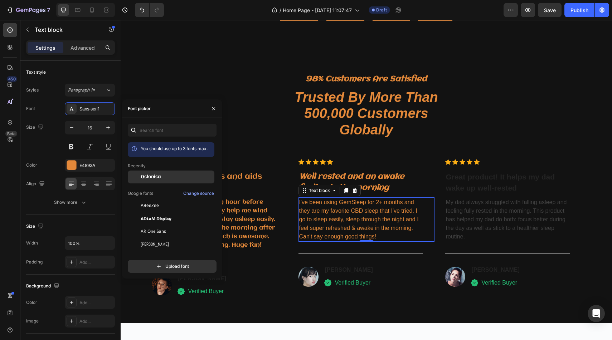
click at [169, 181] on div "Aclonica" at bounding box center [171, 177] width 87 height 13
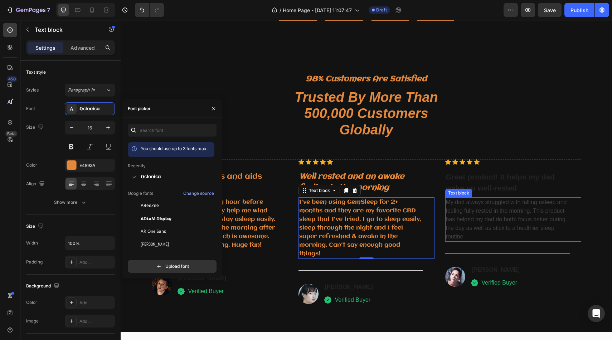
click at [474, 220] on p "My dad always struggled with falling asleep and feeling fully rested in the mor…" at bounding box center [507, 219] width 123 height 43
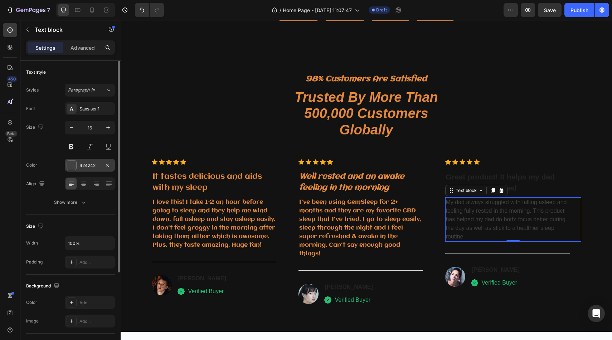
click at [72, 165] on div at bounding box center [71, 165] width 9 height 9
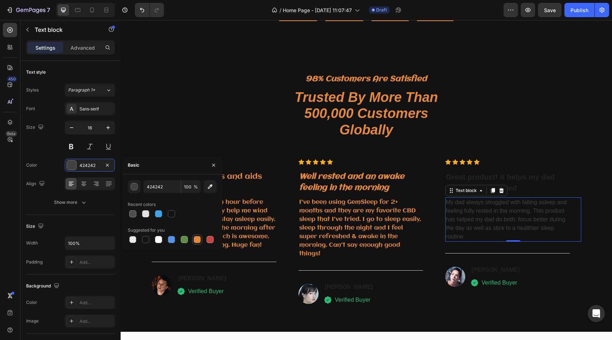
click at [197, 240] on div at bounding box center [197, 239] width 7 height 7
type input "E4893A"
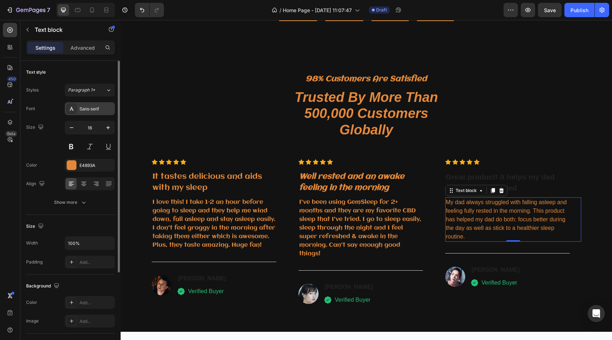
click at [101, 110] on div "Sans-serif" at bounding box center [96, 109] width 34 height 6
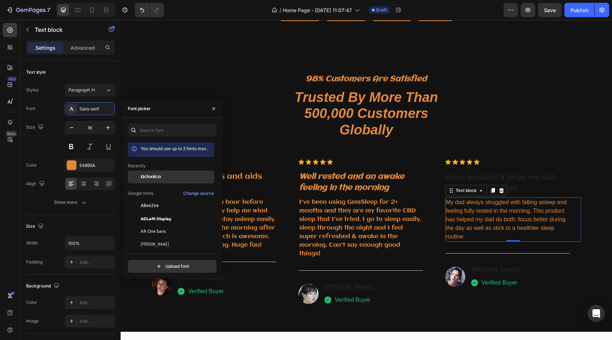
click at [152, 183] on div "Aclonica" at bounding box center [171, 177] width 87 height 13
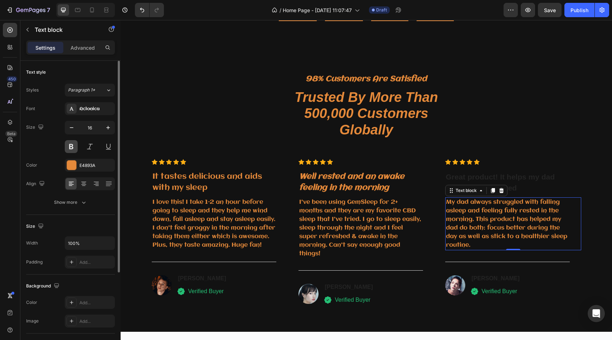
click at [72, 147] on button at bounding box center [71, 146] width 13 height 13
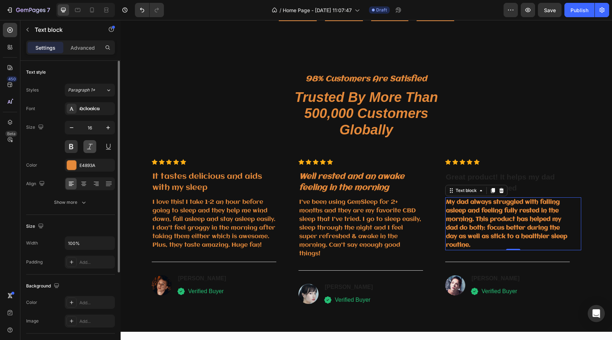
click at [95, 147] on button at bounding box center [89, 146] width 13 height 13
click at [448, 184] on p "Great product! It helps my dad wake up well-rested" at bounding box center [507, 182] width 123 height 23
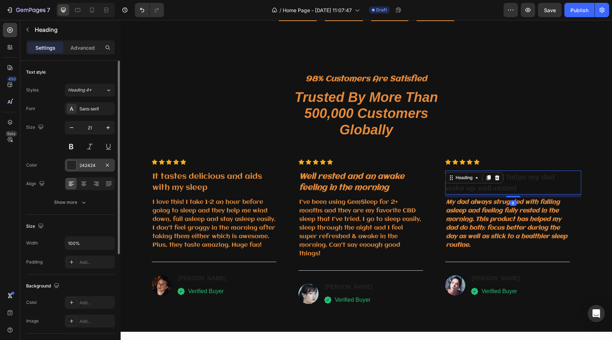
click at [77, 166] on div "242424" at bounding box center [90, 165] width 50 height 13
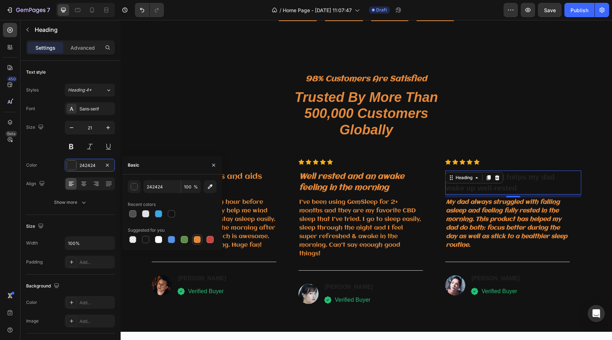
click at [198, 239] on div at bounding box center [197, 239] width 7 height 7
type input "E4893A"
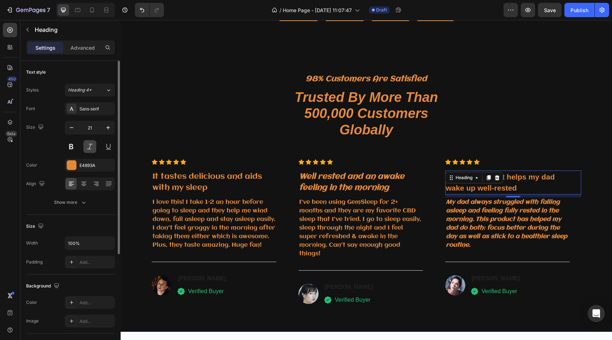
click at [88, 144] on button at bounding box center [89, 146] width 13 height 13
click at [69, 144] on button at bounding box center [71, 146] width 13 height 13
click at [101, 107] on div "Sans-serif" at bounding box center [96, 109] width 34 height 6
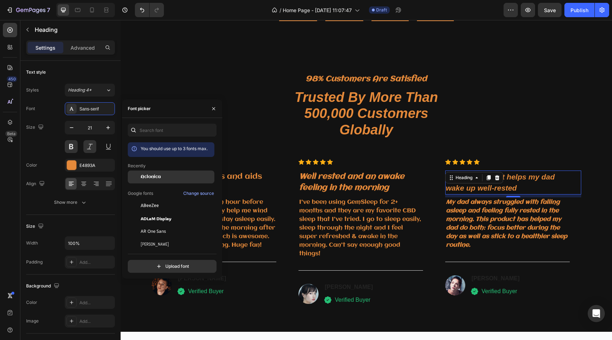
click at [161, 176] on span "Aclonica" at bounding box center [151, 177] width 20 height 6
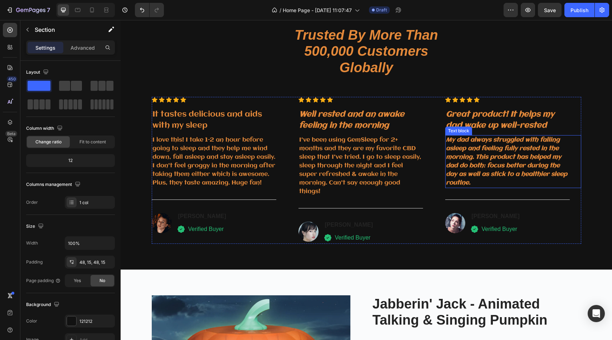
scroll to position [1900, 0]
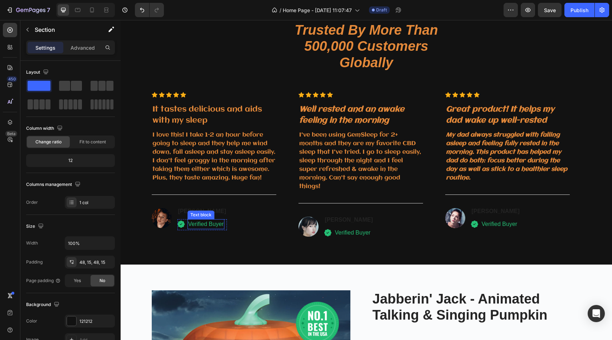
click at [215, 229] on p "Verified Buyer" at bounding box center [206, 224] width 36 height 9
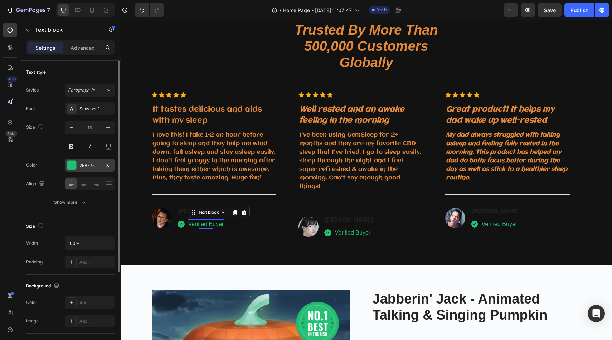
click at [70, 164] on div at bounding box center [71, 165] width 9 height 9
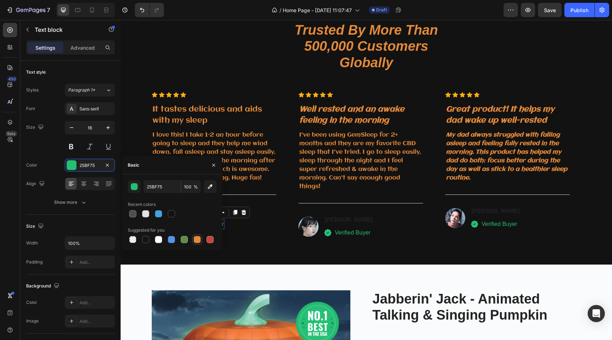
click at [196, 243] on div at bounding box center [197, 239] width 7 height 7
type input "E4893A"
click at [280, 230] on div "Image David Alaba Heading Icon Verified Buyer Text block 0 Icon List Row" at bounding box center [220, 218] width 136 height 24
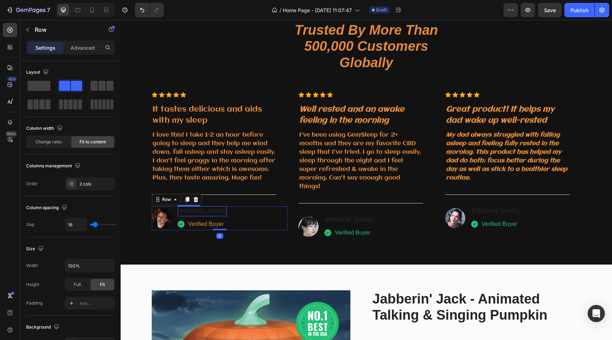
click at [182, 216] on p "[PERSON_NAME]" at bounding box center [202, 211] width 48 height 9
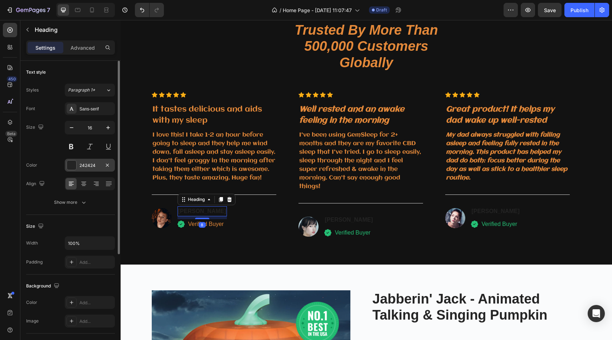
click at [72, 164] on div at bounding box center [71, 165] width 9 height 9
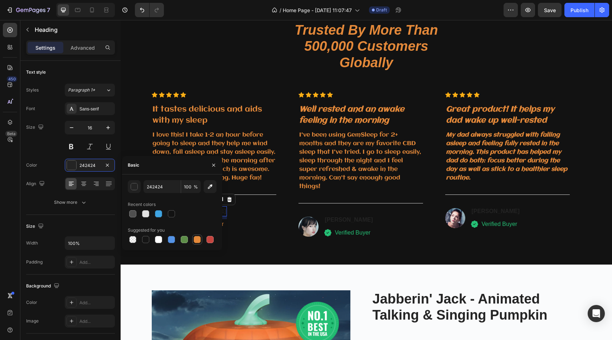
click at [193, 242] on div at bounding box center [197, 239] width 9 height 9
type input "E4893A"
click at [71, 148] on button at bounding box center [71, 146] width 13 height 13
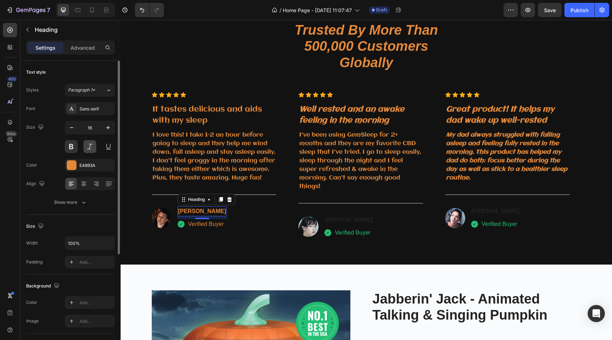
click at [89, 148] on button at bounding box center [89, 146] width 13 height 13
click at [200, 228] on div "8" at bounding box center [202, 225] width 7 height 6
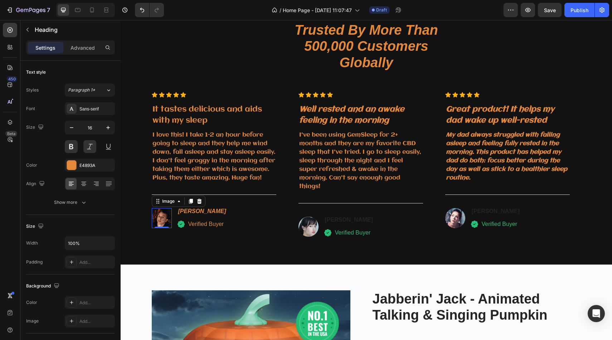
click at [167, 227] on img at bounding box center [162, 218] width 20 height 20
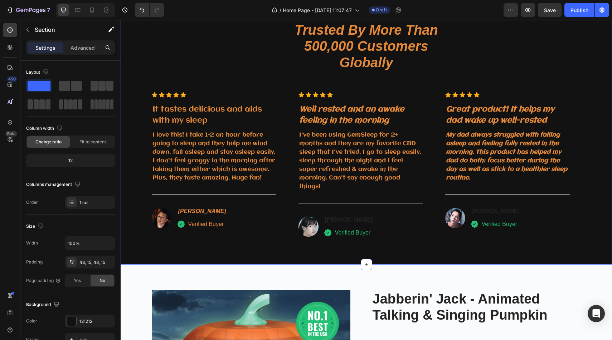
click at [146, 263] on div "98% Customers Are Satisfied Text block Trusted By More Than 500,000 Customers G…" at bounding box center [366, 122] width 491 height 284
click at [329, 223] on p "[PERSON_NAME]" at bounding box center [349, 220] width 48 height 9
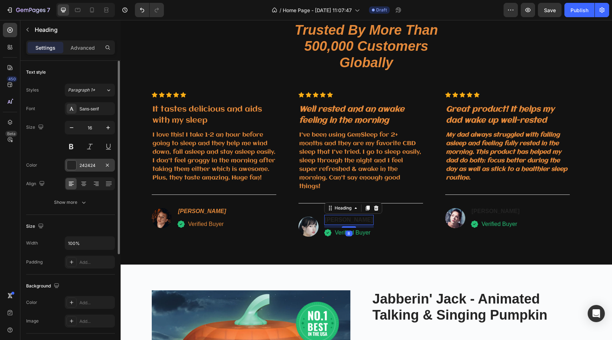
click at [73, 165] on div at bounding box center [71, 165] width 9 height 9
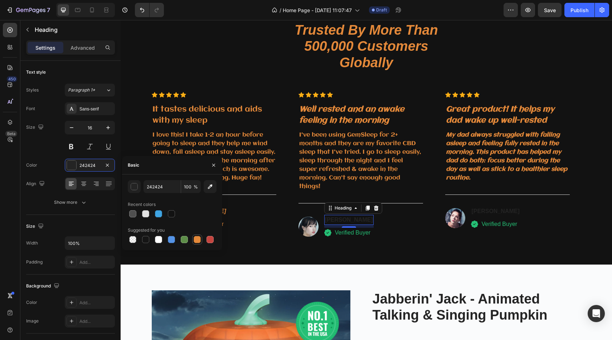
click at [202, 239] on div at bounding box center [197, 240] width 10 height 10
type input "E4893A"
click at [346, 234] on div "8" at bounding box center [348, 234] width 7 height 6
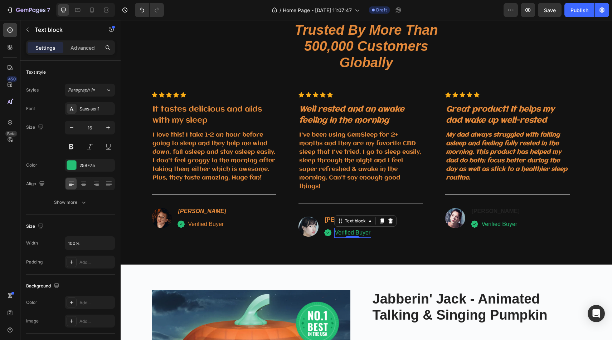
click at [338, 235] on p "Verified Buyer" at bounding box center [353, 233] width 36 height 9
click at [70, 165] on div at bounding box center [71, 165] width 9 height 9
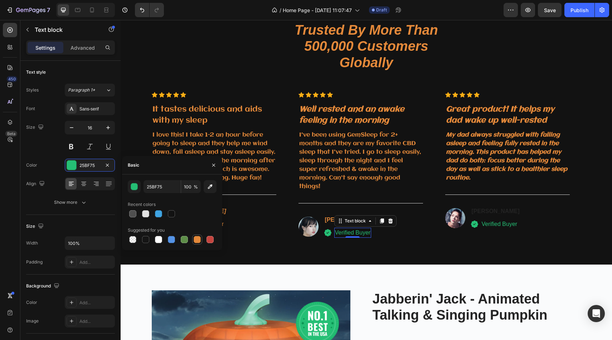
click at [196, 238] on div at bounding box center [197, 239] width 7 height 7
type input "E4893A"
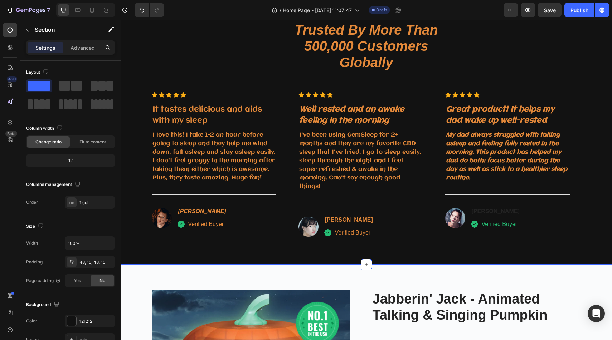
click at [309, 249] on div "98% Customers Are Satisfied Text block Trusted By More Than 500,000 Customers G…" at bounding box center [366, 122] width 491 height 284
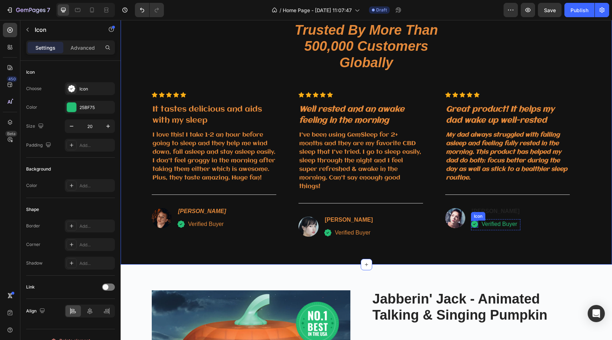
click at [479, 213] on div "Icon" at bounding box center [478, 216] width 14 height 9
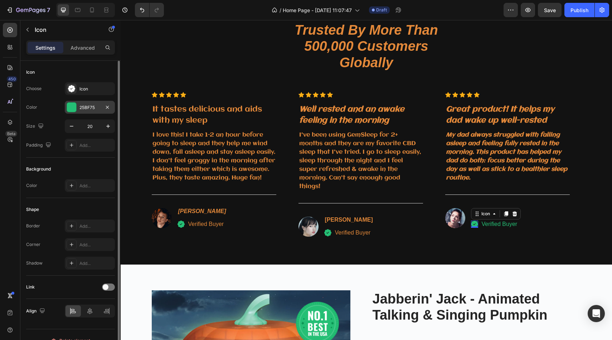
click at [89, 109] on div "25BF75" at bounding box center [89, 107] width 21 height 6
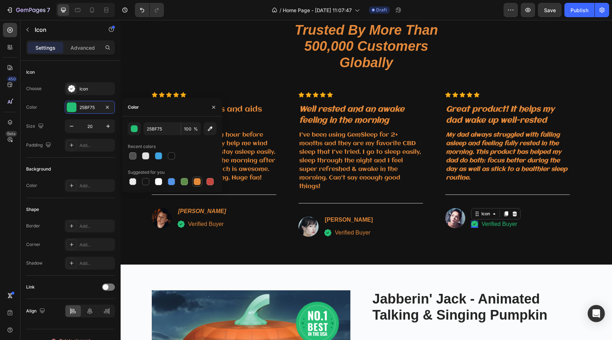
click at [198, 180] on div at bounding box center [197, 181] width 7 height 7
type input "25BF75"
click at [507, 224] on p "Verified Buyer" at bounding box center [500, 224] width 36 height 9
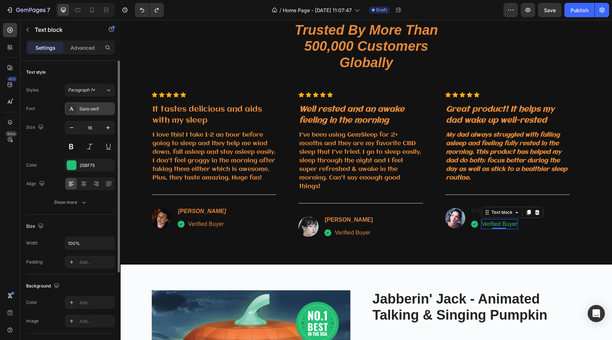
click at [83, 106] on div "Sans-serif" at bounding box center [96, 109] width 34 height 6
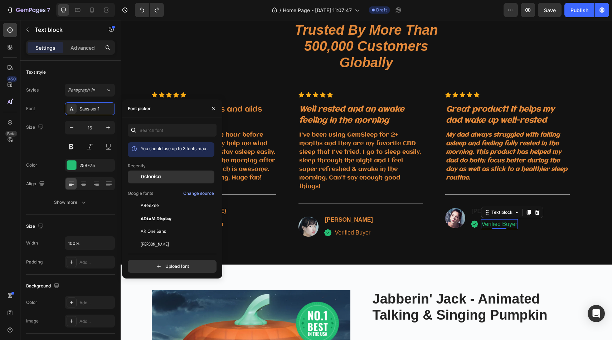
click at [148, 175] on span "Aclonica" at bounding box center [151, 177] width 20 height 6
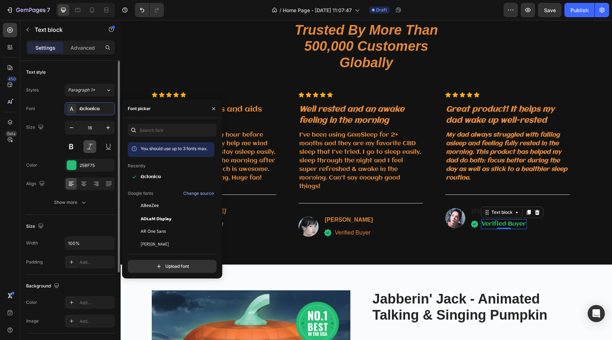
click at [90, 145] on button at bounding box center [89, 146] width 13 height 13
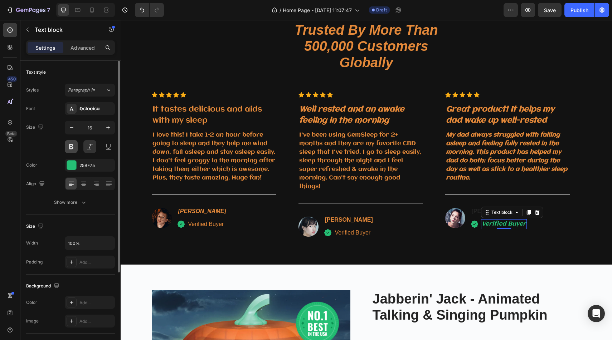
click at [66, 145] on button at bounding box center [71, 146] width 13 height 13
click at [74, 167] on div at bounding box center [71, 165] width 9 height 9
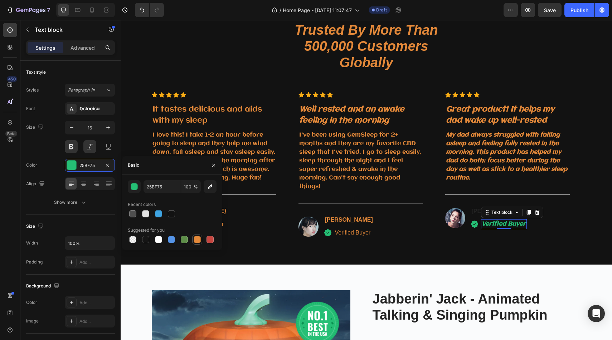
click at [197, 239] on div at bounding box center [197, 239] width 7 height 7
type input "E4893A"
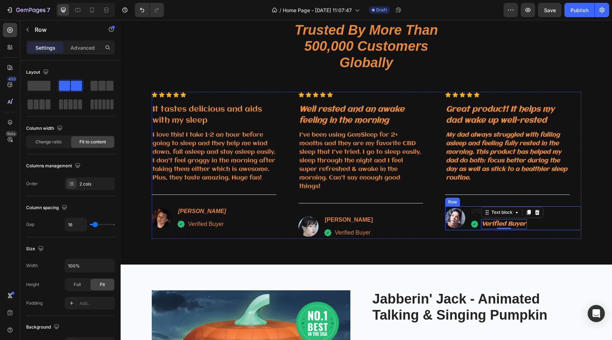
click at [549, 229] on div "Image Anna Chirstin Heading Icon Verified Buyer Text block 0 Icon List Row" at bounding box center [513, 218] width 136 height 24
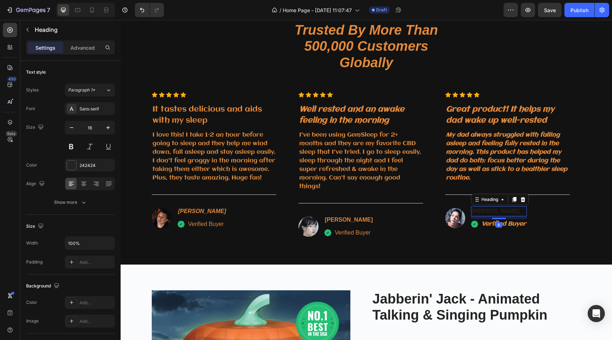
click at [513, 214] on p "[PERSON_NAME]" at bounding box center [499, 211] width 54 height 9
click at [72, 169] on div at bounding box center [71, 165] width 9 height 9
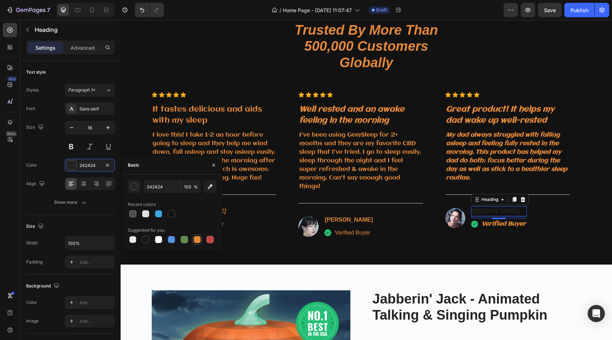
click at [195, 239] on div at bounding box center [197, 239] width 7 height 7
type input "E4893A"
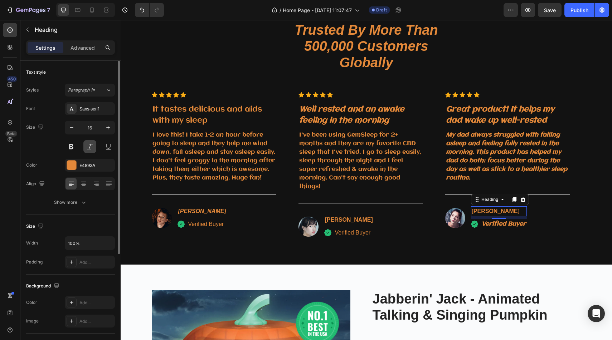
click at [92, 148] on button at bounding box center [89, 146] width 13 height 13
click at [73, 146] on button at bounding box center [71, 146] width 13 height 13
click at [96, 107] on div "Sans-serif" at bounding box center [96, 109] width 34 height 6
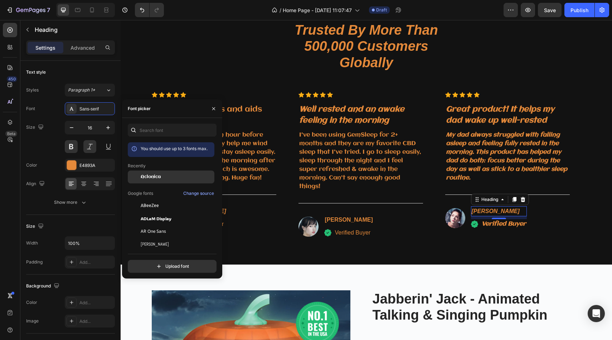
click at [175, 178] on div "Aclonica" at bounding box center [177, 177] width 72 height 6
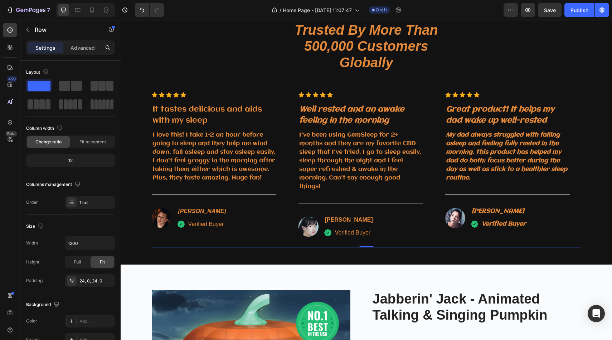
click at [386, 243] on div "98% Customers Are Satisfied Text block Trusted By More Than 500,000 Customers G…" at bounding box center [366, 122] width 429 height 250
click at [362, 221] on p "[PERSON_NAME]" at bounding box center [349, 220] width 48 height 9
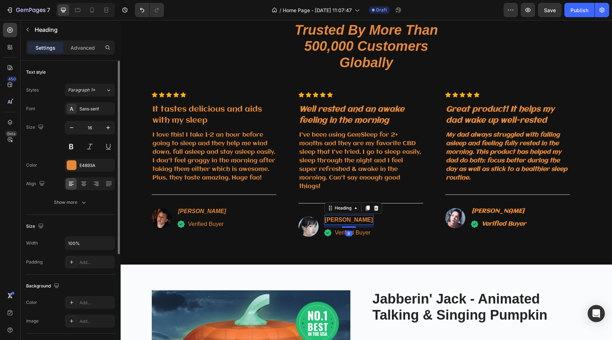
click at [101, 98] on div "Styles Paragraph 1* Font Sans-serif Size 16 Color E4893A Align Show more" at bounding box center [70, 146] width 89 height 125
click at [99, 101] on div "Styles Paragraph 1* Font Sans-serif Size 16 Color E4893A Align Show more" at bounding box center [70, 146] width 89 height 125
click at [99, 102] on div "Sans-serif" at bounding box center [90, 108] width 50 height 13
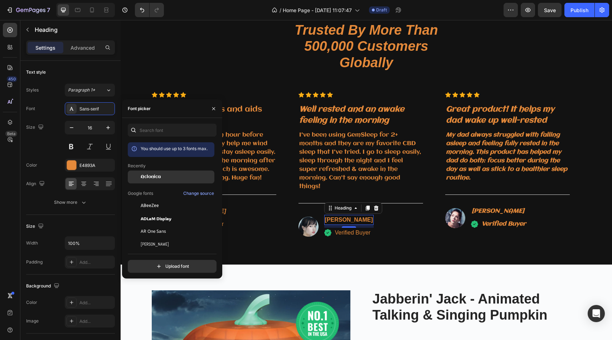
click at [175, 181] on div "Aclonica" at bounding box center [171, 177] width 87 height 13
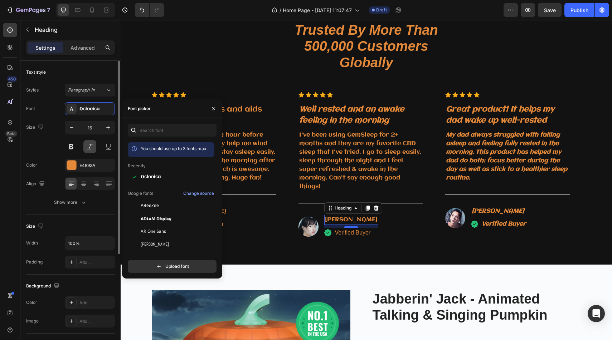
click at [87, 147] on button at bounding box center [89, 146] width 13 height 13
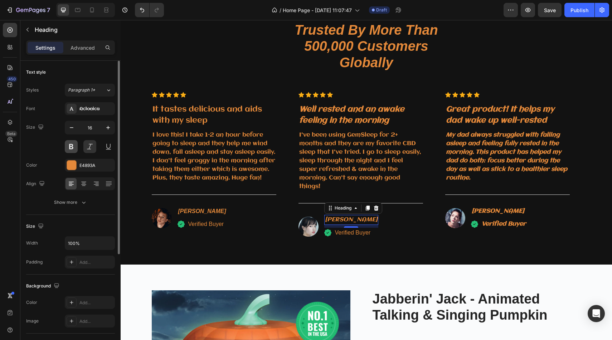
click at [74, 147] on button at bounding box center [71, 146] width 13 height 13
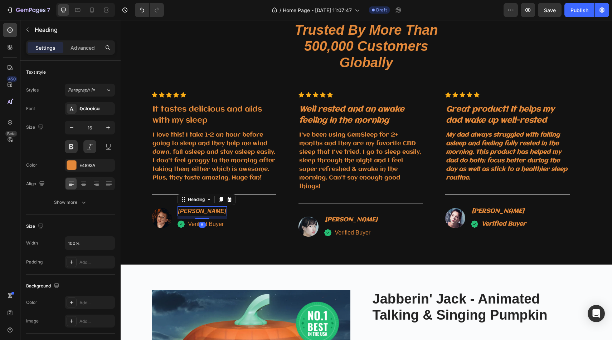
click at [206, 216] on p "[PERSON_NAME]" at bounding box center [202, 211] width 48 height 9
click at [92, 115] on div "Font Sans-serif Size 16 Color E4893A Align Show more" at bounding box center [70, 155] width 89 height 107
click at [91, 109] on div "Sans-serif" at bounding box center [96, 109] width 34 height 6
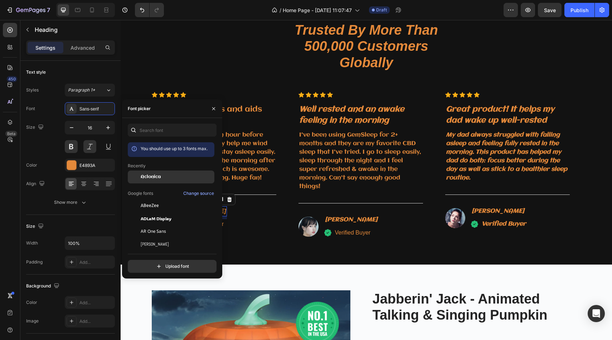
click at [173, 176] on div "Aclonica" at bounding box center [177, 177] width 72 height 6
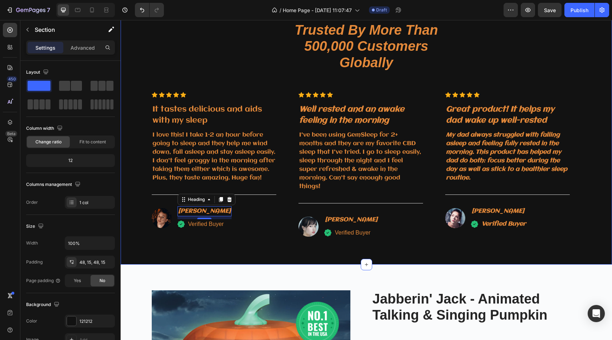
click at [281, 259] on div "98% Customers Are Satisfied Text block Trusted By More Than 500,000 Customers G…" at bounding box center [366, 122] width 491 height 284
click at [367, 237] on div "Verified Buyer" at bounding box center [352, 233] width 37 height 10
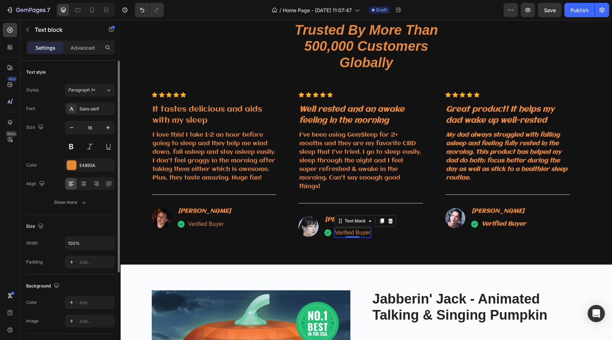
click at [81, 147] on div at bounding box center [90, 146] width 50 height 13
click at [91, 148] on button at bounding box center [89, 146] width 13 height 13
click at [57, 148] on div "Size 16" at bounding box center [70, 137] width 89 height 32
click at [73, 149] on button at bounding box center [71, 146] width 13 height 13
click at [101, 112] on div "Sans-serif" at bounding box center [90, 108] width 50 height 13
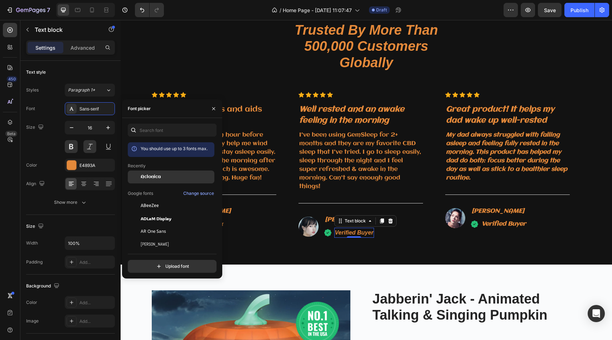
click at [144, 179] on span "Aclonica" at bounding box center [151, 177] width 20 height 6
click at [258, 230] on div "Image David Alaba Heading Icon Verified Buyer Text block Icon List Row" at bounding box center [220, 218] width 136 height 24
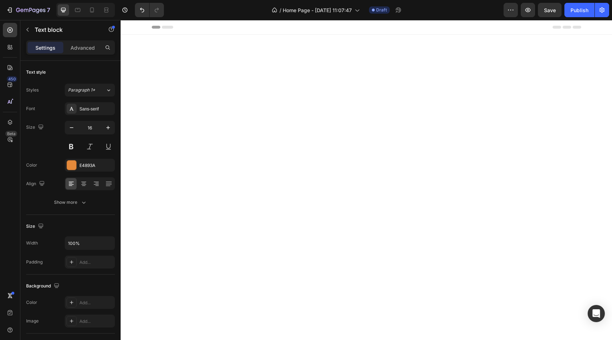
scroll to position [1900, 0]
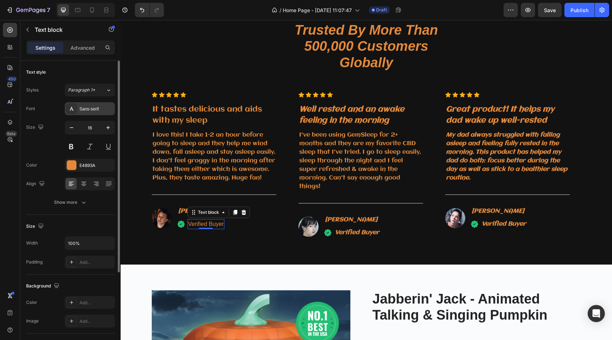
click at [99, 113] on div "Sans-serif" at bounding box center [90, 108] width 50 height 13
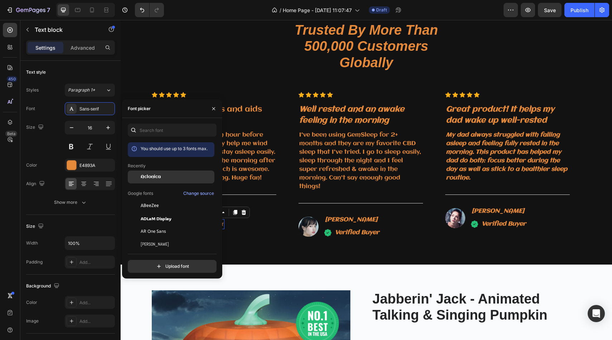
click at [161, 179] on div "Aclonica" at bounding box center [177, 177] width 72 height 6
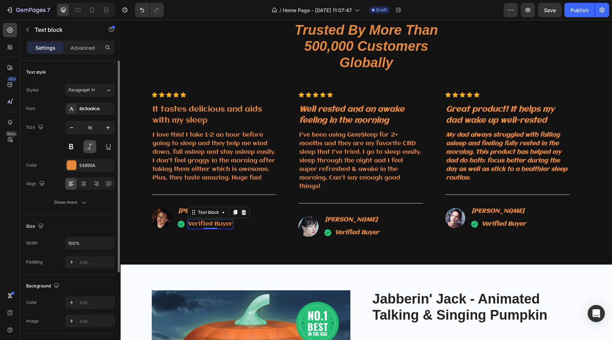
click at [87, 143] on button at bounding box center [89, 146] width 13 height 13
click at [74, 143] on button at bounding box center [71, 146] width 13 height 13
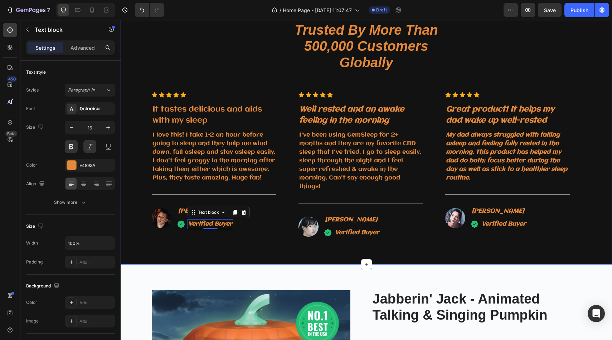
click at [271, 247] on div "98% Customers Are Satisfied Text block Trusted By More Than 500,000 Customers G…" at bounding box center [366, 122] width 491 height 284
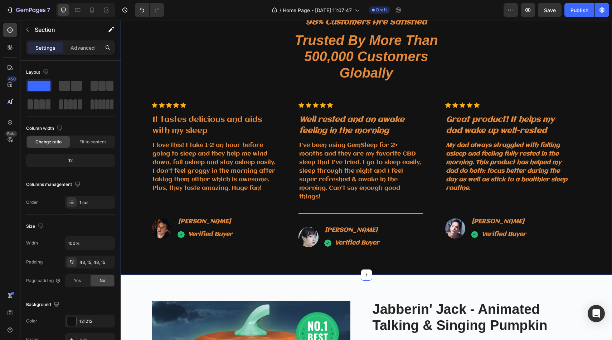
scroll to position [1886, 0]
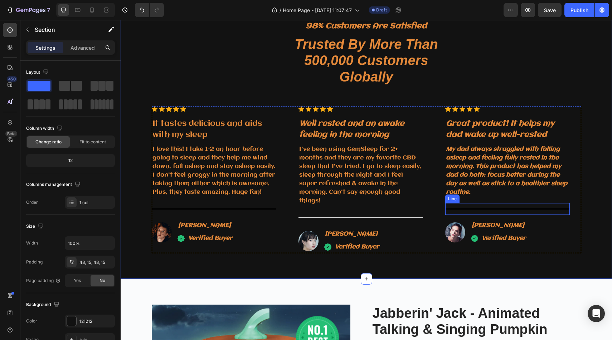
click at [506, 202] on div "Icon Icon Icon Icon Icon Icon List Hoz Great product! It helps my dad wake up w…" at bounding box center [513, 179] width 136 height 147
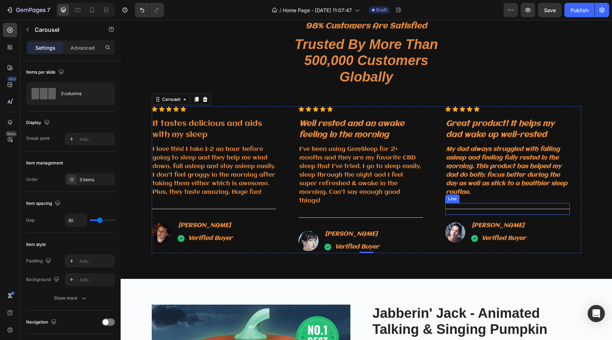
click at [499, 214] on div "Title Line" at bounding box center [507, 209] width 125 height 12
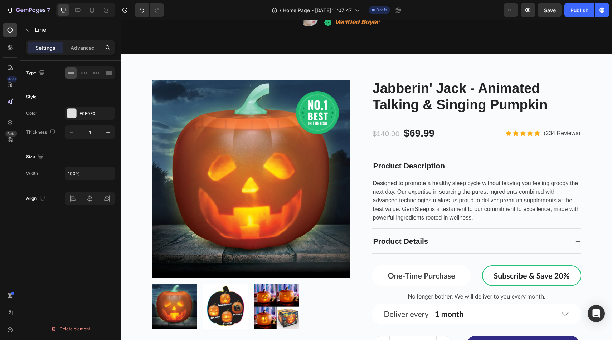
scroll to position [2110, 0]
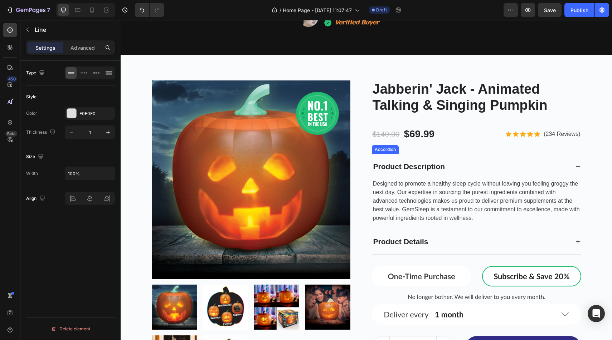
click at [491, 247] on div "Product Details" at bounding box center [470, 242] width 197 height 14
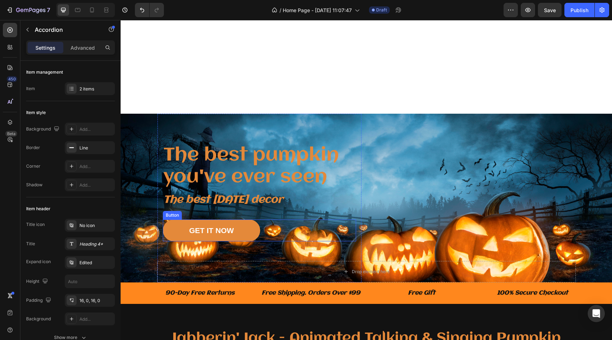
scroll to position [352, 0]
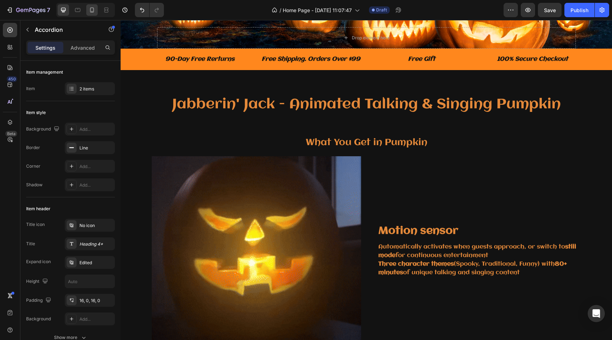
click at [90, 13] on icon at bounding box center [91, 9] width 7 height 7
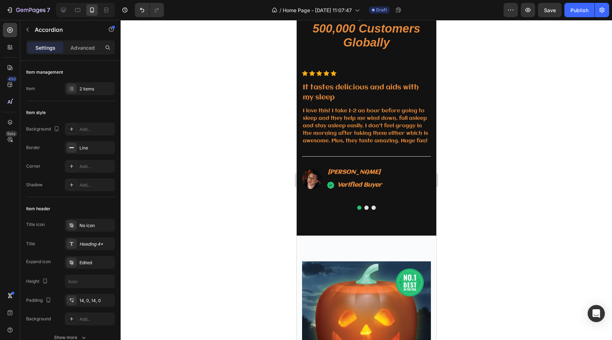
scroll to position [1993, 0]
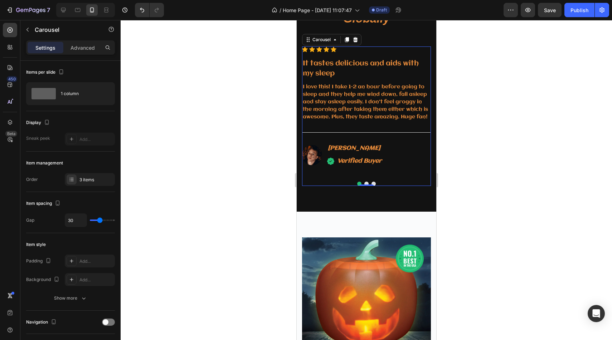
click at [367, 184] on div "Icon Icon Icon Icon Icon Icon List Hoz It tastes delicious and aids with my sle…" at bounding box center [366, 117] width 129 height 140
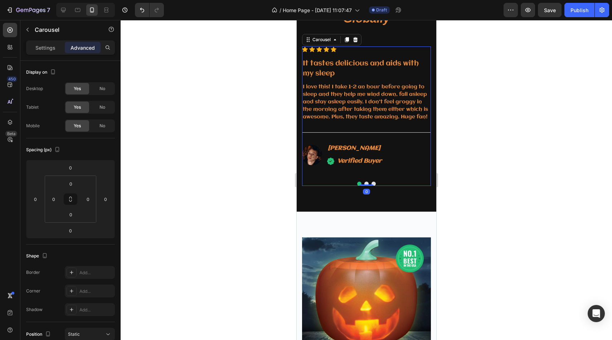
click at [366, 181] on div "Icon Icon Icon Icon Icon Icon List Hoz It tastes delicious and aids with my sle…" at bounding box center [366, 117] width 129 height 140
click at [366, 182] on button "Dot" at bounding box center [366, 184] width 4 height 4
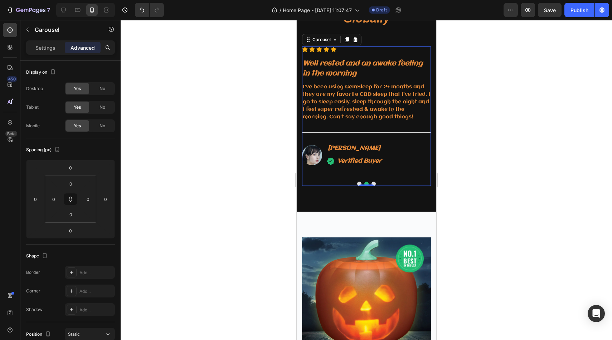
click at [372, 182] on button "Dot" at bounding box center [373, 184] width 4 height 4
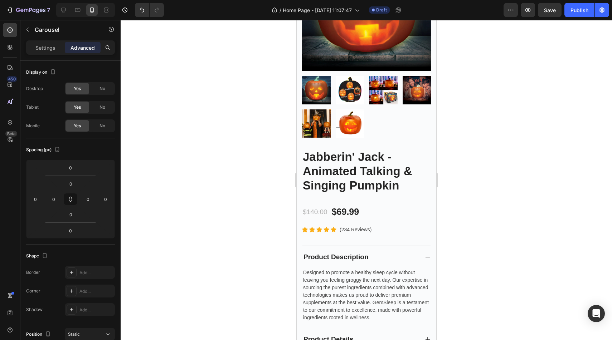
scroll to position [2513, 0]
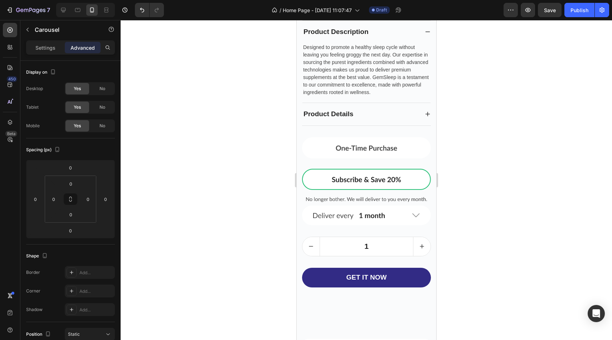
click at [487, 140] on div at bounding box center [366, 180] width 491 height 320
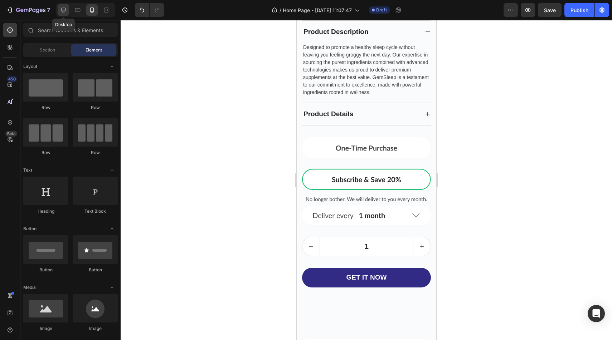
click at [63, 9] on icon at bounding box center [63, 9] width 7 height 7
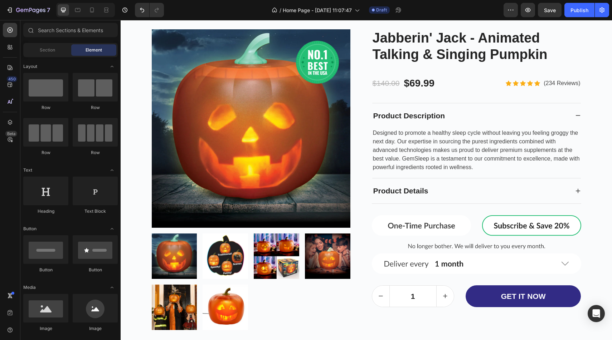
scroll to position [2200, 0]
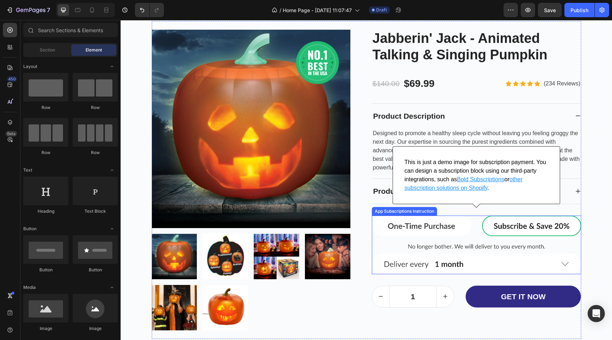
click at [431, 233] on img at bounding box center [476, 245] width 209 height 59
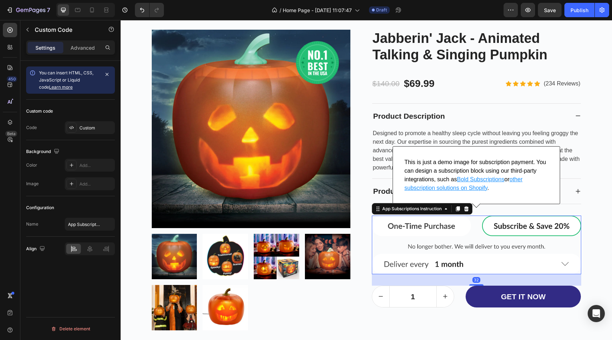
click at [439, 228] on img at bounding box center [476, 245] width 209 height 59
click at [464, 225] on img at bounding box center [476, 245] width 209 height 59
click at [471, 224] on img at bounding box center [476, 245] width 209 height 59
click at [460, 221] on img at bounding box center [476, 245] width 209 height 59
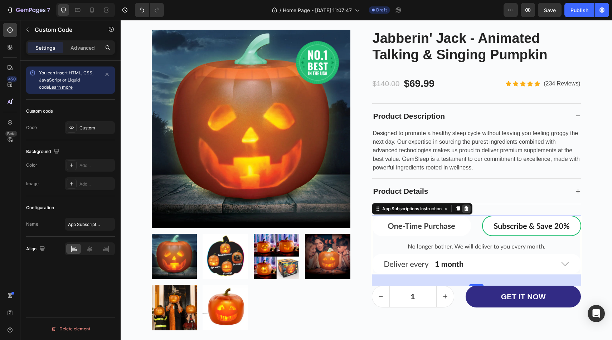
click at [469, 209] on icon at bounding box center [466, 209] width 6 height 6
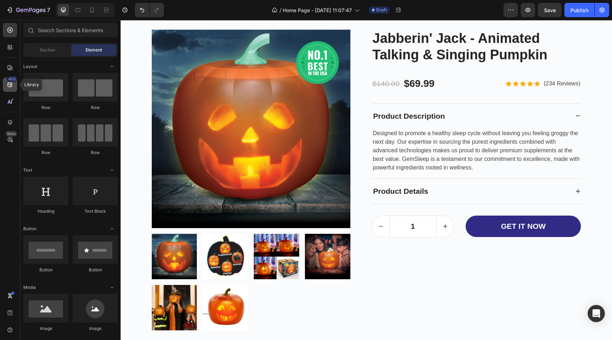
click at [11, 91] on div "450" at bounding box center [10, 85] width 14 height 14
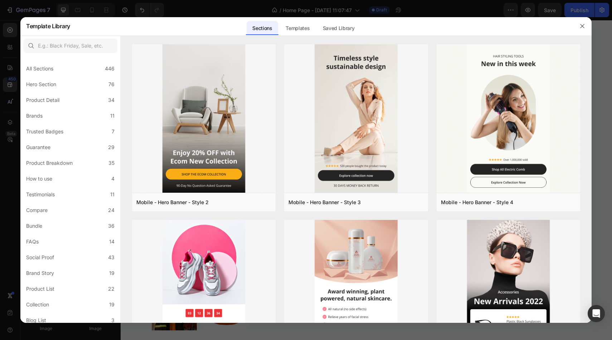
click at [15, 62] on div at bounding box center [306, 170] width 612 height 340
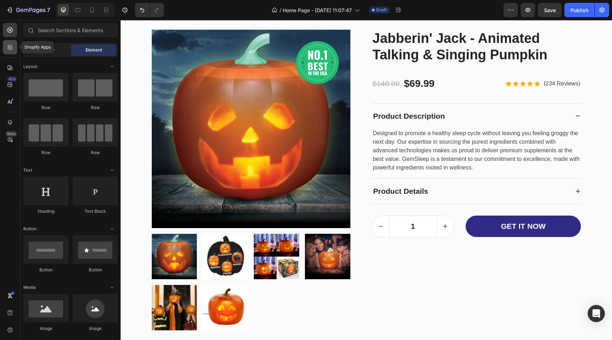
click at [15, 47] on div at bounding box center [10, 47] width 14 height 14
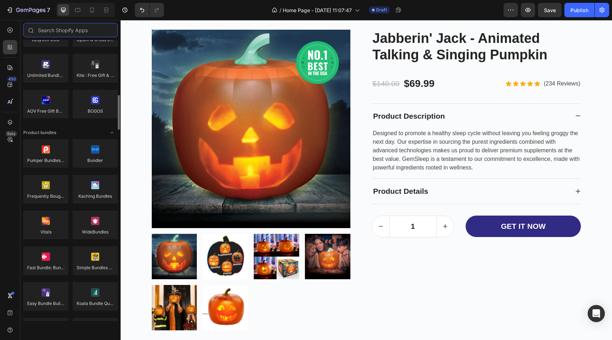
scroll to position [444, 0]
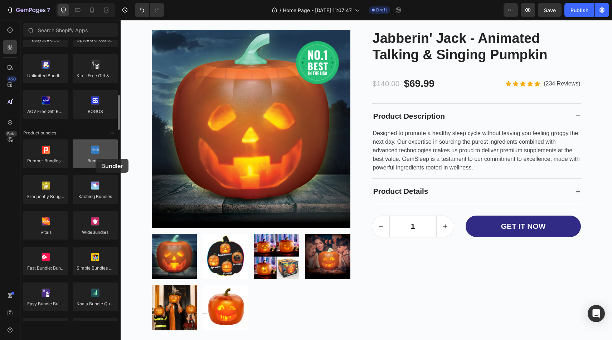
click at [96, 159] on div at bounding box center [95, 154] width 45 height 29
click at [97, 162] on div at bounding box center [95, 154] width 45 height 29
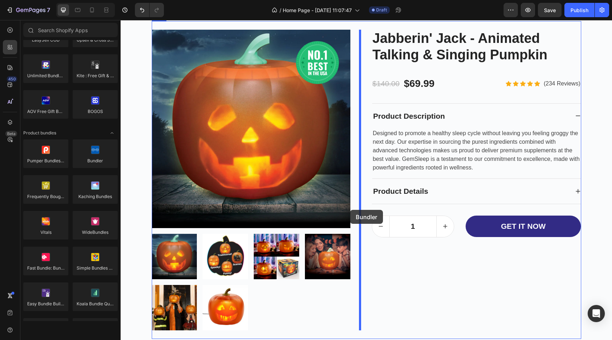
drag, startPoint x: 210, startPoint y: 177, endPoint x: 350, endPoint y: 210, distance: 143.8
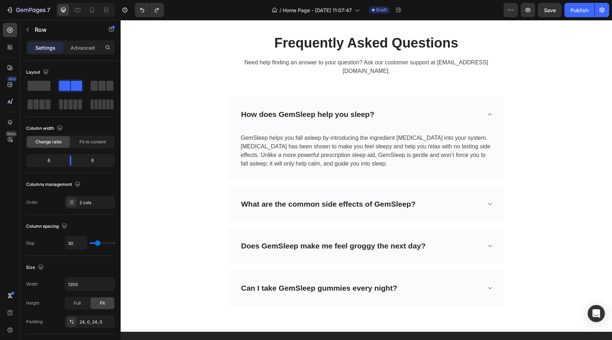
scroll to position [2714, 0]
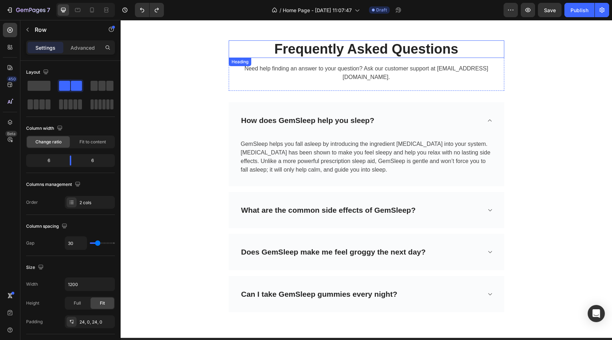
click at [438, 57] on p "Frequently Asked Questions" at bounding box center [366, 49] width 274 height 16
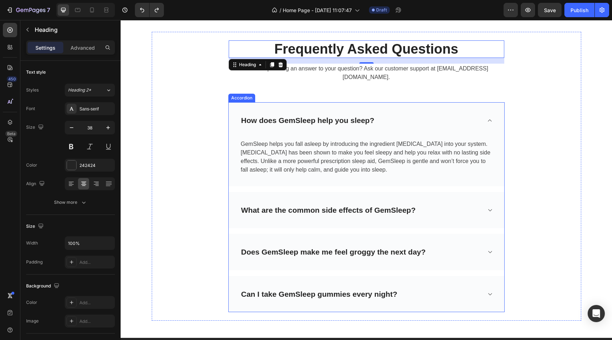
click at [414, 114] on div "How does GemSleep help you sleep?" at bounding box center [360, 121] width 241 height 14
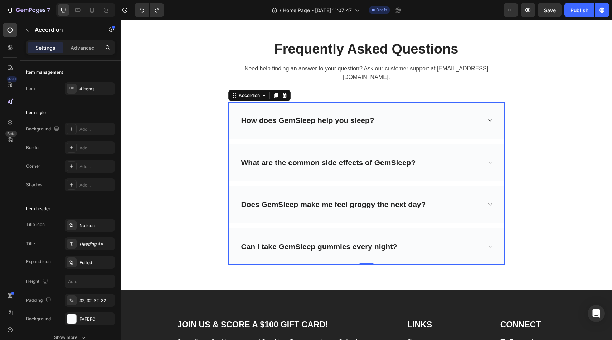
click at [370, 114] on div "How does GemSleep help you sleep?" at bounding box center [307, 121] width 135 height 14
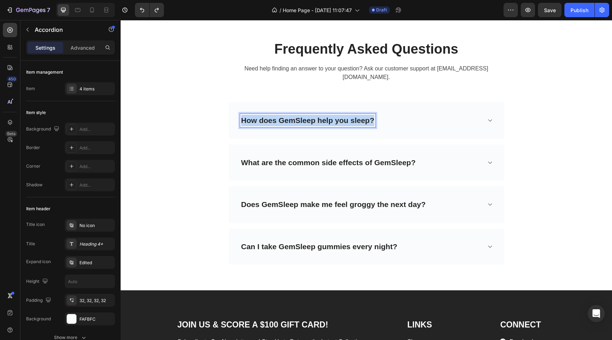
drag, startPoint x: 374, startPoint y: 112, endPoint x: 242, endPoint y: 113, distance: 131.3
click at [242, 115] on p "How does GemSleep help you sleep?" at bounding box center [307, 120] width 133 height 11
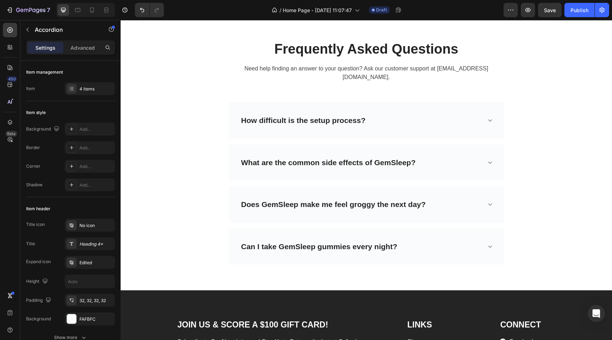
click at [453, 114] on div "How difficult is the setup process?" at bounding box center [360, 121] width 241 height 14
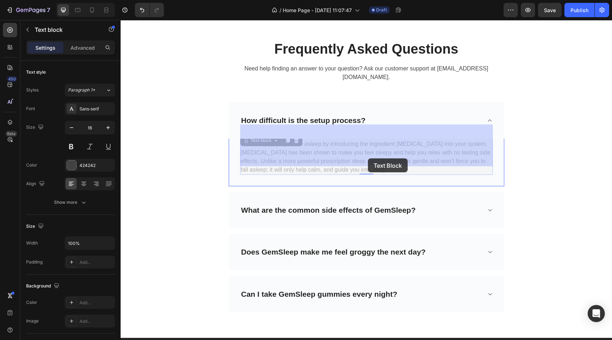
drag, startPoint x: 385, startPoint y: 159, endPoint x: 365, endPoint y: 158, distance: 19.4
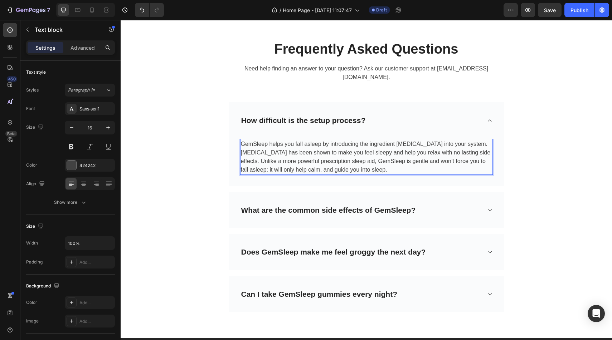
click at [365, 158] on p "GemSleep helps you fall asleep by introducing the ingredient [MEDICAL_DATA] int…" at bounding box center [366, 157] width 251 height 34
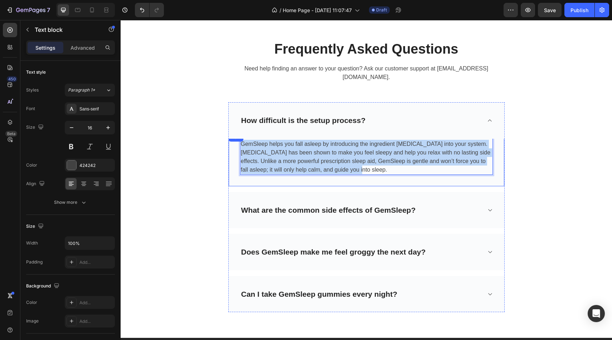
drag, startPoint x: 379, startPoint y: 161, endPoint x: 239, endPoint y: 136, distance: 141.8
click at [239, 136] on div "GemSleep helps you fall asleep by introducing the ingredient [MEDICAL_DATA] int…" at bounding box center [366, 159] width 275 height 53
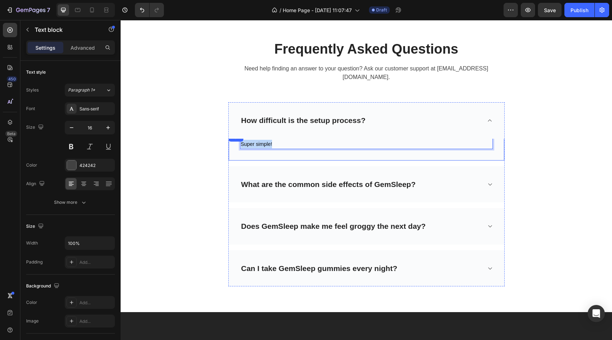
drag, startPoint x: 280, startPoint y: 136, endPoint x: 240, endPoint y: 136, distance: 39.7
click at [240, 139] on div "Super simple!" at bounding box center [366, 144] width 253 height 10
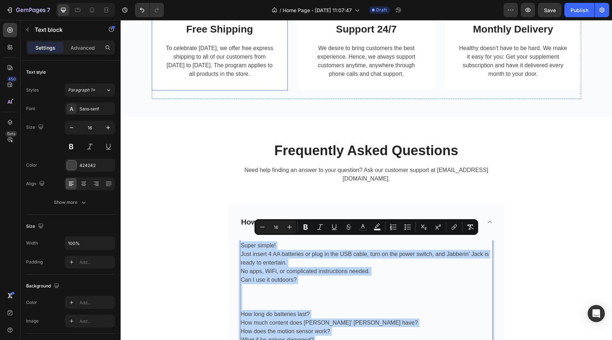
scroll to position [2609, 0]
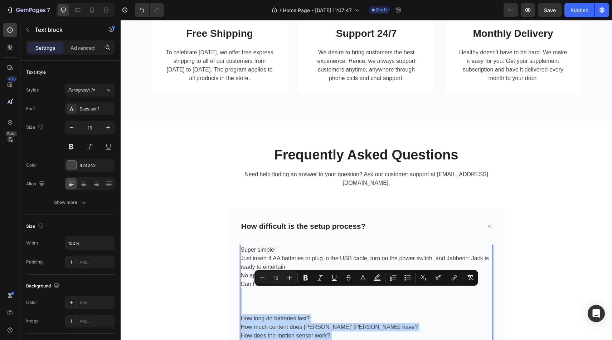
drag, startPoint x: 319, startPoint y: 301, endPoint x: 244, endPoint y: 286, distance: 76.6
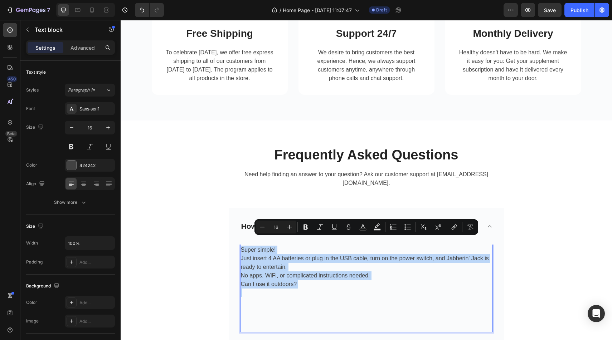
drag, startPoint x: 326, startPoint y: 285, endPoint x: 242, endPoint y: 239, distance: 95.3
click at [242, 245] on div "Super simple! Just insert 4 AA batteries or plug in the USB cable, turn on the …" at bounding box center [366, 288] width 253 height 87
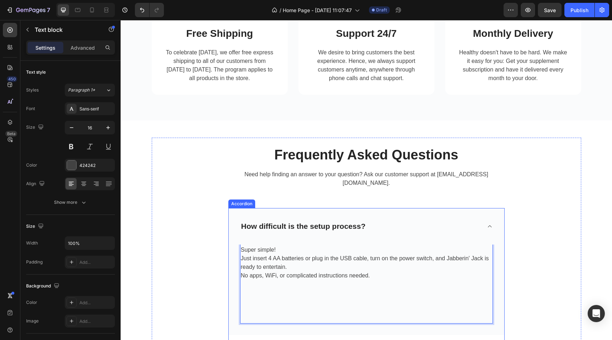
click at [491, 224] on icon at bounding box center [489, 227] width 5 height 6
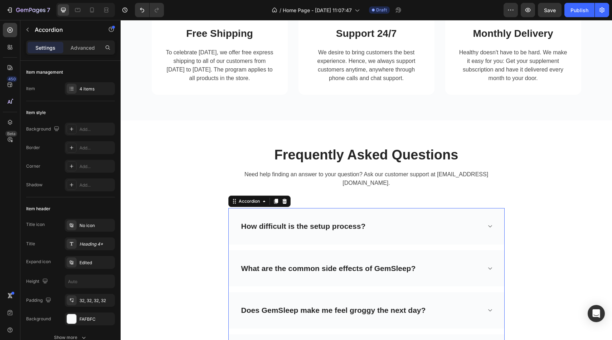
click at [448, 253] on div "What are the common side effects of GemSleep?" at bounding box center [366, 268] width 275 height 36
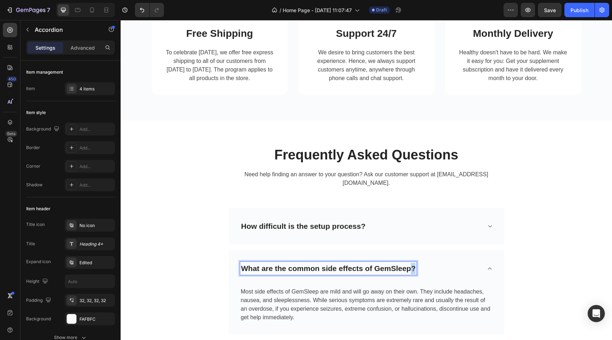
click at [410, 263] on p "What are the common side effects of GemSleep?" at bounding box center [328, 268] width 175 height 11
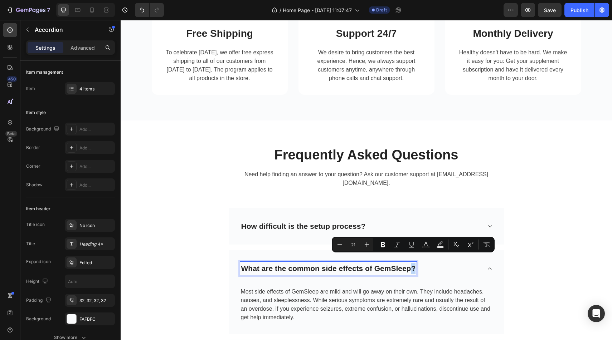
click at [414, 263] on p "What are the common side effects of GemSleep?" at bounding box center [328, 268] width 175 height 11
click at [416, 263] on div "What are the common side effects of GemSleep?" at bounding box center [328, 269] width 177 height 14
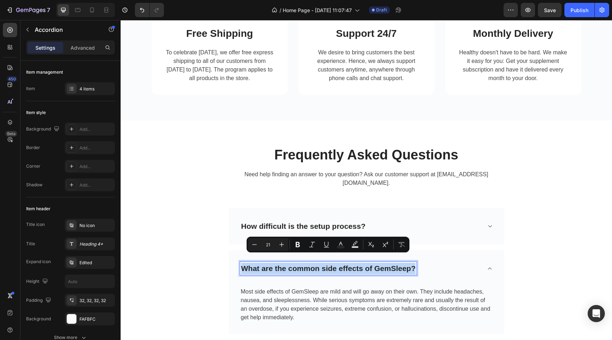
drag, startPoint x: 416, startPoint y: 263, endPoint x: 240, endPoint y: 263, distance: 175.3
click at [240, 263] on div "What are the common side effects of GemSleep?" at bounding box center [328, 269] width 177 height 14
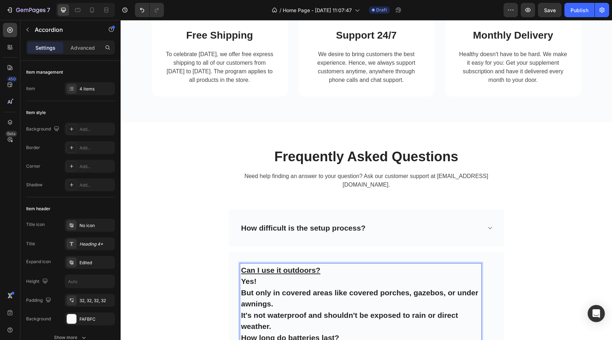
scroll to position [2622, 0]
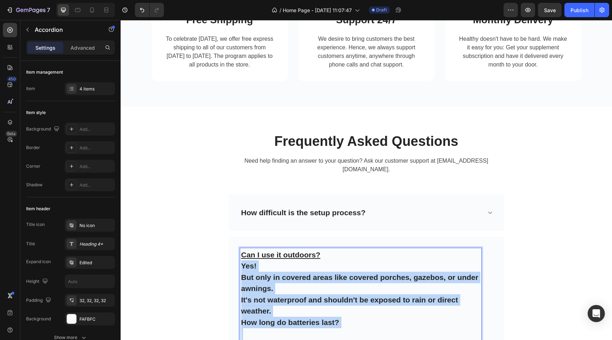
drag, startPoint x: 316, startPoint y: 292, endPoint x: 242, endPoint y: 255, distance: 82.2
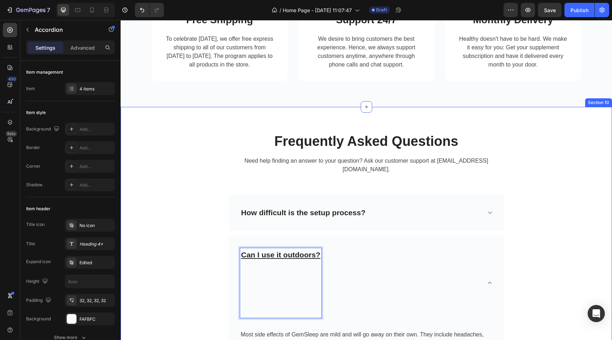
click at [581, 224] on div "Frequently Asked Questions Heading Need help finding an answer to your question…" at bounding box center [366, 297] width 481 height 346
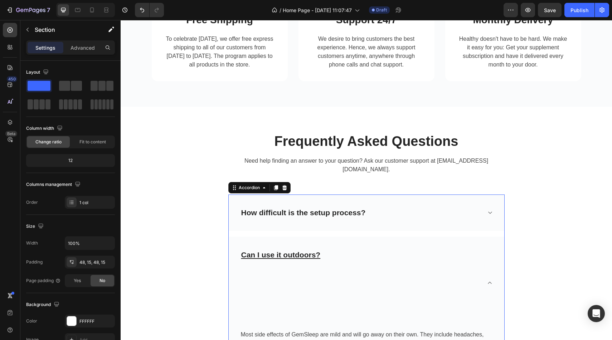
click at [391, 266] on div "Can I use it outdoors?" at bounding box center [360, 283] width 241 height 70
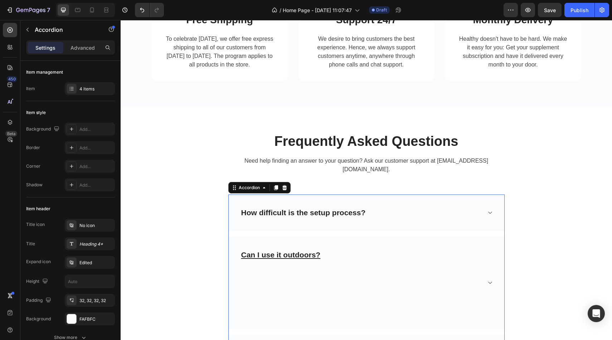
click at [338, 278] on div "Can I use it outdoors?" at bounding box center [360, 283] width 241 height 70
click at [320, 248] on div "Can I use it outdoors?" at bounding box center [281, 288] width 82 height 81
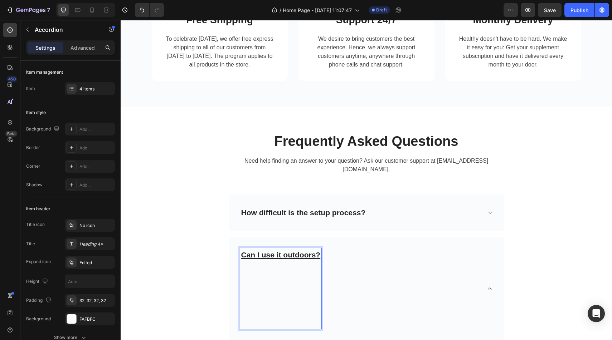
click at [308, 294] on p "Rich Text Editor. Editing area: main" at bounding box center [280, 311] width 79 height 34
click at [313, 307] on p "⁠⁠⁠⁠⁠⁠⁠" at bounding box center [280, 311] width 79 height 34
click at [313, 320] on p "⁠⁠⁠⁠⁠⁠⁠" at bounding box center [280, 311] width 79 height 34
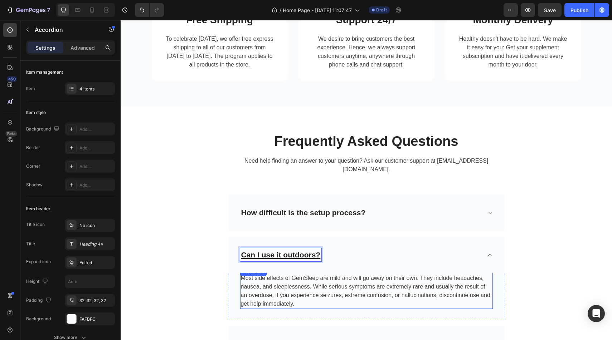
click at [299, 300] on div "Most side effects of GemSleep are mild and will go away on their own. They incl…" at bounding box center [366, 291] width 253 height 36
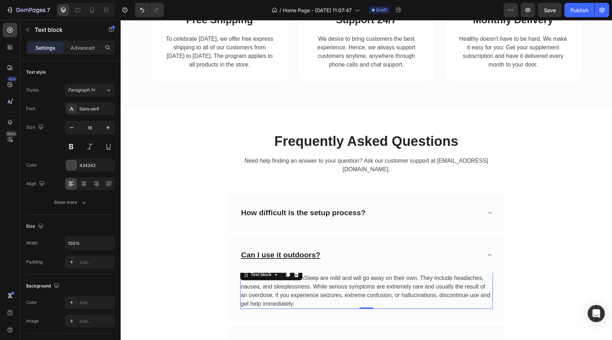
click at [301, 295] on p "Most side effects of GemSleep are mild and will go away on their own. They incl…" at bounding box center [366, 291] width 251 height 34
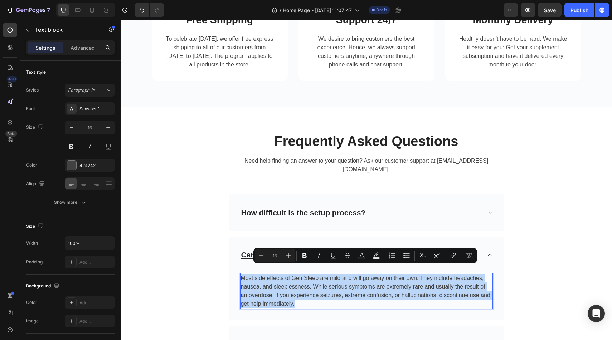
drag, startPoint x: 301, startPoint y: 295, endPoint x: 248, endPoint y: 274, distance: 56.7
click at [248, 274] on p "Most side effects of GemSleep are mild and will go away on their own. They incl…" at bounding box center [366, 291] width 251 height 34
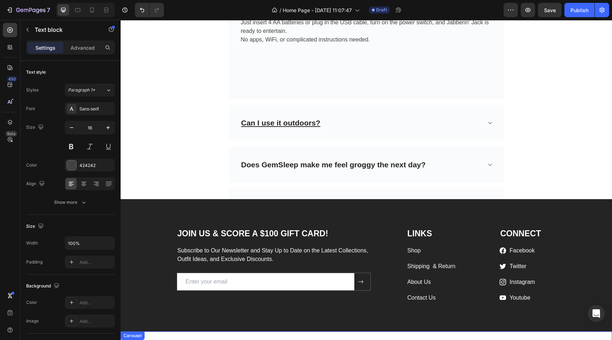
scroll to position [2844, 0]
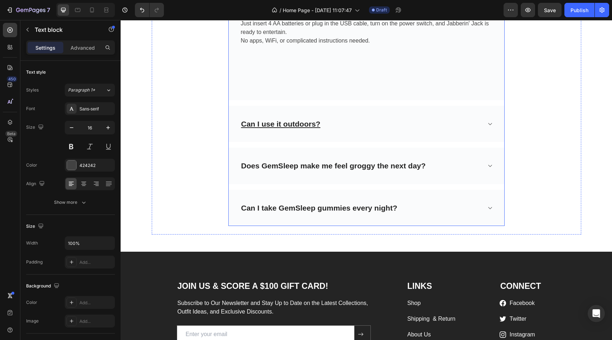
click at [343, 117] on div "Can I use it outdoors?" at bounding box center [360, 124] width 241 height 14
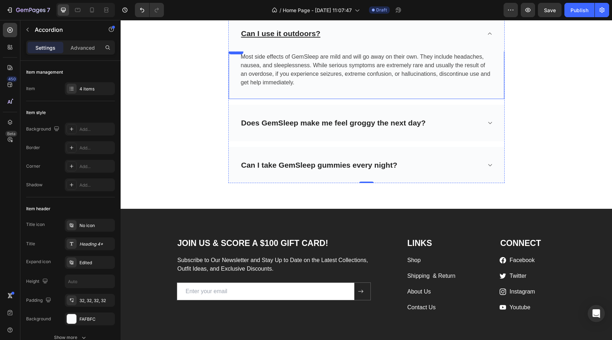
click at [362, 81] on div "Most side effects of GemSleep are mild and will go away on their own. They incl…" at bounding box center [366, 72] width 275 height 53
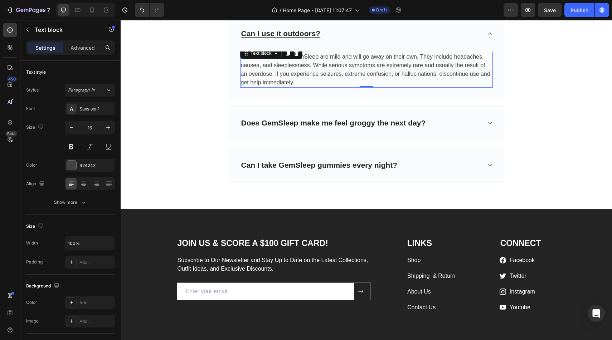
click at [334, 79] on div "Most side effects of GemSleep are mild and will go away on their own. They incl…" at bounding box center [366, 70] width 253 height 36
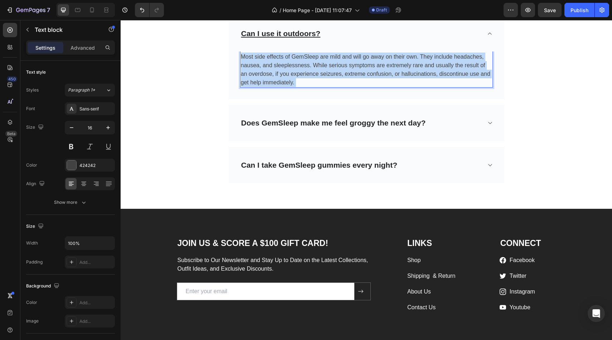
drag, startPoint x: 331, startPoint y: 73, endPoint x: 240, endPoint y: 48, distance: 94.3
click at [240, 52] on div "Most side effects of GemSleep are mild and will go away on their own. They incl…" at bounding box center [366, 70] width 253 height 36
drag, startPoint x: 241, startPoint y: 48, endPoint x: 300, endPoint y: 74, distance: 64.3
click at [300, 74] on p "Most side effects of GemSleep are mild and will go away on their own. They incl…" at bounding box center [366, 70] width 251 height 34
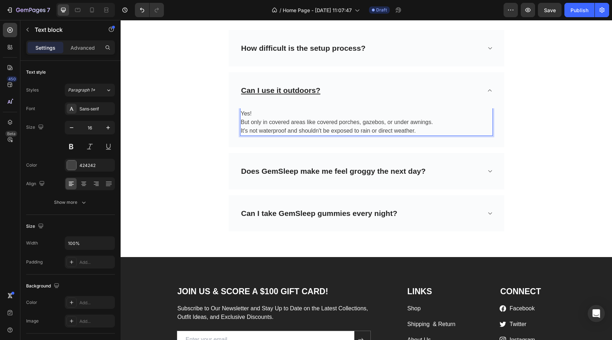
scroll to position [2782, 0]
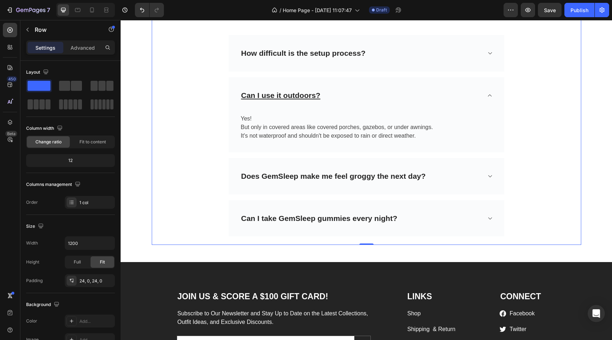
click at [522, 90] on div "Frequently Asked Questions Heading Need help finding an answer to your question…" at bounding box center [366, 105] width 429 height 264
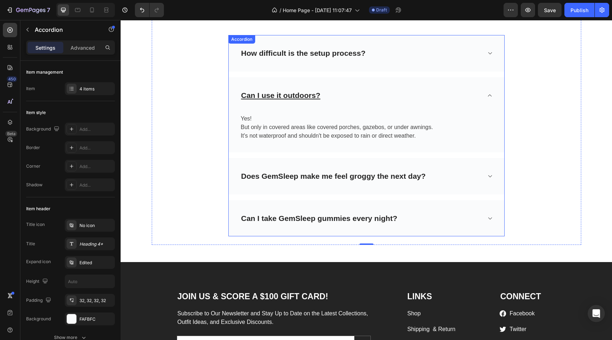
click at [460, 170] on div "Does GemSleep make me feel groggy the next day?" at bounding box center [360, 177] width 241 height 14
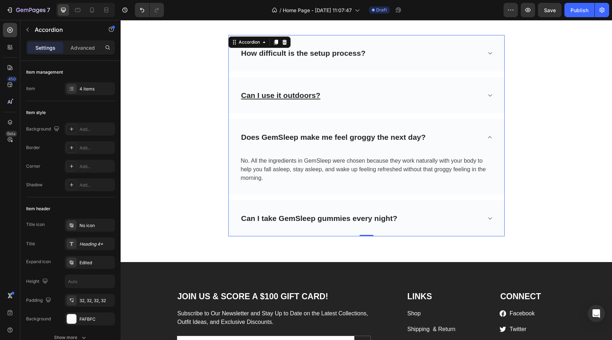
click at [319, 132] on p "Does GemSleep make me feel groggy the next day?" at bounding box center [333, 137] width 185 height 11
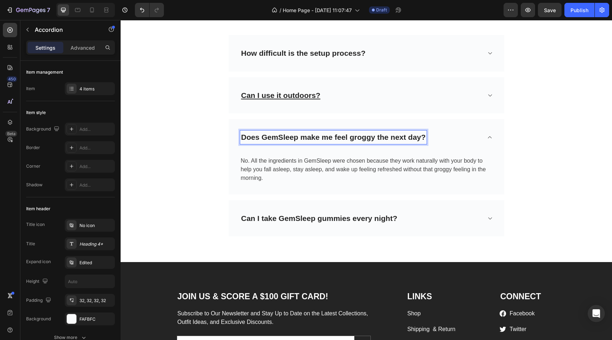
click at [424, 132] on p "Does GemSleep make me feel groggy the next day?" at bounding box center [333, 137] width 185 height 11
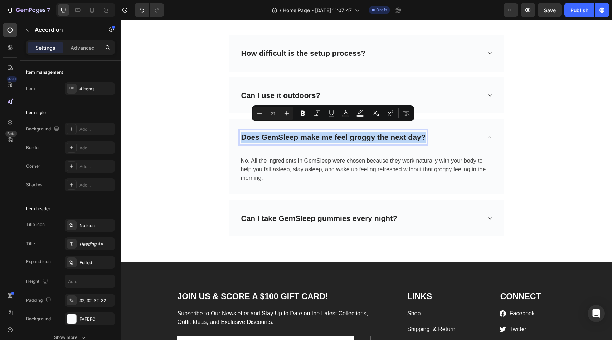
drag, startPoint x: 424, startPoint y: 129, endPoint x: 314, endPoint y: 127, distance: 110.2
click at [314, 132] on p "Does GemSleep make me feel groggy the next day?" at bounding box center [333, 137] width 185 height 11
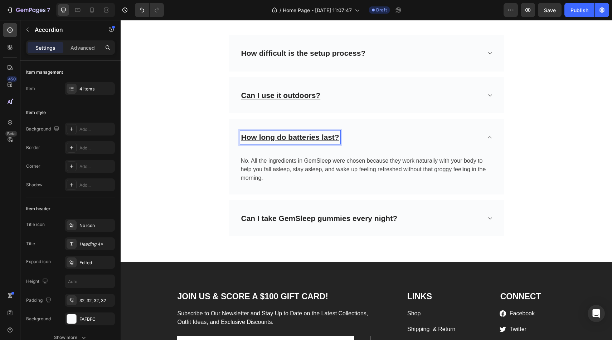
click at [392, 121] on div "How long do batteries last?" at bounding box center [366, 137] width 275 height 36
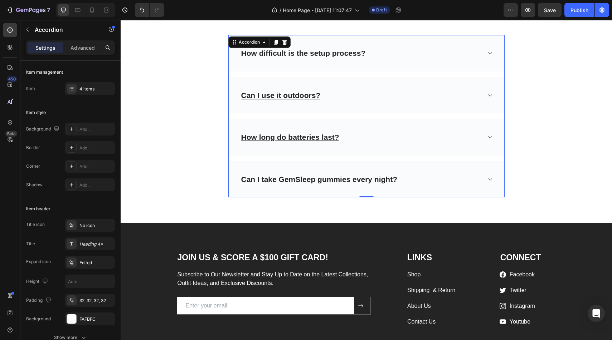
click at [392, 121] on div "How long do batteries last?" at bounding box center [366, 137] width 275 height 36
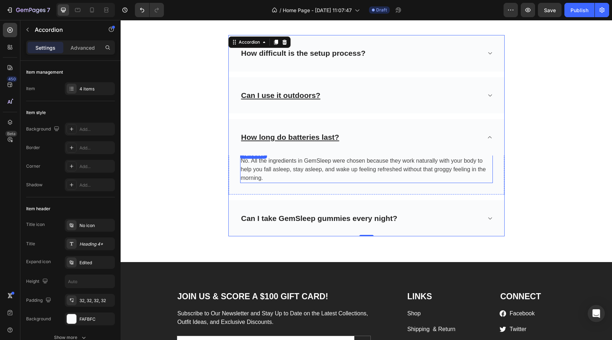
click at [294, 169] on p "No. All the ingredients in GemSleep were chosen because they work naturally wit…" at bounding box center [366, 170] width 251 height 26
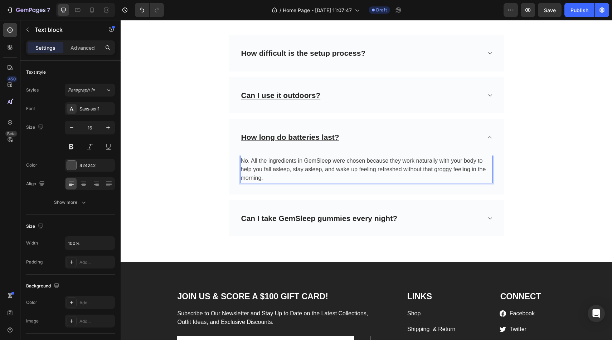
click at [282, 167] on p "No. All the ingredients in GemSleep were chosen because they work naturally wit…" at bounding box center [366, 170] width 251 height 26
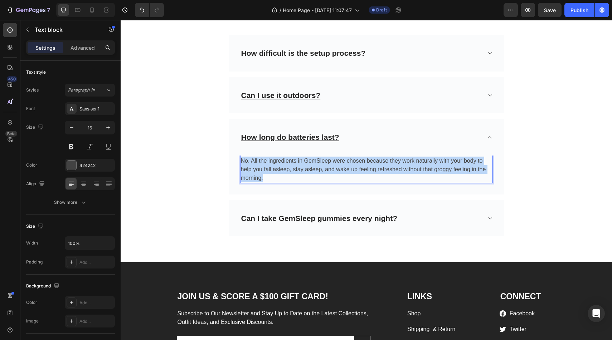
drag, startPoint x: 276, startPoint y: 167, endPoint x: 242, endPoint y: 152, distance: 37.6
click at [242, 157] on p "No. All the ingredients in GemSleep were chosen because they work naturally wit…" at bounding box center [366, 170] width 251 height 26
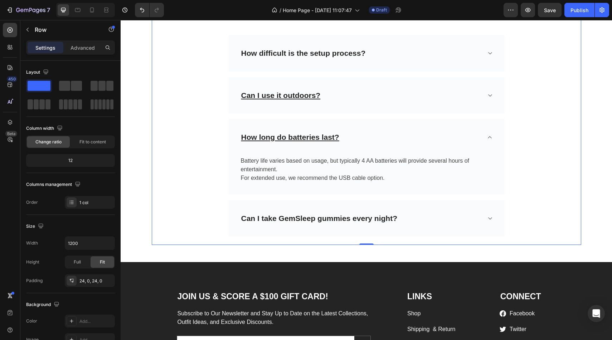
click at [541, 126] on div "Frequently Asked Questions Heading Need help finding an answer to your question…" at bounding box center [366, 105] width 429 height 264
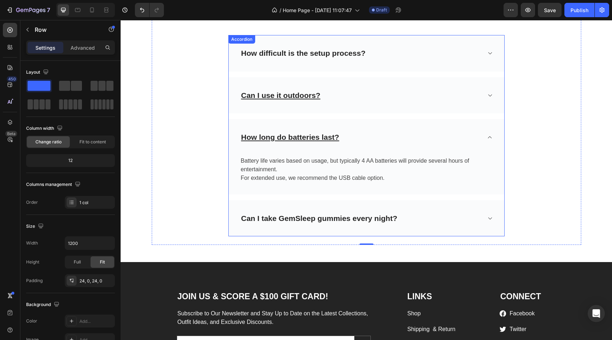
click at [348, 213] on p "Can I take GemSleep gummies every night?" at bounding box center [319, 218] width 156 height 11
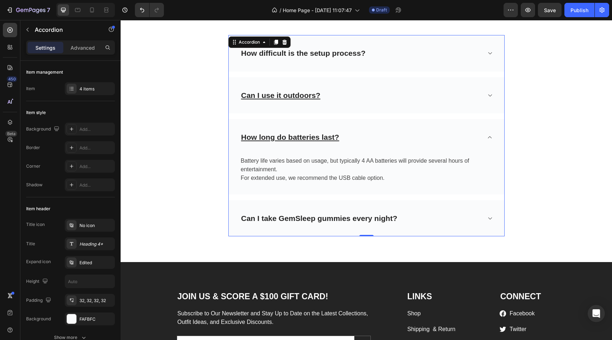
click at [421, 212] on div "Can I take GemSleep gummies every night?" at bounding box center [360, 219] width 241 height 14
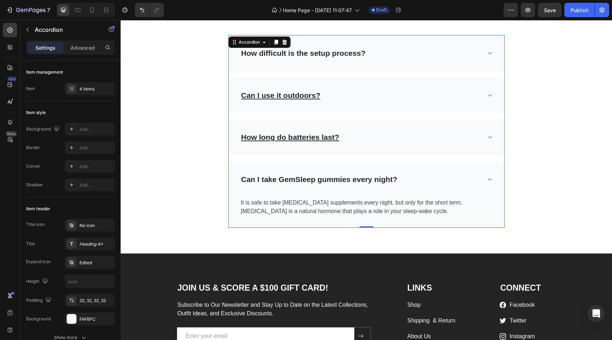
click at [400, 173] on div "Can I take GemSleep gummies every night?" at bounding box center [360, 180] width 241 height 14
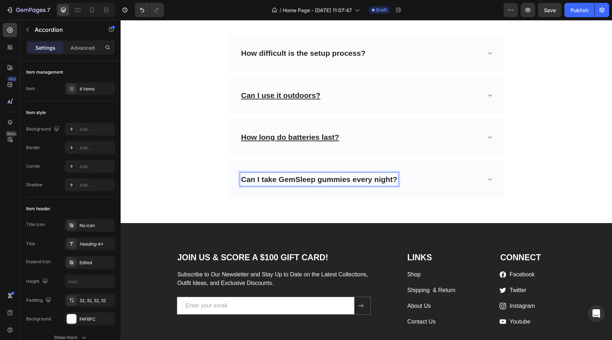
click at [397, 173] on div "Can I take GemSleep gummies every night?" at bounding box center [319, 180] width 158 height 14
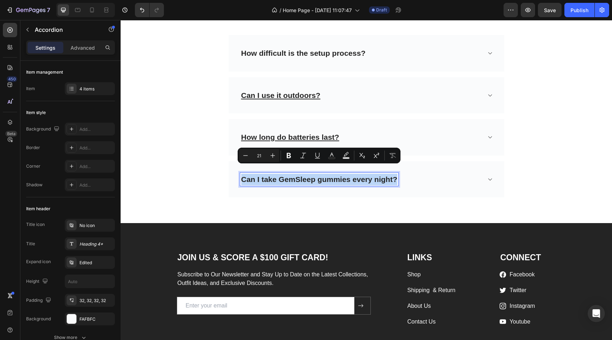
drag, startPoint x: 397, startPoint y: 173, endPoint x: 242, endPoint y: 167, distance: 155.4
click at [242, 173] on div "Can I take GemSleep gummies every night?" at bounding box center [319, 180] width 158 height 14
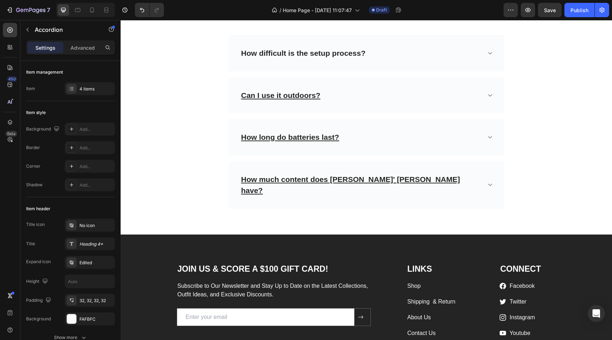
click at [447, 173] on div "How much content does [PERSON_NAME]' [PERSON_NAME] have?" at bounding box center [360, 185] width 241 height 25
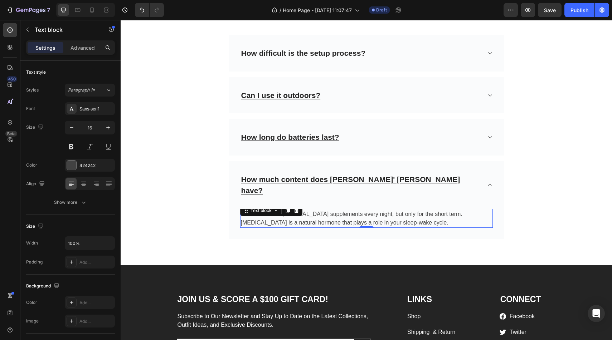
click at [400, 210] on p "It is safe to take [MEDICAL_DATA] supplements every night, but only for the sho…" at bounding box center [366, 218] width 251 height 17
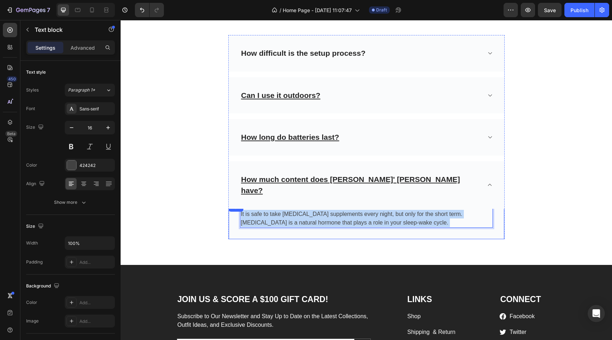
drag, startPoint x: 398, startPoint y: 202, endPoint x: 239, endPoint y: 193, distance: 159.1
click at [239, 203] on div "It is safe to take [MEDICAL_DATA] supplements every night, but only for the sho…" at bounding box center [366, 221] width 275 height 36
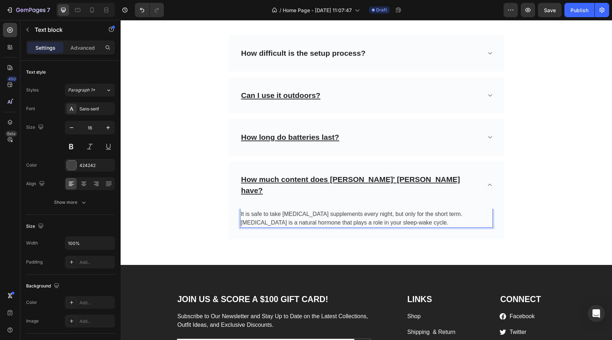
click at [243, 210] on p "It is safe to take [MEDICAL_DATA] supplements every night, but only for the sho…" at bounding box center [366, 218] width 251 height 17
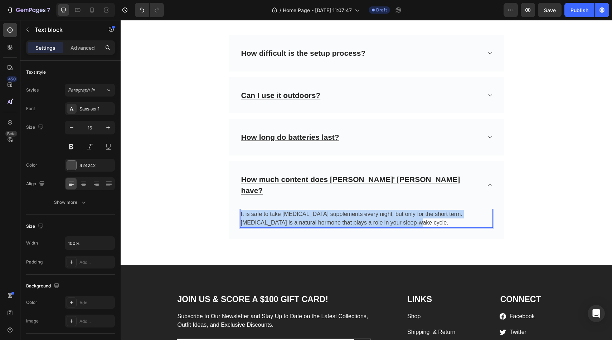
drag, startPoint x: 241, startPoint y: 194, endPoint x: 410, endPoint y: 201, distance: 169.0
click at [410, 210] on p "It is safe to take [MEDICAL_DATA] supplements every night, but only for the sho…" at bounding box center [366, 218] width 251 height 17
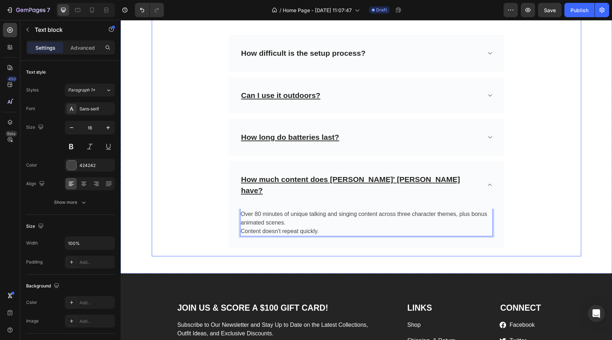
click at [564, 152] on div "Frequently Asked Questions Heading Need help finding an answer to your question…" at bounding box center [366, 110] width 429 height 275
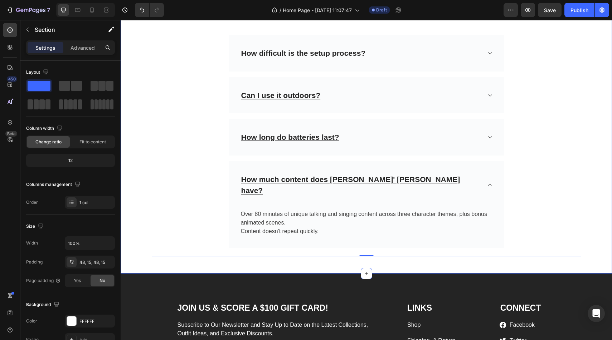
click at [591, 138] on div "Frequently Asked Questions Heading Need help finding an answer to your question…" at bounding box center [366, 111] width 481 height 292
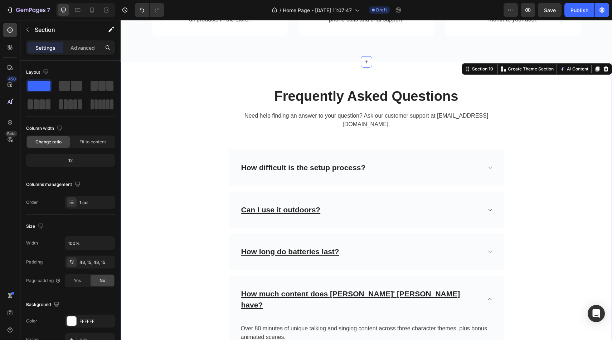
scroll to position [2638, 0]
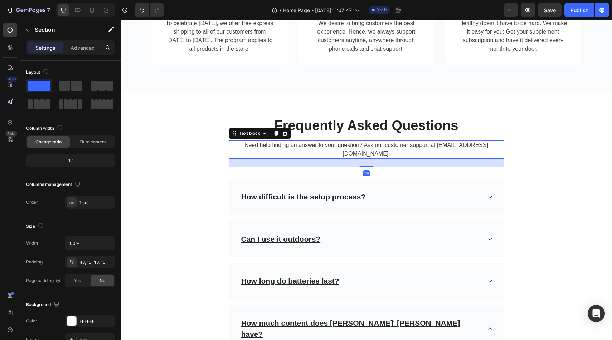
click at [486, 148] on p "Need help finding an answer to your question? Ask our customer support at suppo…" at bounding box center [366, 149] width 274 height 17
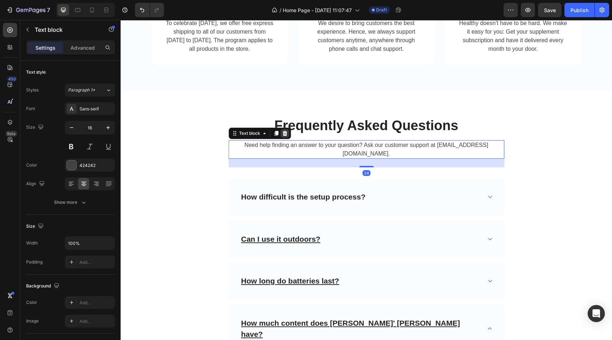
click at [281, 133] on div at bounding box center [285, 133] width 9 height 9
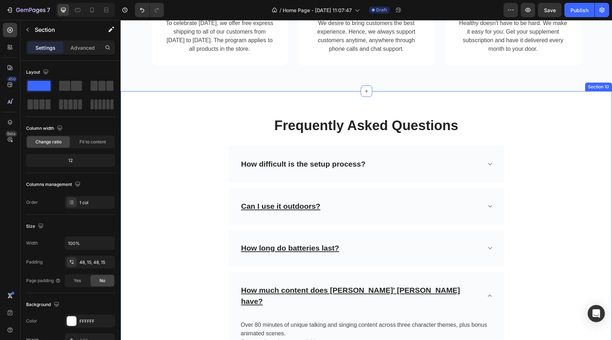
click at [355, 103] on div "Frequently Asked Questions Heading Row How difficult is the setup process? Can …" at bounding box center [366, 237] width 491 height 293
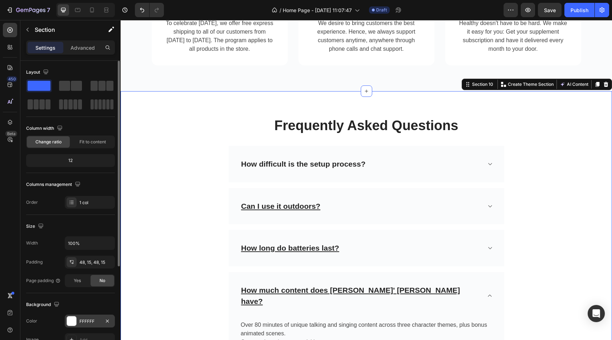
click at [73, 323] on div at bounding box center [71, 321] width 9 height 9
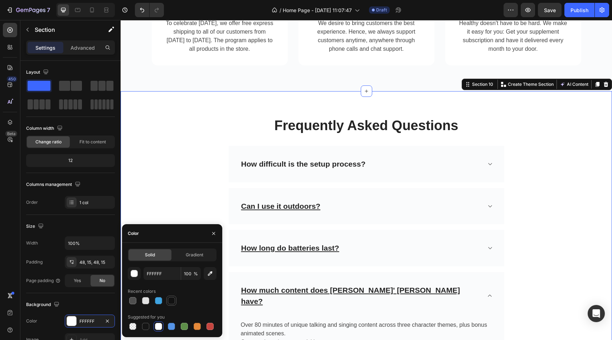
click at [175, 301] on div at bounding box center [171, 300] width 7 height 7
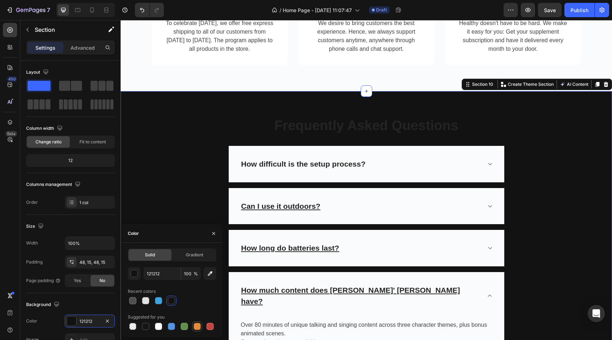
click at [199, 328] on div at bounding box center [197, 326] width 7 height 7
type input "E4893A"
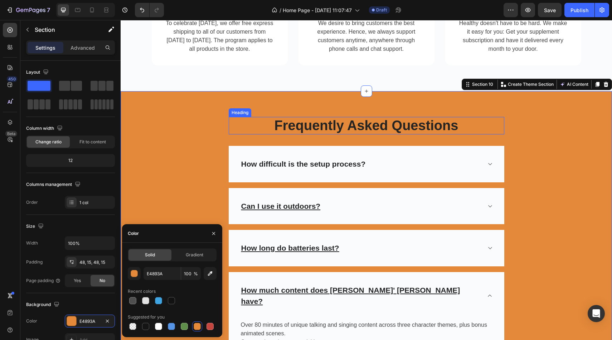
click at [310, 127] on p "Frequently Asked Questions" at bounding box center [366, 126] width 274 height 16
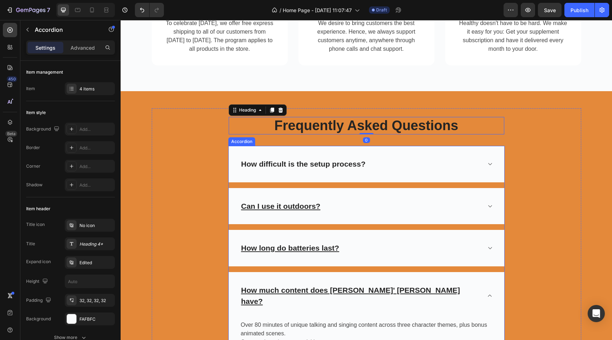
click at [394, 153] on div "How difficult is the setup process?" at bounding box center [366, 164] width 275 height 36
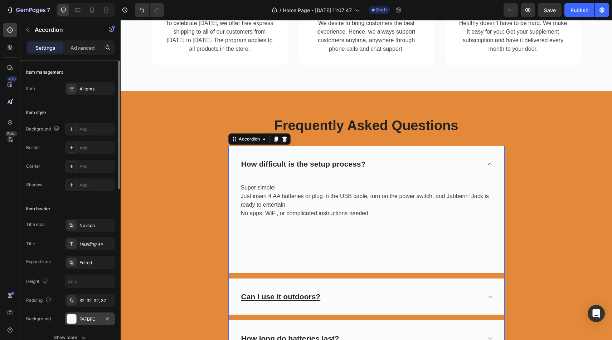
click at [68, 320] on div at bounding box center [71, 318] width 9 height 9
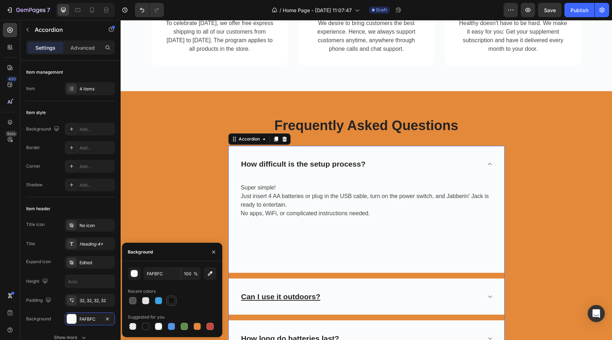
click at [174, 303] on div at bounding box center [171, 300] width 7 height 7
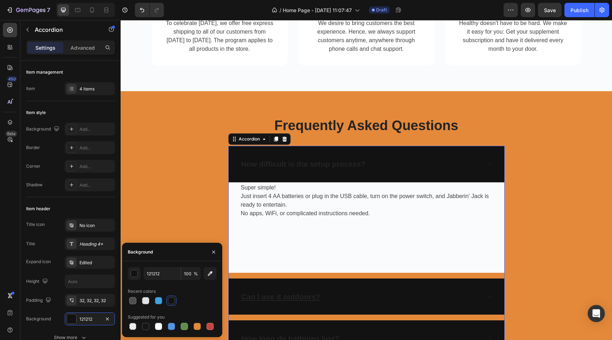
click at [194, 335] on div "121212 100 % Recent colors Suggested for you" at bounding box center [172, 300] width 100 height 76
click at [202, 323] on div at bounding box center [172, 327] width 89 height 10
click at [198, 326] on div at bounding box center [197, 326] width 7 height 7
type input "E4893A"
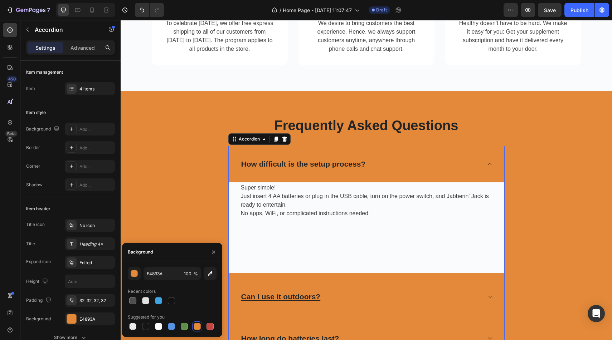
click at [487, 158] on div "How difficult is the setup process?" at bounding box center [366, 164] width 275 height 36
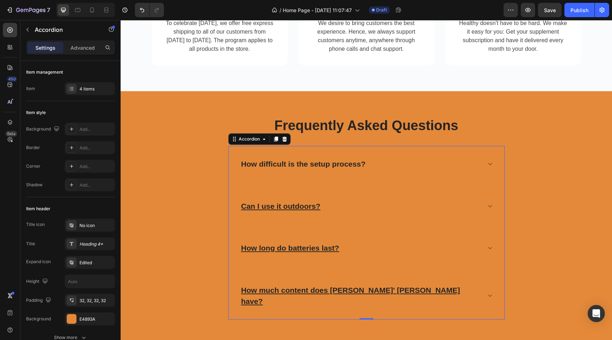
click at [451, 208] on div "Can I use it outdoors?" at bounding box center [360, 207] width 241 height 14
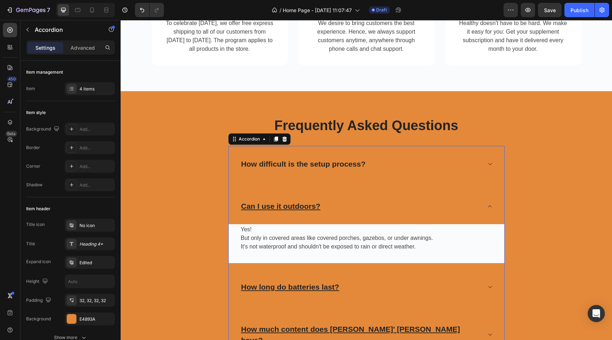
click at [469, 168] on div "How difficult is the setup process?" at bounding box center [360, 164] width 241 height 14
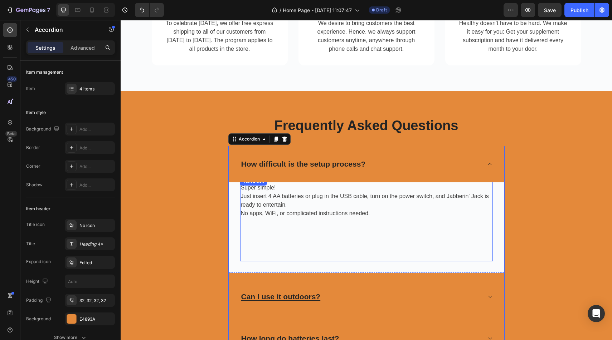
click at [458, 218] on p at bounding box center [366, 222] width 251 height 9
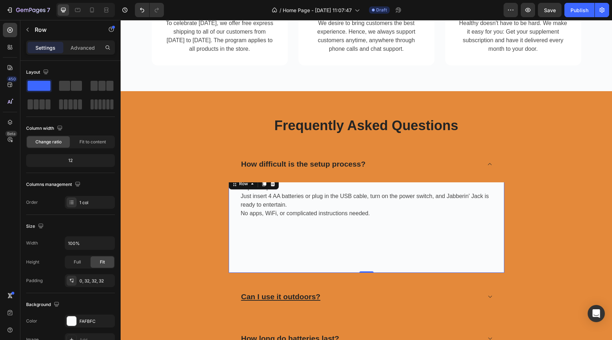
click at [503, 227] on div "Super simple! Just insert 4 AA batteries or plug in the USB cable, turn on the …" at bounding box center [366, 225] width 275 height 96
click at [67, 326] on div "FAFBFC" at bounding box center [90, 321] width 50 height 13
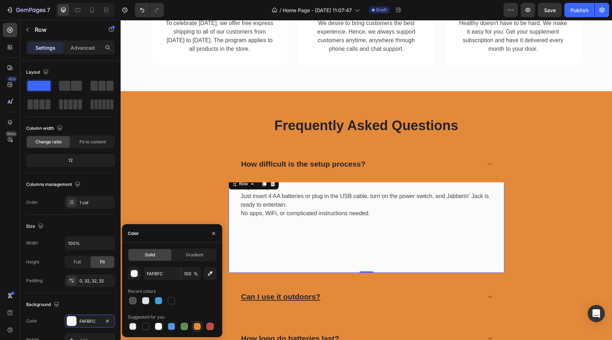
click at [198, 328] on div at bounding box center [197, 326] width 7 height 7
type input "E4893A"
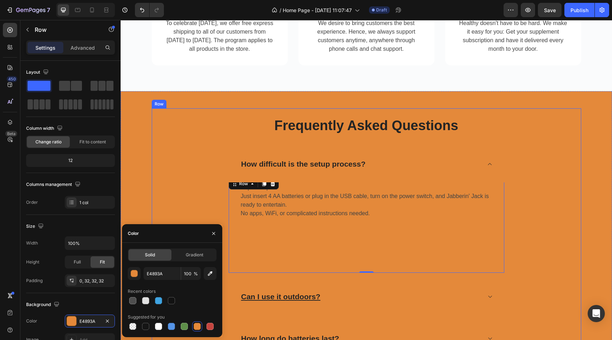
click at [186, 185] on div "Frequently Asked Questions Heading Row How difficult is the setup process? Supe…" at bounding box center [366, 263] width 429 height 293
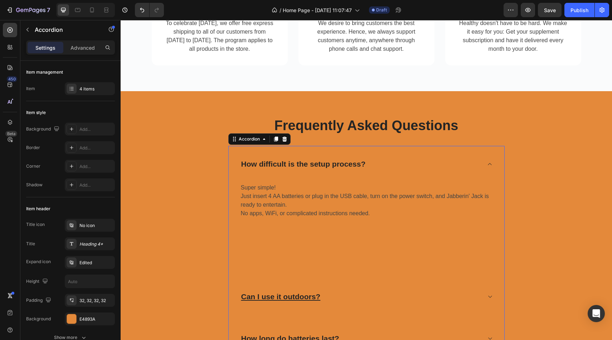
click at [475, 163] on div "How difficult is the setup process?" at bounding box center [360, 164] width 241 height 14
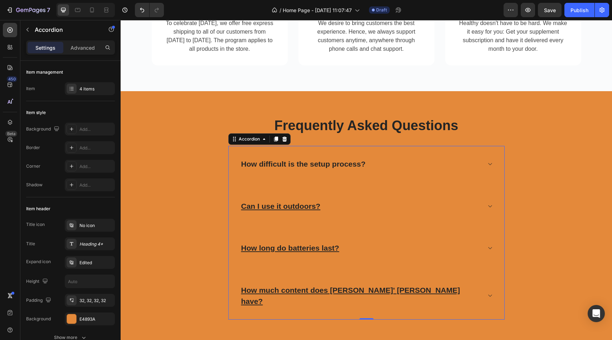
click at [389, 156] on div "How difficult is the setup process?" at bounding box center [366, 164] width 275 height 36
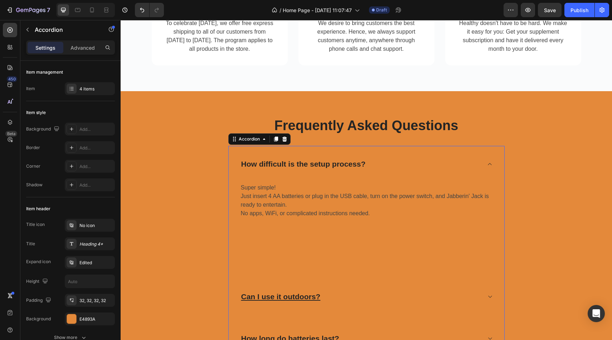
click at [369, 166] on div "How difficult is the setup process?" at bounding box center [360, 164] width 241 height 14
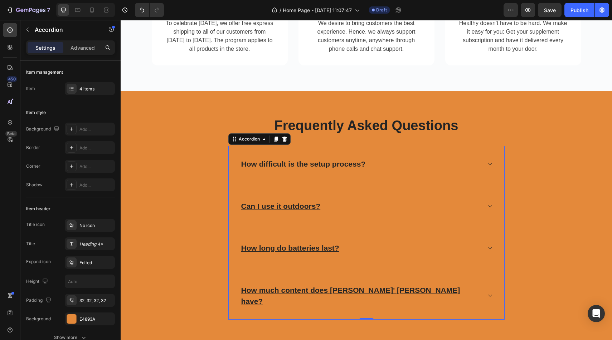
click at [366, 165] on div "How difficult is the setup process?" at bounding box center [303, 164] width 127 height 14
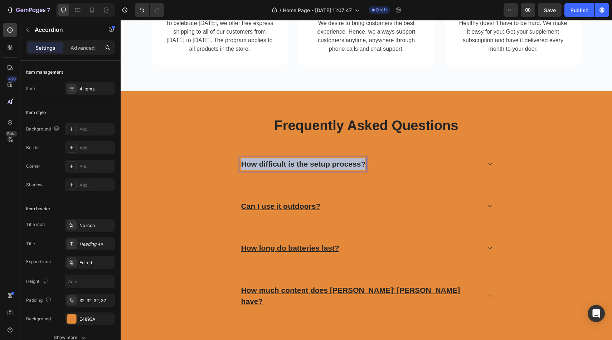
drag, startPoint x: 366, startPoint y: 165, endPoint x: 238, endPoint y: 167, distance: 127.7
click at [238, 167] on div "How difficult is the setup process?" at bounding box center [366, 164] width 275 height 36
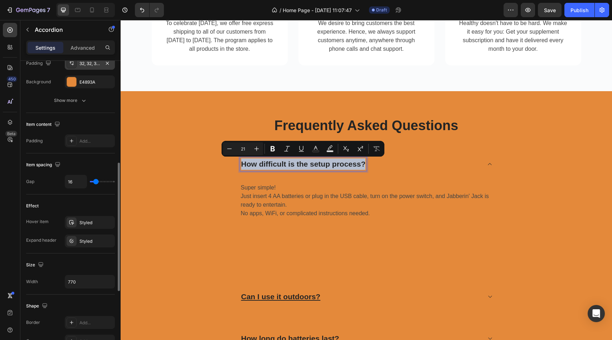
scroll to position [239, 0]
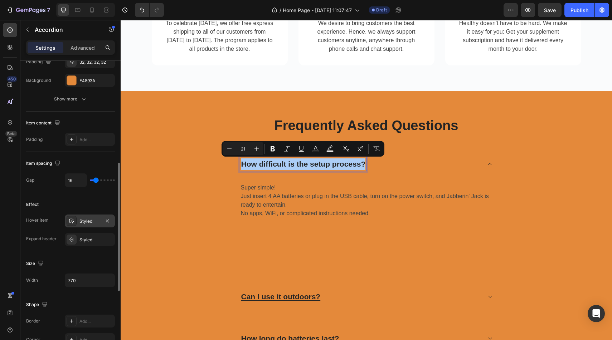
click at [91, 226] on div "Styled" at bounding box center [90, 221] width 50 height 13
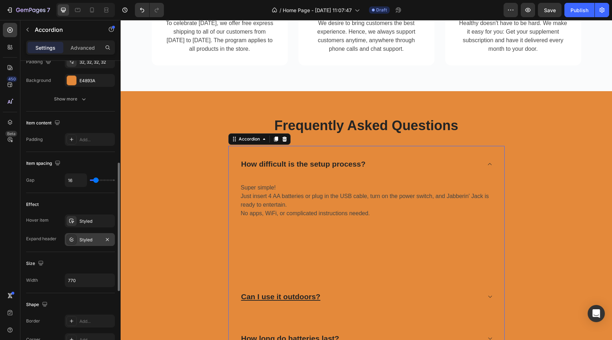
click at [89, 240] on div "Styled" at bounding box center [89, 240] width 21 height 6
click at [75, 267] on div "Size" at bounding box center [70, 263] width 89 height 11
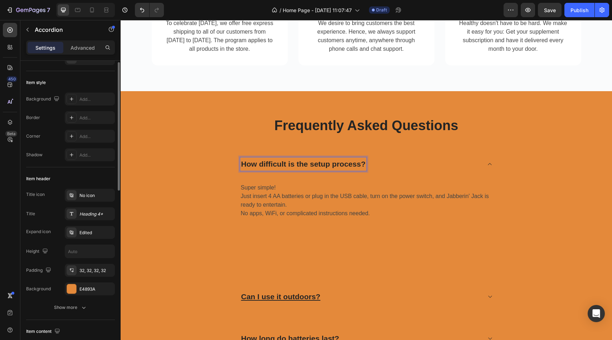
scroll to position [29, 0]
click at [87, 220] on div "Heading 4*" at bounding box center [90, 215] width 50 height 13
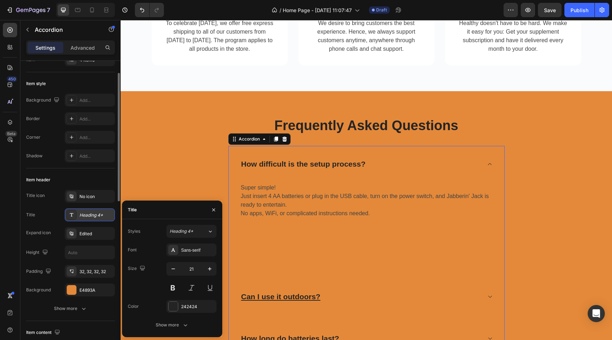
click at [87, 220] on div "Heading 4*" at bounding box center [90, 215] width 50 height 13
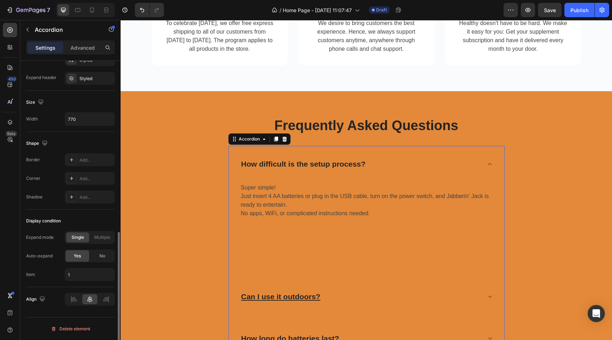
scroll to position [399, 0]
click at [145, 175] on div "Frequently Asked Questions Heading Row How difficult is the setup process? Supe…" at bounding box center [366, 263] width 481 height 311
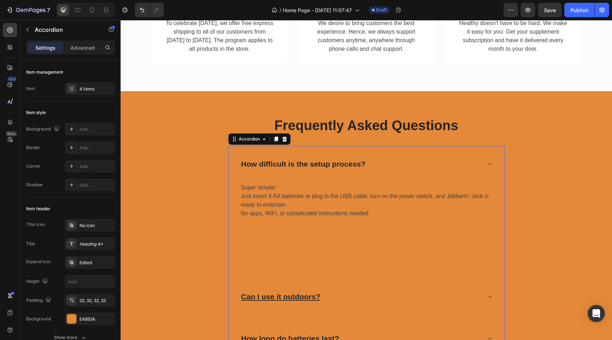
click at [368, 288] on div "Can I use it outdoors?" at bounding box center [366, 297] width 275 height 36
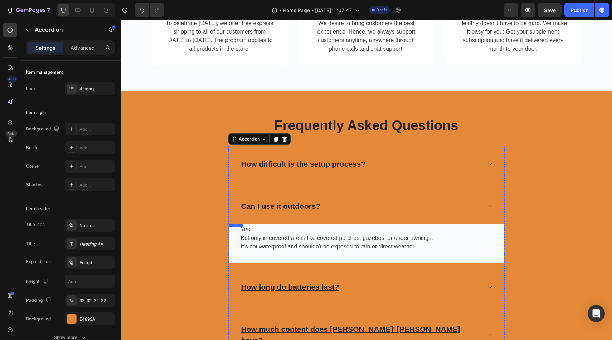
click at [498, 258] on div "Yes! But only in covered areas like covered porches, gazebos, or under awnings.…" at bounding box center [366, 241] width 275 height 45
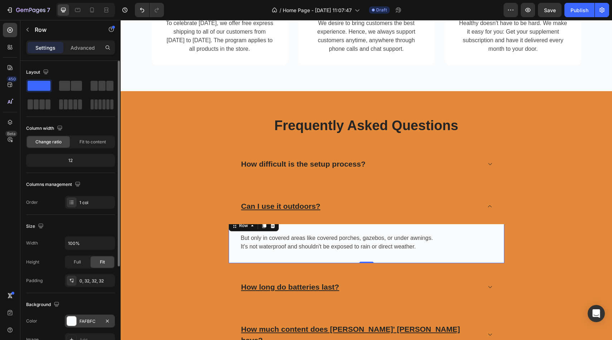
click at [75, 321] on div at bounding box center [71, 321] width 9 height 9
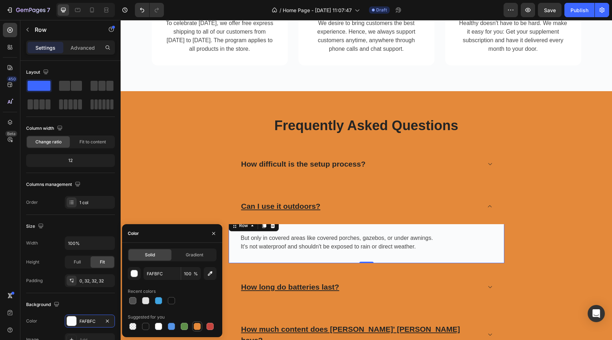
click at [197, 328] on div at bounding box center [197, 326] width 7 height 7
type input "E4893A"
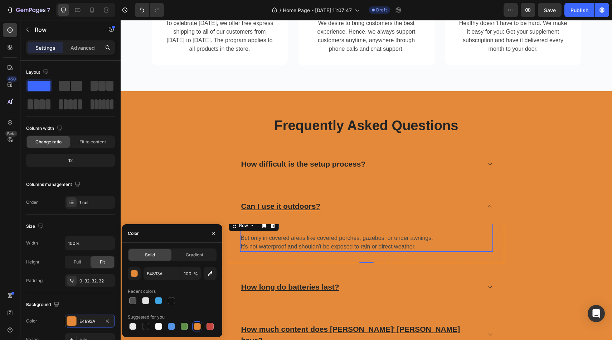
click at [413, 246] on p "It's not waterproof and shouldn't be exposed to rain or direct weather." at bounding box center [366, 247] width 251 height 9
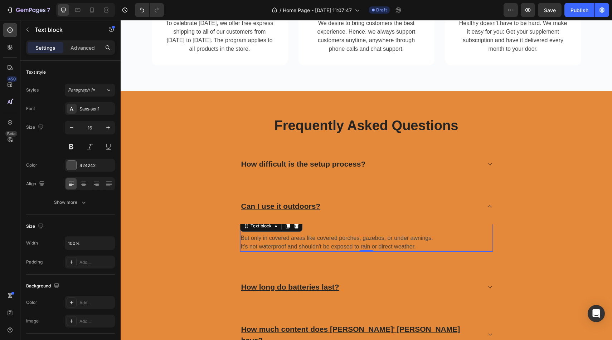
click at [415, 248] on p "It's not waterproof and shouldn't be exposed to rain or direct weather." at bounding box center [366, 247] width 251 height 9
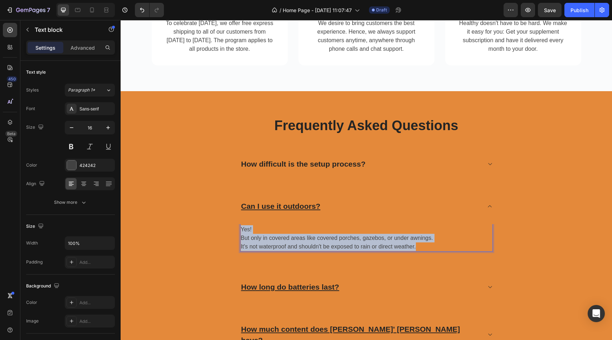
drag, startPoint x: 415, startPoint y: 248, endPoint x: 240, endPoint y: 229, distance: 176.6
click at [240, 229] on div "Yes! But only in covered areas like covered porches, gazebos, or under awnings.…" at bounding box center [366, 238] width 253 height 27
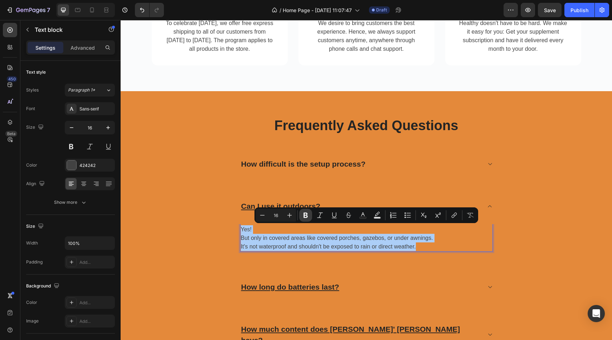
click at [304, 214] on icon "Editor contextual toolbar" at bounding box center [305, 215] width 4 height 5
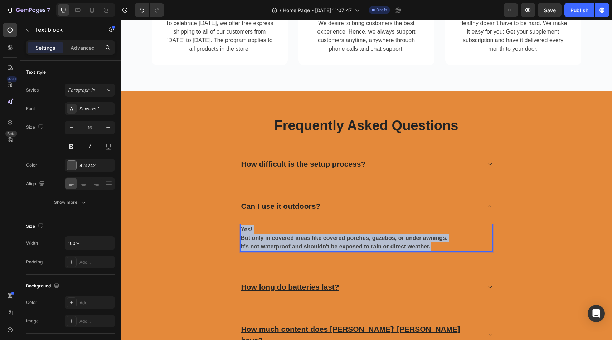
drag, startPoint x: 437, startPoint y: 249, endPoint x: 240, endPoint y: 229, distance: 198.5
click at [240, 229] on div "Yes! But only in covered areas like covered porches, gazebos, or under awnings.…" at bounding box center [366, 238] width 253 height 27
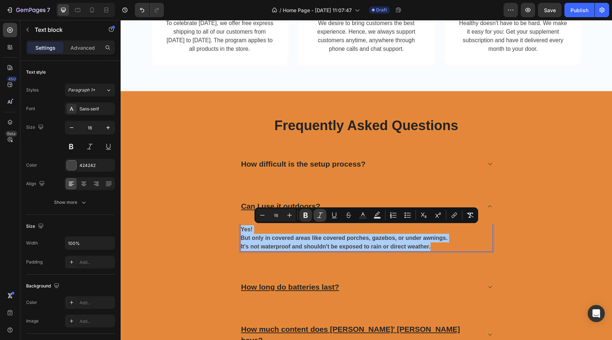
click at [322, 214] on icon "Editor contextual toolbar" at bounding box center [319, 215] width 7 height 7
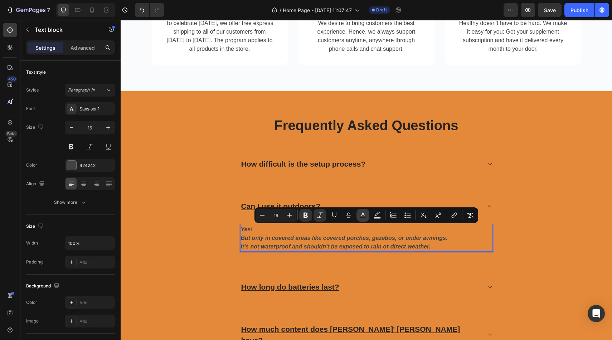
click at [364, 216] on icon "Editor contextual toolbar" at bounding box center [362, 215] width 7 height 7
type input "424242"
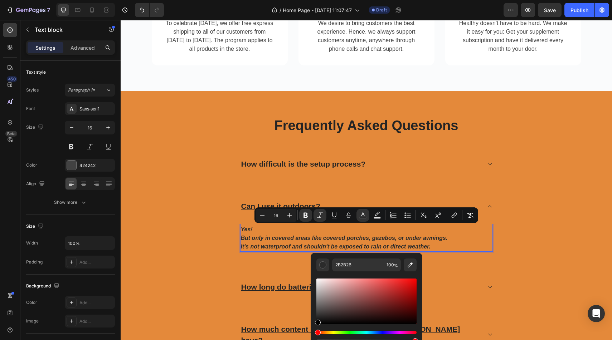
drag, startPoint x: 317, startPoint y: 316, endPoint x: 317, endPoint y: 330, distance: 14.0
click at [317, 330] on div "Editor contextual toolbar" at bounding box center [366, 310] width 100 height 67
type input "000000"
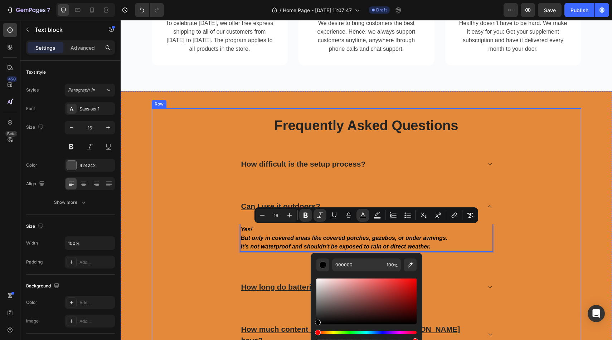
click at [574, 208] on div "Frequently Asked Questions Heading Row How difficult is the setup process? Can …" at bounding box center [366, 238] width 429 height 242
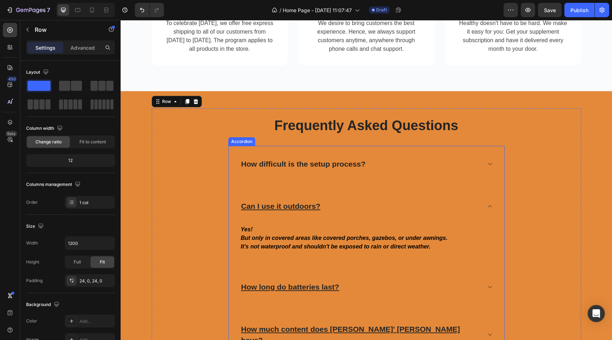
click at [407, 164] on div "How difficult is the setup process?" at bounding box center [360, 164] width 241 height 14
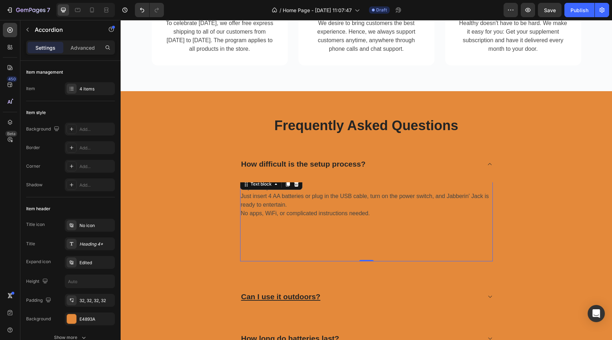
click at [362, 217] on p "No apps, WiFi, or complicated instructions needed." at bounding box center [366, 213] width 251 height 9
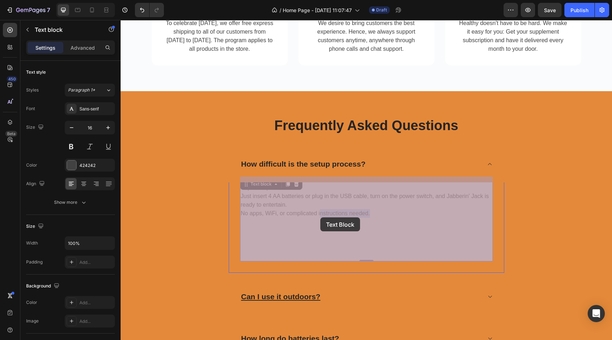
drag, startPoint x: 372, startPoint y: 216, endPoint x: 320, endPoint y: 218, distance: 51.5
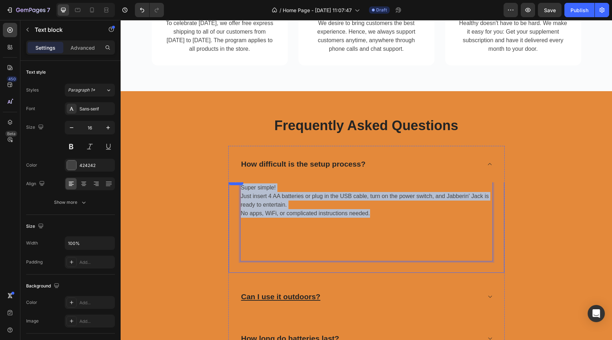
drag, startPoint x: 369, startPoint y: 215, endPoint x: 239, endPoint y: 189, distance: 132.5
click at [239, 189] on div "Super simple! Just insert 4 AA batteries or plug in the USB cable, turn on the …" at bounding box center [366, 225] width 275 height 96
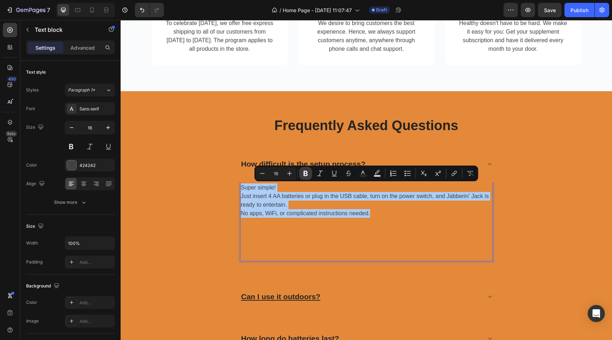
click at [304, 174] on icon "Editor contextual toolbar" at bounding box center [305, 173] width 4 height 5
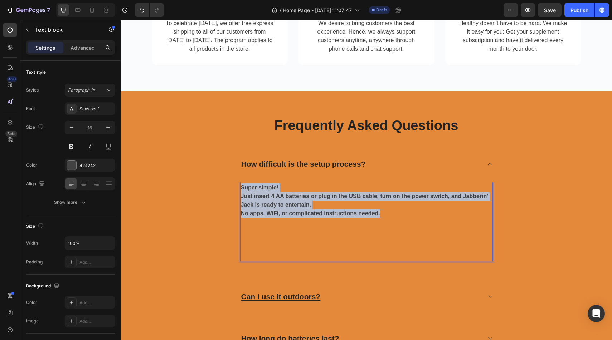
drag, startPoint x: 381, startPoint y: 214, endPoint x: 241, endPoint y: 185, distance: 142.9
click at [241, 185] on div "Super simple! Just insert 4 AA batteries or plug in the USB cable, turn on the …" at bounding box center [366, 222] width 253 height 79
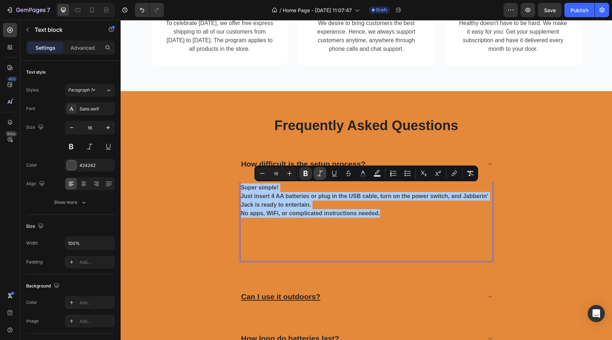
click at [320, 173] on icon "Editor contextual toolbar" at bounding box center [320, 173] width 6 height 5
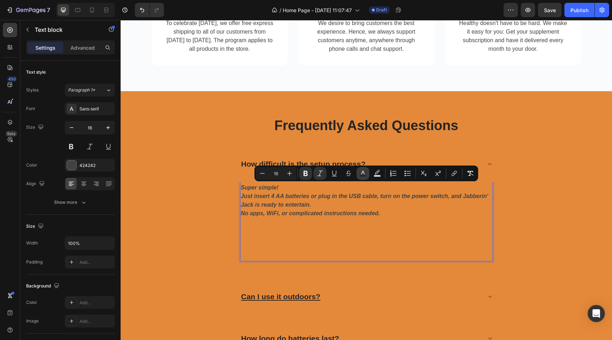
click at [362, 171] on icon "Editor contextual toolbar" at bounding box center [363, 173] width 4 height 4
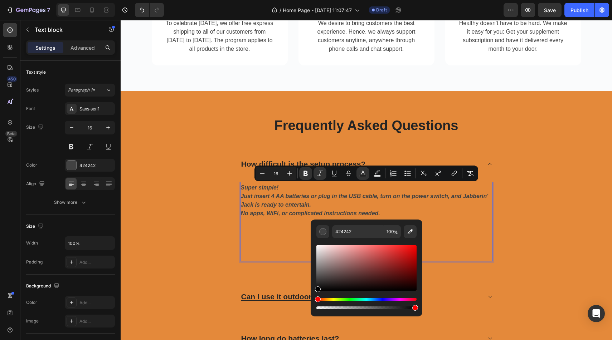
drag, startPoint x: 317, startPoint y: 279, endPoint x: 316, endPoint y: 294, distance: 14.7
click at [316, 294] on div "Editor contextual toolbar" at bounding box center [366, 277] width 100 height 67
type input "000000"
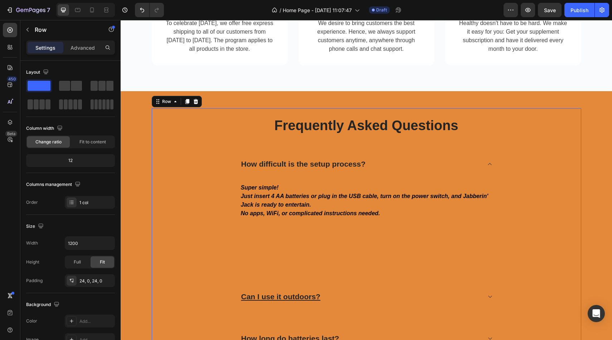
click at [525, 202] on div "Frequently Asked Questions Heading Row How difficult is the setup process? Supe…" at bounding box center [366, 263] width 429 height 293
click at [491, 166] on icon at bounding box center [489, 164] width 5 height 6
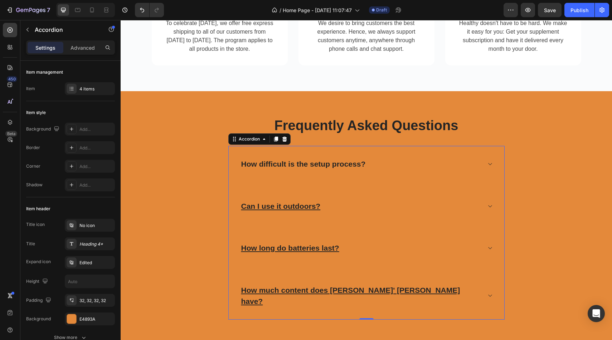
click at [486, 248] on div "How long do batteries last?" at bounding box center [366, 248] width 275 height 36
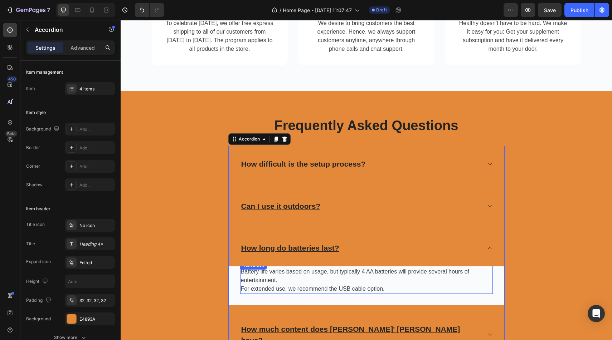
click at [481, 287] on p "For extended use, we recommend the USB cable option." at bounding box center [366, 289] width 251 height 9
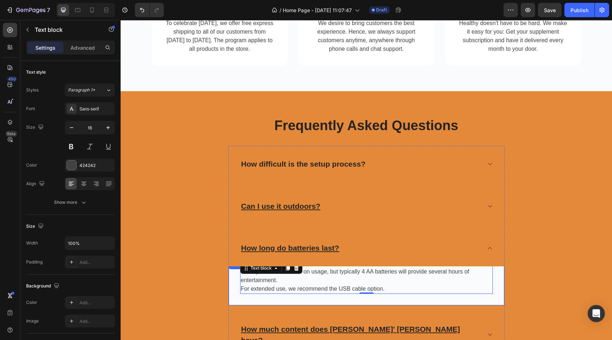
click at [494, 296] on div "Battery life varies based on usage, but typically 4 AA batteries will provide s…" at bounding box center [366, 283] width 275 height 45
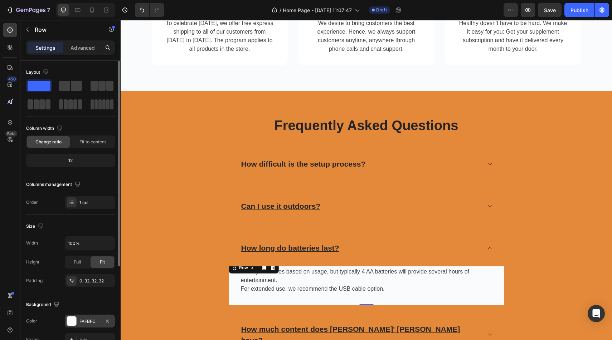
click at [75, 321] on div at bounding box center [71, 321] width 9 height 9
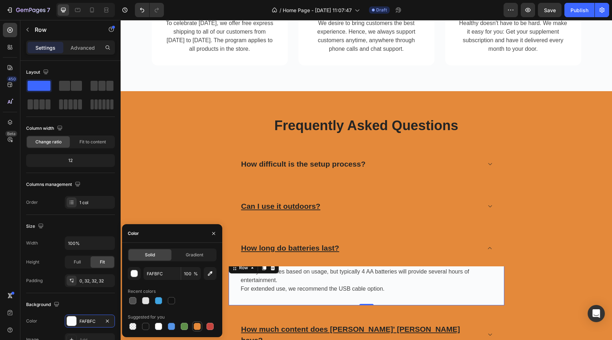
click at [196, 328] on div at bounding box center [197, 326] width 7 height 7
type input "E4893A"
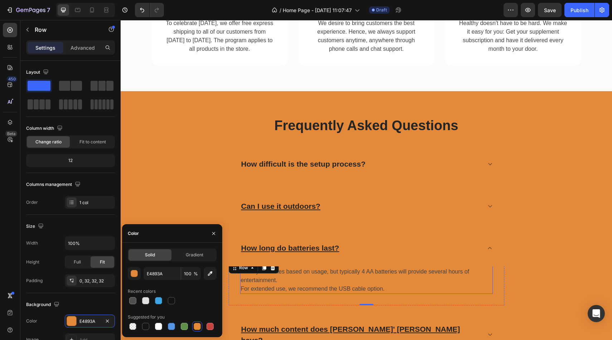
click at [384, 287] on p "For extended use, we recommend the USB cable option." at bounding box center [366, 289] width 251 height 9
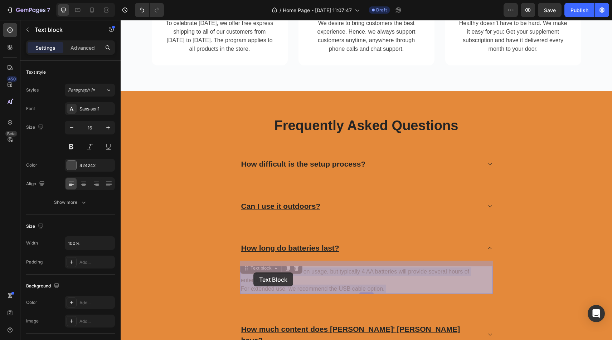
drag, startPoint x: 385, startPoint y: 290, endPoint x: 250, endPoint y: 272, distance: 136.4
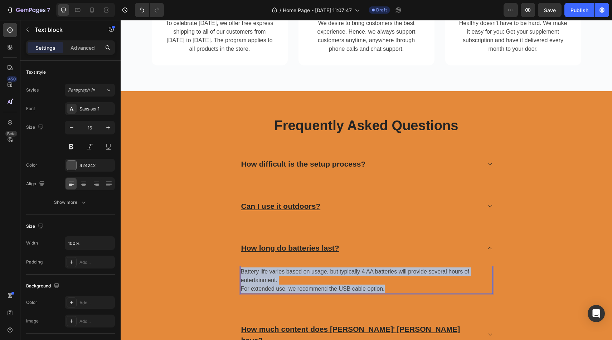
drag, startPoint x: 387, startPoint y: 289, endPoint x: 242, endPoint y: 271, distance: 146.0
click at [242, 271] on div "Battery life varies based on usage, but typically 4 AA batteries will provide s…" at bounding box center [366, 280] width 253 height 27
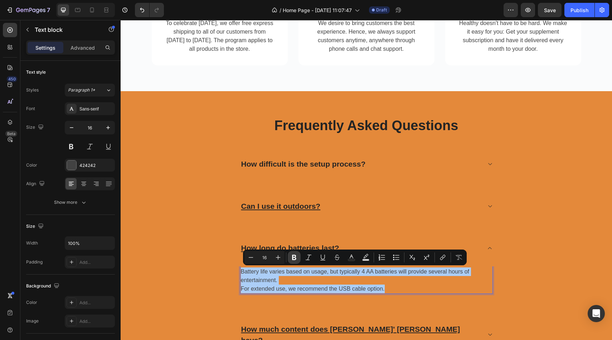
click at [296, 260] on icon "Editor contextual toolbar" at bounding box center [294, 257] width 7 height 7
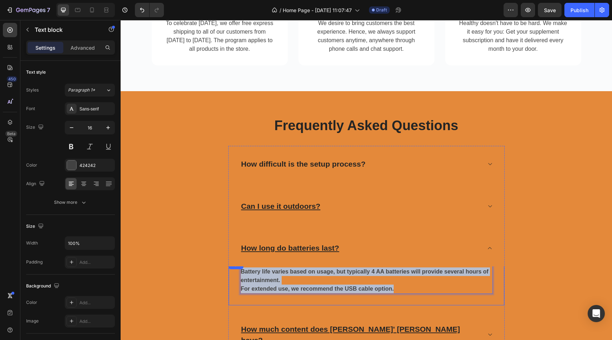
drag, startPoint x: 394, startPoint y: 289, endPoint x: 239, endPoint y: 269, distance: 156.2
click at [239, 269] on div "Battery life varies based on usage, but typically 4 AA batteries will provide s…" at bounding box center [366, 283] width 275 height 45
click at [386, 291] on strong "For extended use, we recommend the USB cable option." at bounding box center [317, 289] width 153 height 6
drag, startPoint x: 394, startPoint y: 291, endPoint x: 242, endPoint y: 269, distance: 152.9
click at [242, 269] on div "Battery life varies based on usage, but typically 4 AA batteries will provide s…" at bounding box center [366, 280] width 253 height 27
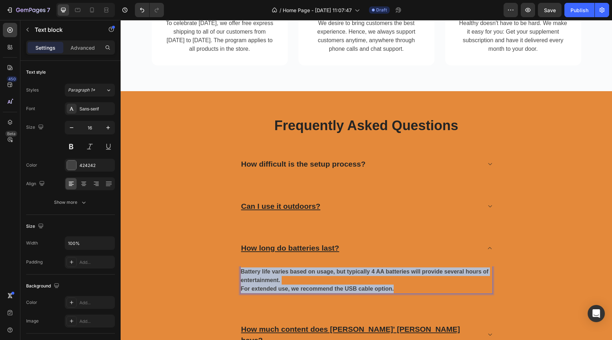
click at [275, 273] on strong "Battery life varies based on usage, but typically 4 AA batteries will provide s…" at bounding box center [365, 276] width 248 height 15
drag, startPoint x: 243, startPoint y: 272, endPoint x: 290, endPoint y: 280, distance: 48.3
click at [291, 280] on p "Battery life varies based on usage, but typically 4 AA batteries will provide s…" at bounding box center [366, 276] width 251 height 17
drag, startPoint x: 241, startPoint y: 272, endPoint x: 401, endPoint y: 294, distance: 161.5
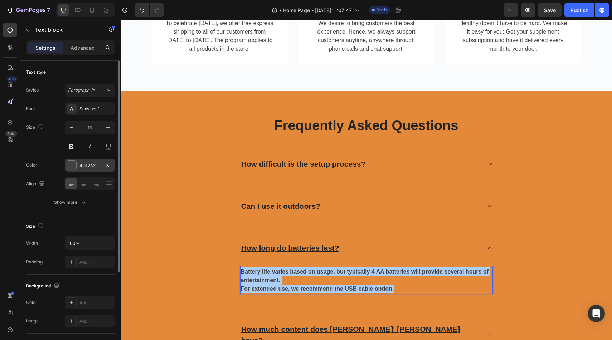
click at [74, 168] on div at bounding box center [71, 165] width 9 height 9
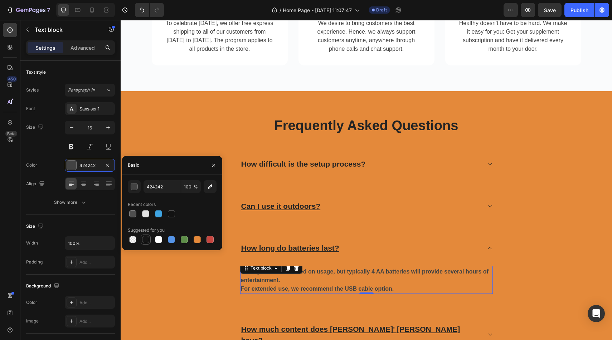
click at [146, 240] on div at bounding box center [145, 239] width 7 height 7
type input "151515"
click at [72, 147] on button at bounding box center [71, 146] width 13 height 13
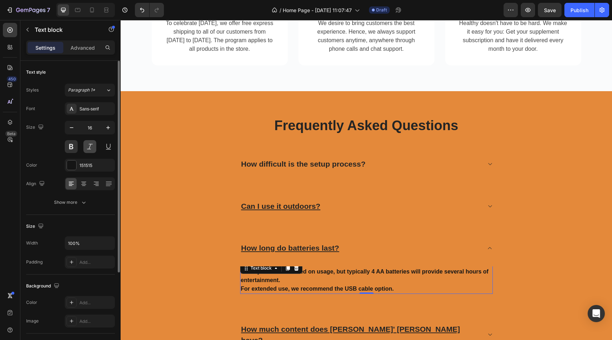
click at [89, 147] on button at bounding box center [89, 146] width 13 height 13
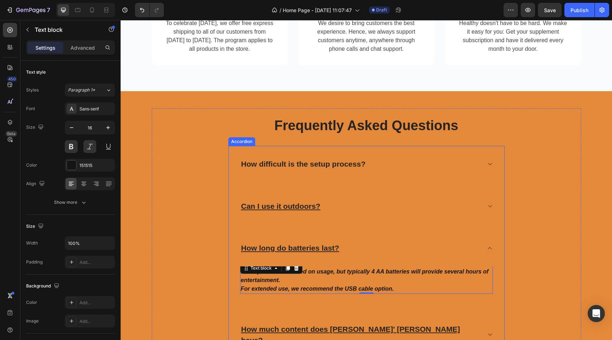
click at [364, 202] on div "Can I use it outdoors?" at bounding box center [360, 207] width 241 height 14
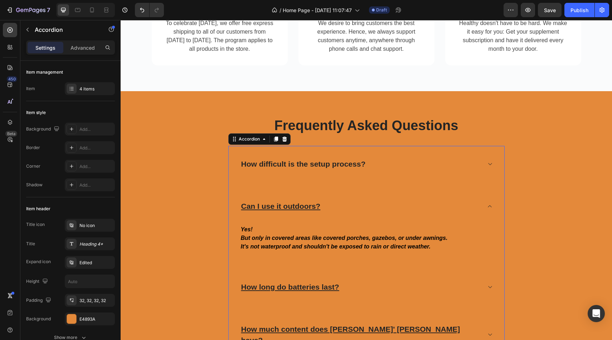
click at [377, 164] on div "How difficult is the setup process?" at bounding box center [360, 164] width 241 height 14
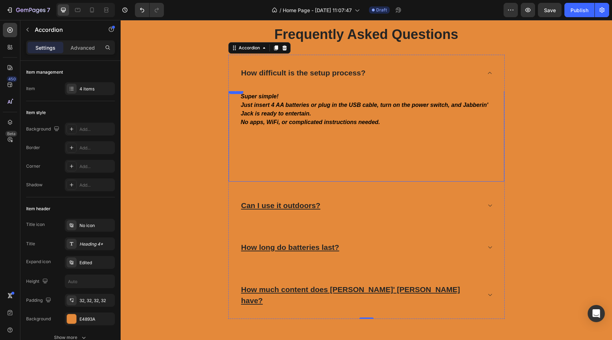
scroll to position [2729, 0]
click at [375, 204] on div "Can I use it outdoors?" at bounding box center [360, 206] width 241 height 14
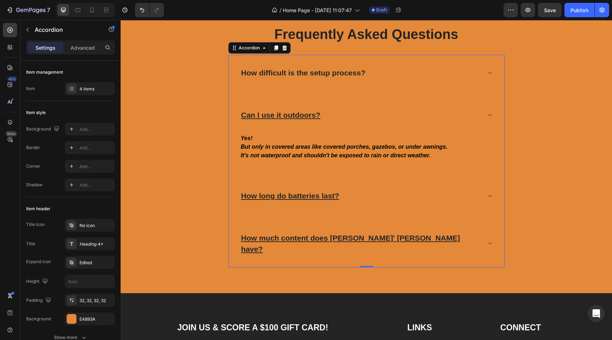
click at [383, 193] on div "How long do batteries last?" at bounding box center [360, 196] width 241 height 14
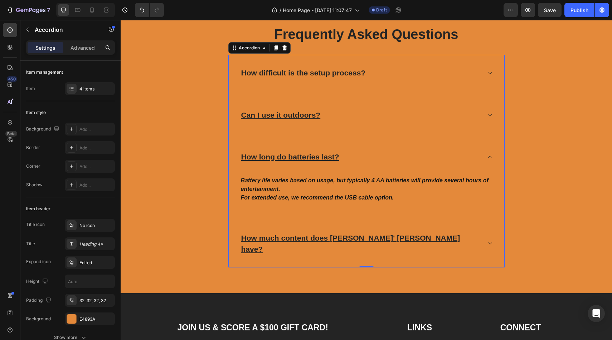
click at [427, 231] on div "How much content does [PERSON_NAME]' [PERSON_NAME] have?" at bounding box center [360, 243] width 241 height 25
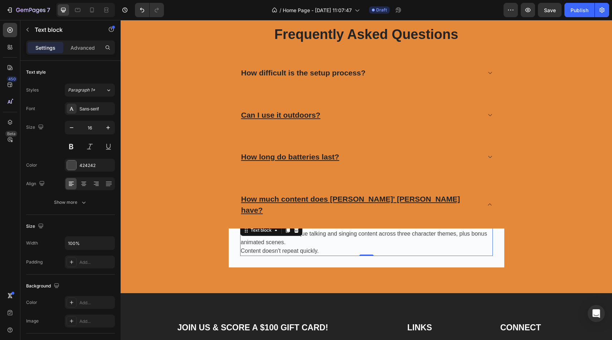
click at [395, 247] on p "Content doesn't repeat quickly." at bounding box center [366, 251] width 251 height 9
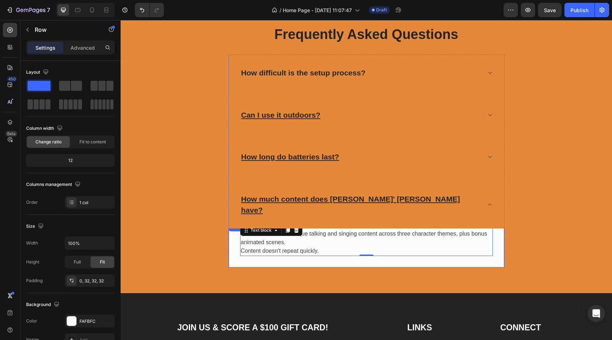
click at [410, 248] on div "Over 80 minutes of unique talking and singing content across three character th…" at bounding box center [366, 245] width 275 height 45
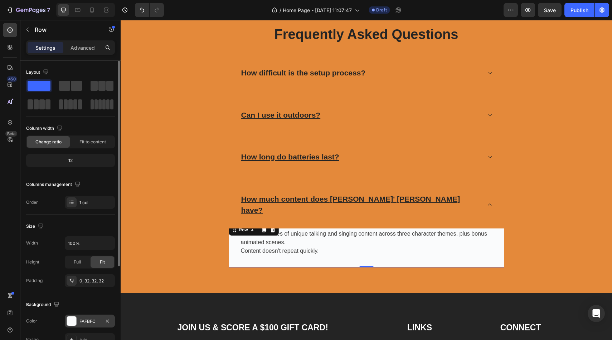
click at [74, 320] on div at bounding box center [71, 321] width 9 height 9
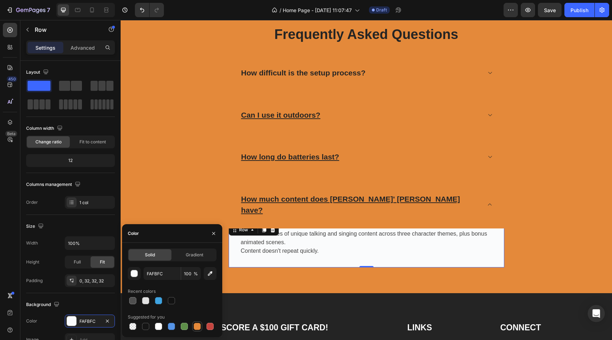
click at [200, 327] on div at bounding box center [197, 326] width 7 height 7
type input "E4893A"
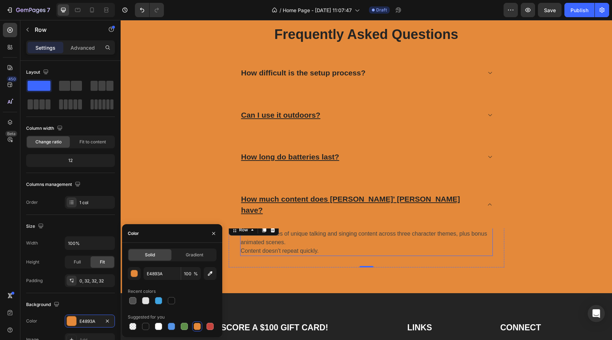
click at [327, 247] on p "Content doesn't repeat quickly." at bounding box center [366, 251] width 251 height 9
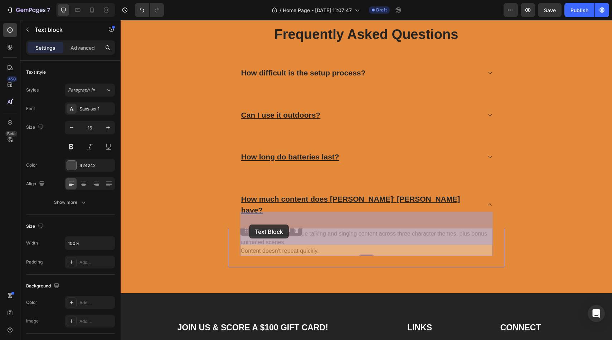
drag, startPoint x: 318, startPoint y: 243, endPoint x: 249, endPoint y: 226, distance: 70.6
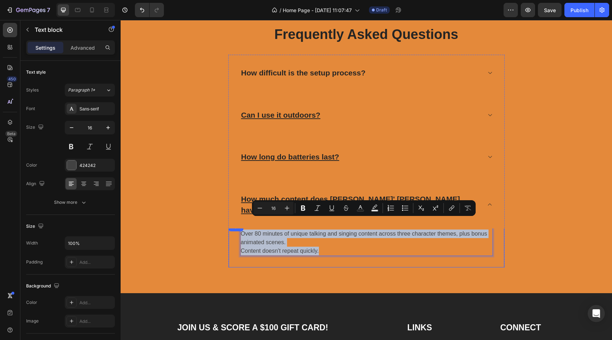
drag, startPoint x: 319, startPoint y: 240, endPoint x: 231, endPoint y: 221, distance: 89.8
click at [231, 223] on div "Over 80 minutes of unique talking and singing content across three character th…" at bounding box center [366, 245] width 275 height 45
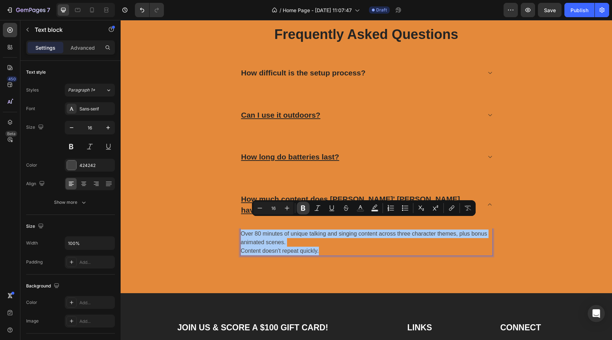
click at [306, 205] on icon "Editor contextual toolbar" at bounding box center [302, 208] width 7 height 7
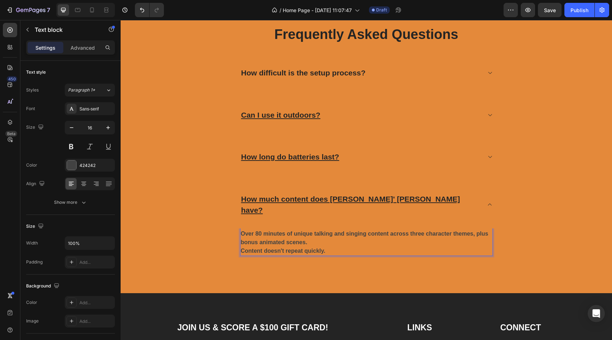
click at [330, 247] on p "Content doesn't repeat quickly." at bounding box center [366, 251] width 251 height 9
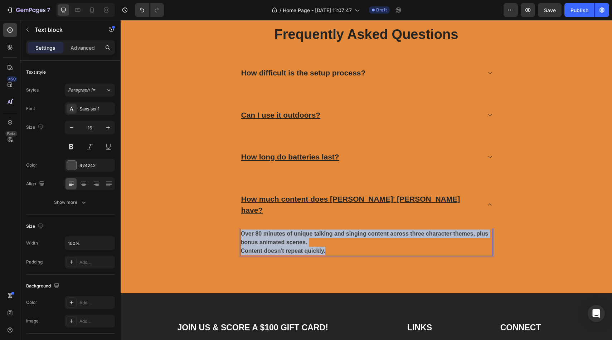
drag, startPoint x: 328, startPoint y: 242, endPoint x: 240, endPoint y: 219, distance: 90.8
click at [240, 229] on div "Over 80 minutes of unique talking and singing content across three character th…" at bounding box center [366, 242] width 253 height 27
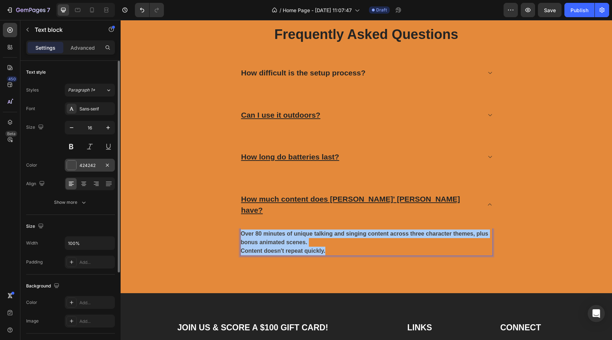
click at [72, 167] on div at bounding box center [71, 165] width 9 height 9
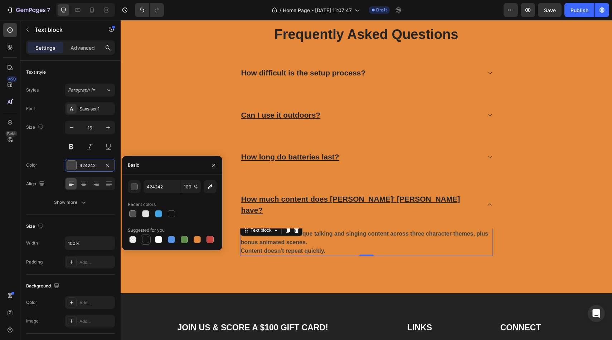
click at [148, 239] on div at bounding box center [145, 239] width 7 height 7
type input "151515"
click at [94, 151] on button at bounding box center [89, 146] width 13 height 13
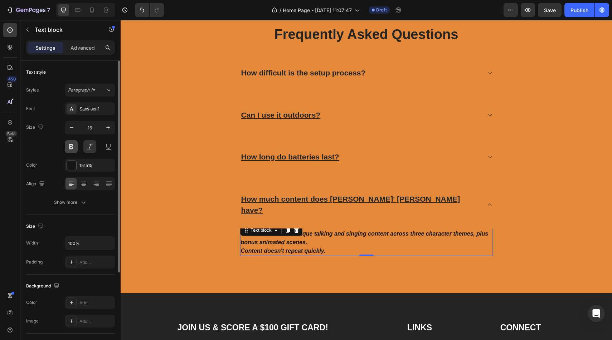
click at [72, 147] on button at bounding box center [71, 146] width 13 height 13
click at [172, 154] on div "Frequently Asked Questions Heading Row How difficult is the setup process? Can …" at bounding box center [366, 147] width 429 height 242
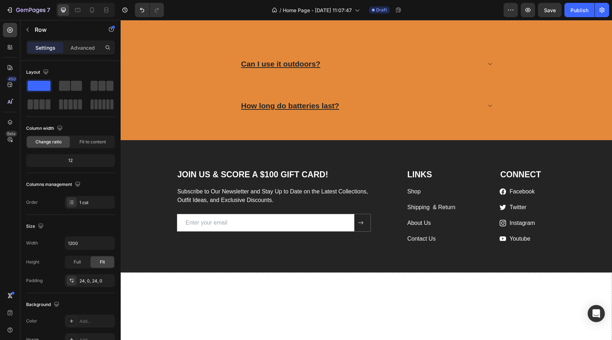
scroll to position [2868, 0]
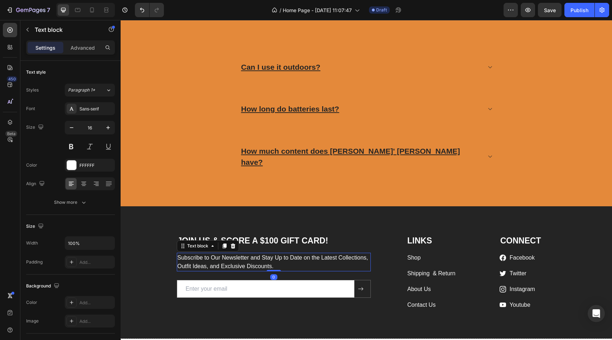
click at [279, 256] on p "Subscribe to Our Newsletter and Stay Up to Date on the Latest Collections, Outf…" at bounding box center [273, 262] width 193 height 17
click at [230, 243] on icon at bounding box center [233, 246] width 6 height 6
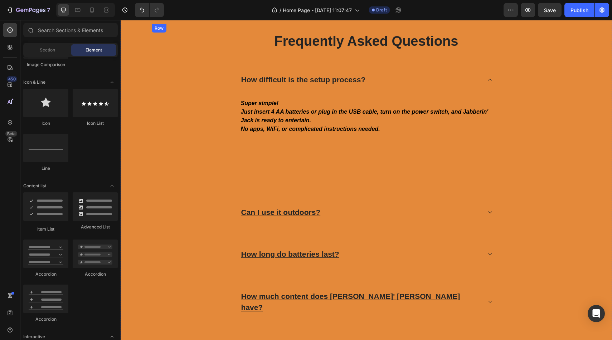
scroll to position [2722, 0]
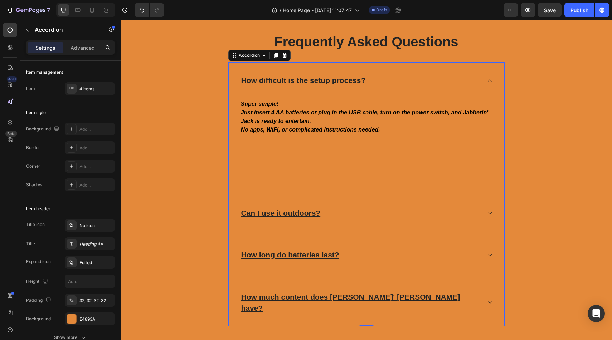
click at [494, 86] on div "How difficult is the setup process?" at bounding box center [366, 80] width 275 height 36
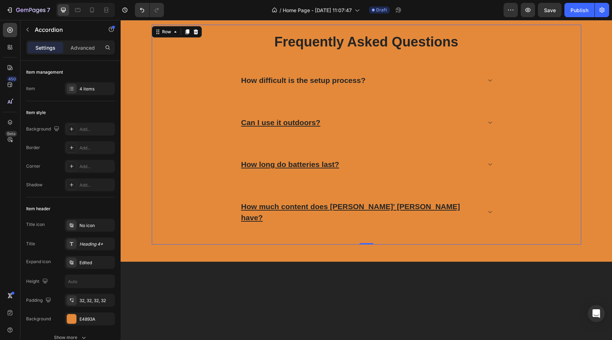
click at [548, 81] on div "Frequently Asked Questions Heading Row How difficult is the setup process? Can …" at bounding box center [366, 134] width 429 height 203
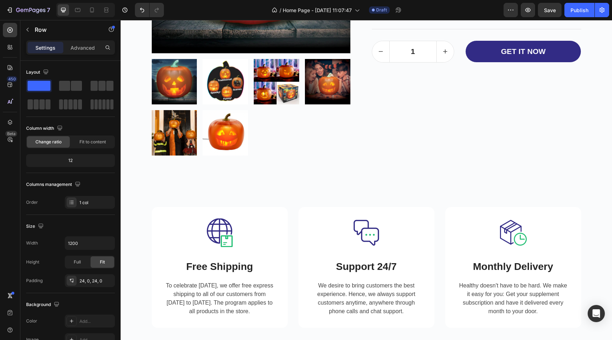
scroll to position [2384, 0]
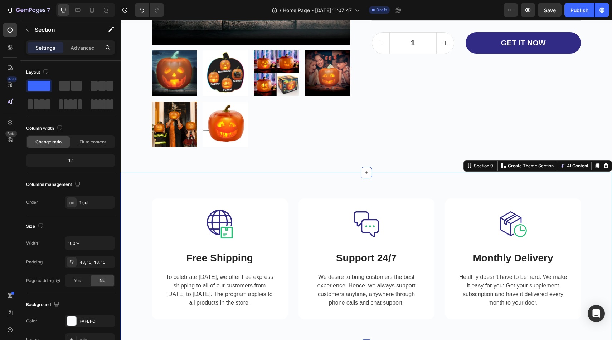
click at [587, 202] on div "Image Free Shipping Heading To celebrate Father's Day, we offer free express sh…" at bounding box center [366, 259] width 481 height 138
click at [312, 187] on div "Image Free Shipping Heading To celebrate Father's Day, we offer free express sh…" at bounding box center [366, 259] width 491 height 172
click at [65, 320] on div "FAFBFC" at bounding box center [90, 321] width 50 height 13
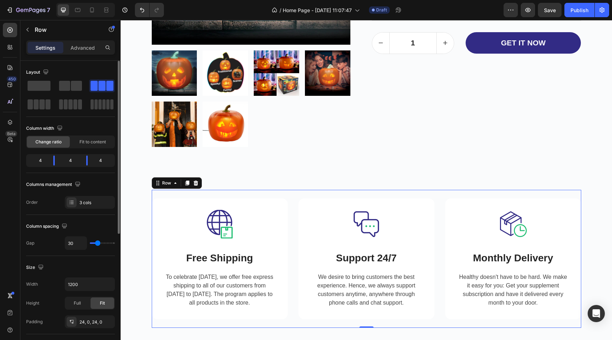
click at [274, 197] on div "Image Free Shipping Heading To celebrate Father's Day, we offer free express sh…" at bounding box center [366, 259] width 429 height 138
click at [280, 182] on div "Image Free Shipping Heading To celebrate Father's Day, we offer free express sh…" at bounding box center [366, 259] width 491 height 172
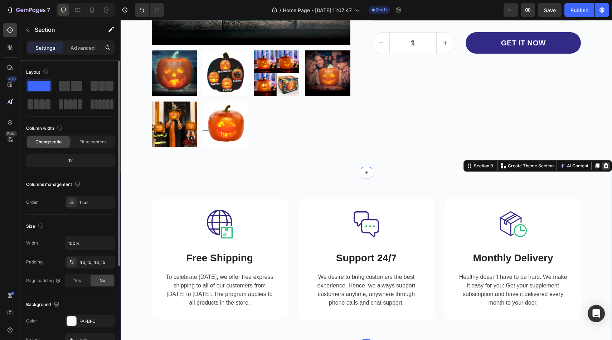
click at [605, 165] on icon at bounding box center [606, 166] width 5 height 5
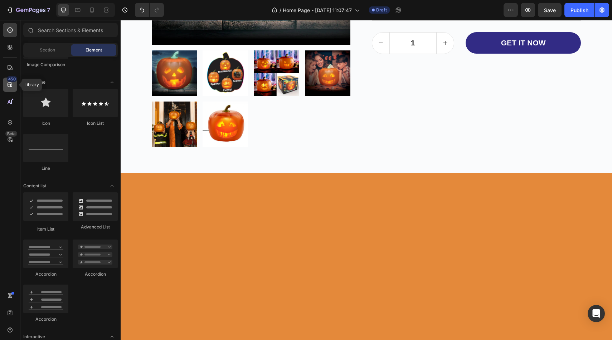
click at [10, 91] on div "450" at bounding box center [10, 85] width 14 height 14
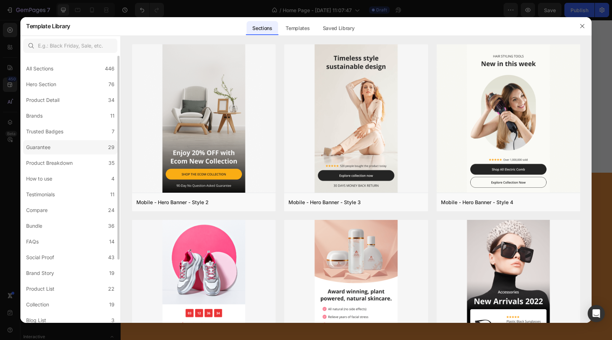
click at [79, 149] on label "Guarantee 29" at bounding box center [70, 147] width 94 height 14
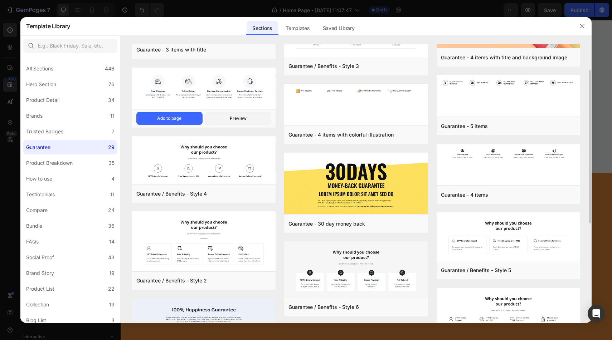
scroll to position [46, 0]
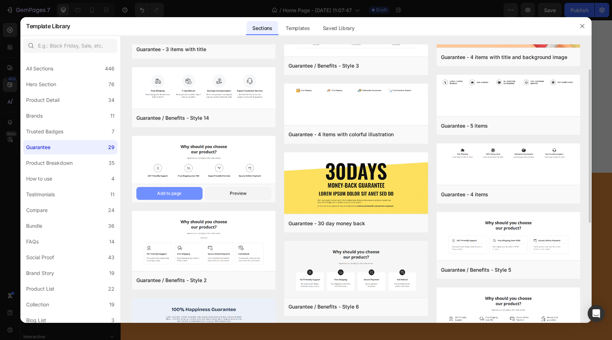
click at [158, 194] on div "Add to page" at bounding box center [169, 193] width 24 height 6
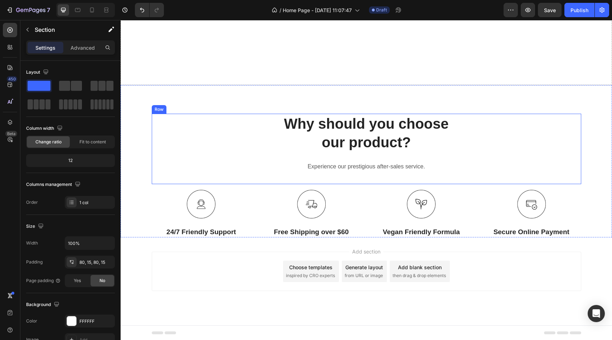
scroll to position [3062, 0]
click at [150, 125] on div "Why should you choose our product? Heading Experience our prestigious after-sal…" at bounding box center [366, 175] width 481 height 124
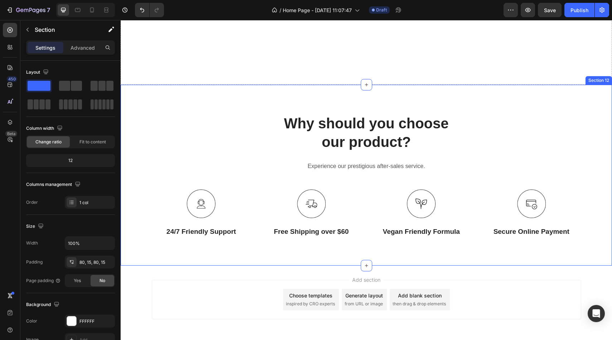
click at [521, 89] on div "Why should you choose our product? Heading Experience our prestigious after-sal…" at bounding box center [366, 175] width 491 height 181
click at [577, 102] on div "Why should you choose our product? Heading Experience our prestigious after-sal…" at bounding box center [366, 175] width 491 height 181
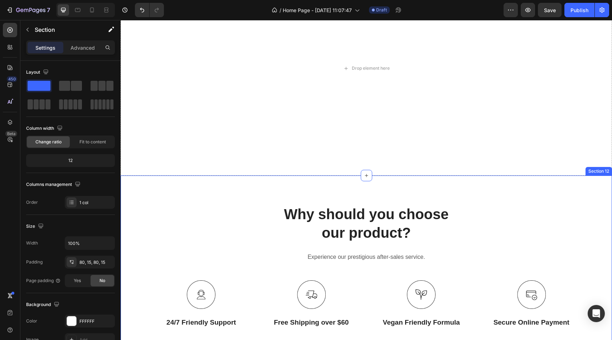
click at [530, 198] on div "Why should you choose our product? Heading Experience our prestigious after-sal…" at bounding box center [366, 266] width 491 height 181
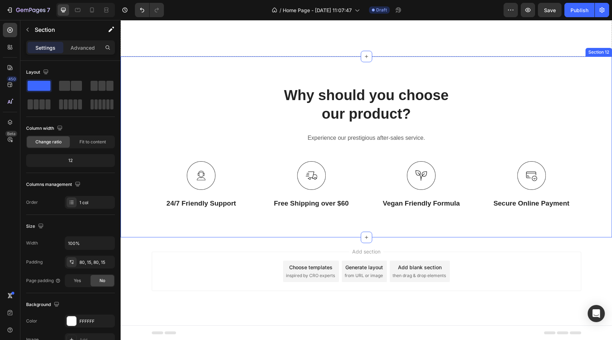
scroll to position [3091, 0]
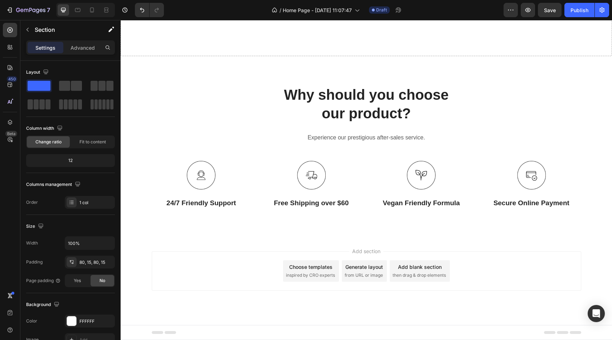
click at [557, 267] on div "Add section Choose templates inspired by CRO experts Generate layout from URL o…" at bounding box center [366, 271] width 429 height 39
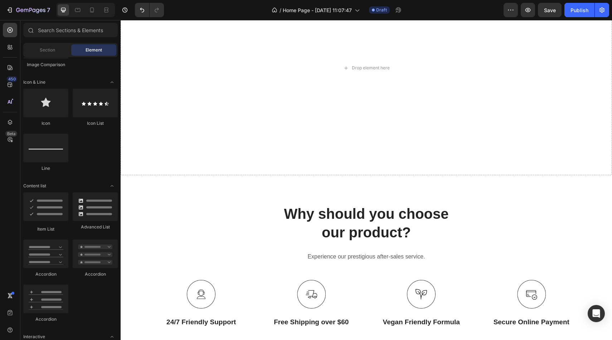
scroll to position [2961, 0]
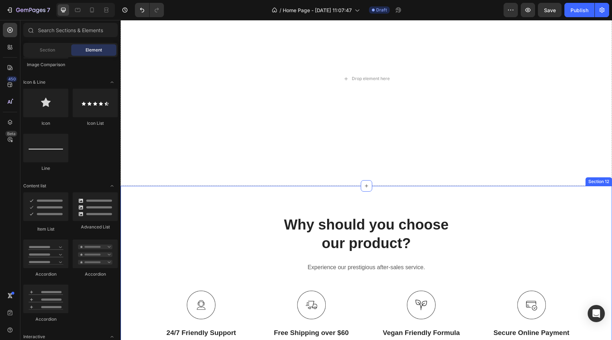
click at [588, 199] on div "Why should you choose our product? Heading Experience our prestigious after-sal…" at bounding box center [366, 276] width 491 height 181
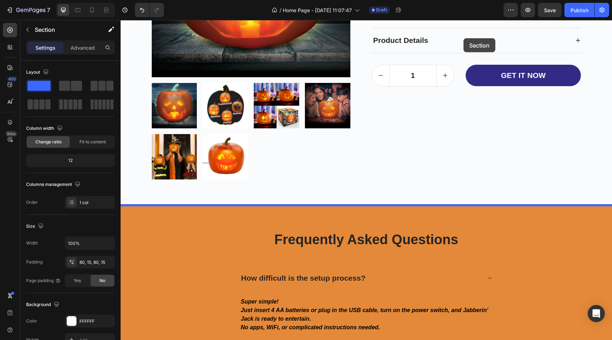
scroll to position [2350, 0]
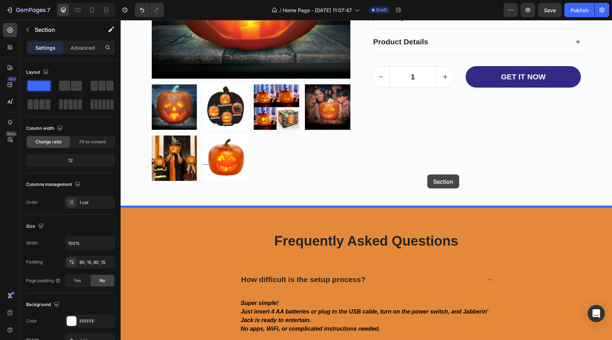
drag, startPoint x: 477, startPoint y: 179, endPoint x: 427, endPoint y: 175, distance: 50.3
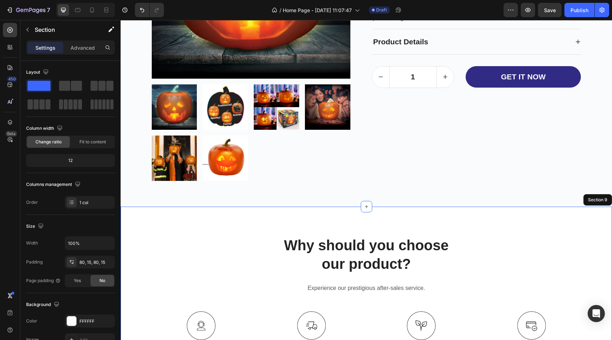
click at [414, 226] on div "Why should you choose our product? Heading Experience our prestigious after-sal…" at bounding box center [366, 297] width 491 height 181
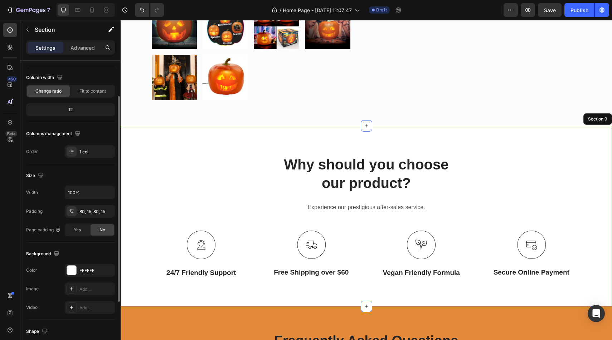
scroll to position [50, 0]
click at [69, 270] on div at bounding box center [71, 270] width 9 height 9
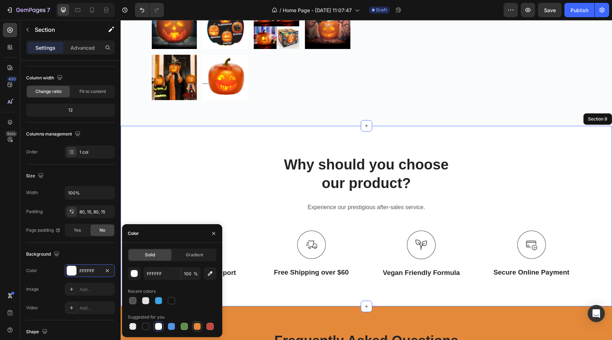
click at [201, 329] on div at bounding box center [197, 326] width 9 height 9
type input "E4893A"
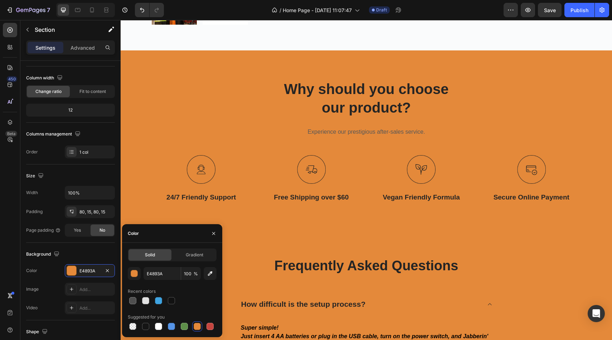
scroll to position [2449, 0]
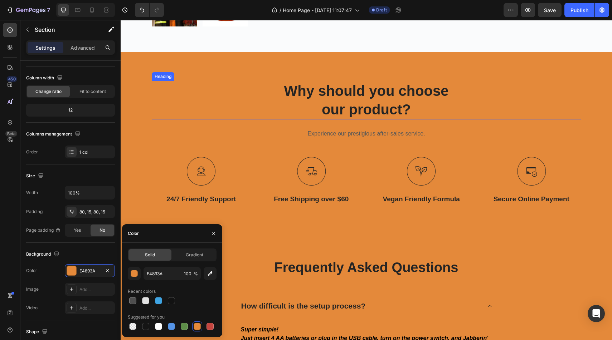
click at [352, 97] on p "Why should you choose our product?" at bounding box center [366, 100] width 428 height 37
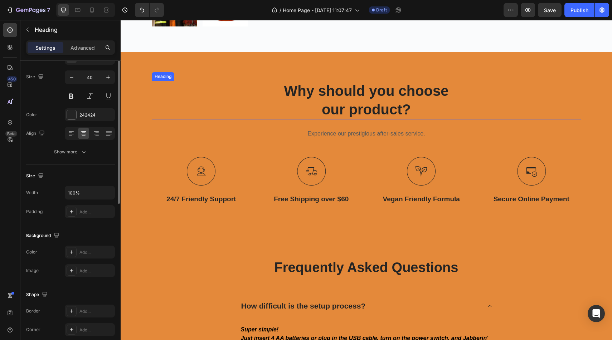
scroll to position [0, 0]
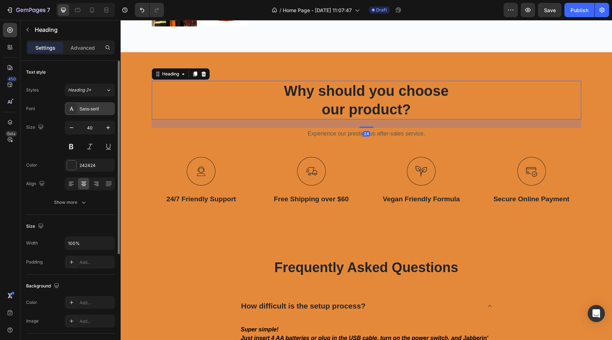
click at [101, 111] on div "Sans-serif" at bounding box center [96, 109] width 34 height 6
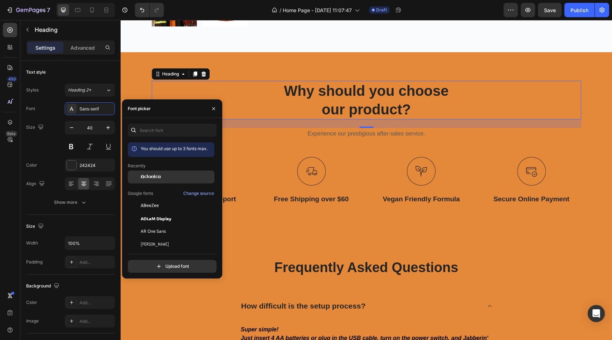
click at [152, 174] on span "Aclonica" at bounding box center [151, 177] width 20 height 6
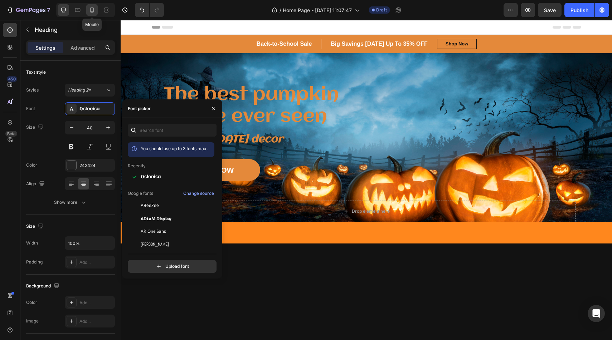
click at [88, 11] on icon at bounding box center [91, 9] width 7 height 7
type input "35"
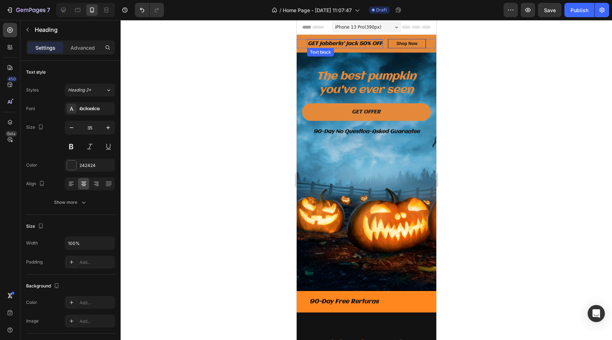
click at [335, 45] on p "GET Jabberin' Jack 50% OFF" at bounding box center [344, 44] width 74 height 8
click at [356, 45] on p "GET Jabberin' Jack 50% OFF" at bounding box center [344, 44] width 74 height 8
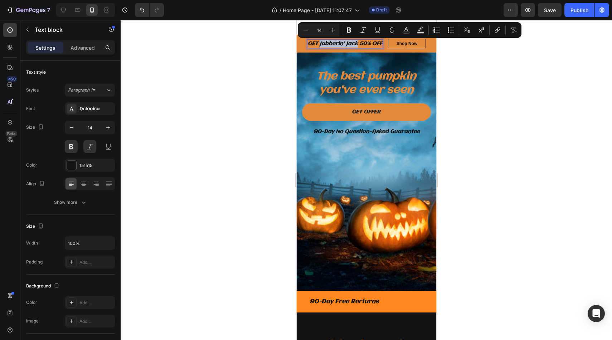
drag, startPoint x: 356, startPoint y: 45, endPoint x: 319, endPoint y: 44, distance: 37.6
click at [319, 44] on p "GET Jabberin' Jack 50% OFF" at bounding box center [344, 44] width 74 height 8
copy p "Jabberin' Jack"
click at [64, 7] on icon at bounding box center [63, 9] width 7 height 7
type input "16"
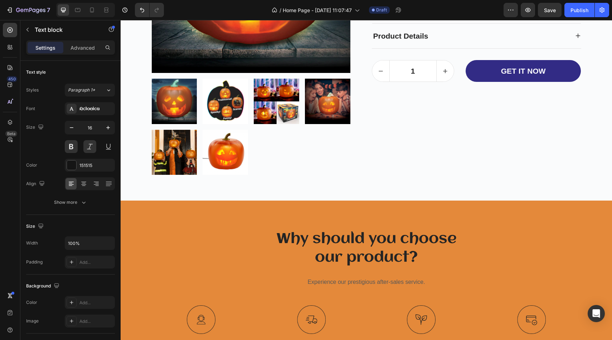
scroll to position [2258, 0]
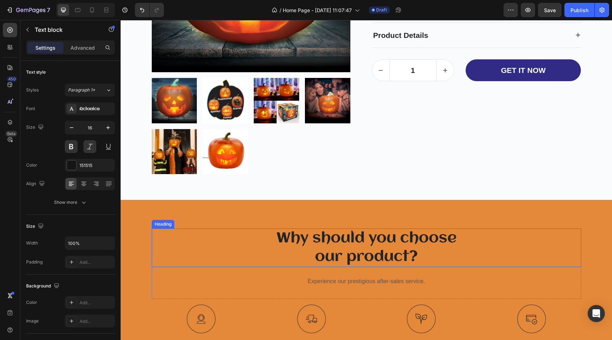
click at [386, 250] on p "Why should you choose our product?" at bounding box center [366, 247] width 428 height 37
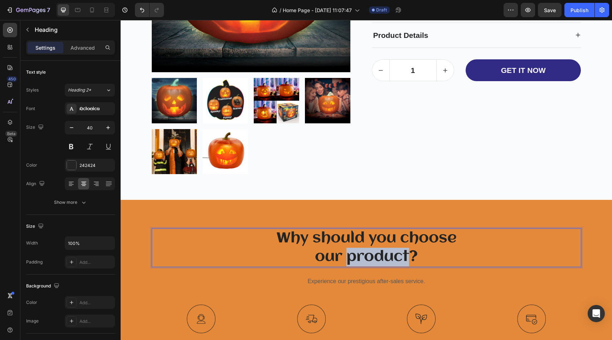
click at [386, 250] on p "Why should you choose our product?" at bounding box center [366, 247] width 428 height 37
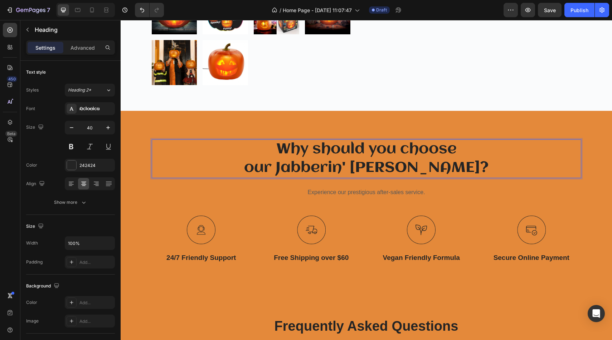
scroll to position [2347, 0]
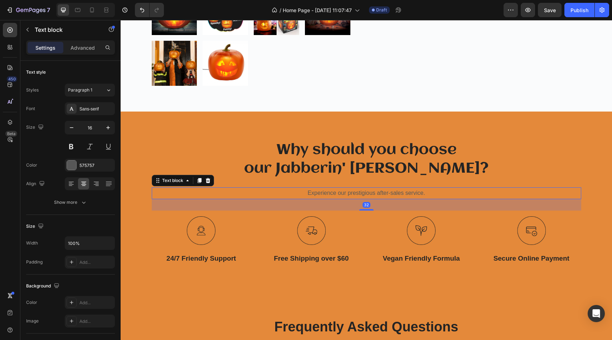
click at [429, 195] on p "Experience our prestigious after-sales service." at bounding box center [366, 193] width 428 height 10
click at [205, 180] on icon at bounding box center [208, 181] width 6 height 6
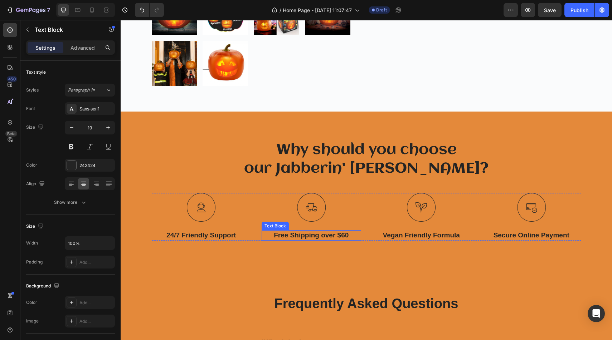
click at [302, 237] on p "Free Shipping over $60" at bounding box center [311, 235] width 98 height 9
click at [351, 237] on p "Free Shipping over $60" at bounding box center [311, 235] width 98 height 9
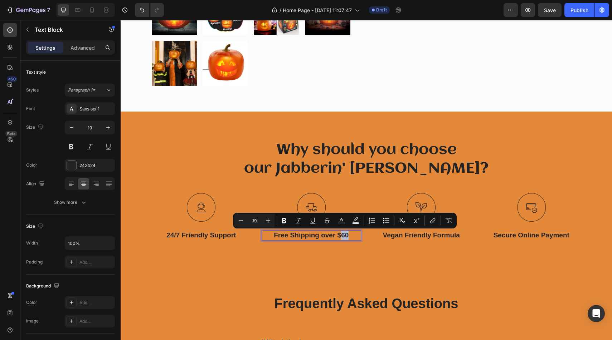
drag, startPoint x: 351, startPoint y: 237, endPoint x: 341, endPoint y: 237, distance: 10.0
click at [341, 237] on p "Free Shipping over $60" at bounding box center [311, 235] width 98 height 9
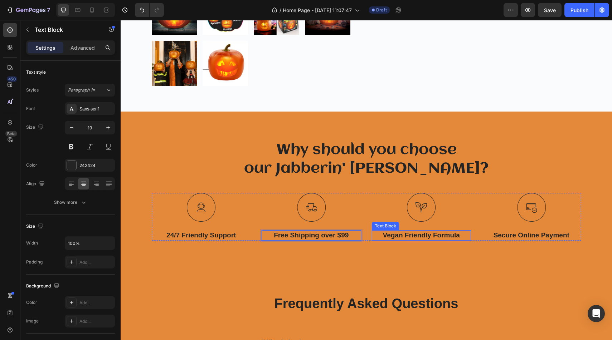
click at [431, 237] on p "Vegan Friendly Formula" at bounding box center [421, 235] width 98 height 9
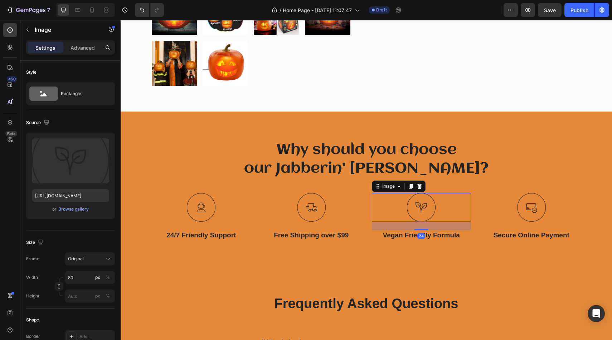
click at [424, 203] on img at bounding box center [421, 207] width 29 height 29
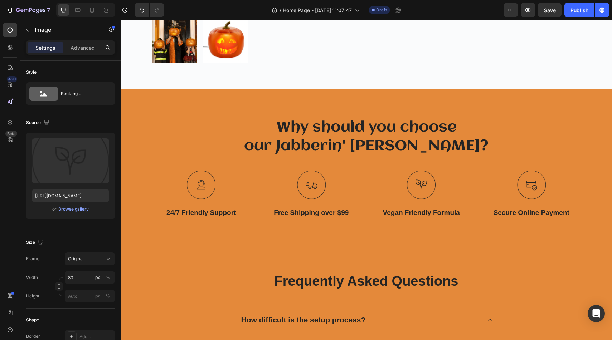
scroll to position [2371, 0]
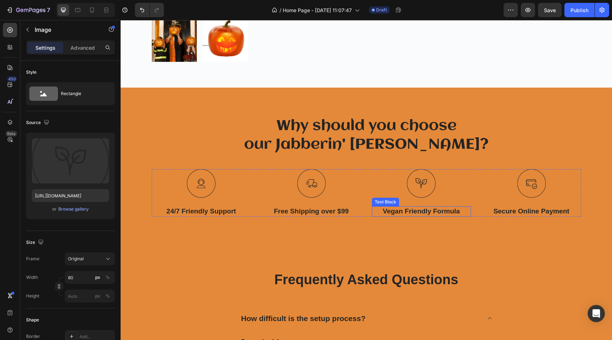
click at [439, 210] on p "Vegan Friendly Formula" at bounding box center [421, 211] width 98 height 9
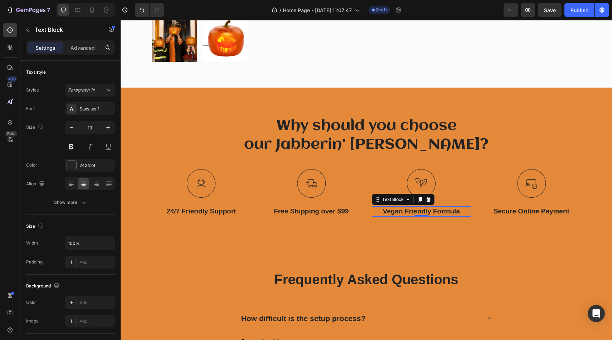
click at [465, 215] on p "Vegan Friendly Formula" at bounding box center [421, 211] width 98 height 9
drag, startPoint x: 465, startPoint y: 214, endPoint x: 382, endPoint y: 214, distance: 83.0
click at [382, 214] on p "Vegan Friendly Formula" at bounding box center [421, 211] width 98 height 9
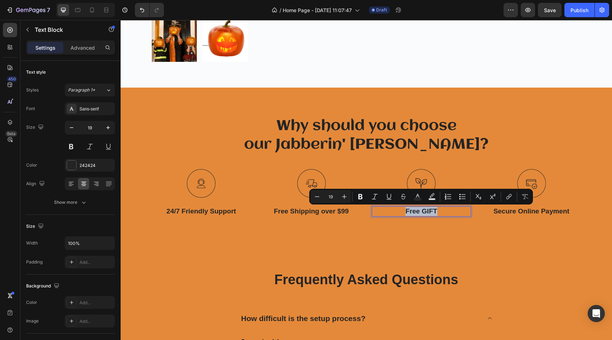
drag, startPoint x: 443, startPoint y: 212, endPoint x: 399, endPoint y: 211, distance: 43.3
click at [399, 211] on p "Free GIFT" at bounding box center [421, 211] width 98 height 9
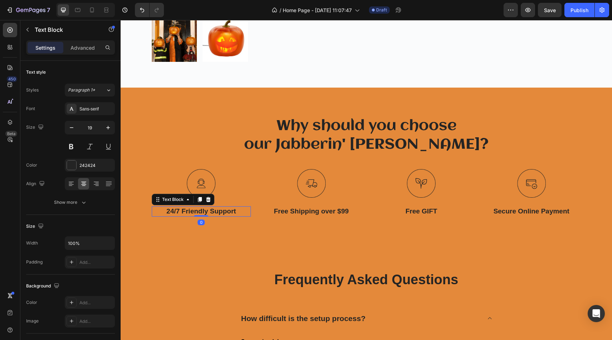
click at [197, 211] on p "24/7 Friendly Support" at bounding box center [201, 211] width 98 height 9
click at [91, 143] on button at bounding box center [89, 146] width 13 height 13
click at [75, 148] on button at bounding box center [71, 146] width 13 height 13
click at [101, 112] on div "Sans-serif" at bounding box center [96, 109] width 34 height 6
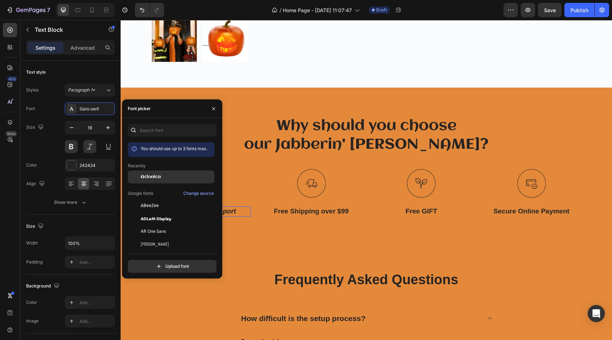
click at [148, 175] on span "Aclonica" at bounding box center [151, 177] width 20 height 6
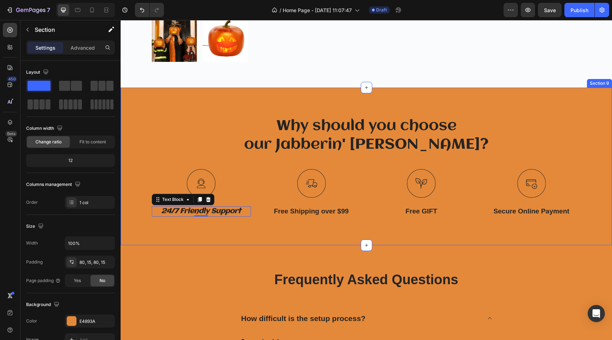
click at [285, 219] on div "Why should you choose our Jabberin' Jack? Heading Row Image 24/7 Friendly Suppo…" at bounding box center [366, 167] width 491 height 158
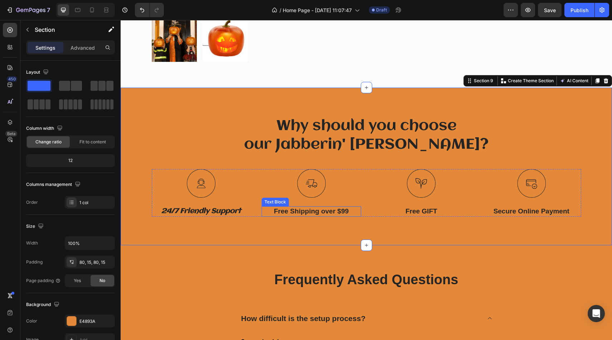
click at [287, 208] on p "Free Shipping over $99" at bounding box center [311, 211] width 98 height 9
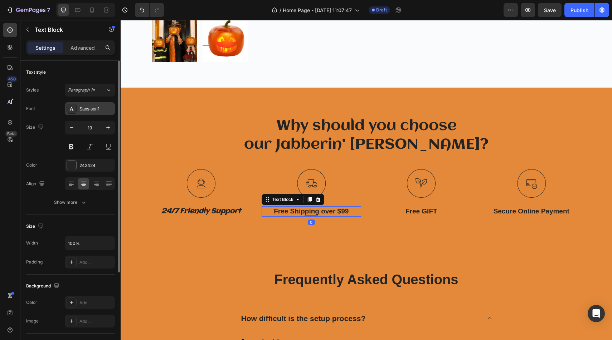
click at [95, 111] on div "Sans-serif" at bounding box center [96, 109] width 34 height 6
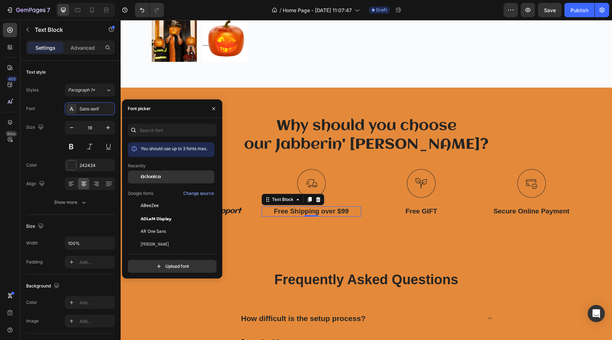
click at [166, 172] on div "Aclonica" at bounding box center [171, 177] width 87 height 13
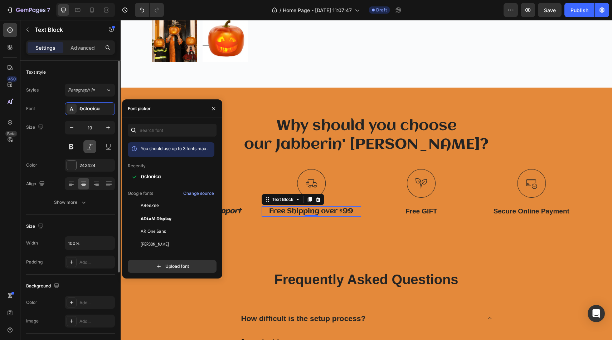
click at [88, 147] on button at bounding box center [89, 146] width 13 height 13
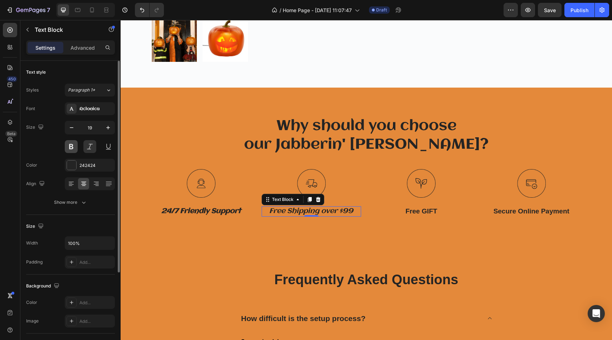
click at [74, 147] on button at bounding box center [71, 146] width 13 height 13
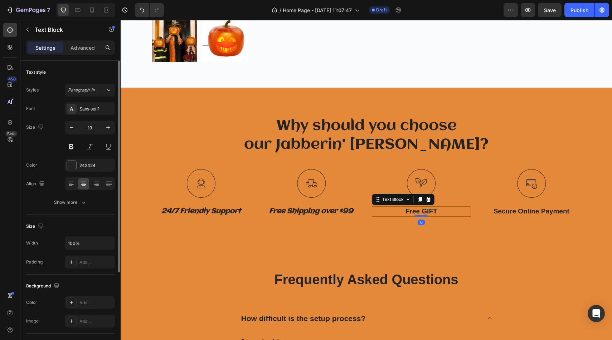
click at [417, 215] on p "Free GIFT" at bounding box center [421, 211] width 98 height 9
click at [91, 145] on button at bounding box center [89, 146] width 13 height 13
click at [69, 145] on button at bounding box center [71, 146] width 13 height 13
click at [93, 112] on div "Sans-serif" at bounding box center [96, 109] width 34 height 6
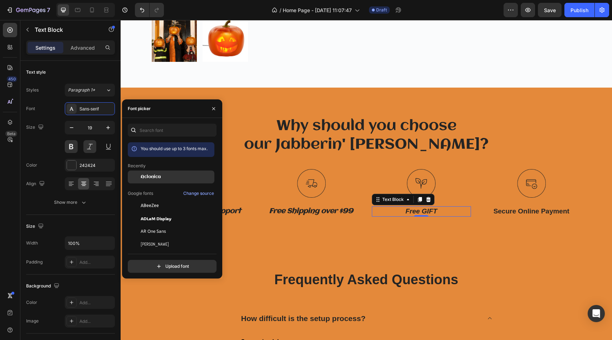
click at [151, 176] on span "Aclonica" at bounding box center [151, 177] width 20 height 6
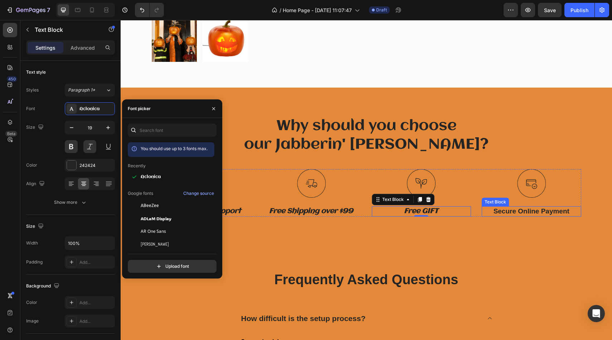
click at [511, 210] on p "Secure Online Payment" at bounding box center [531, 211] width 98 height 9
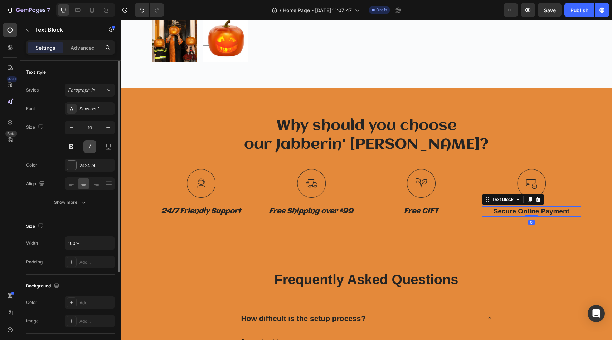
click at [91, 148] on button at bounding box center [89, 146] width 13 height 13
click at [73, 147] on button at bounding box center [71, 146] width 13 height 13
click at [106, 111] on div "Sans-serif" at bounding box center [96, 109] width 34 height 6
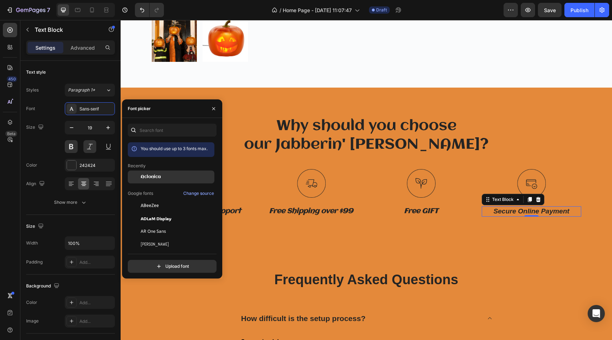
click at [154, 178] on span "Aclonica" at bounding box center [151, 177] width 20 height 6
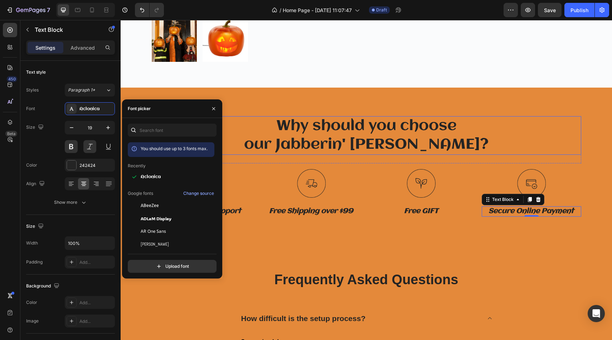
click at [491, 119] on h2 "Why should you choose our Jabberin' Jack?" at bounding box center [366, 135] width 429 height 39
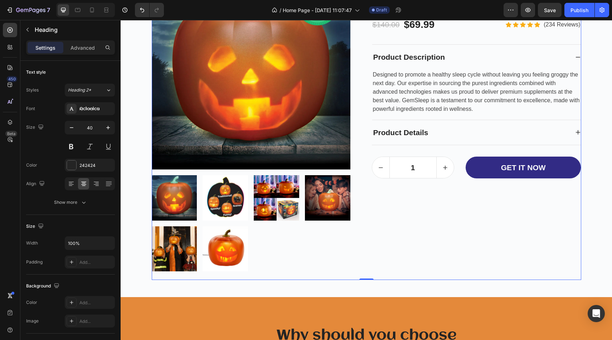
click at [462, 238] on div "Jabberin' Jack - Animated Talking & Singing Pumpkin Product Title $140.00 Compa…" at bounding box center [476, 121] width 209 height 301
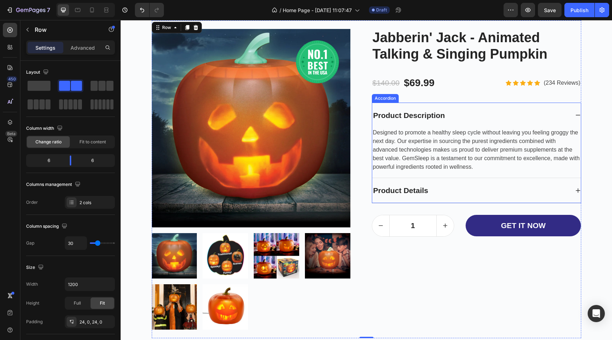
scroll to position [2155, 0]
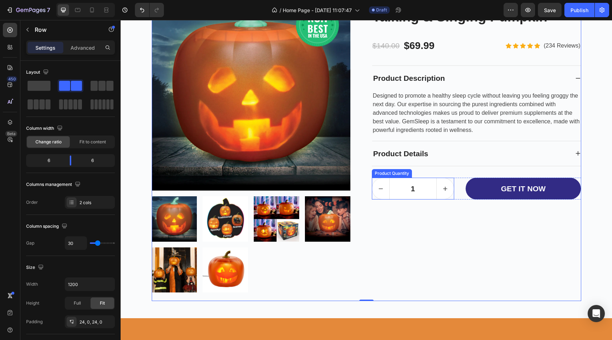
click at [452, 187] on button "increment" at bounding box center [444, 188] width 17 height 21
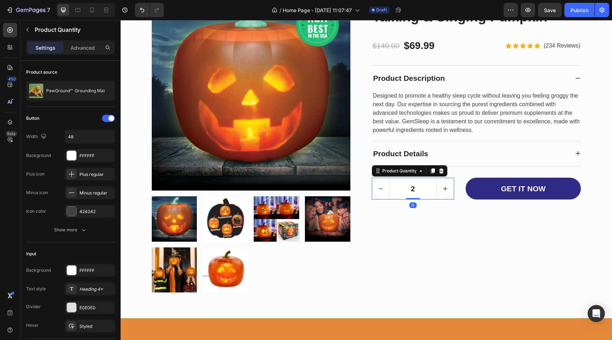
click at [452, 188] on button "increment" at bounding box center [444, 188] width 17 height 21
click at [378, 191] on icon "decrement" at bounding box center [380, 188] width 7 height 7
type input "2"
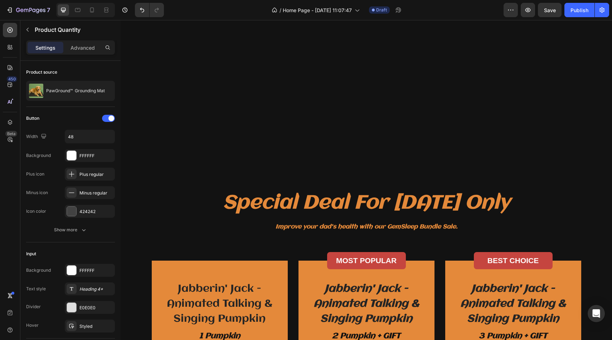
scroll to position [1075, 0]
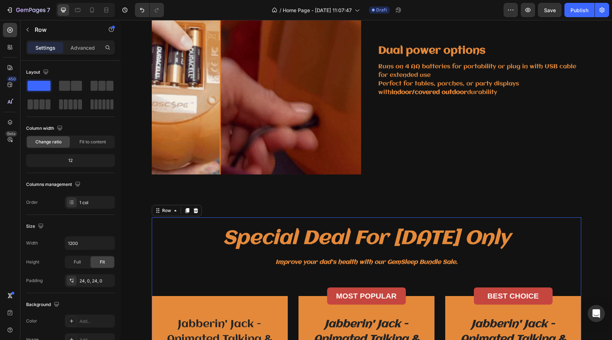
scroll to position [1139, 0]
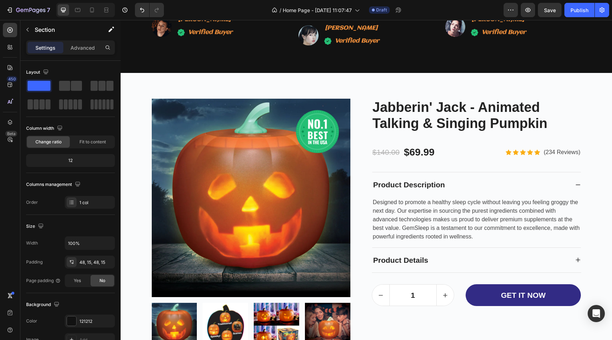
scroll to position [2048, 0]
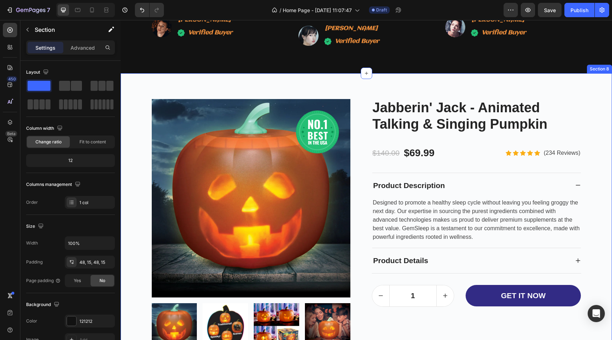
click at [227, 84] on div "Image Row Product Images Jabberin' Jack - Animated Talking & Singing Pumpkin Pr…" at bounding box center [366, 249] width 491 height 352
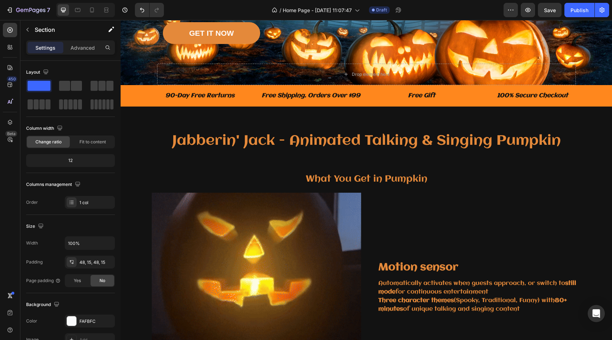
scroll to position [0, 0]
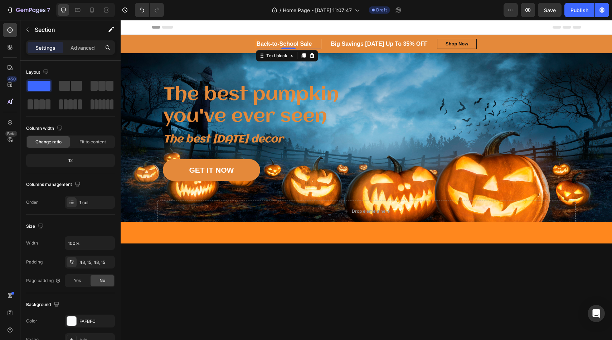
click at [263, 45] on p "Back-to-School Sale" at bounding box center [284, 44] width 55 height 9
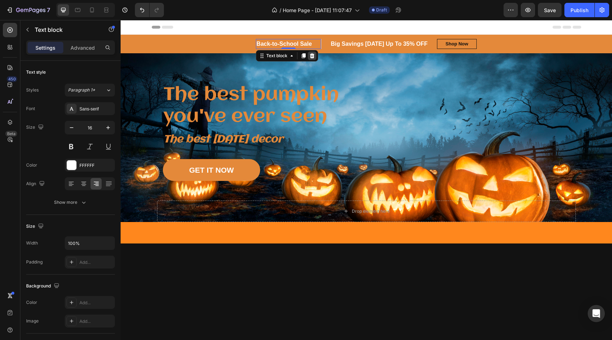
click at [312, 58] on icon at bounding box center [311, 55] width 5 height 5
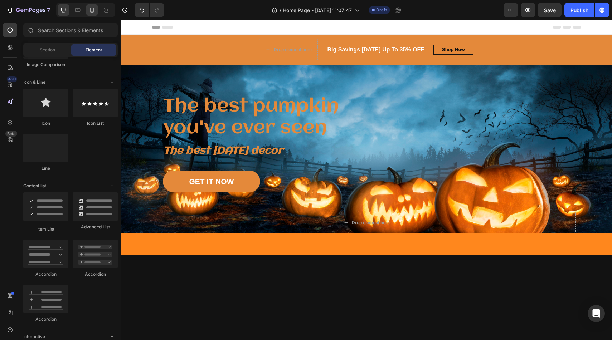
click at [88, 10] on icon at bounding box center [91, 9] width 7 height 7
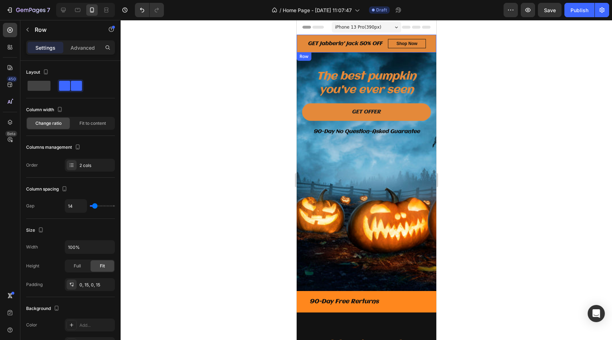
click at [367, 48] on div "Big Savings Today Up To 35% OFF Text block Row GET Jabberin' Jack 50% OFF Text …" at bounding box center [366, 43] width 140 height 9
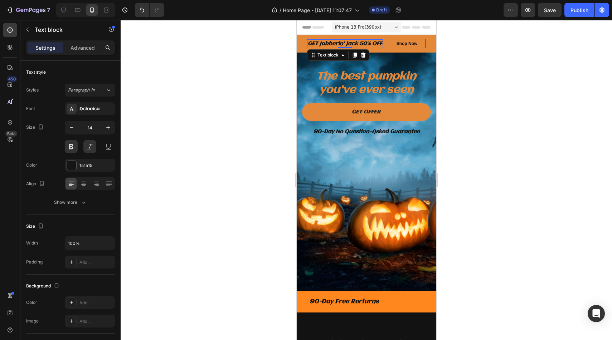
click at [382, 45] on div "GET Jabberin' Jack 50% OFF" at bounding box center [345, 43] width 76 height 9
drag, startPoint x: 382, startPoint y: 45, endPoint x: 309, endPoint y: 44, distance: 72.3
click at [310, 44] on div "GET Jabberin' Jack 50% OFF" at bounding box center [345, 43] width 76 height 9
click at [64, 13] on icon at bounding box center [63, 9] width 7 height 7
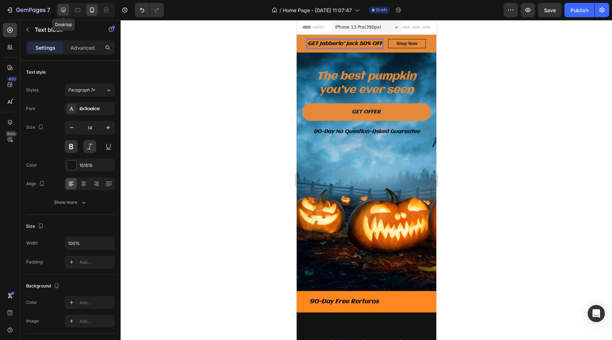
type input "16"
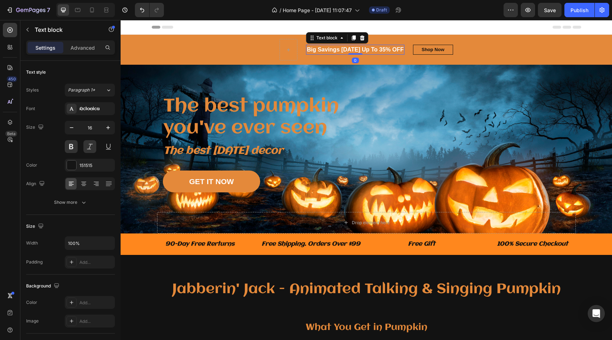
click at [357, 51] on p "Big Savings Today Up To 35% OFF" at bounding box center [355, 49] width 97 height 9
click at [394, 53] on p "Big Savings Today Up To 35% OFF" at bounding box center [355, 49] width 97 height 9
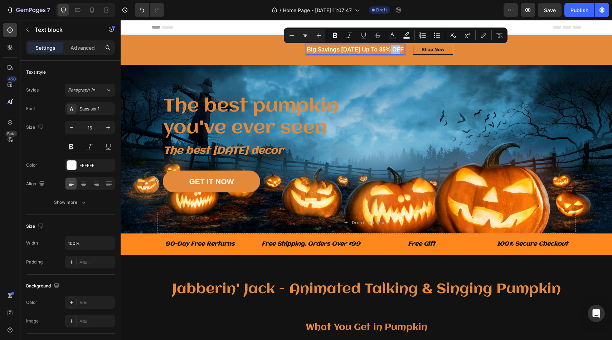
click at [399, 52] on p "Big Savings Today Up To 35% OFF" at bounding box center [355, 49] width 97 height 9
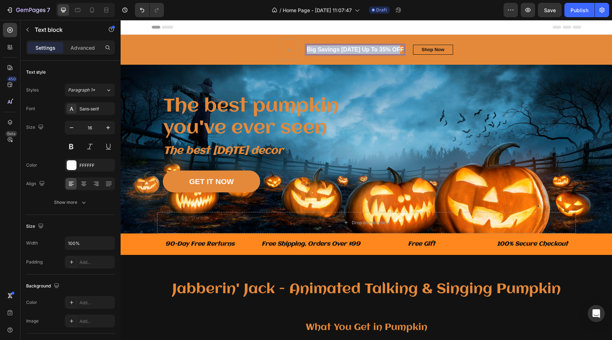
drag, startPoint x: 401, startPoint y: 52, endPoint x: 308, endPoint y: 51, distance: 92.7
click at [308, 51] on p "Big Savings Today Up To 35% OFF" at bounding box center [355, 49] width 97 height 9
click at [336, 53] on p "Jabberin' Jack" at bounding box center [355, 49] width 40 height 9
click at [379, 50] on p "GET Jabberin' Jack" at bounding box center [355, 49] width 53 height 9
click at [379, 50] on p "GET Jabberin' Jack 50 OFF" at bounding box center [355, 49] width 74 height 9
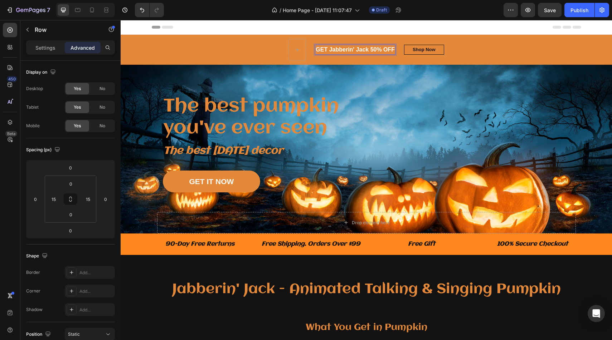
click at [396, 50] on div "GET Jabberin' Jack 50% OFF Text block 0 Row GET Jabberin' Jack 50% OFF Text blo…" at bounding box center [366, 49] width 429 height 21
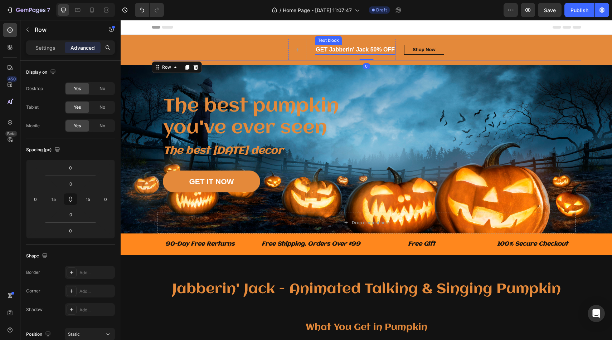
click at [394, 52] on p "GET Jabberin' Jack 50% OFF" at bounding box center [355, 49] width 79 height 9
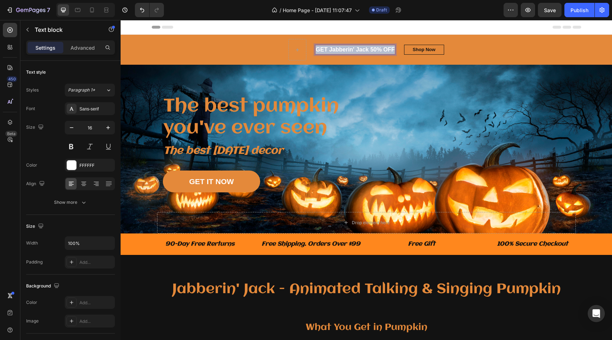
drag, startPoint x: 394, startPoint y: 52, endPoint x: 316, endPoint y: 51, distance: 77.3
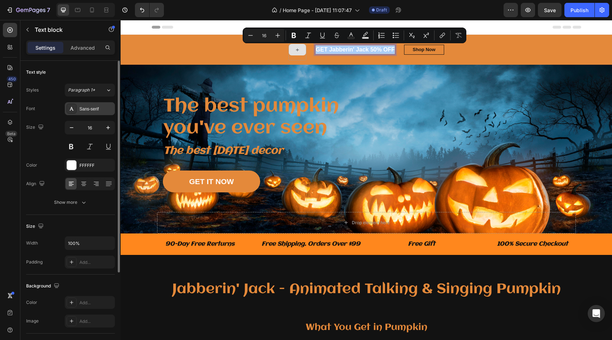
click at [89, 108] on div "Sans-serif" at bounding box center [96, 109] width 34 height 6
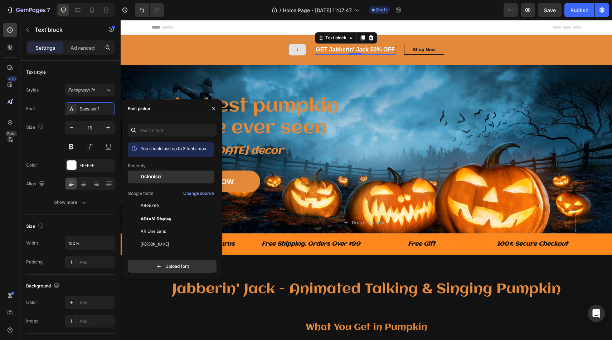
click at [146, 176] on span "Aclonica" at bounding box center [151, 177] width 20 height 6
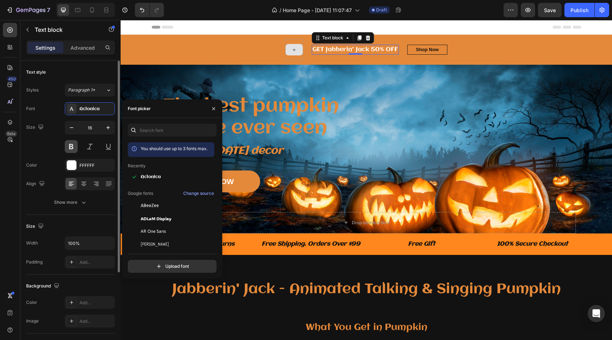
click at [74, 148] on button at bounding box center [71, 146] width 13 height 13
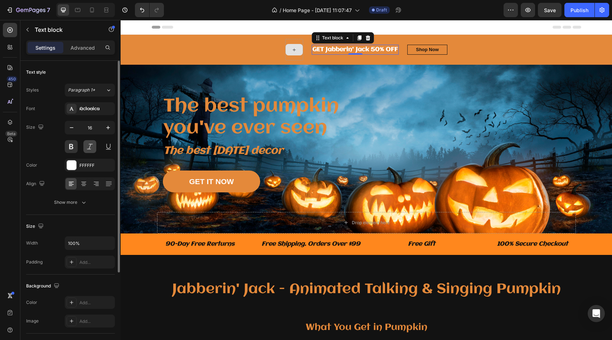
click at [87, 148] on button at bounding box center [89, 146] width 13 height 13
click at [72, 168] on div at bounding box center [71, 165] width 9 height 9
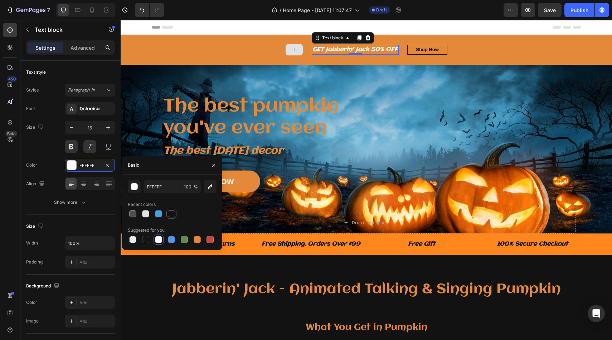
click at [174, 218] on div at bounding box center [171, 214] width 9 height 9
type input "121212"
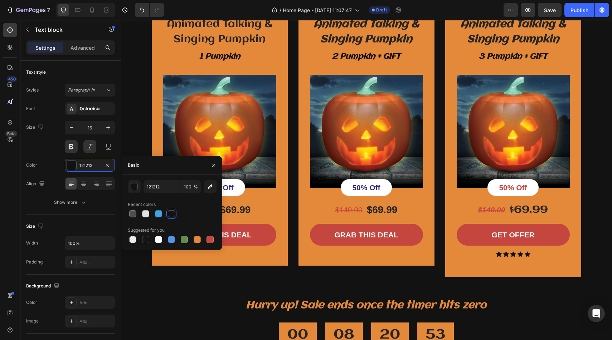
scroll to position [1465, 0]
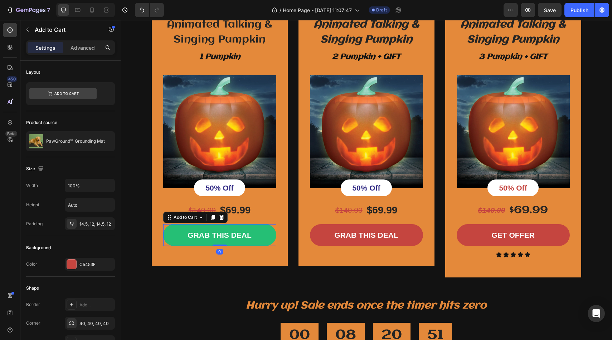
click at [273, 237] on button "GRAB THIS DEAL" at bounding box center [219, 235] width 113 height 22
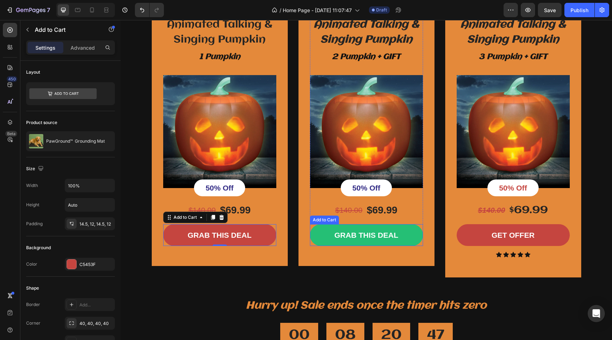
click at [417, 230] on button "GRAB THIS DEAL" at bounding box center [366, 235] width 113 height 22
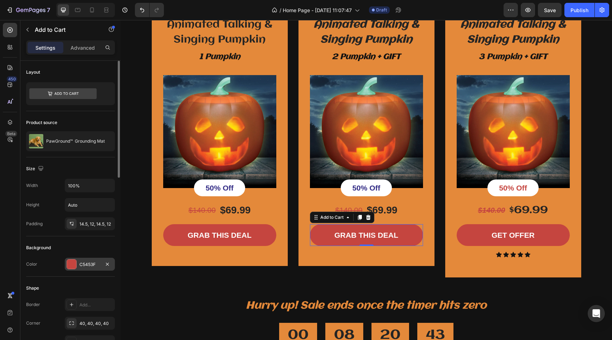
click at [68, 265] on div at bounding box center [71, 264] width 9 height 9
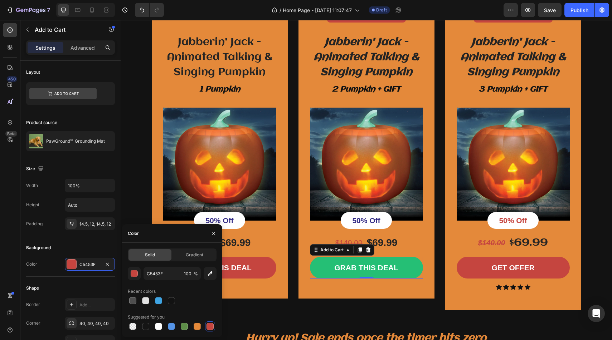
scroll to position [1432, 0]
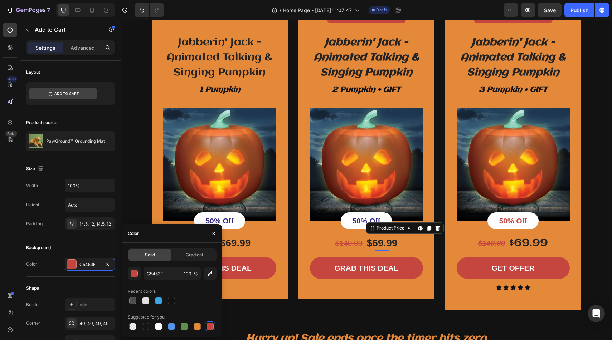
click at [387, 248] on div "$69.99" at bounding box center [382, 243] width 32 height 16
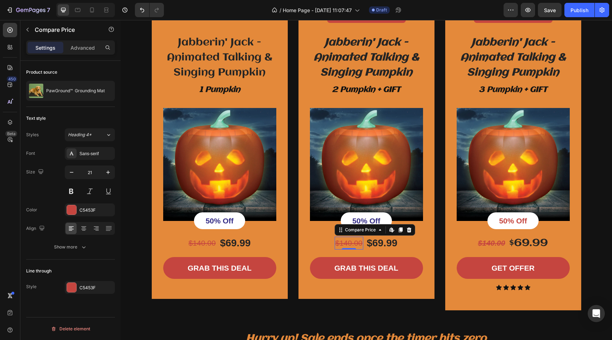
click at [349, 248] on div "$140.00 Compare Price Edit content in Shopify 0 Compare Price Edit content in S…" at bounding box center [349, 243] width 29 height 13
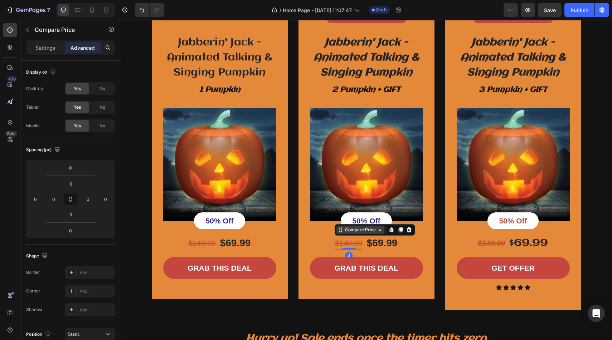
click at [379, 227] on icon at bounding box center [380, 230] width 6 height 6
click at [375, 248] on div "$69.99" at bounding box center [382, 243] width 32 height 16
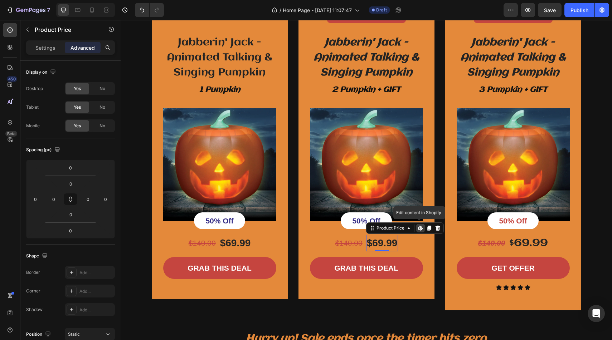
click at [386, 246] on div "$69.99" at bounding box center [382, 243] width 32 height 16
click at [390, 246] on div "$69.99" at bounding box center [382, 243] width 32 height 16
click at [388, 245] on div "$69.99" at bounding box center [382, 243] width 32 height 16
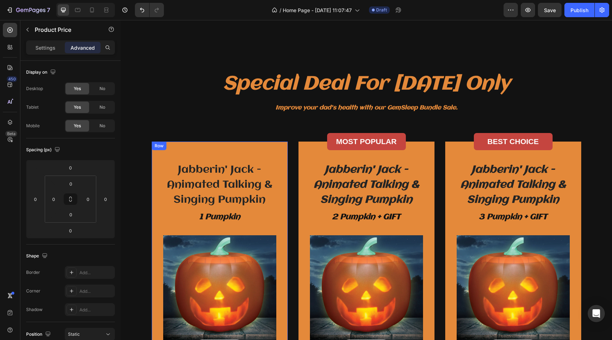
scroll to position [1292, 0]
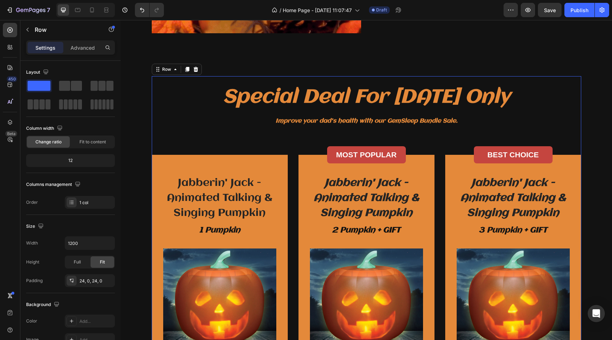
click at [552, 79] on div "Special Deal For Father's Day Only Heading Improve your dad's health with our G…" at bounding box center [366, 307] width 429 height 463
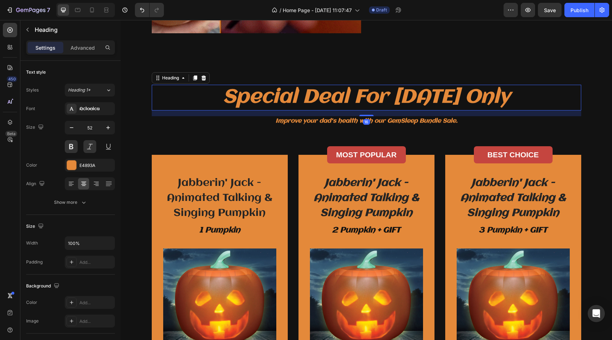
click at [579, 87] on p "Special Deal For Father's Day Only" at bounding box center [366, 98] width 428 height 24
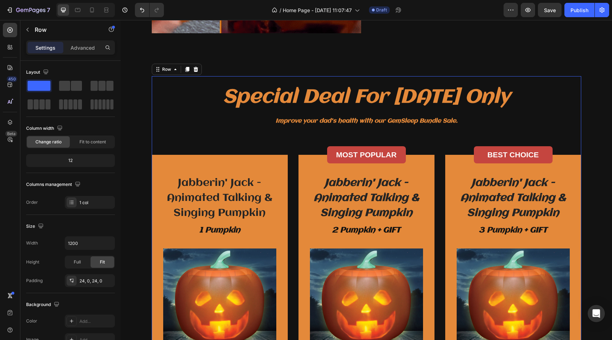
click at [562, 120] on div "Special Deal For Father's Day Only Heading Improve your dad's health with our G…" at bounding box center [366, 308] width 429 height 446
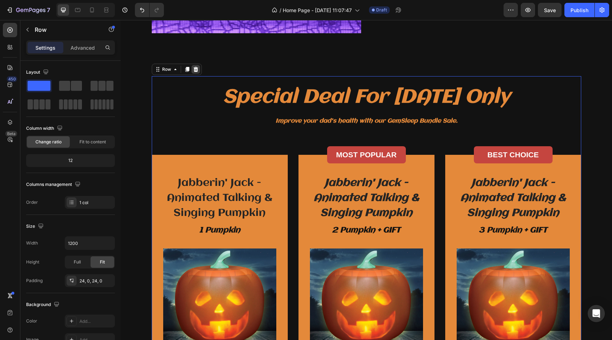
click at [196, 67] on icon at bounding box center [196, 70] width 6 height 6
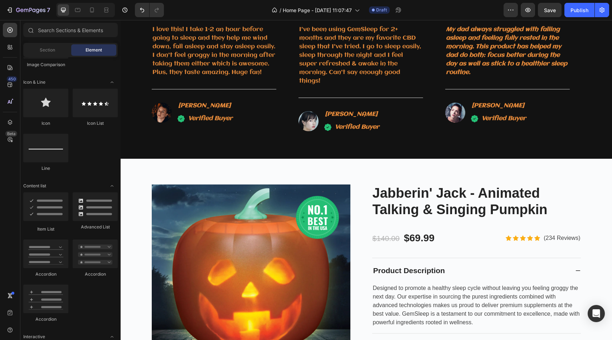
scroll to position [1530, 0]
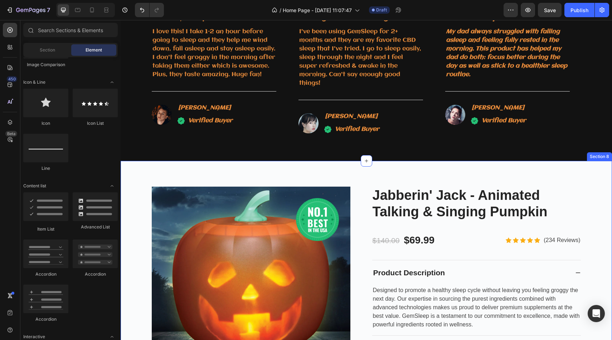
click at [276, 161] on div "Image Row Product Images Jabberin' Jack - Animated Talking & Singing Pumpkin Pr…" at bounding box center [366, 337] width 491 height 352
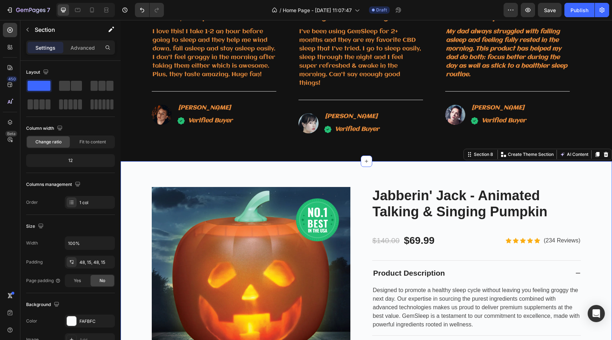
click at [269, 172] on div "Image Row Product Images Jabberin' Jack - Animated Talking & Singing Pumpkin Pr…" at bounding box center [366, 337] width 491 height 352
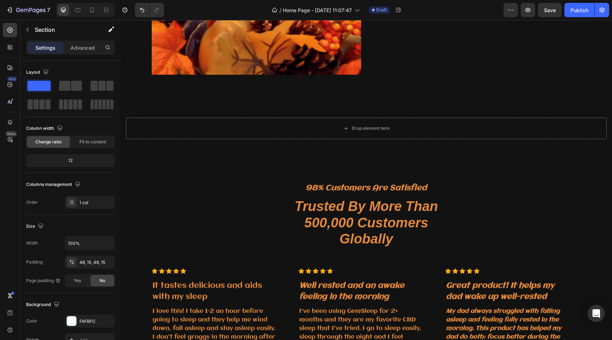
scroll to position [1243, 0]
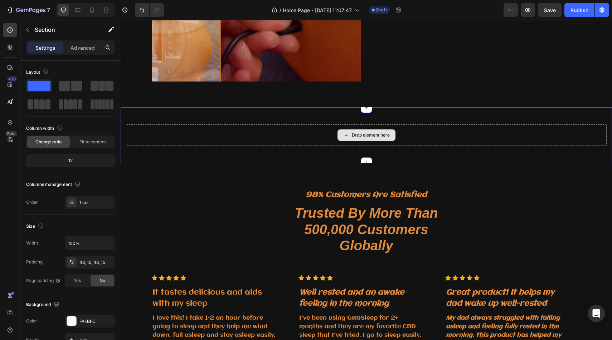
click at [289, 132] on div "Drop element here" at bounding box center [366, 135] width 481 height 21
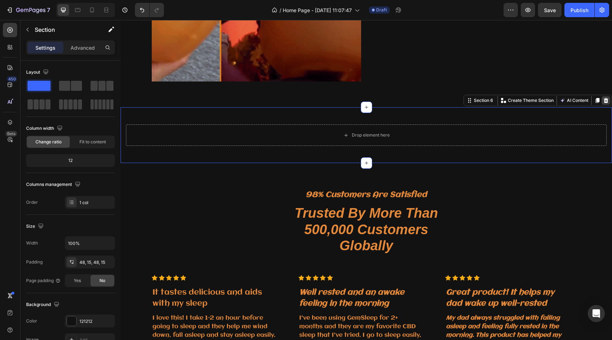
click at [607, 99] on icon at bounding box center [606, 100] width 5 height 5
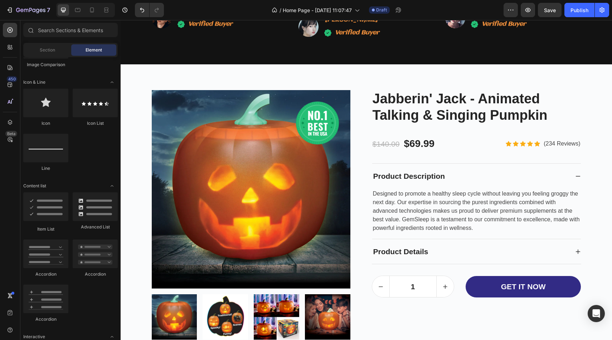
scroll to position [1569, 0]
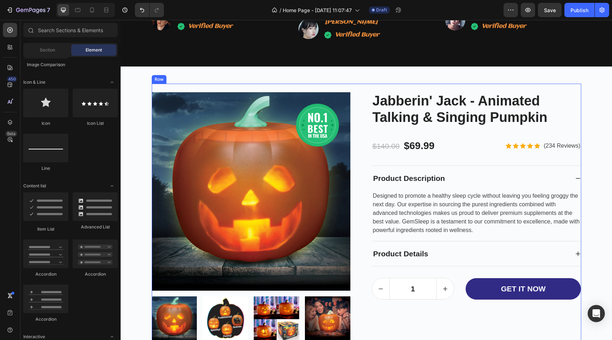
click at [542, 86] on div "Image Row Product Images Jabberin' Jack - Animated Talking & Singing Pumpkin Pr…" at bounding box center [366, 243] width 429 height 318
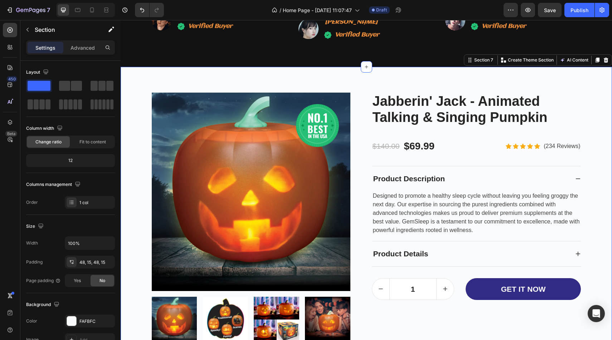
click at [283, 79] on div "Image Row Product Images Jabberin' Jack - Animated Talking & Singing Pumpkin Pr…" at bounding box center [366, 243] width 491 height 352
click at [74, 321] on div at bounding box center [71, 321] width 9 height 9
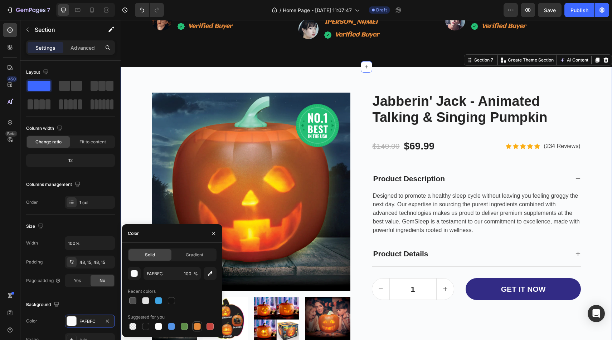
click at [199, 326] on div at bounding box center [197, 326] width 7 height 7
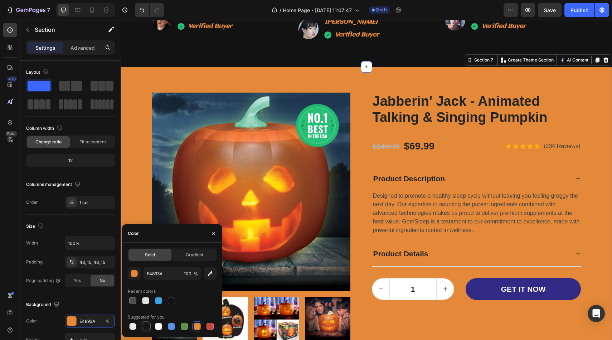
click at [146, 327] on div at bounding box center [145, 326] width 7 height 7
type input "151515"
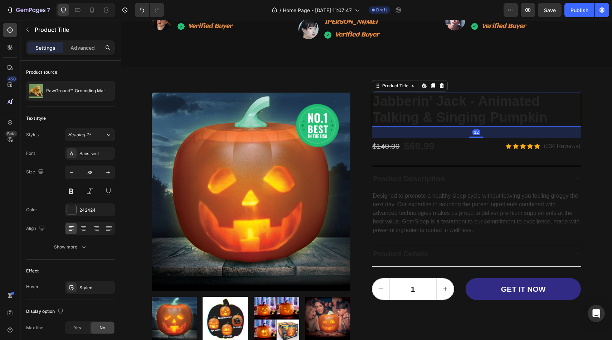
click at [417, 107] on h2 "Jabberin' Jack - Animated Talking & Singing Pumpkin" at bounding box center [476, 110] width 209 height 34
click at [71, 213] on div at bounding box center [71, 209] width 9 height 9
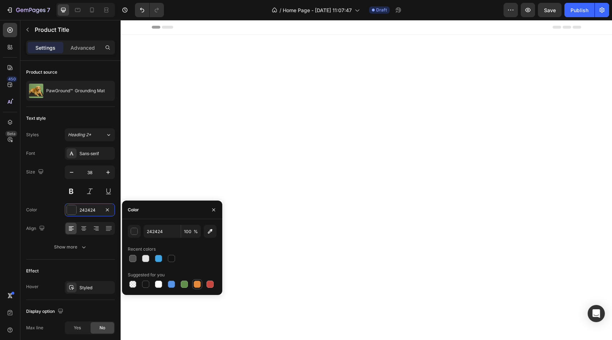
scroll to position [1569, 0]
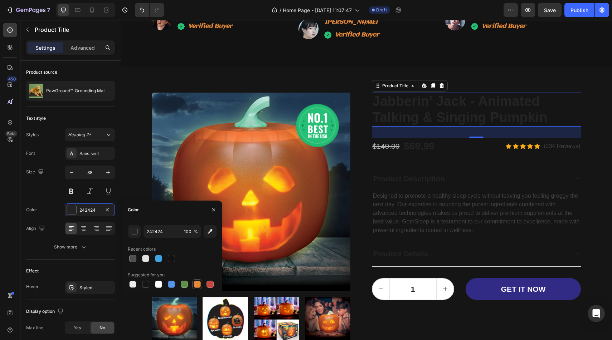
click at [199, 284] on div at bounding box center [197, 284] width 7 height 7
type input "E4893A"
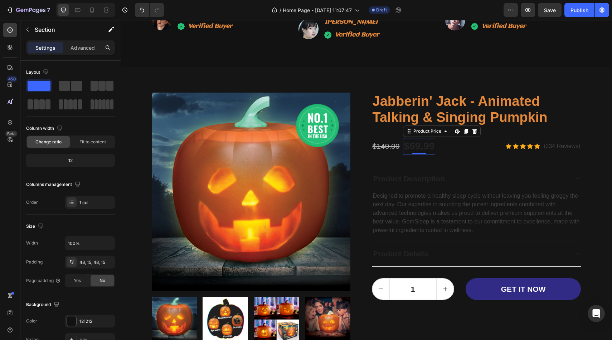
click at [426, 143] on div "$69.99" at bounding box center [419, 146] width 32 height 16
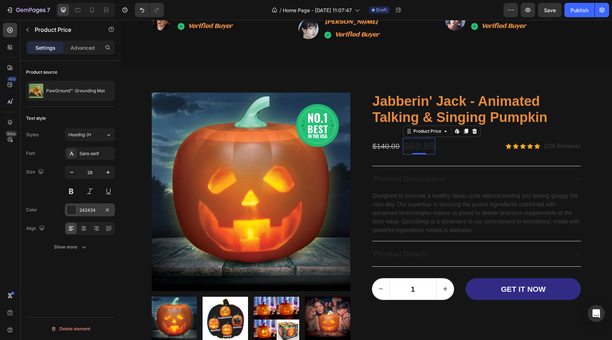
click at [68, 208] on div at bounding box center [71, 209] width 9 height 9
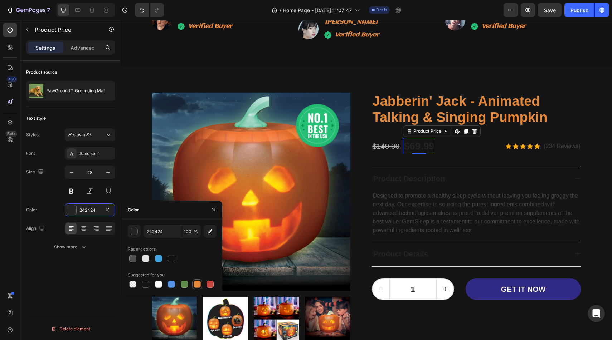
click at [197, 286] on div at bounding box center [197, 284] width 7 height 7
type input "E4893A"
click at [380, 146] on div "$140.00" at bounding box center [386, 146] width 29 height 13
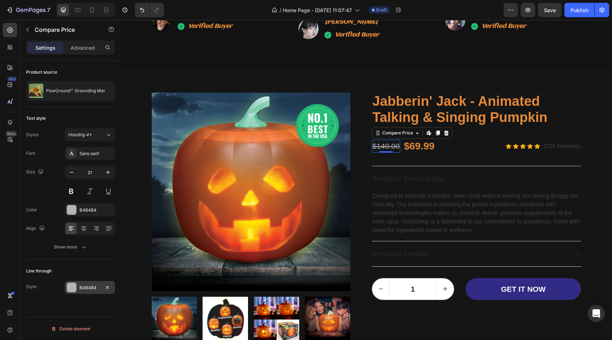
click at [70, 288] on div at bounding box center [71, 287] width 9 height 9
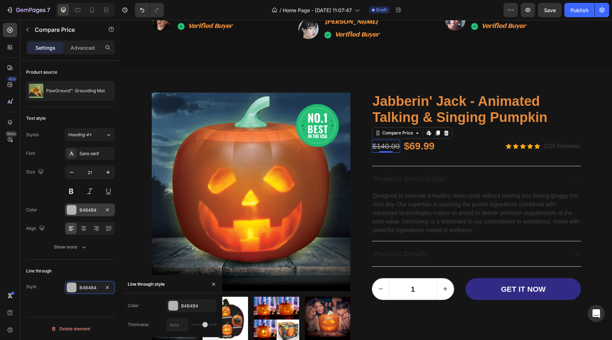
click at [72, 205] on div at bounding box center [71, 209] width 9 height 9
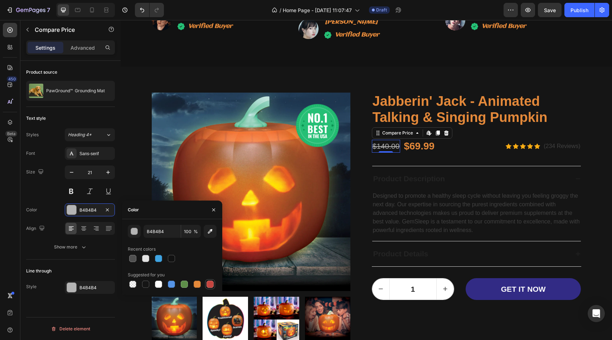
click at [212, 288] on div at bounding box center [210, 284] width 9 height 9
type input "C5453F"
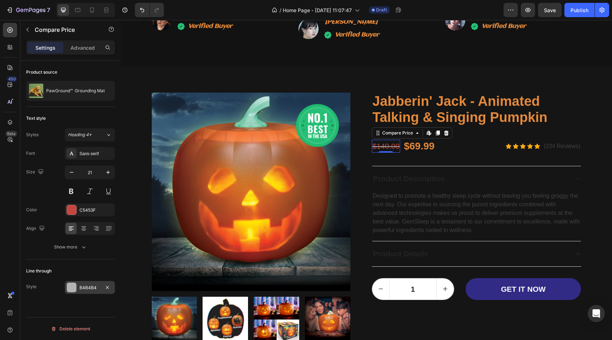
click at [70, 284] on div at bounding box center [71, 287] width 9 height 9
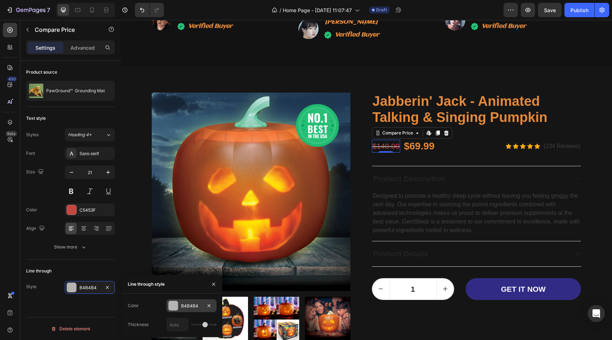
click at [174, 310] on div at bounding box center [173, 305] width 9 height 9
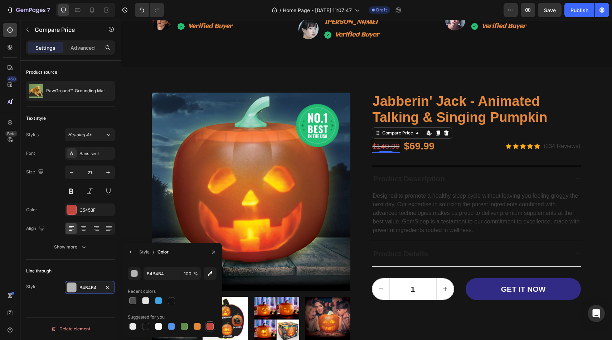
click at [213, 325] on div at bounding box center [209, 326] width 7 height 7
type input "C5453F"
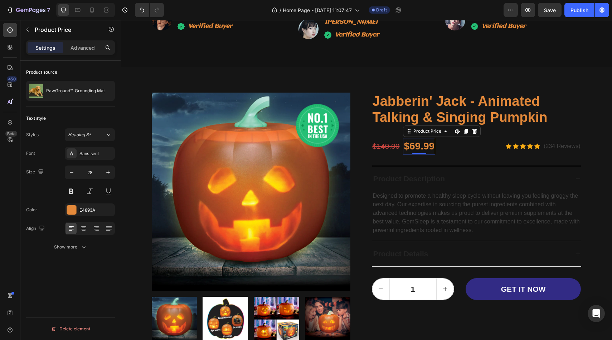
click at [410, 146] on div "$69.99" at bounding box center [419, 146] width 32 height 16
click at [91, 155] on div "Sans-serif" at bounding box center [96, 154] width 34 height 6
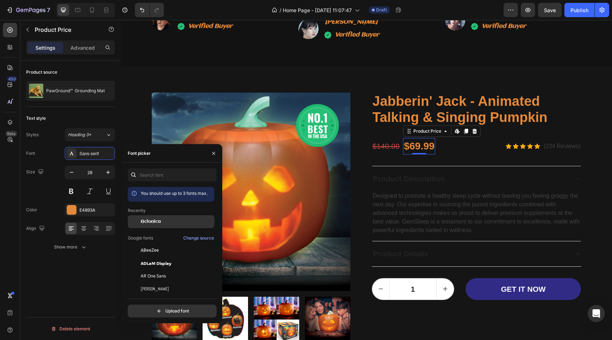
click at [145, 226] on div "Aclonica" at bounding box center [171, 221] width 87 height 13
click at [74, 193] on button at bounding box center [71, 191] width 13 height 13
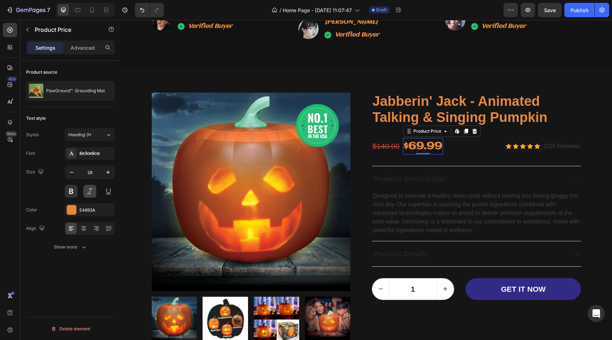
click at [89, 193] on button at bounding box center [89, 191] width 13 height 13
click at [381, 146] on div "$140.00" at bounding box center [386, 146] width 29 height 13
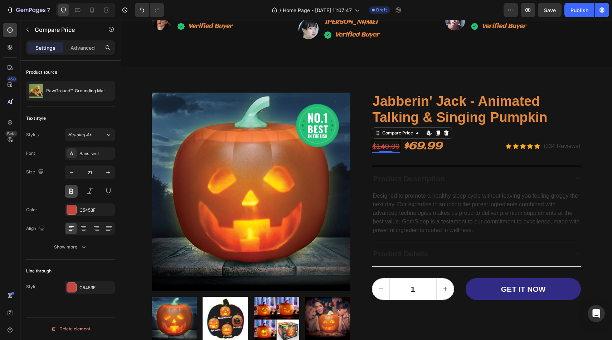
click at [73, 187] on button at bounding box center [71, 191] width 13 height 13
click at [87, 189] on button at bounding box center [89, 191] width 13 height 13
click at [99, 155] on div "Sans-serif" at bounding box center [96, 154] width 34 height 6
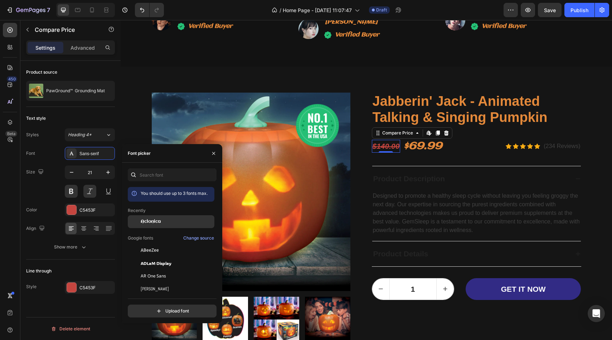
click at [171, 217] on div "Aclonica" at bounding box center [171, 221] width 87 height 13
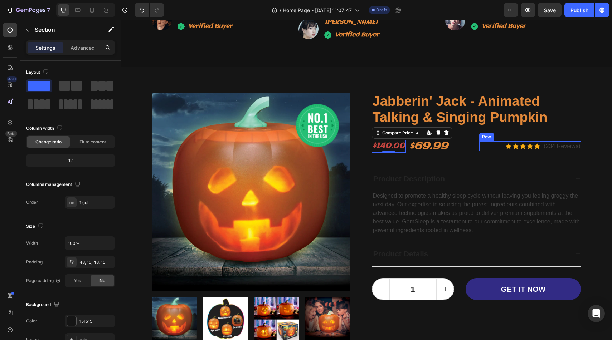
click at [594, 88] on div "Image Row Product Images Jabberin' Jack - Animated Talking & Singing Pumpkin Pr…" at bounding box center [366, 243] width 481 height 318
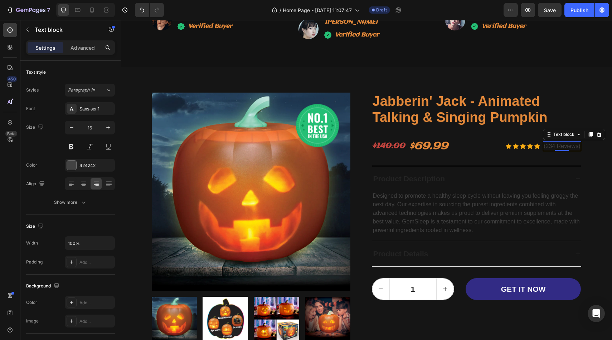
click at [566, 142] on p "(234 Reviews)" at bounding box center [561, 146] width 36 height 9
click at [69, 163] on div at bounding box center [71, 165] width 9 height 9
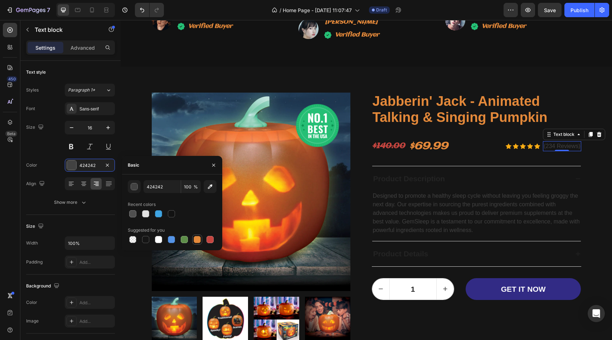
click at [197, 243] on div at bounding box center [197, 239] width 9 height 9
type input "E4893A"
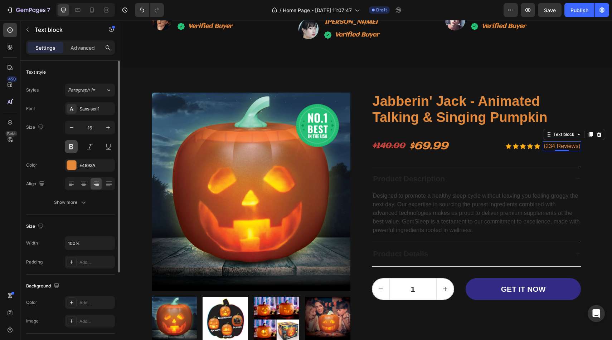
click at [68, 147] on button at bounding box center [71, 146] width 13 height 13
click at [98, 145] on div at bounding box center [90, 146] width 50 height 13
click at [94, 146] on button at bounding box center [89, 146] width 13 height 13
click at [97, 108] on div "Sans-serif" at bounding box center [96, 109] width 34 height 6
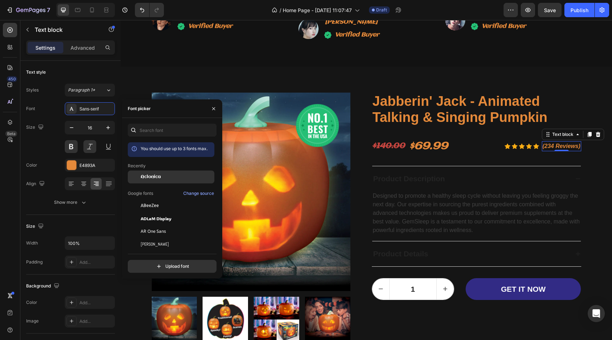
click at [147, 174] on span "Aclonica" at bounding box center [151, 177] width 20 height 6
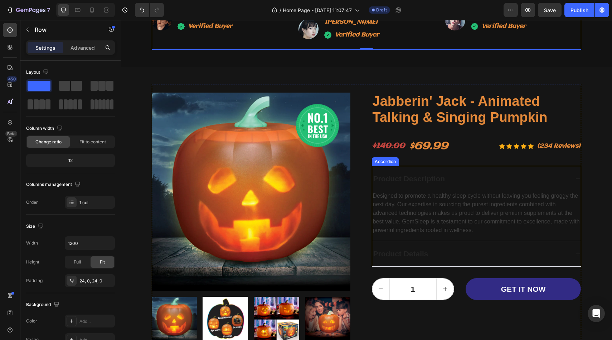
click at [447, 178] on div "Product Description" at bounding box center [470, 179] width 197 height 14
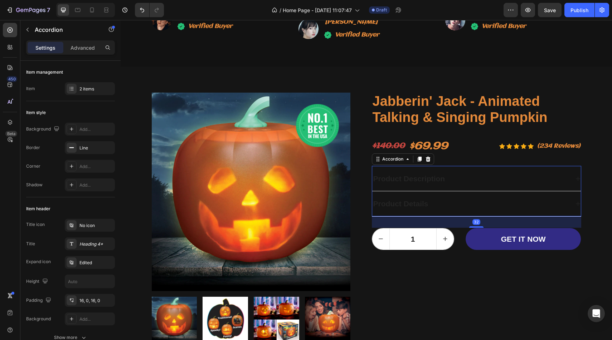
click at [447, 178] on div "Product Description" at bounding box center [470, 179] width 197 height 14
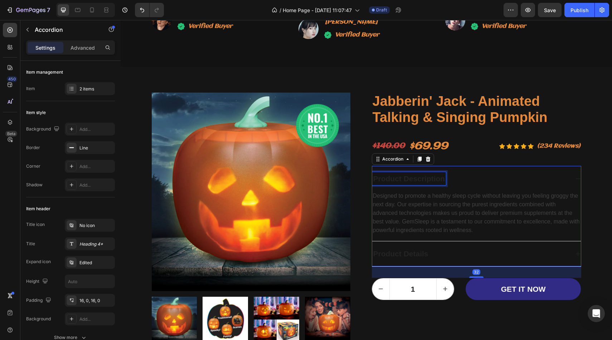
click at [436, 176] on div "Product Description" at bounding box center [409, 179] width 74 height 14
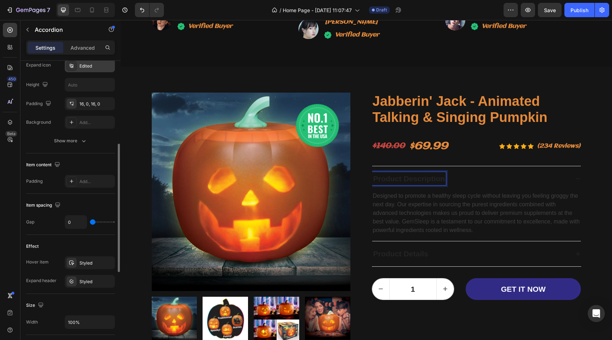
scroll to position [196, 0]
click at [415, 176] on p "Product Description" at bounding box center [409, 178] width 72 height 11
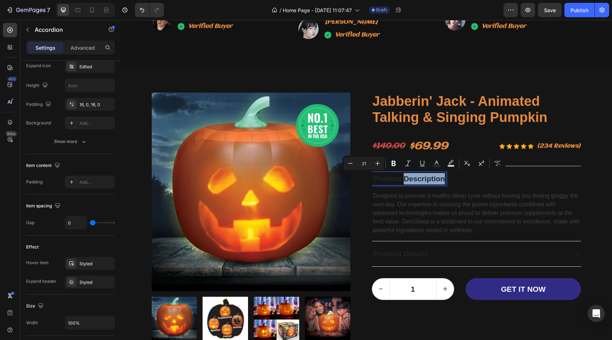
click at [422, 177] on p "Product Description" at bounding box center [409, 178] width 72 height 11
click at [431, 180] on p "Product Description" at bounding box center [409, 178] width 72 height 11
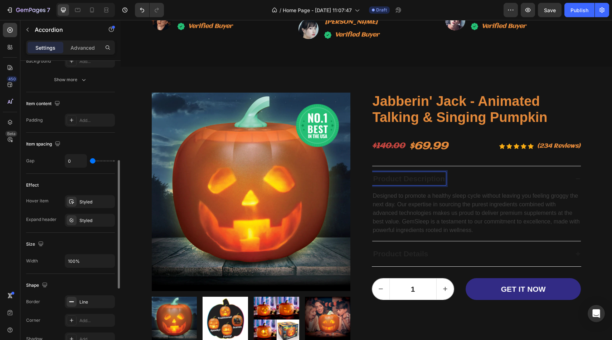
scroll to position [298, 0]
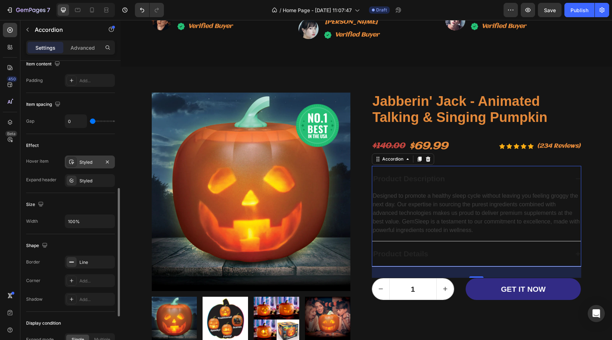
click at [93, 162] on div "Styled" at bounding box center [89, 162] width 21 height 6
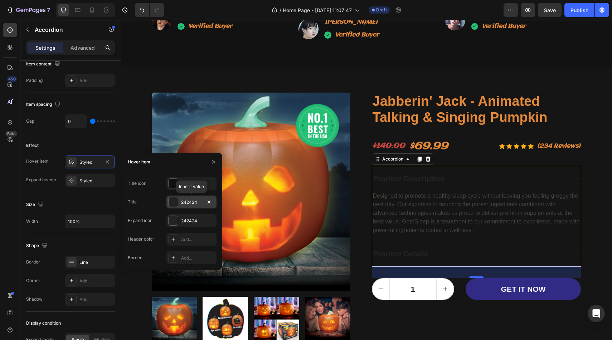
click at [174, 200] on div at bounding box center [173, 201] width 9 height 9
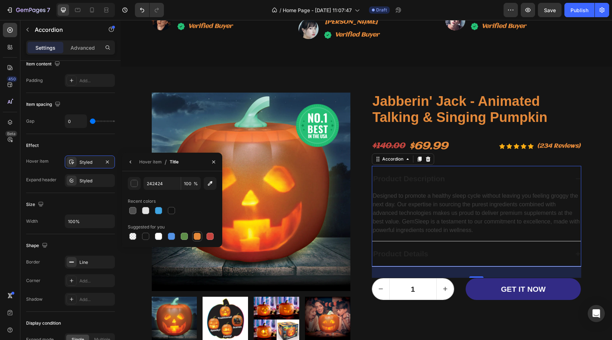
click at [199, 238] on div at bounding box center [197, 236] width 7 height 7
type input "E4893A"
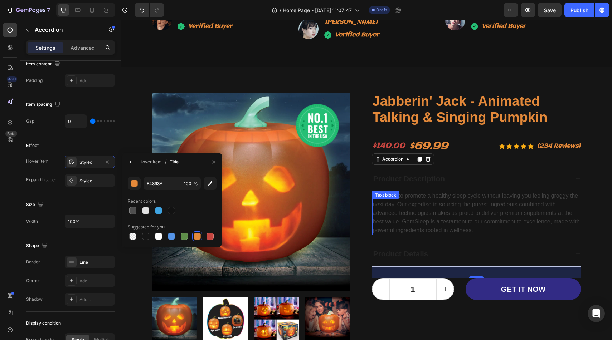
click at [394, 198] on div "Text block" at bounding box center [386, 195] width 24 height 6
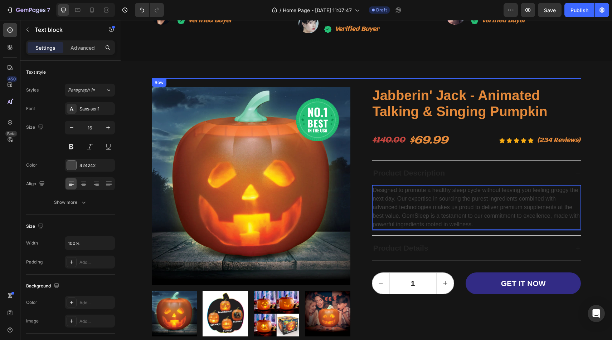
scroll to position [1576, 0]
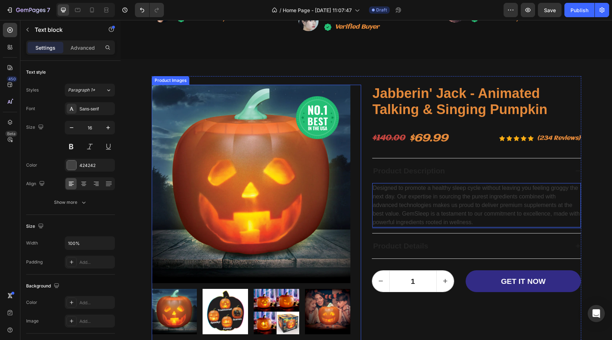
click at [232, 306] on img at bounding box center [225, 311] width 45 height 45
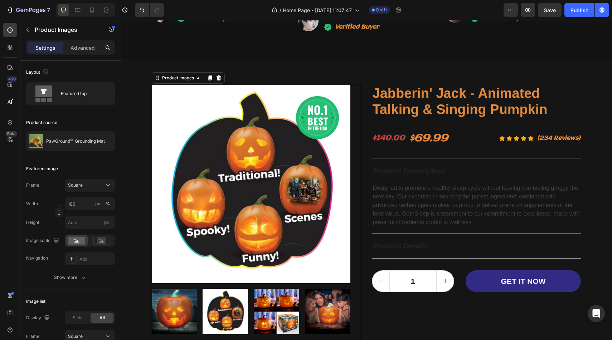
click at [276, 307] on img at bounding box center [276, 311] width 45 height 45
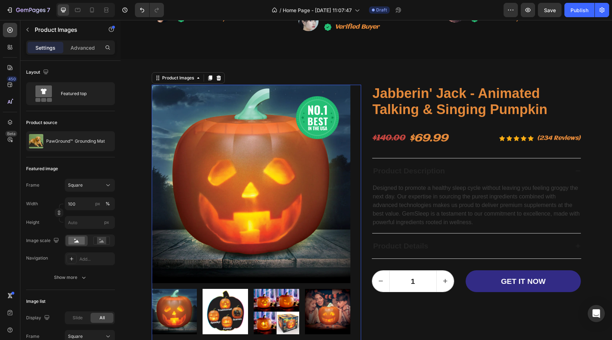
click at [293, 303] on img at bounding box center [276, 311] width 45 height 45
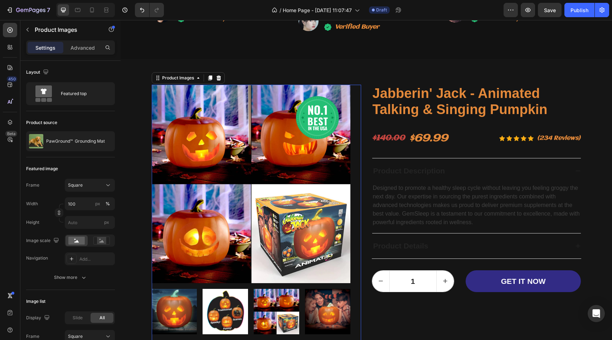
click at [312, 303] on img at bounding box center [327, 311] width 45 height 45
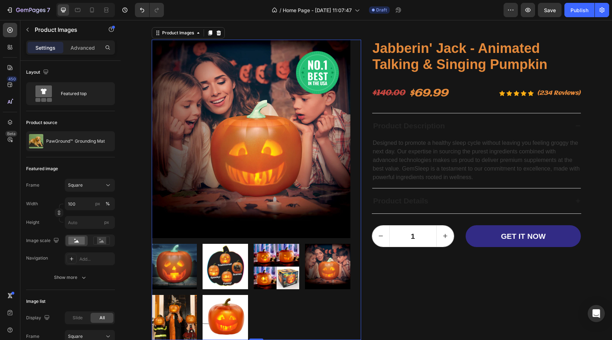
scroll to position [1628, 0]
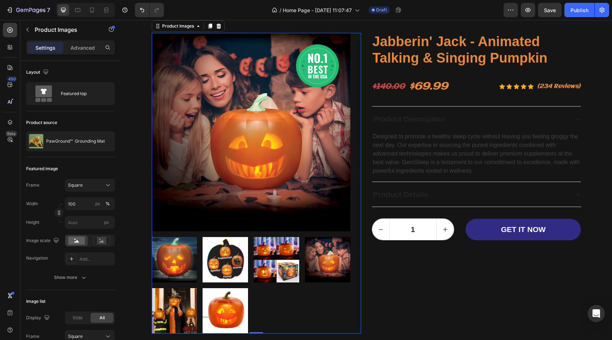
click at [219, 329] on img at bounding box center [225, 310] width 45 height 45
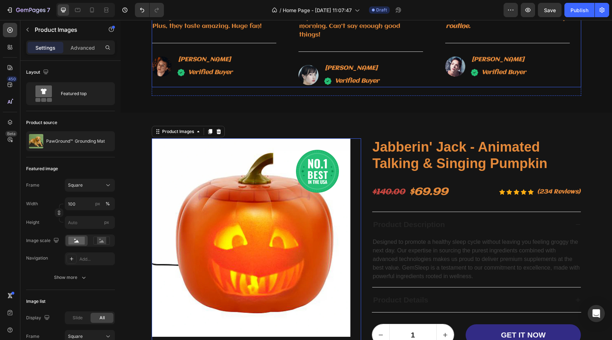
scroll to position [1515, 0]
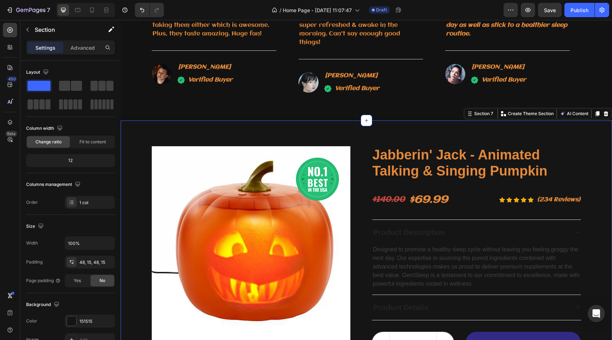
click at [587, 126] on div "Image Row Product Images Jabberin' Jack - Animated Talking & Singing Pumpkin Pr…" at bounding box center [366, 297] width 491 height 352
click at [71, 317] on div at bounding box center [71, 321] width 9 height 9
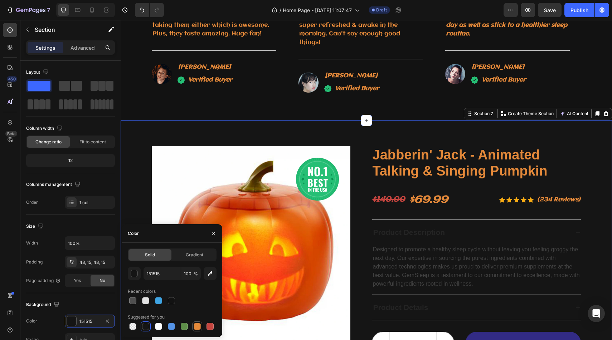
click at [198, 327] on div at bounding box center [197, 326] width 7 height 7
type input "E4893A"
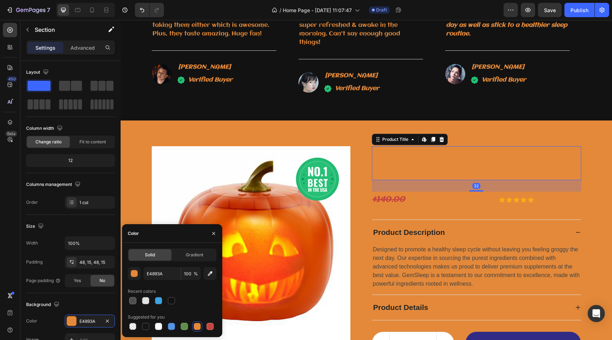
click at [477, 166] on h2 "Jabberin' Jack - Animated Talking & Singing Pumpkin" at bounding box center [476, 163] width 209 height 34
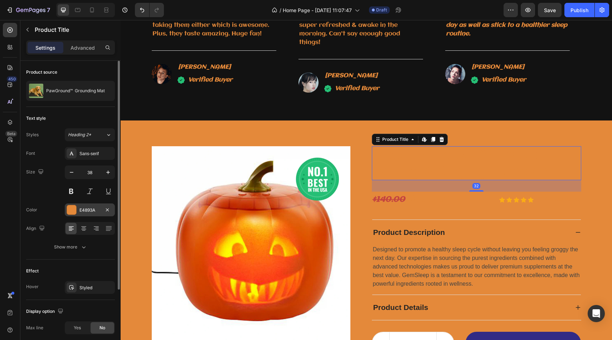
click at [75, 206] on div at bounding box center [71, 209] width 9 height 9
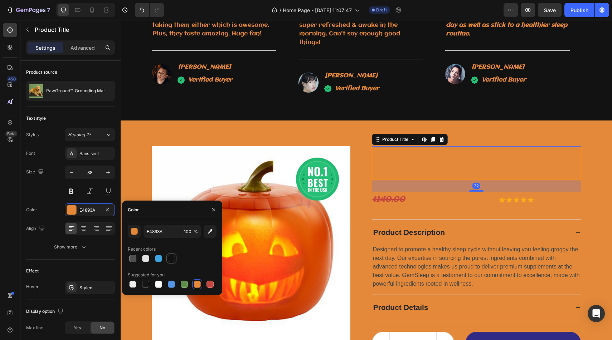
click at [172, 263] on div at bounding box center [171, 258] width 9 height 9
type input "121212"
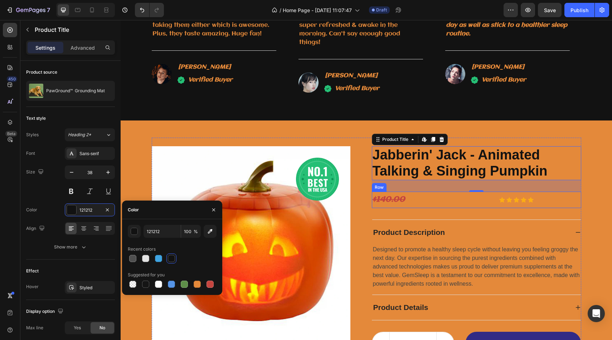
click at [507, 193] on div "Icon Icon Icon Icon Icon Icon List Hoz (234 Reviews) Text block Row" at bounding box center [530, 200] width 102 height 16
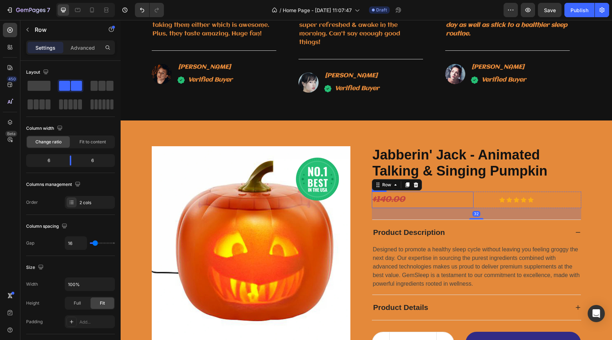
click at [460, 199] on div "$140.00 Compare Price Compare Price $69.99 Product Price Product Price Row" at bounding box center [423, 200] width 102 height 16
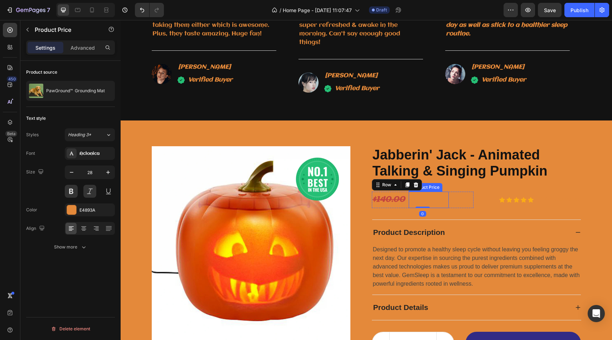
click at [438, 199] on div "$69.99" at bounding box center [429, 200] width 40 height 16
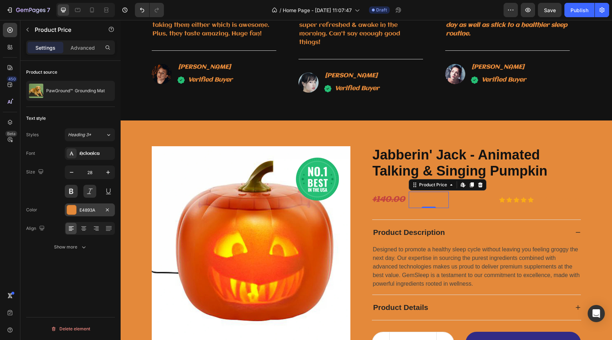
click at [67, 207] on div at bounding box center [71, 209] width 9 height 9
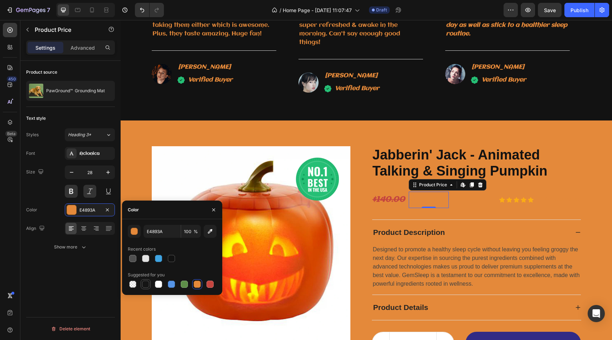
click at [148, 286] on div at bounding box center [145, 284] width 7 height 7
type input "151515"
click at [561, 195] on div "(234 Reviews)" at bounding box center [558, 200] width 45 height 10
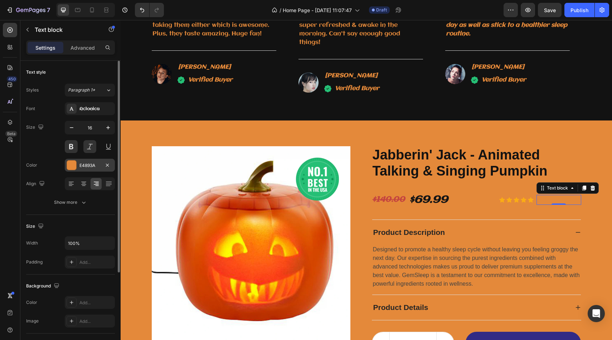
click at [74, 165] on div at bounding box center [71, 165] width 9 height 9
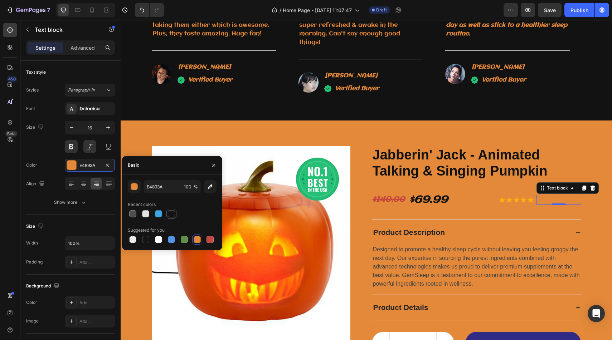
click at [173, 213] on div at bounding box center [171, 213] width 7 height 7
type input "121212"
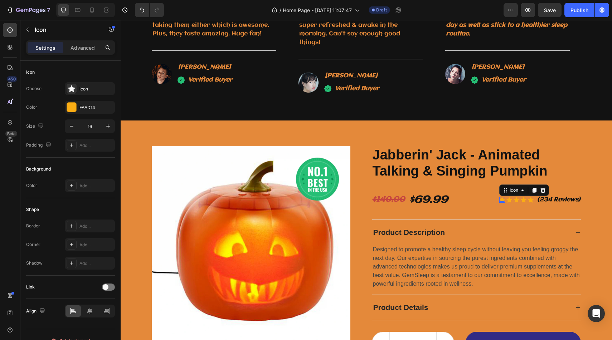
click at [504, 198] on icon at bounding box center [502, 200] width 6 height 6
click at [76, 110] on div at bounding box center [71, 107] width 9 height 9
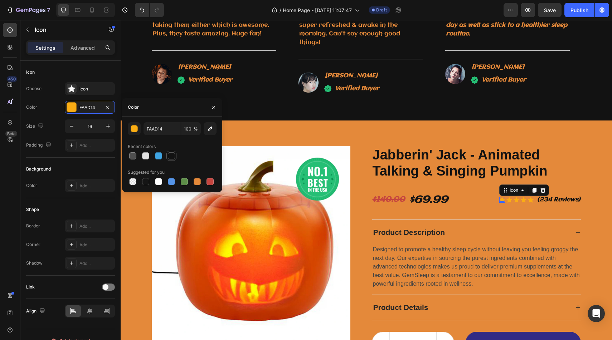
click at [173, 157] on div at bounding box center [171, 155] width 7 height 7
type input "121212"
click at [509, 201] on div "Icon" at bounding box center [509, 200] width 6 height 6
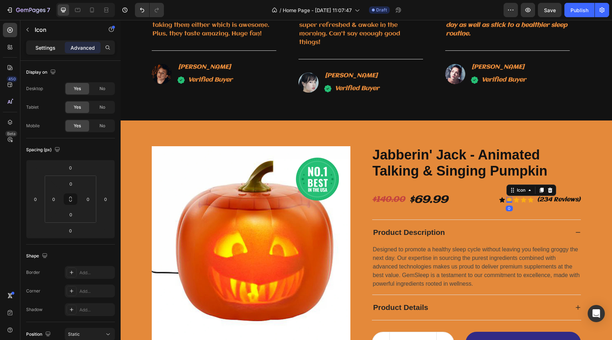
click at [54, 48] on p "Settings" at bounding box center [45, 48] width 20 height 8
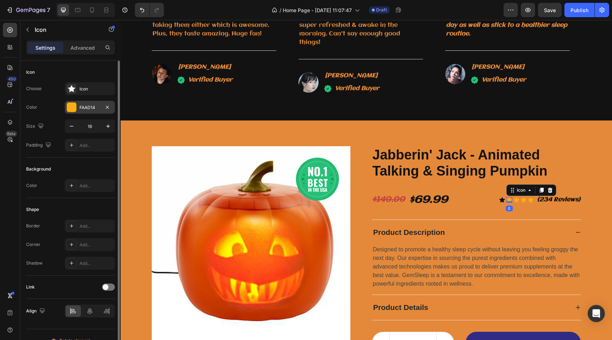
click at [69, 104] on div at bounding box center [71, 107] width 9 height 9
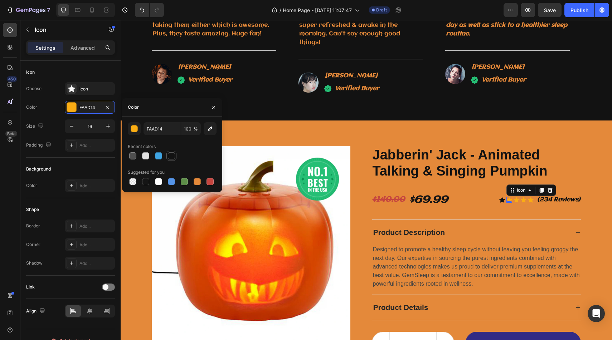
click at [171, 154] on div at bounding box center [171, 155] width 7 height 7
type input "121212"
click at [519, 201] on div "Icon" at bounding box center [516, 200] width 6 height 6
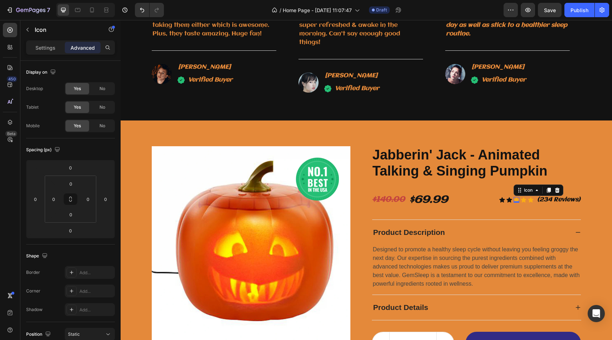
click at [51, 55] on div "Settings Advanced" at bounding box center [70, 50] width 100 height 20
click at [48, 48] on p "Settings" at bounding box center [45, 48] width 20 height 8
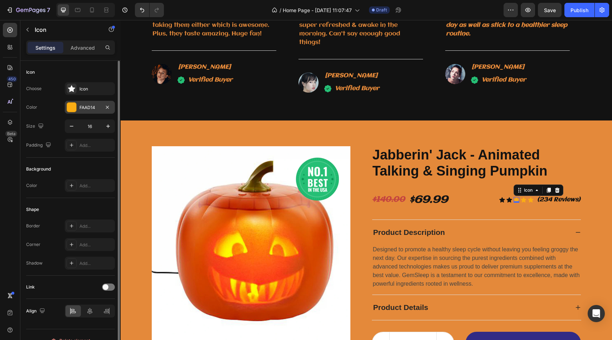
click at [72, 102] on div "FAAD14" at bounding box center [90, 107] width 50 height 13
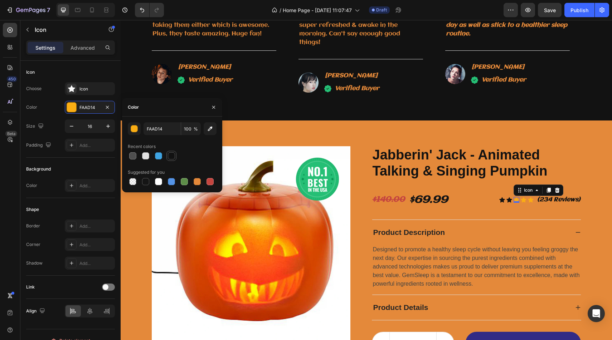
click at [175, 156] on div at bounding box center [171, 155] width 7 height 7
type input "121212"
click at [522, 199] on icon at bounding box center [524, 199] width 6 height 5
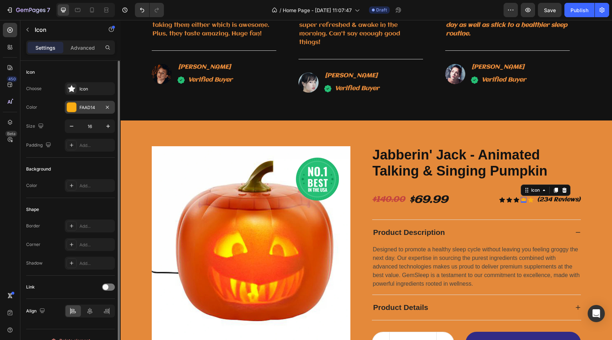
click at [72, 107] on div at bounding box center [71, 107] width 9 height 9
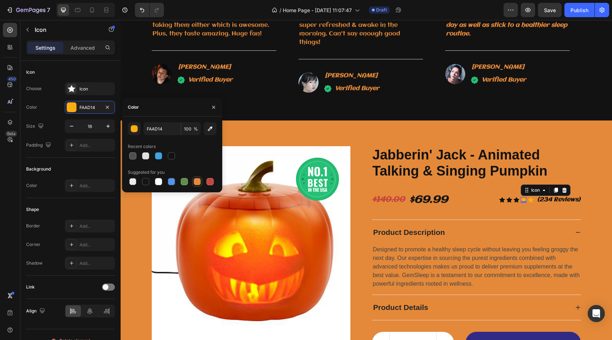
click at [200, 185] on div at bounding box center [197, 181] width 9 height 9
click at [169, 158] on div at bounding box center [171, 155] width 7 height 7
type input "121212"
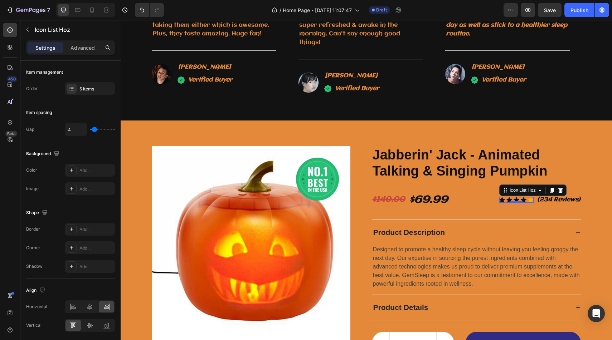
click at [527, 202] on div "Icon Icon Icon Icon Icon" at bounding box center [516, 200] width 34 height 6
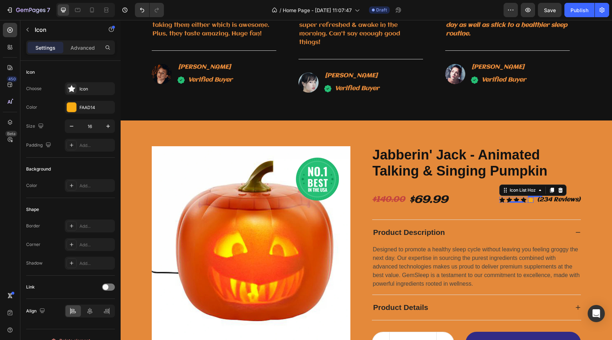
click at [531, 202] on div "Icon" at bounding box center [531, 200] width 6 height 6
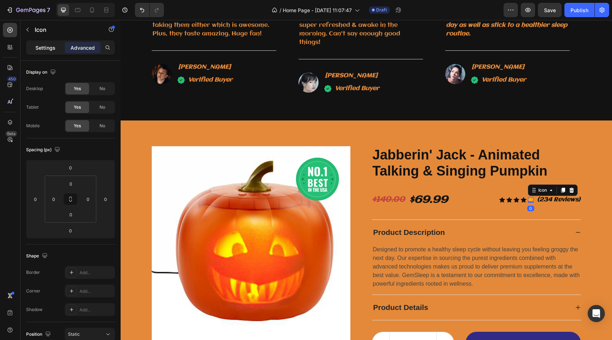
click at [57, 52] on div "Settings" at bounding box center [46, 47] width 36 height 11
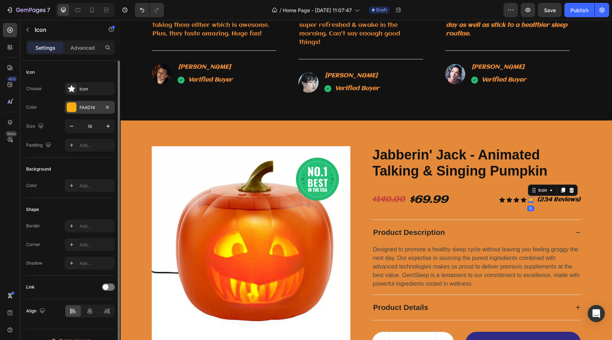
click at [68, 109] on div at bounding box center [71, 107] width 9 height 9
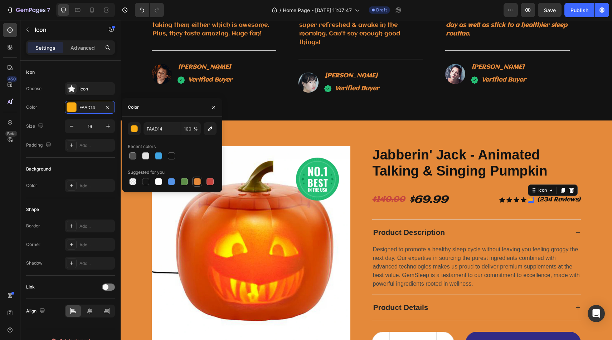
click at [200, 184] on div at bounding box center [197, 181] width 7 height 7
click at [169, 155] on div at bounding box center [171, 155] width 7 height 7
type input "121212"
click at [570, 150] on h2 "Jabberin' Jack - Animated Talking & Singing Pumpkin" at bounding box center [476, 163] width 209 height 34
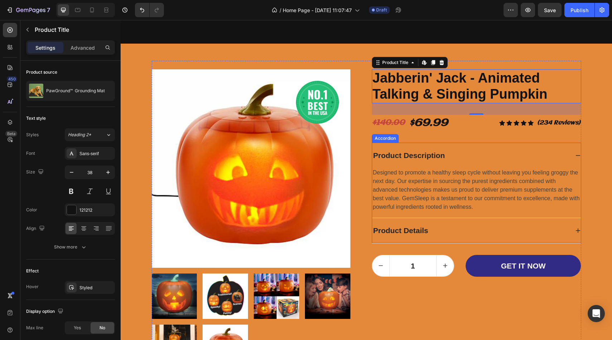
scroll to position [1592, 0]
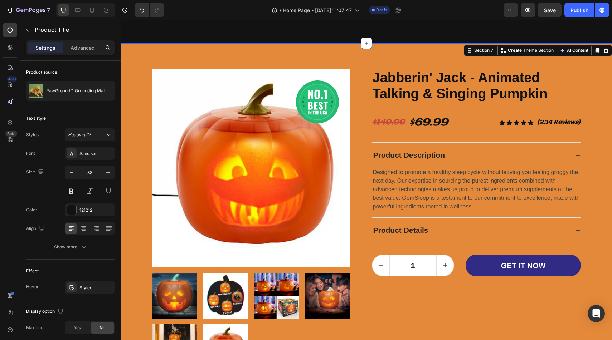
click at [600, 206] on div "Image Row Product Images Jabberin' Jack - Animated Talking & Singing Pumpkin Pr…" at bounding box center [366, 219] width 481 height 318
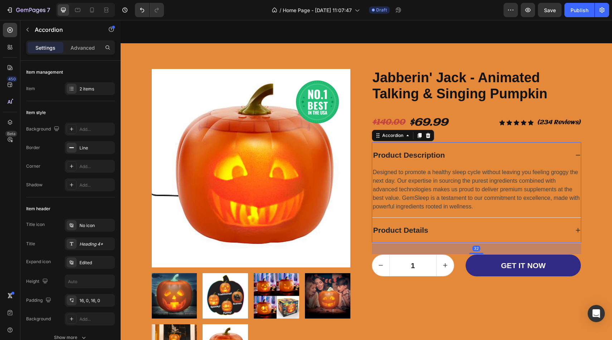
click at [575, 151] on div "Product Description" at bounding box center [476, 155] width 209 height 25
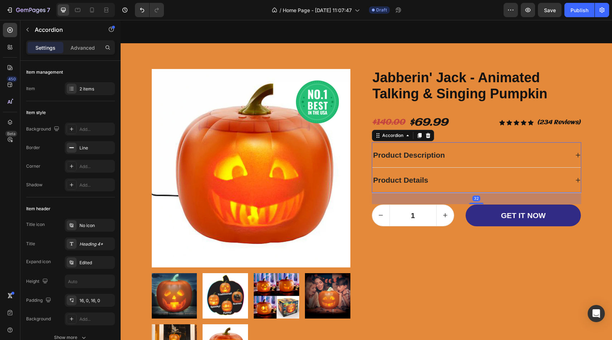
click at [569, 153] on div "Product Description" at bounding box center [476, 155] width 209 height 25
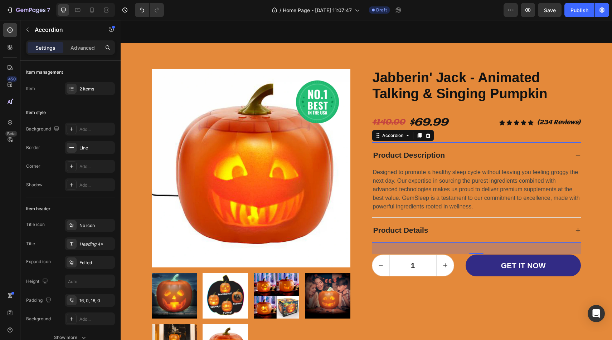
click at [519, 162] on div "Product Description" at bounding box center [476, 155] width 209 height 25
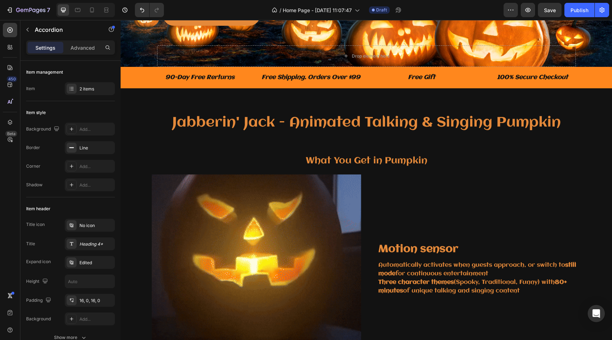
scroll to position [0, 0]
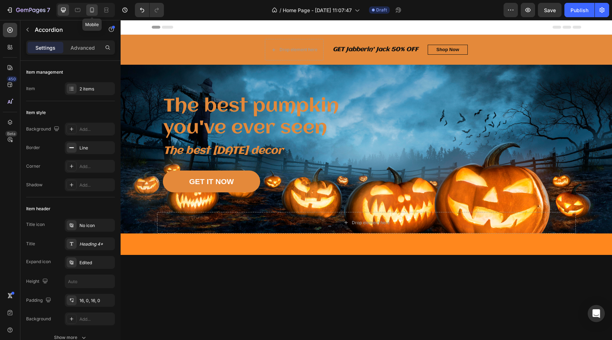
click at [94, 13] on icon at bounding box center [91, 9] width 7 height 7
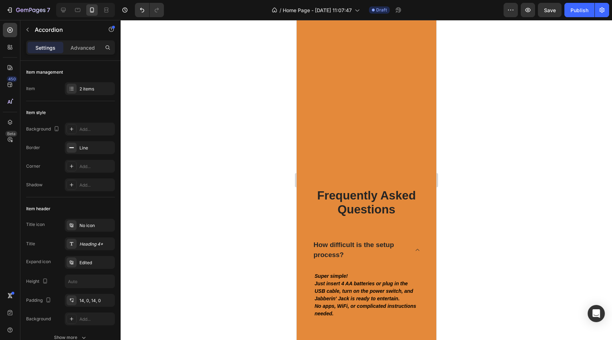
scroll to position [2367, 0]
